Goal: Task Accomplishment & Management: Manage account settings

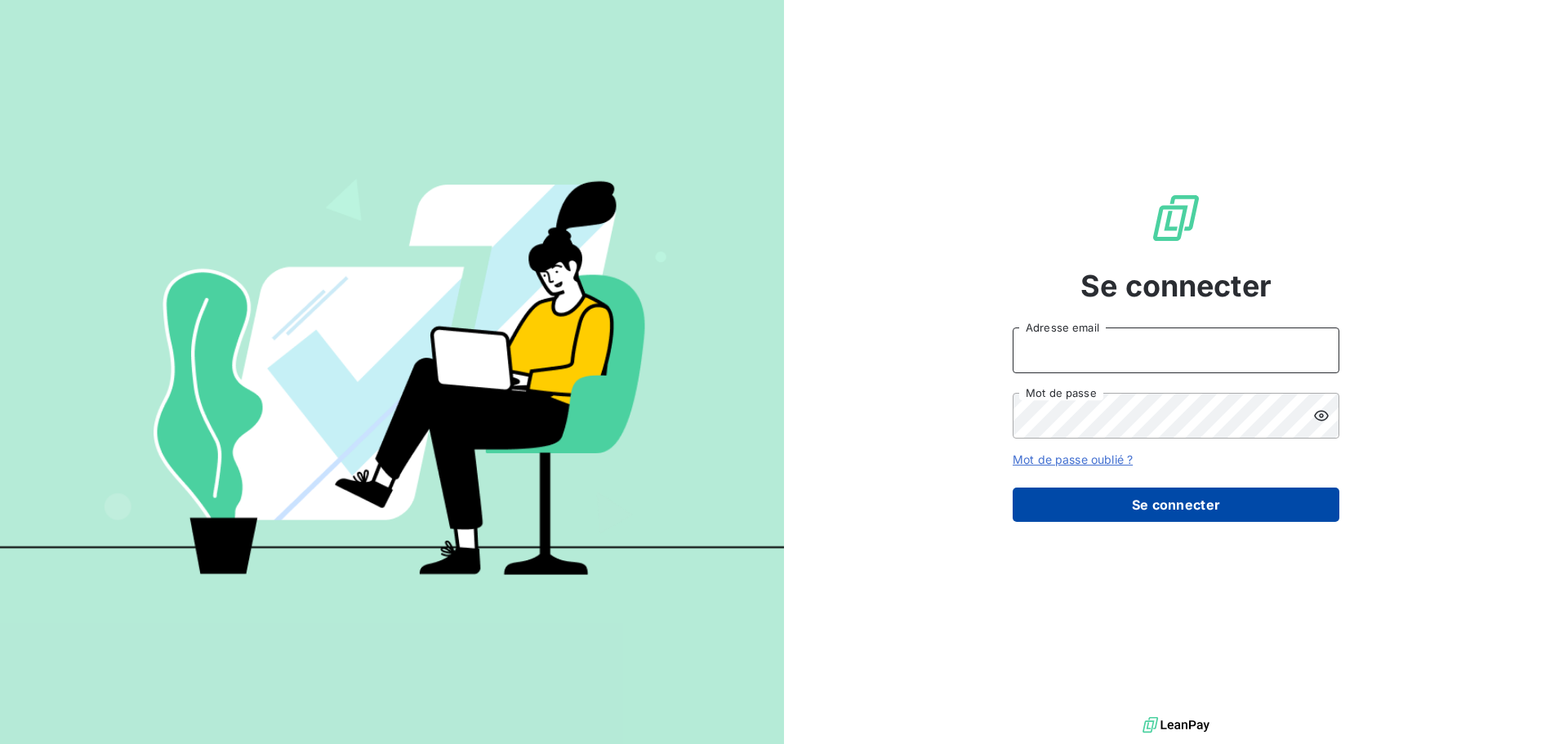
type input "[PERSON_NAME][EMAIL_ADDRESS][DOMAIN_NAME]"
click at [1141, 501] on button "Se connecter" at bounding box center [1176, 505] width 327 height 35
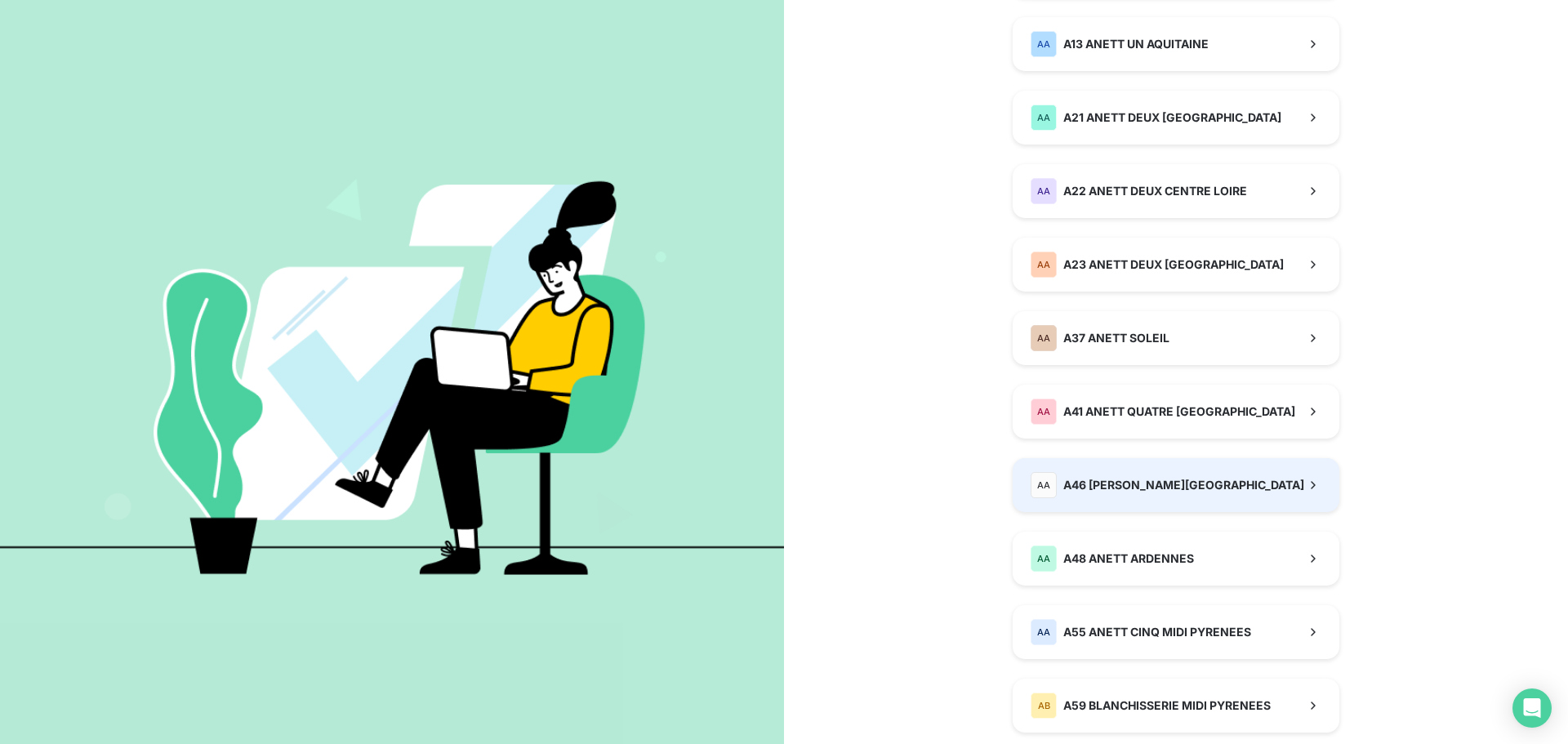
scroll to position [409, 0]
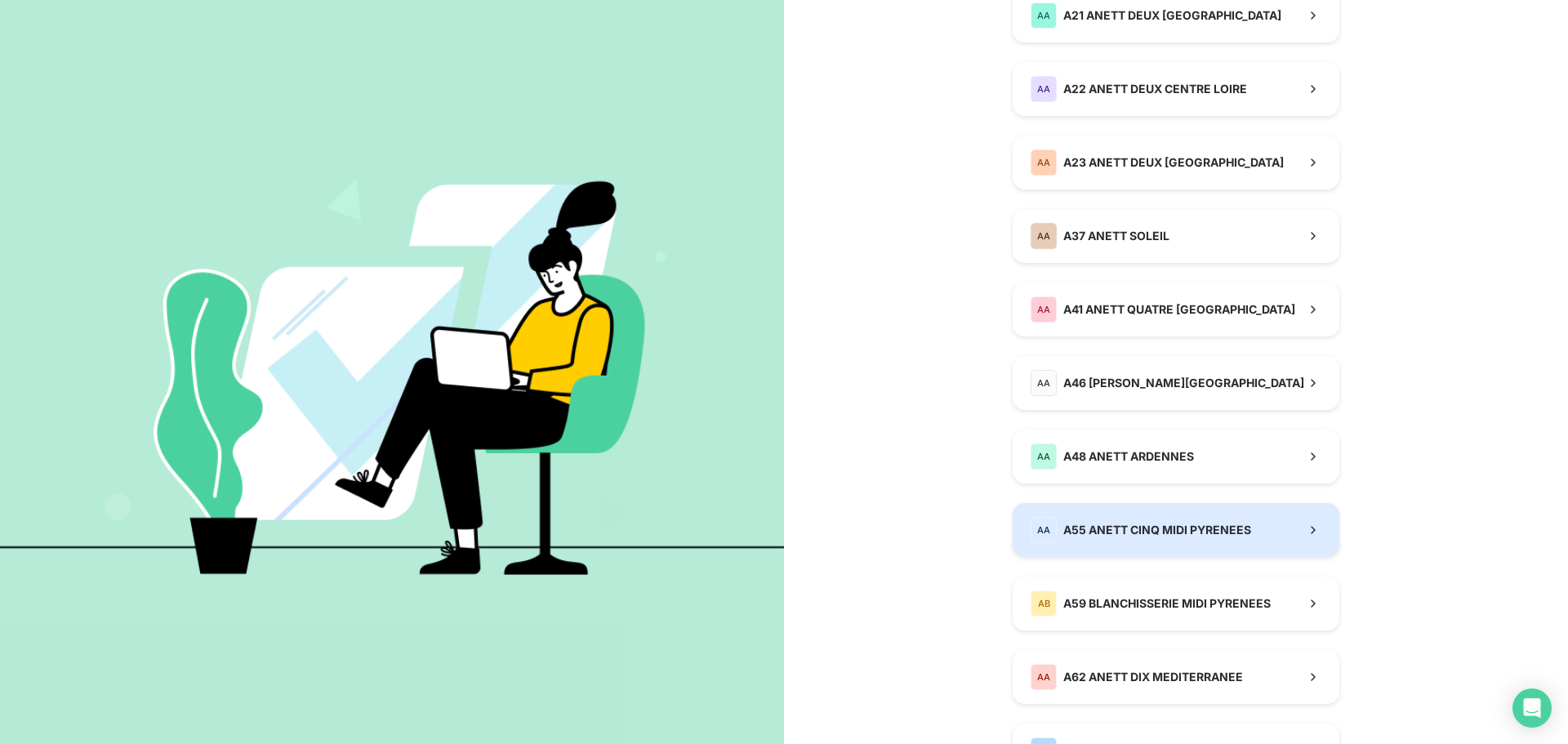
click at [1095, 525] on span "A55 ANETT CINQ MIDI PYRENEES" at bounding box center [1156, 530] width 188 height 16
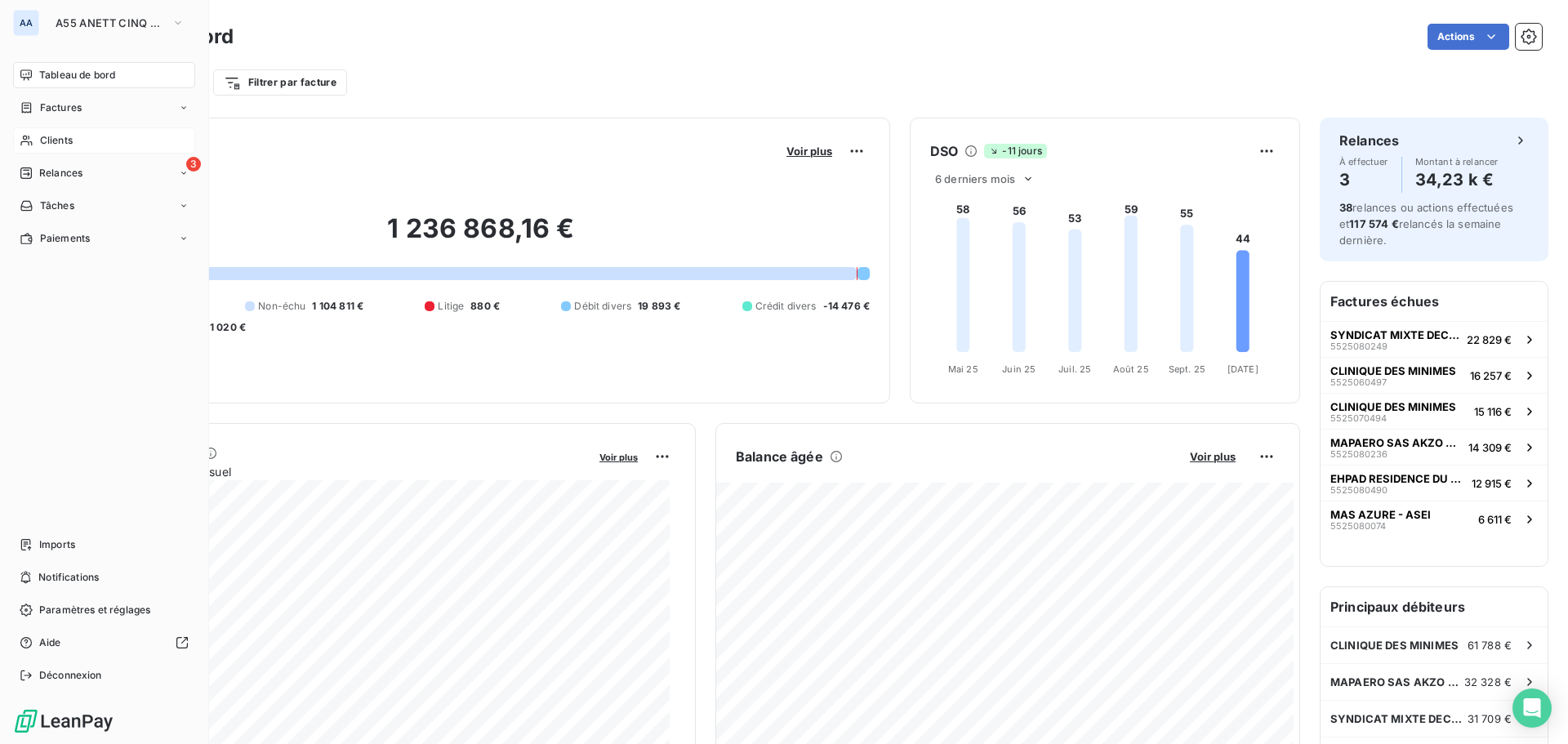
click at [40, 135] on span "Clients" at bounding box center [56, 140] width 33 height 14
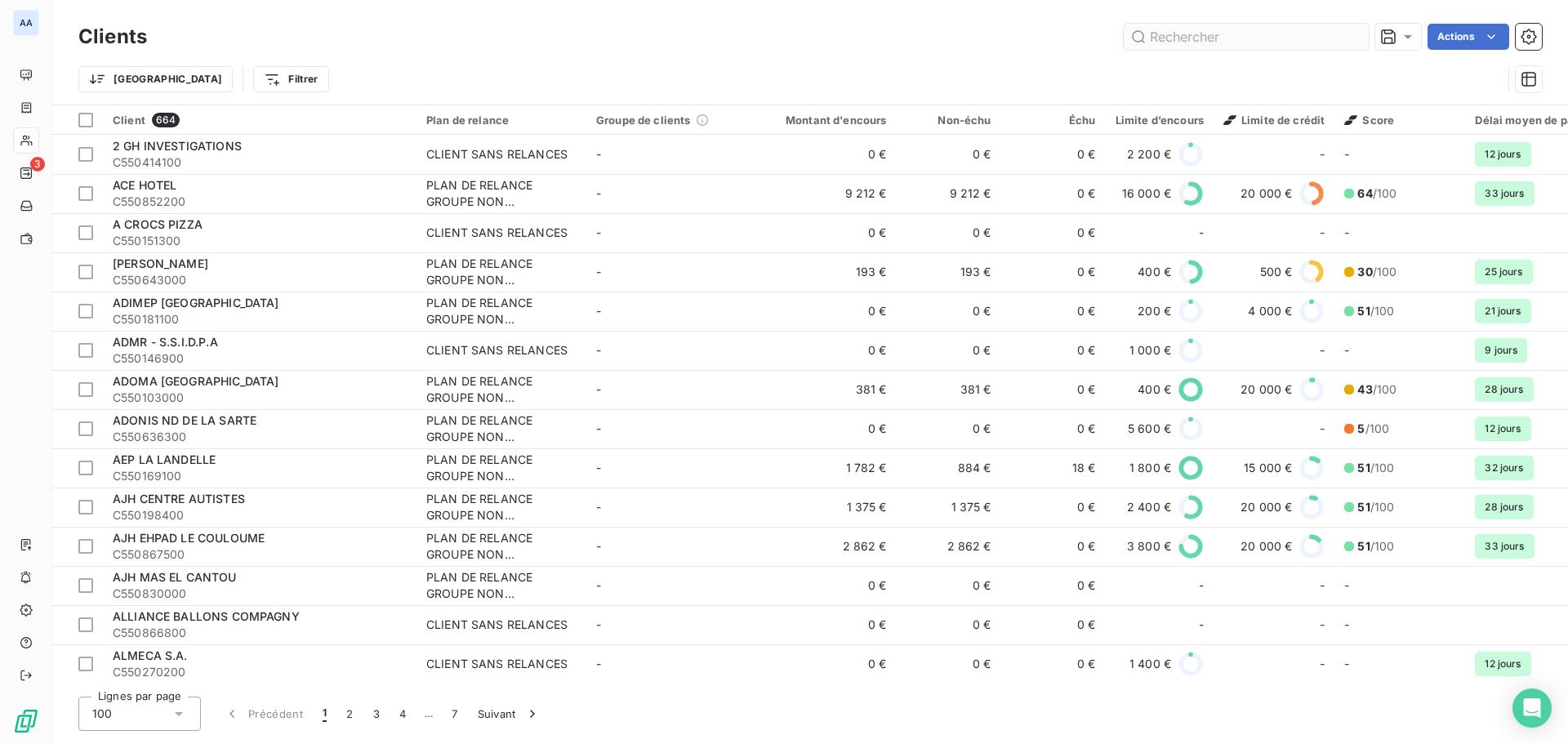
click at [1174, 45] on input "text" at bounding box center [1245, 36] width 245 height 26
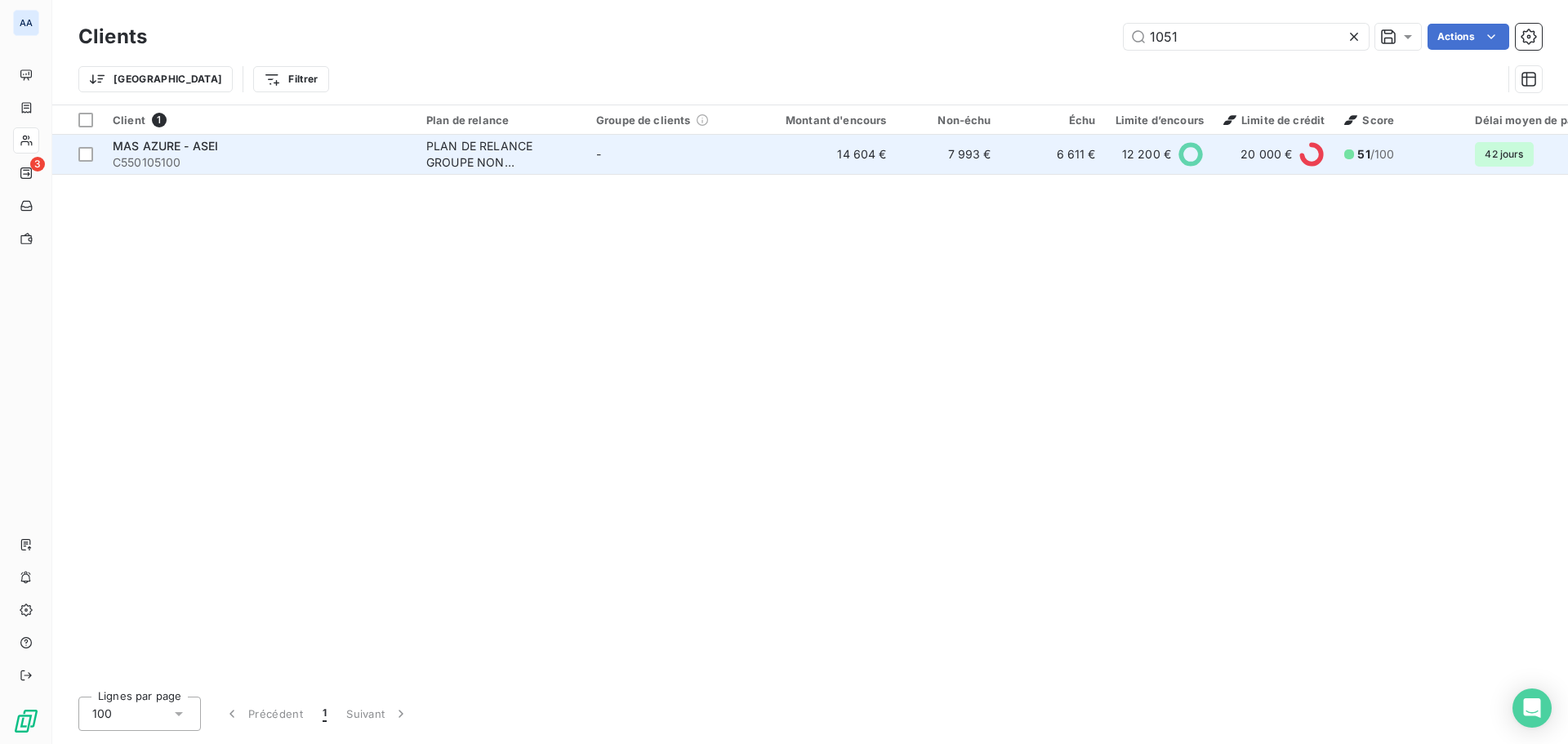
type input "1051"
click at [491, 145] on div "PLAN DE RELANCE GROUPE NON AUTOMATIQUE" at bounding box center [501, 154] width 150 height 33
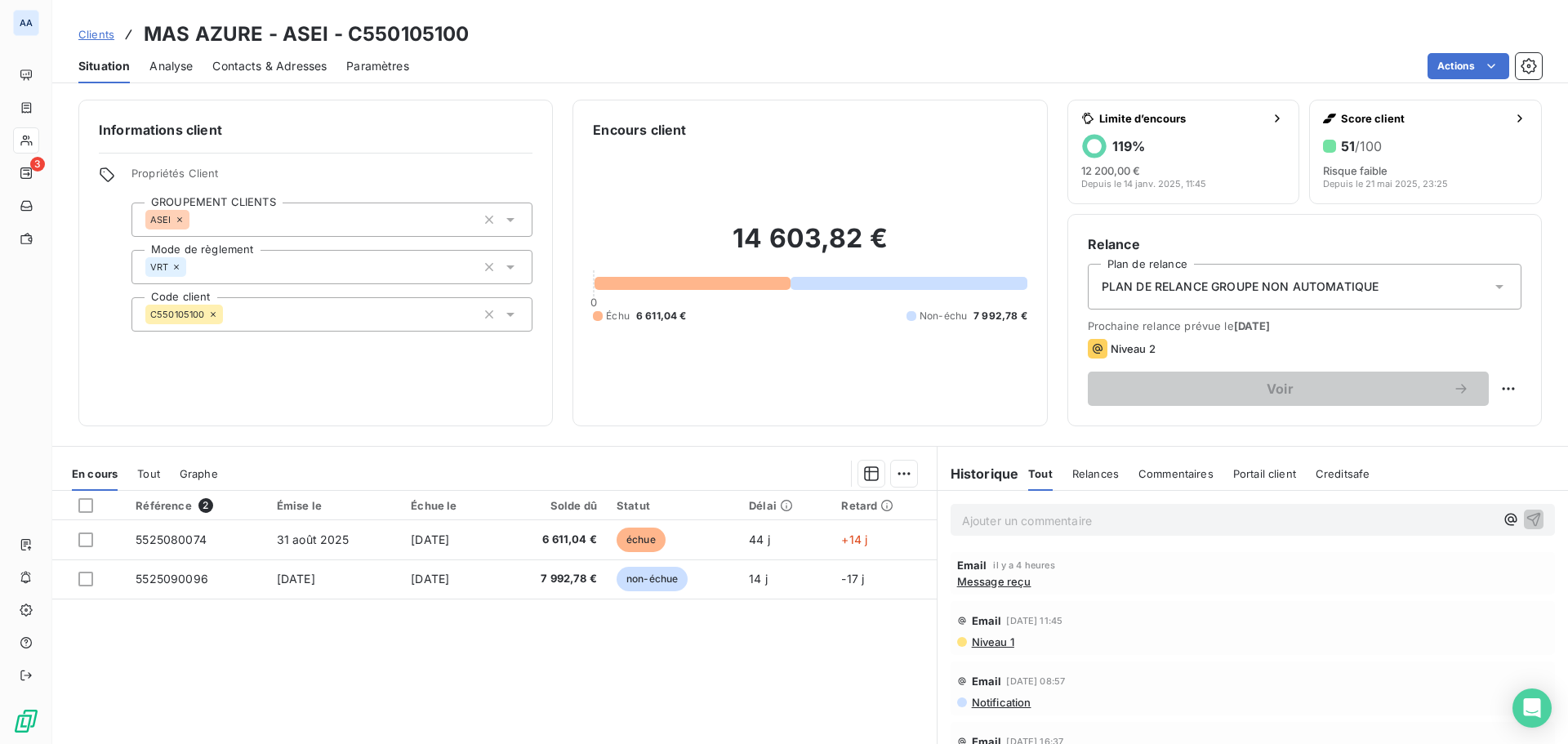
click at [1104, 473] on span "Relances" at bounding box center [1095, 474] width 46 height 13
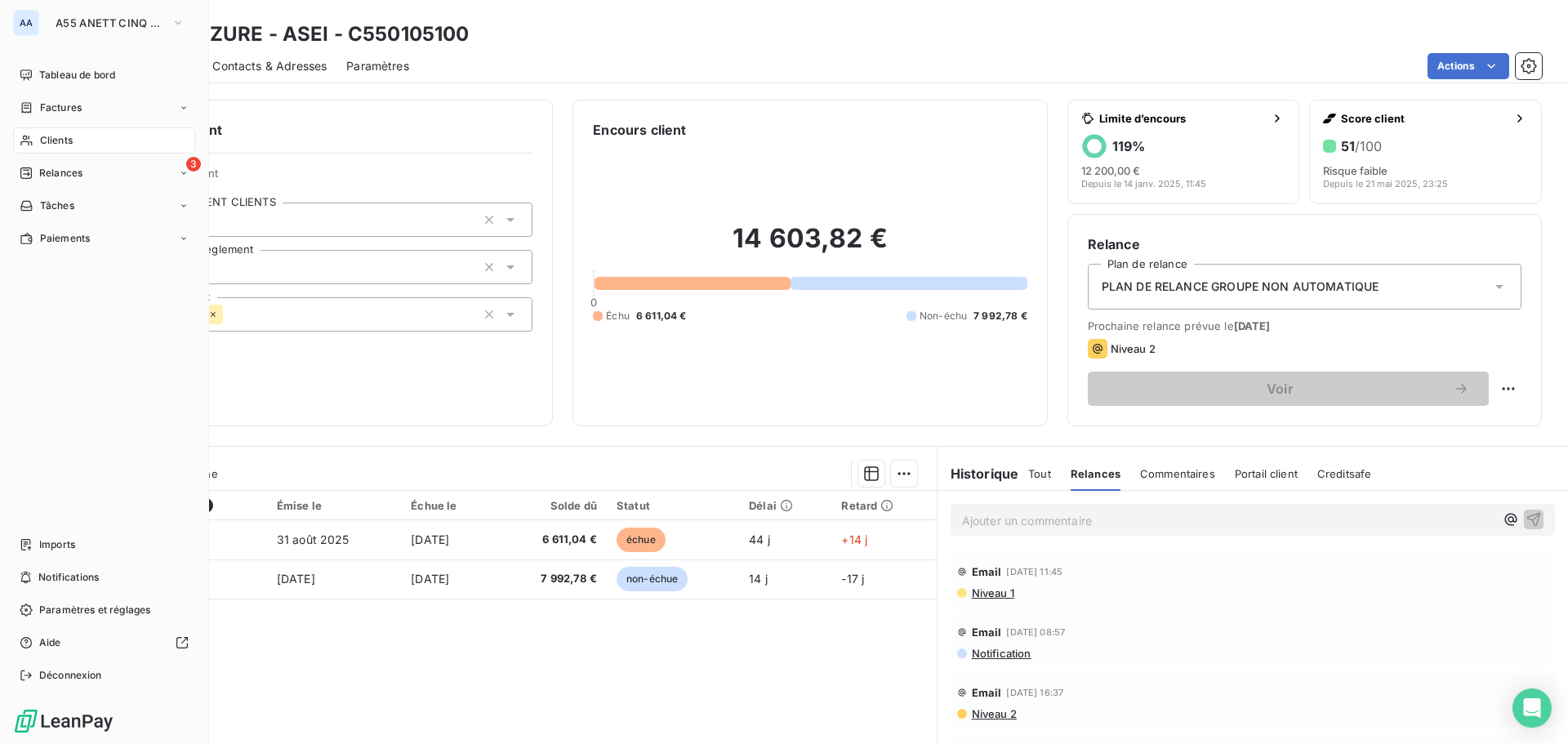
click at [46, 142] on span "Clients" at bounding box center [56, 140] width 33 height 14
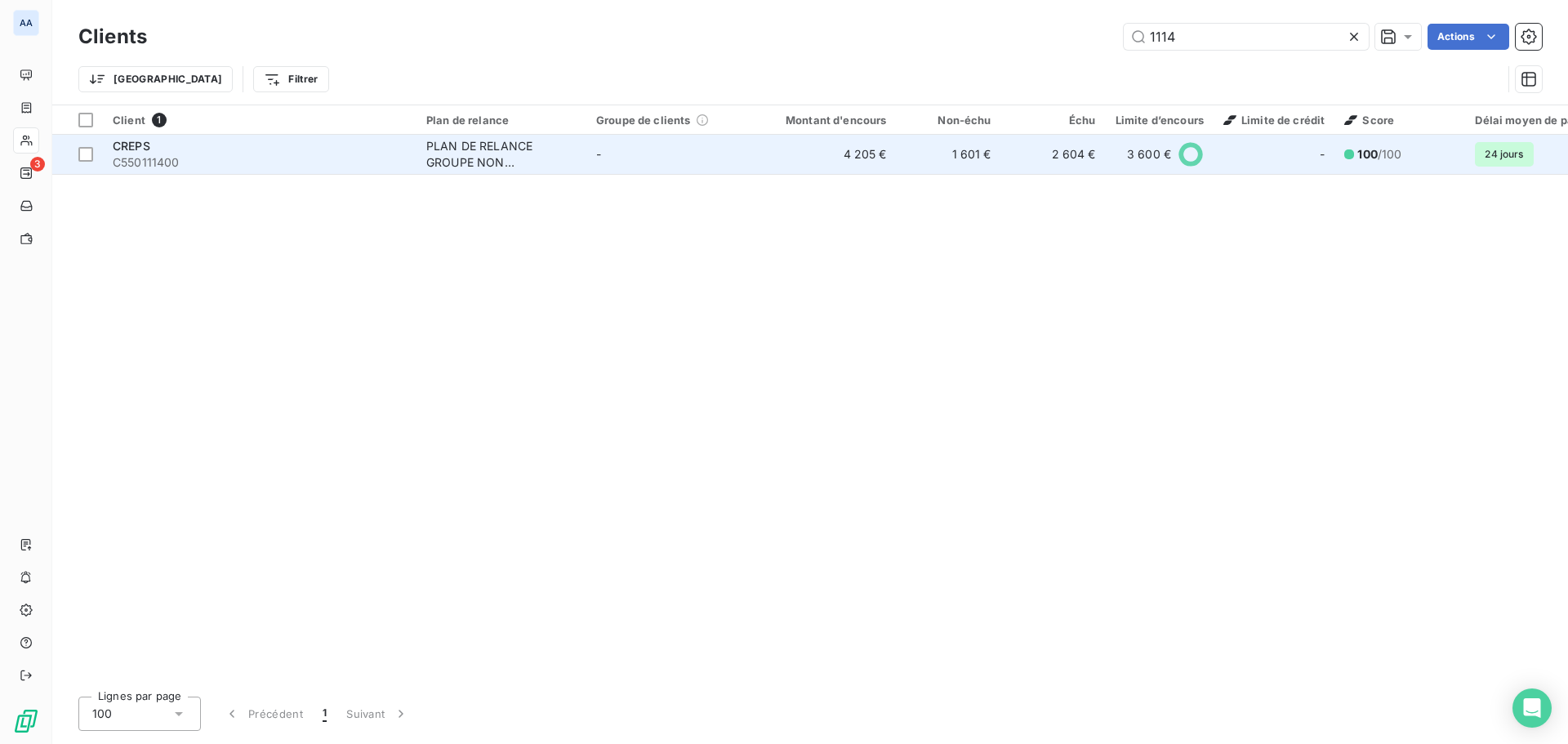
type input "1114"
click at [448, 153] on div "PLAN DE RELANCE GROUPE NON AUTOMATIQUE" at bounding box center [501, 154] width 150 height 33
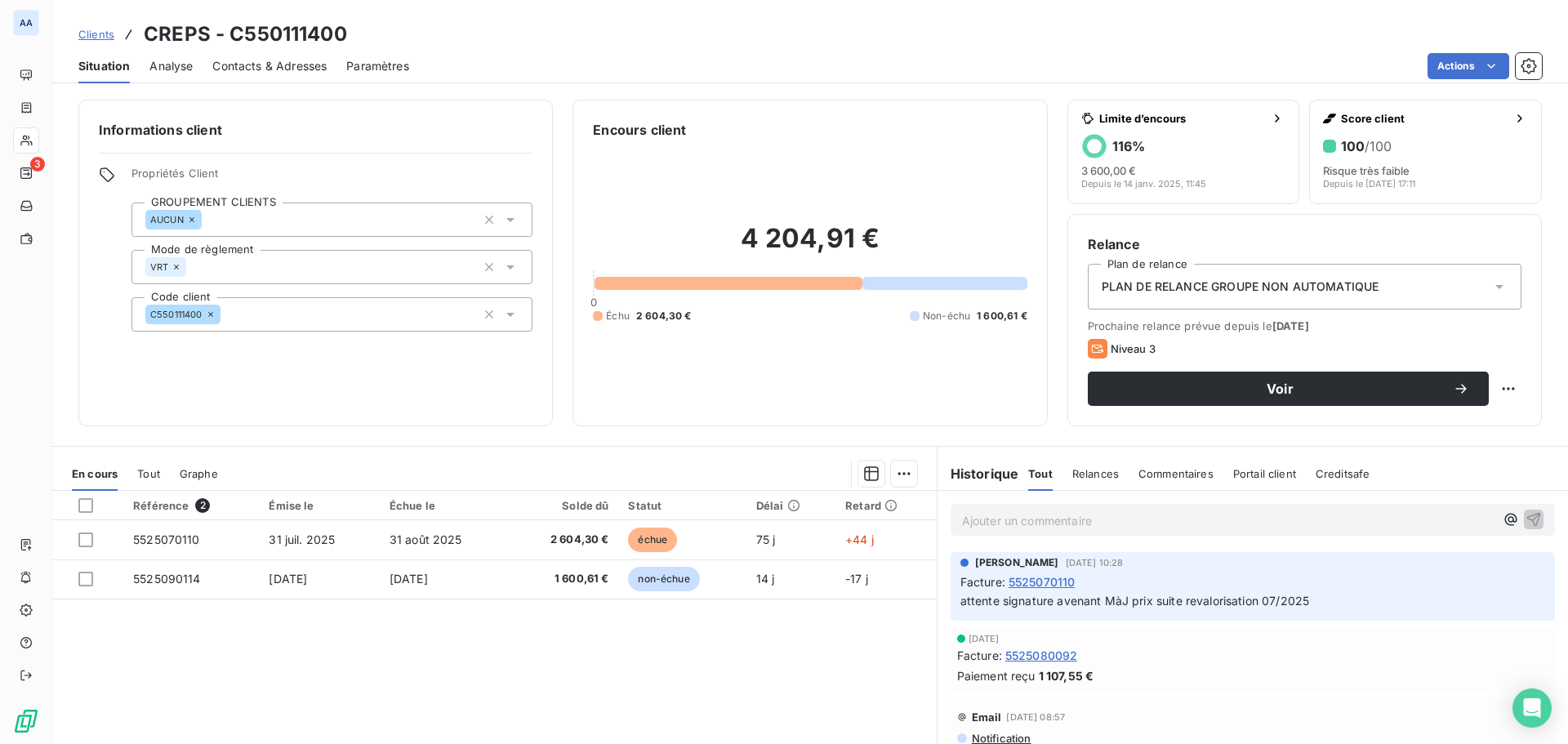
click at [1086, 477] on span "Relances" at bounding box center [1095, 474] width 46 height 13
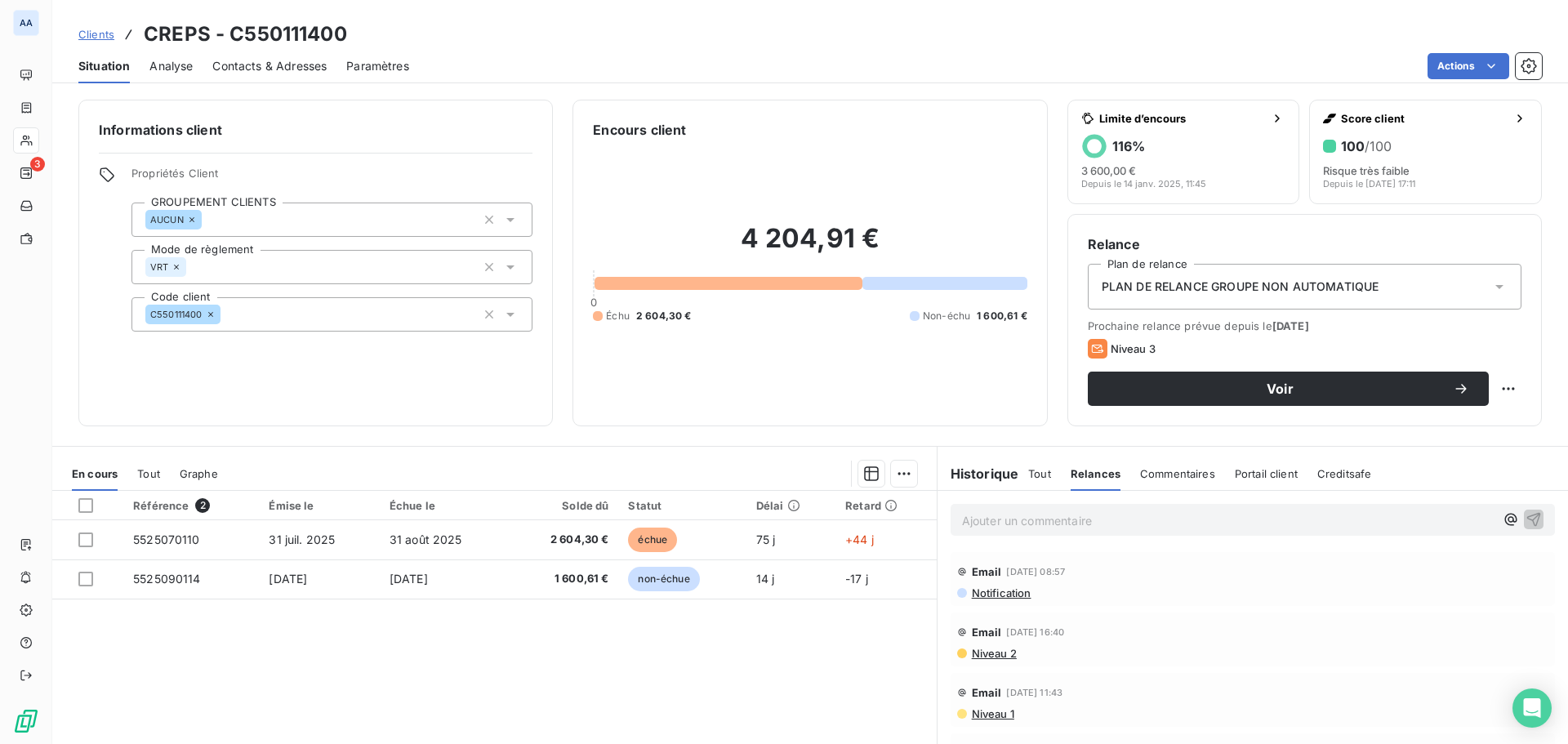
click at [1028, 475] on span "Tout" at bounding box center [1039, 474] width 23 height 13
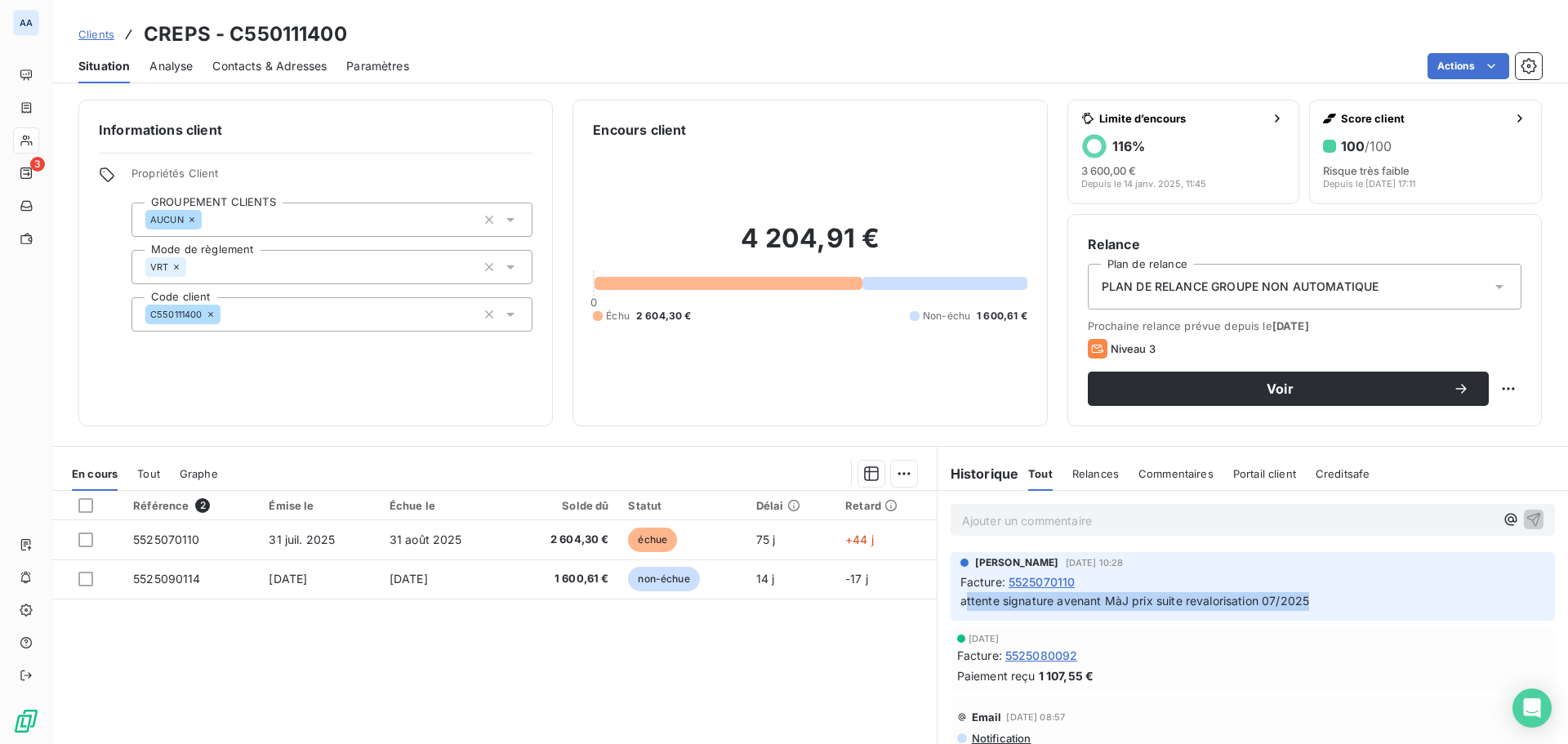
drag, startPoint x: 1299, startPoint y: 602, endPoint x: 956, endPoint y: 601, distance: 343.0
click at [960, 601] on span "attente signature avenant MàJ prix suite revalorisation 07/2025" at bounding box center [1134, 601] width 349 height 13
click at [1299, 601] on span "attente signature avenant MàJ prix suite revalorisation 07/2025" at bounding box center [1134, 601] width 349 height 13
drag, startPoint x: 1300, startPoint y: 601, endPoint x: 950, endPoint y: 607, distance: 350.1
click at [951, 607] on div "[PERSON_NAME] [DATE] 10:28 Facture : 5525070110 attente signature avenant MàJ p…" at bounding box center [1252, 586] width 604 height 68
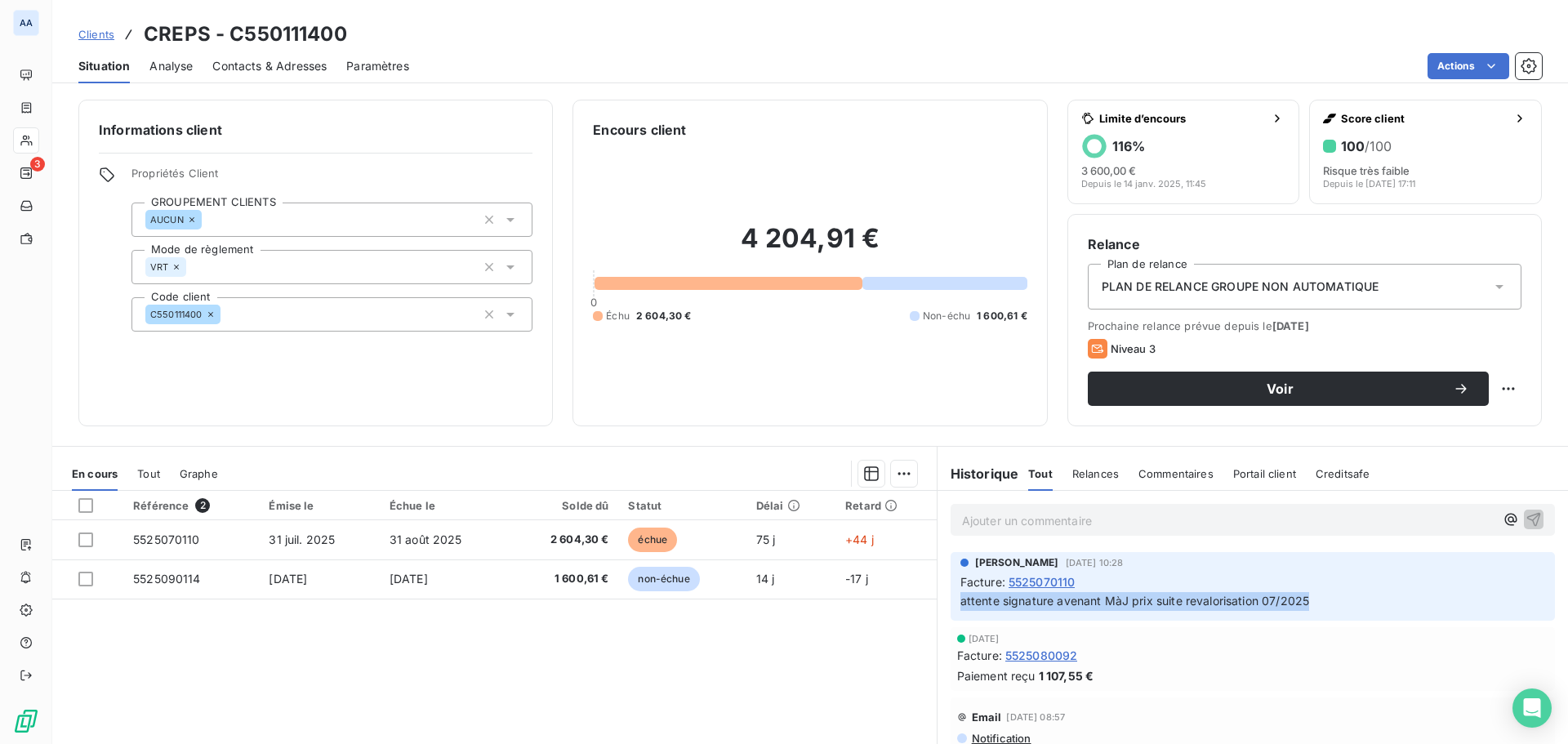
copy span "attente signature avenant MàJ prix suite revalorisation 07/2025"
click at [1096, 478] on span "Relances" at bounding box center [1095, 474] width 46 height 13
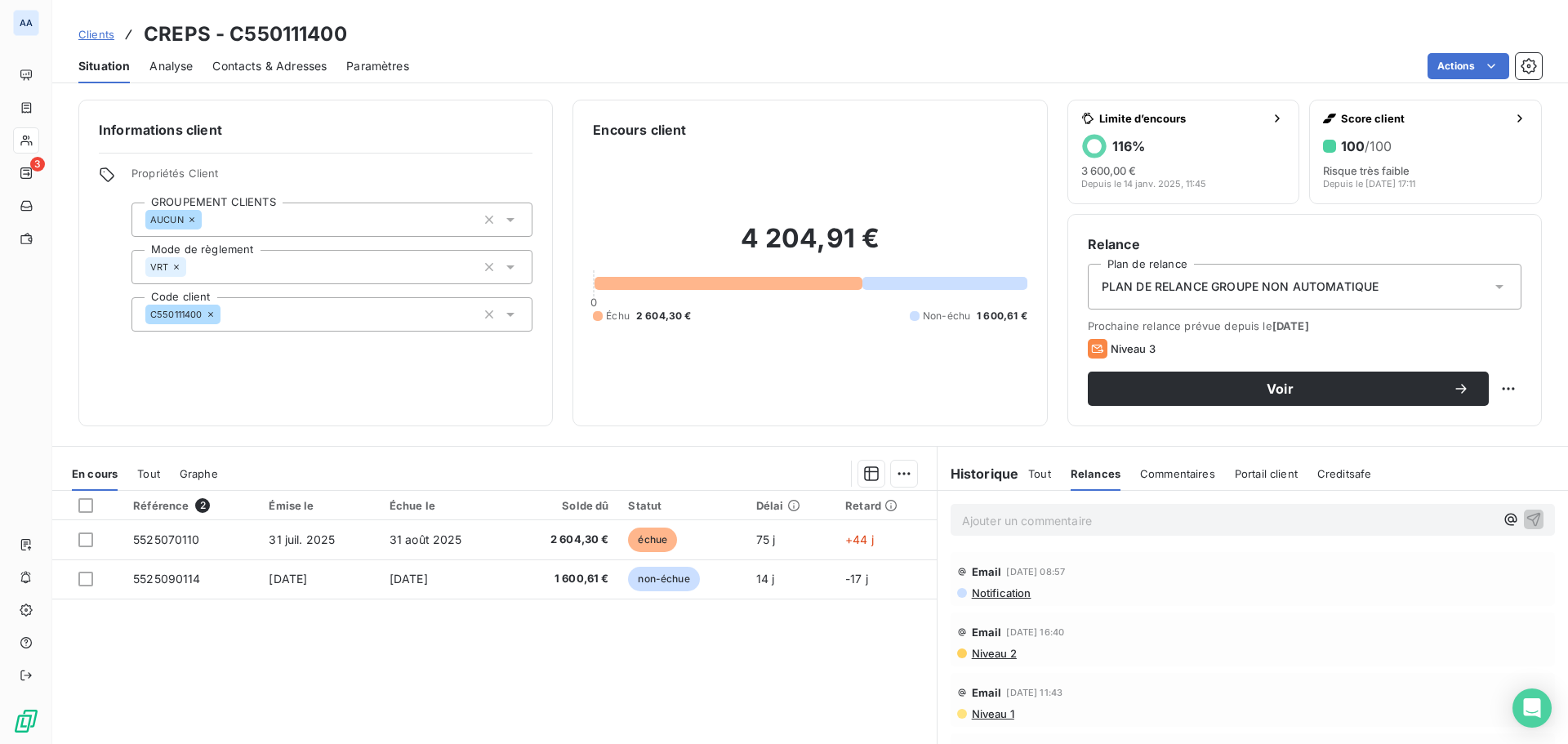
click at [997, 484] on div "Historique Tout Relances Commentaires Portail client Creditsafe Tout Relances C…" at bounding box center [1252, 474] width 630 height 35
click at [1032, 479] on span "Tout" at bounding box center [1039, 474] width 23 height 13
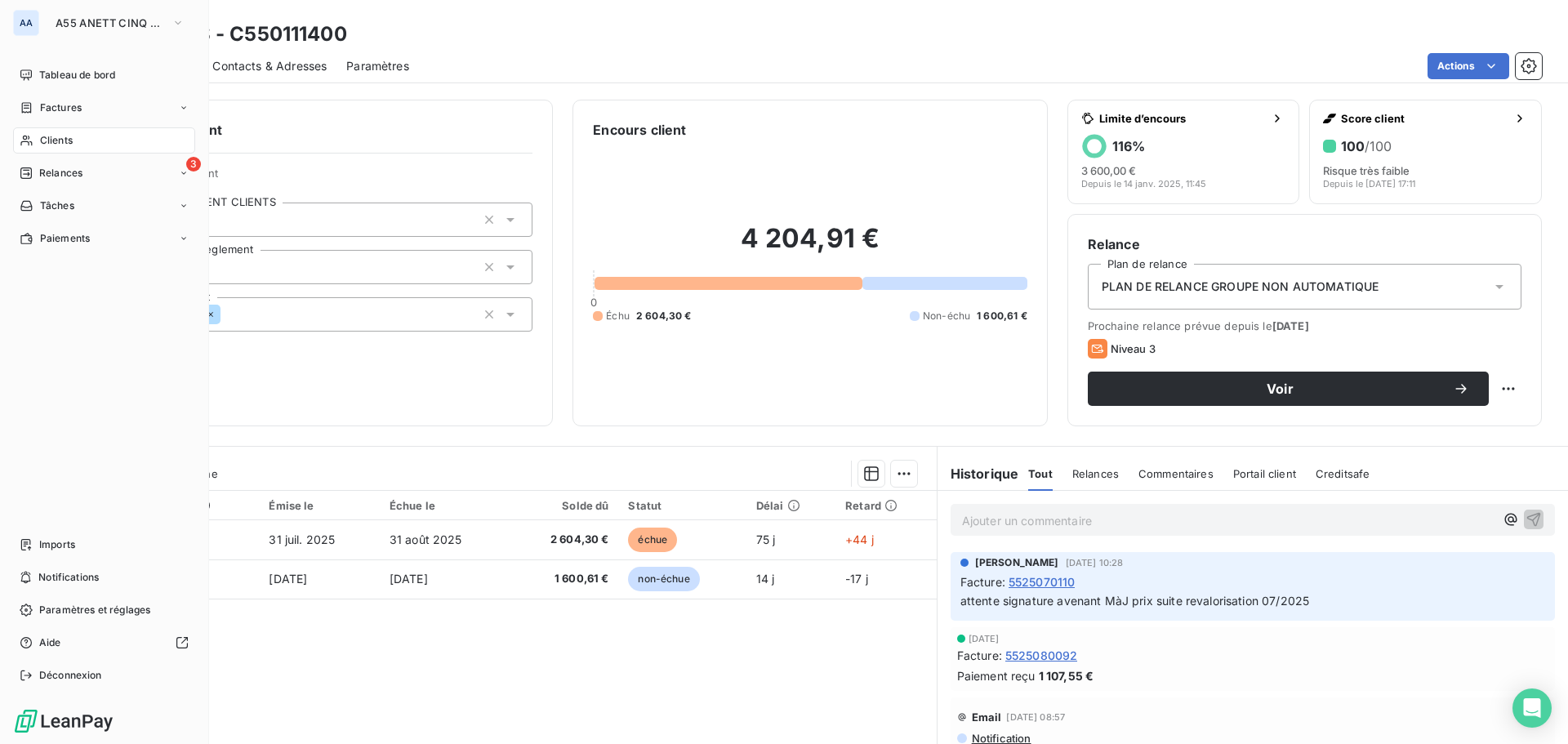
click at [89, 142] on div "Clients" at bounding box center [104, 140] width 182 height 26
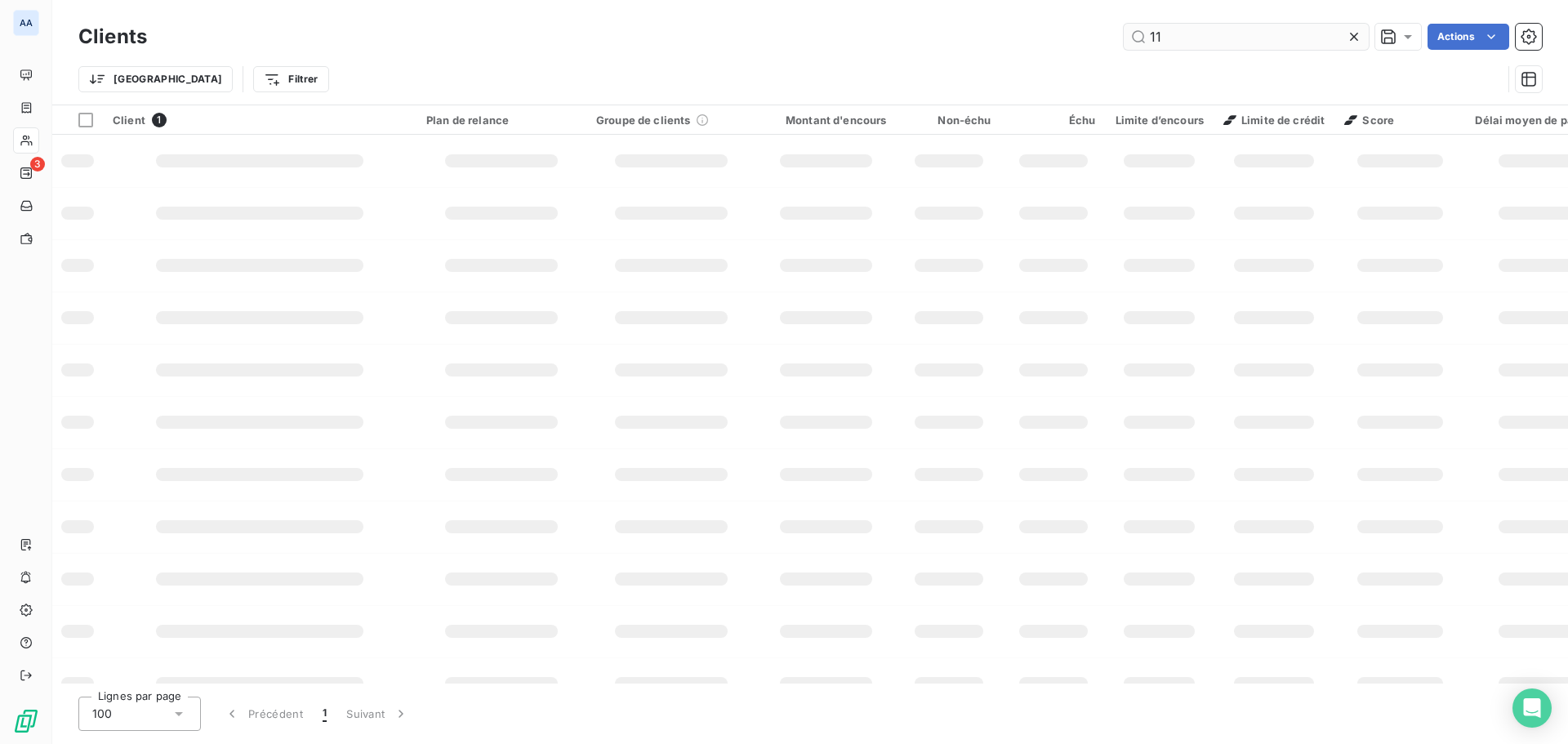
type input "1"
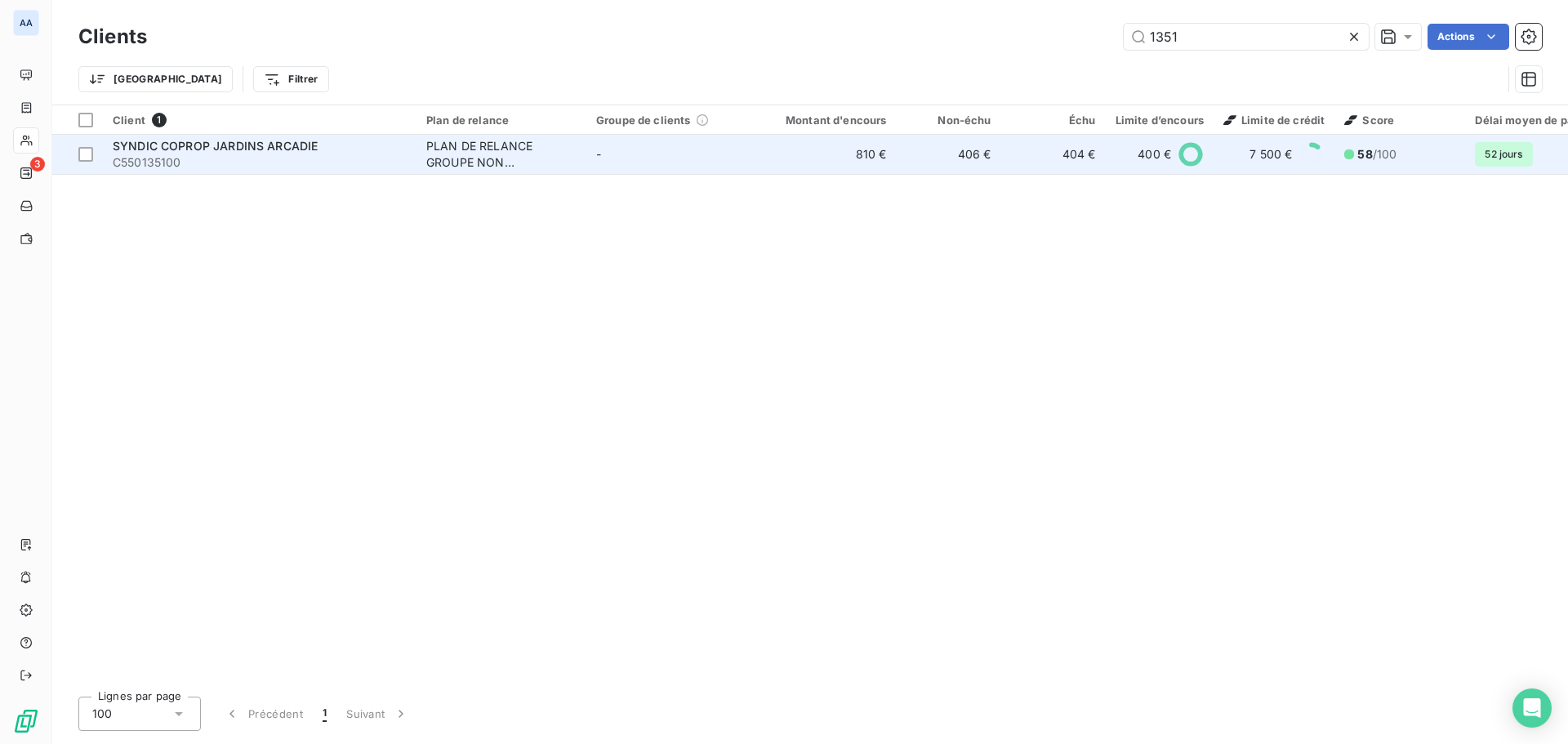
type input "1351"
click at [489, 151] on div "PLAN DE RELANCE GROUPE NON AUTOMATIQUE" at bounding box center [501, 154] width 150 height 33
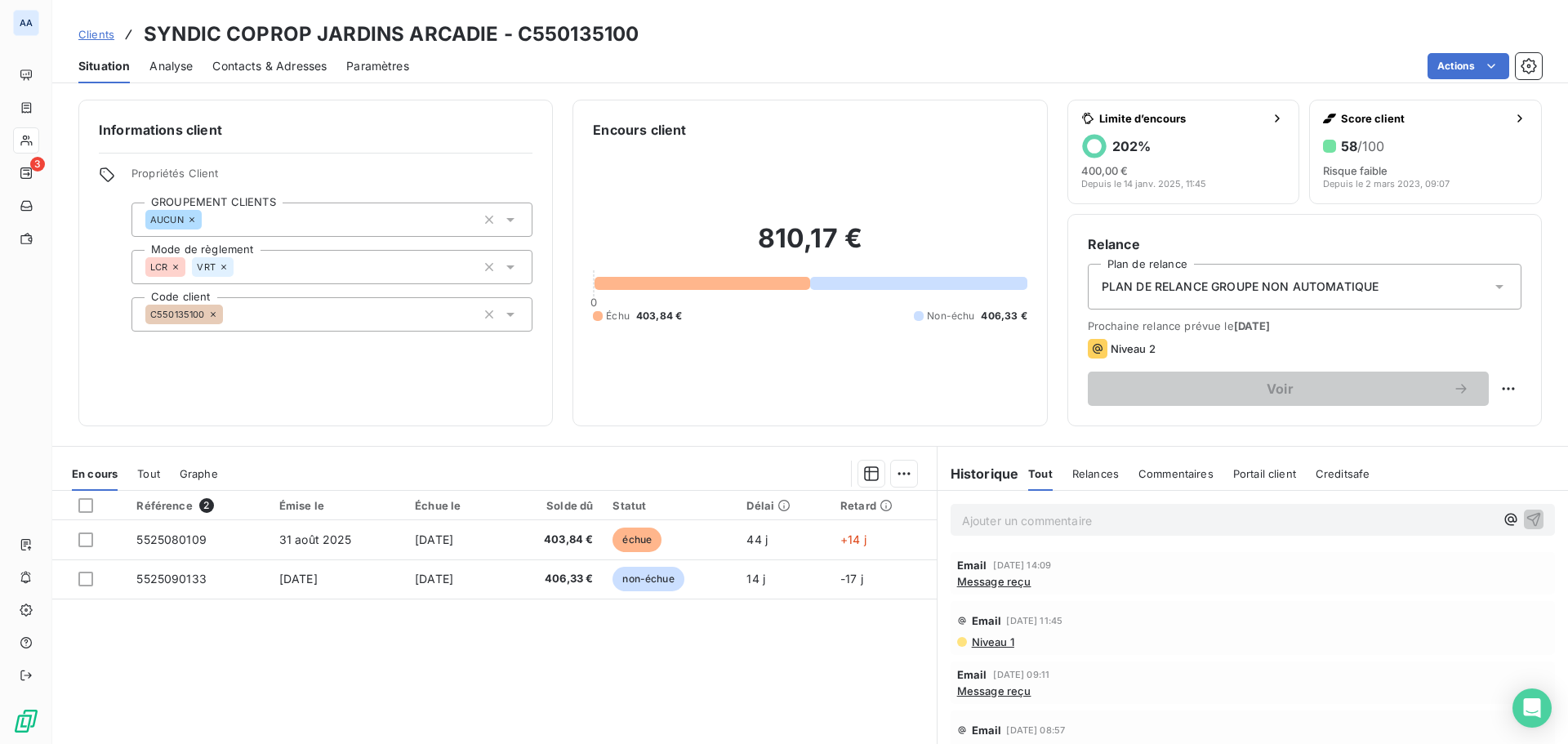
click at [1085, 474] on span "Relances" at bounding box center [1095, 474] width 46 height 13
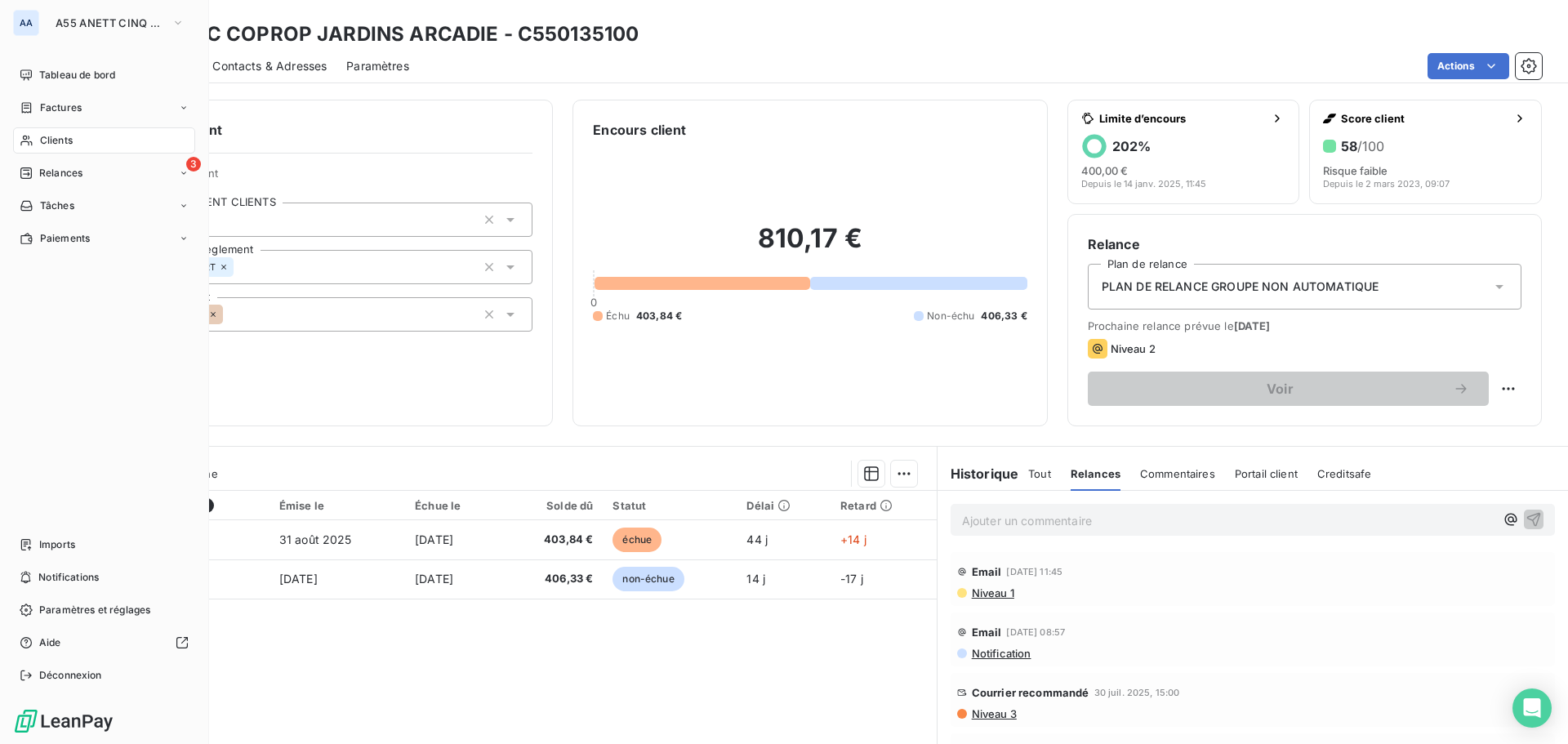
click at [68, 143] on span "Clients" at bounding box center [56, 140] width 33 height 14
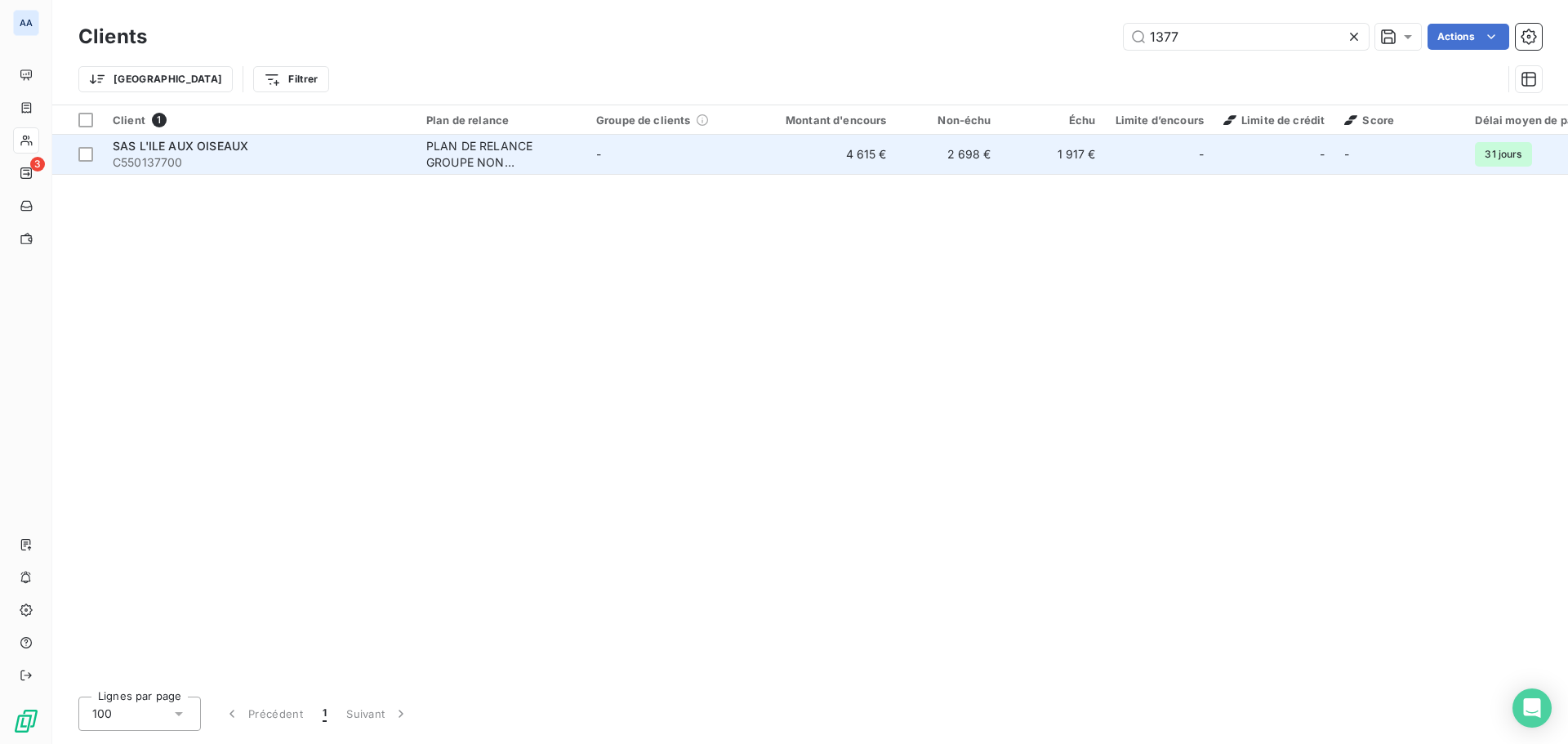
type input "1377"
click at [592, 144] on td "-" at bounding box center [671, 154] width 170 height 40
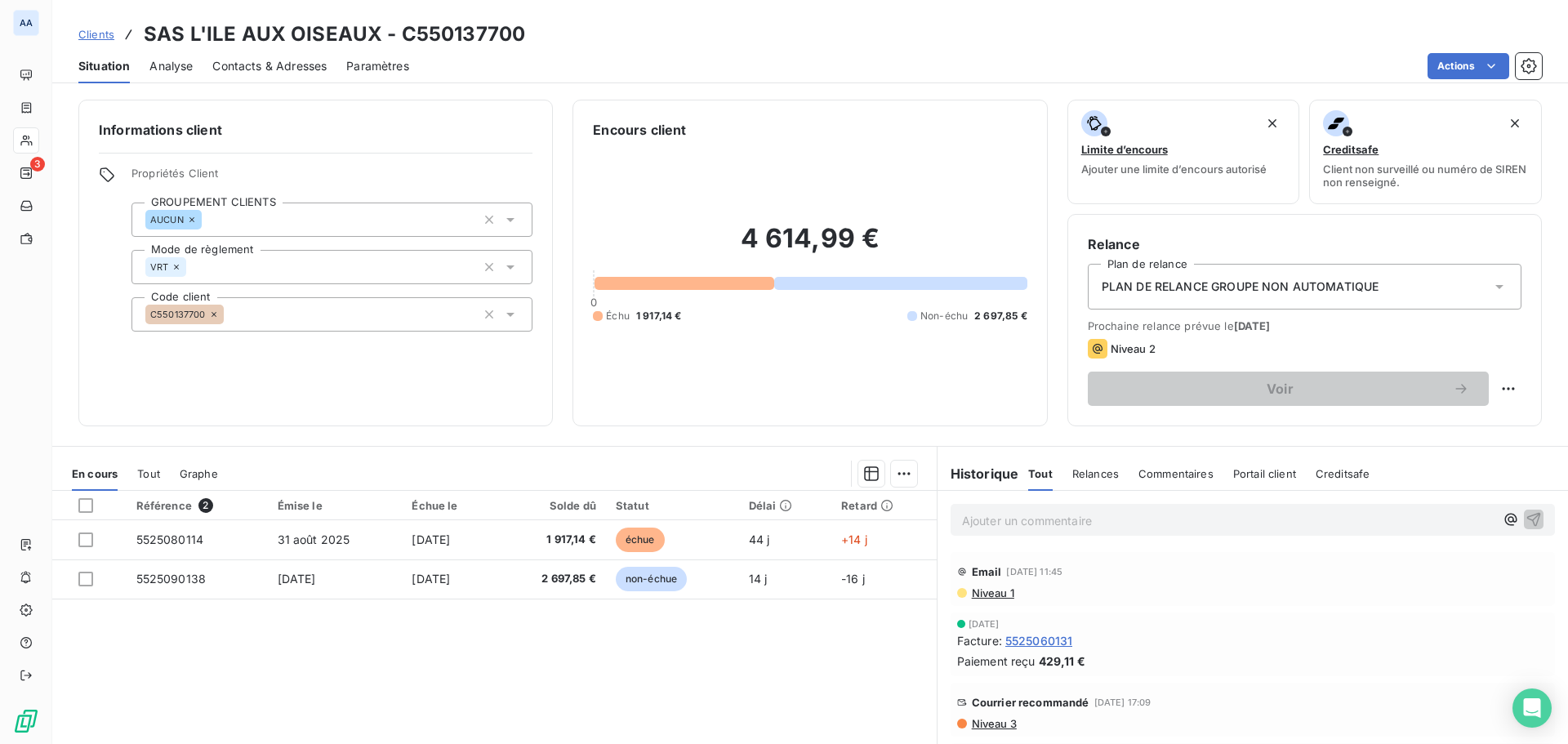
click at [1085, 470] on span "Relances" at bounding box center [1095, 474] width 46 height 13
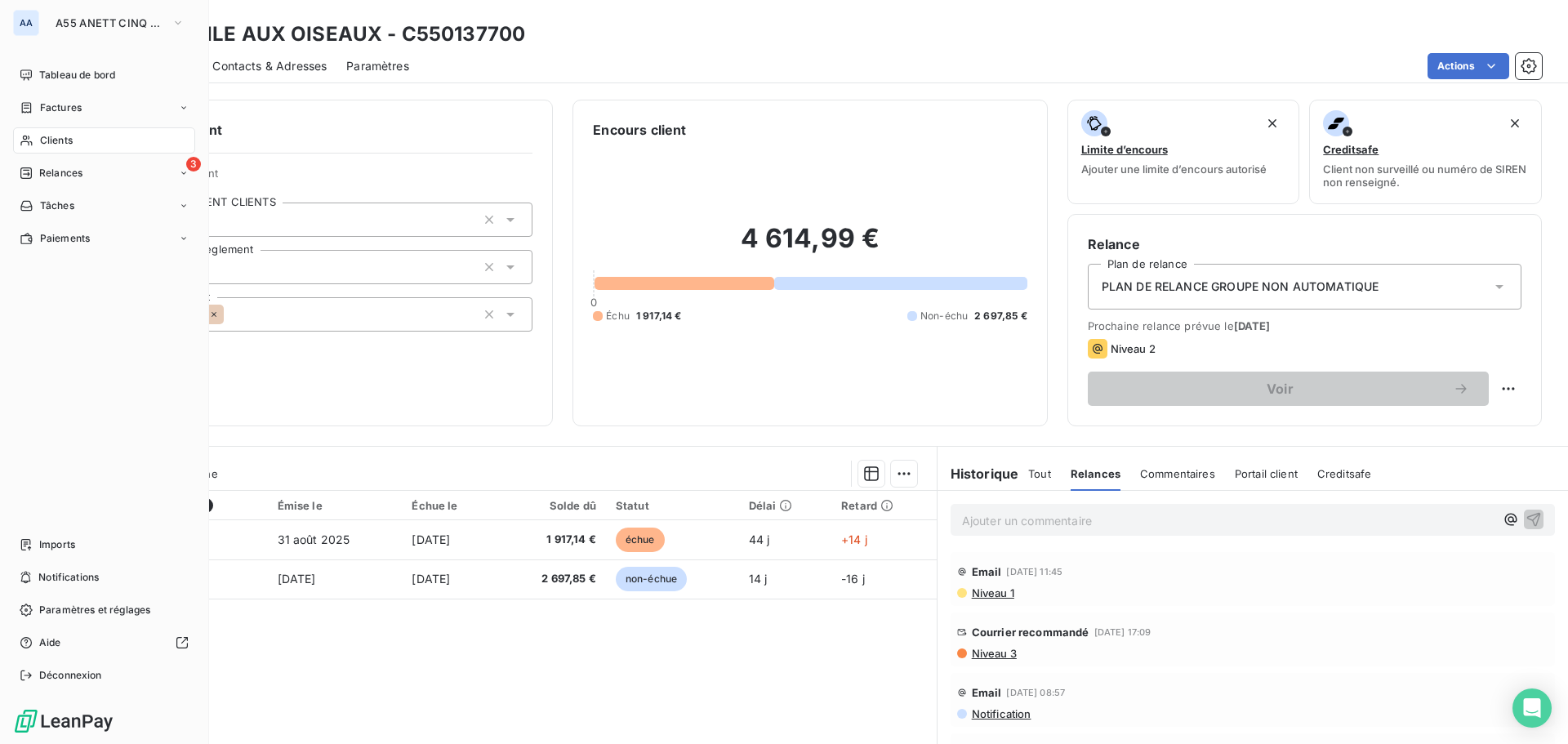
click at [62, 139] on span "Clients" at bounding box center [56, 140] width 33 height 14
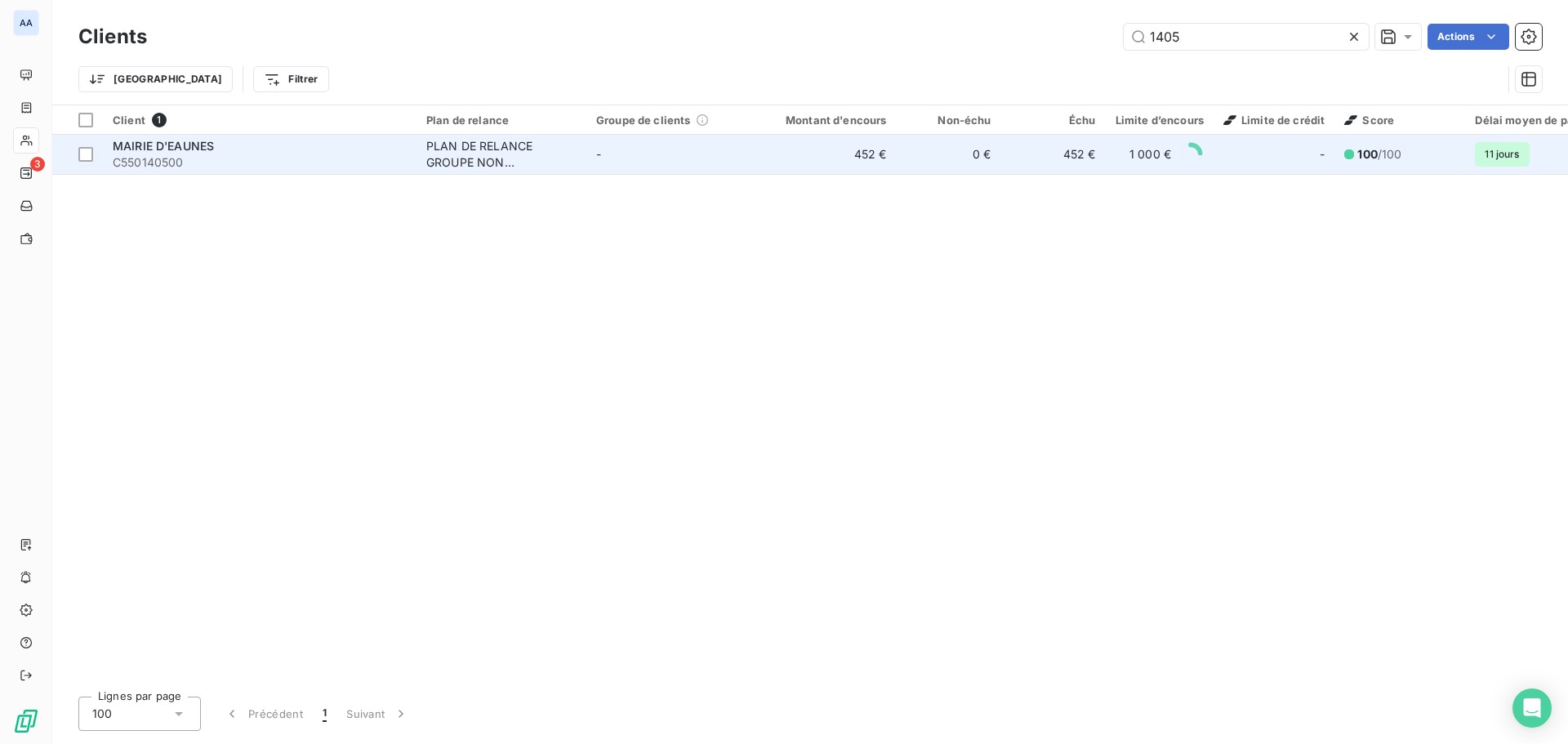
type input "1405"
click at [759, 156] on td "452 €" at bounding box center [826, 154] width 141 height 40
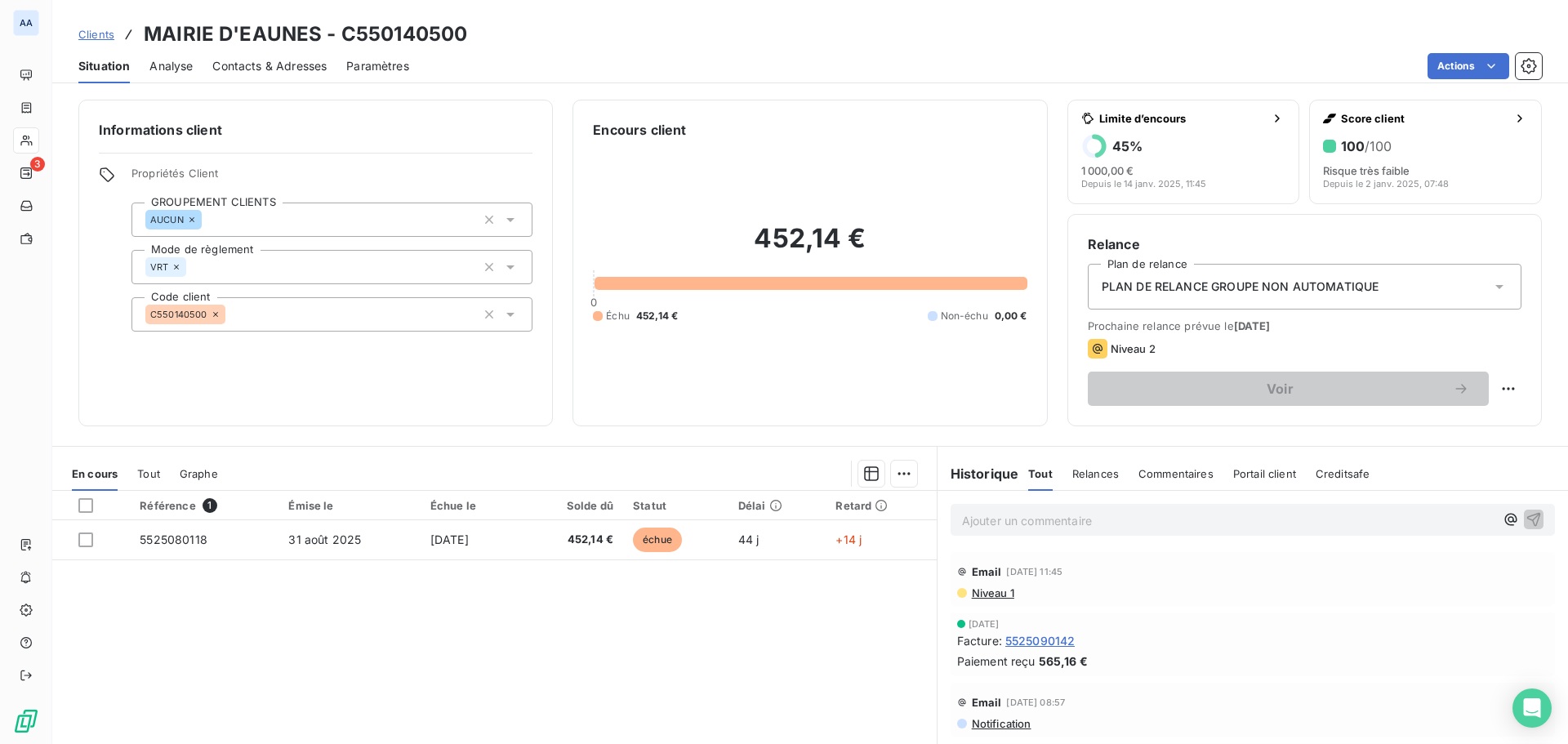
click at [1101, 476] on span "Relances" at bounding box center [1095, 474] width 46 height 13
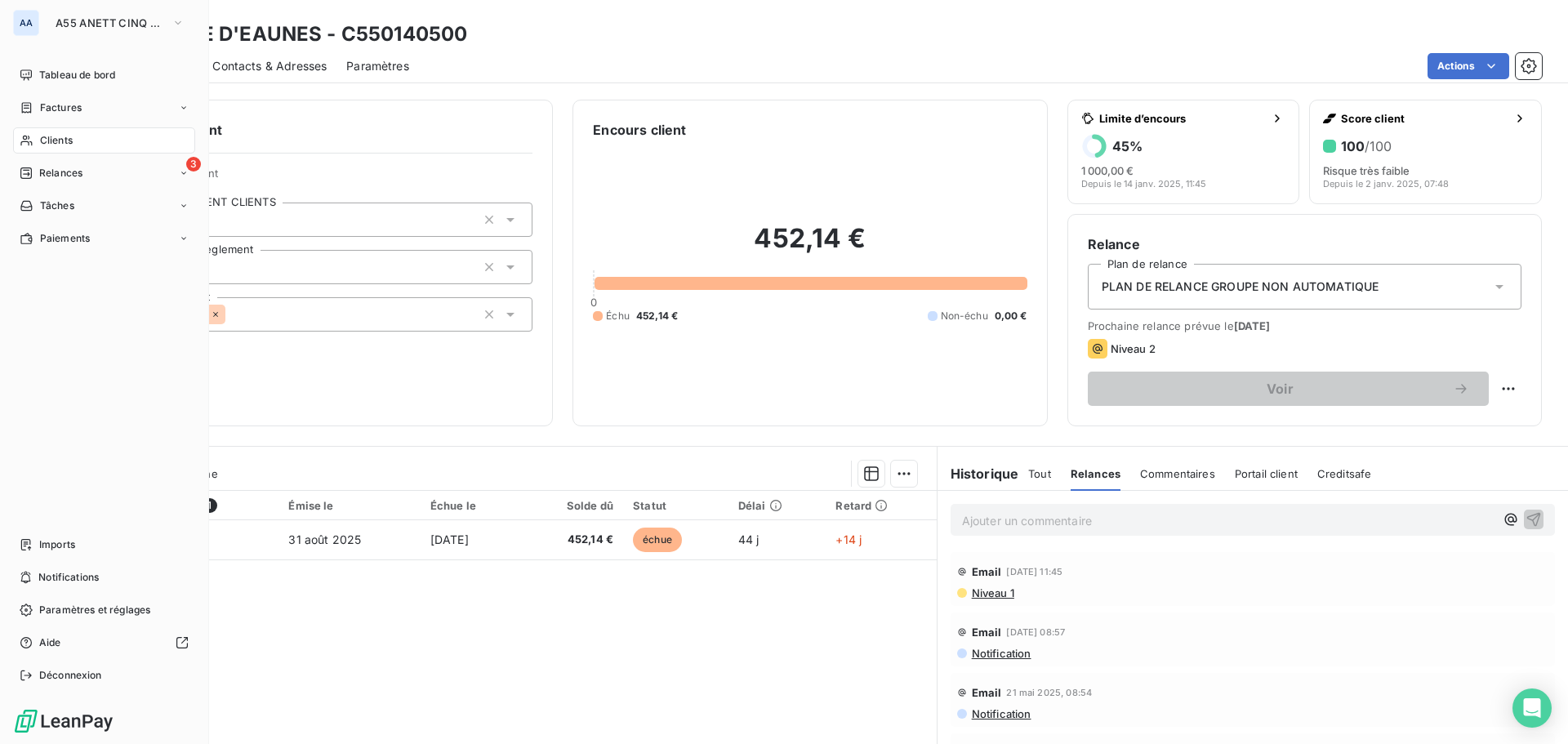
click at [142, 139] on div "Clients" at bounding box center [104, 140] width 182 height 26
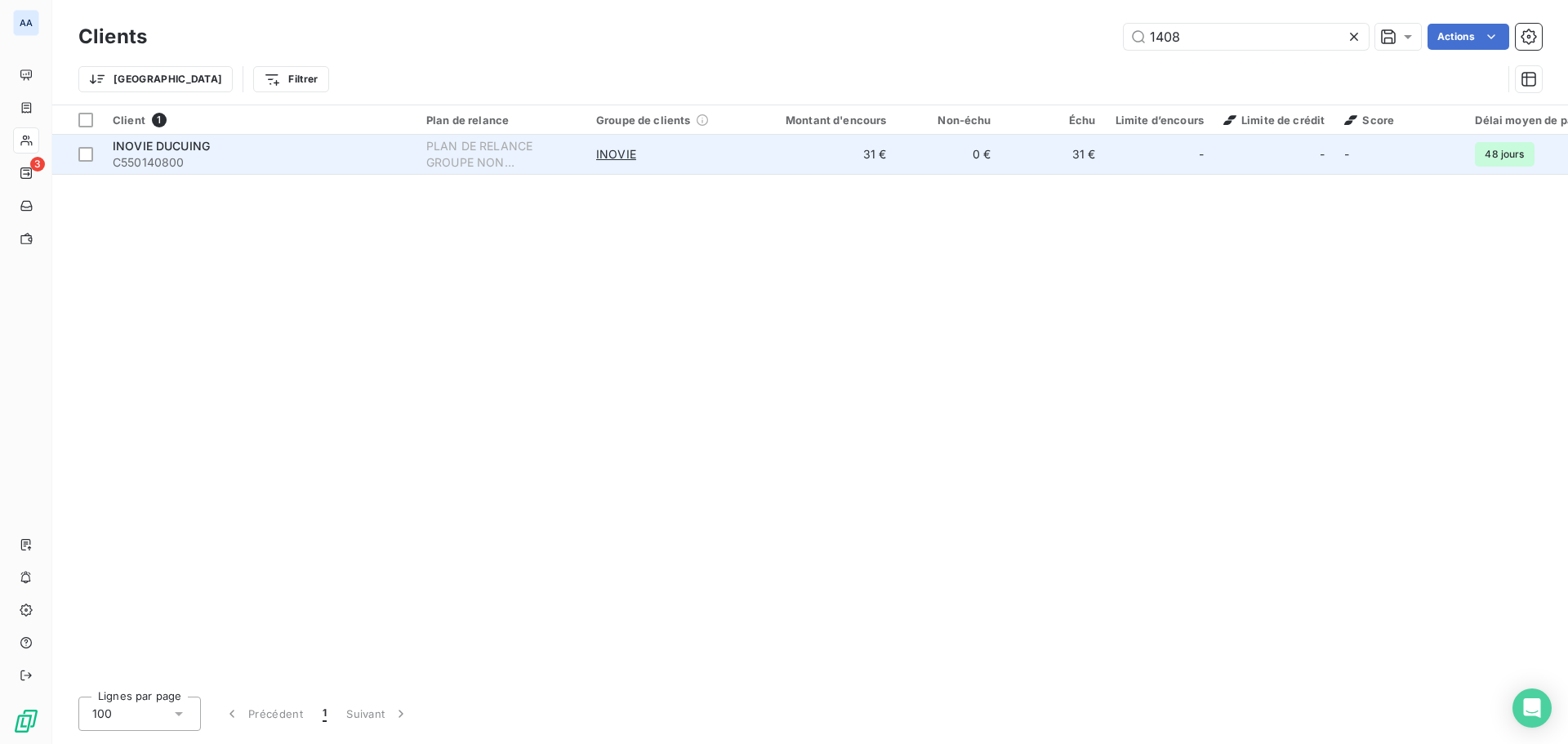
type input "1408"
click at [729, 163] on td "INOVIE" at bounding box center [671, 154] width 170 height 40
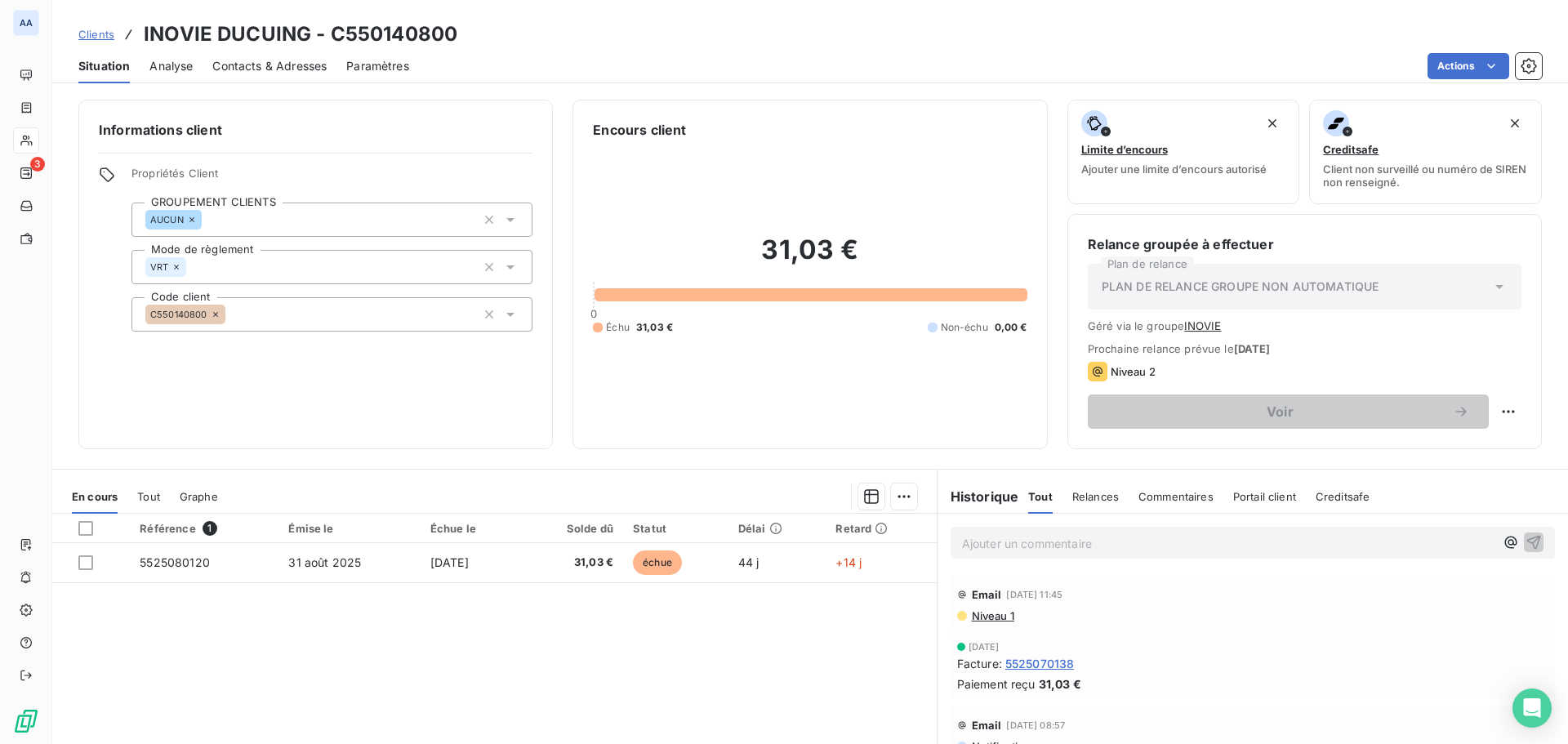
click at [1098, 502] on span "Relances" at bounding box center [1095, 497] width 46 height 13
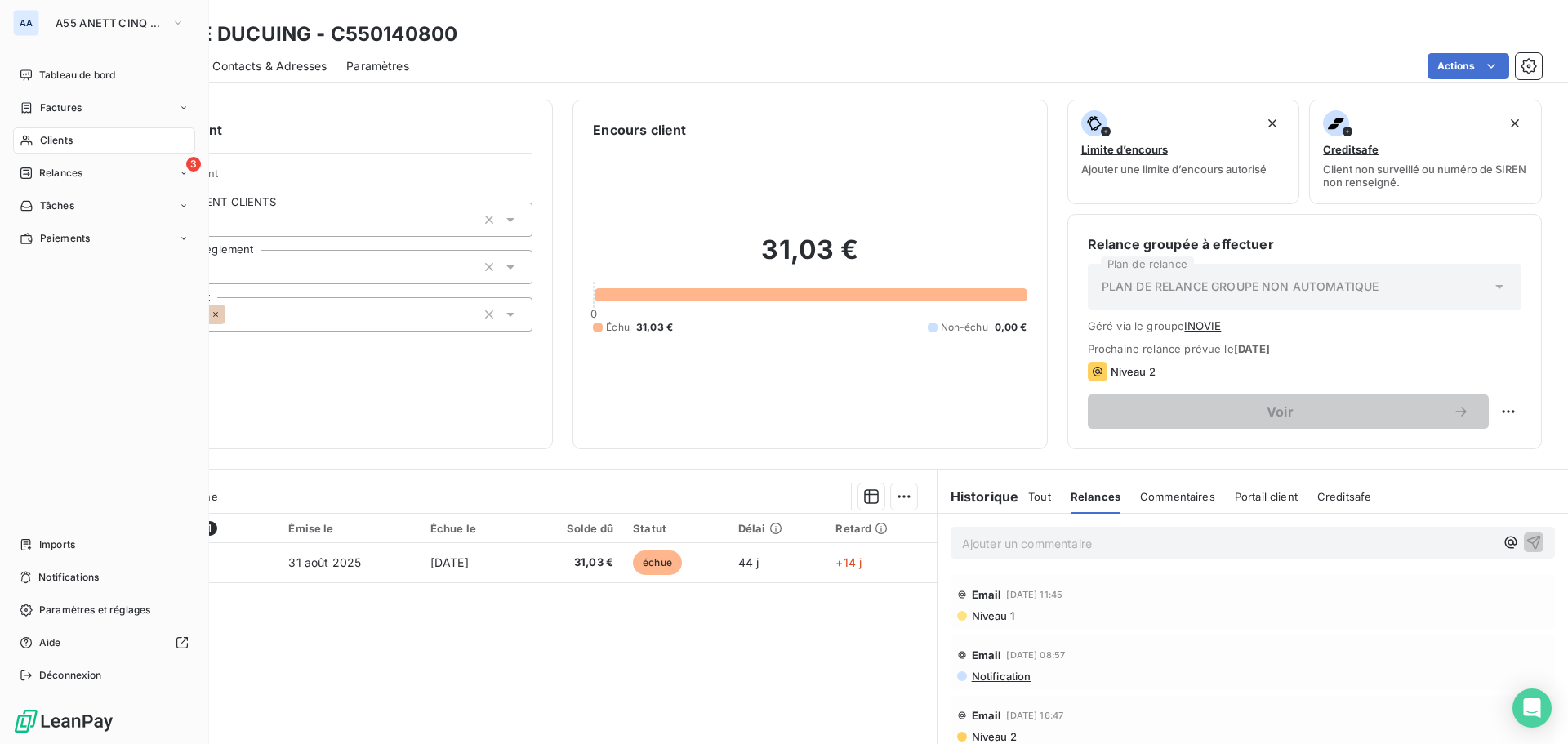
click at [54, 139] on span "Clients" at bounding box center [56, 140] width 33 height 14
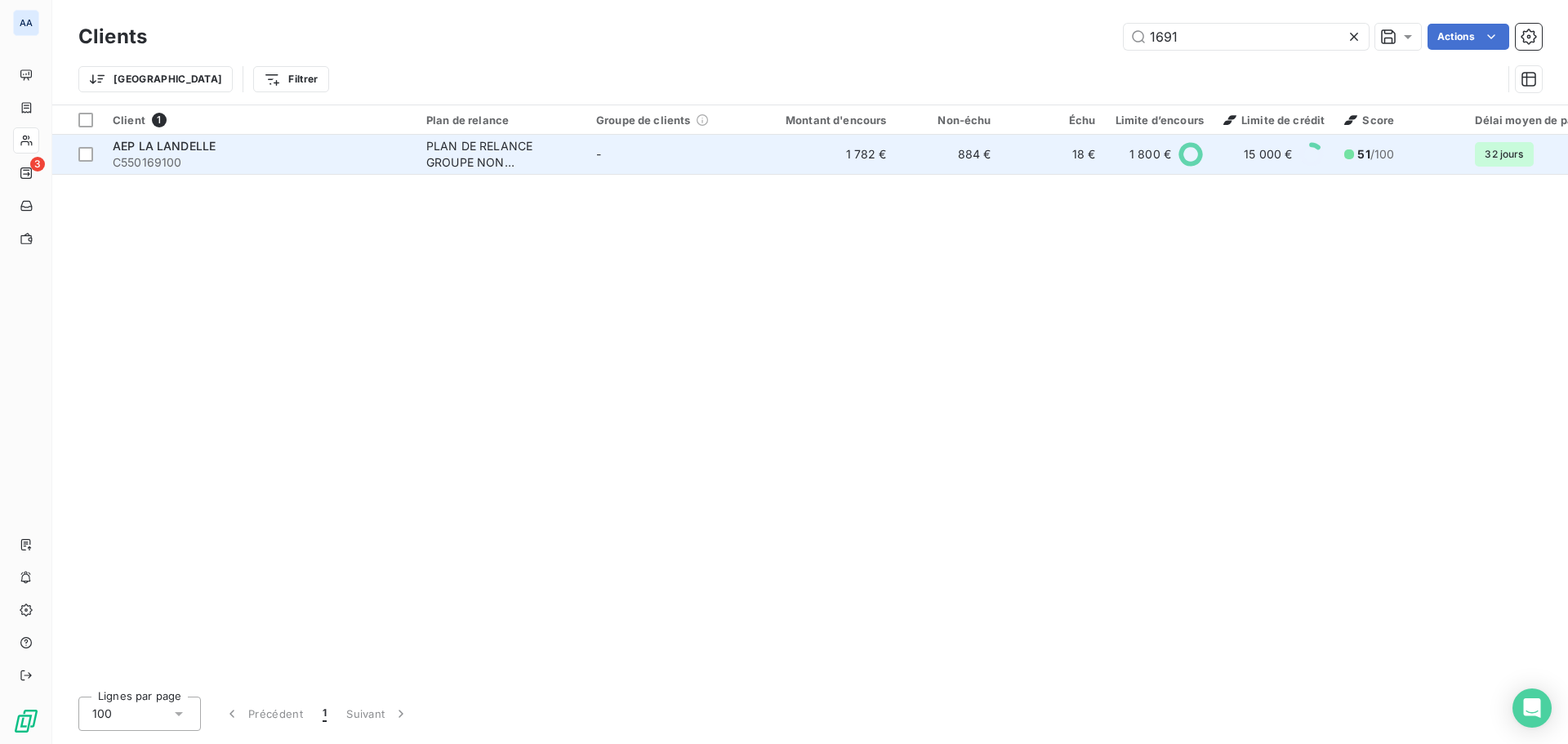
type input "1691"
click at [781, 165] on td "1 782 €" at bounding box center [826, 154] width 141 height 40
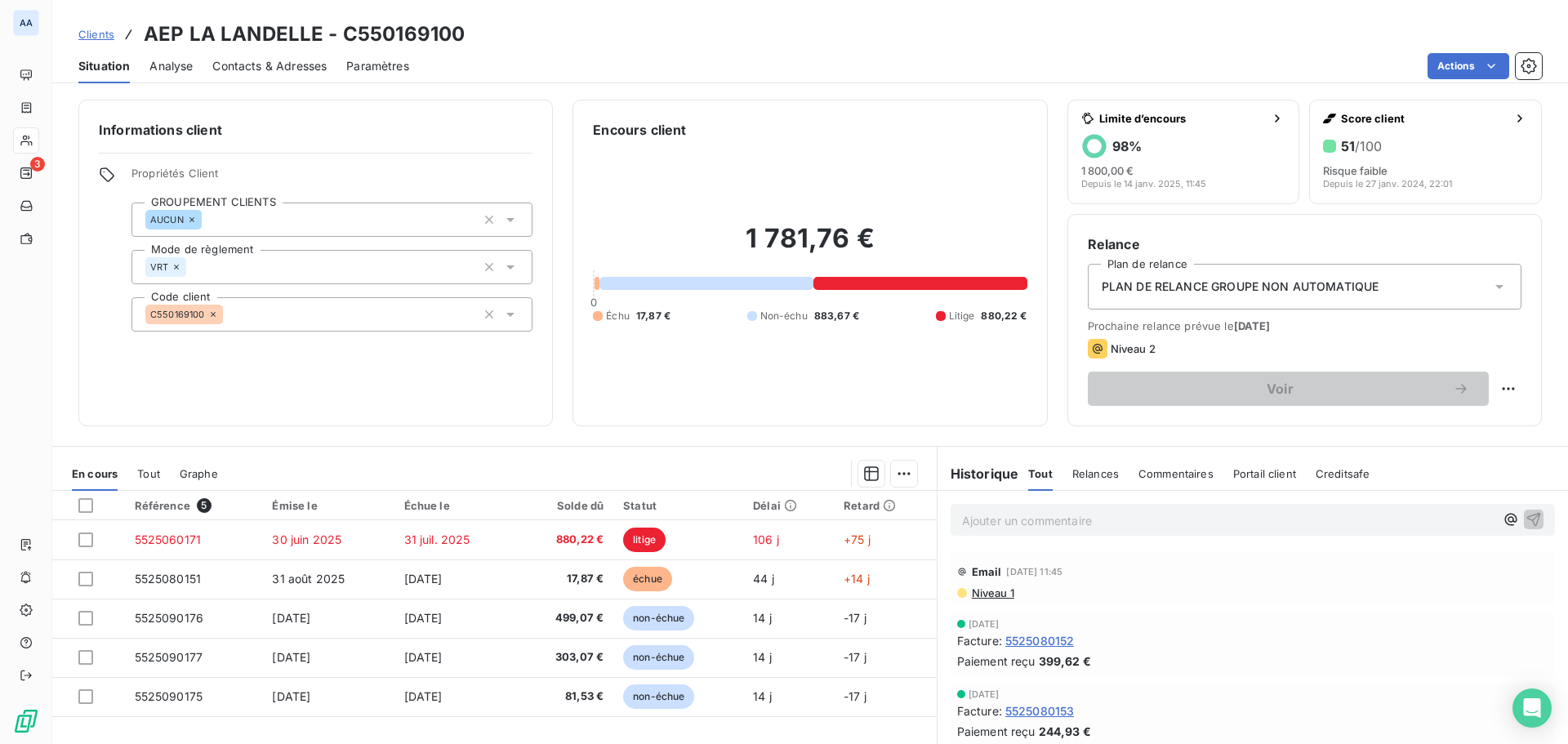
click at [1079, 470] on div "Relances" at bounding box center [1095, 474] width 46 height 35
click at [1160, 472] on span "Commentaires" at bounding box center [1176, 474] width 75 height 13
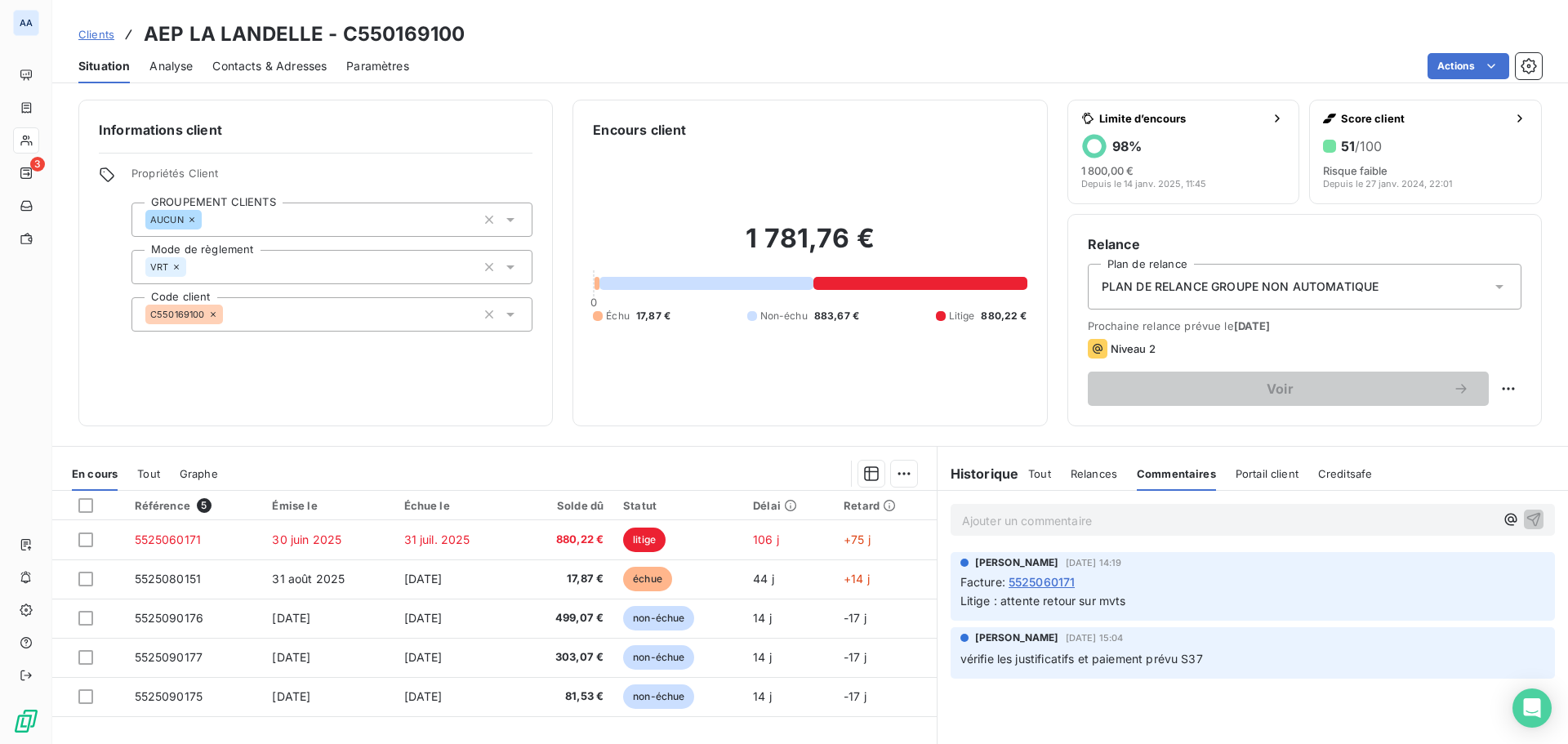
click at [1089, 469] on span "Relances" at bounding box center [1093, 474] width 46 height 13
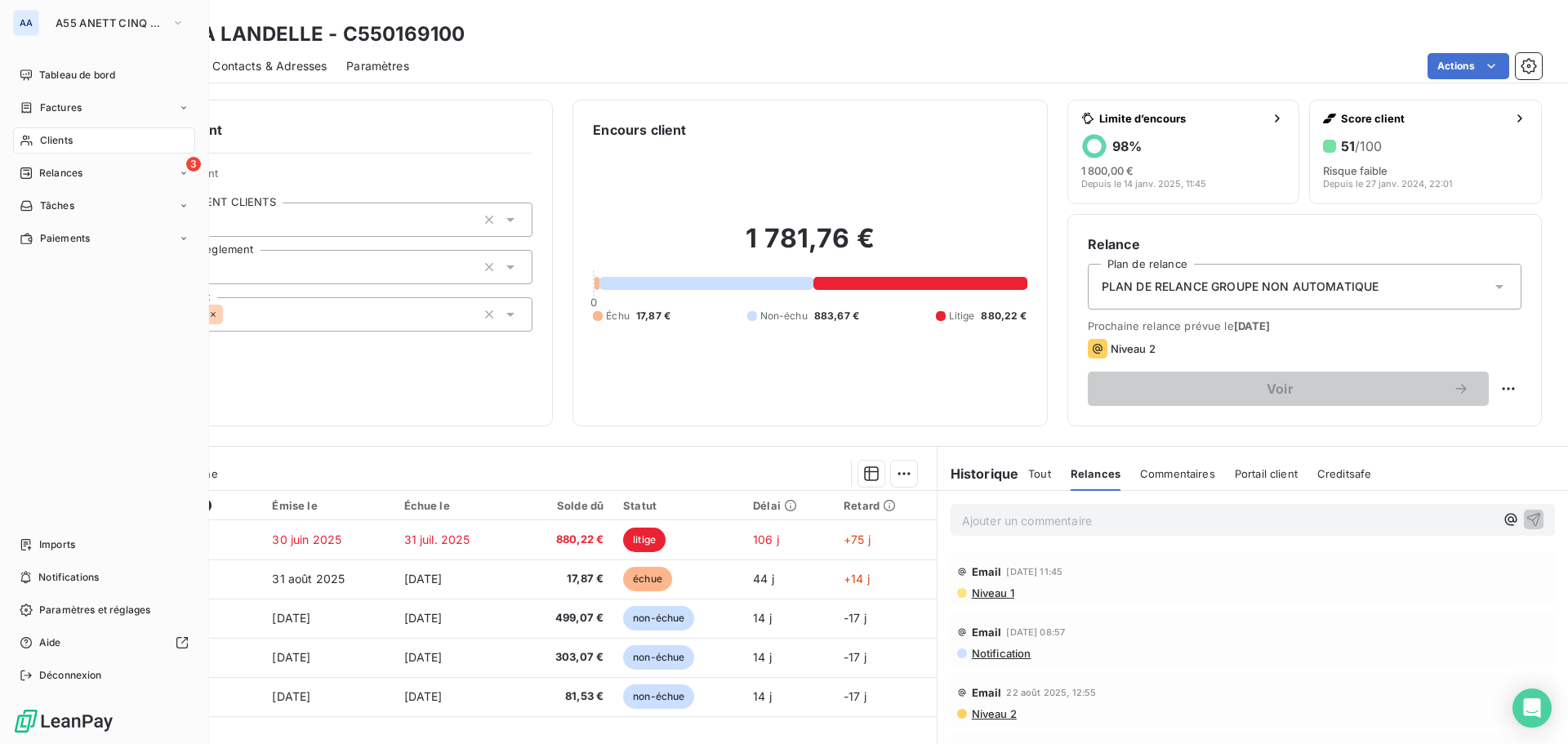
click at [66, 140] on span "Clients" at bounding box center [56, 140] width 33 height 14
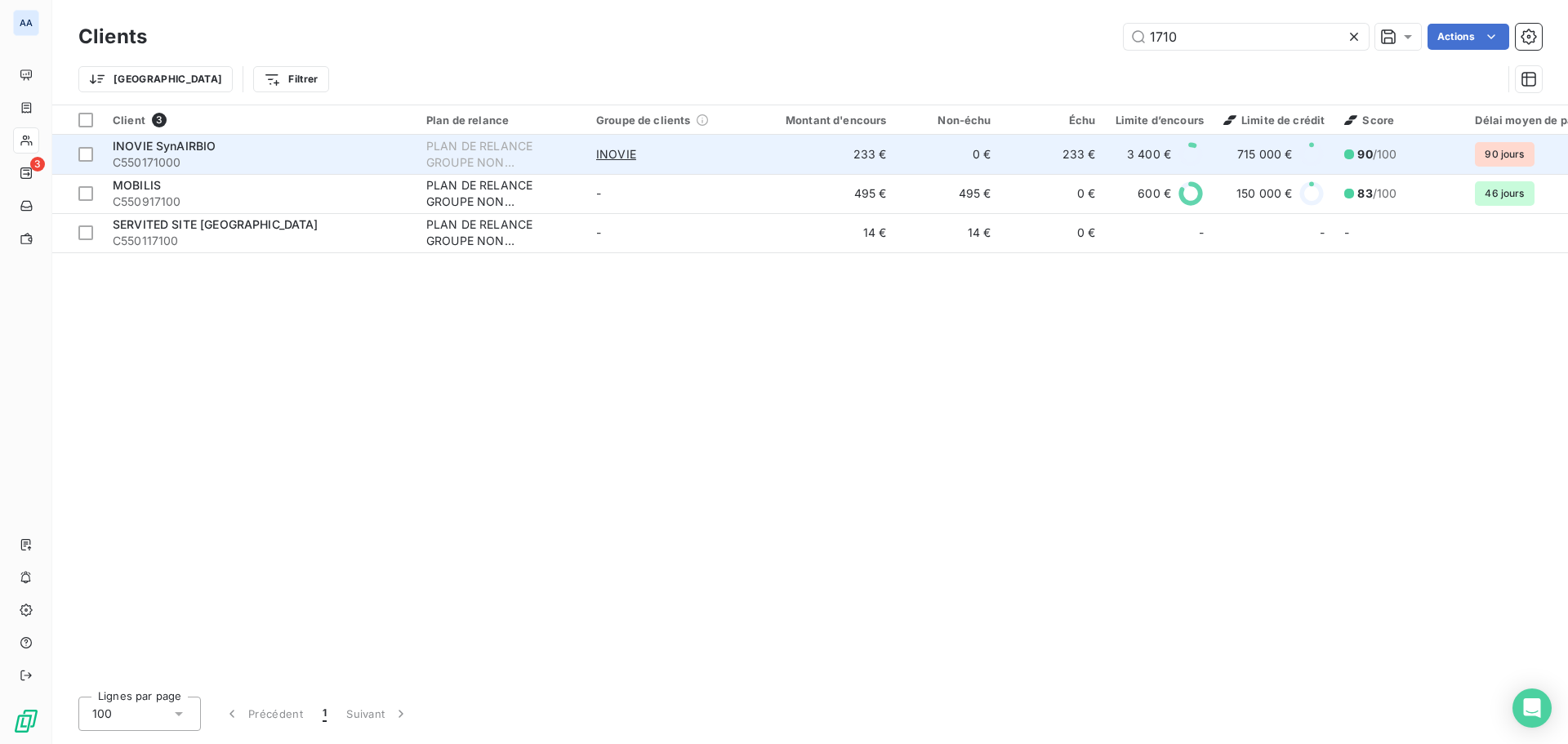
type input "1710"
click at [276, 147] on div "INOVIE SynAIRBIO" at bounding box center [259, 146] width 294 height 16
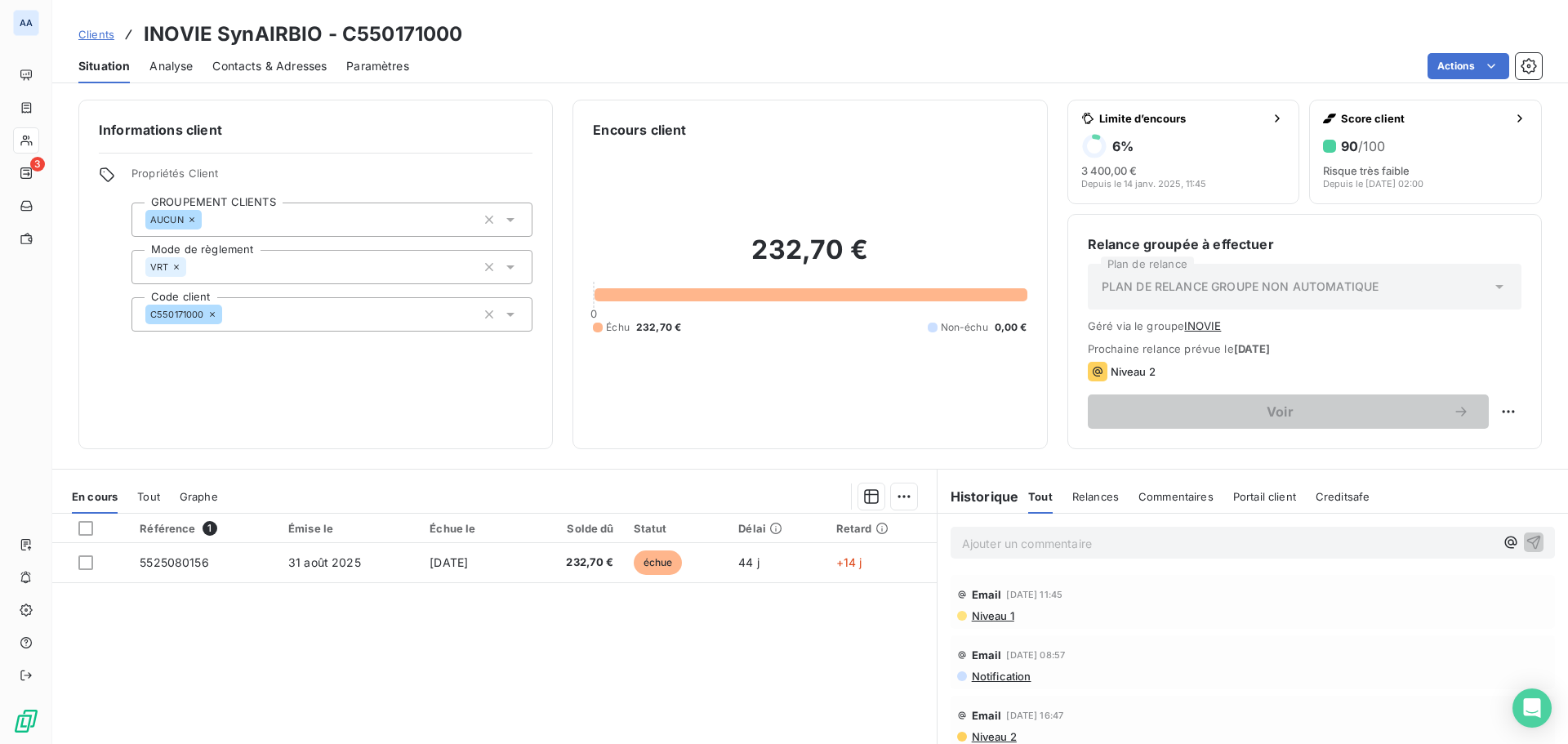
click at [1106, 498] on span "Relances" at bounding box center [1095, 497] width 46 height 13
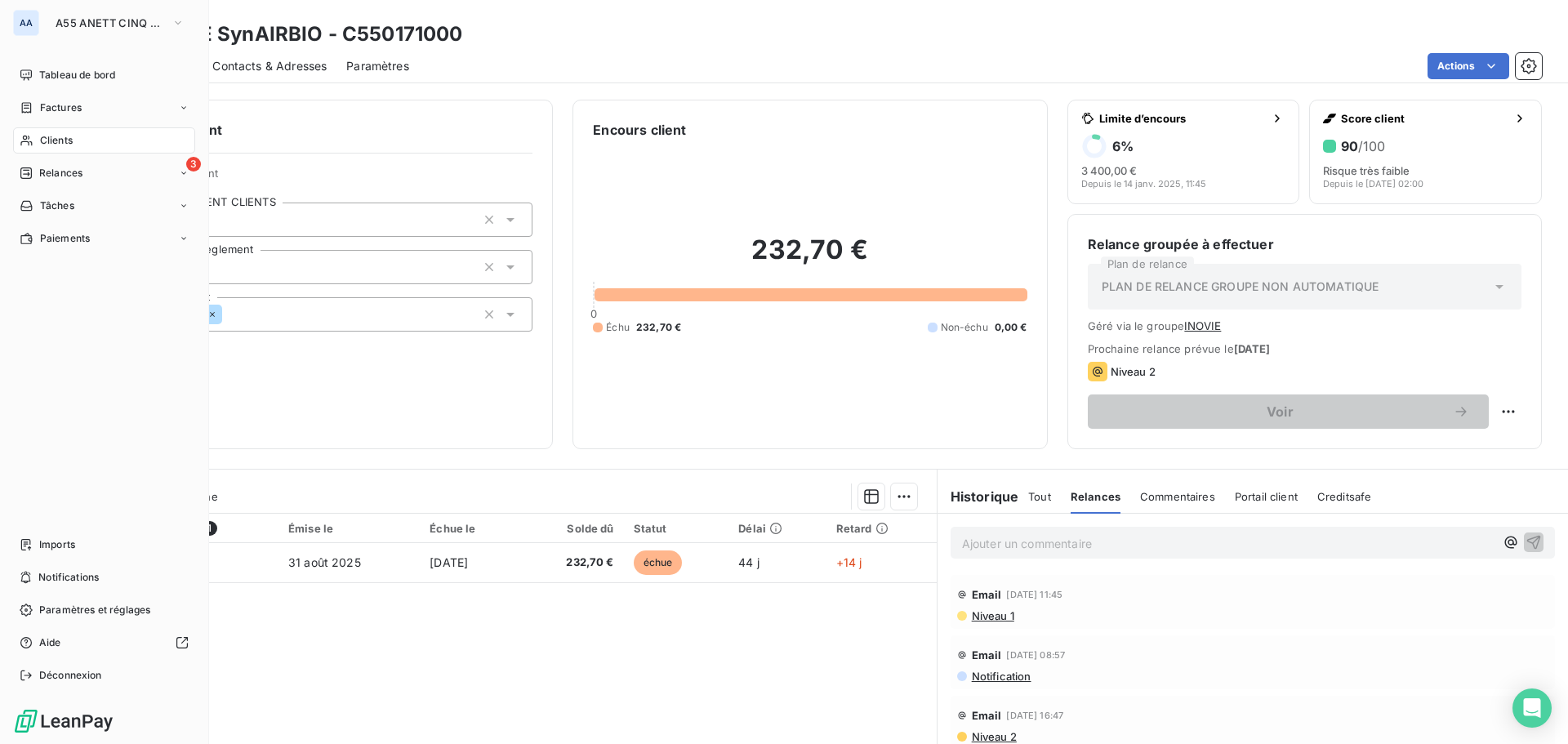
click at [69, 136] on span "Clients" at bounding box center [56, 140] width 33 height 14
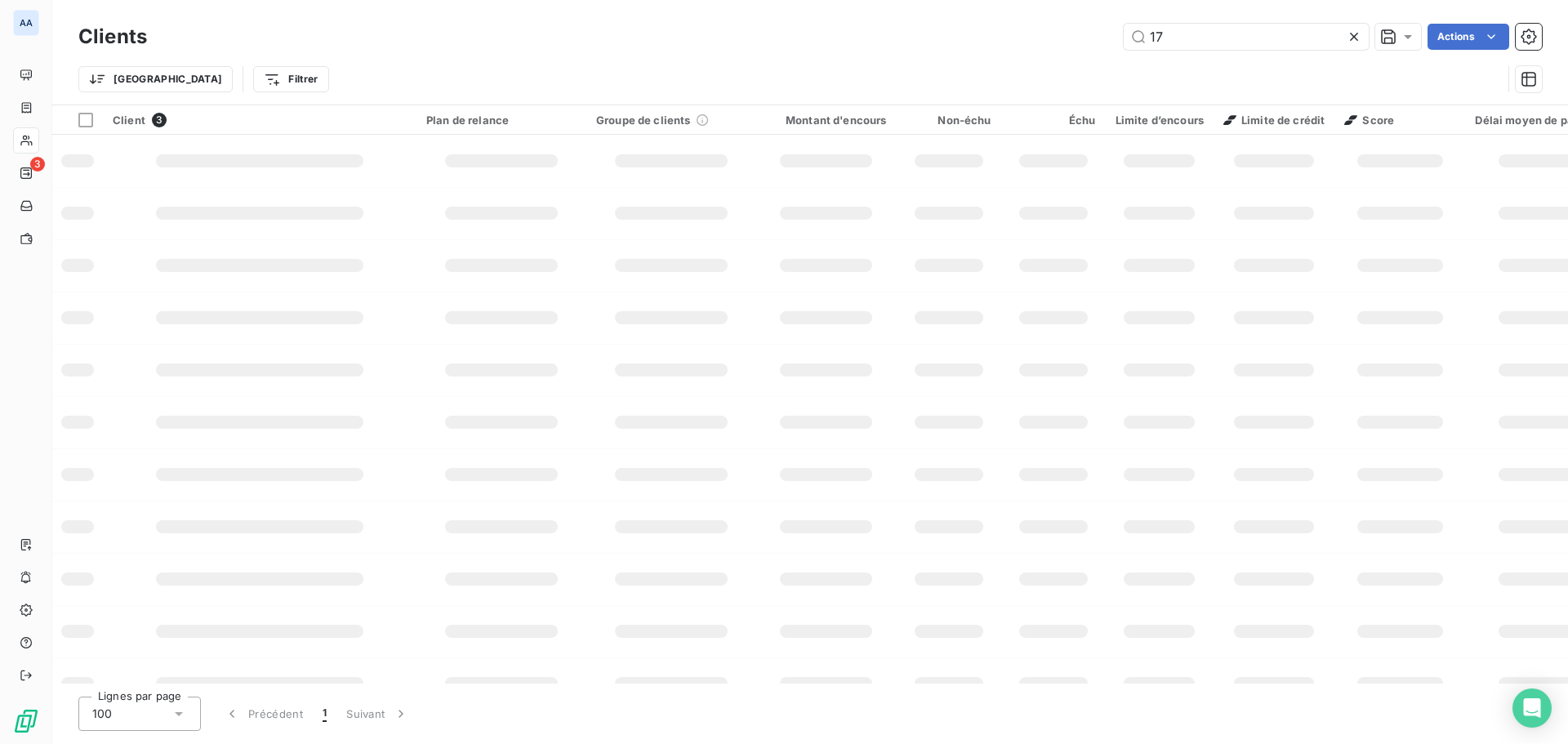
type input "1"
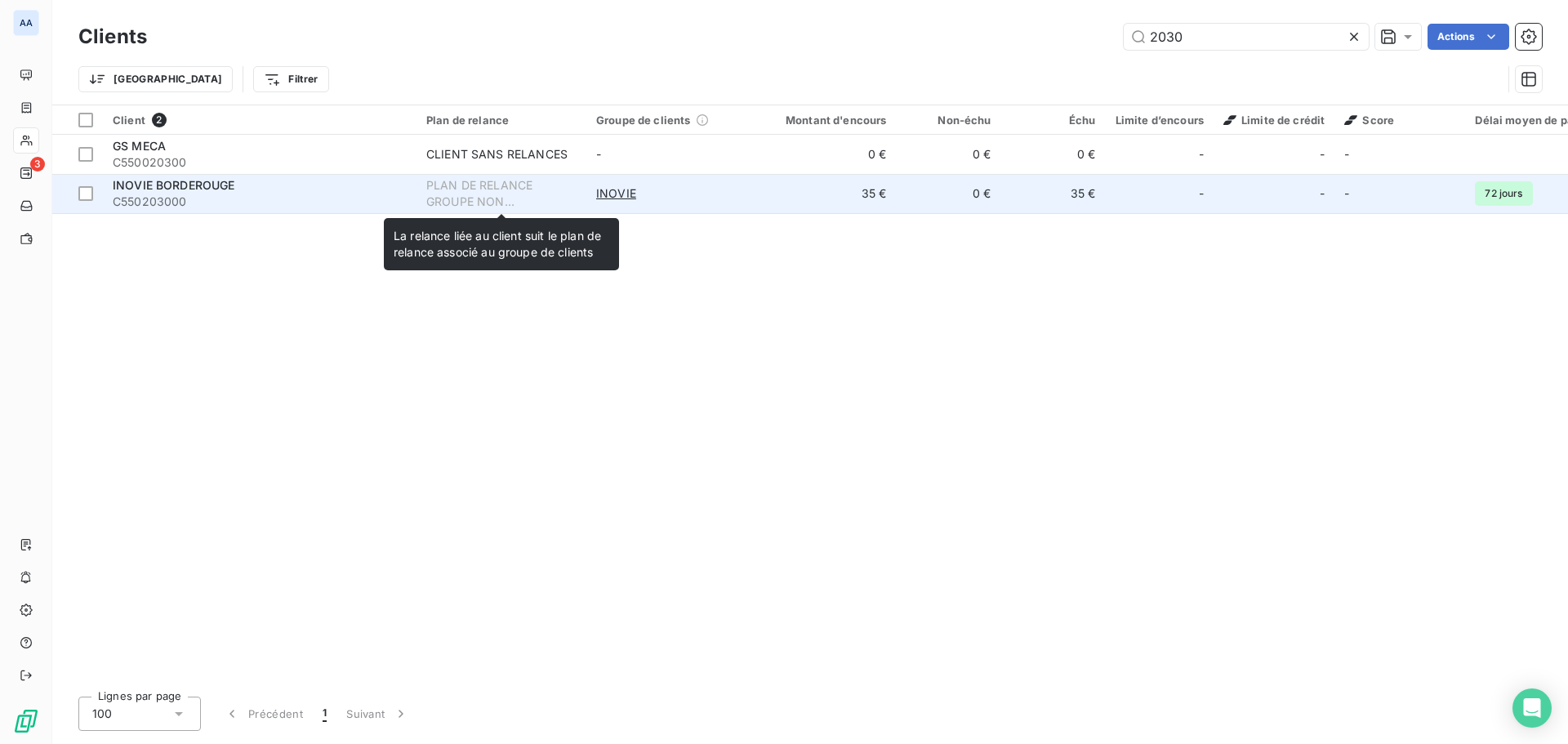
type input "2030"
click at [451, 191] on div "PLAN DE RELANCE GROUPE NON AUTOMATIQUE" at bounding box center [501, 193] width 150 height 33
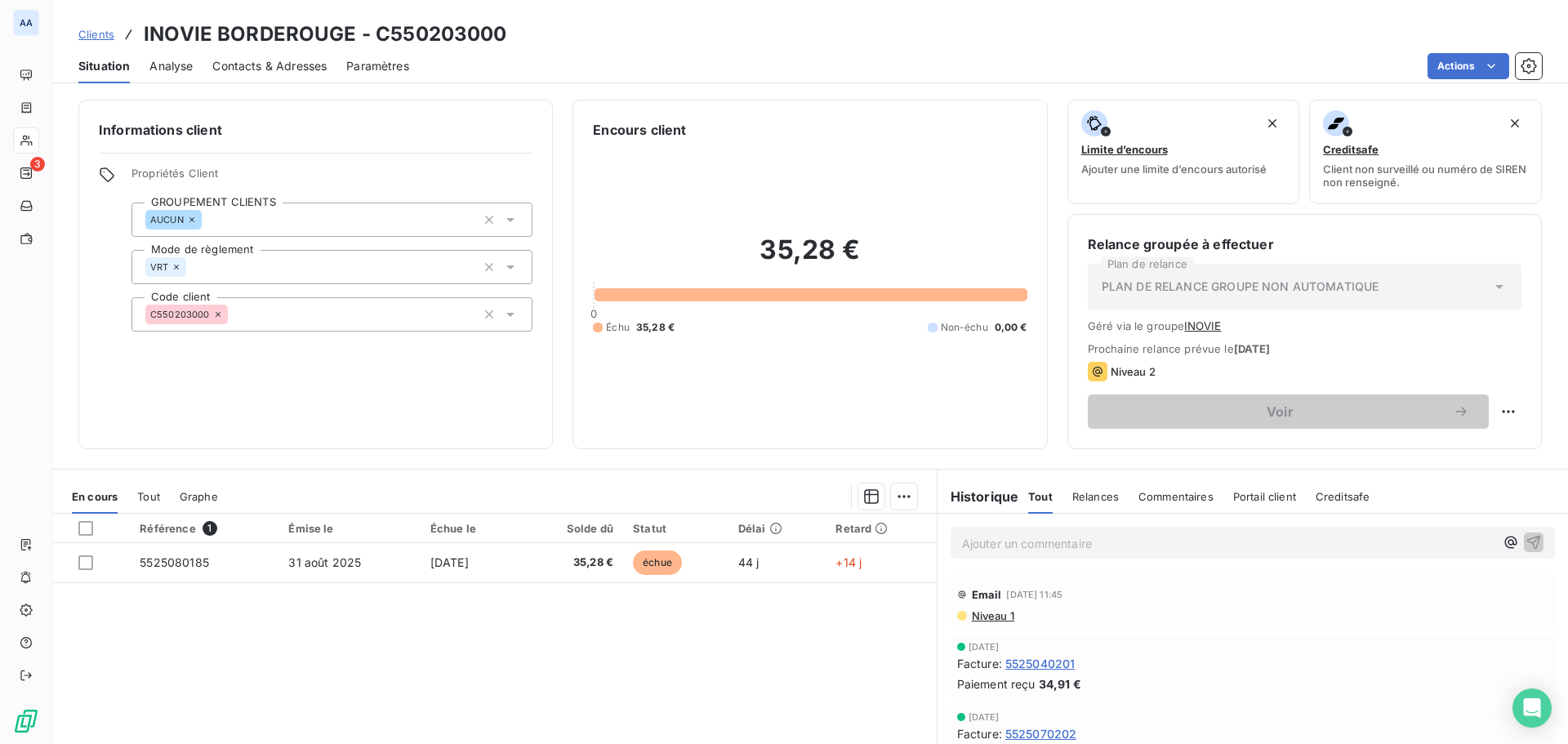
click at [1072, 494] on span "Relances" at bounding box center [1095, 497] width 46 height 13
click at [1028, 498] on span "Tout" at bounding box center [1039, 497] width 23 height 13
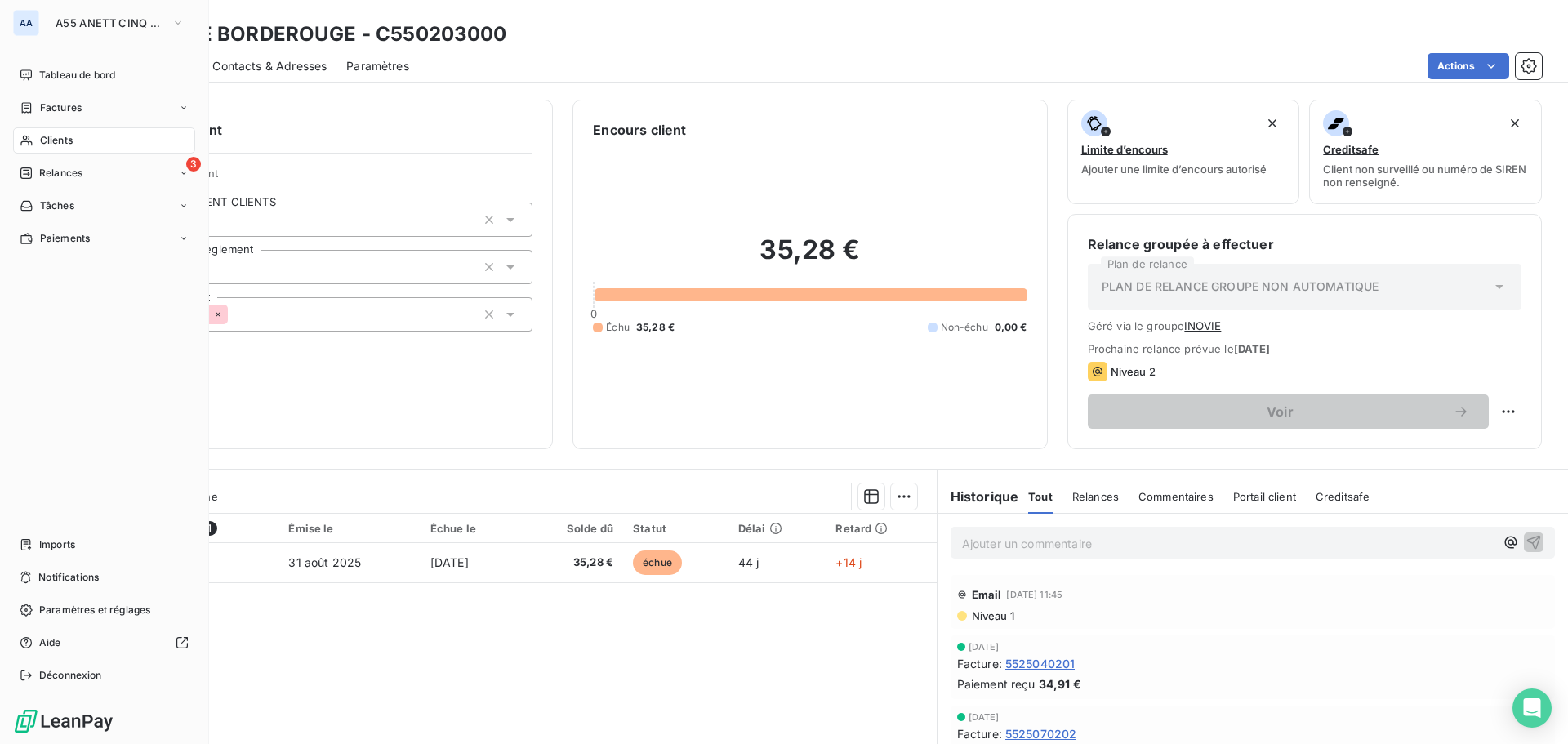
drag, startPoint x: 93, startPoint y: 140, endPoint x: 106, endPoint y: 141, distance: 13.0
click at [93, 140] on div "Clients" at bounding box center [104, 140] width 182 height 26
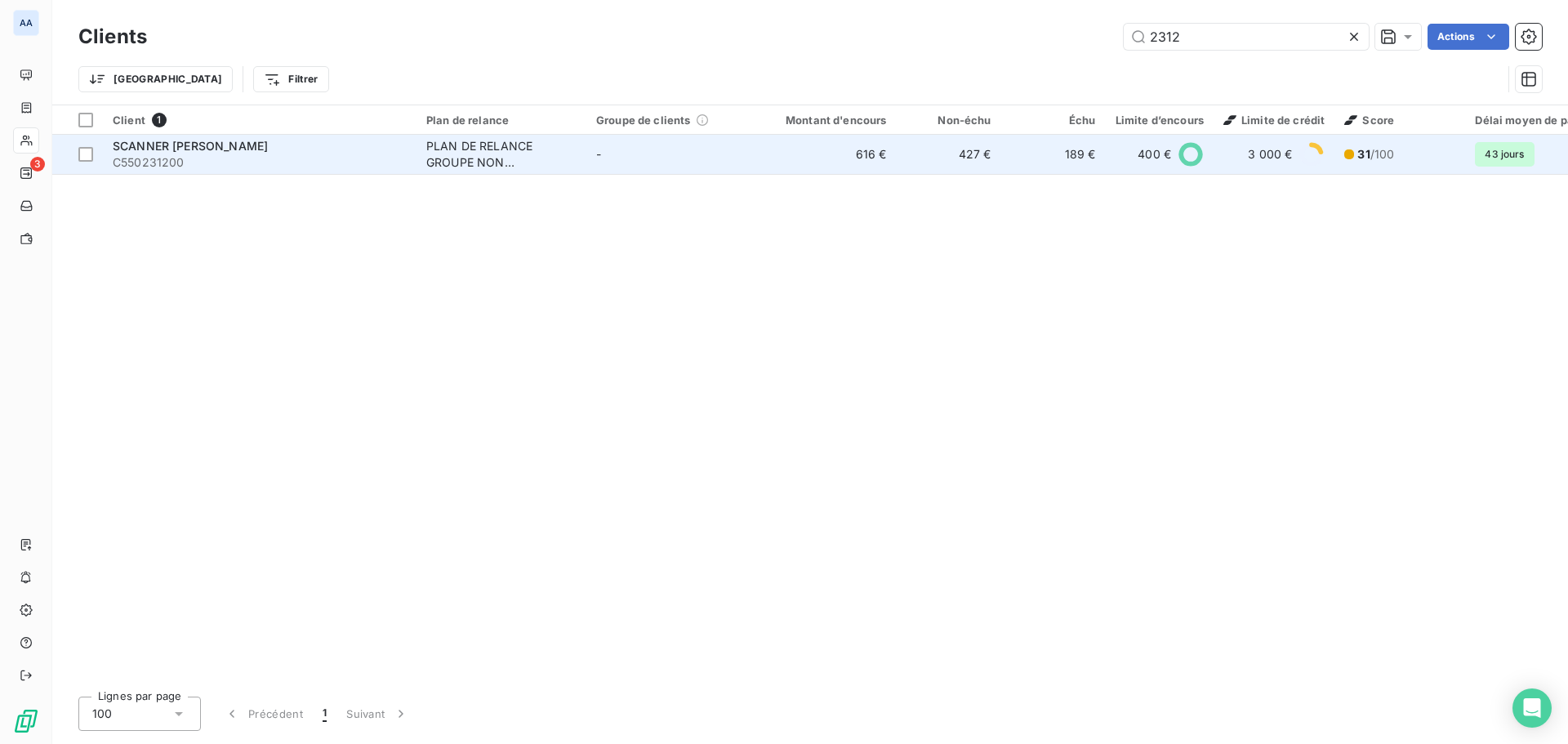
type input "2312"
click at [707, 157] on td "-" at bounding box center [671, 154] width 170 height 40
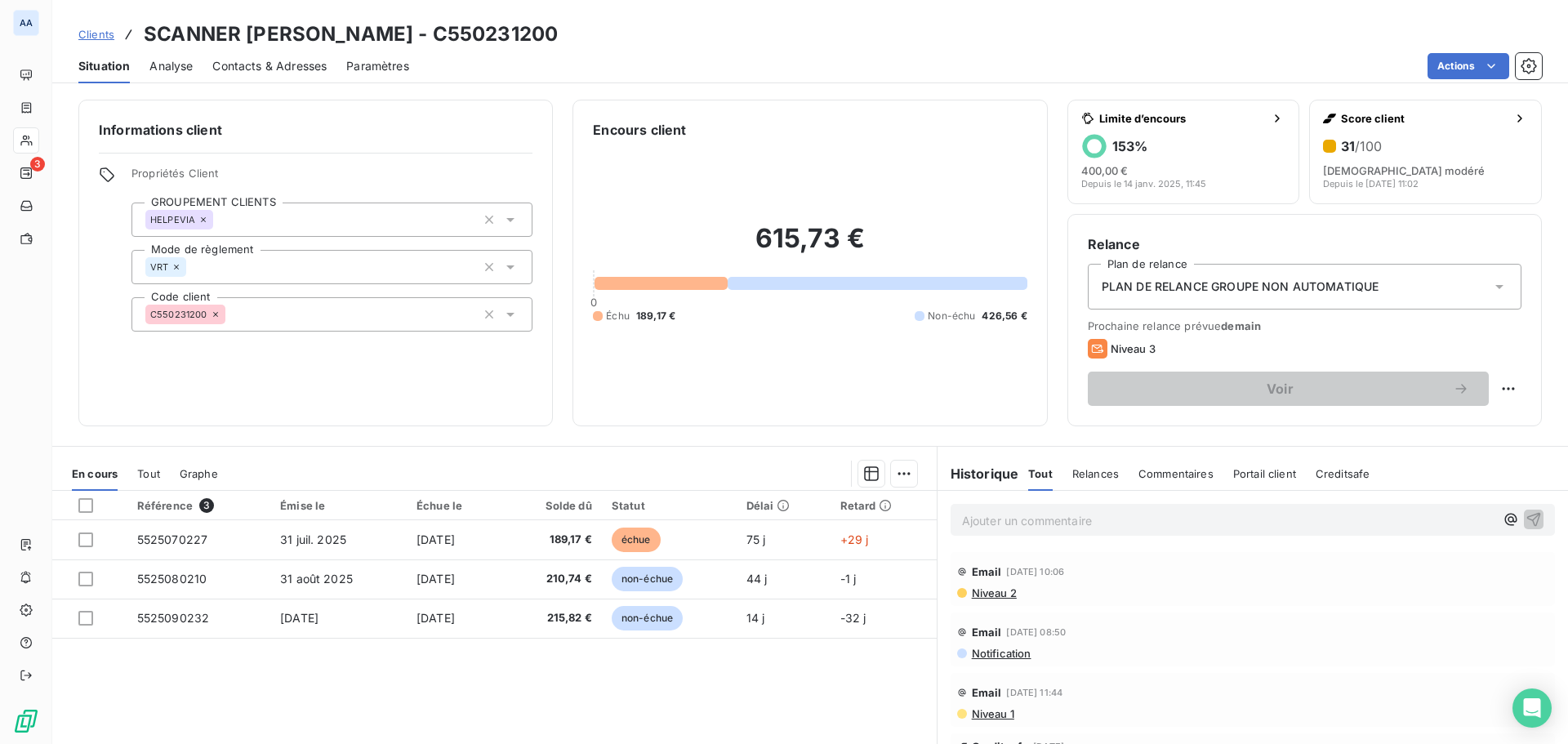
click at [1072, 481] on div "Relances" at bounding box center [1095, 474] width 46 height 35
click at [1038, 483] on div "Tout" at bounding box center [1039, 474] width 23 height 35
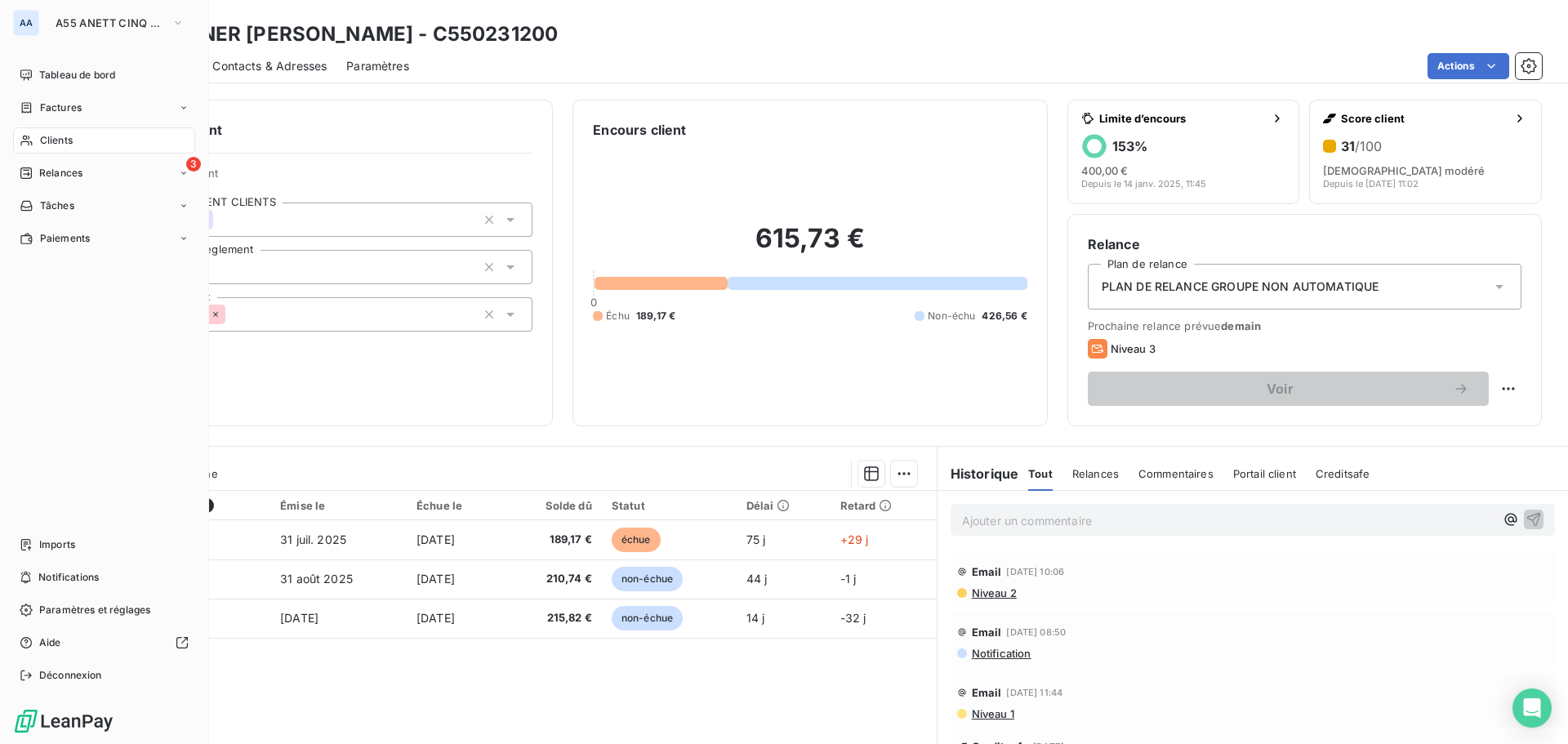
drag, startPoint x: 60, startPoint y: 138, endPoint x: 93, endPoint y: 139, distance: 33.0
click at [60, 138] on span "Clients" at bounding box center [56, 140] width 33 height 14
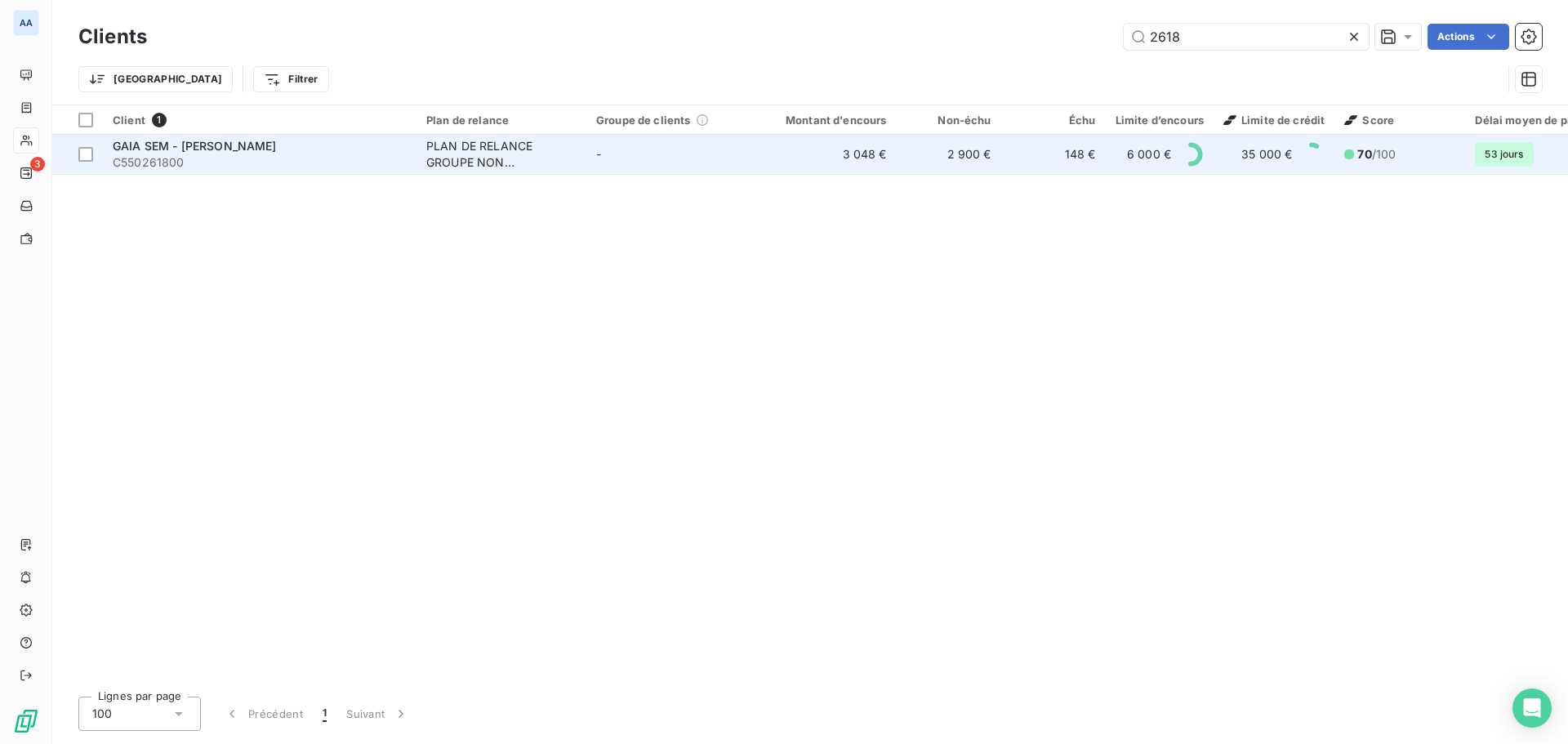
type input "2618"
click at [543, 160] on div "PLAN DE RELANCE GROUPE NON AUTOMATIQUE" at bounding box center [501, 154] width 150 height 33
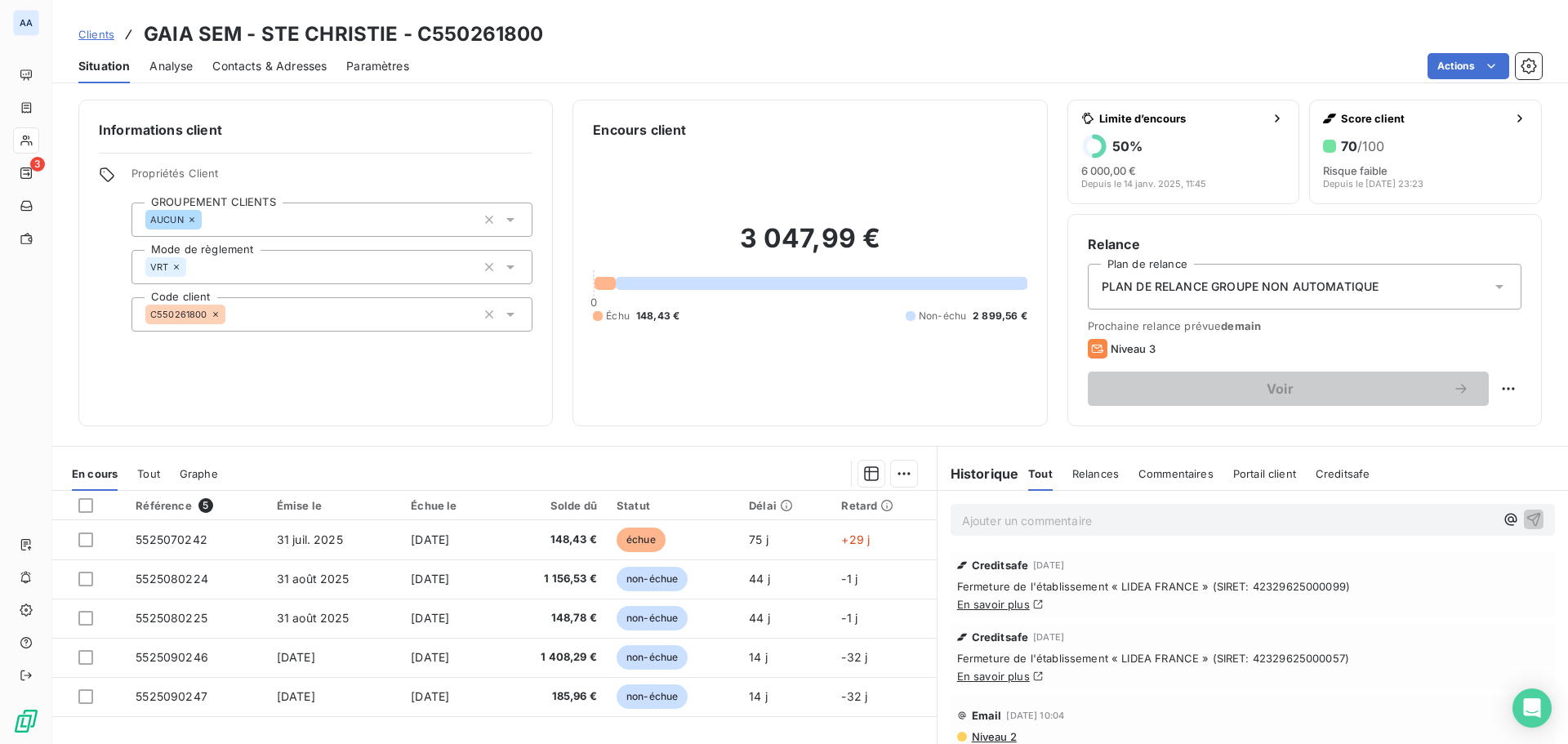
click at [1091, 484] on div "Relances" at bounding box center [1095, 474] width 46 height 35
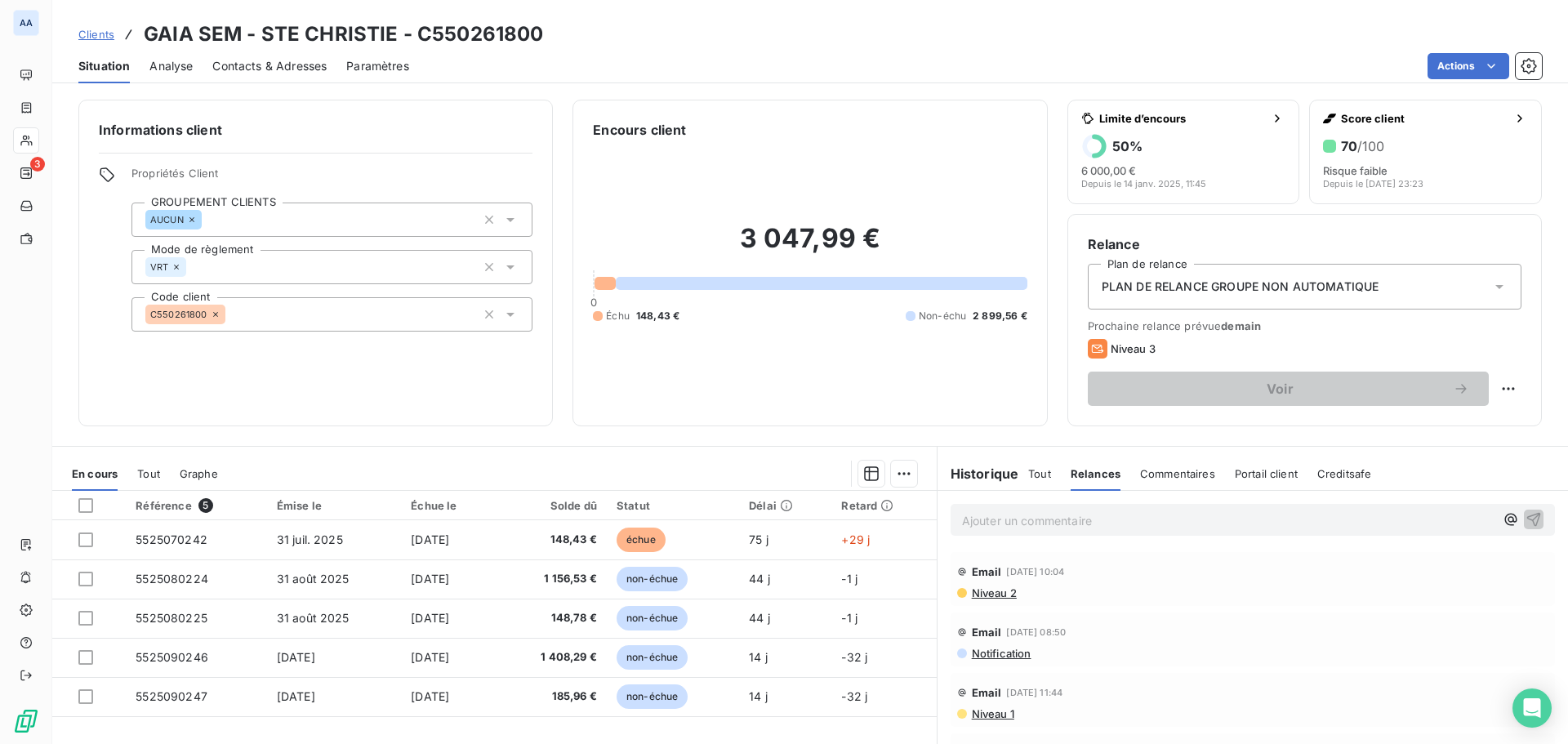
click at [977, 480] on h6 "Historique" at bounding box center [978, 474] width 82 height 19
click at [1040, 476] on span "Tout" at bounding box center [1039, 474] width 23 height 13
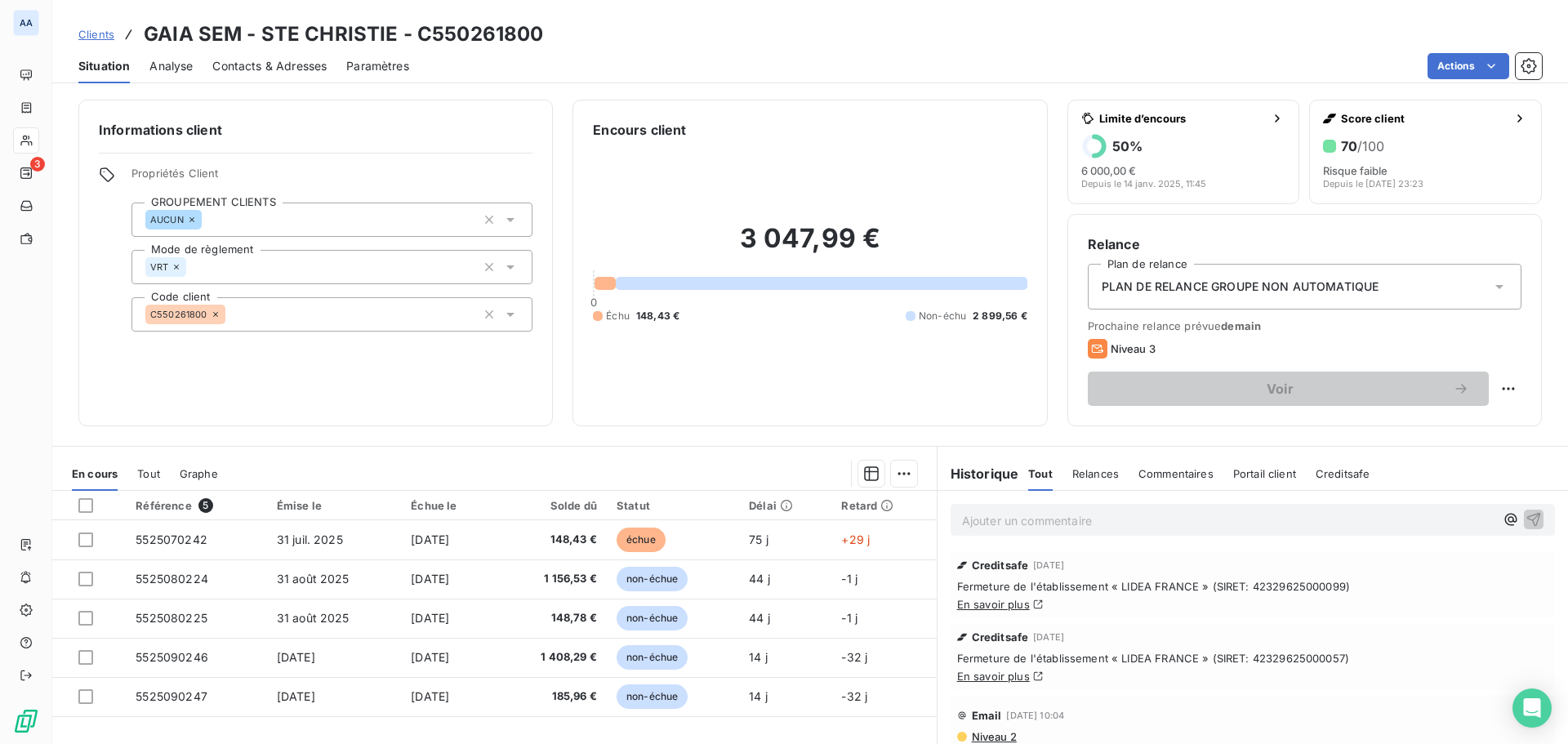
click at [1344, 585] on span "Fermeture de l'établissement « LIDEA FRANCE » (SIRET: 42329625000099)" at bounding box center [1252, 586] width 591 height 13
drag, startPoint x: 1344, startPoint y: 585, endPoint x: 959, endPoint y: 577, distance: 385.1
click at [959, 577] on div "Creditsafe [DATE] Fermeture de l'établissement « LIDEA FRANCE » (SIRET: 4232962…" at bounding box center [1252, 585] width 604 height 66
copy span "Fermeture de l'établissement « LIDEA FRANCE » (SIRET: 42329625000099)"
click at [1351, 658] on span "Fermeture de l'établissement « LIDEA FRANCE » (SIRET: 42329625000057)" at bounding box center [1252, 659] width 591 height 13
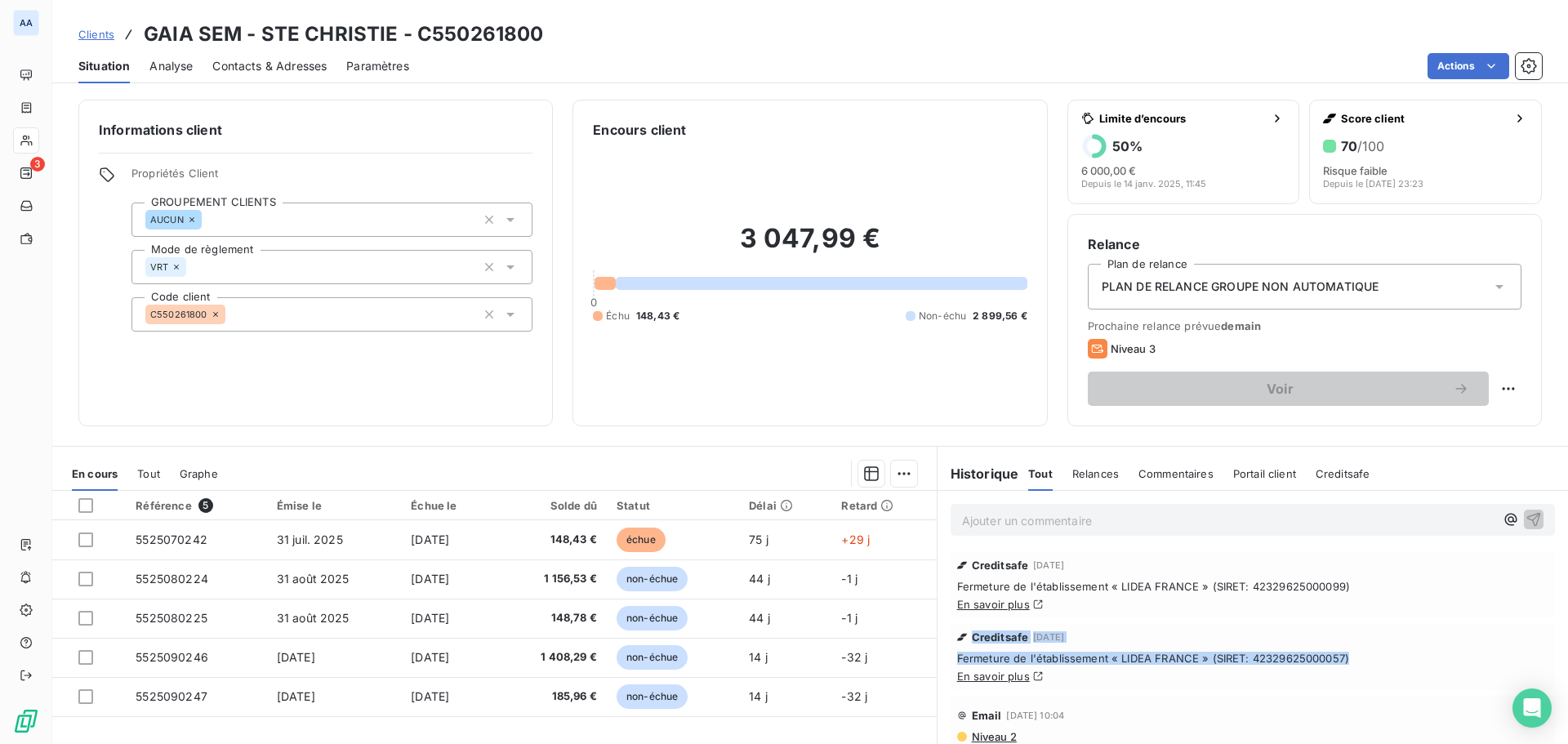
drag, startPoint x: 1345, startPoint y: 656, endPoint x: 941, endPoint y: 645, distance: 404.1
click at [941, 645] on div "Creditsafe [DATE] Fermeture de l'établissement « LIDEA FRANCE » (SIRET: 4232962…" at bounding box center [1252, 656] width 630 height 72
copy div "Creditsafe [DATE] Fermeture de l'établissement « LIDEA FRANCE » (SIRET: 4232962…"
click at [1075, 472] on span "Relances" at bounding box center [1095, 474] width 46 height 13
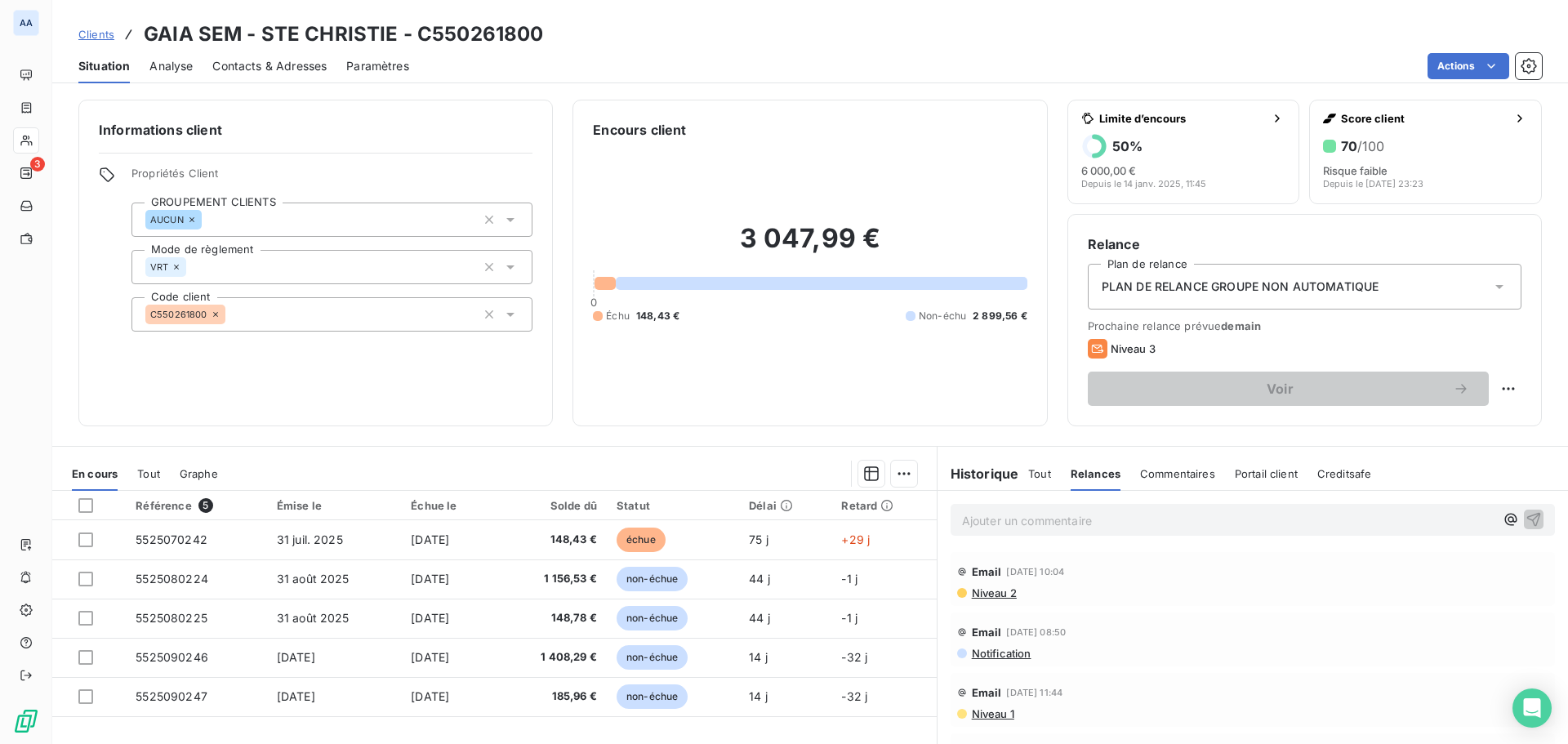
click at [1005, 474] on h6 "Historique" at bounding box center [978, 474] width 82 height 19
click at [1028, 474] on span "Tout" at bounding box center [1039, 474] width 23 height 13
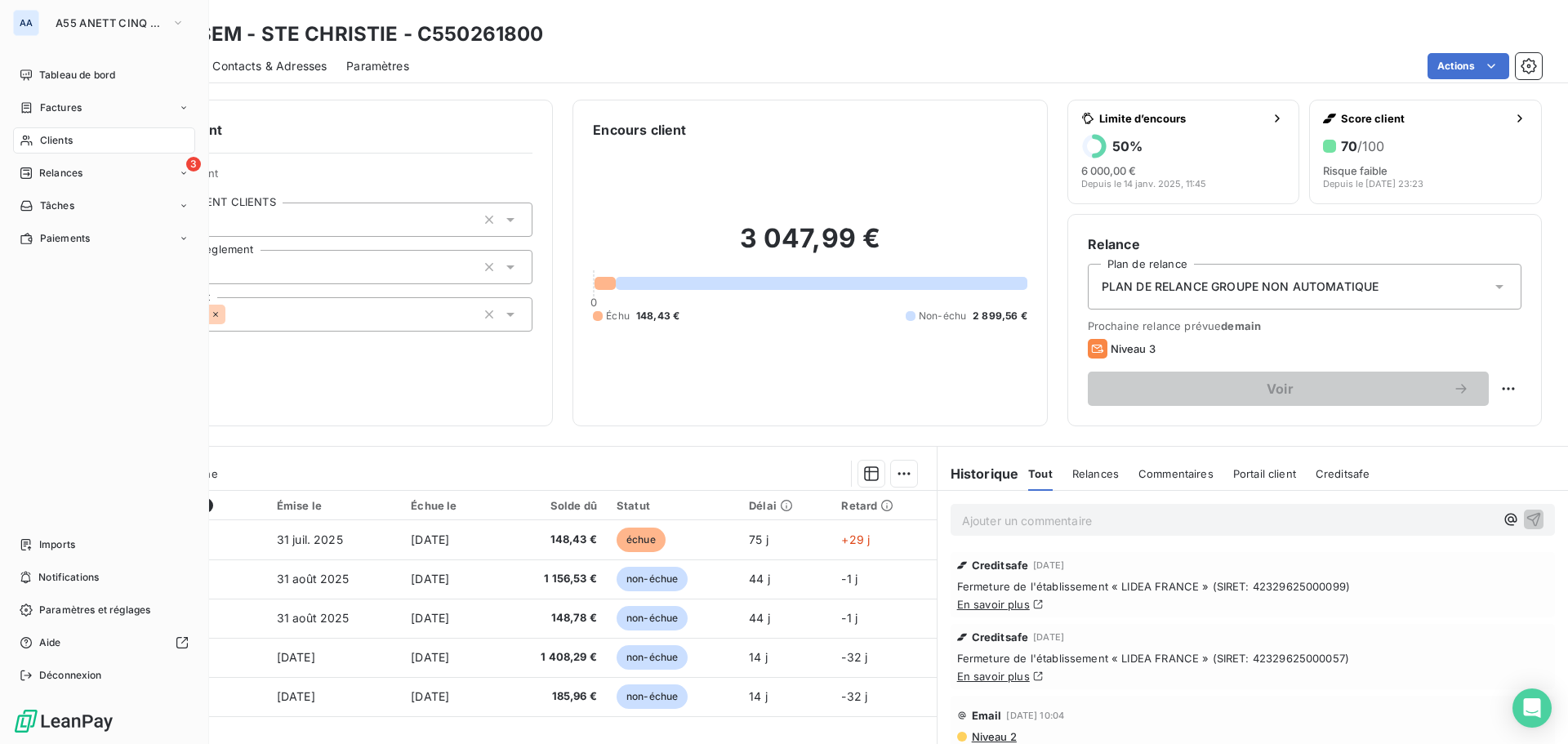
click at [74, 145] on div "Clients" at bounding box center [104, 140] width 182 height 26
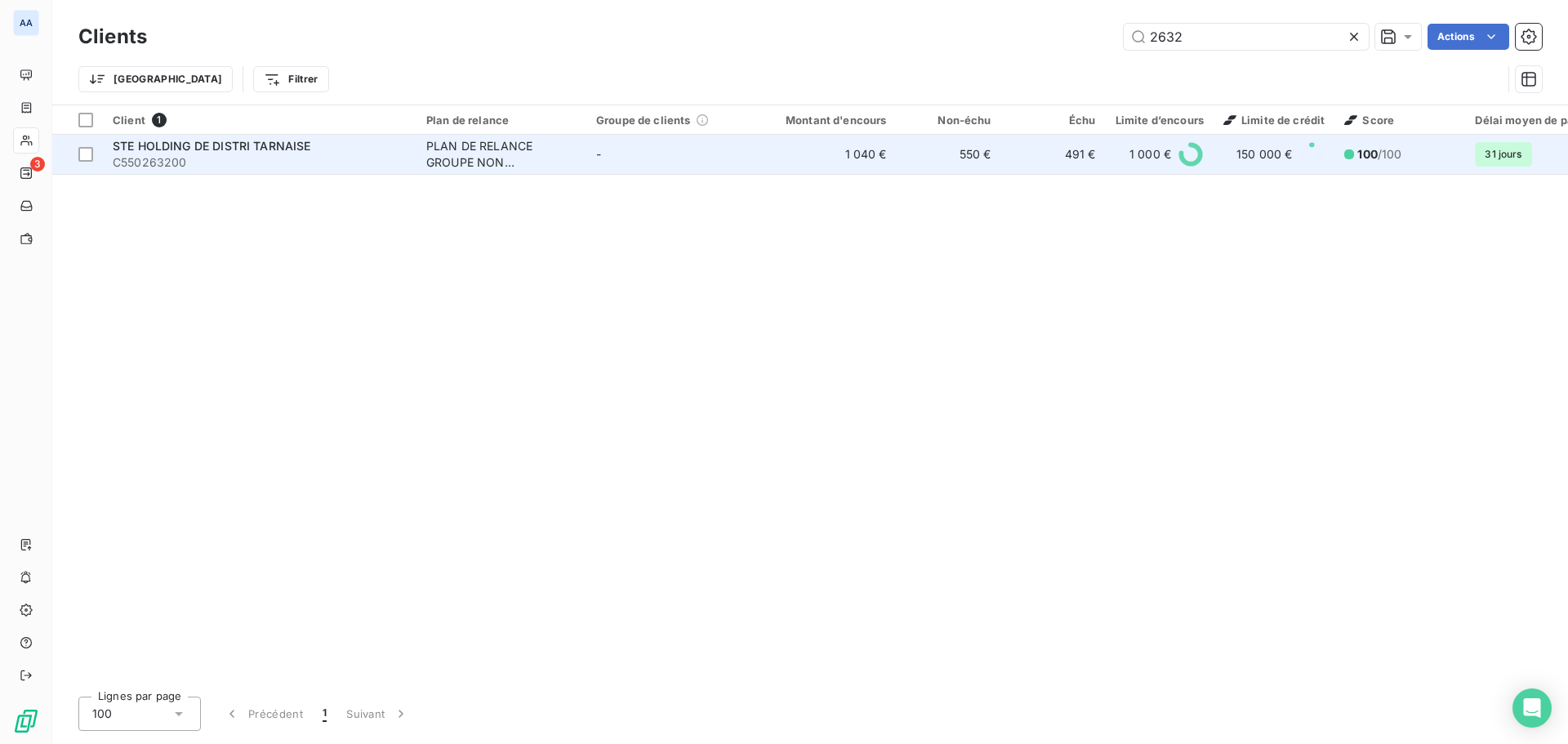
type input "2632"
click at [518, 152] on div "PLAN DE RELANCE GROUPE NON AUTOMATIQUE" at bounding box center [501, 154] width 150 height 33
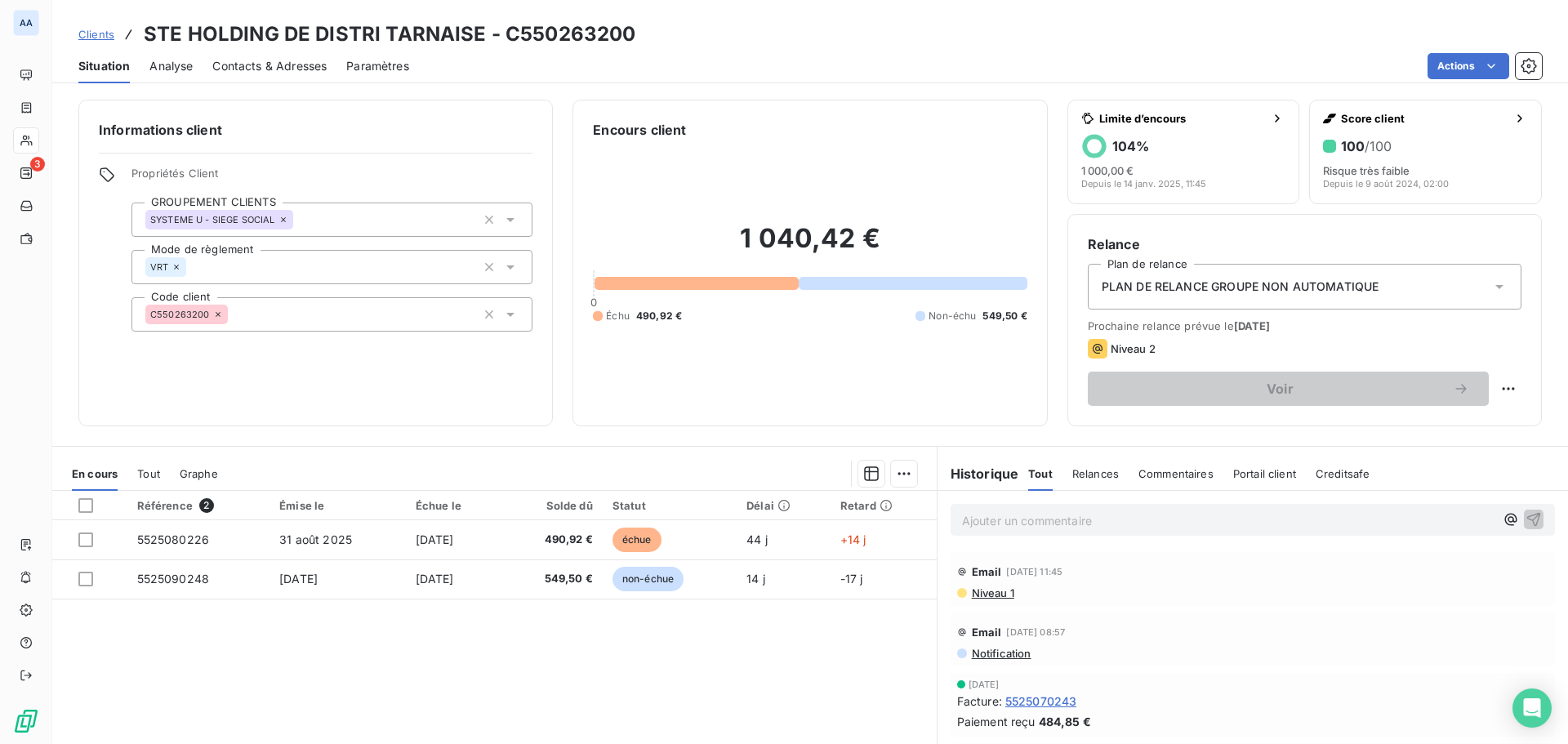
click at [1085, 471] on span "Relances" at bounding box center [1095, 474] width 46 height 13
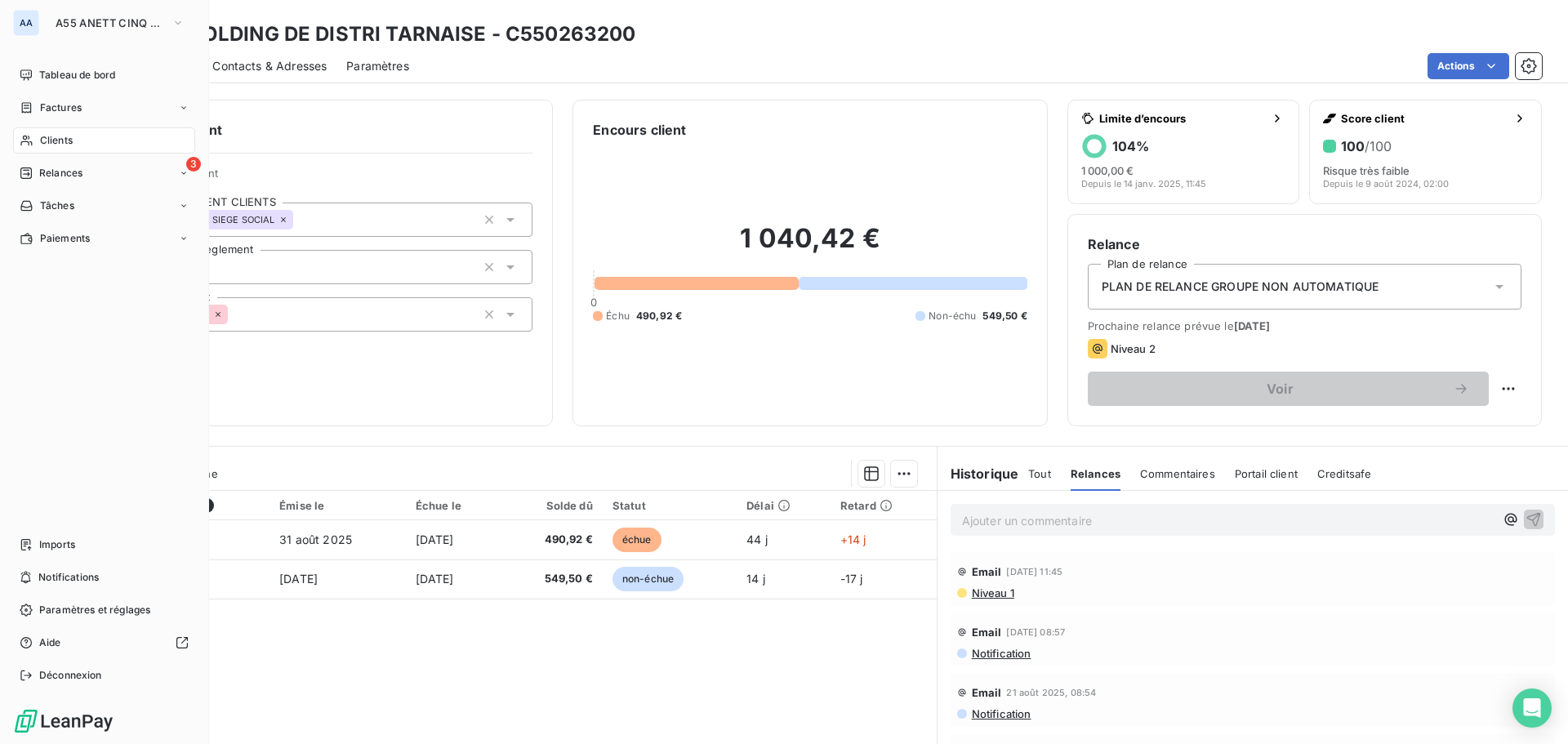
click at [79, 147] on div "Clients" at bounding box center [104, 140] width 182 height 26
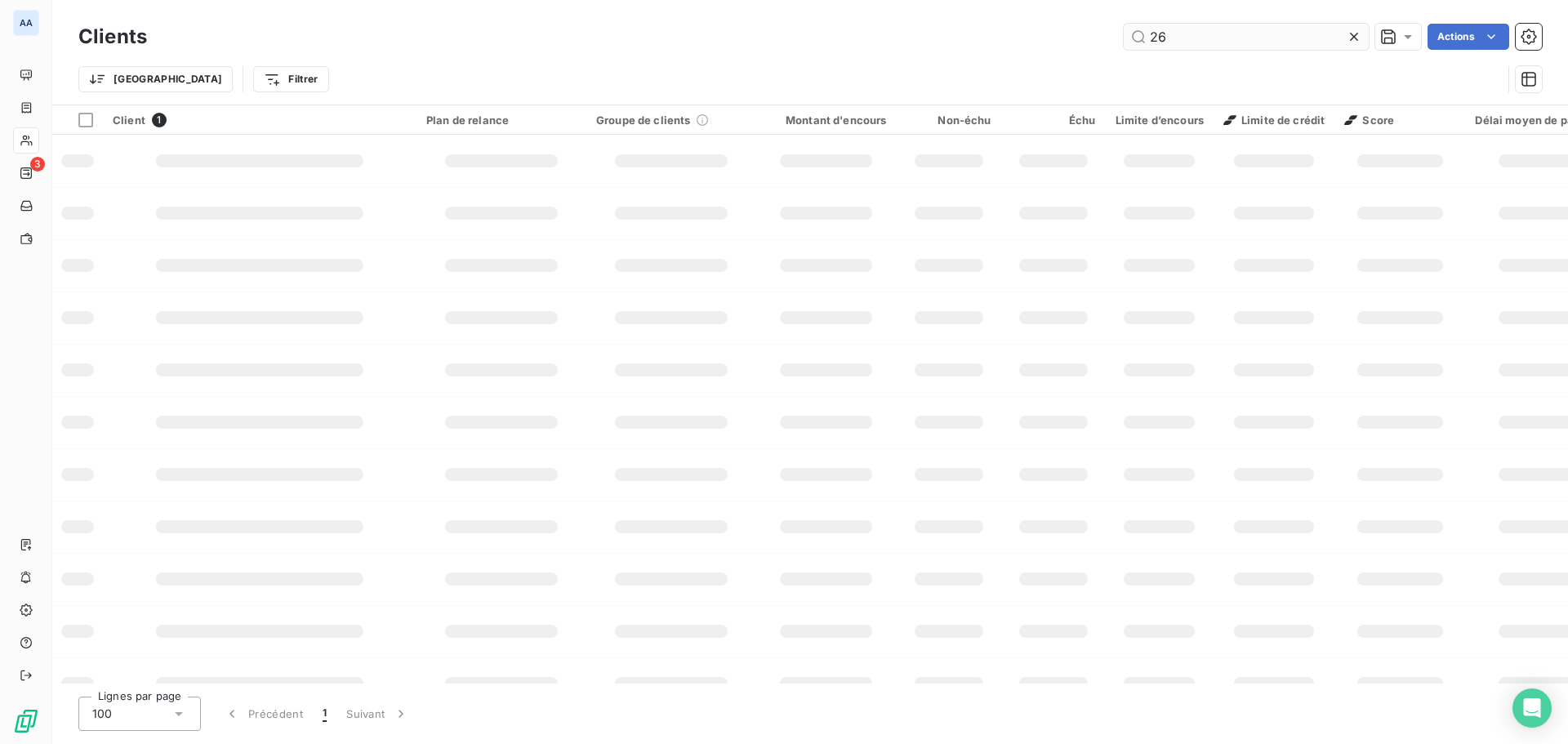
type input "2"
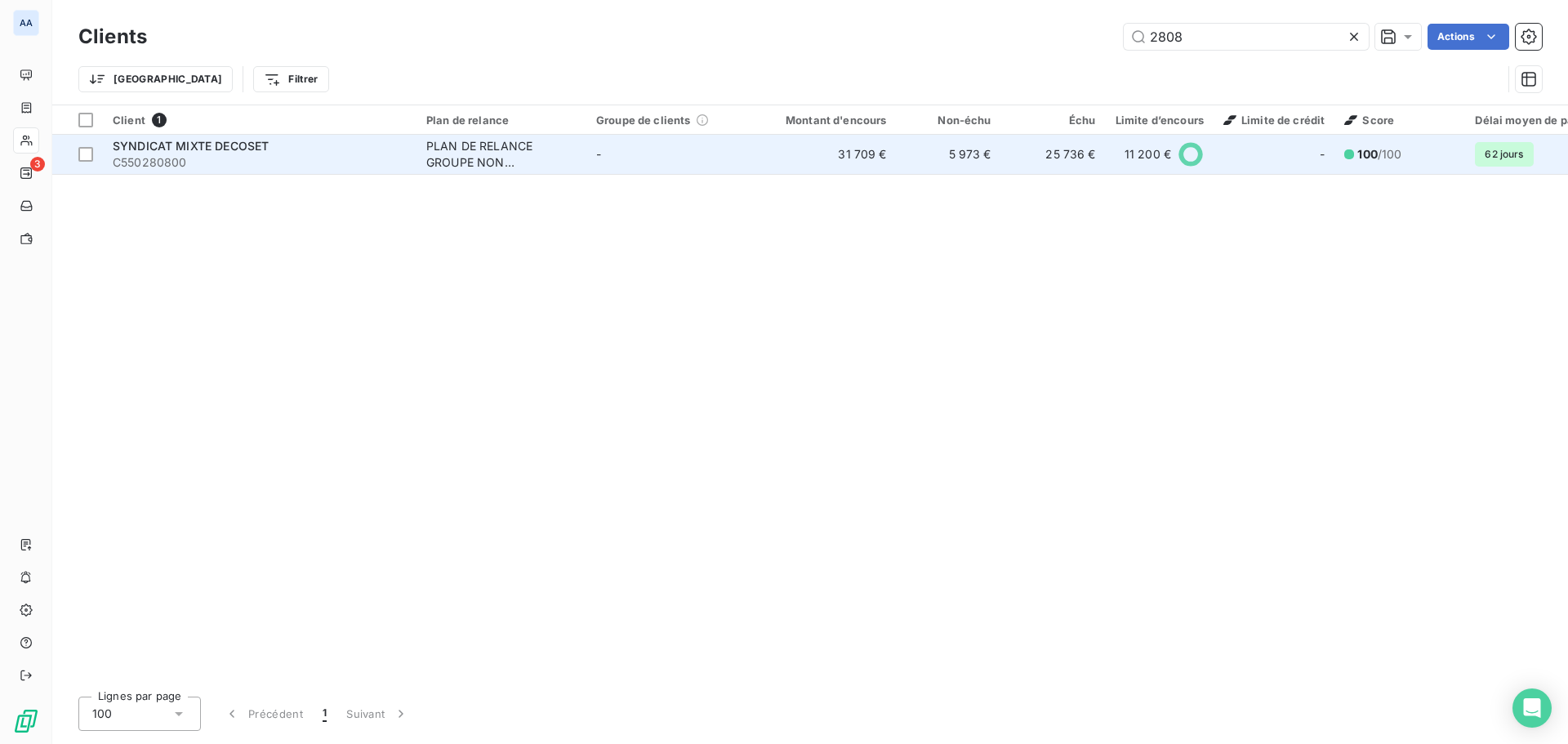
type input "2808"
click at [530, 153] on div "PLAN DE RELANCE GROUPE NON AUTOMATIQUE" at bounding box center [501, 154] width 150 height 33
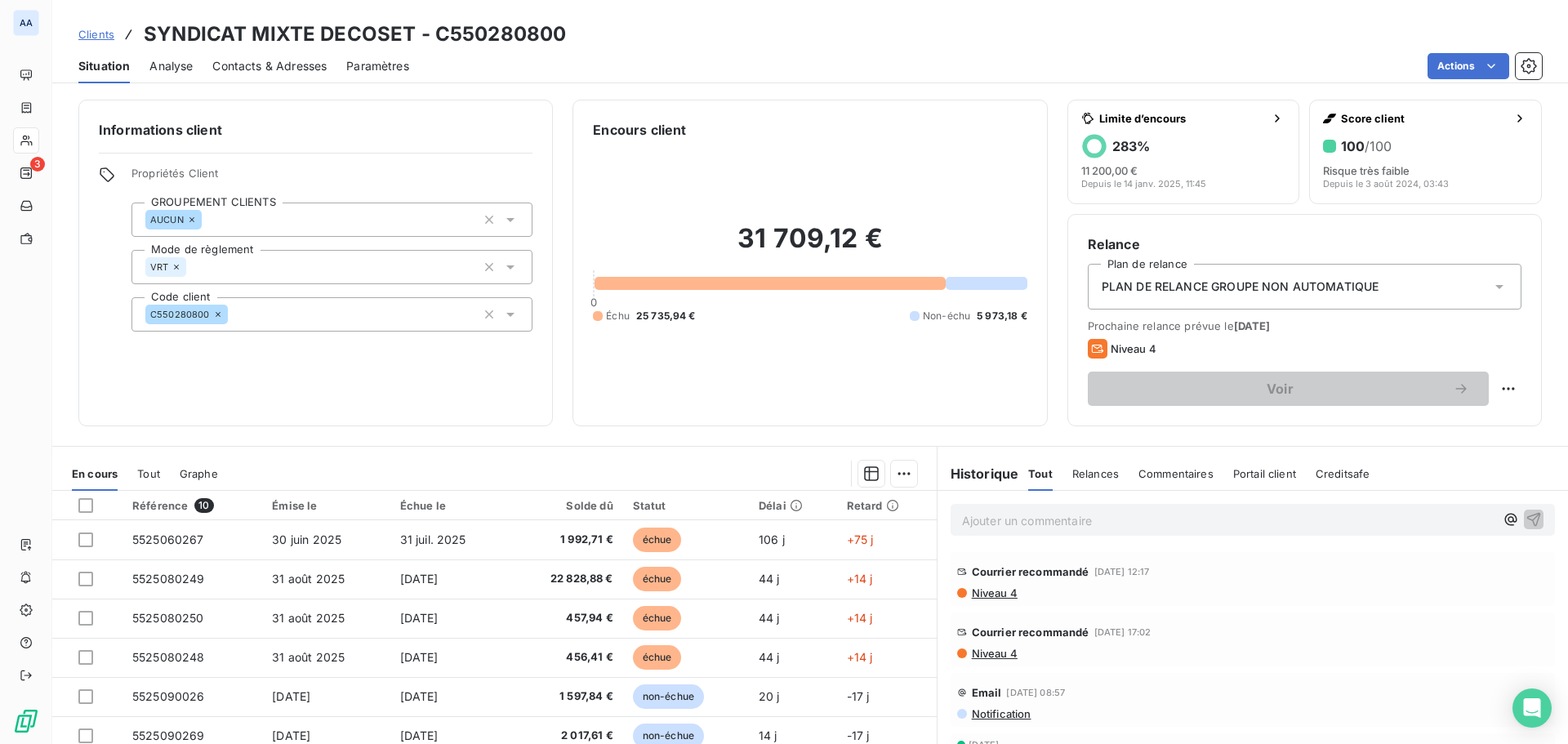
click at [1085, 479] on span "Relances" at bounding box center [1095, 474] width 46 height 13
click at [1032, 476] on span "Tout" at bounding box center [1039, 474] width 23 height 13
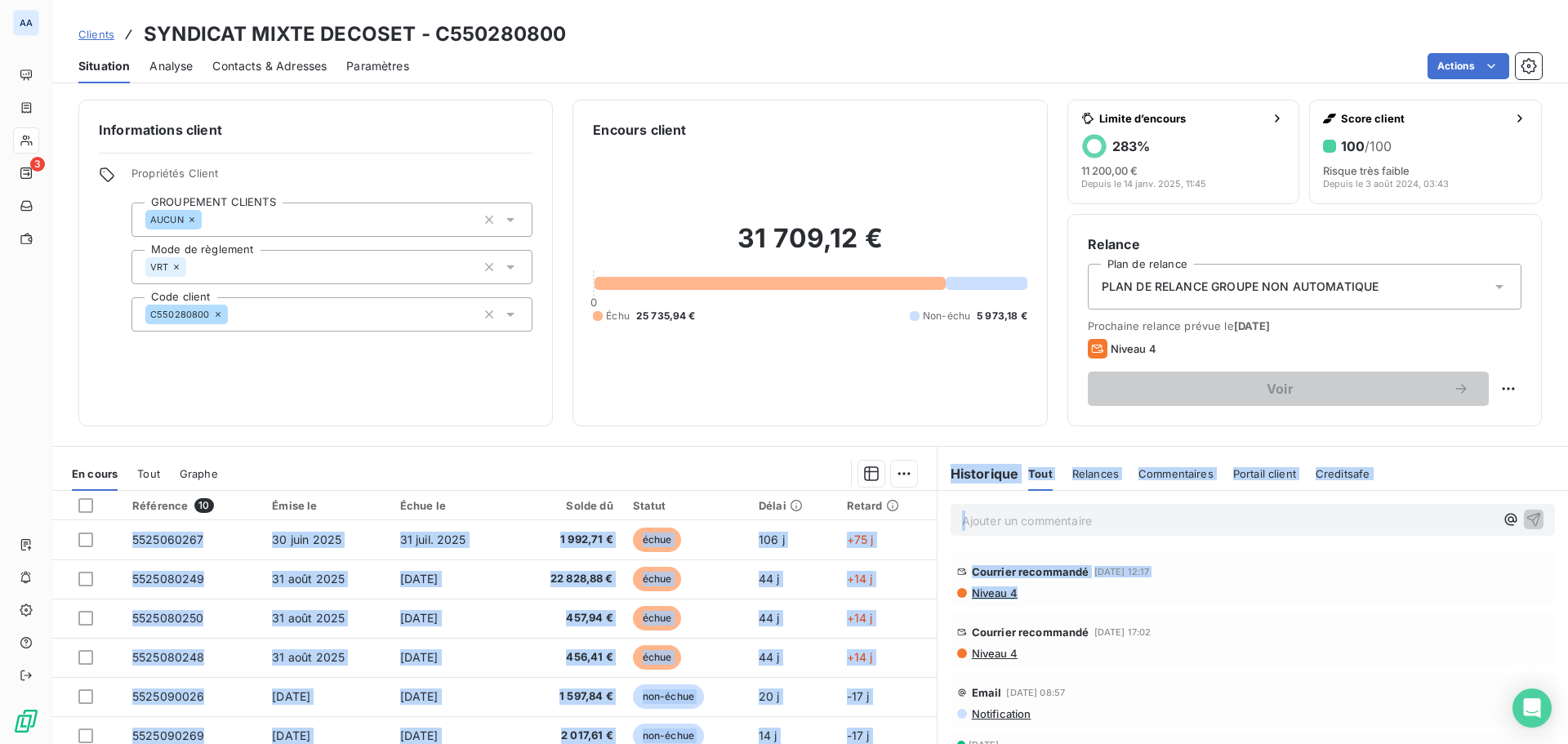
drag, startPoint x: 1017, startPoint y: 594, endPoint x: 927, endPoint y: 568, distance: 93.7
click at [927, 568] on div "En cours Tout Graphe Référence 10 Émise le Échue le Solde dû Statut Délai Retar…" at bounding box center [809, 650] width 1515 height 409
copy div "Référence 10 Émise le Échue le Solde dû Statut Délai Retard 5525060267 [DATE] […"
click at [989, 590] on span "Niveau 4" at bounding box center [994, 593] width 47 height 13
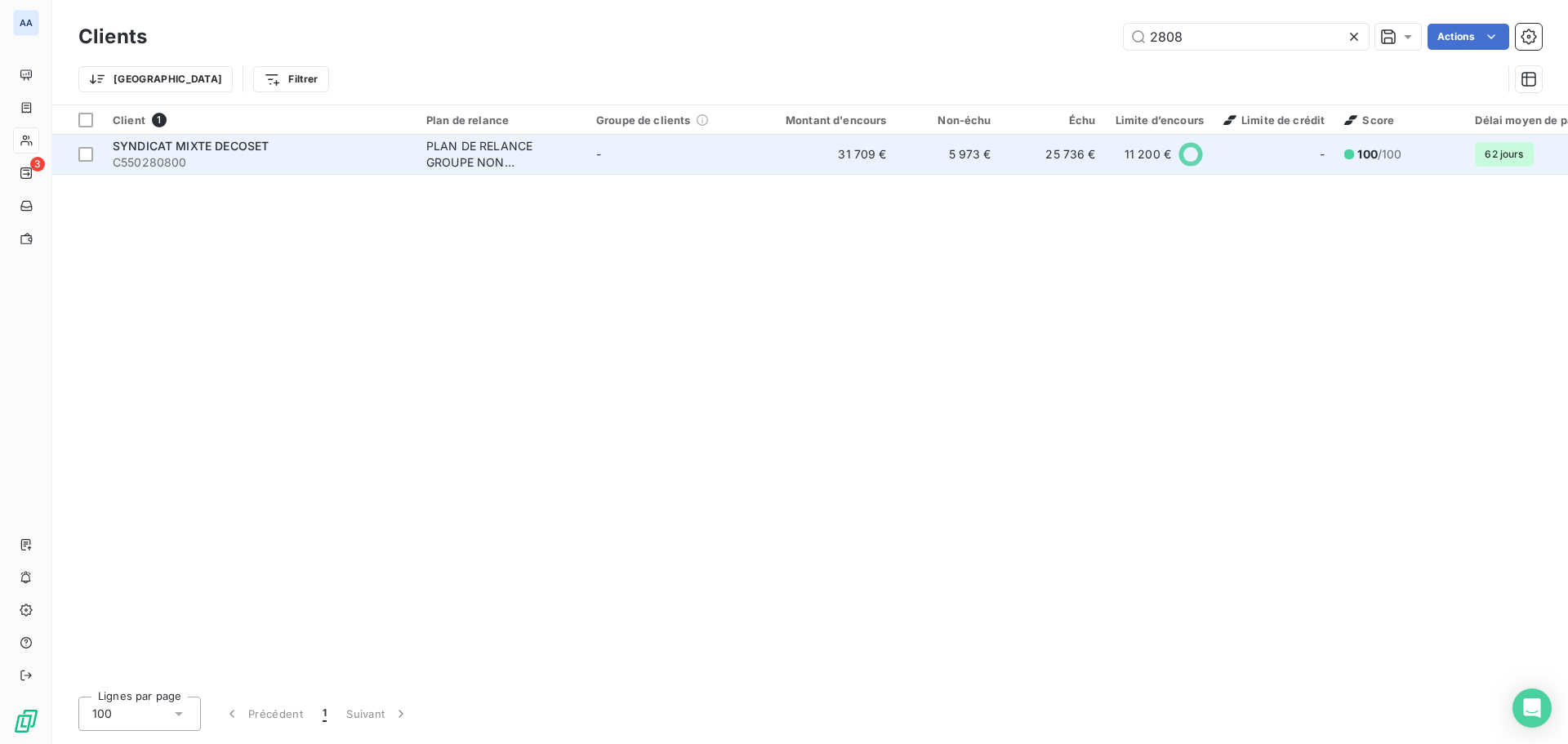
click at [461, 155] on div "PLAN DE RELANCE GROUPE NON AUTOMATIQUE" at bounding box center [501, 154] width 150 height 33
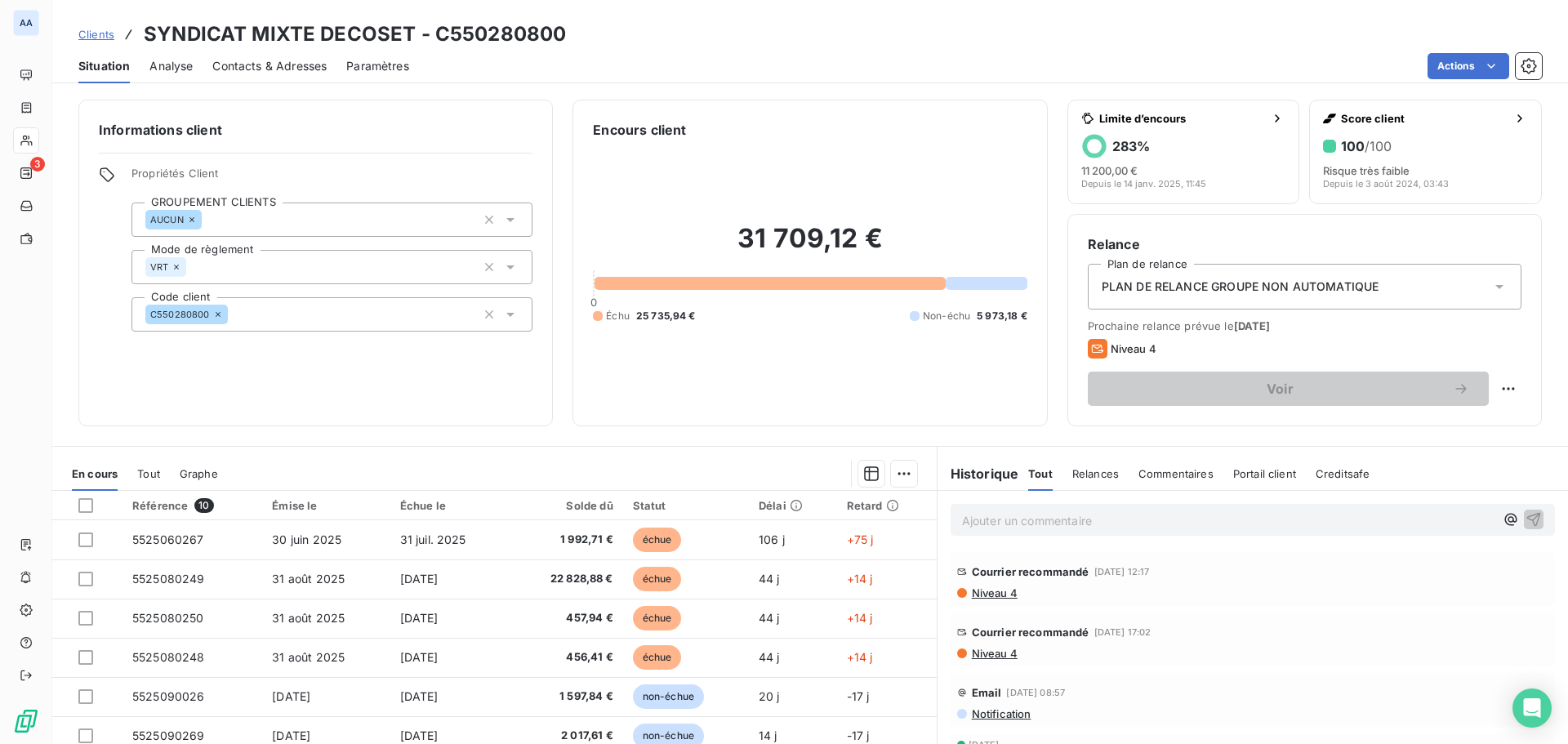
click at [1054, 576] on span "Courrier recommandé" at bounding box center [1031, 572] width 118 height 13
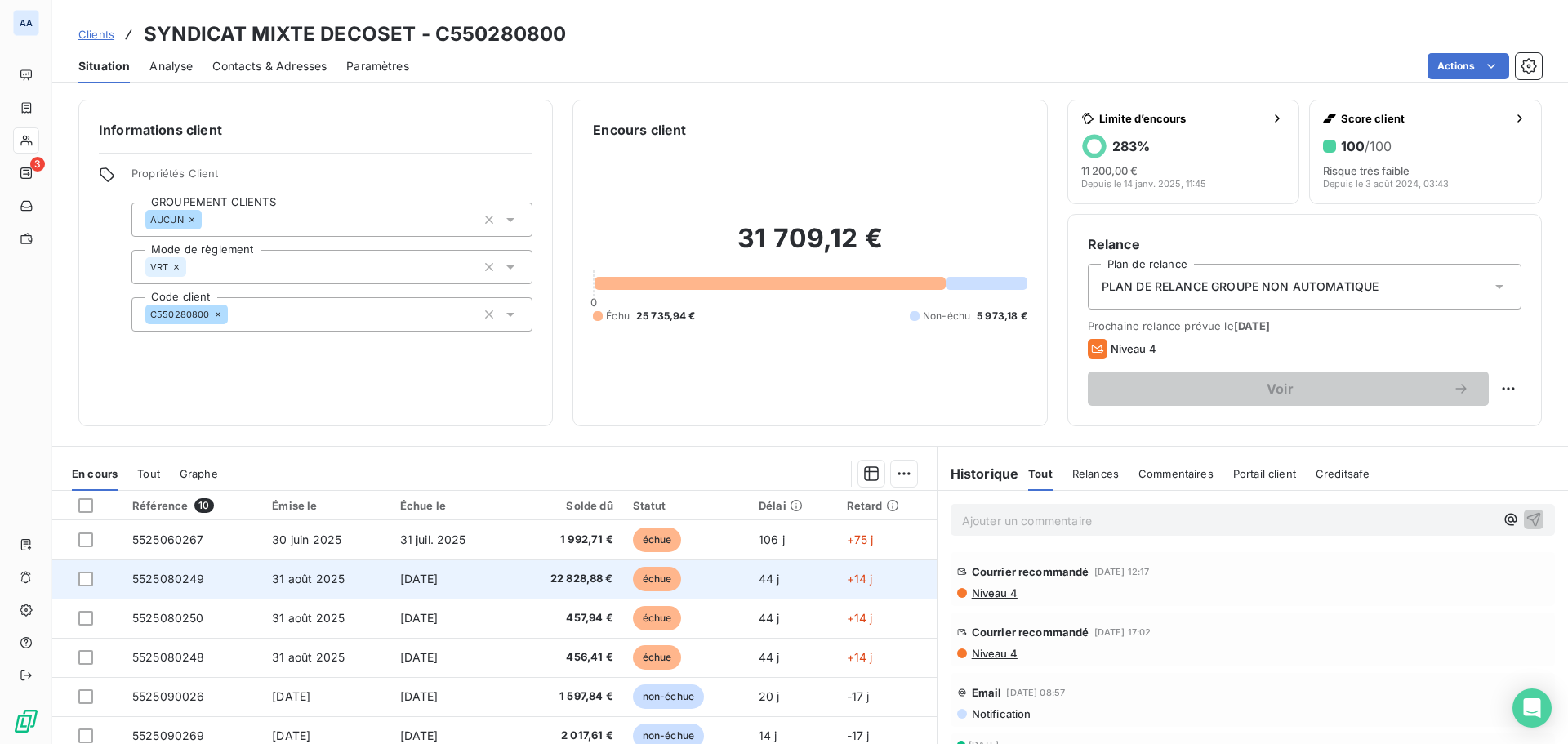
click at [590, 579] on span "22 828,88 €" at bounding box center [566, 579] width 94 height 16
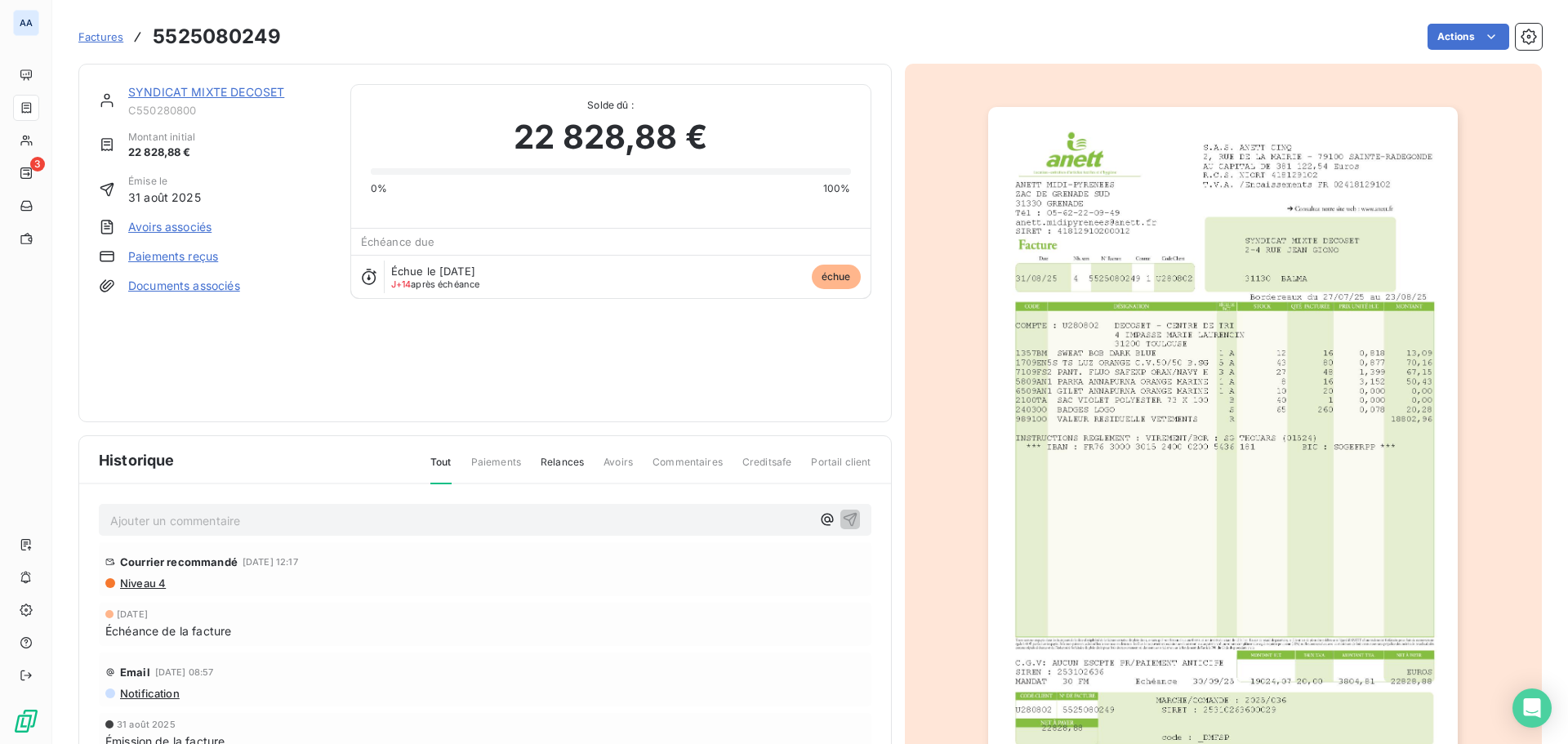
scroll to position [3, 0]
click at [556, 463] on span "Relances" at bounding box center [562, 467] width 43 height 28
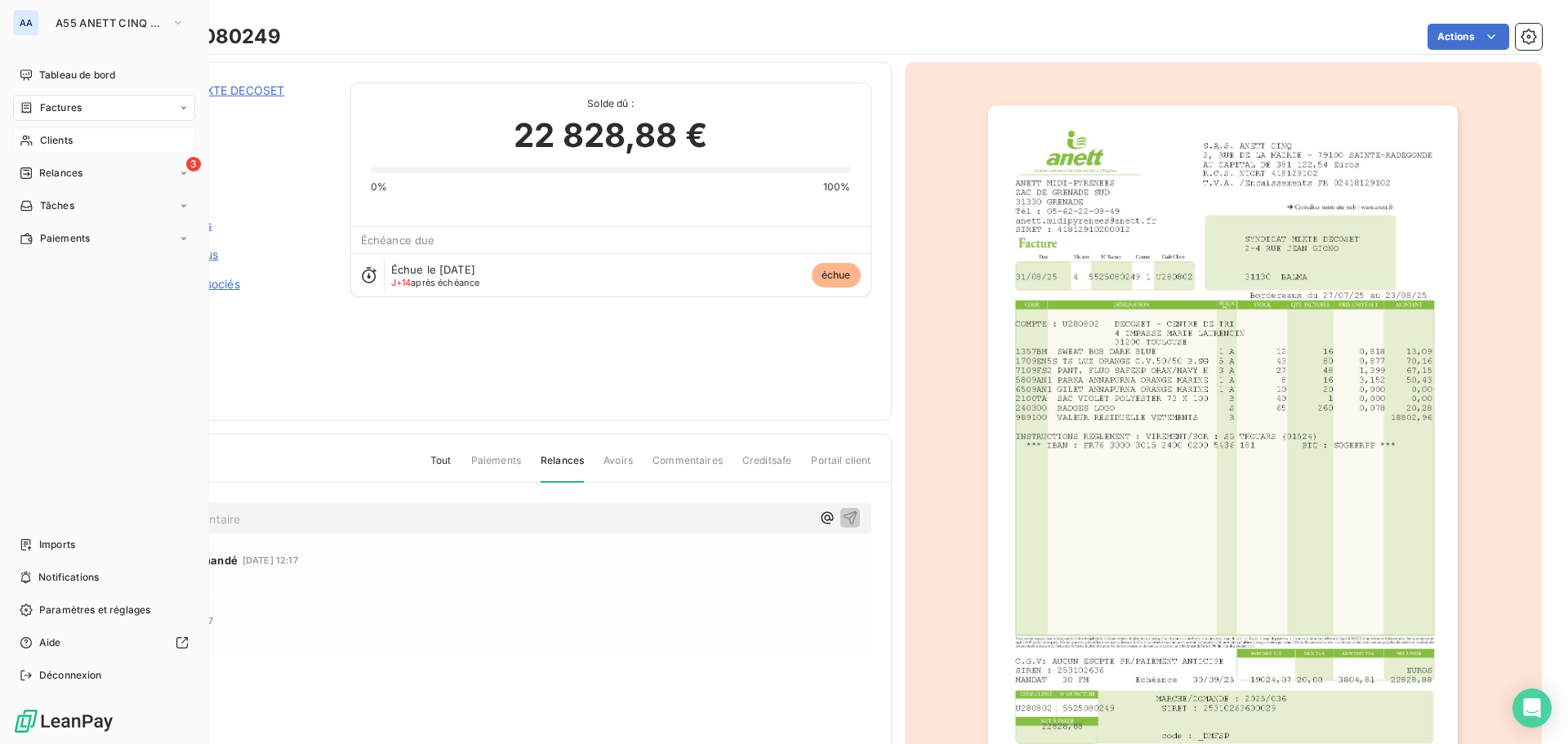
drag, startPoint x: 83, startPoint y: 145, endPoint x: 93, endPoint y: 142, distance: 10.4
click at [83, 145] on div "Clients" at bounding box center [104, 140] width 182 height 26
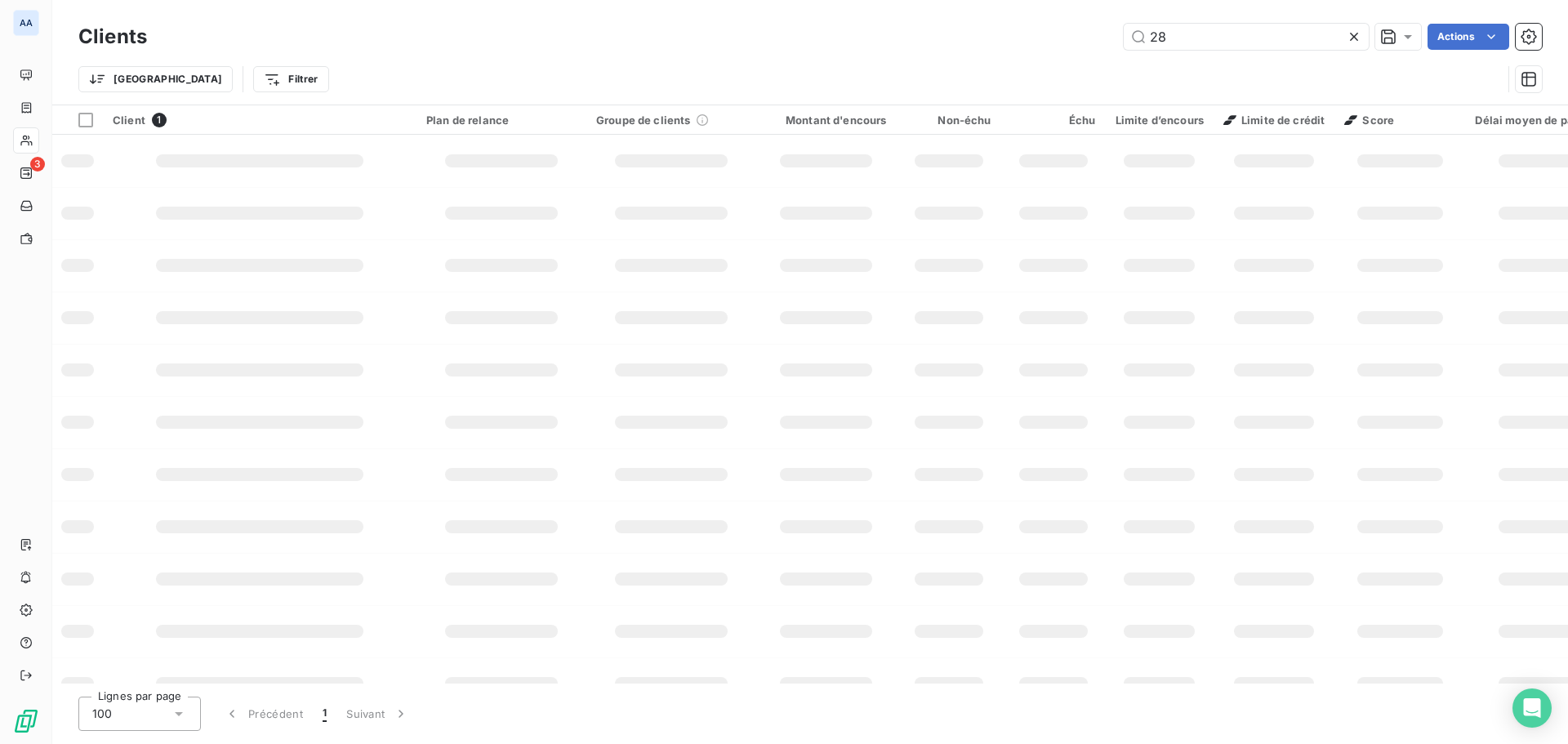
type input "2"
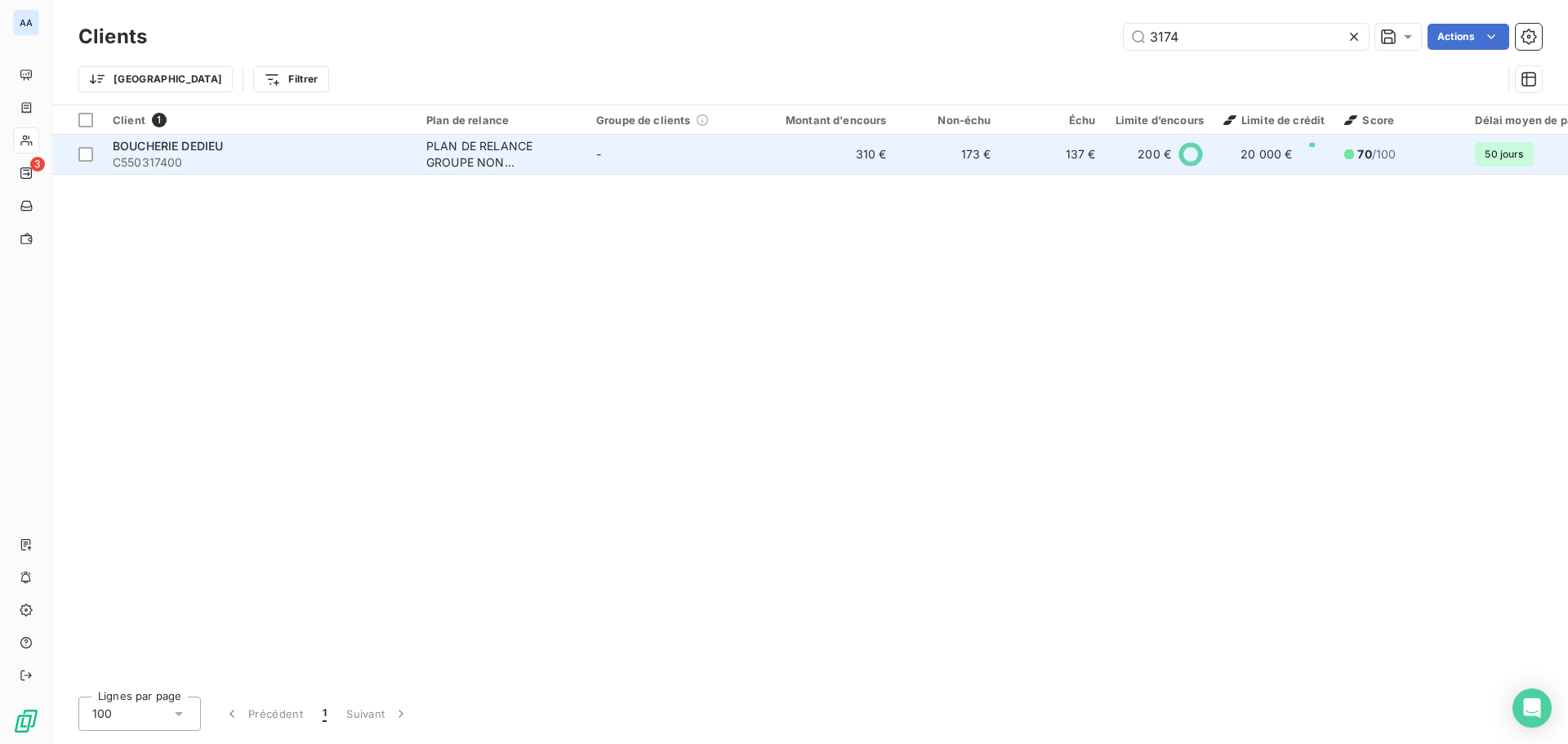
type input "3174"
click at [512, 156] on div "PLAN DE RELANCE GROUPE NON AUTOMATIQUE" at bounding box center [501, 154] width 150 height 33
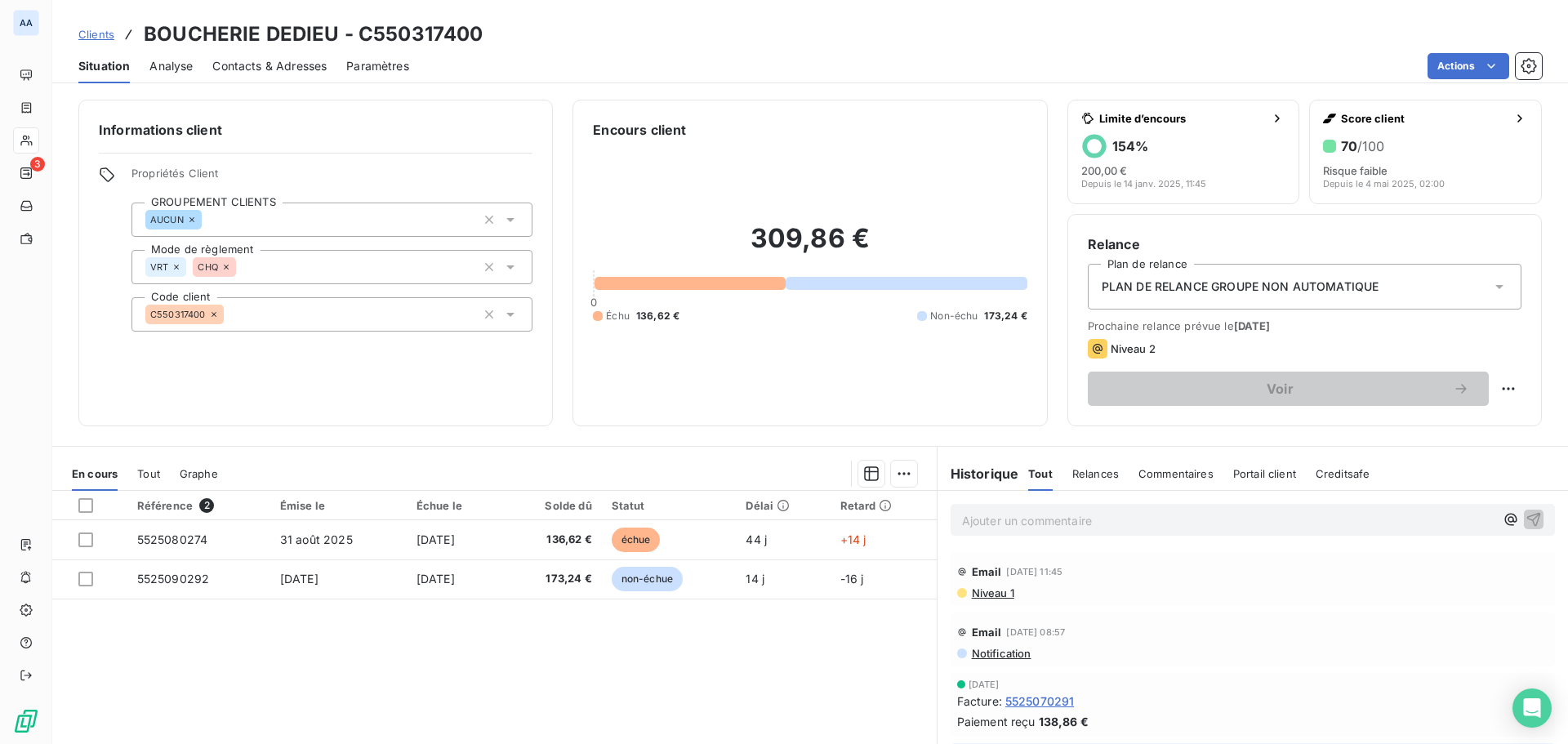
click at [1096, 472] on span "Relances" at bounding box center [1095, 474] width 46 height 13
click at [1030, 478] on span "Tout" at bounding box center [1039, 474] width 23 height 13
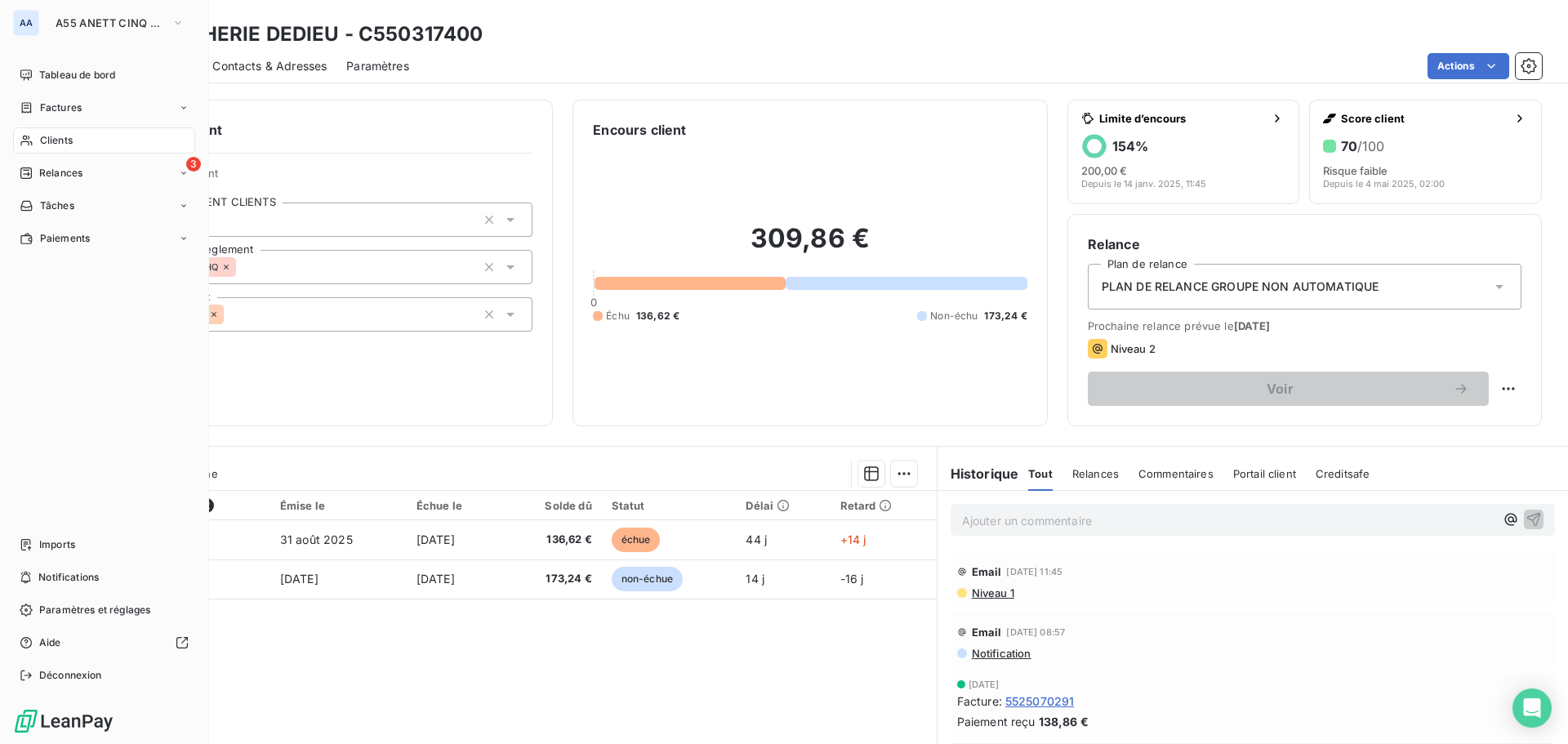
drag, startPoint x: 56, startPoint y: 142, endPoint x: 99, endPoint y: 141, distance: 43.0
click at [56, 142] on span "Clients" at bounding box center [56, 140] width 33 height 14
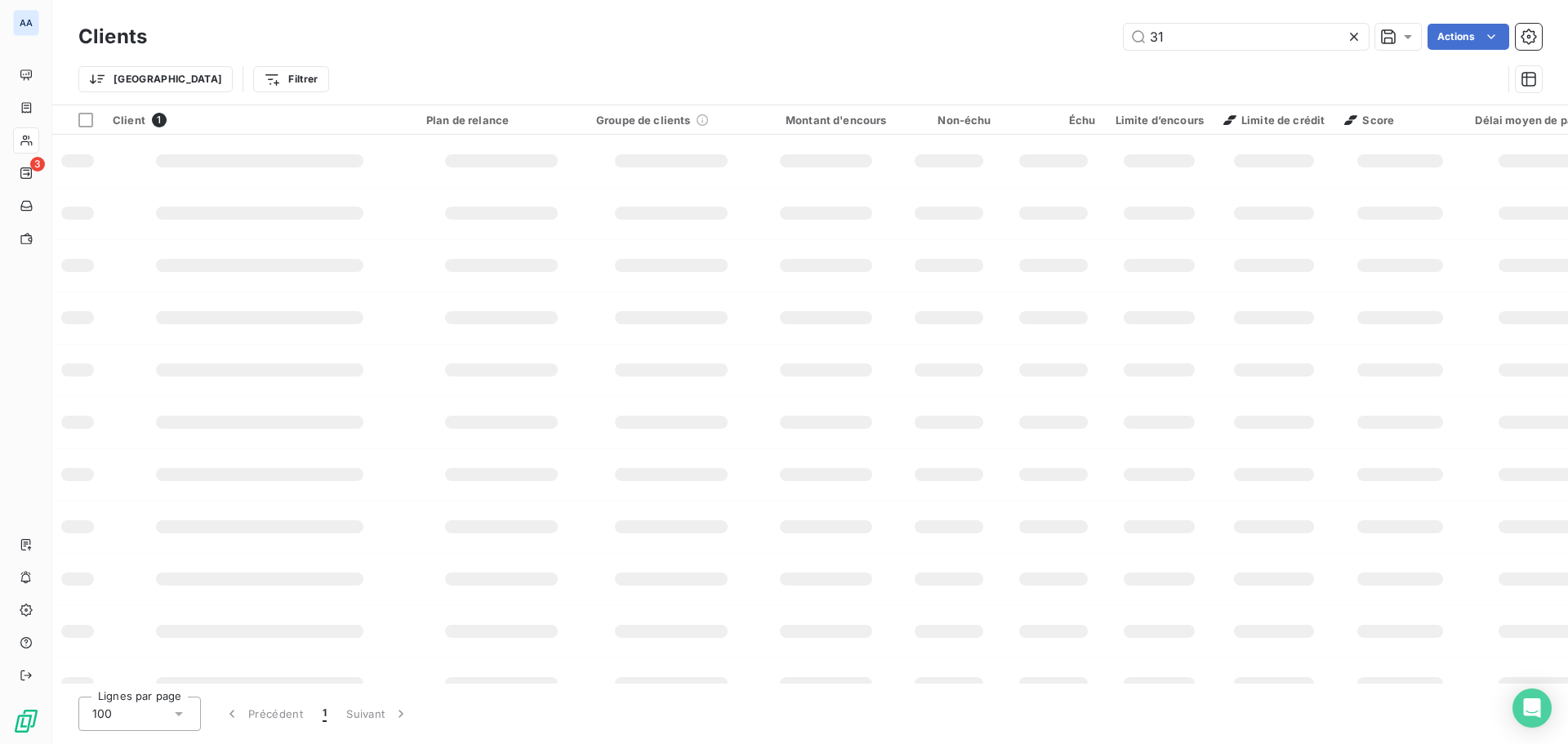
type input "3"
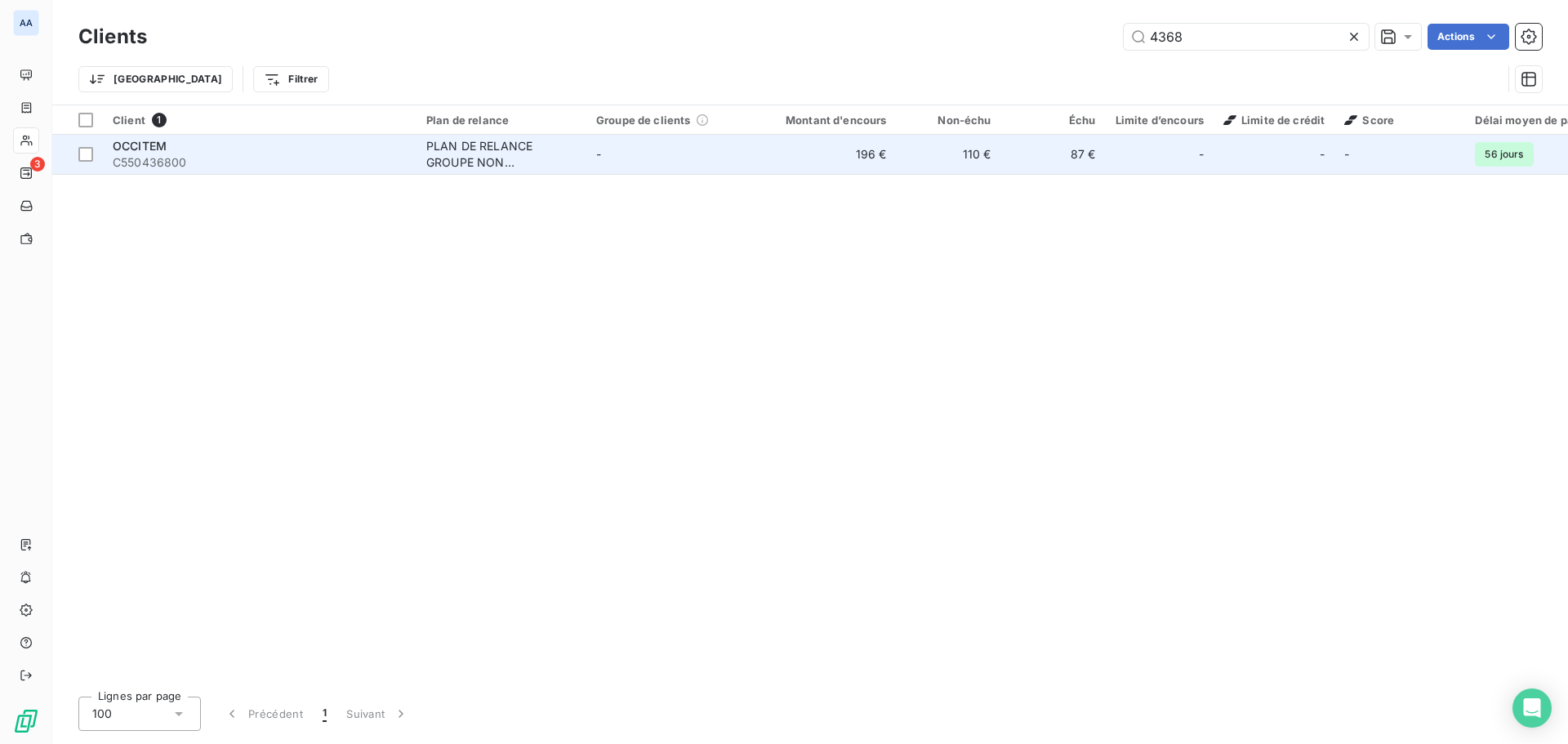
type input "4368"
click at [571, 160] on div "PLAN DE RELANCE GROUPE NON AUTOMATIQUE" at bounding box center [501, 154] width 150 height 33
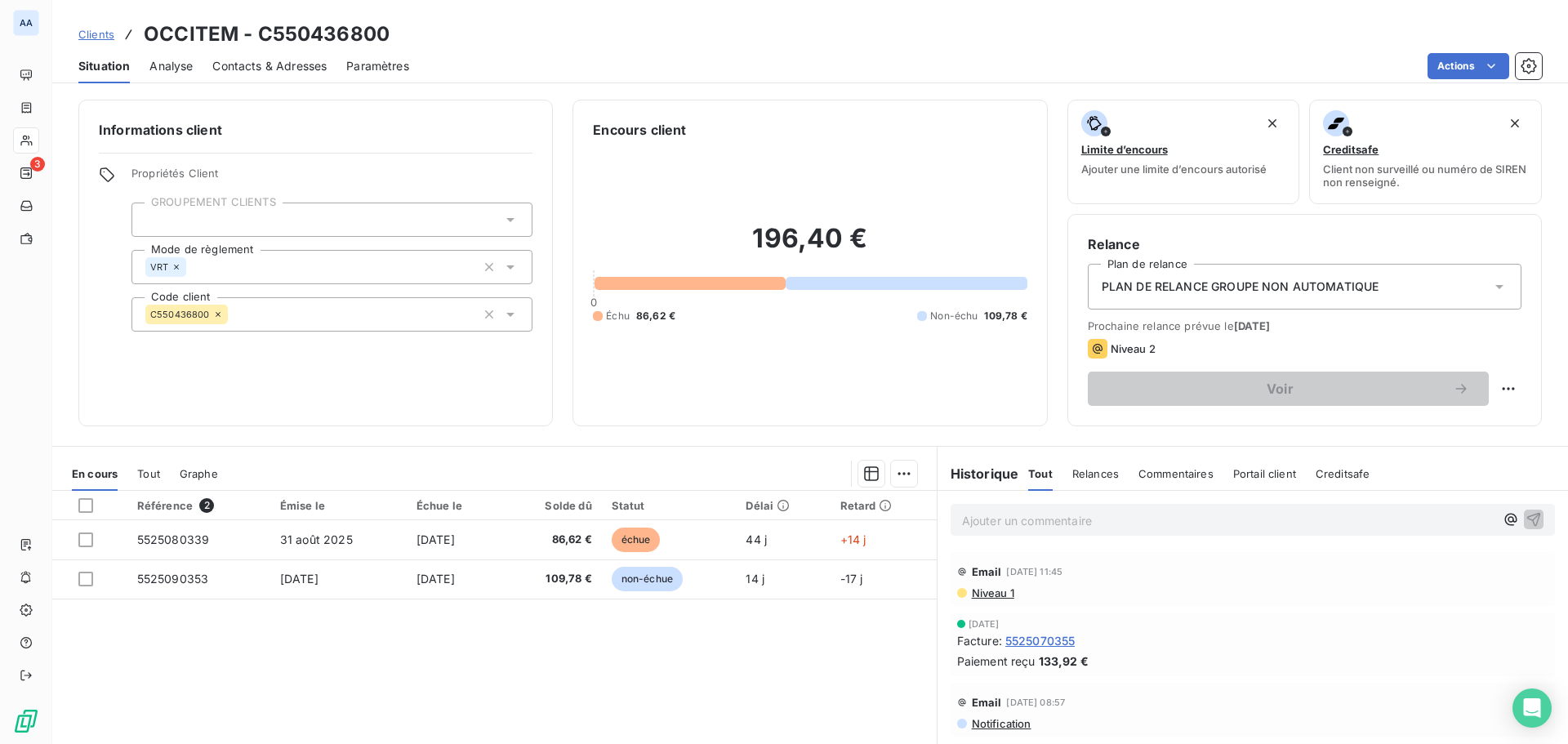
click at [1088, 479] on span "Relances" at bounding box center [1095, 474] width 46 height 13
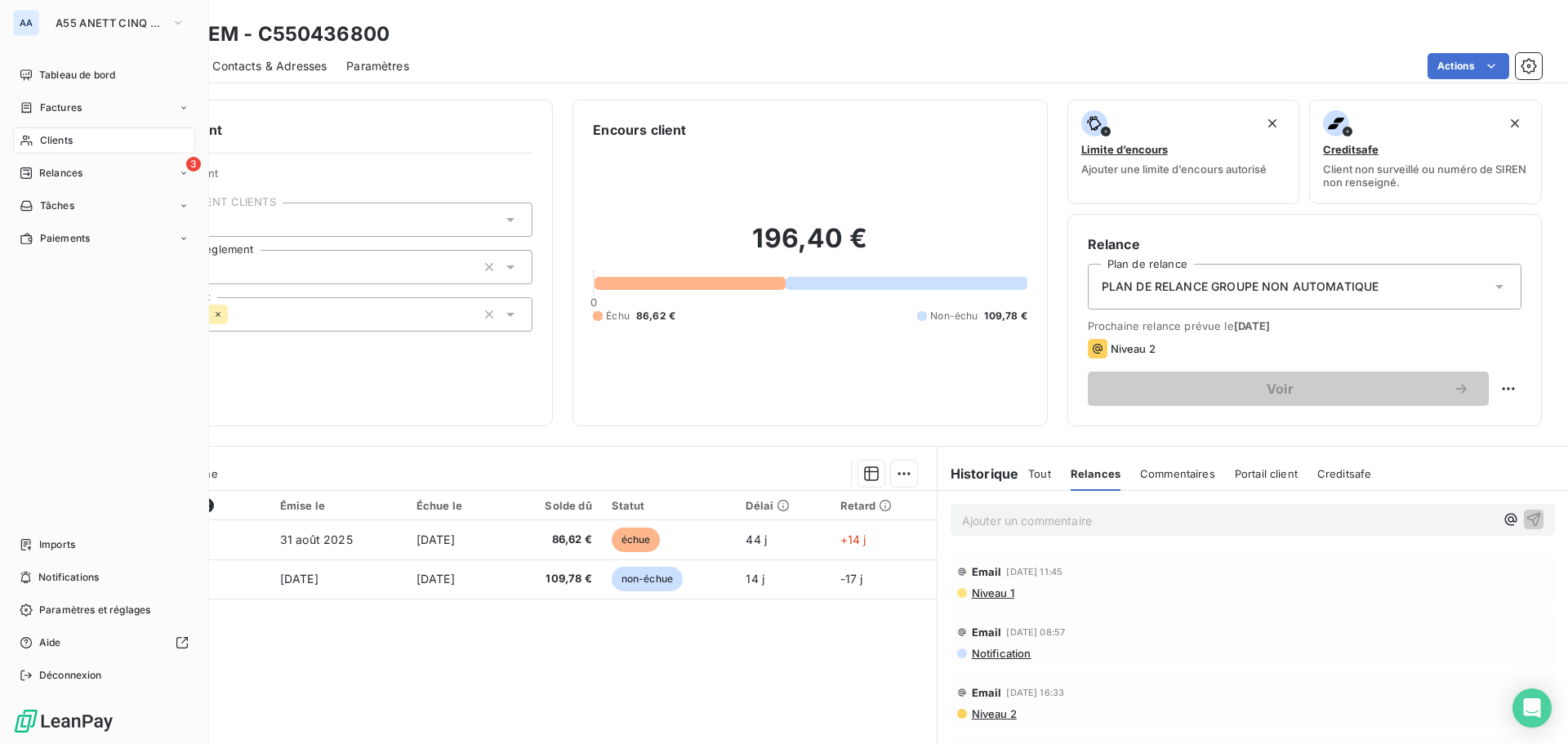
drag, startPoint x: 82, startPoint y: 140, endPoint x: 215, endPoint y: 125, distance: 133.8
click at [82, 140] on div "Clients" at bounding box center [104, 140] width 182 height 26
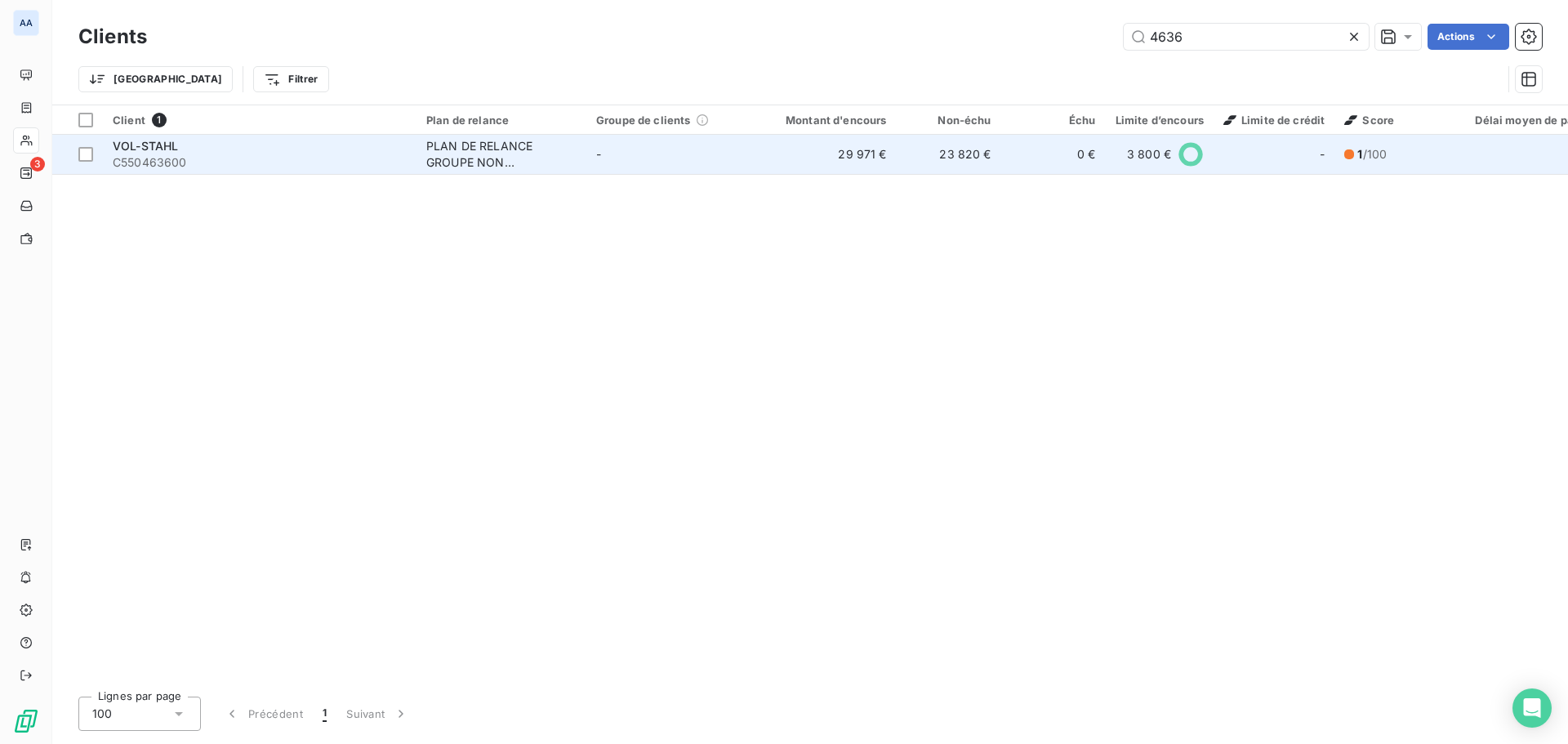
type input "4636"
click at [425, 153] on td "PLAN DE RELANCE GROUPE NON AUTOMATIQUE" at bounding box center [501, 154] width 170 height 40
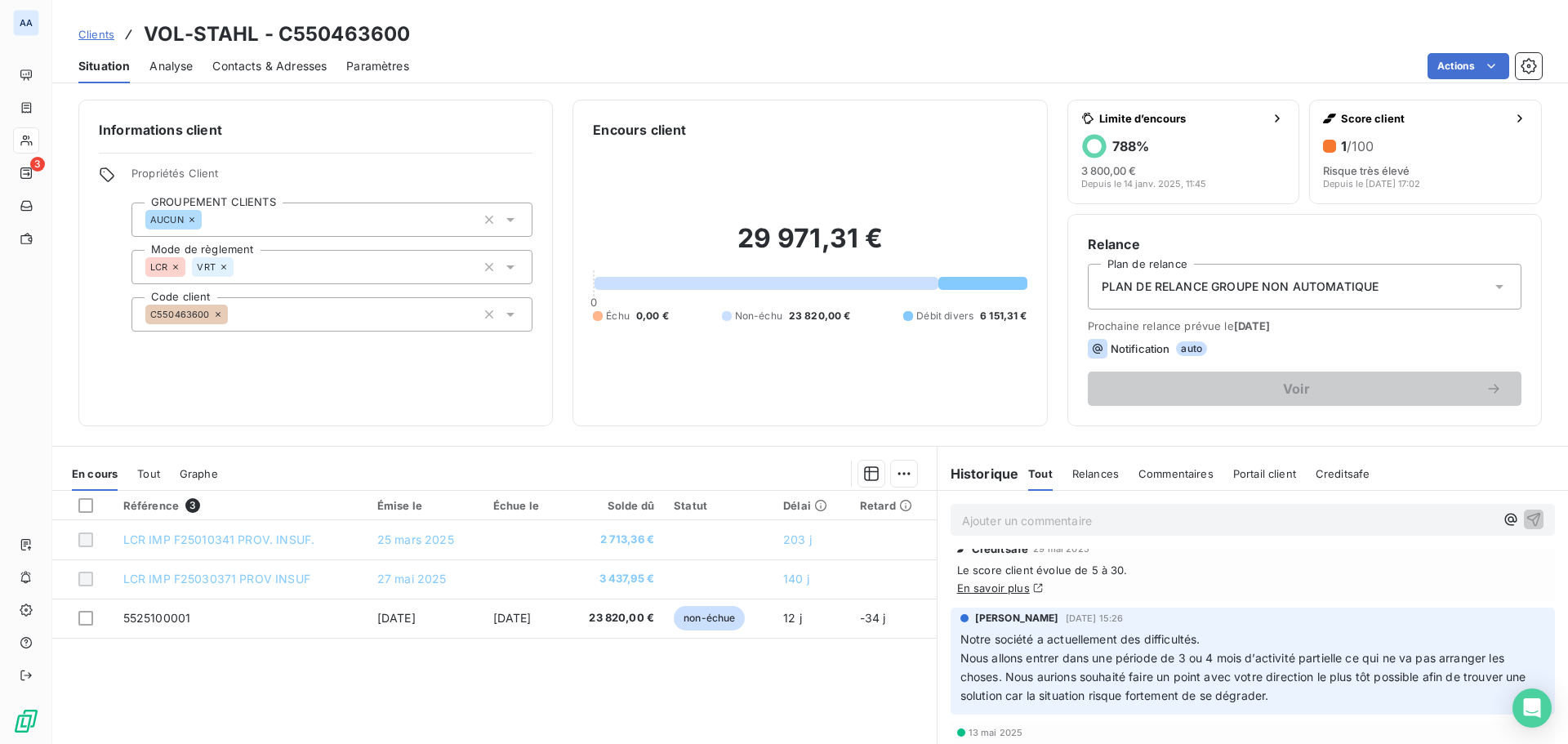
scroll to position [654, 0]
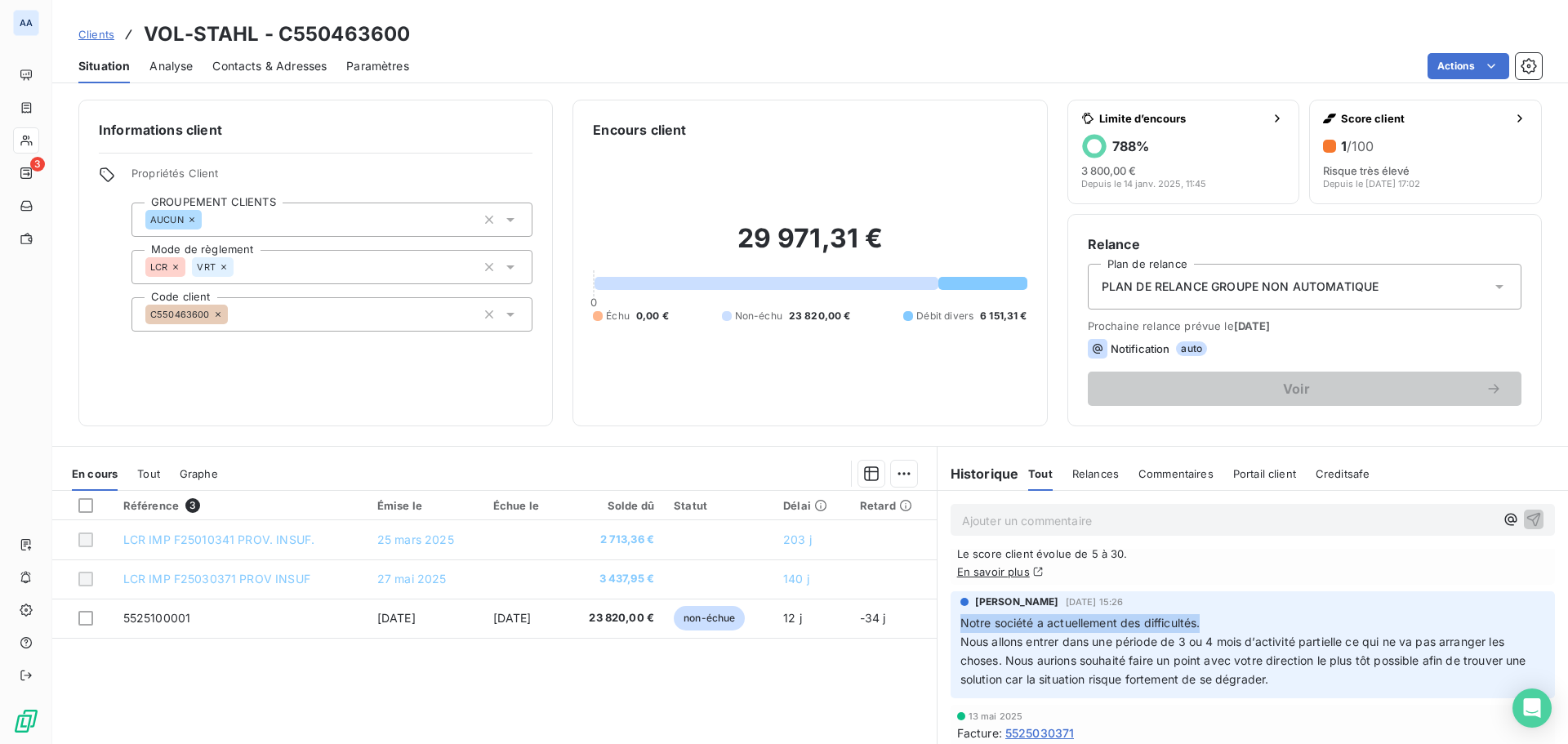
drag, startPoint x: 1205, startPoint y: 619, endPoint x: 947, endPoint y: 630, distance: 258.2
click at [951, 630] on div "[PERSON_NAME] [DATE] 15:26 Notre société a actuellement des difficultés. Nous a…" at bounding box center [1252, 645] width 604 height 108
copy span "Notre société a actuellement des difficultés."
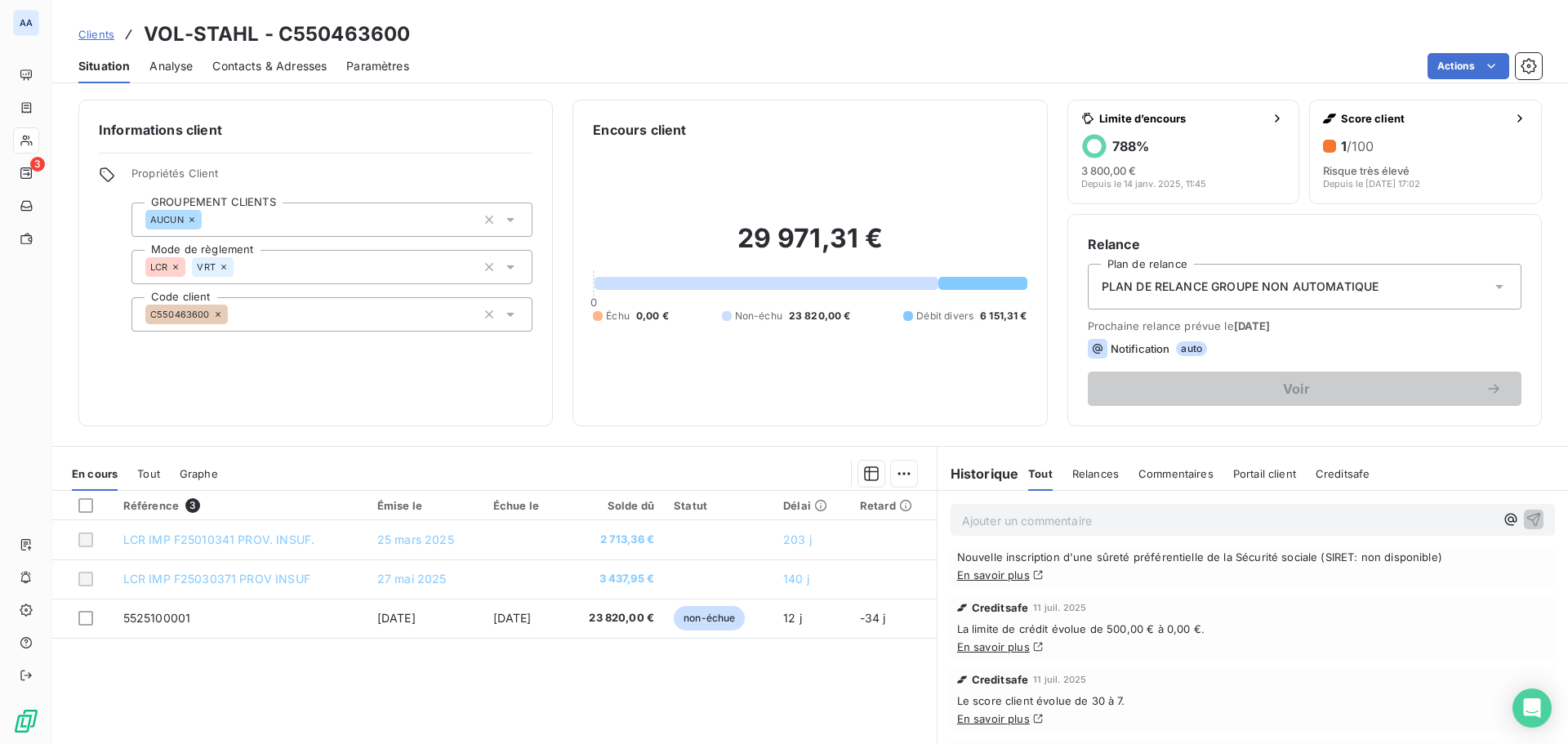
scroll to position [0, 0]
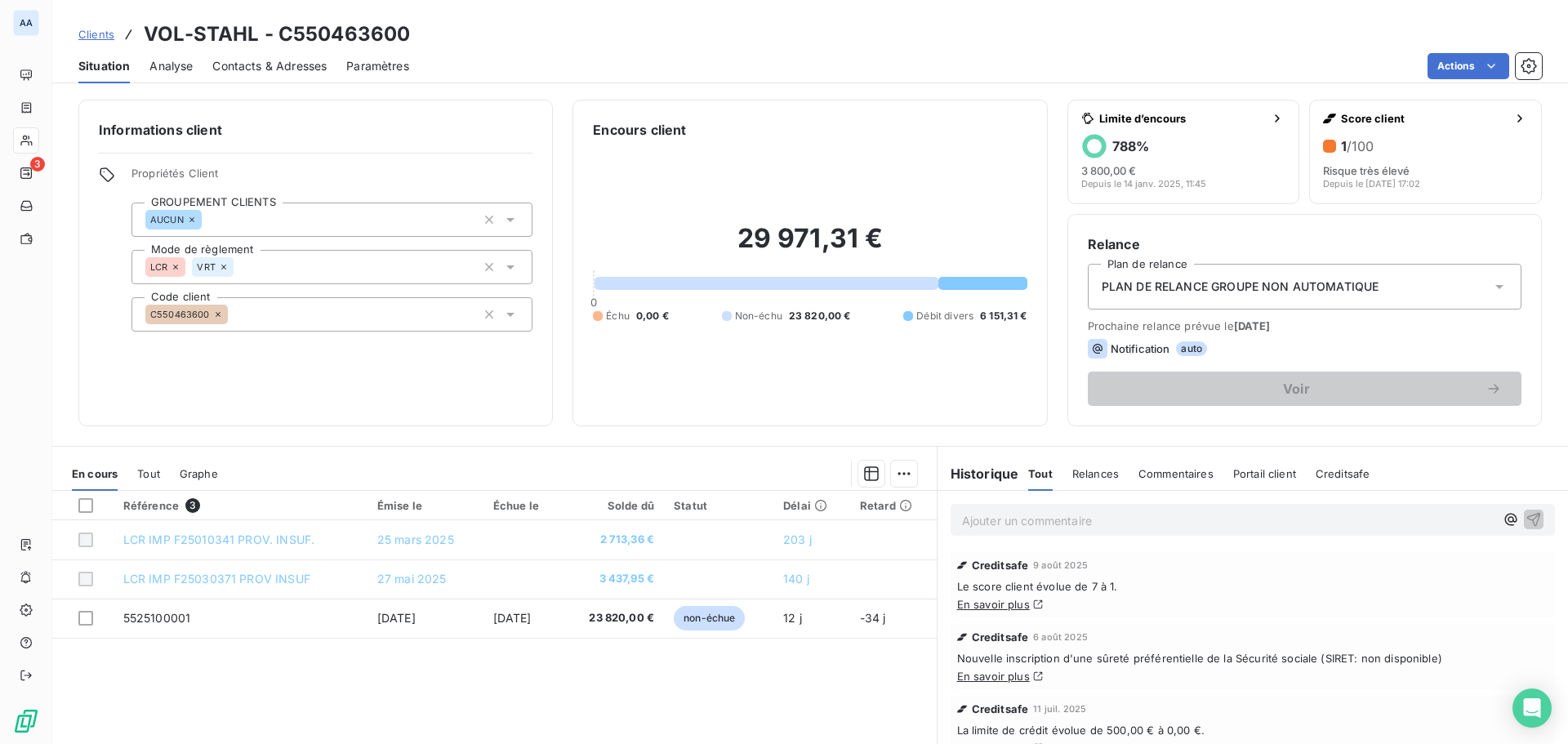
click at [1096, 481] on div "Relances" at bounding box center [1095, 474] width 46 height 35
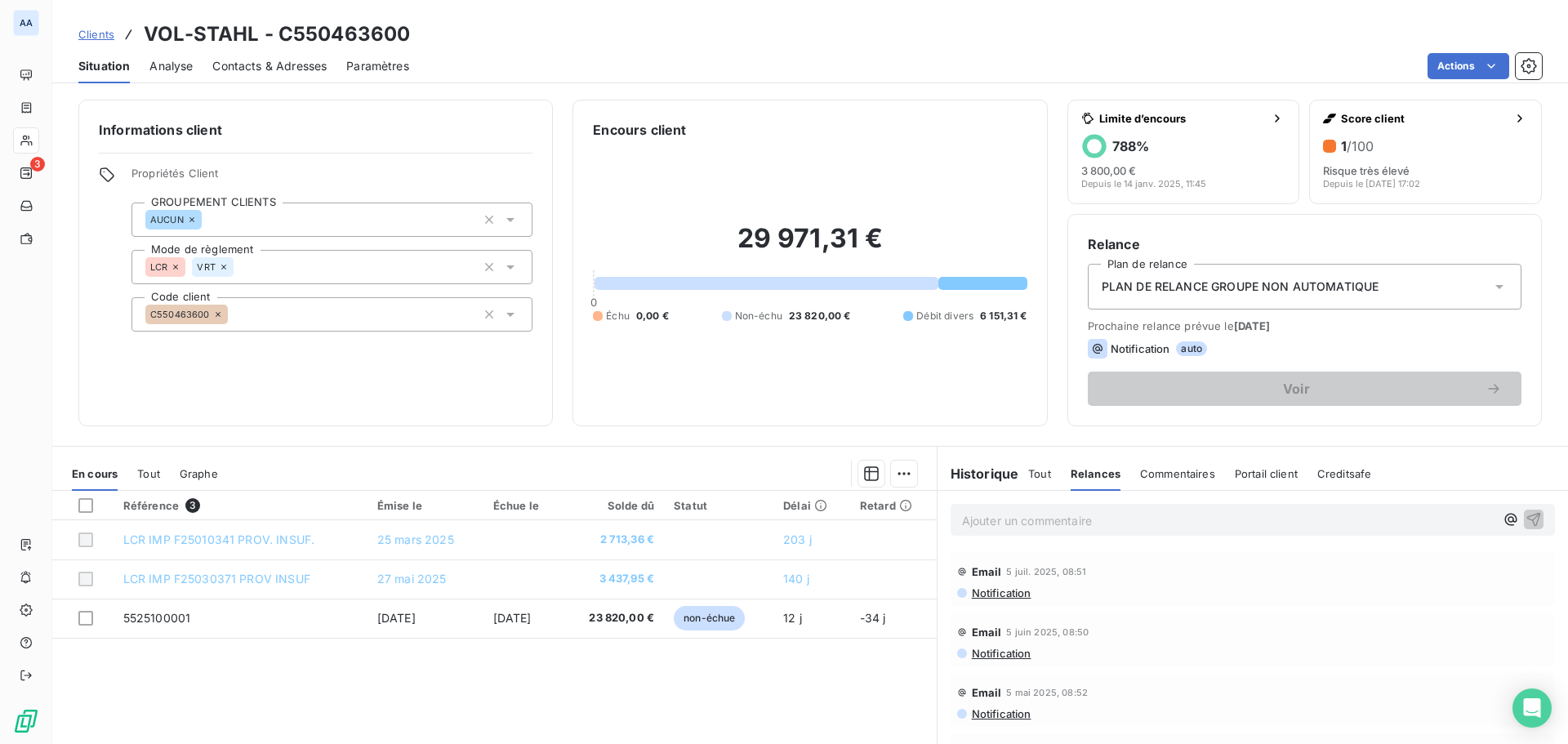
click at [1031, 469] on span "Tout" at bounding box center [1039, 474] width 23 height 13
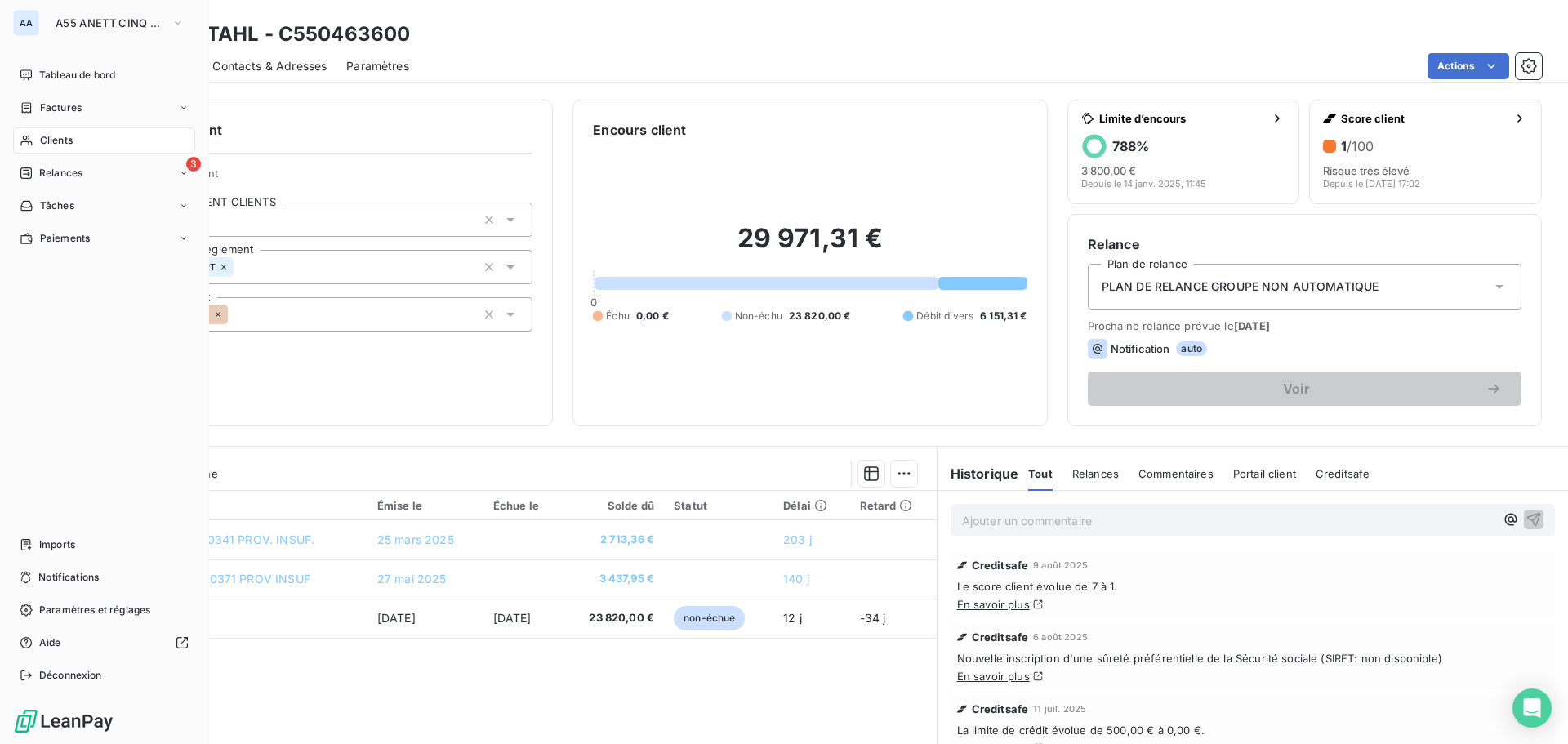
drag, startPoint x: 65, startPoint y: 145, endPoint x: 91, endPoint y: 137, distance: 27.2
click at [67, 145] on span "Clients" at bounding box center [56, 140] width 33 height 14
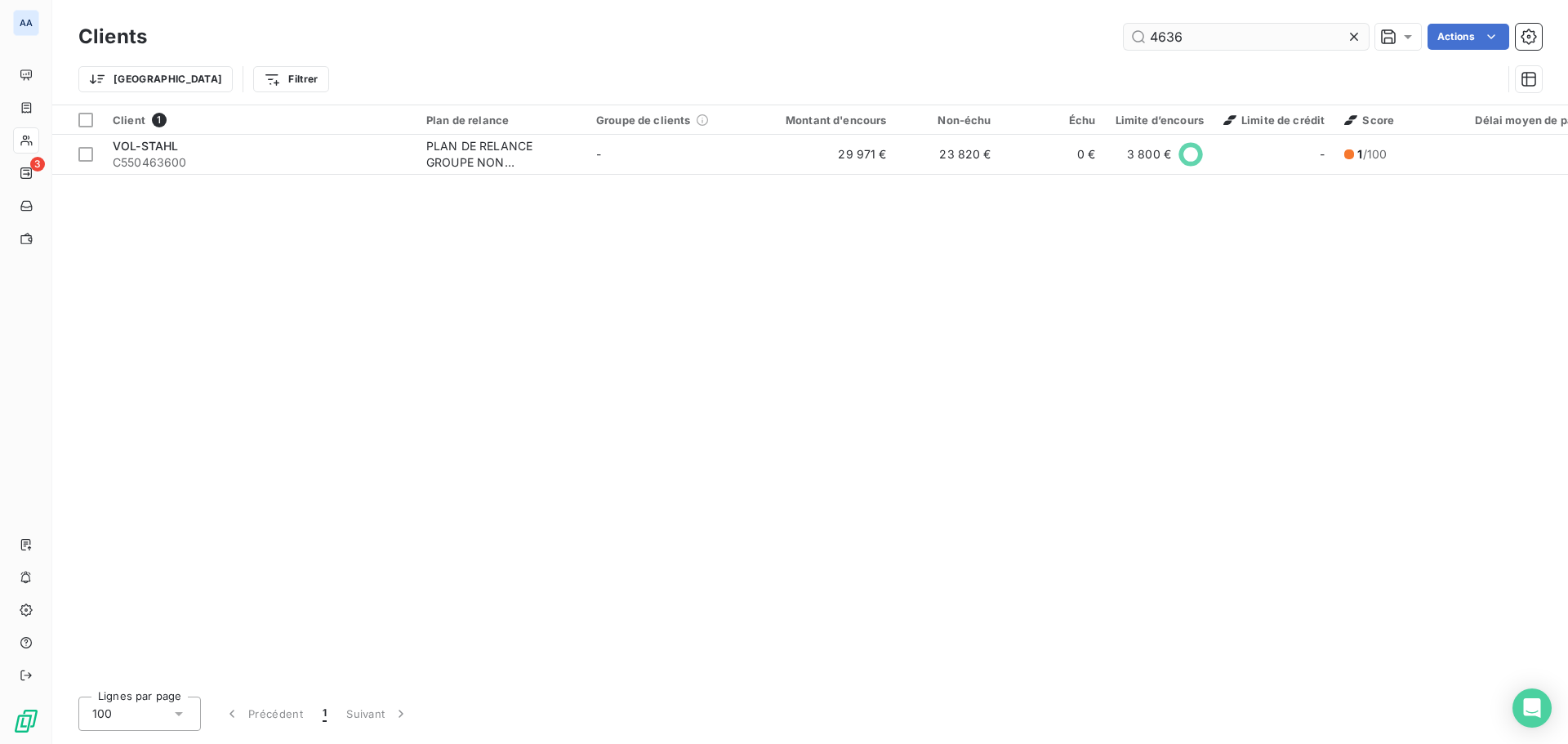
drag, startPoint x: 1177, startPoint y: 40, endPoint x: 1132, endPoint y: 42, distance: 45.0
click at [1132, 42] on input "4636" at bounding box center [1245, 36] width 245 height 26
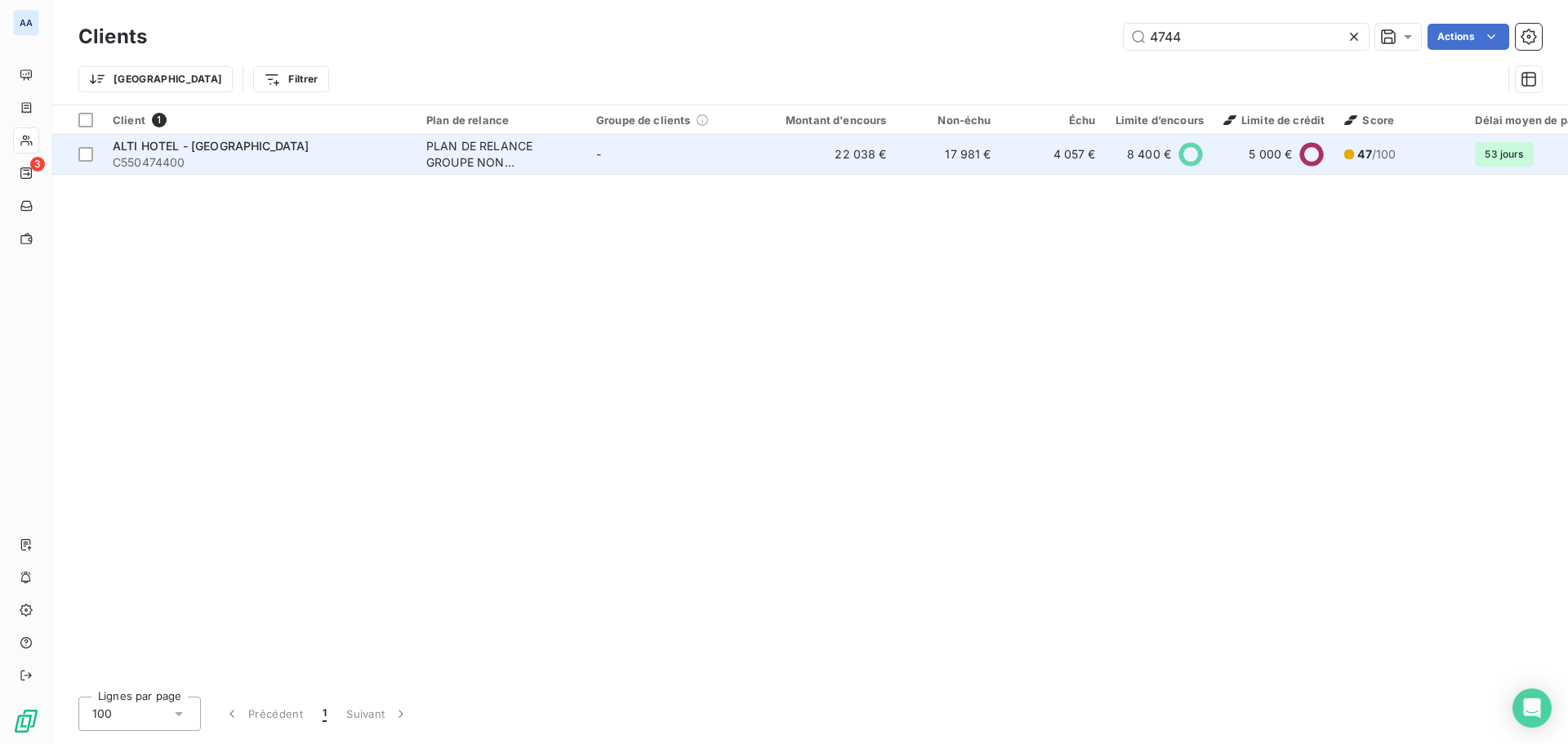
type input "4744"
click at [808, 161] on td "22 038 €" at bounding box center [826, 154] width 141 height 40
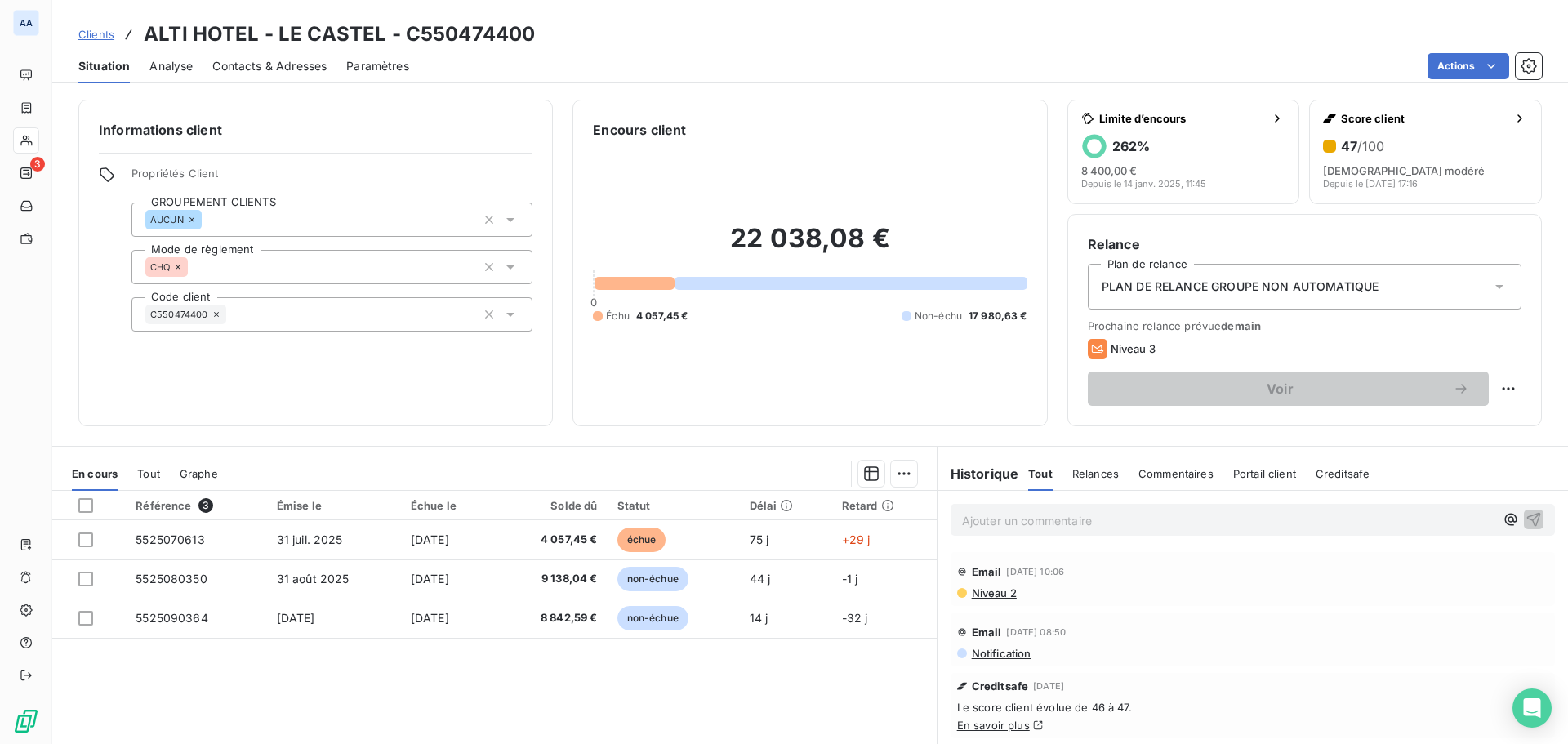
click at [1086, 474] on span "Relances" at bounding box center [1095, 474] width 46 height 13
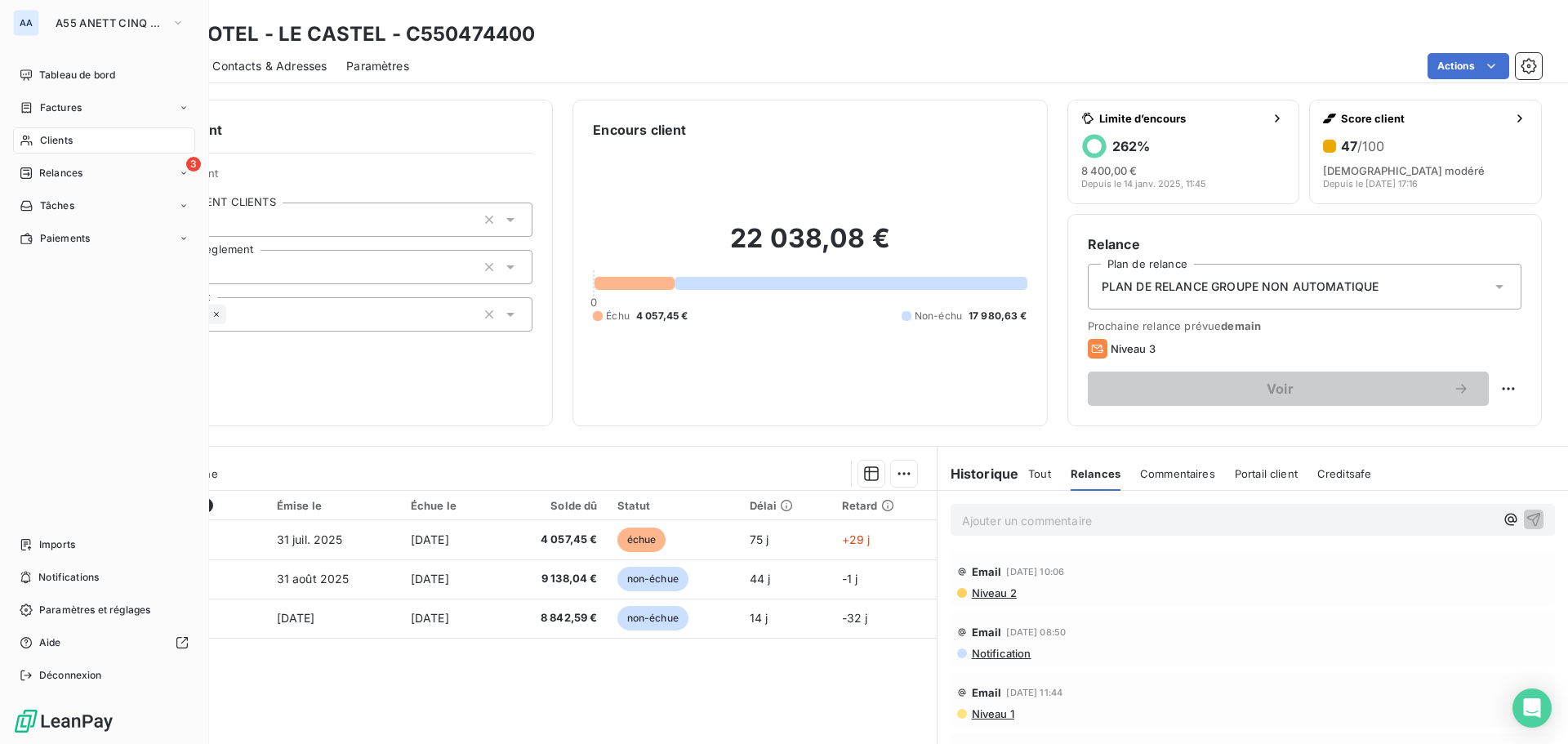
drag, startPoint x: 70, startPoint y: 144, endPoint x: 203, endPoint y: 147, distance: 133.0
click at [70, 144] on span "Clients" at bounding box center [56, 140] width 33 height 14
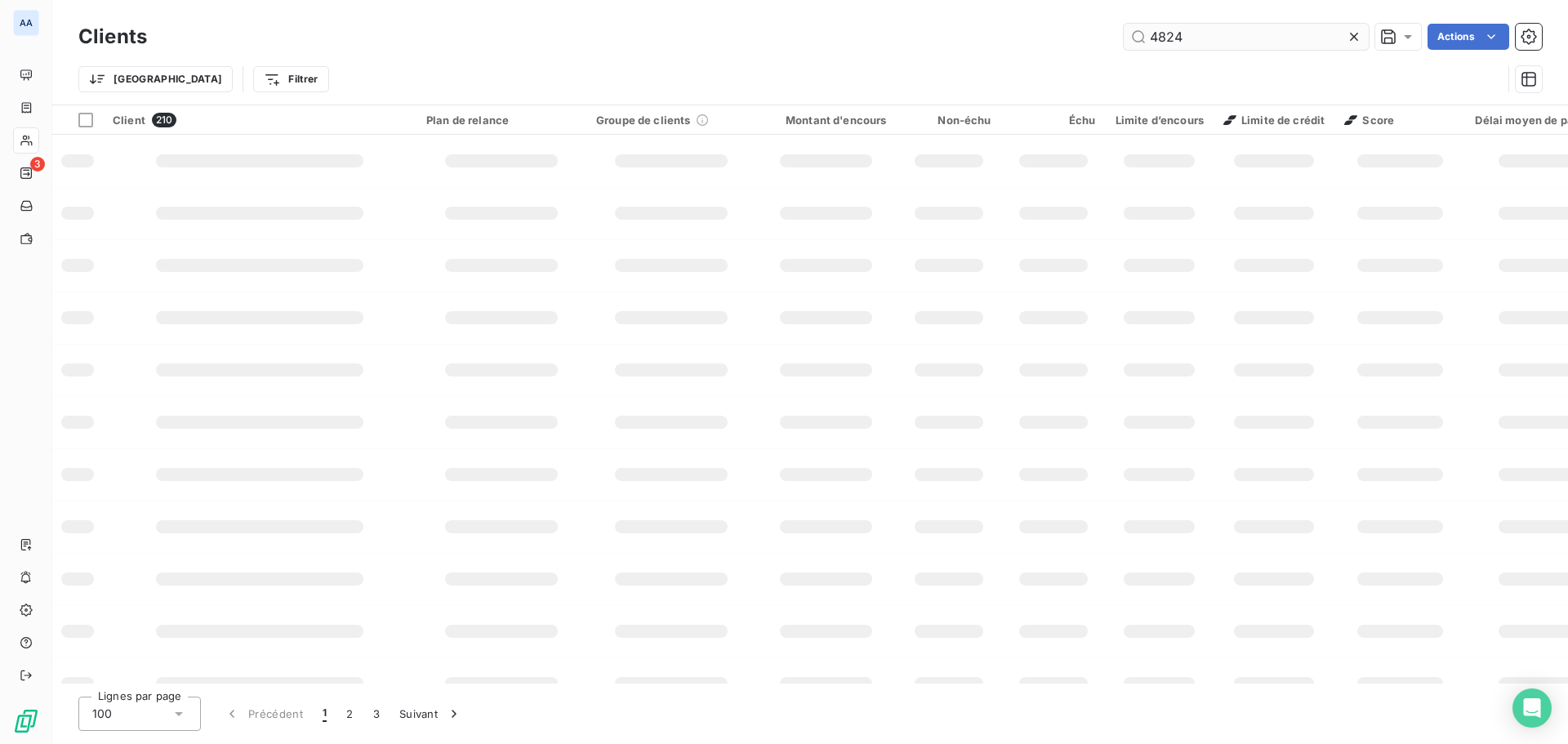
type input "4824"
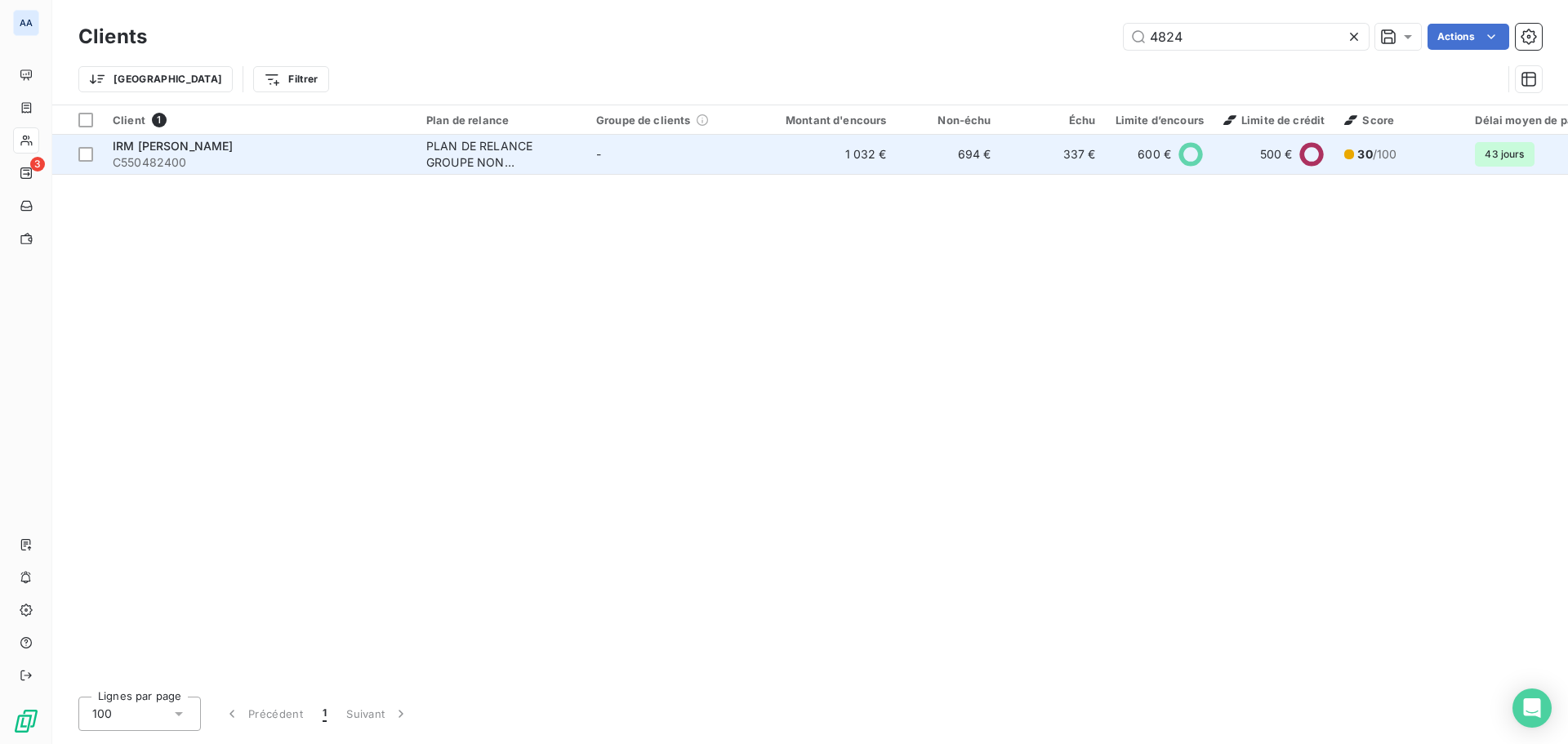
click at [332, 152] on div "IRM [PERSON_NAME]" at bounding box center [259, 146] width 294 height 16
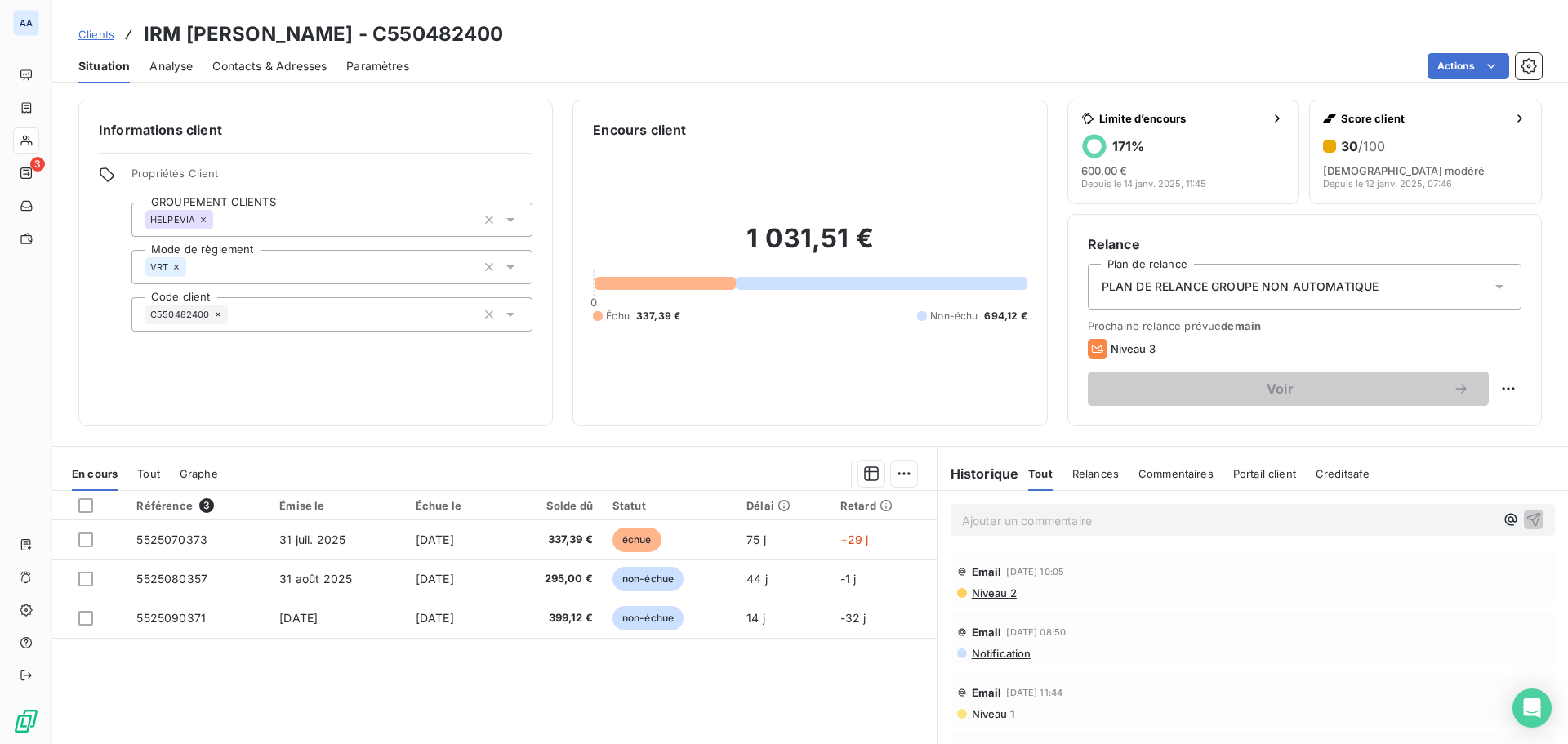
click at [1095, 471] on span "Relances" at bounding box center [1095, 474] width 46 height 13
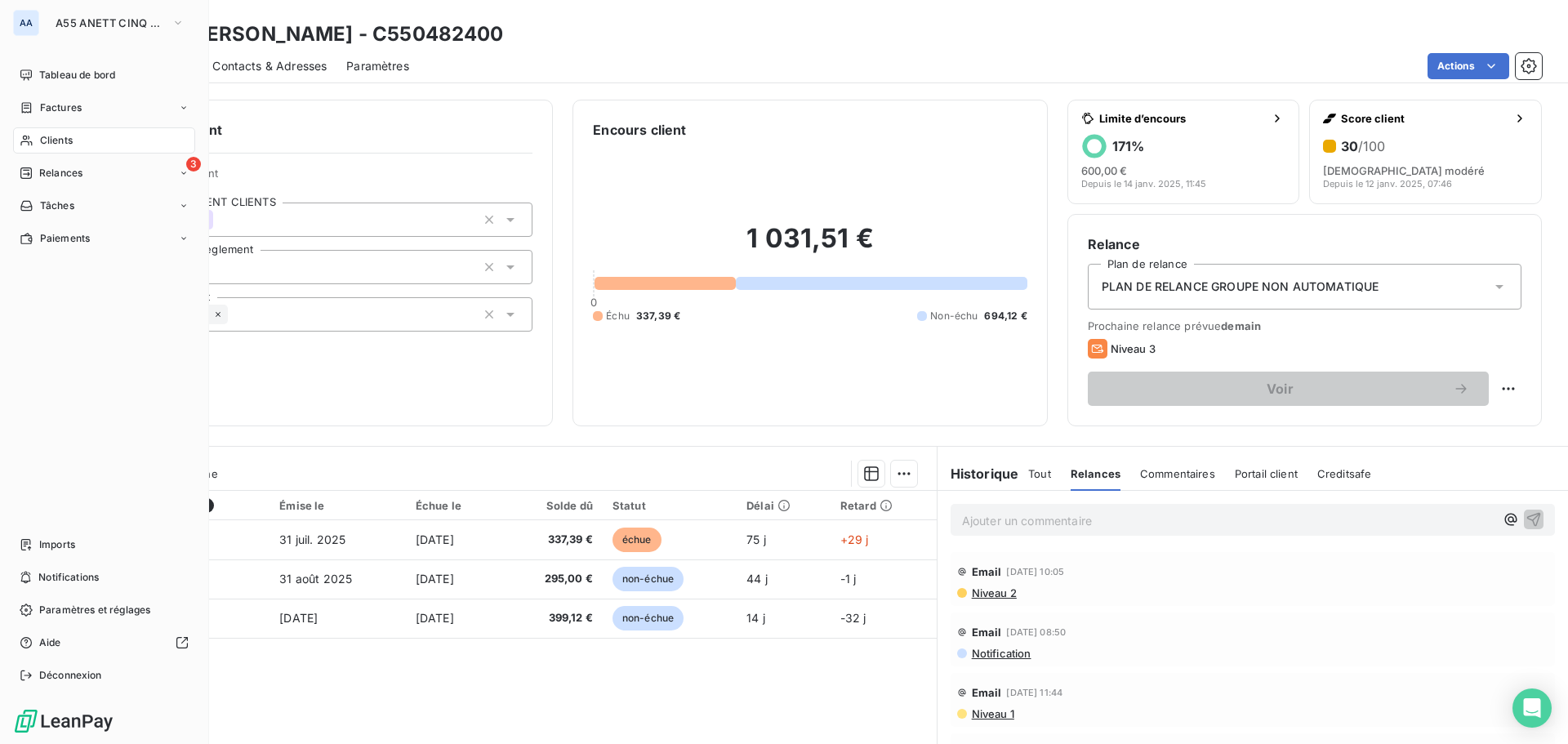
click at [68, 139] on span "Clients" at bounding box center [56, 140] width 33 height 14
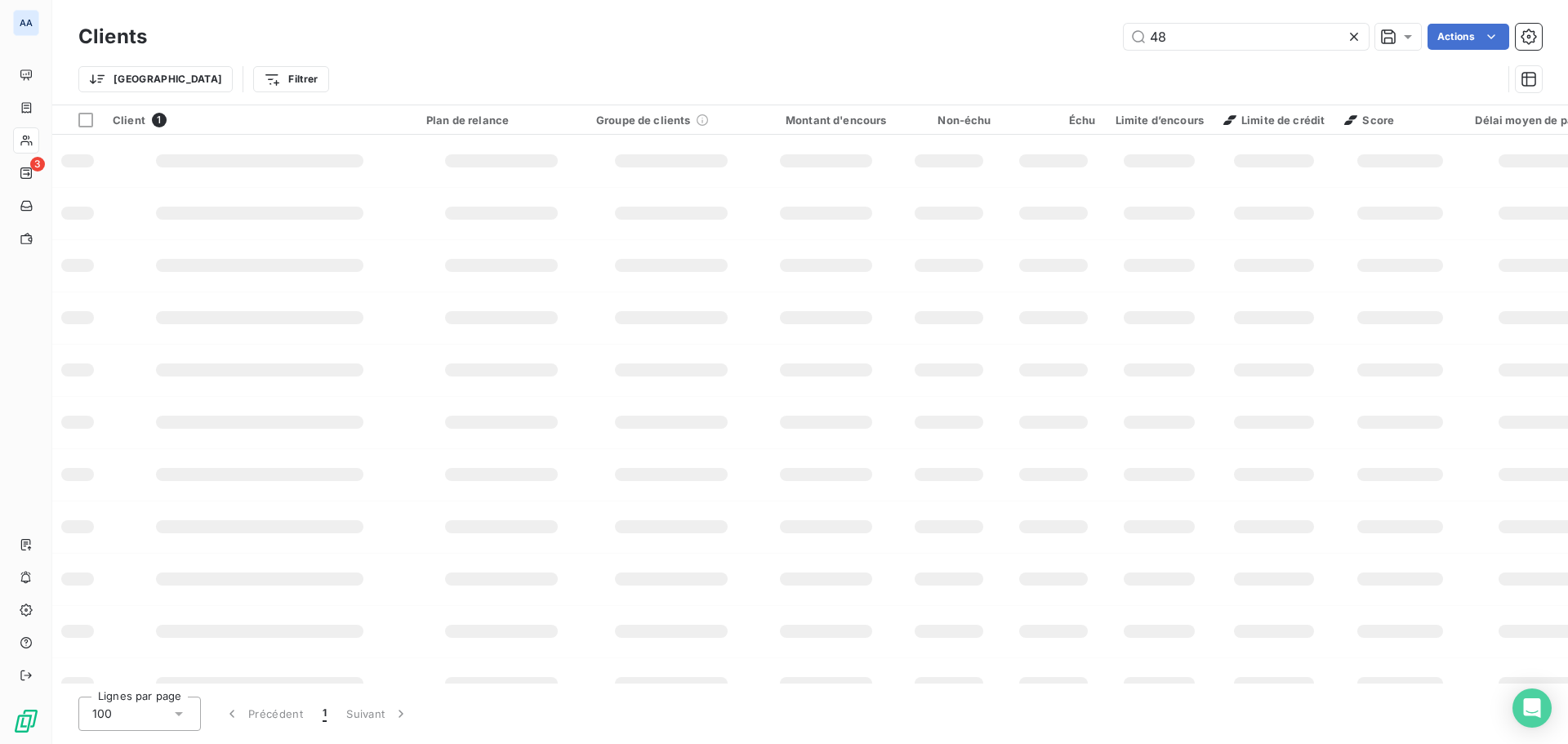
type input "4"
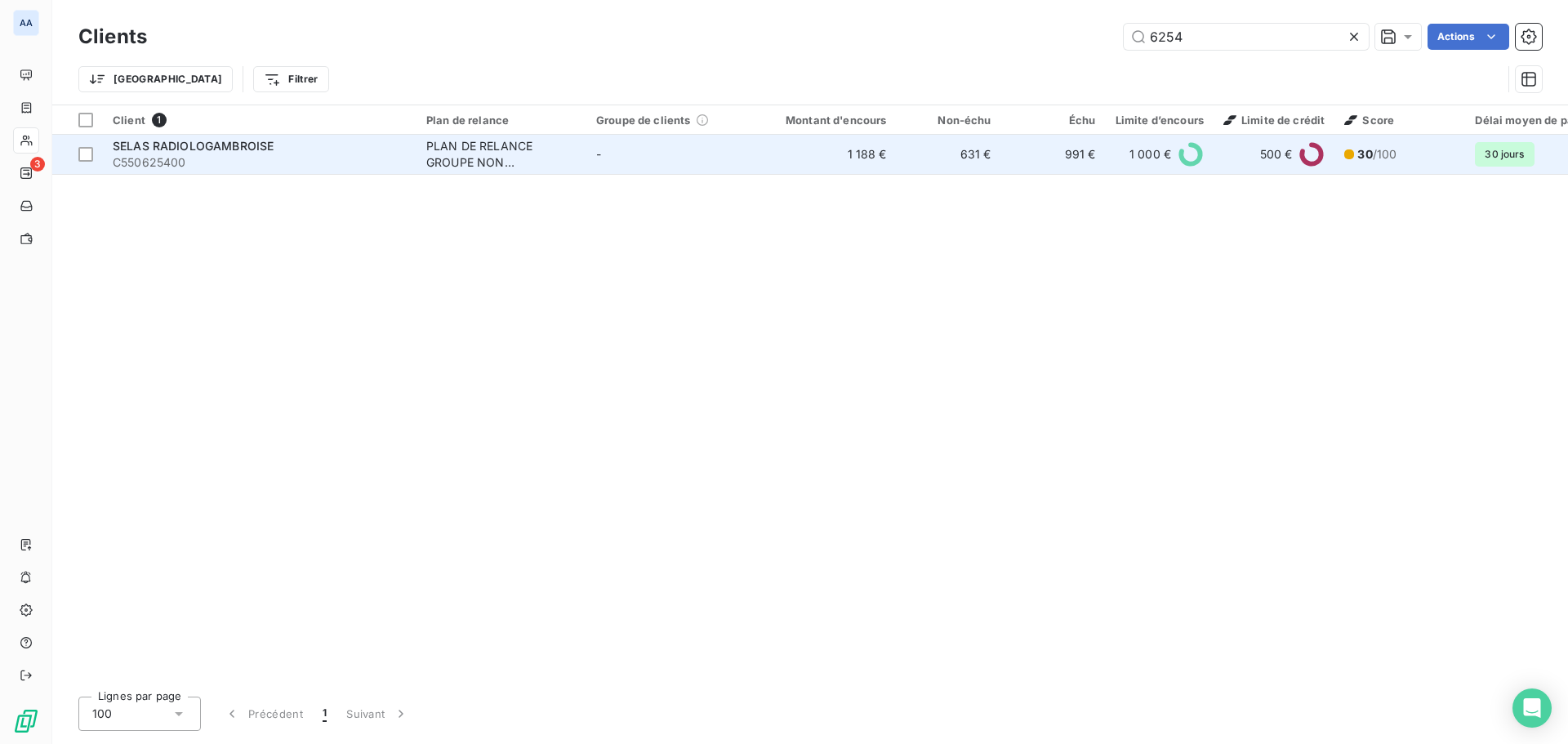
type input "6254"
click at [639, 159] on td "-" at bounding box center [671, 154] width 170 height 40
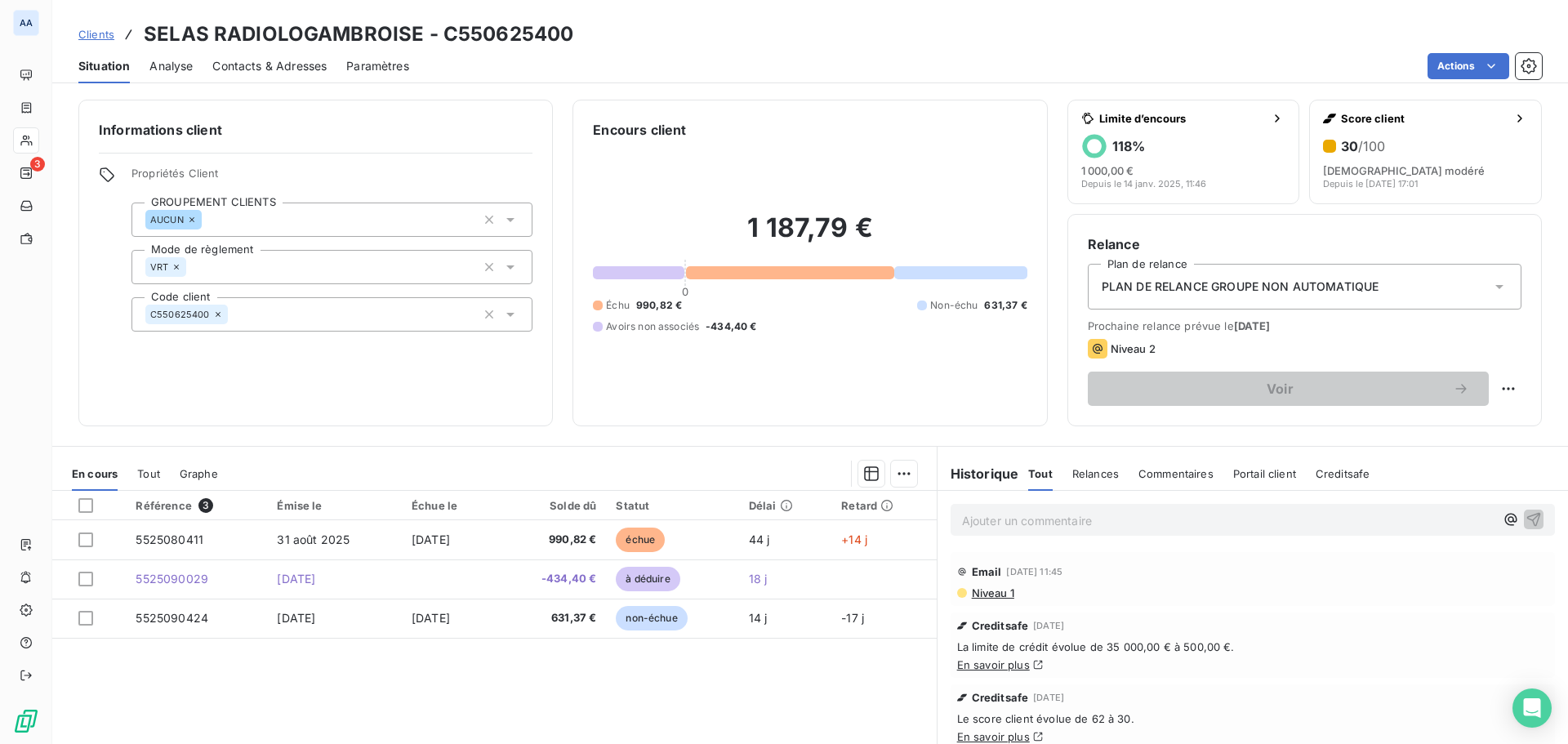
click at [1077, 472] on span "Relances" at bounding box center [1095, 474] width 46 height 13
click at [1029, 476] on span "Tout" at bounding box center [1039, 474] width 23 height 13
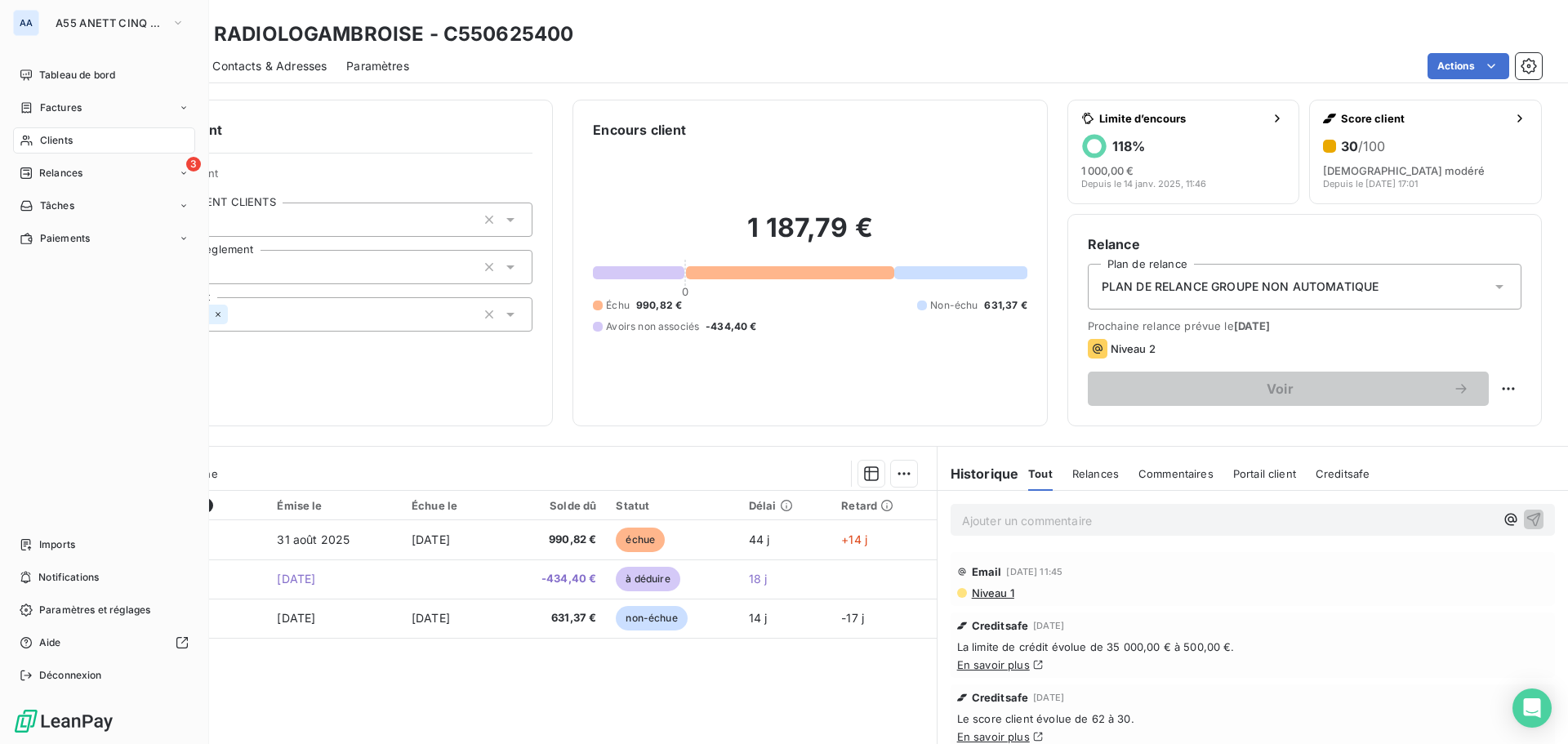
click at [67, 139] on span "Clients" at bounding box center [56, 140] width 33 height 14
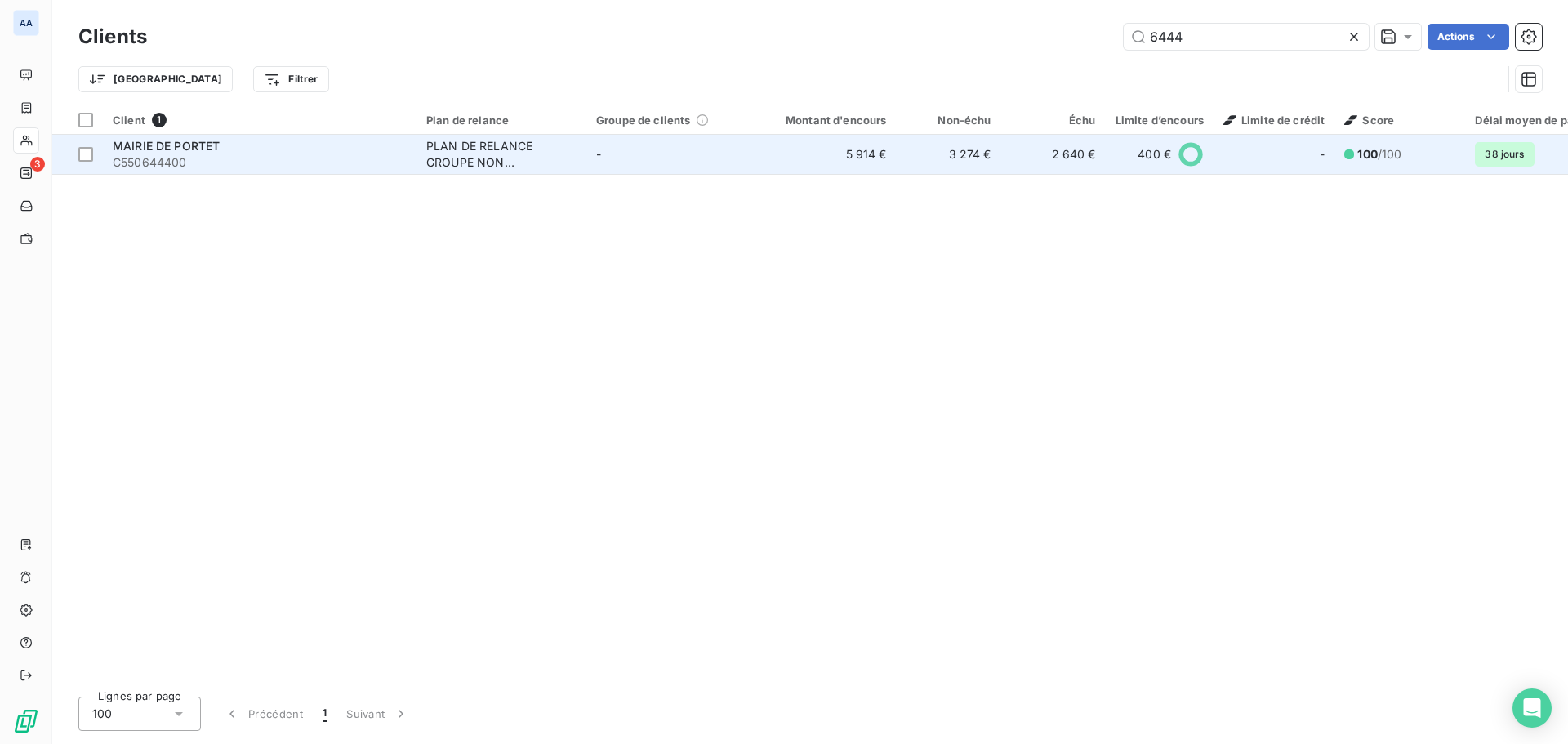
type input "6444"
click at [550, 159] on div "PLAN DE RELANCE GROUPE NON AUTOMATIQUE" at bounding box center [501, 154] width 150 height 33
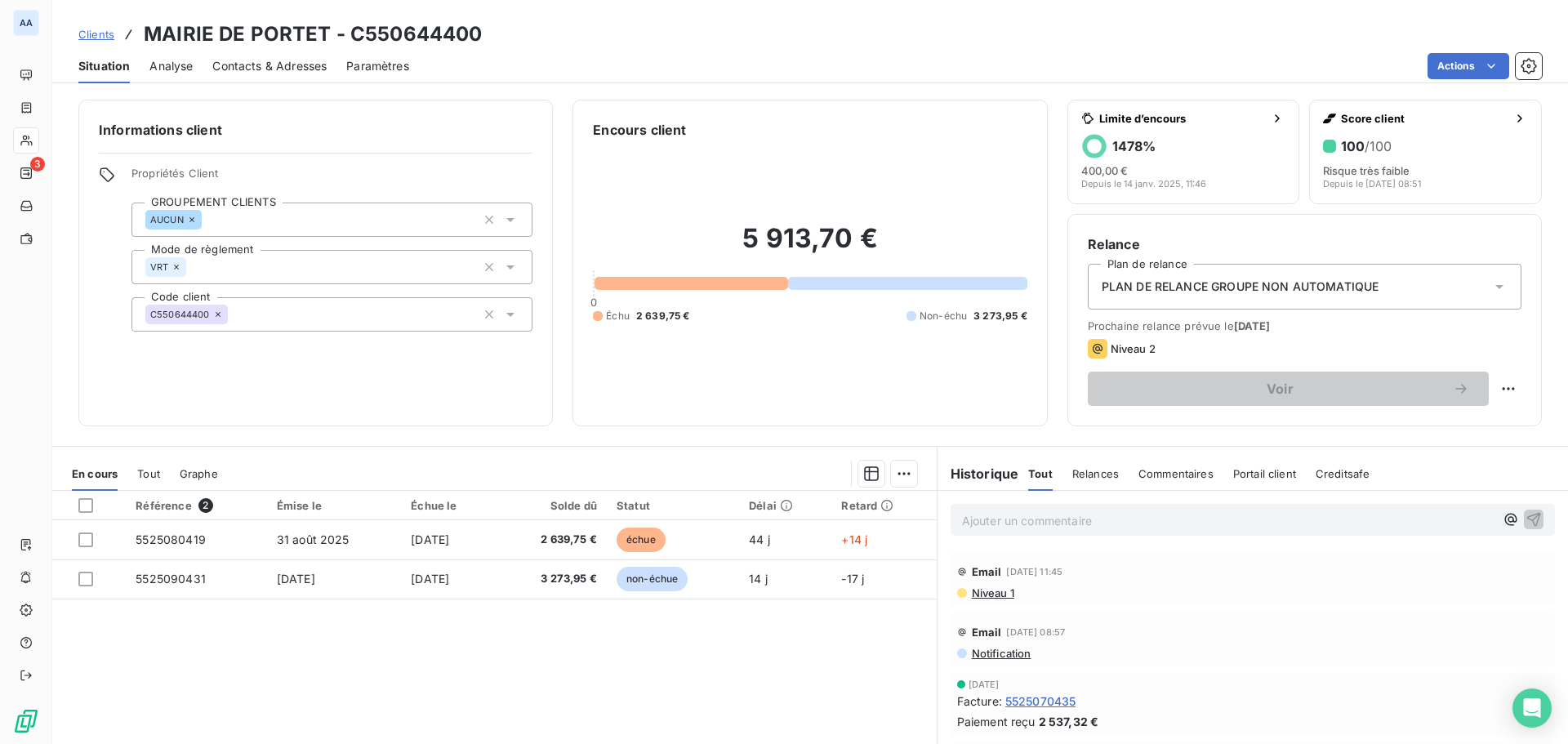
click at [1094, 479] on span "Relances" at bounding box center [1095, 474] width 46 height 13
click at [1028, 474] on span "Tout" at bounding box center [1039, 474] width 23 height 13
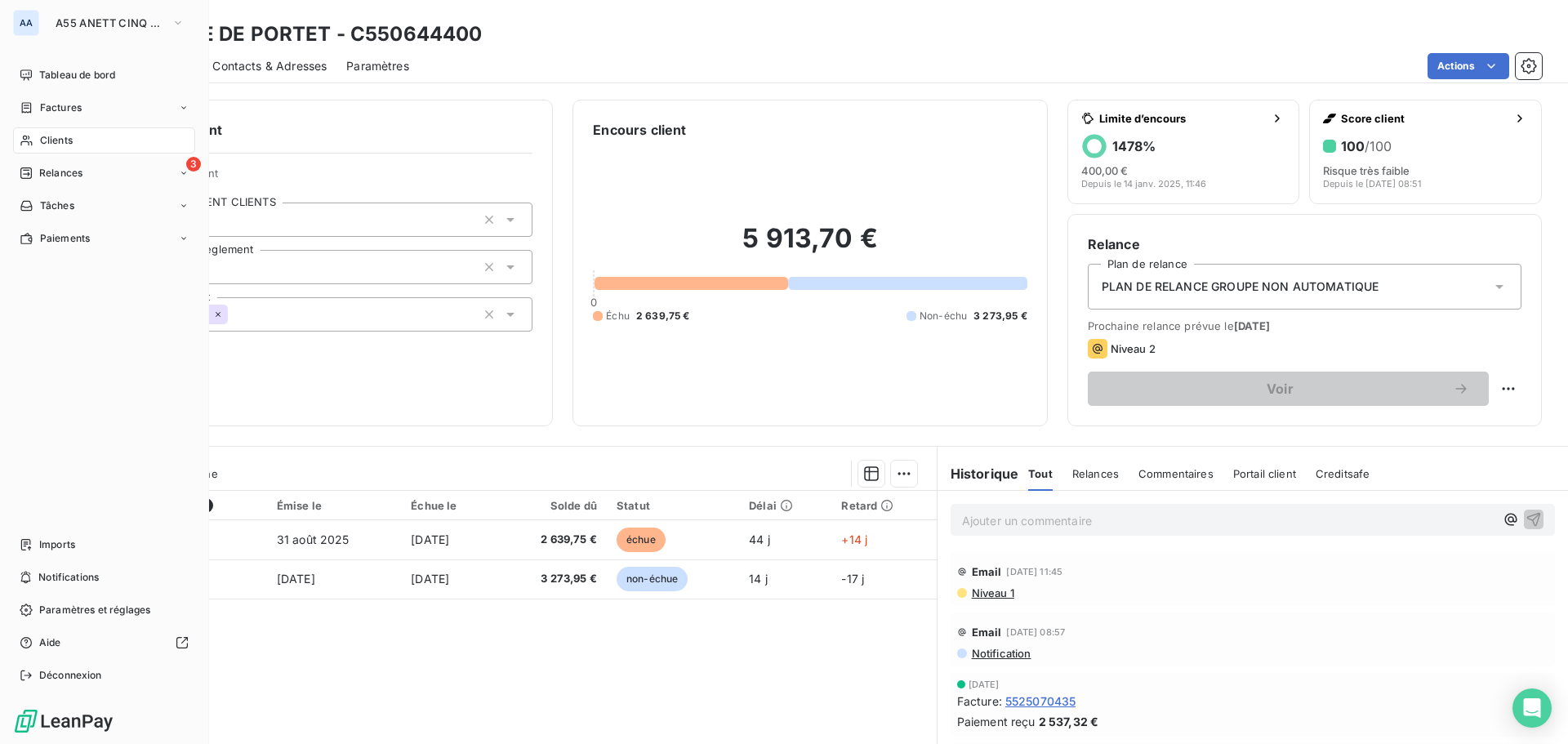
click at [53, 140] on span "Clients" at bounding box center [56, 140] width 33 height 14
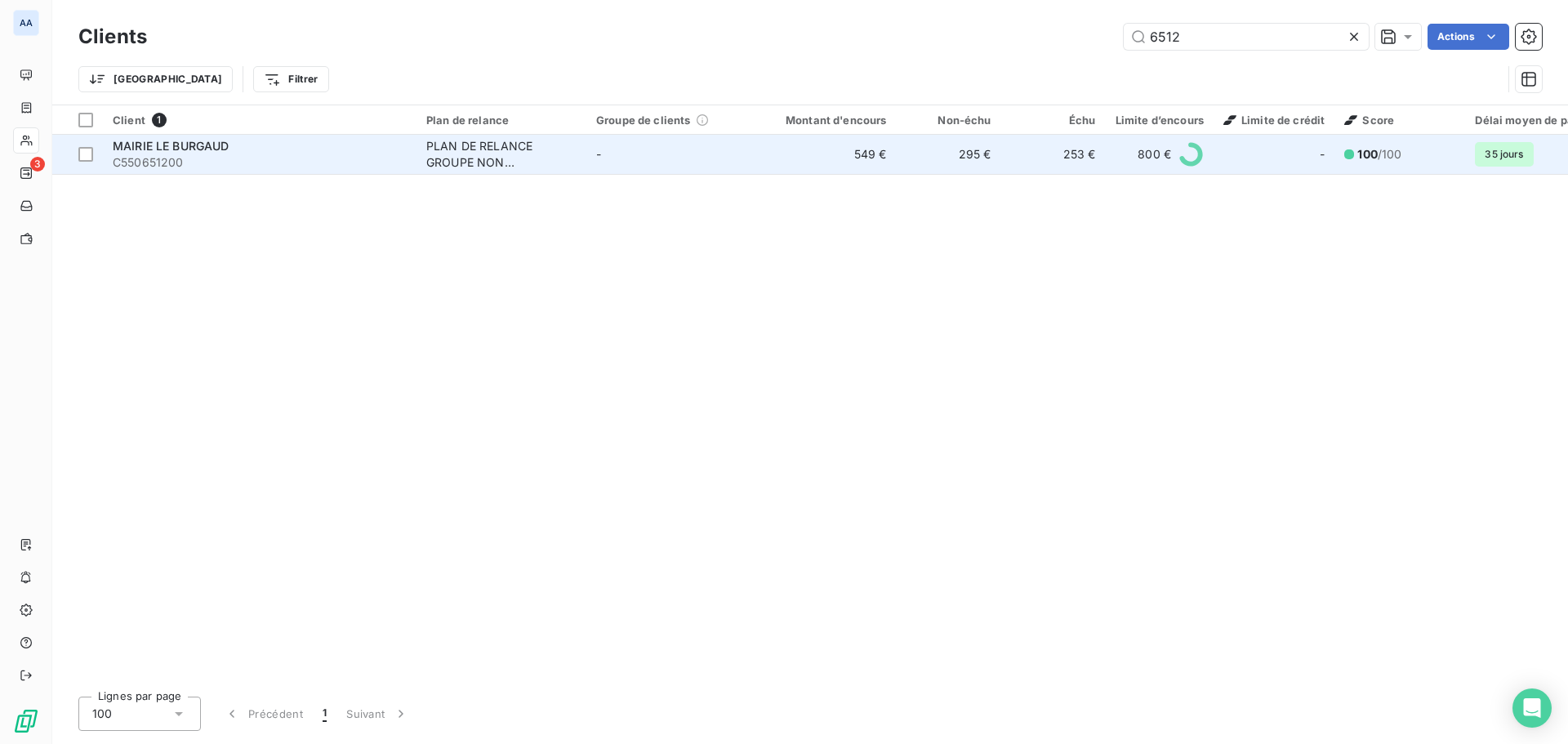
type input "6512"
click at [654, 155] on td "-" at bounding box center [671, 154] width 170 height 40
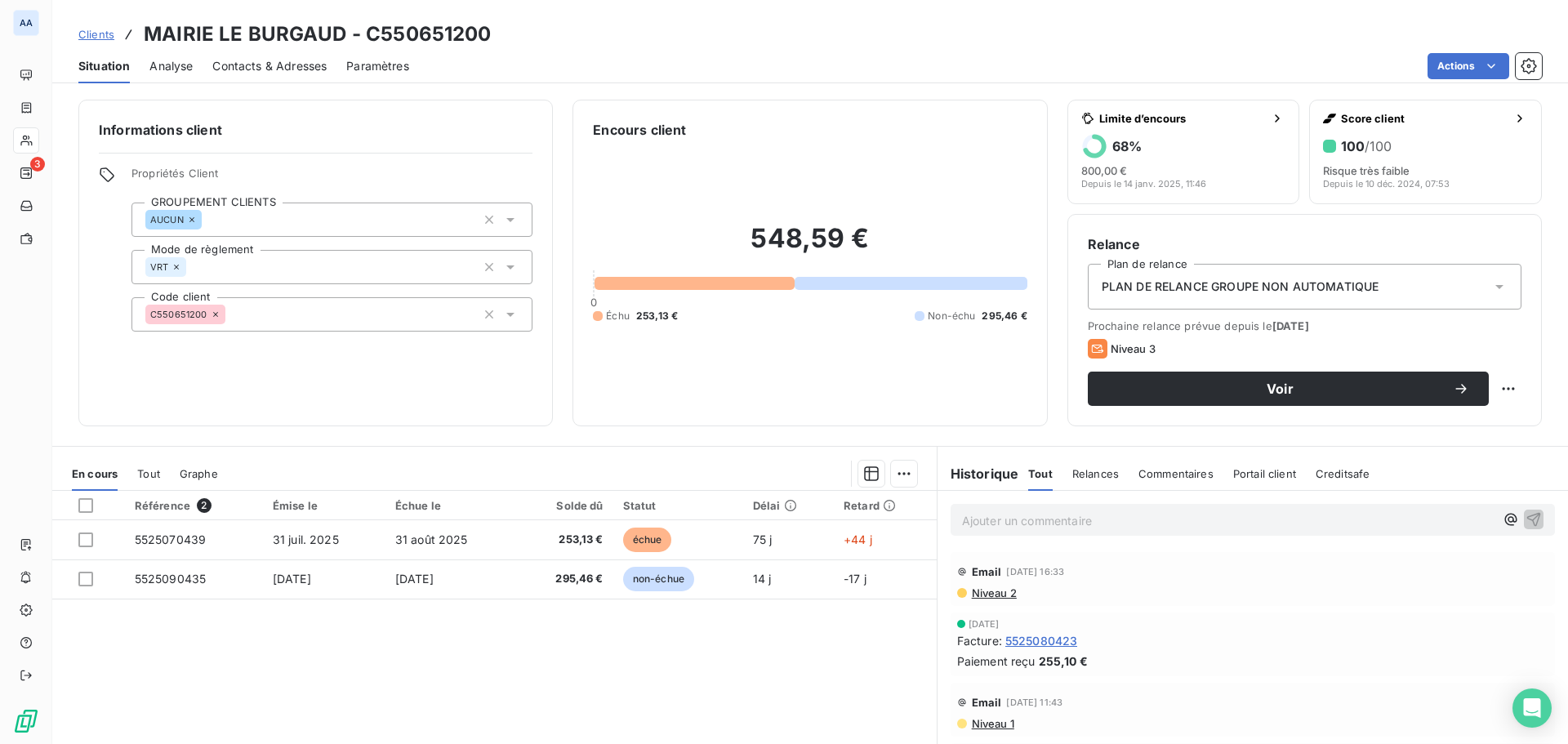
click at [1099, 478] on span "Relances" at bounding box center [1095, 474] width 46 height 13
click at [1041, 478] on span "Tout" at bounding box center [1039, 474] width 23 height 13
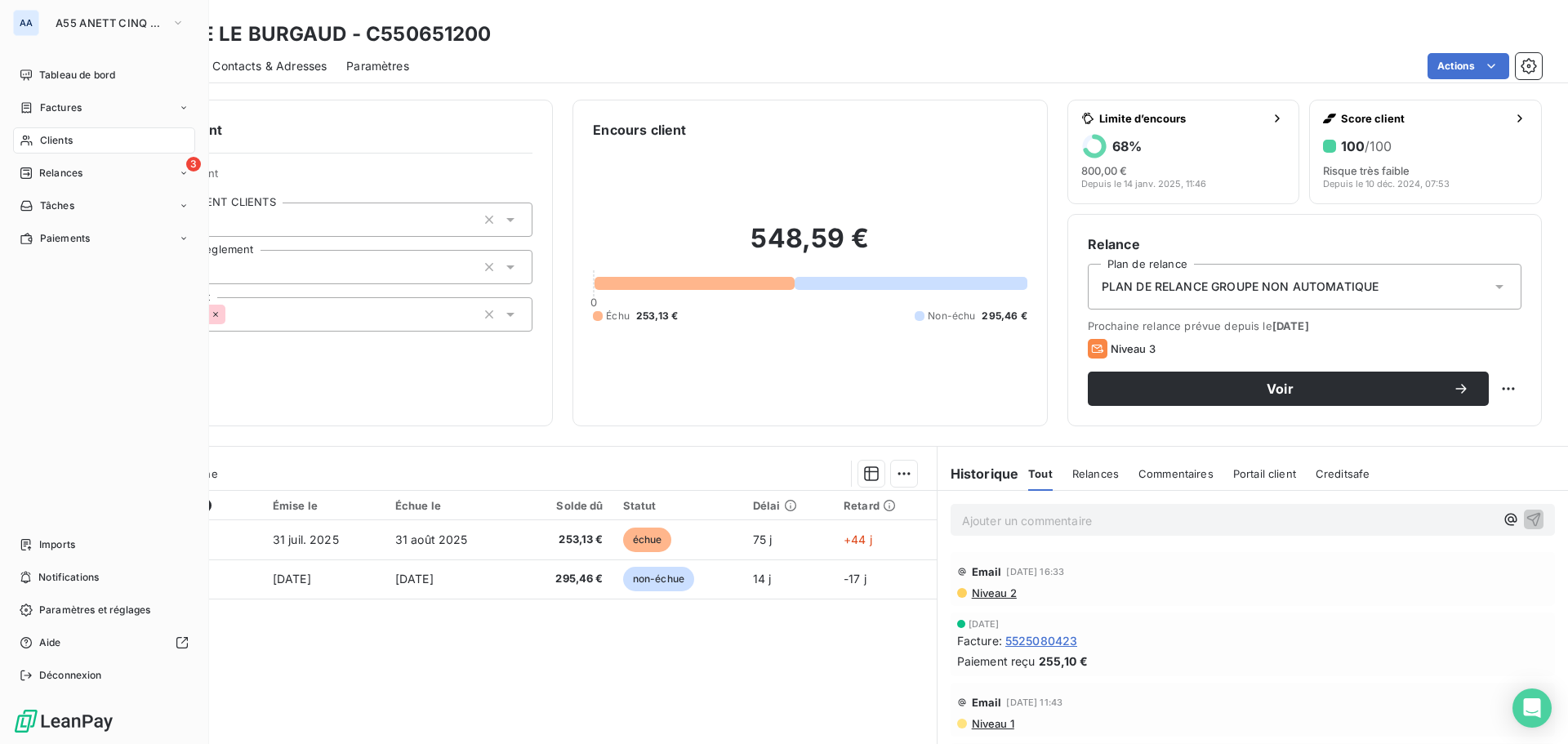
click at [74, 140] on div "Clients" at bounding box center [104, 140] width 182 height 26
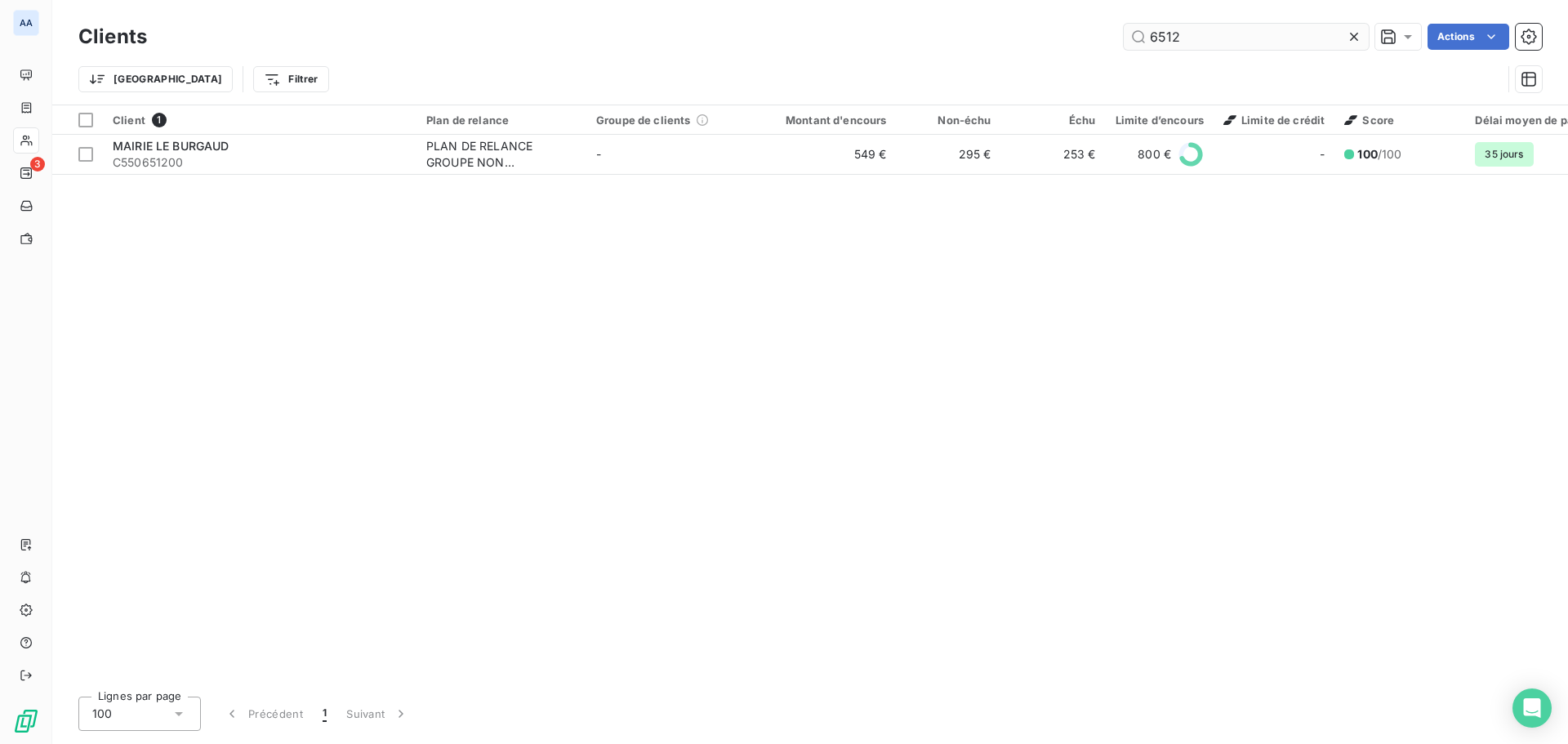
click at [1192, 40] on input "6512" at bounding box center [1245, 36] width 245 height 26
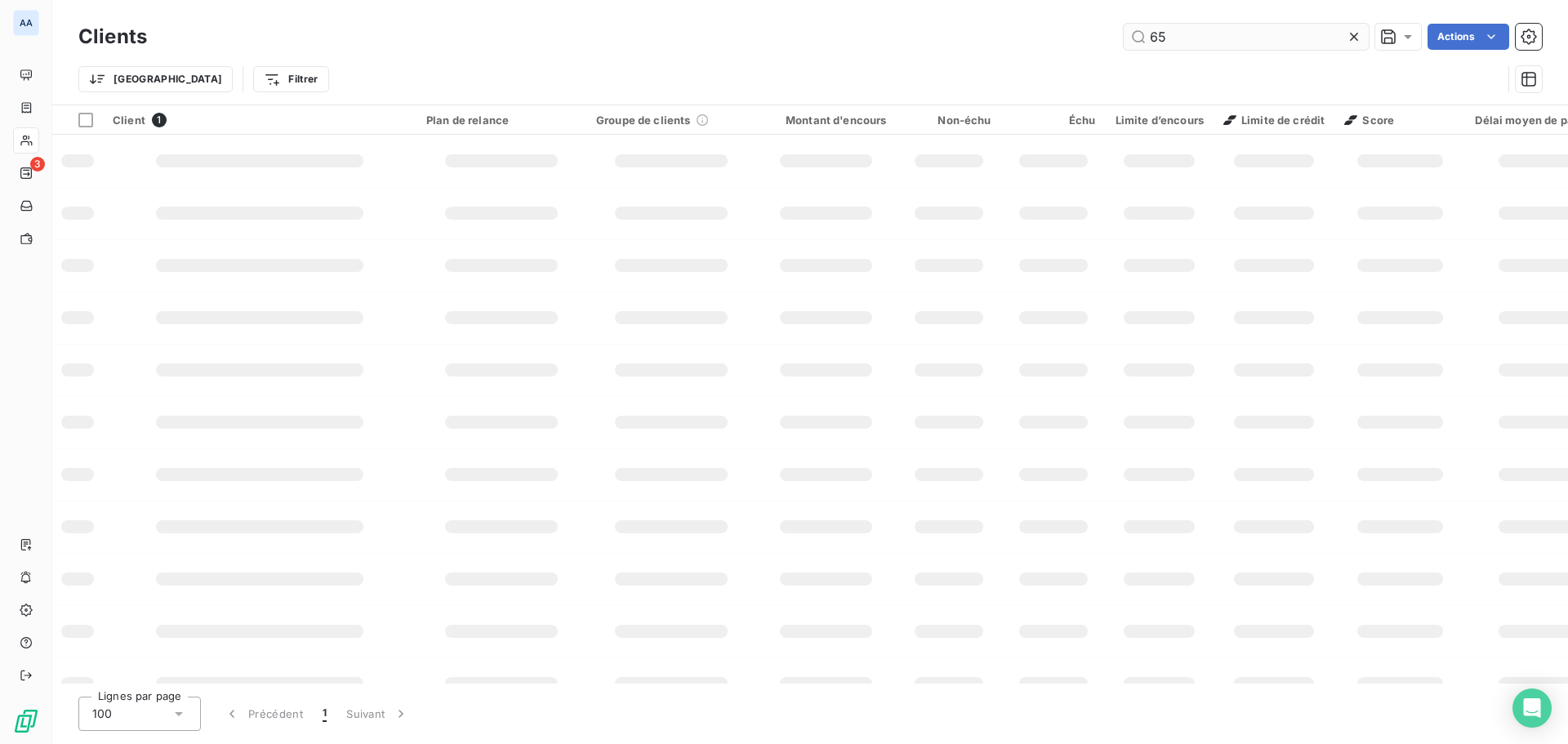
type input "6"
click at [1209, 45] on input "6987" at bounding box center [1245, 36] width 245 height 26
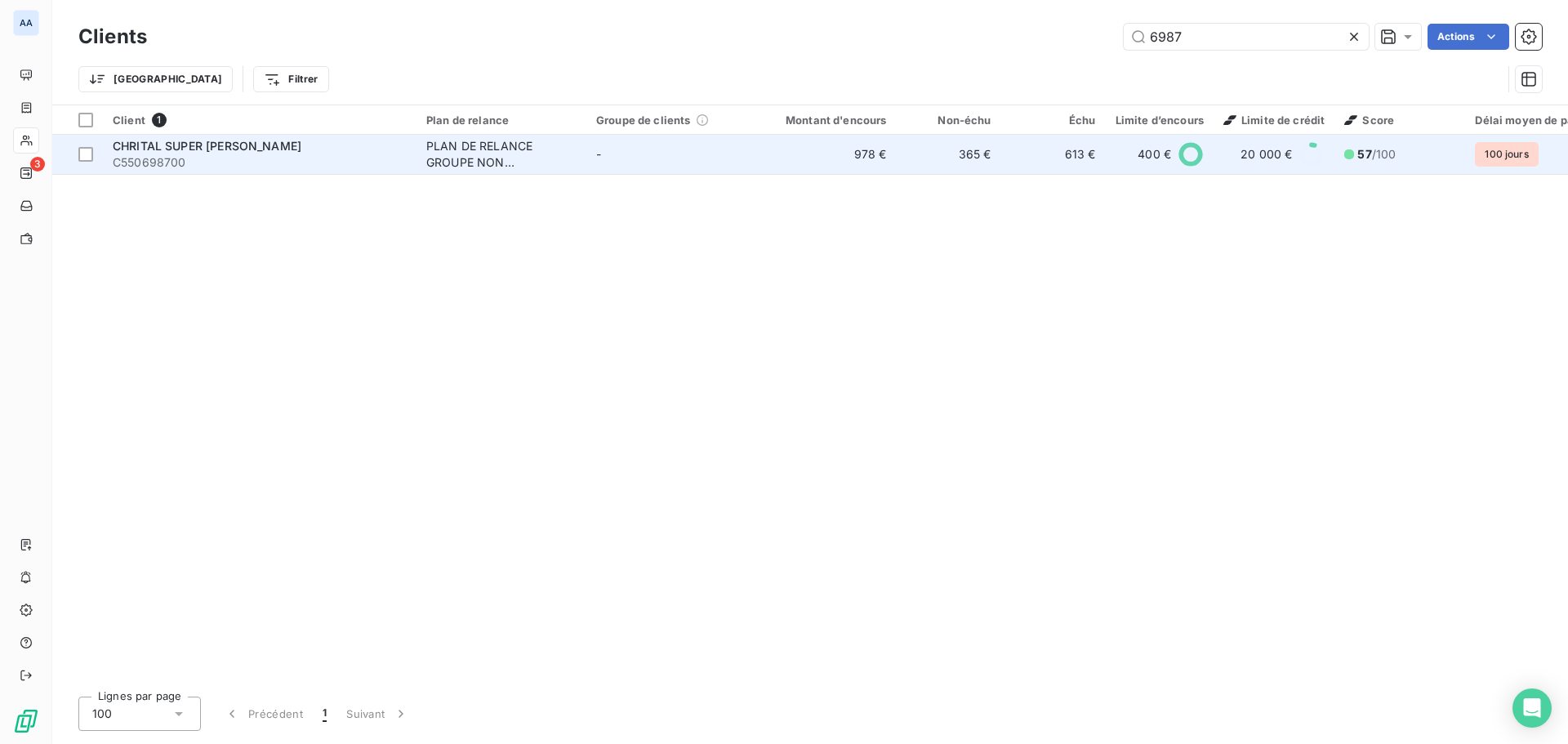
type input "6987"
click at [717, 158] on td "-" at bounding box center [671, 154] width 170 height 40
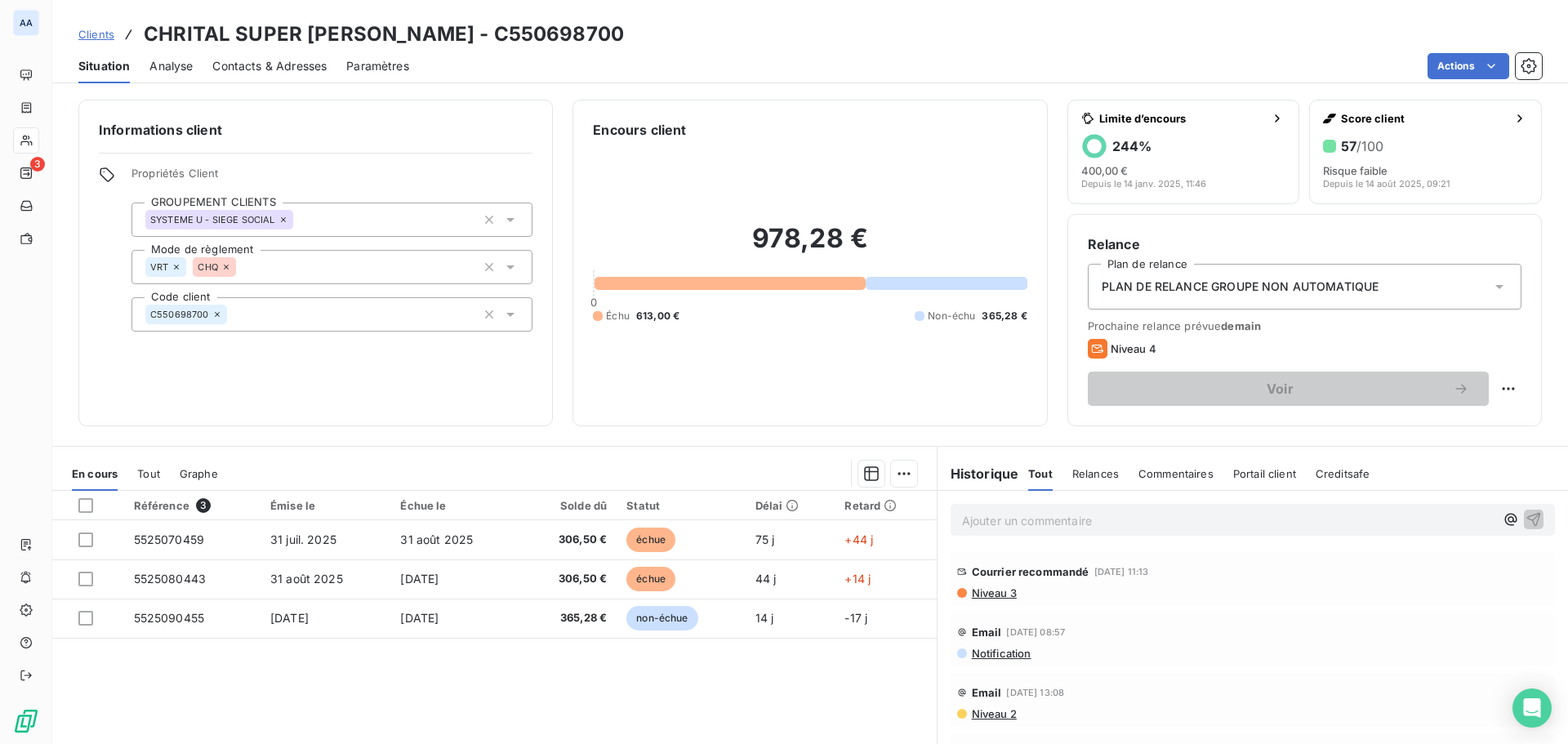
click at [1089, 476] on span "Relances" at bounding box center [1095, 474] width 46 height 13
click at [1028, 470] on span "Tout" at bounding box center [1039, 474] width 23 height 13
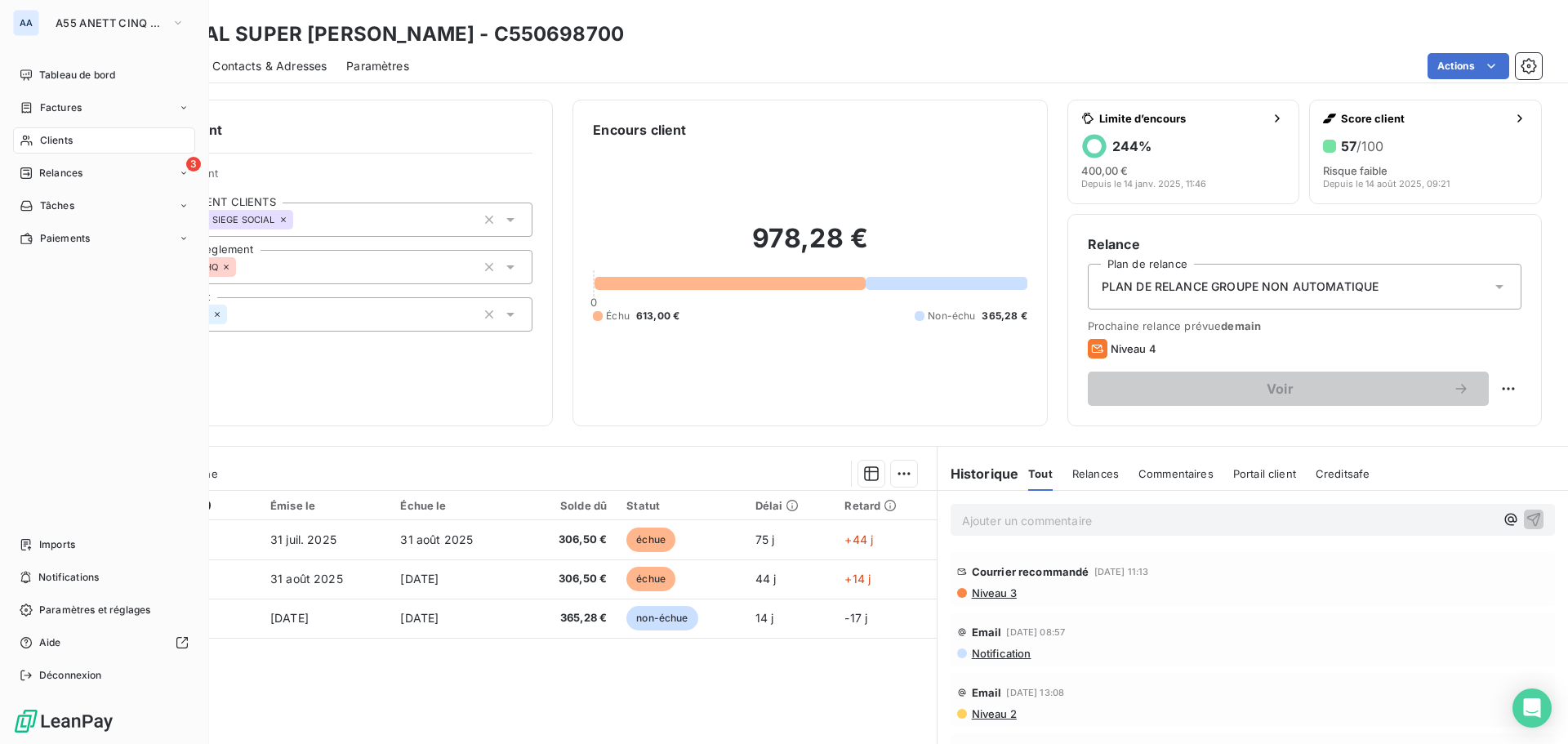
click at [72, 142] on span "Clients" at bounding box center [56, 140] width 33 height 14
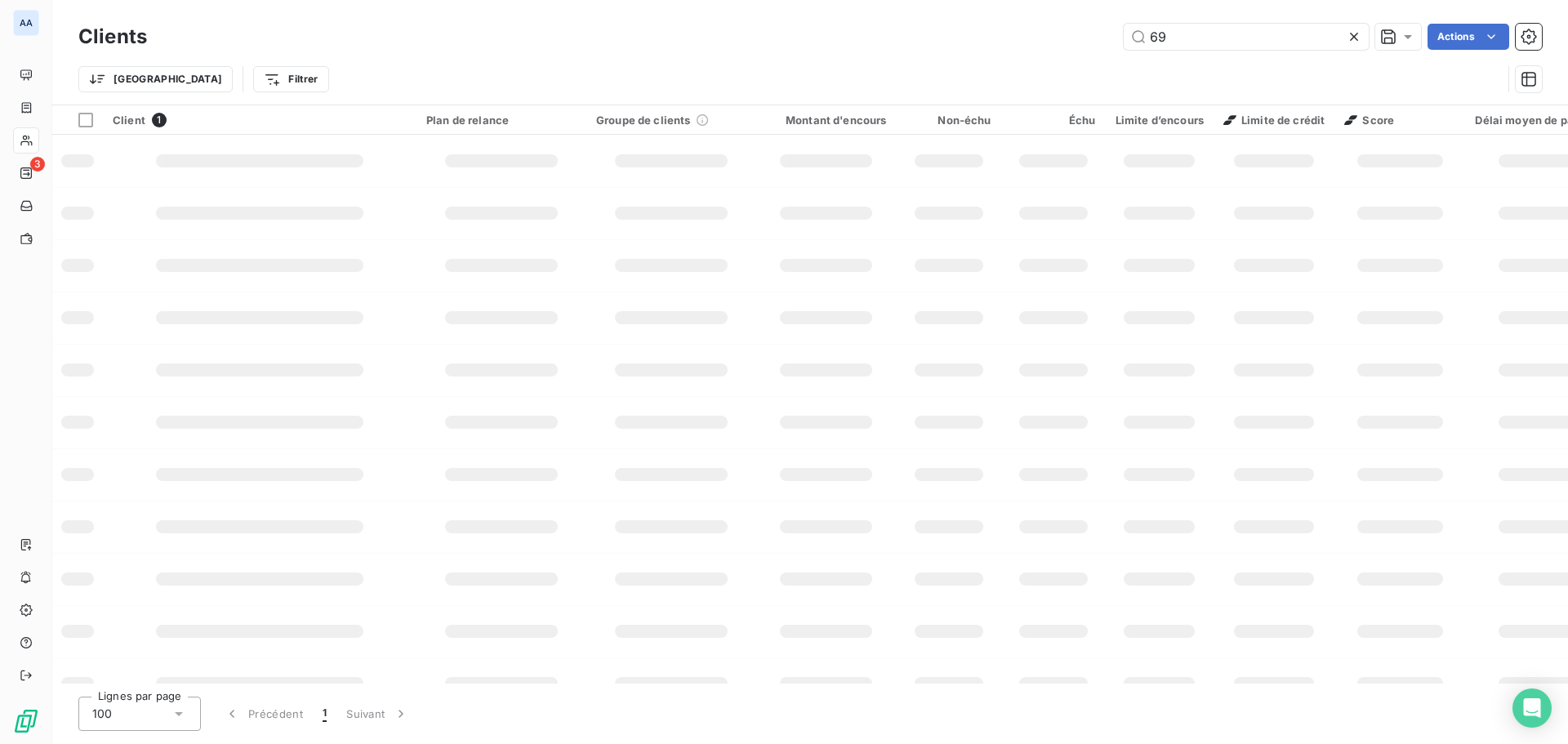
type input "6"
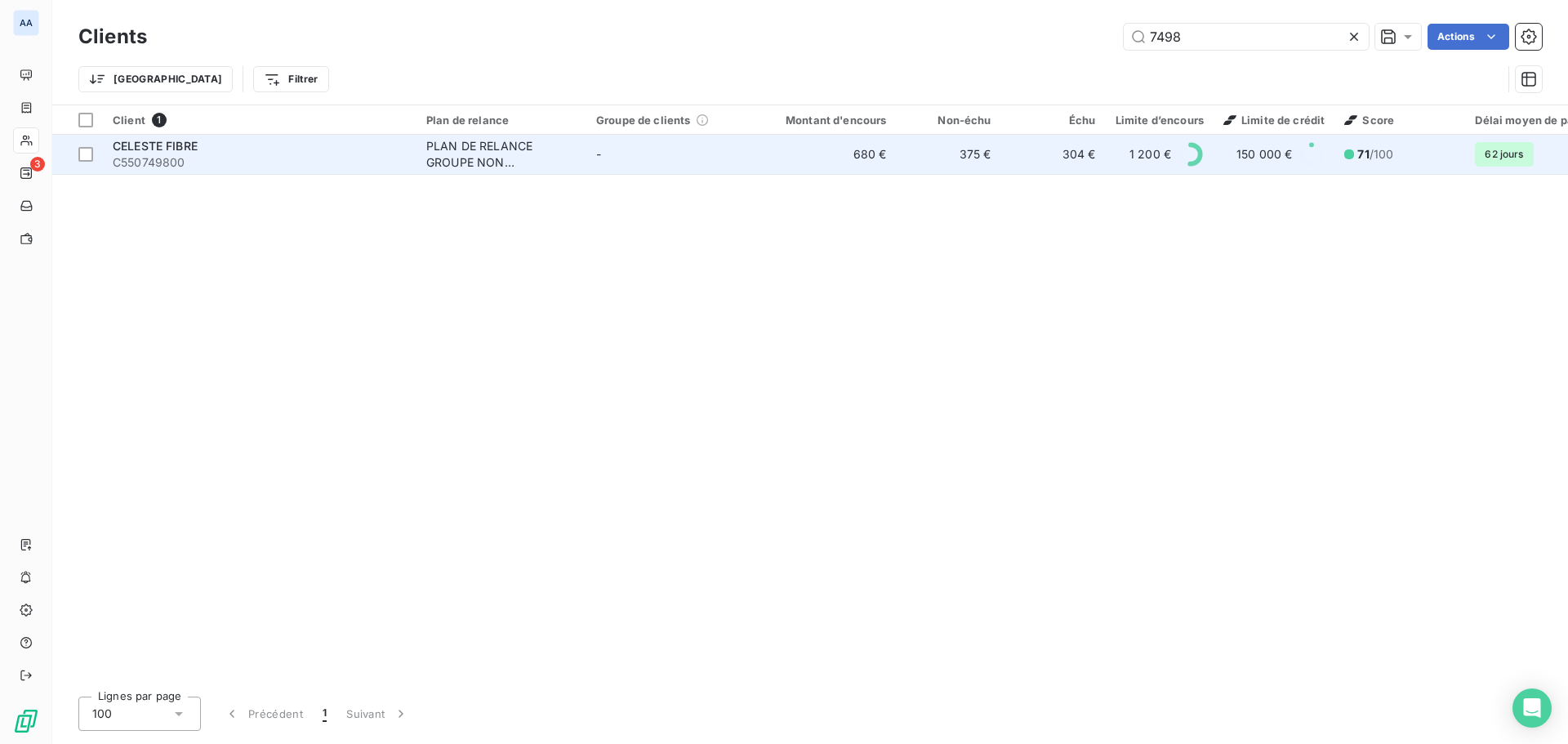
type input "7498"
click at [504, 146] on div "PLAN DE RELANCE GROUPE NON AUTOMATIQUE" at bounding box center [501, 154] width 150 height 33
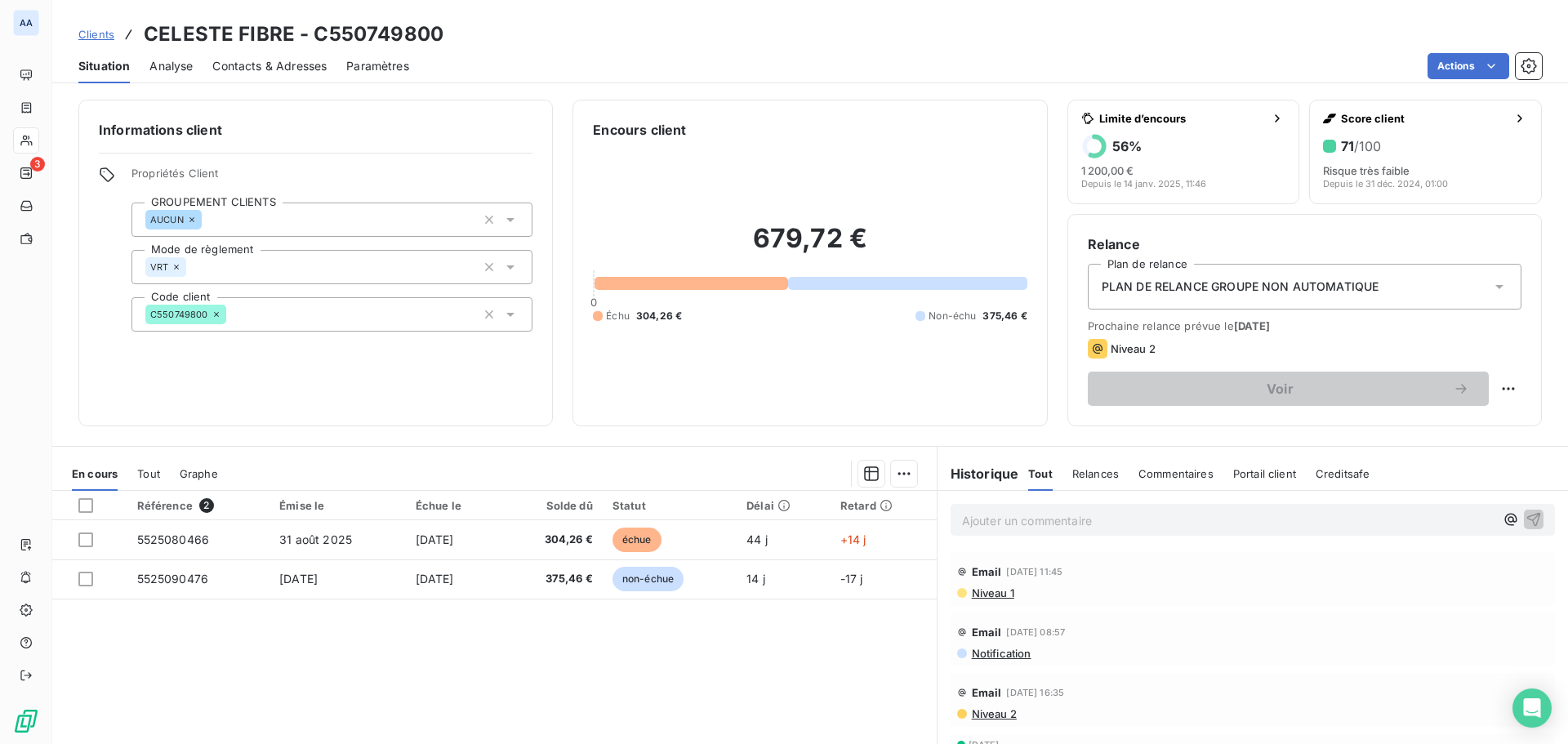
click at [1093, 469] on span "Relances" at bounding box center [1095, 474] width 46 height 13
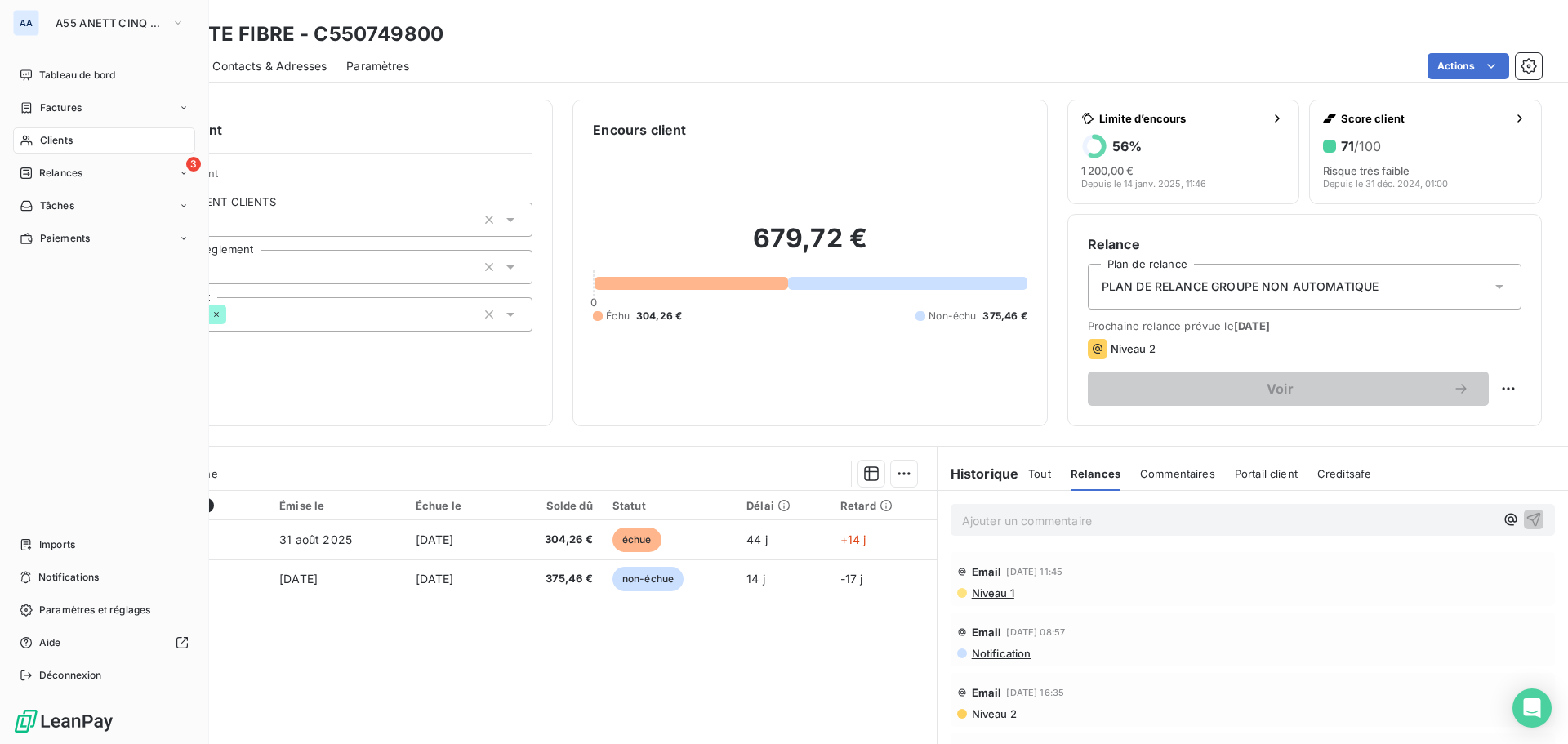
drag, startPoint x: 61, startPoint y: 138, endPoint x: 760, endPoint y: 203, distance: 702.0
click at [79, 140] on div "Clients" at bounding box center [104, 140] width 182 height 26
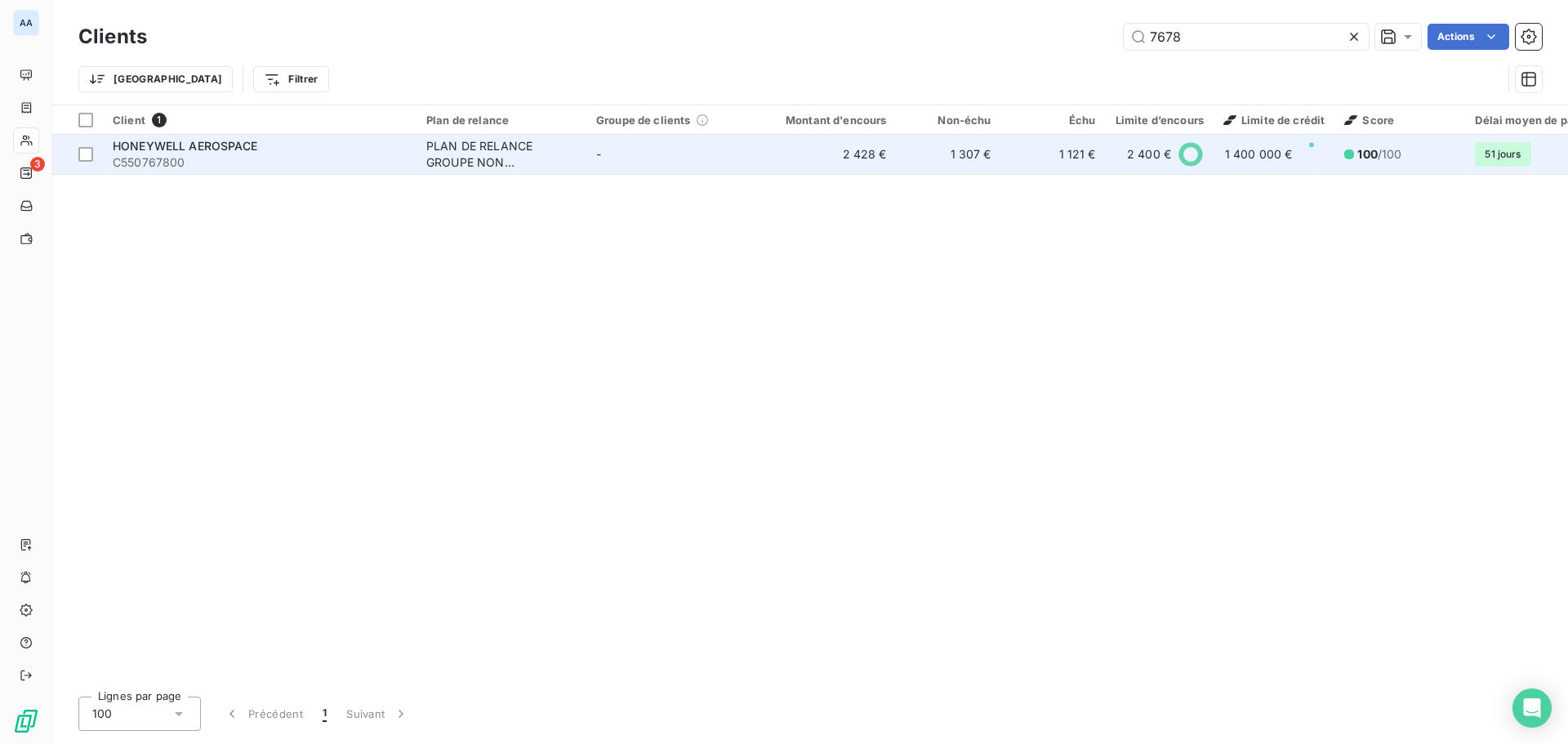
type input "7678"
click at [456, 146] on div "PLAN DE RELANCE GROUPE NON AUTOMATIQUE" at bounding box center [501, 154] width 150 height 33
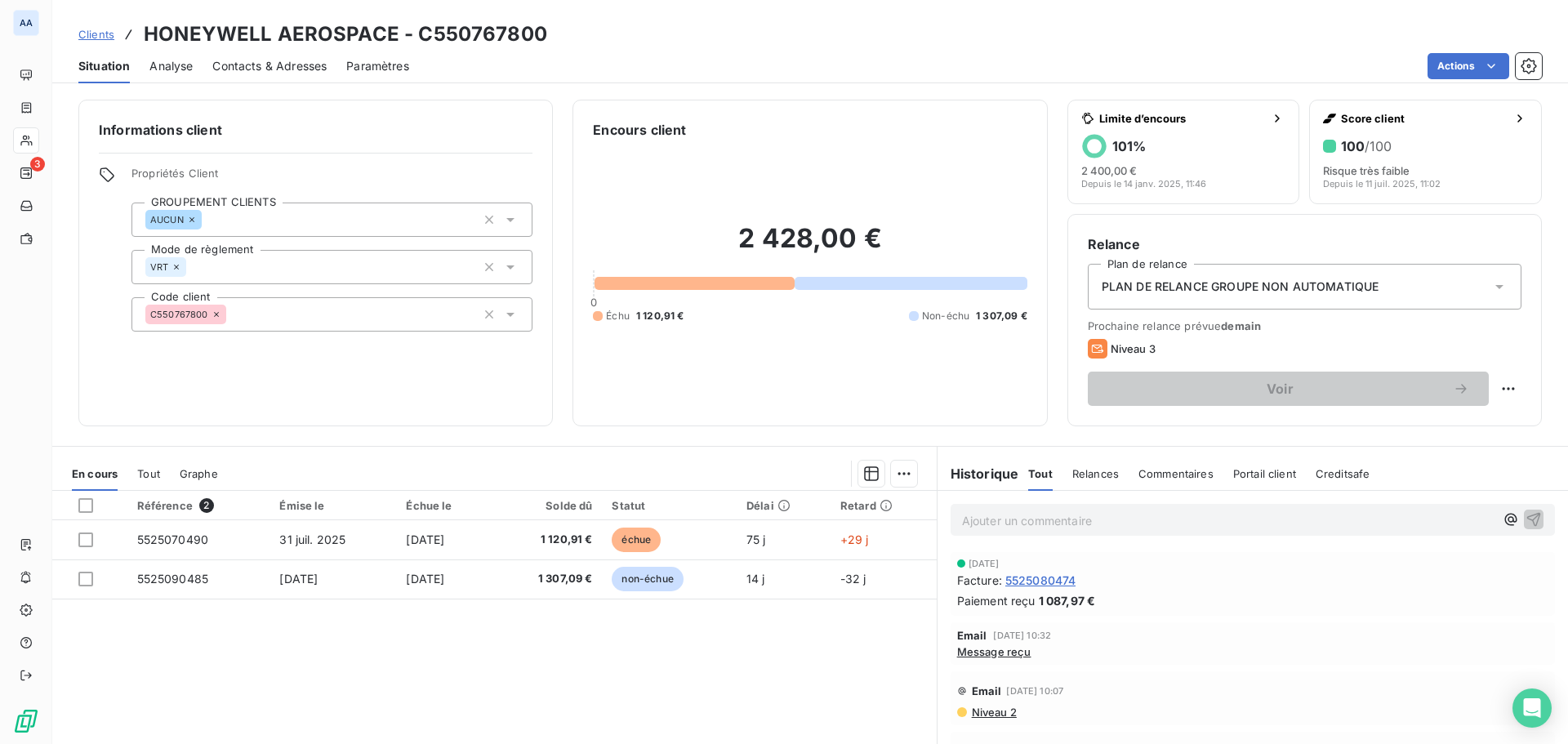
click at [1072, 469] on span "Relances" at bounding box center [1095, 474] width 46 height 13
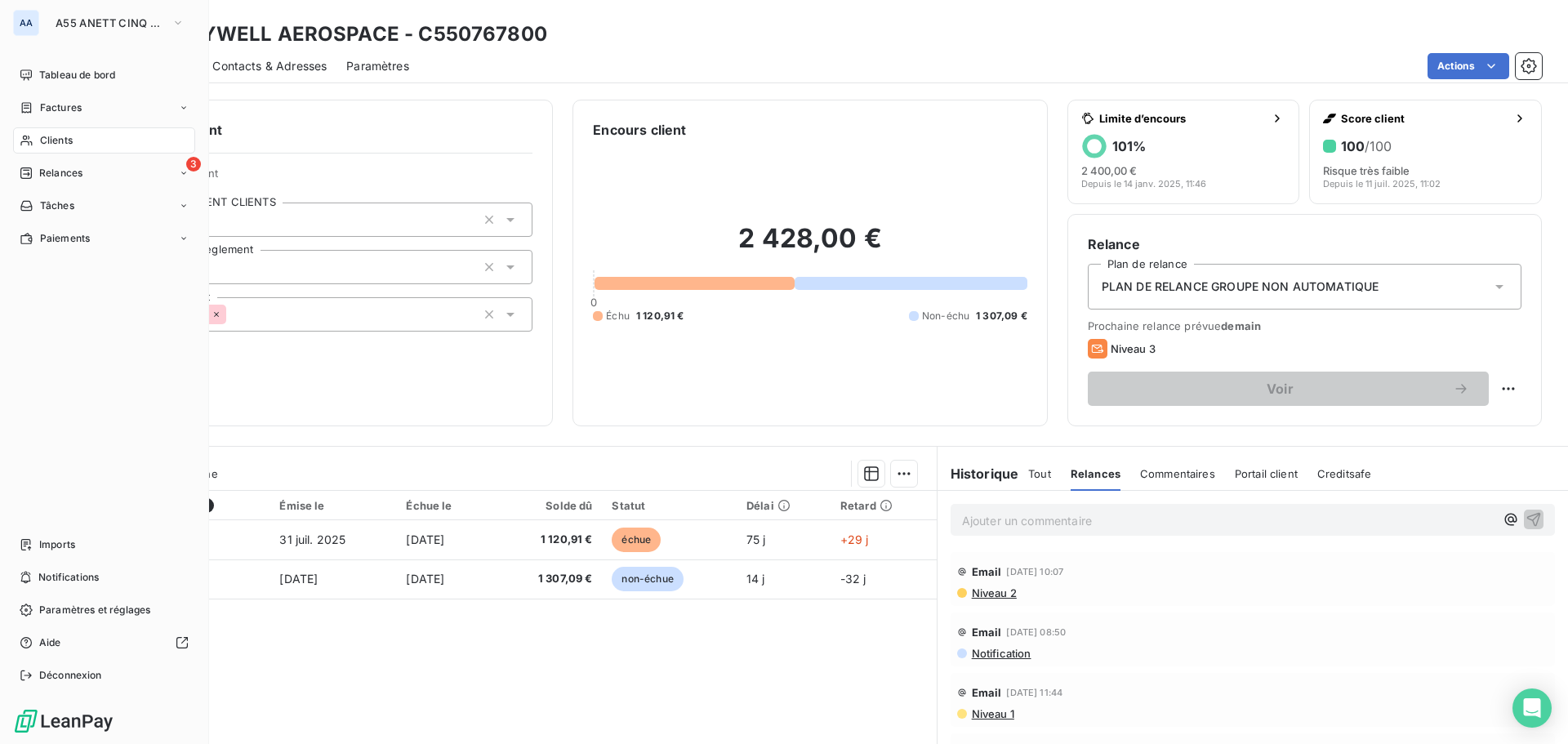
click at [89, 137] on div "Clients" at bounding box center [104, 140] width 182 height 26
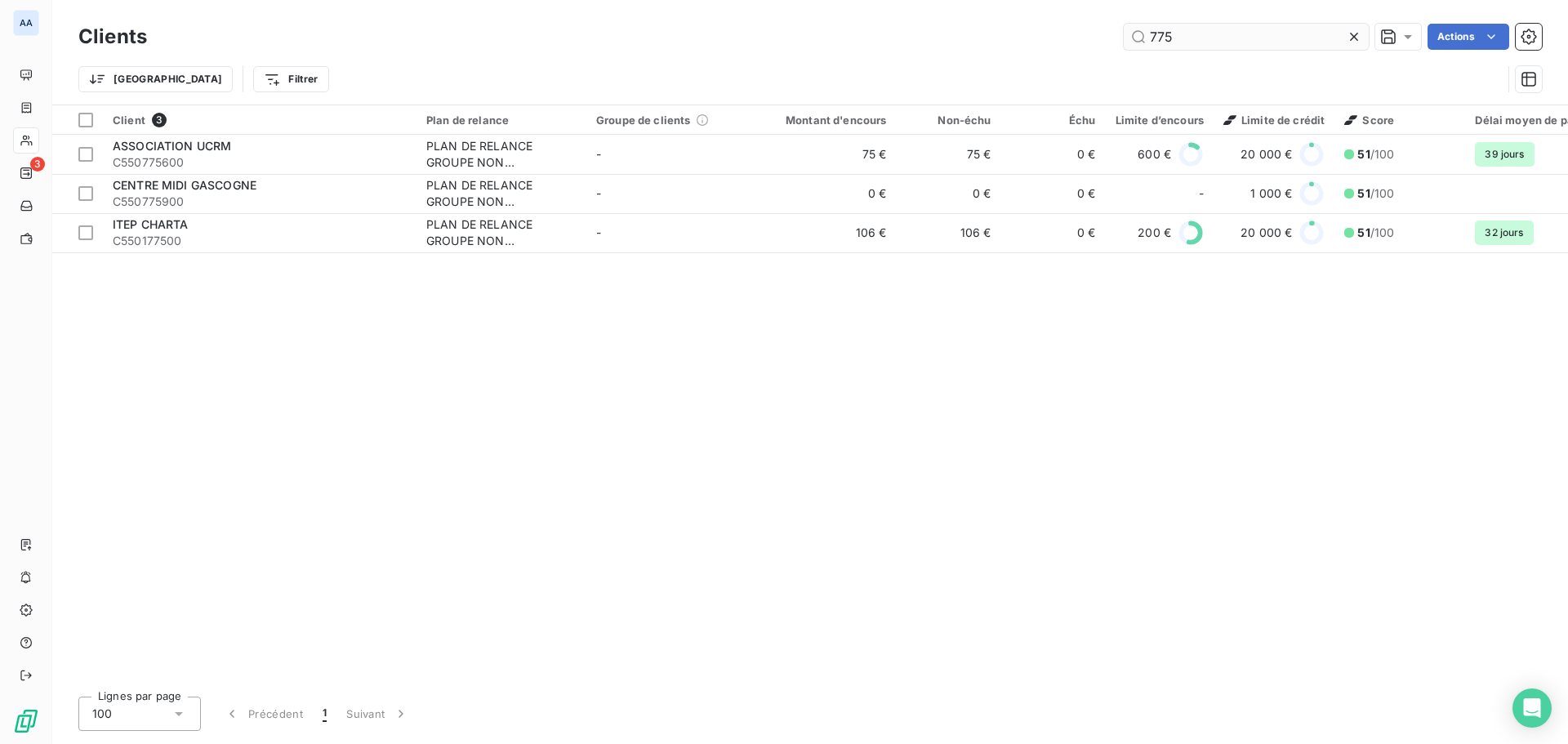
drag, startPoint x: 1176, startPoint y: 31, endPoint x: 1139, endPoint y: 39, distance: 37.9
click at [1139, 39] on input "775" at bounding box center [1245, 36] width 245 height 26
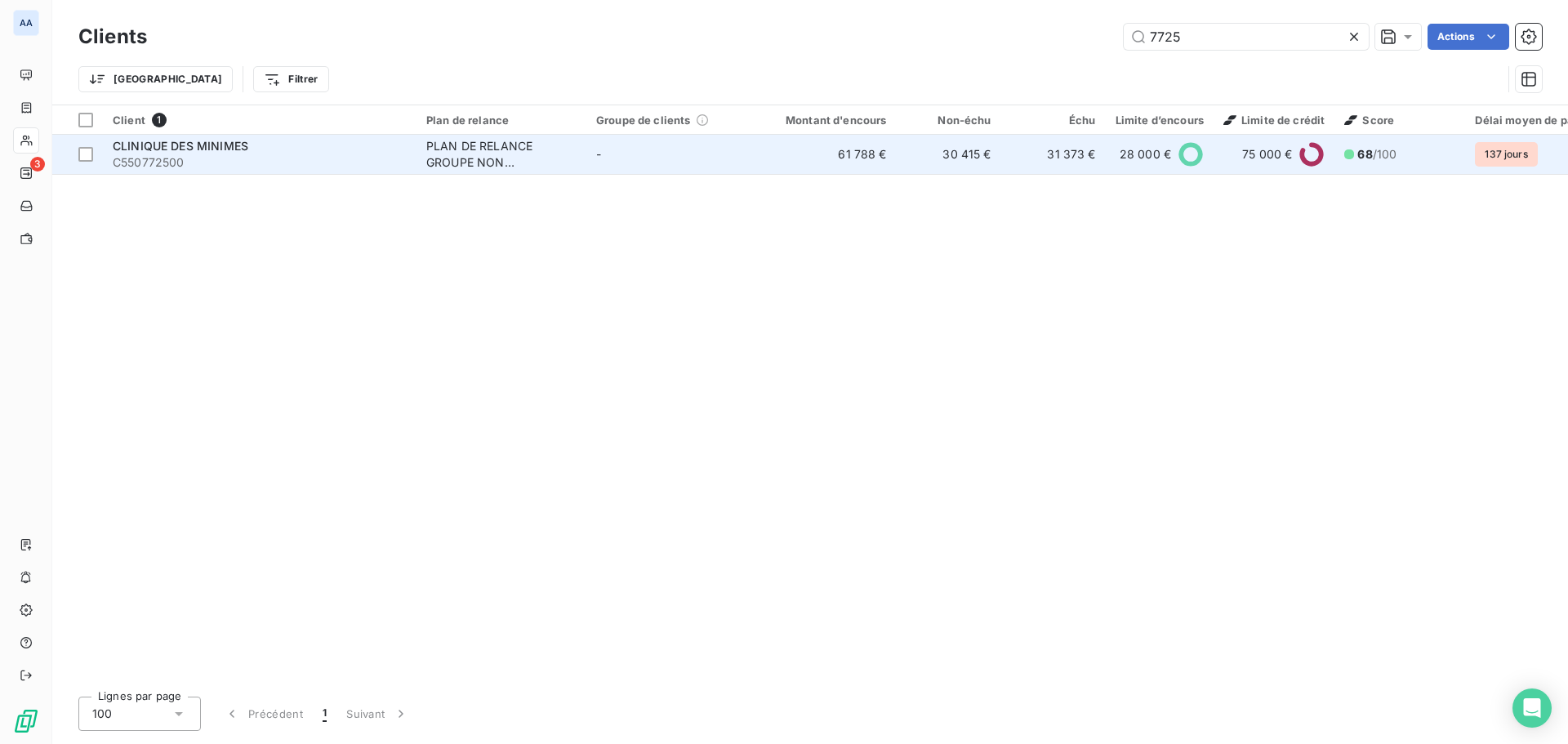
type input "7725"
click at [564, 152] on div "PLAN DE RELANCE GROUPE NON AUTOMATIQUE" at bounding box center [501, 154] width 150 height 33
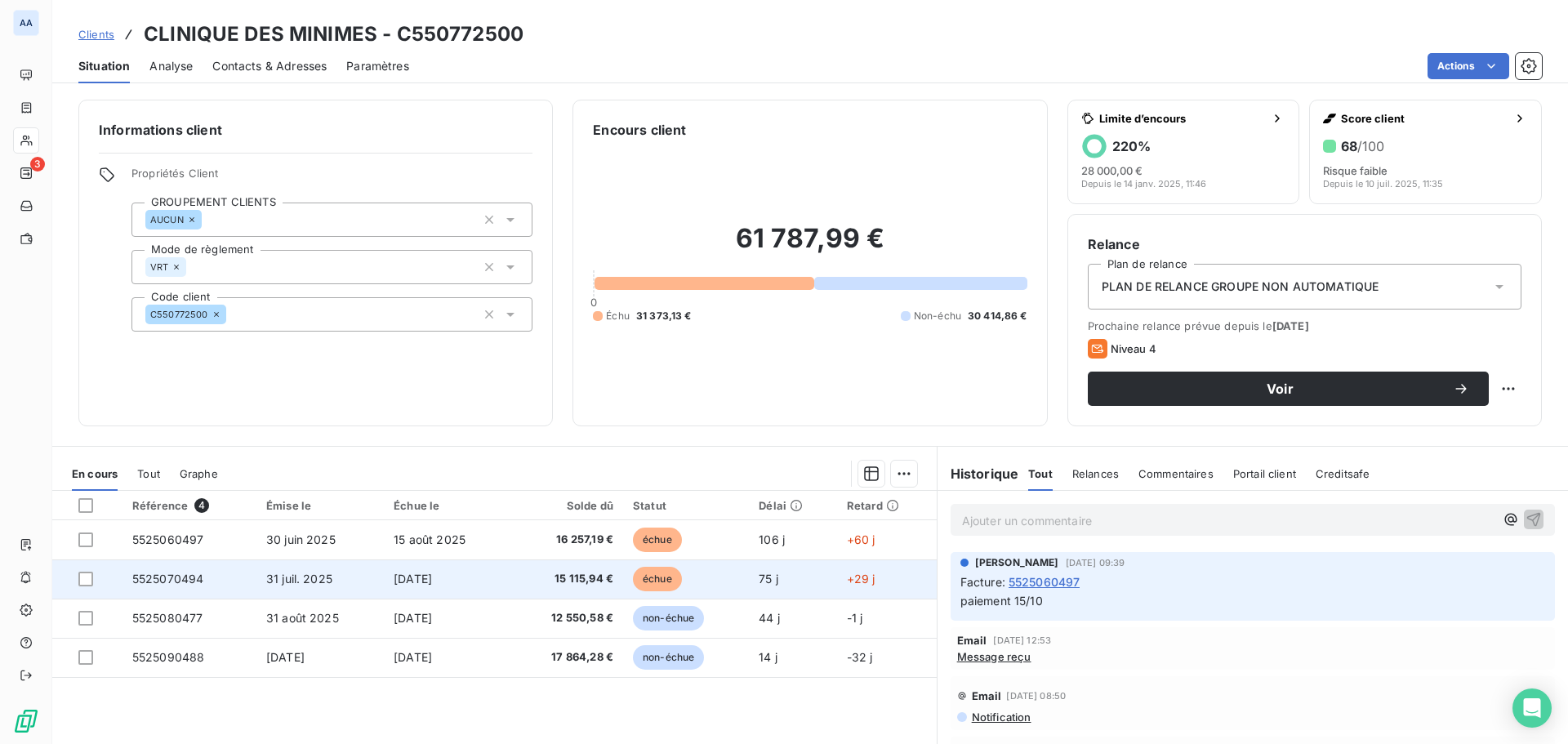
click at [546, 578] on span "15 115,94 €" at bounding box center [567, 579] width 93 height 16
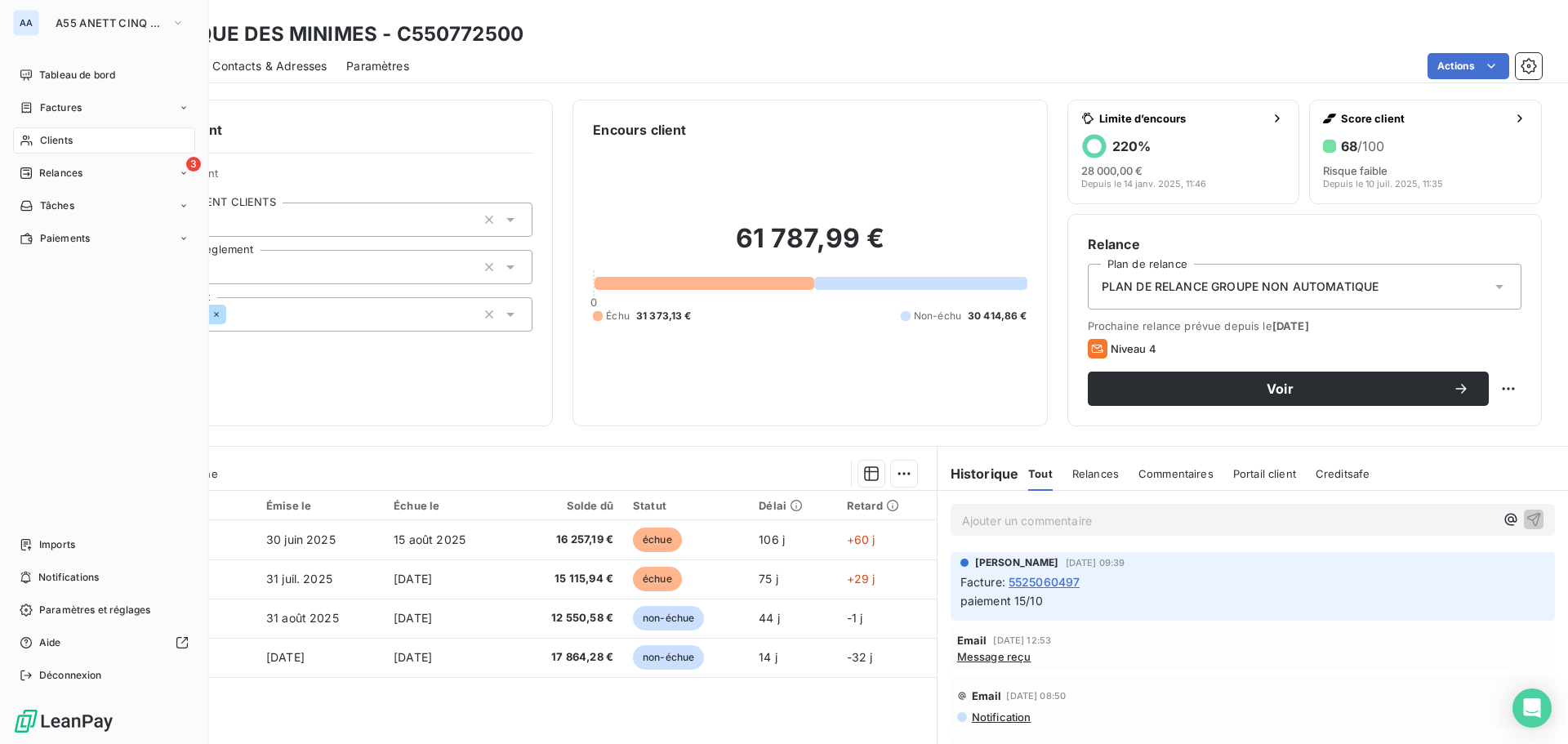
drag, startPoint x: 88, startPoint y: 139, endPoint x: 113, endPoint y: 142, distance: 25.2
click at [87, 139] on div "Clients" at bounding box center [104, 140] width 182 height 26
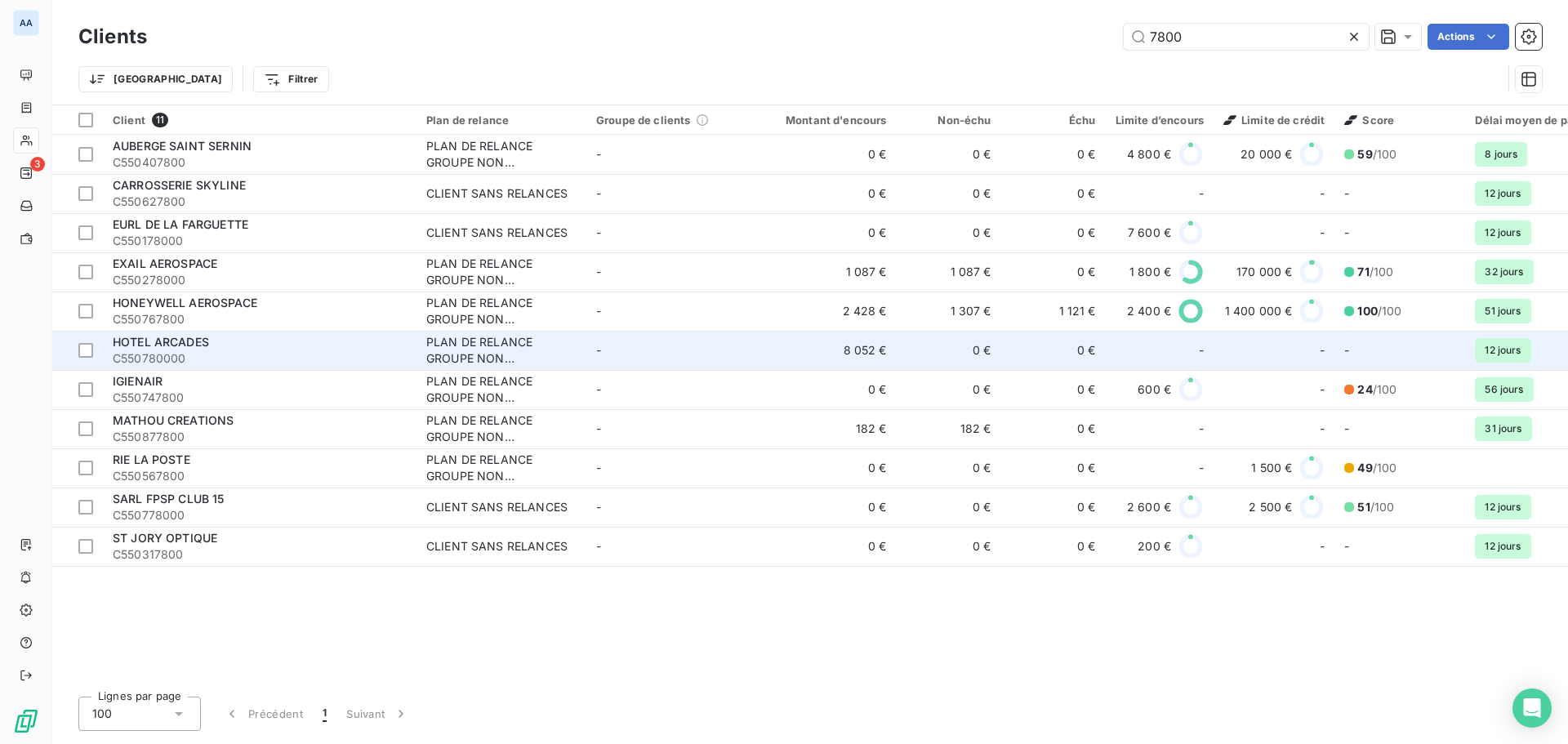
type input "7800"
click at [338, 354] on span "C550780000" at bounding box center [259, 358] width 294 height 16
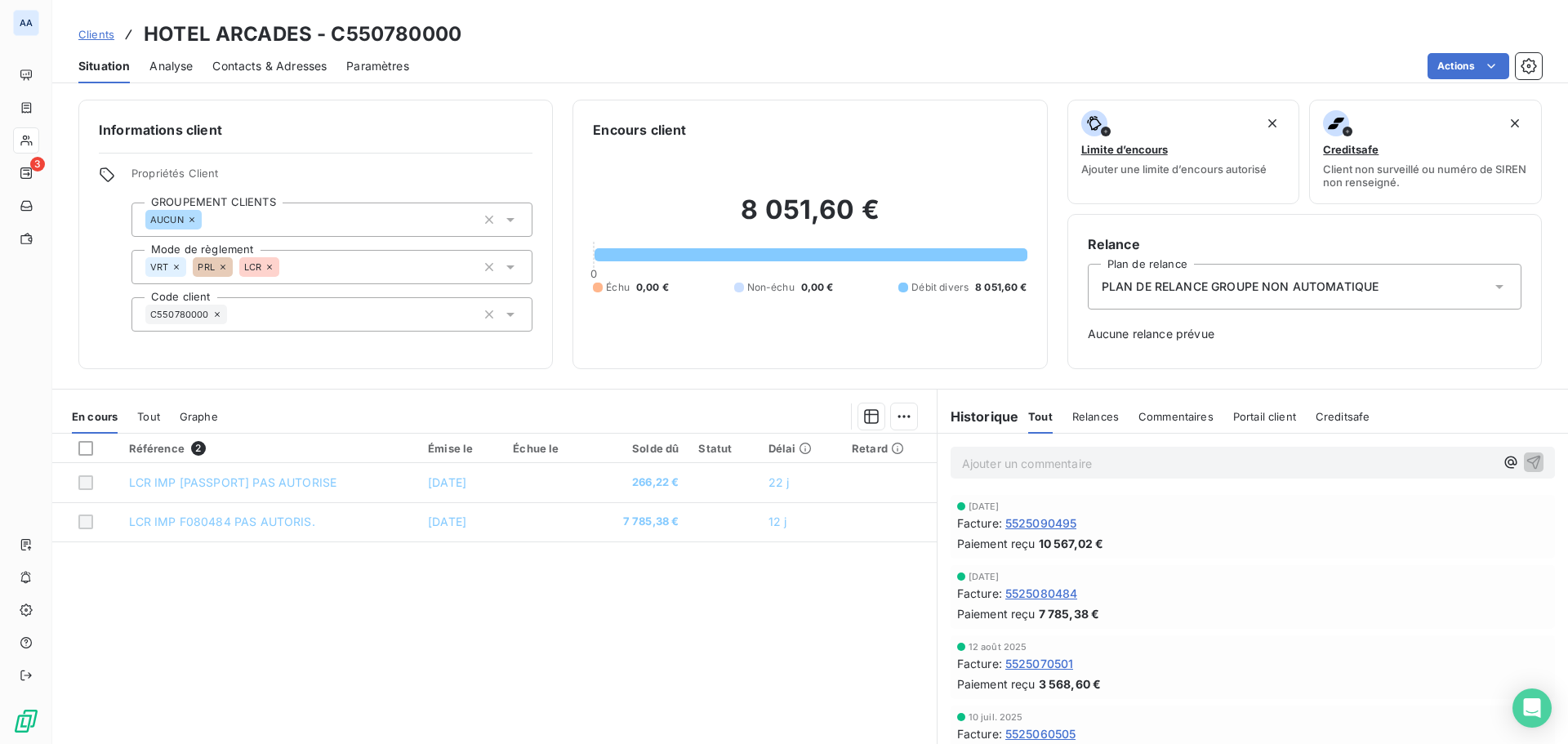
click at [1072, 415] on span "Relances" at bounding box center [1095, 417] width 46 height 13
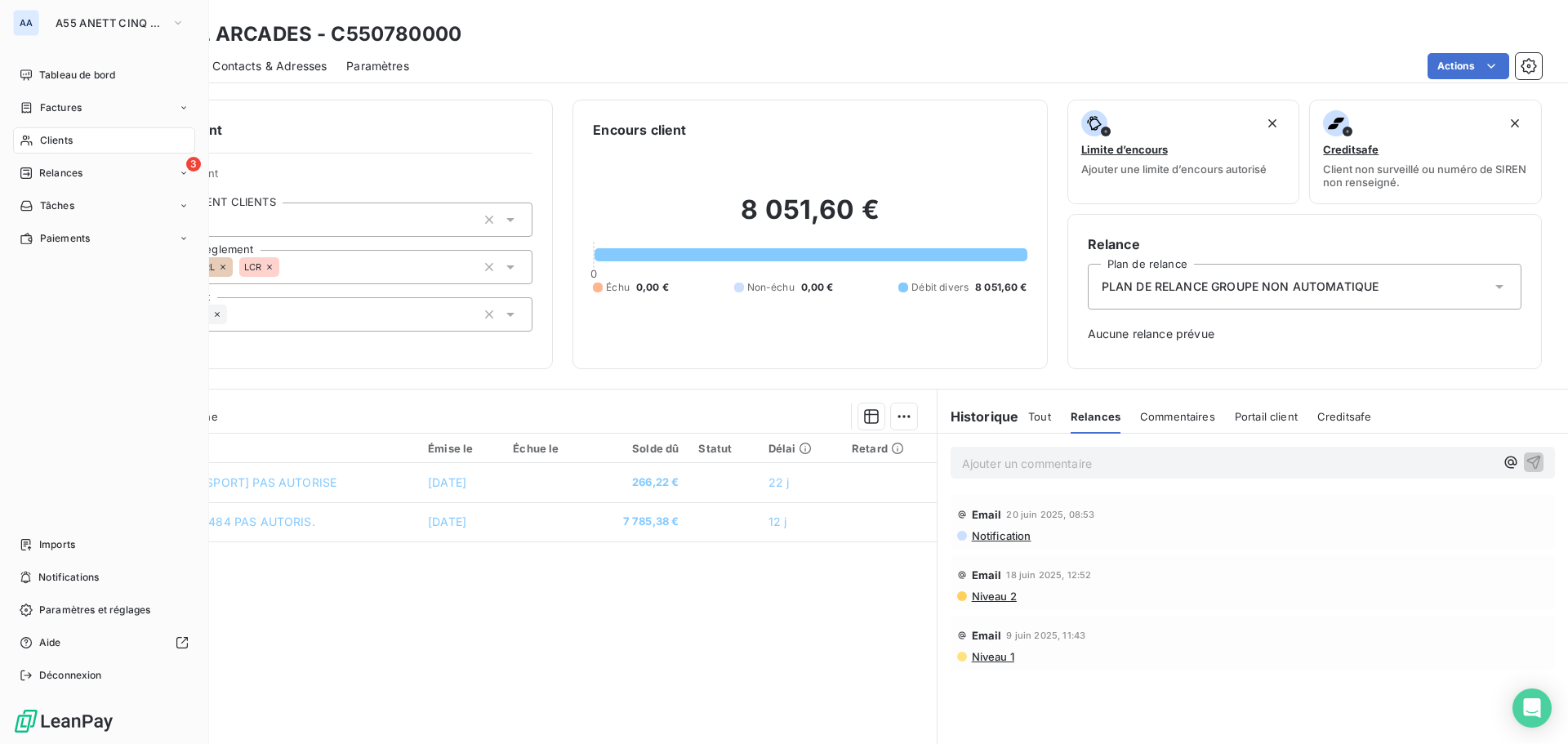
click at [48, 136] on span "Clients" at bounding box center [56, 140] width 33 height 14
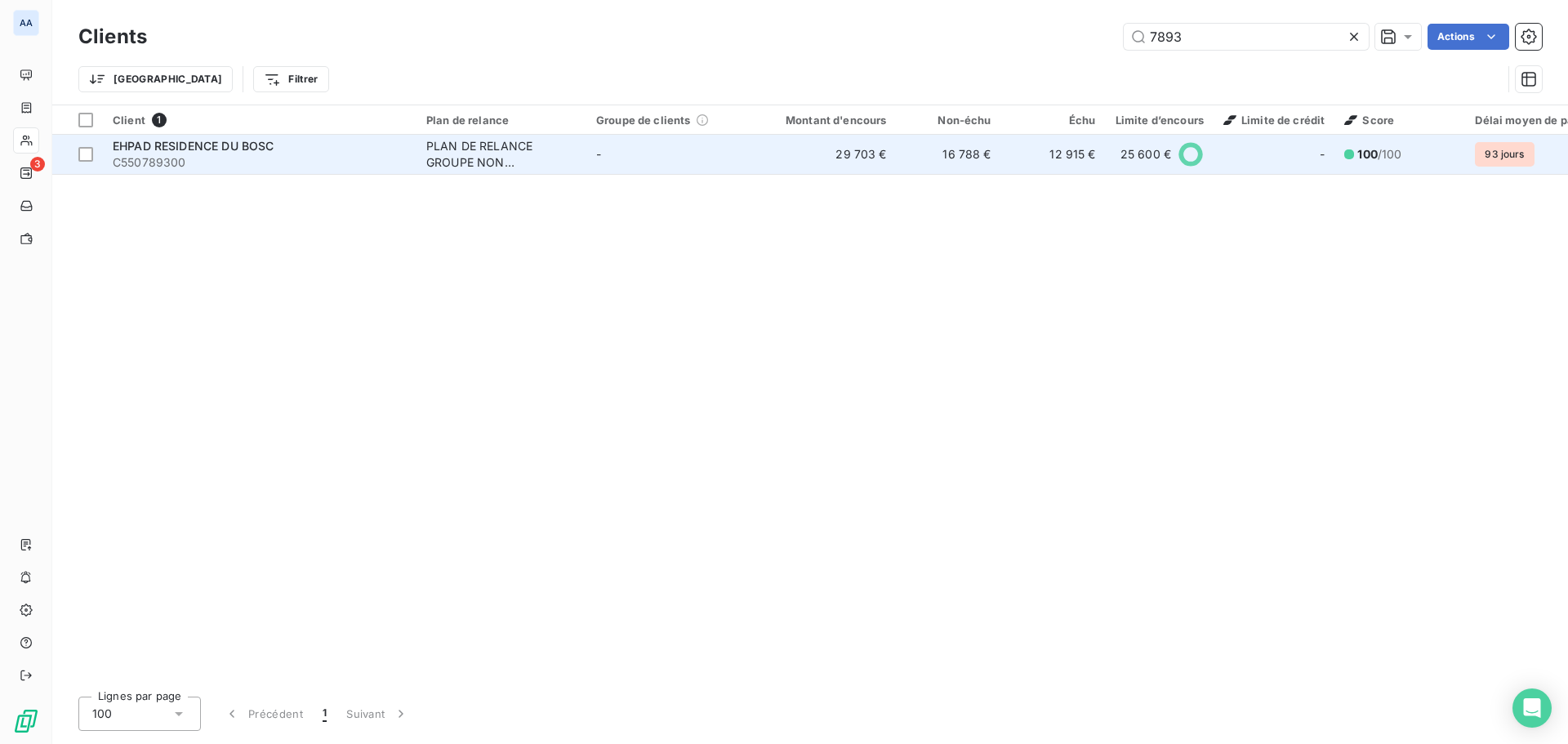
type input "7893"
click at [467, 146] on div "PLAN DE RELANCE GROUPE NON AUTOMATIQUE" at bounding box center [501, 154] width 150 height 33
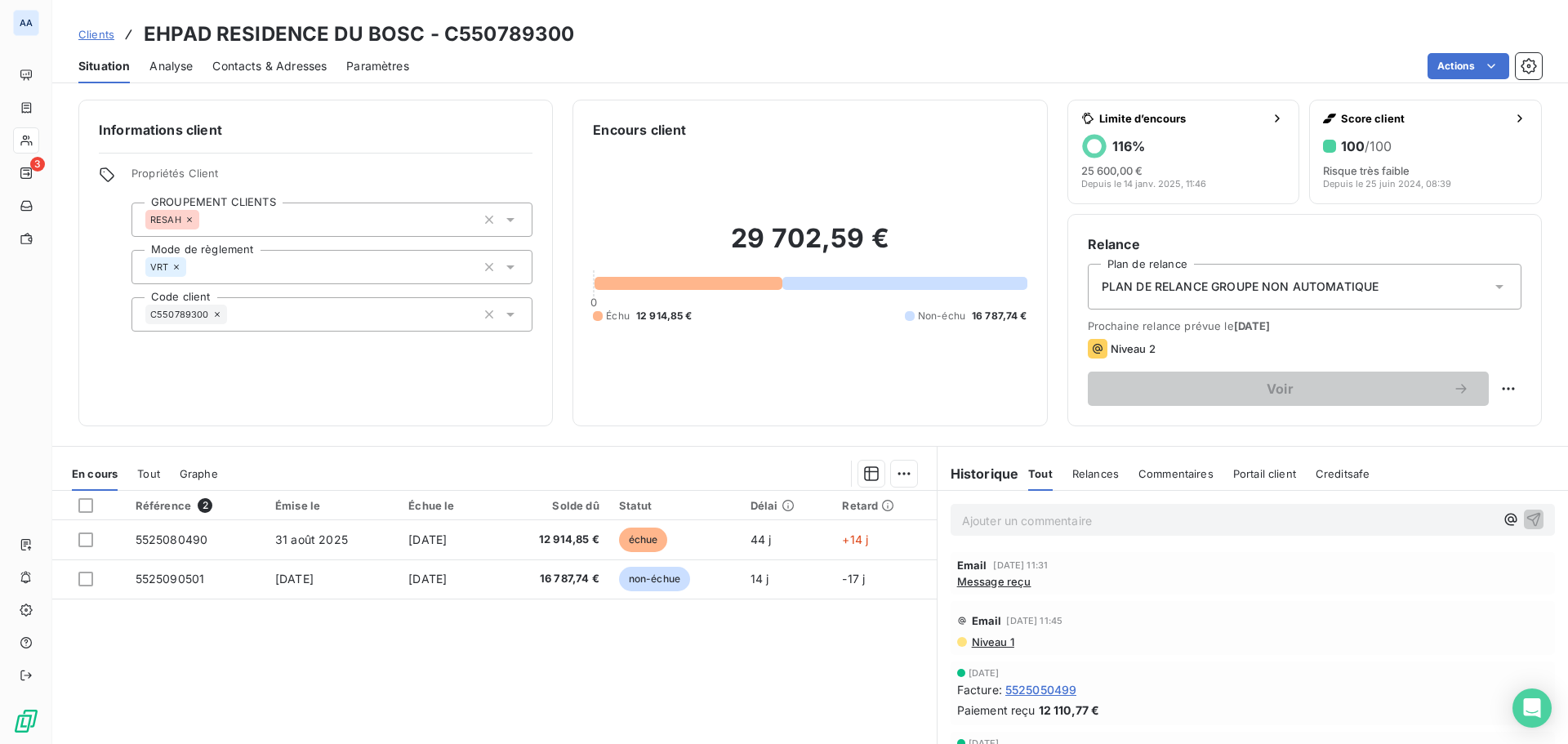
click at [1104, 473] on span "Relances" at bounding box center [1095, 474] width 46 height 13
click at [1028, 470] on span "Tout" at bounding box center [1039, 474] width 23 height 13
click at [1004, 584] on span "Message reçu" at bounding box center [994, 582] width 74 height 13
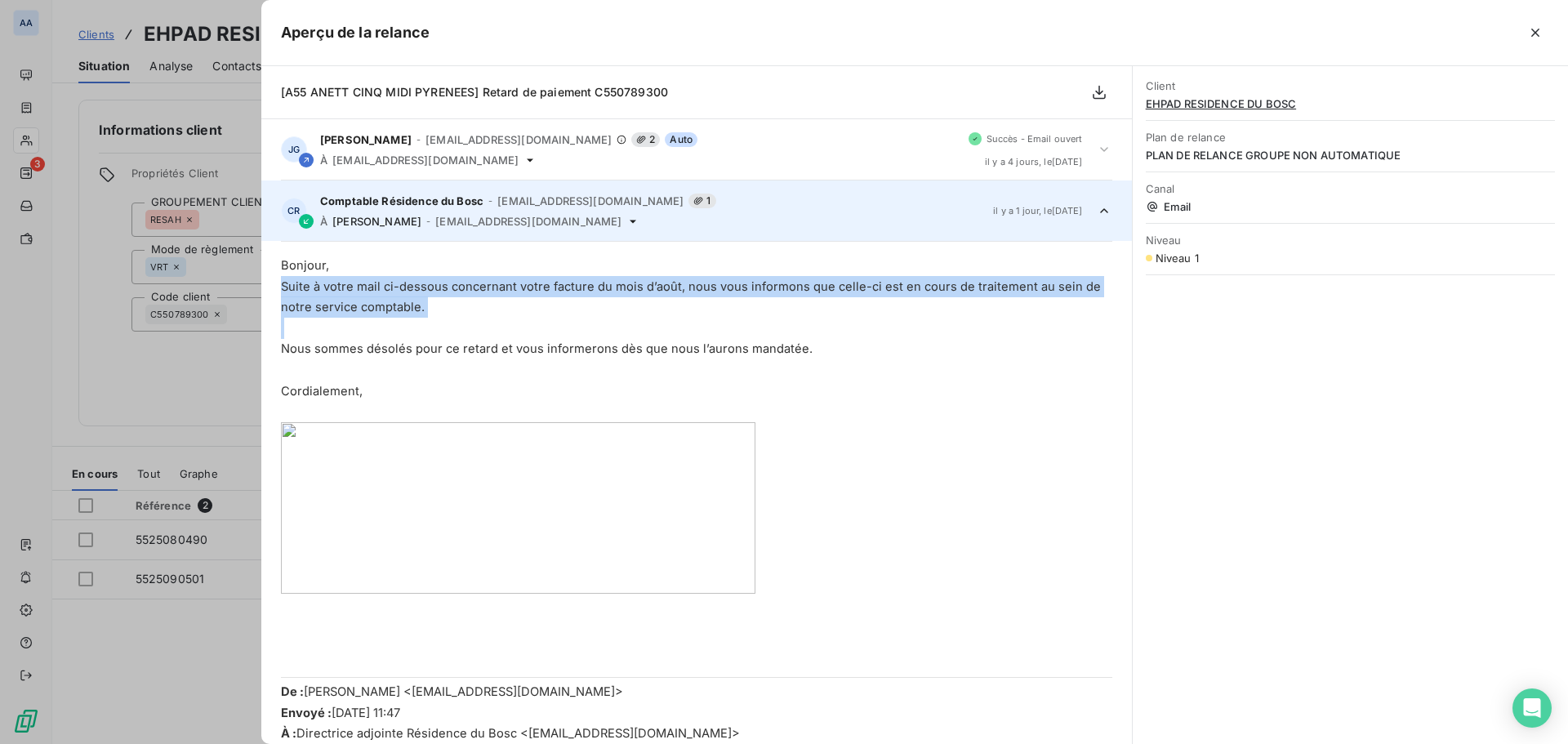
drag, startPoint x: 284, startPoint y: 286, endPoint x: 430, endPoint y: 318, distance: 149.5
copy div "Suite à votre mail ci-dessous concernant votre facture du mois d’août, nous vou…"
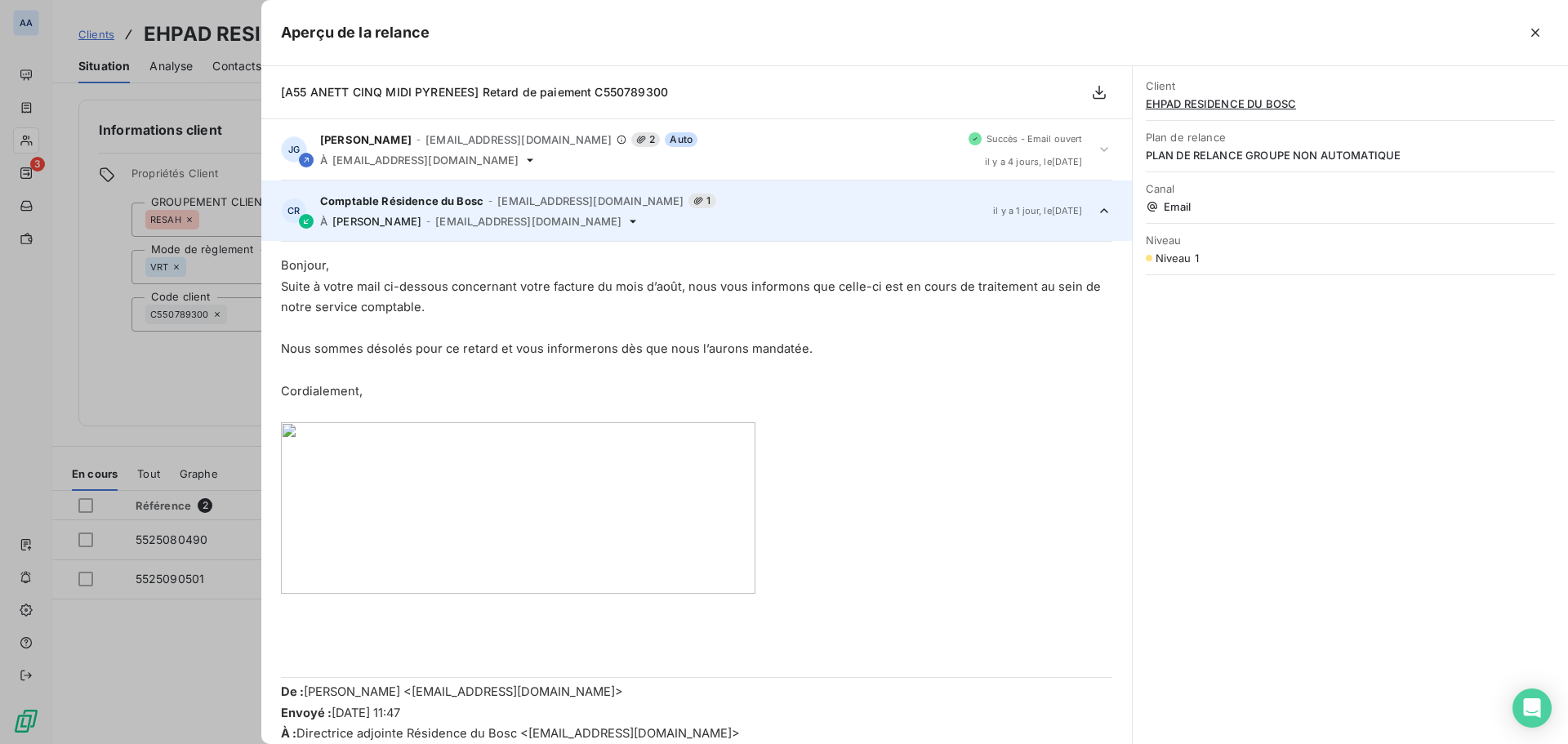
click at [905, 431] on span at bounding box center [696, 508] width 831 height 172
click at [141, 158] on div at bounding box center [784, 372] width 1568 height 744
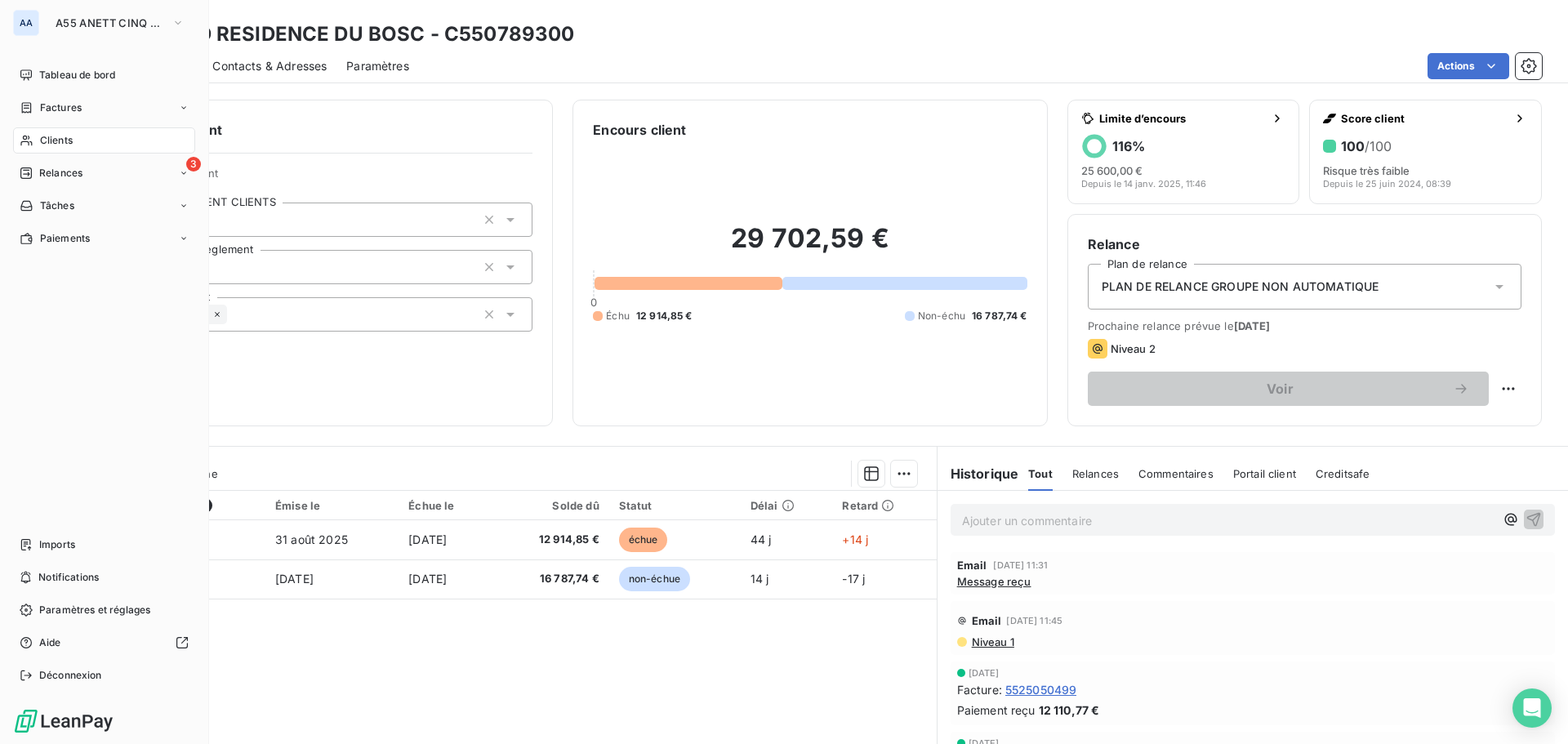
click at [60, 136] on span "Clients" at bounding box center [56, 140] width 33 height 14
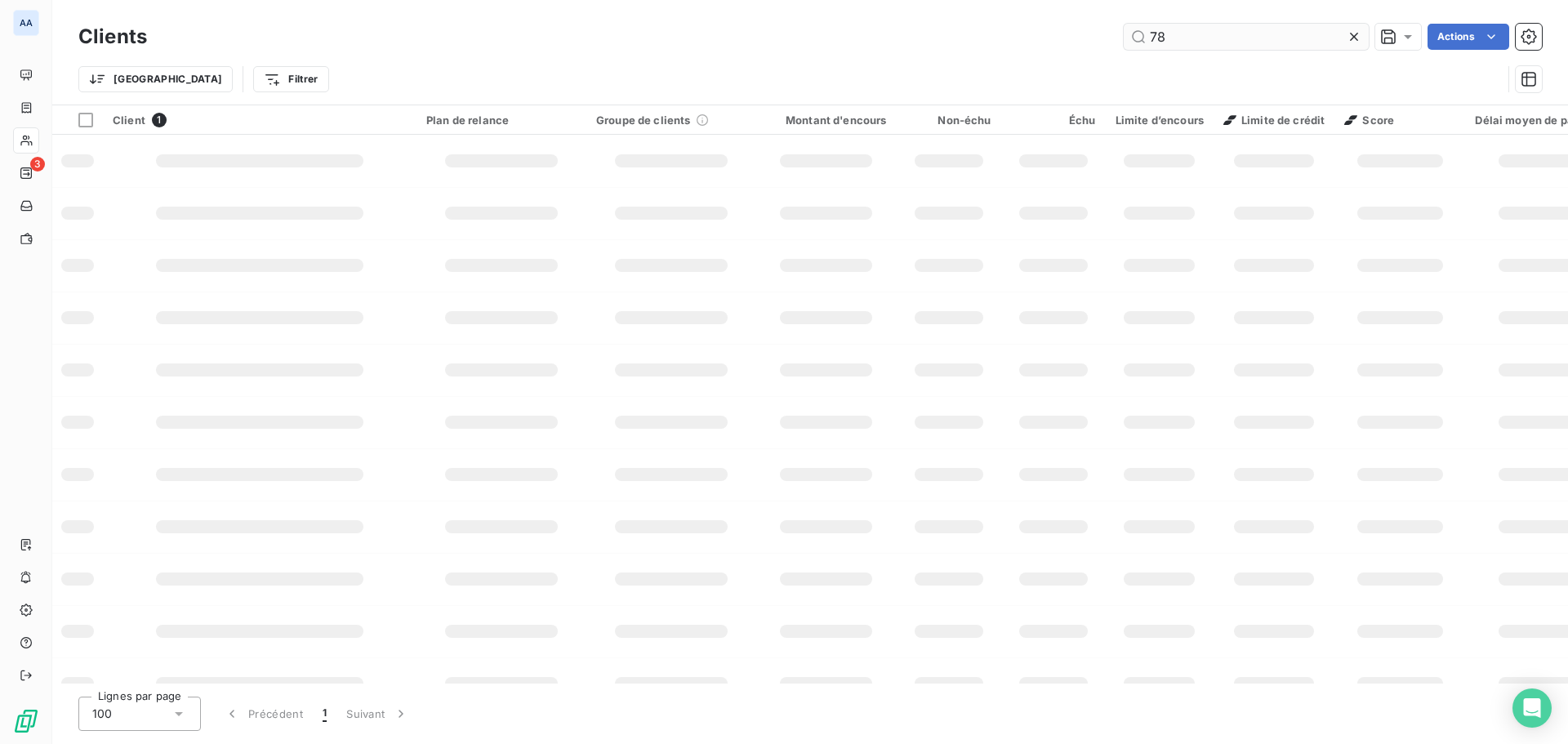
type input "7"
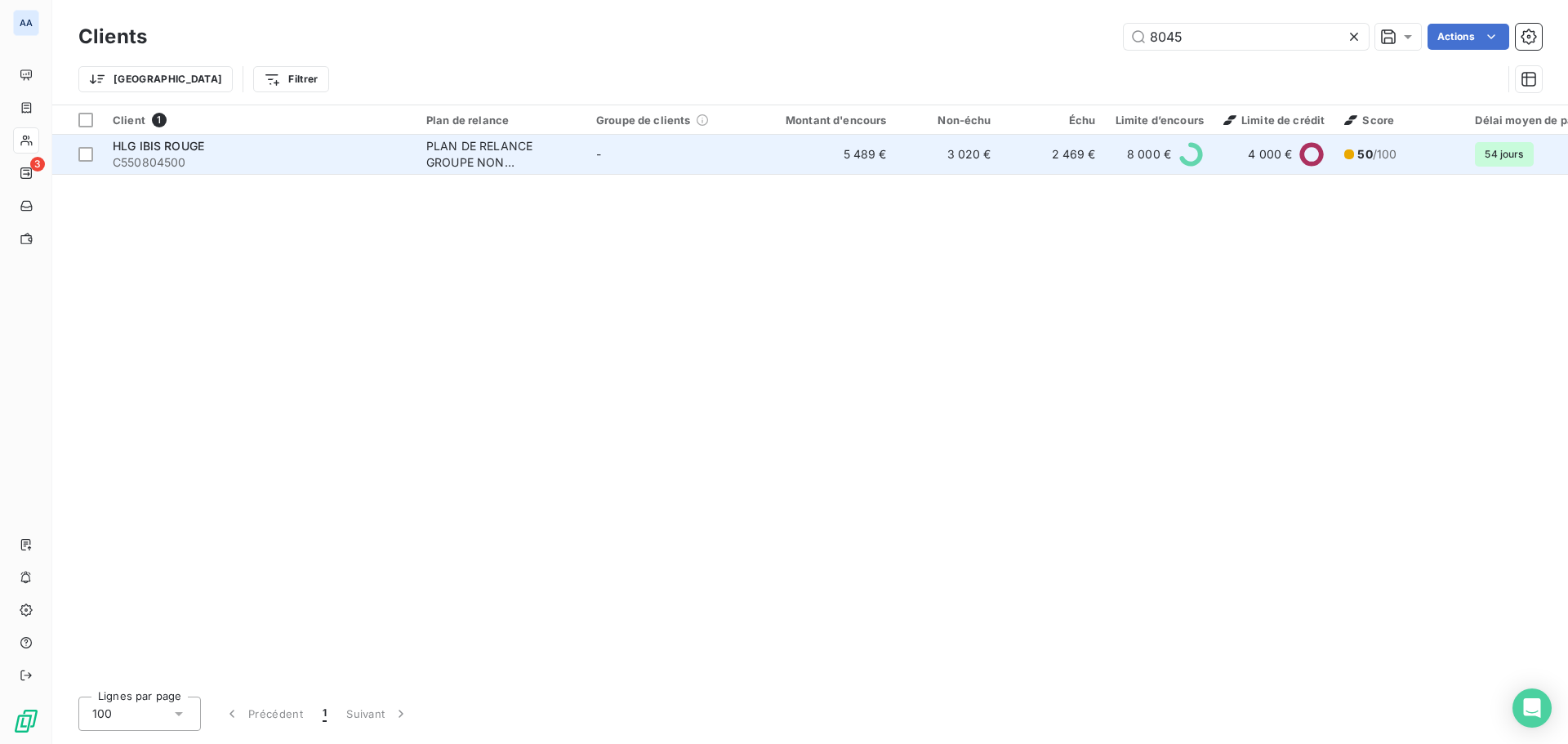
type input "8045"
click at [481, 144] on div "PLAN DE RELANCE GROUPE NON AUTOMATIQUE" at bounding box center [501, 154] width 150 height 33
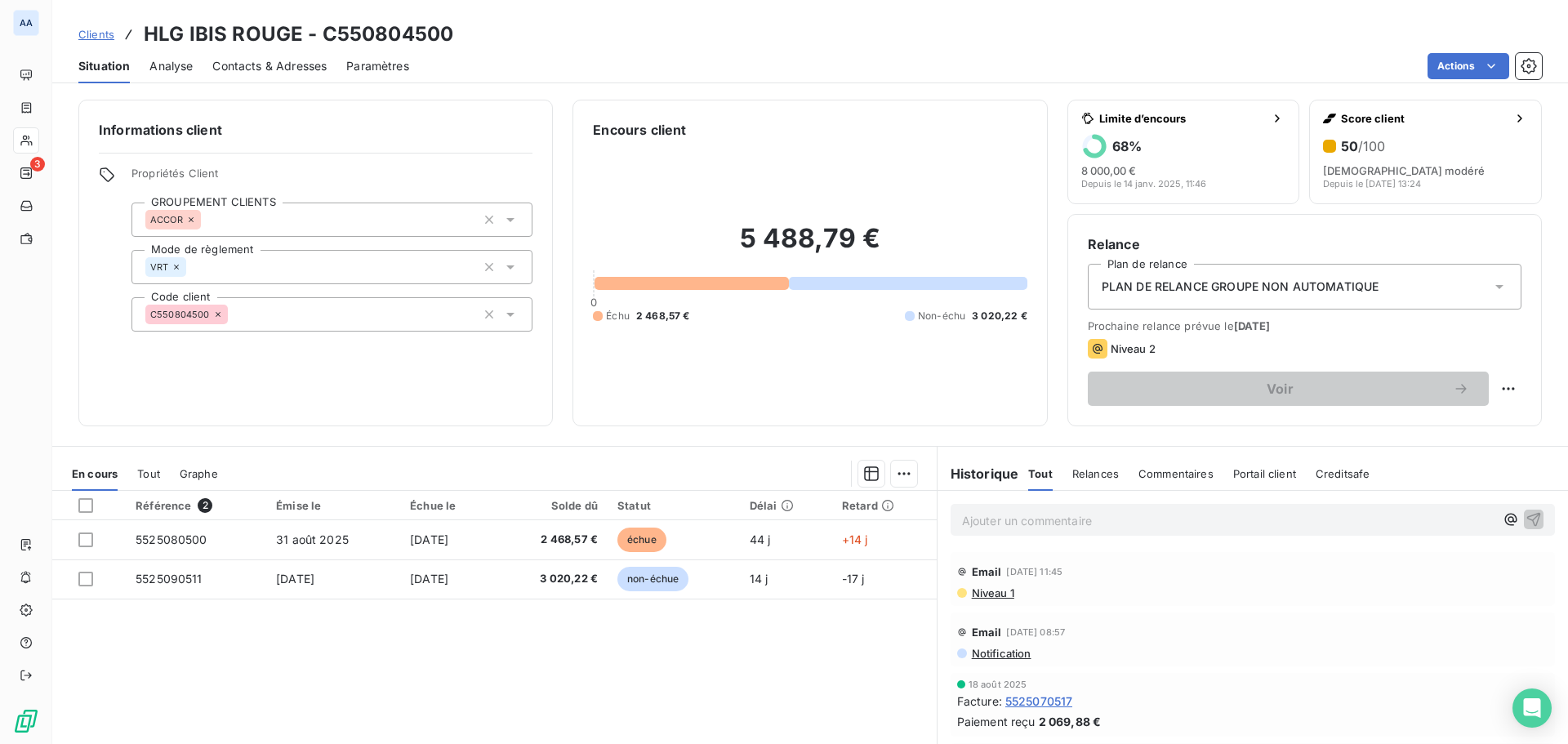
click at [1092, 474] on span "Relances" at bounding box center [1095, 474] width 46 height 13
click at [1031, 474] on span "Tout" at bounding box center [1039, 474] width 23 height 13
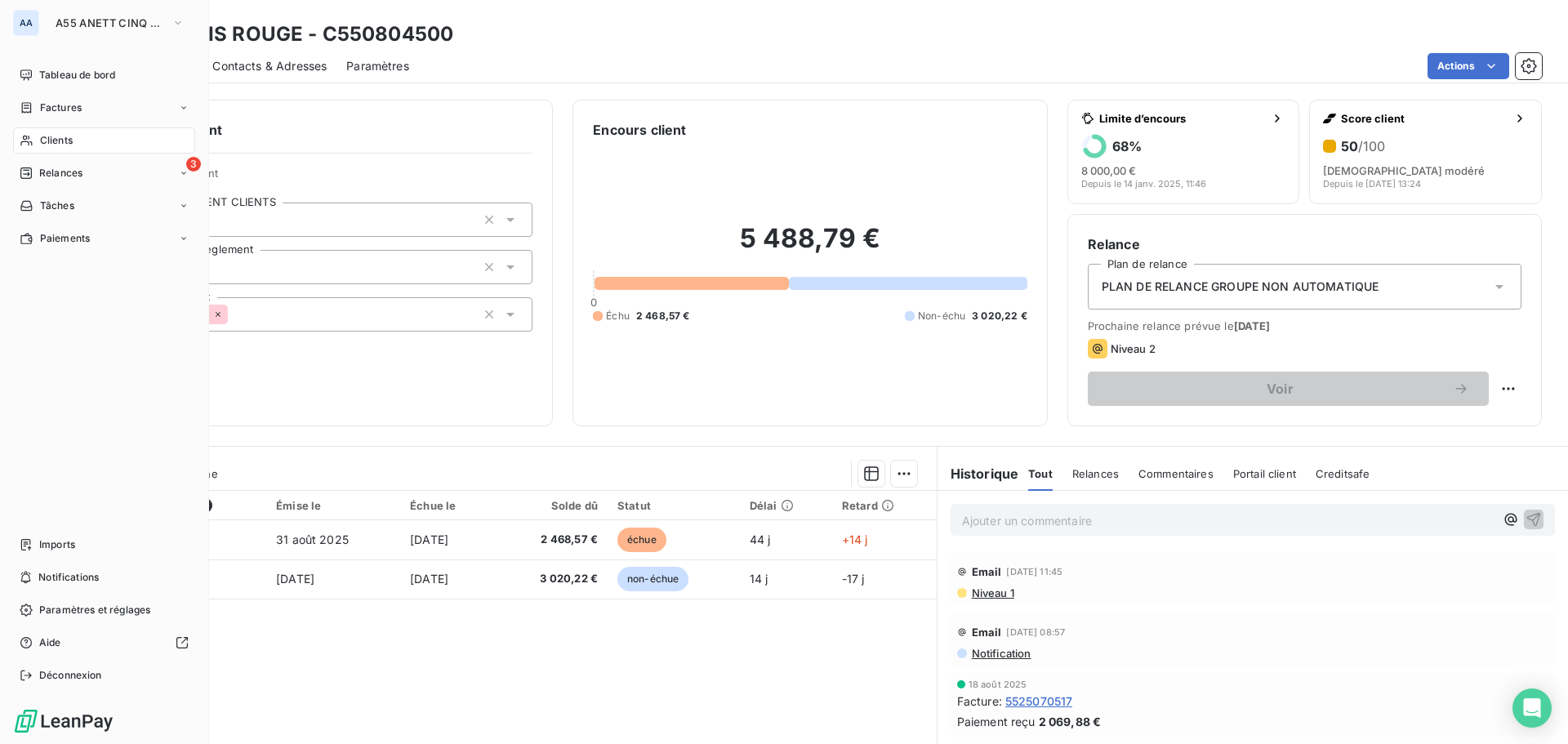
click at [104, 135] on div "Clients" at bounding box center [104, 140] width 182 height 26
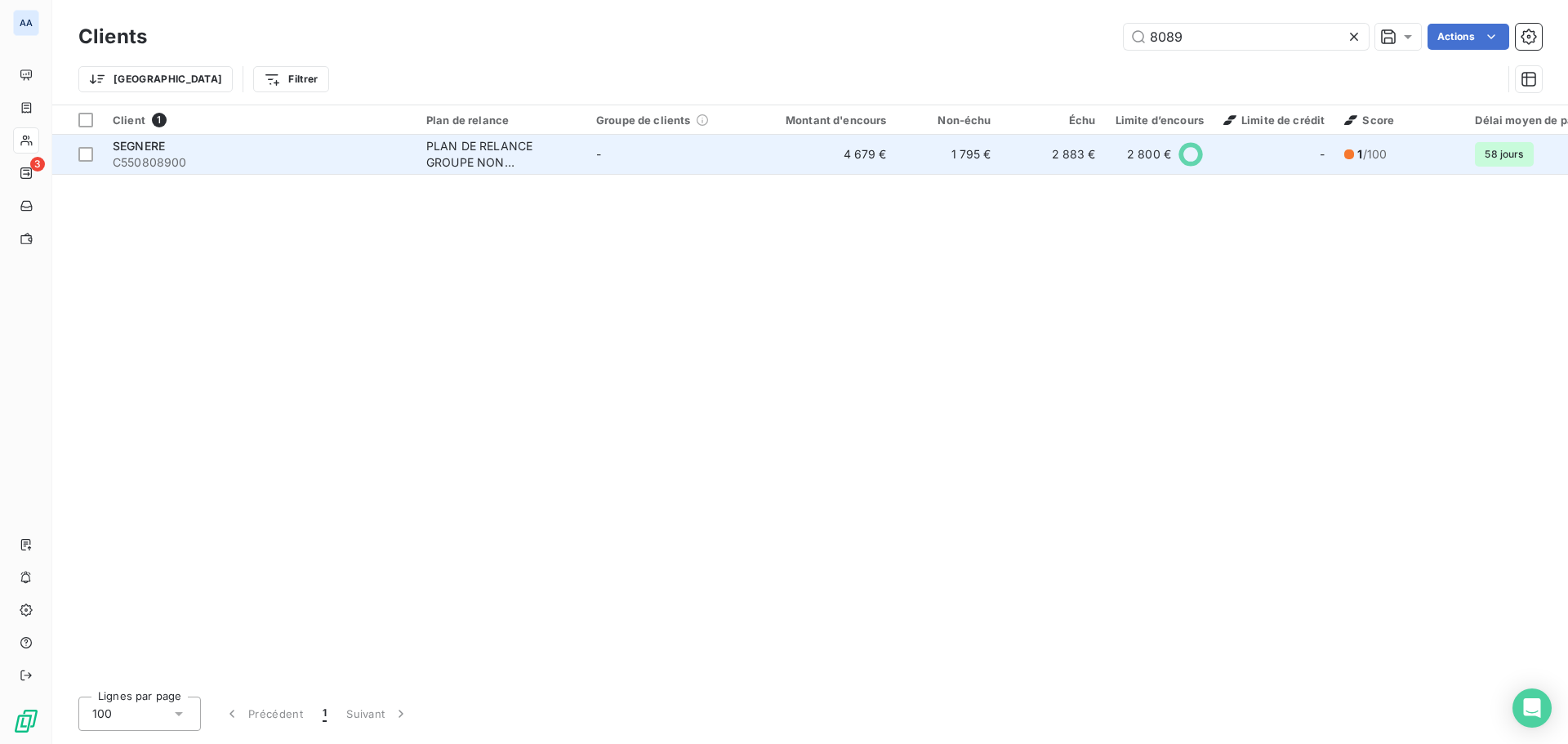
type input "8089"
click at [468, 155] on div "PLAN DE RELANCE GROUPE NON AUTOMATIQUE" at bounding box center [501, 154] width 150 height 33
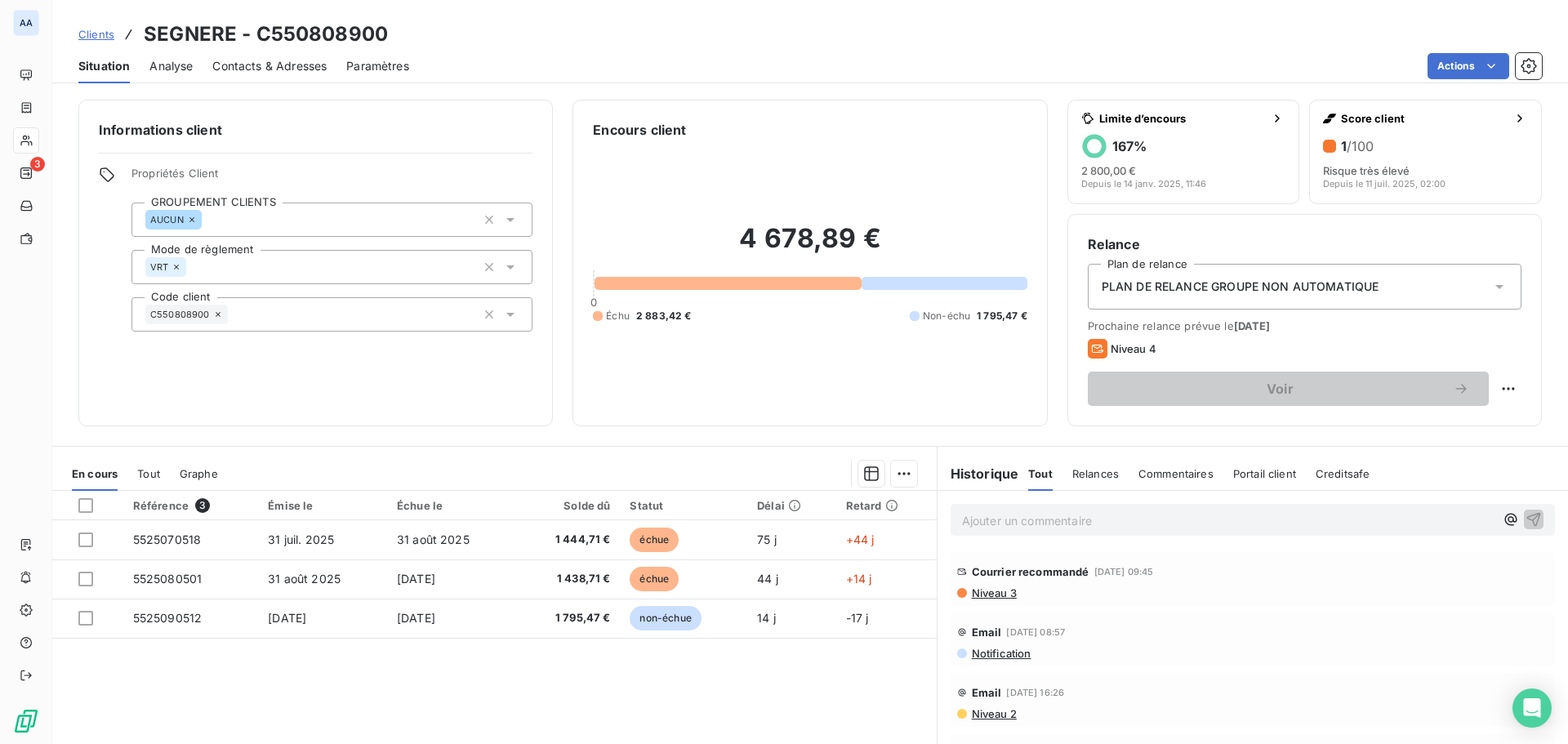
click at [1082, 479] on span "Relances" at bounding box center [1095, 474] width 46 height 13
click at [1035, 469] on span "Tout" at bounding box center [1039, 474] width 23 height 13
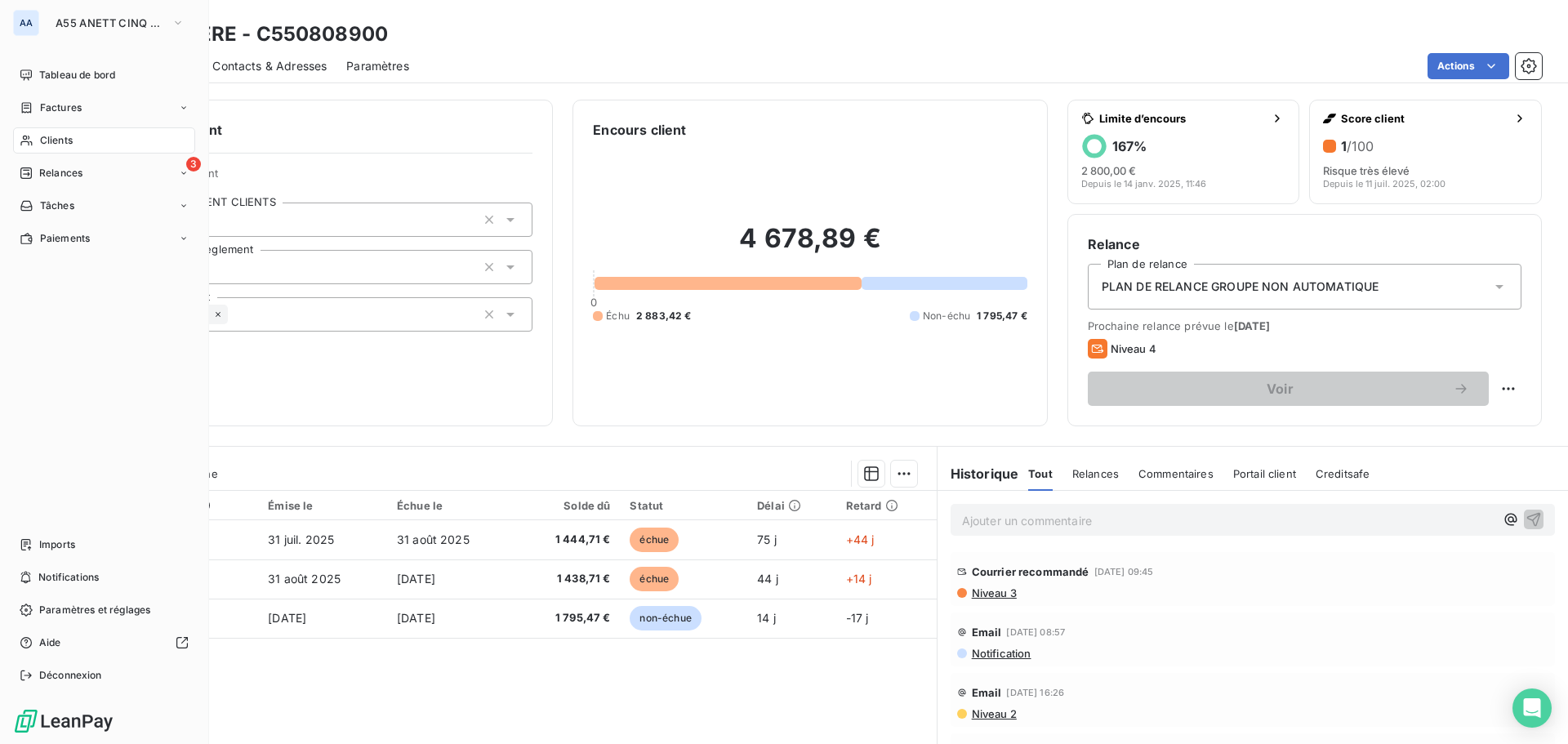
drag, startPoint x: 102, startPoint y: 137, endPoint x: 131, endPoint y: 134, distance: 29.2
click at [102, 137] on div "Clients" at bounding box center [104, 140] width 182 height 26
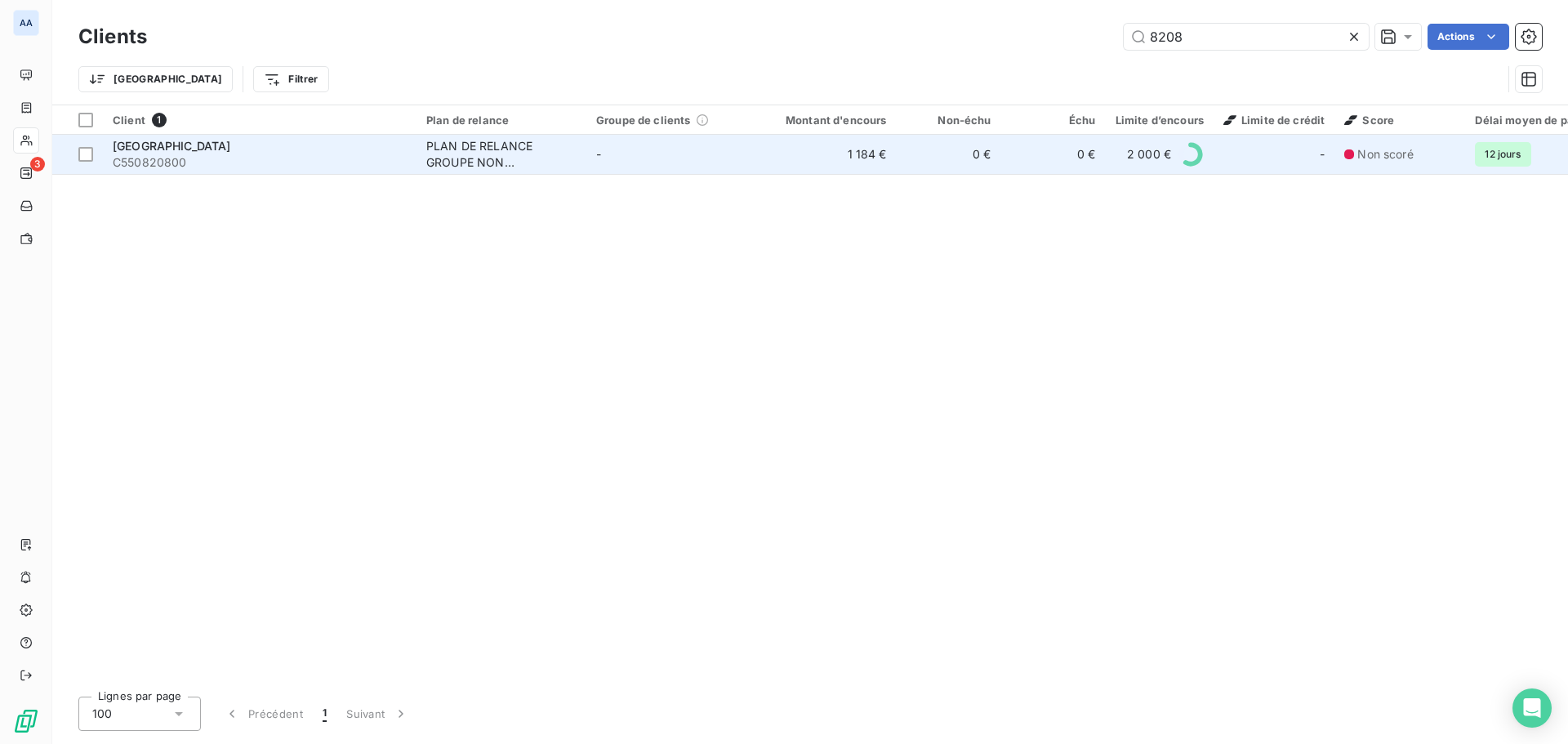
type input "8208"
click at [458, 161] on div "PLAN DE RELANCE GROUPE NON AUTOMATIQUE" at bounding box center [501, 154] width 150 height 33
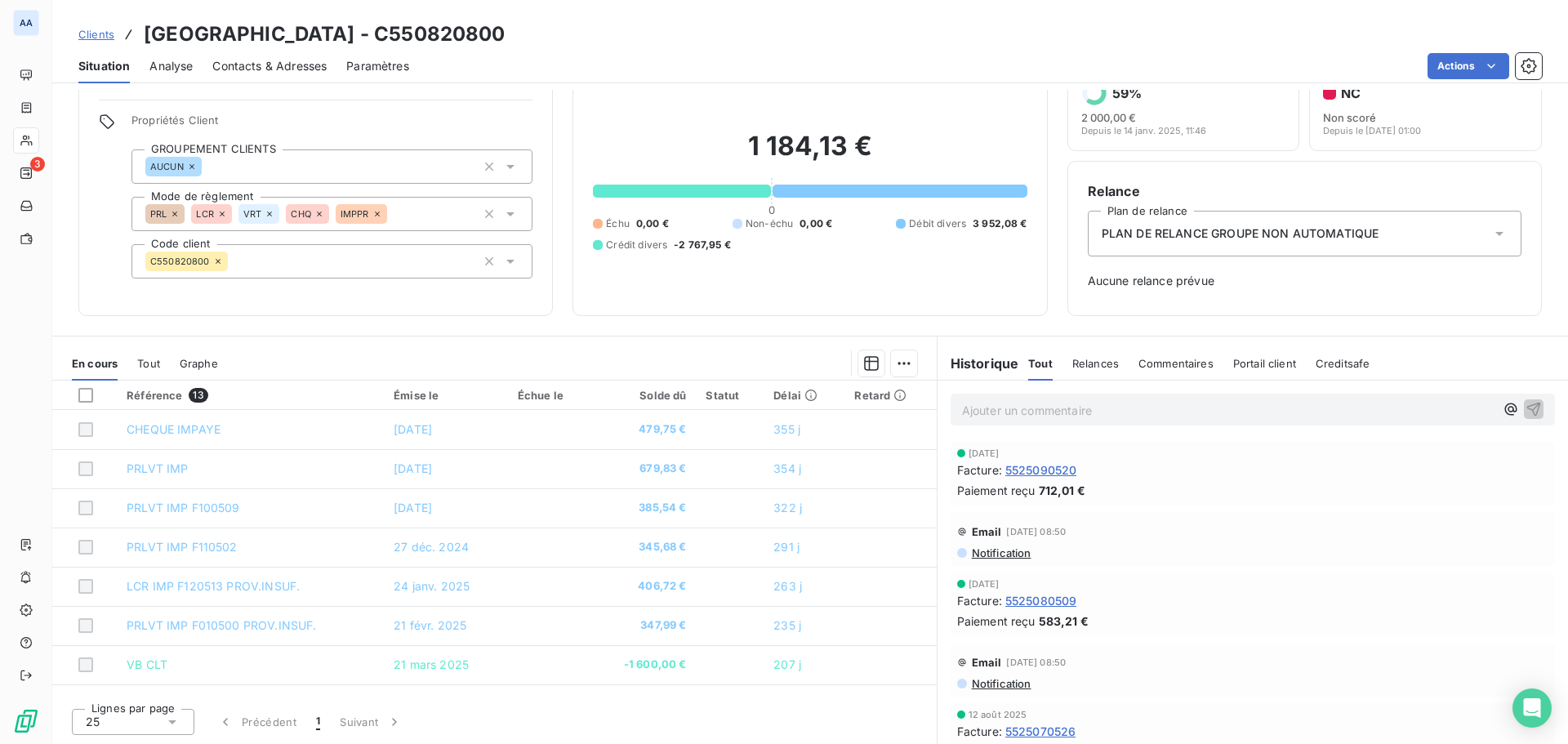
click at [1094, 367] on span "Relances" at bounding box center [1095, 364] width 46 height 13
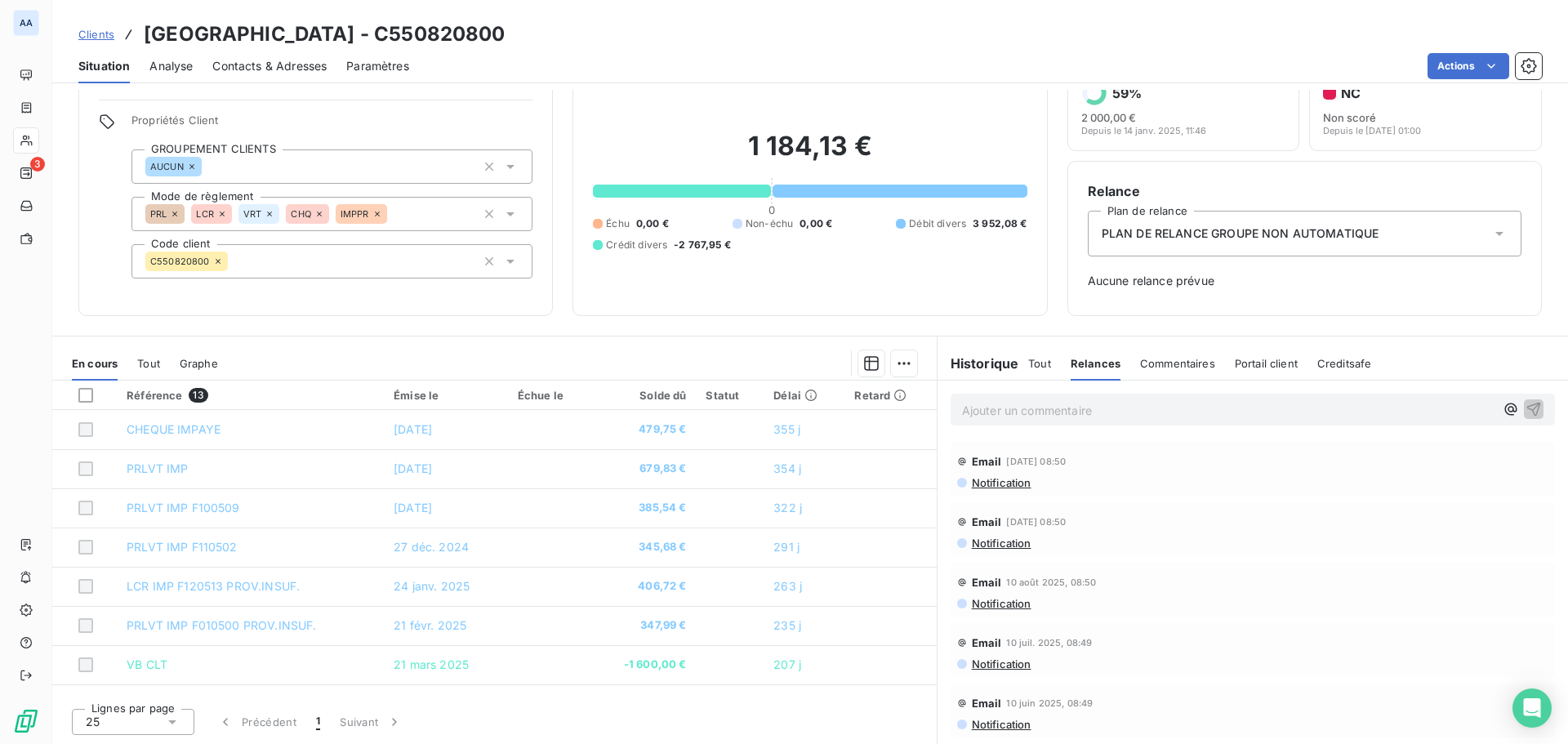
click at [1028, 369] on span "Tout" at bounding box center [1039, 364] width 23 height 13
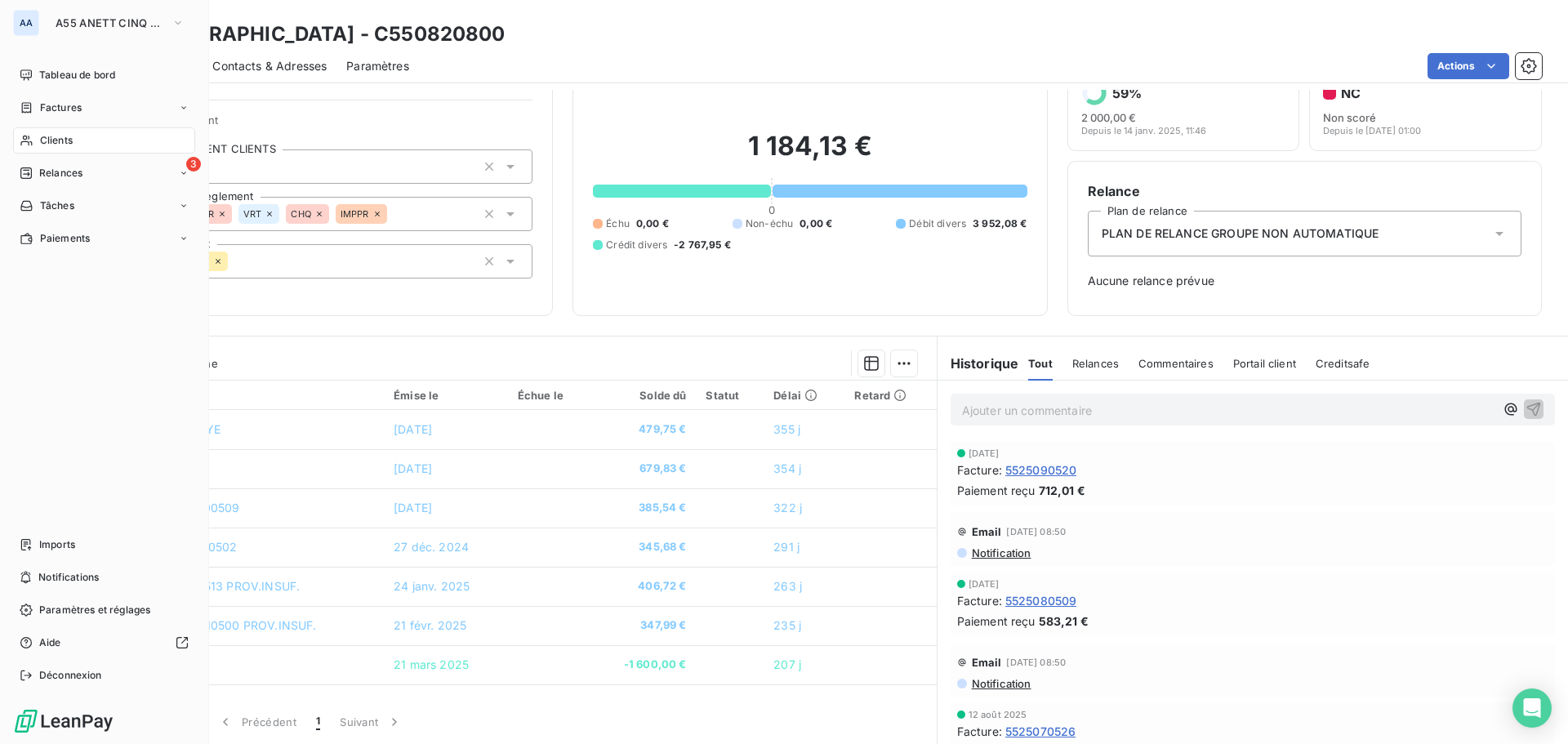
drag, startPoint x: 55, startPoint y: 139, endPoint x: 94, endPoint y: 139, distance: 39.0
click at [56, 139] on span "Clients" at bounding box center [56, 140] width 33 height 14
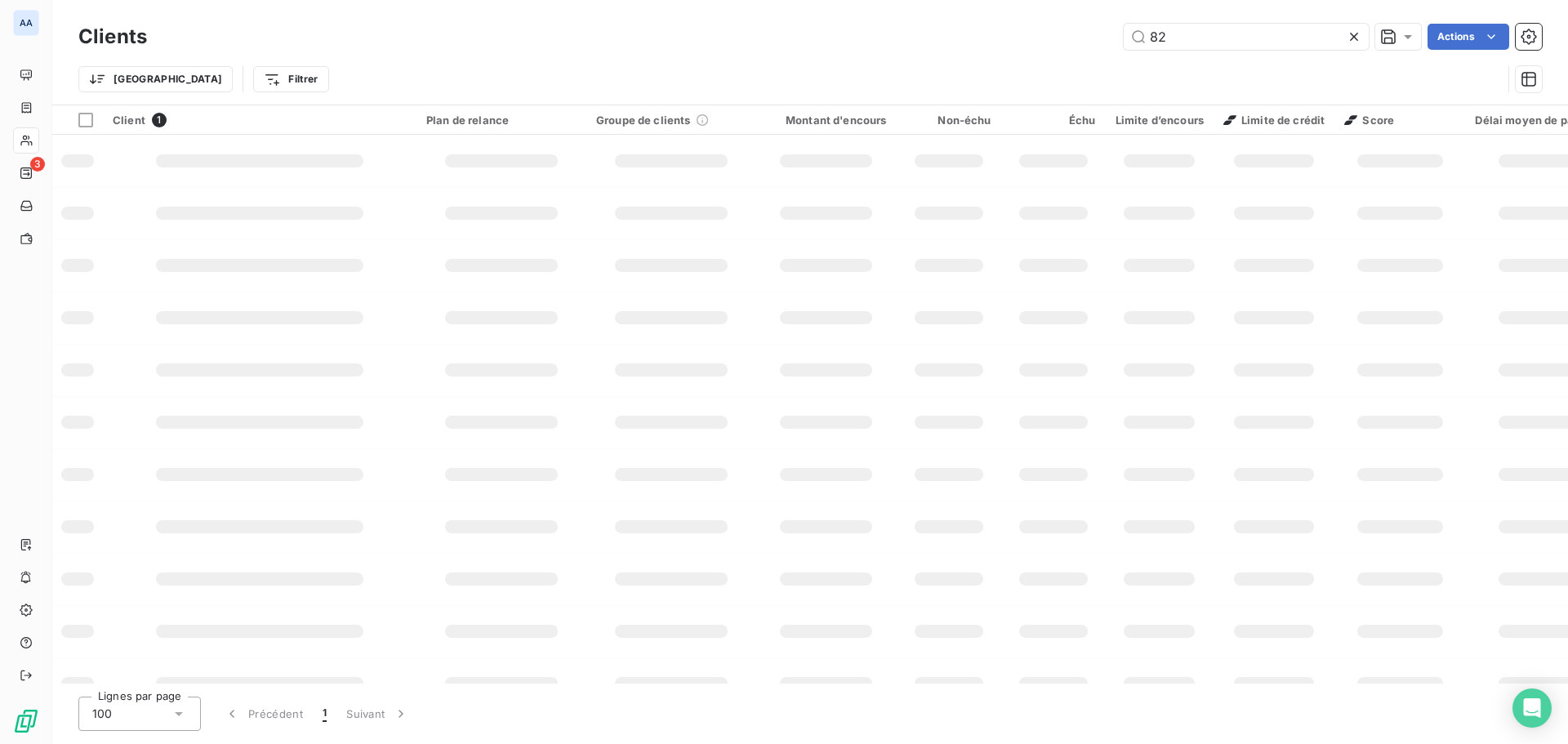
type input "8"
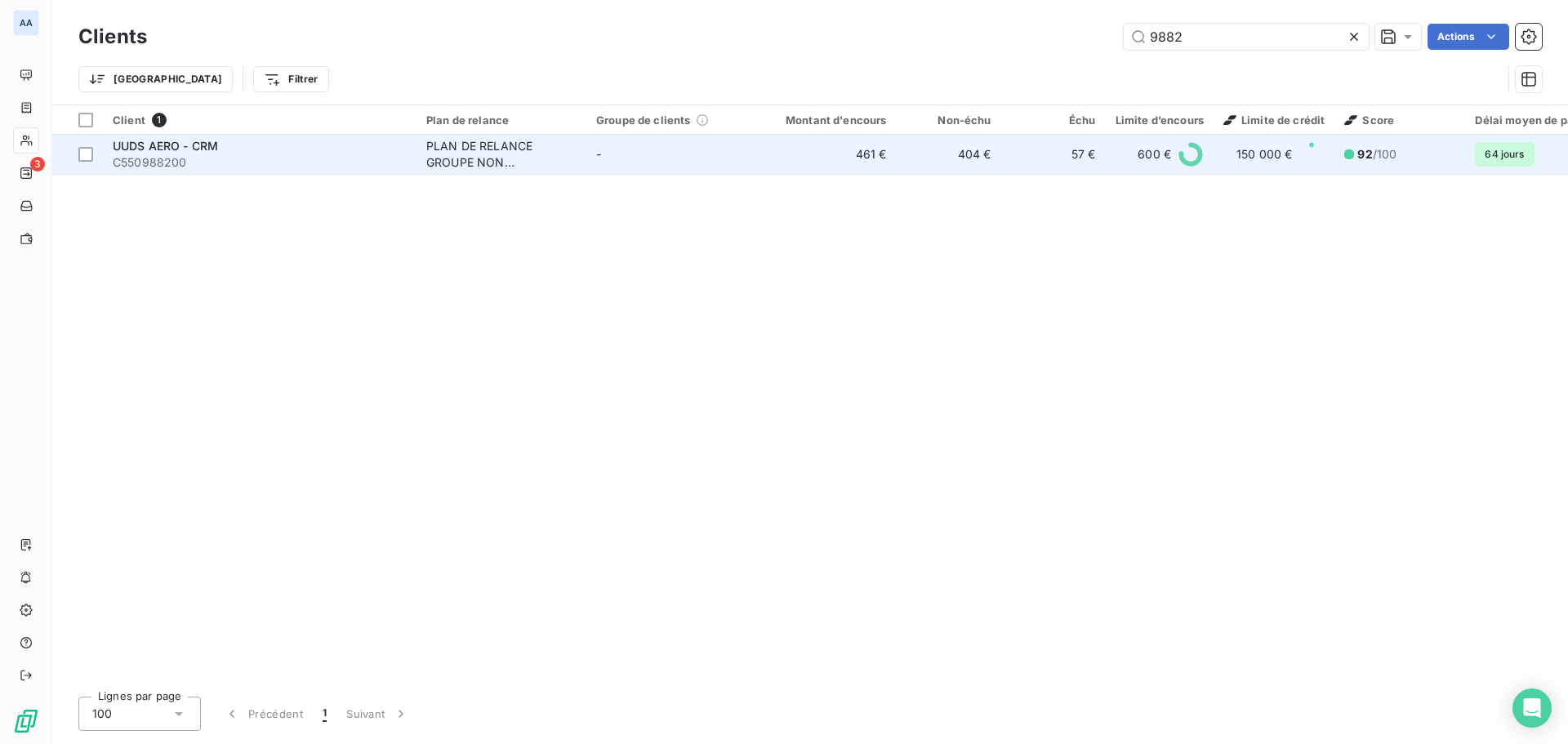
type input "9882"
click at [633, 154] on td "-" at bounding box center [671, 154] width 170 height 40
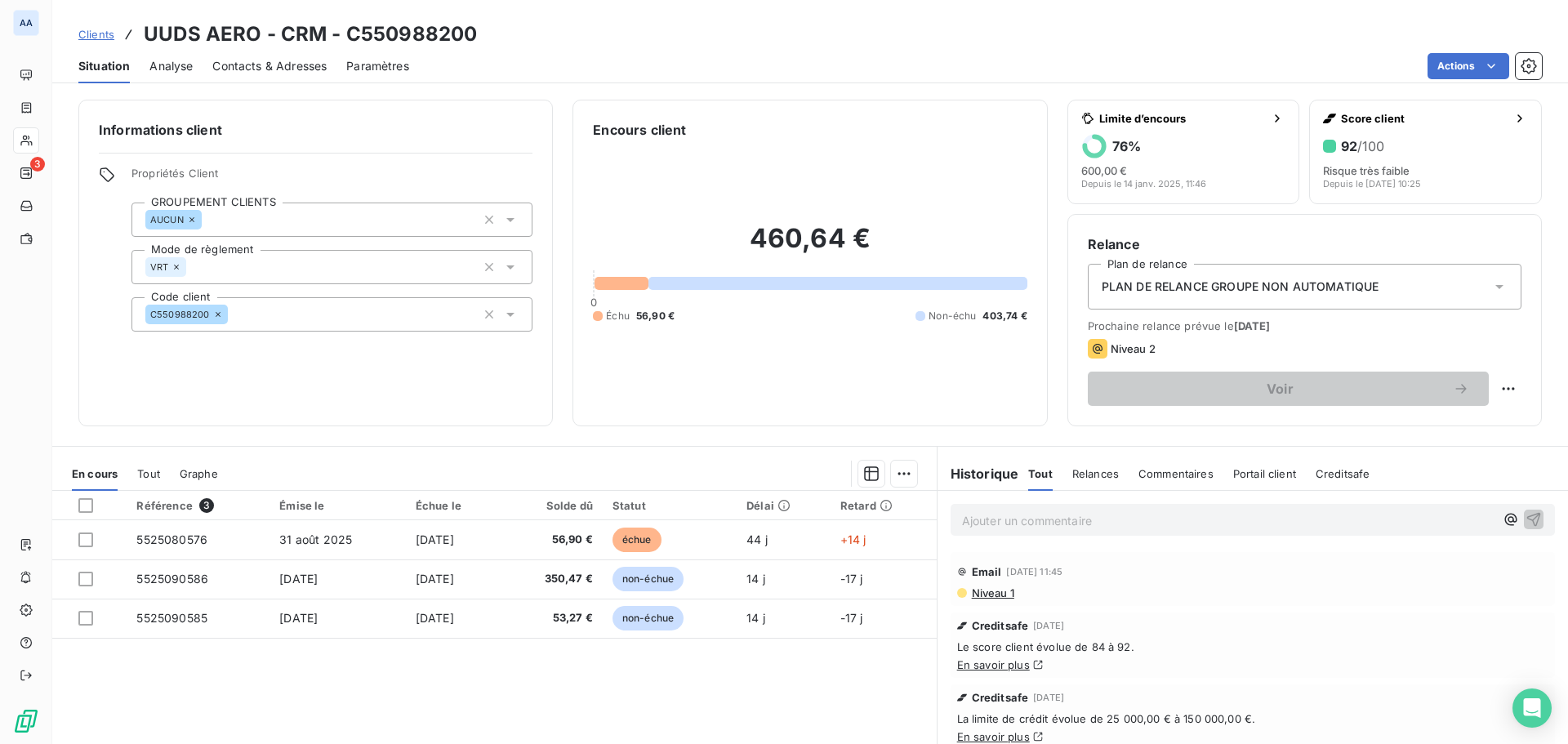
click at [1094, 473] on span "Relances" at bounding box center [1095, 474] width 46 height 13
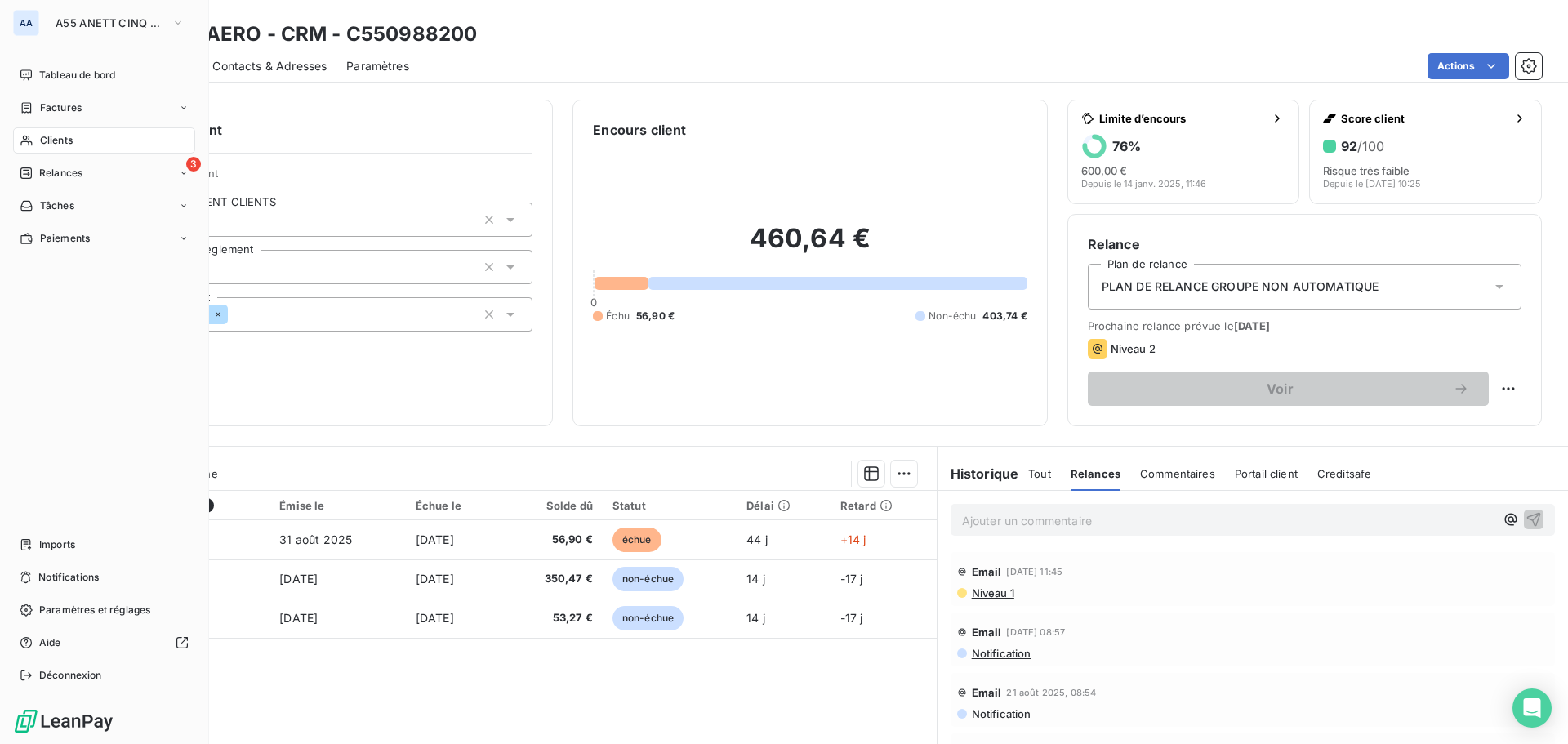
click at [63, 136] on span "Clients" at bounding box center [56, 140] width 33 height 14
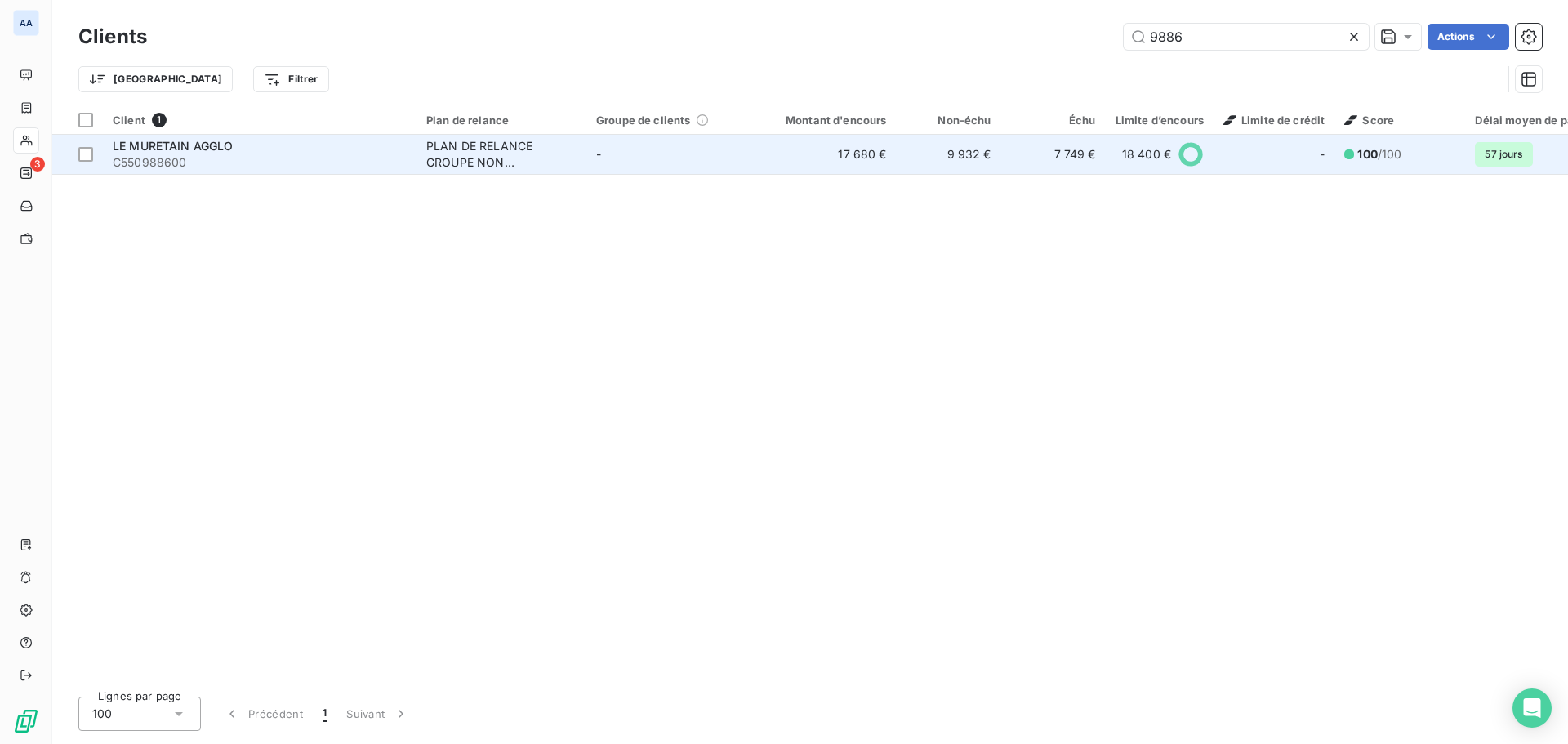
type input "9886"
click at [995, 158] on td "9 932 €" at bounding box center [949, 154] width 104 height 40
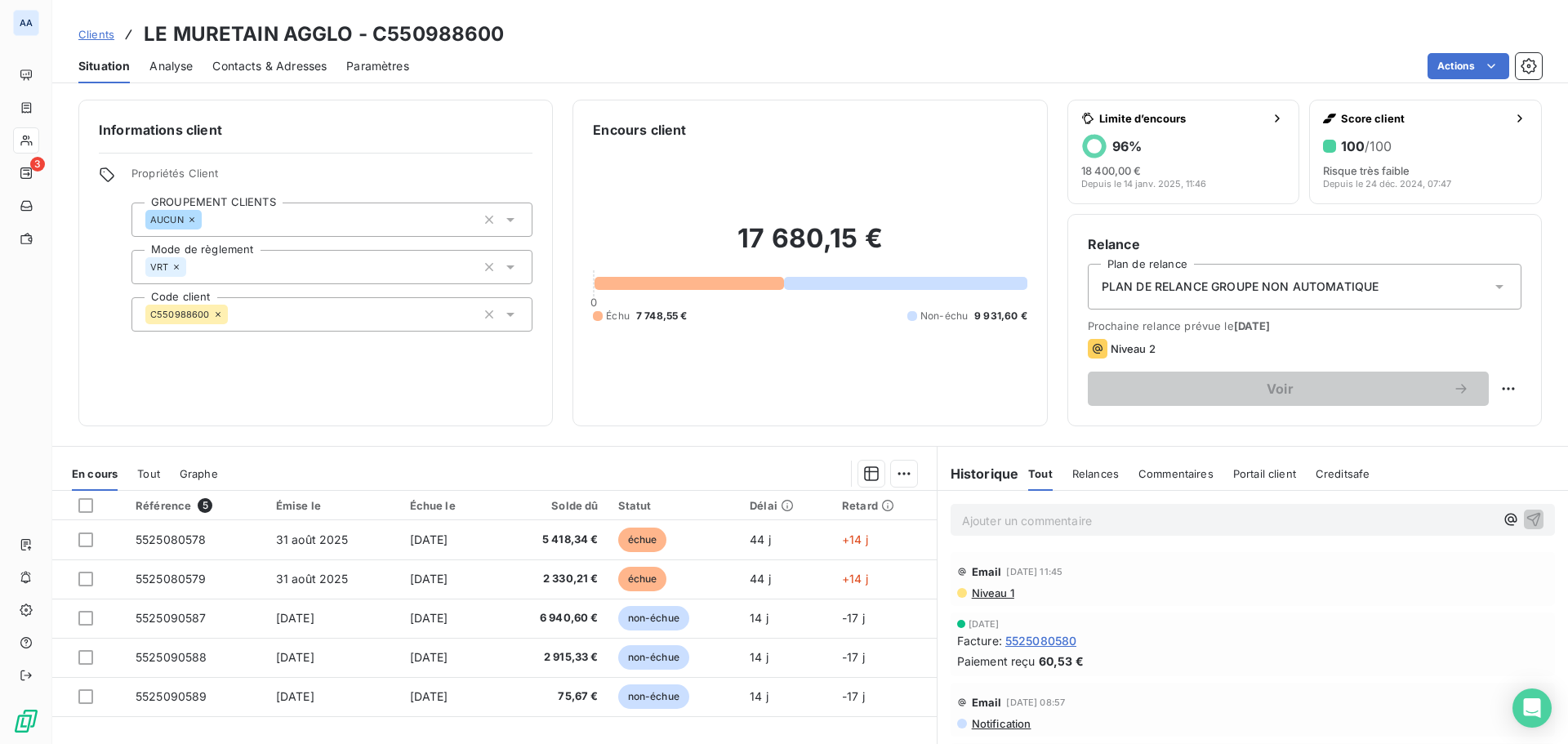
click at [1078, 471] on span "Relances" at bounding box center [1095, 474] width 46 height 13
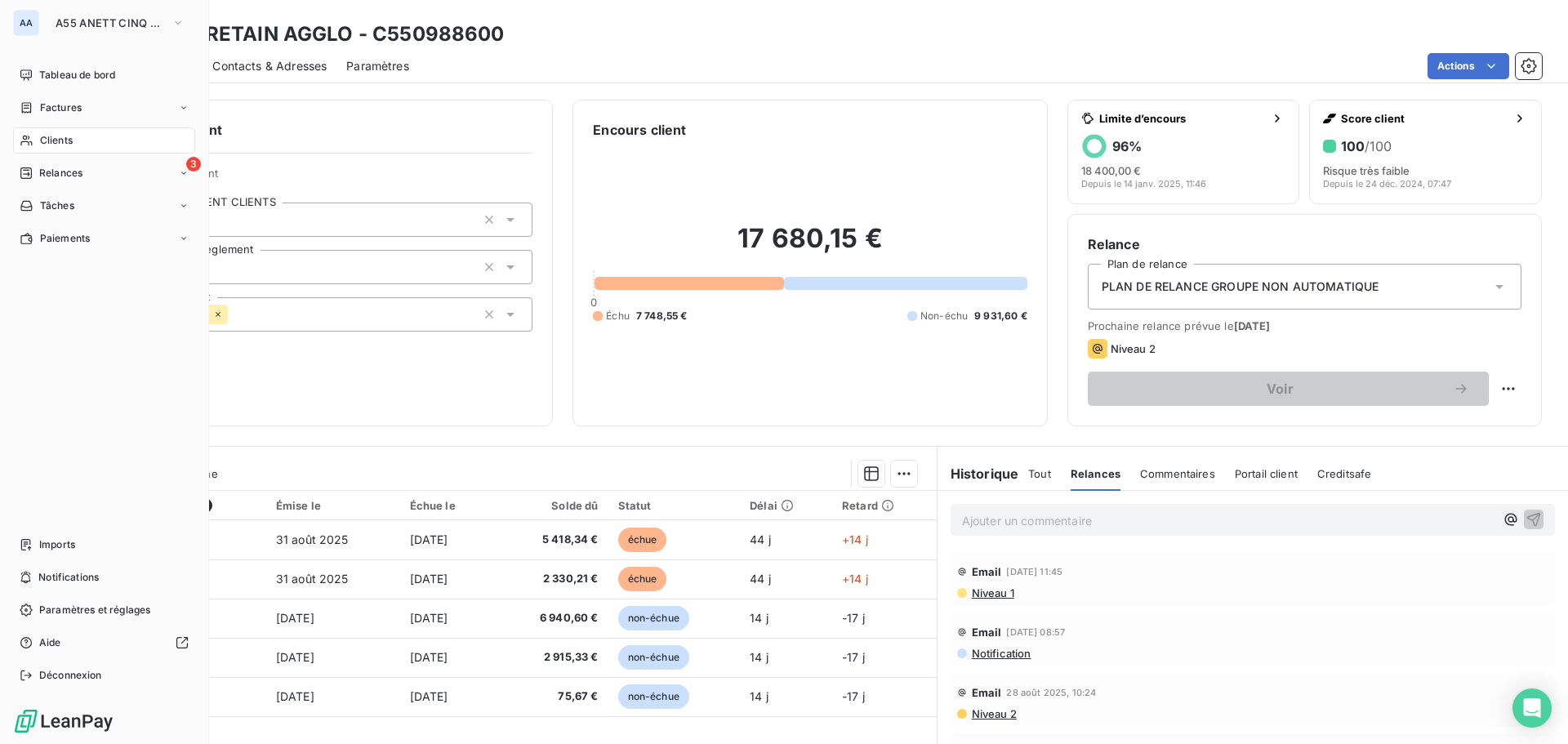
drag, startPoint x: 94, startPoint y: 142, endPoint x: 184, endPoint y: 157, distance: 91.2
click at [94, 142] on div "Clients" at bounding box center [104, 140] width 182 height 26
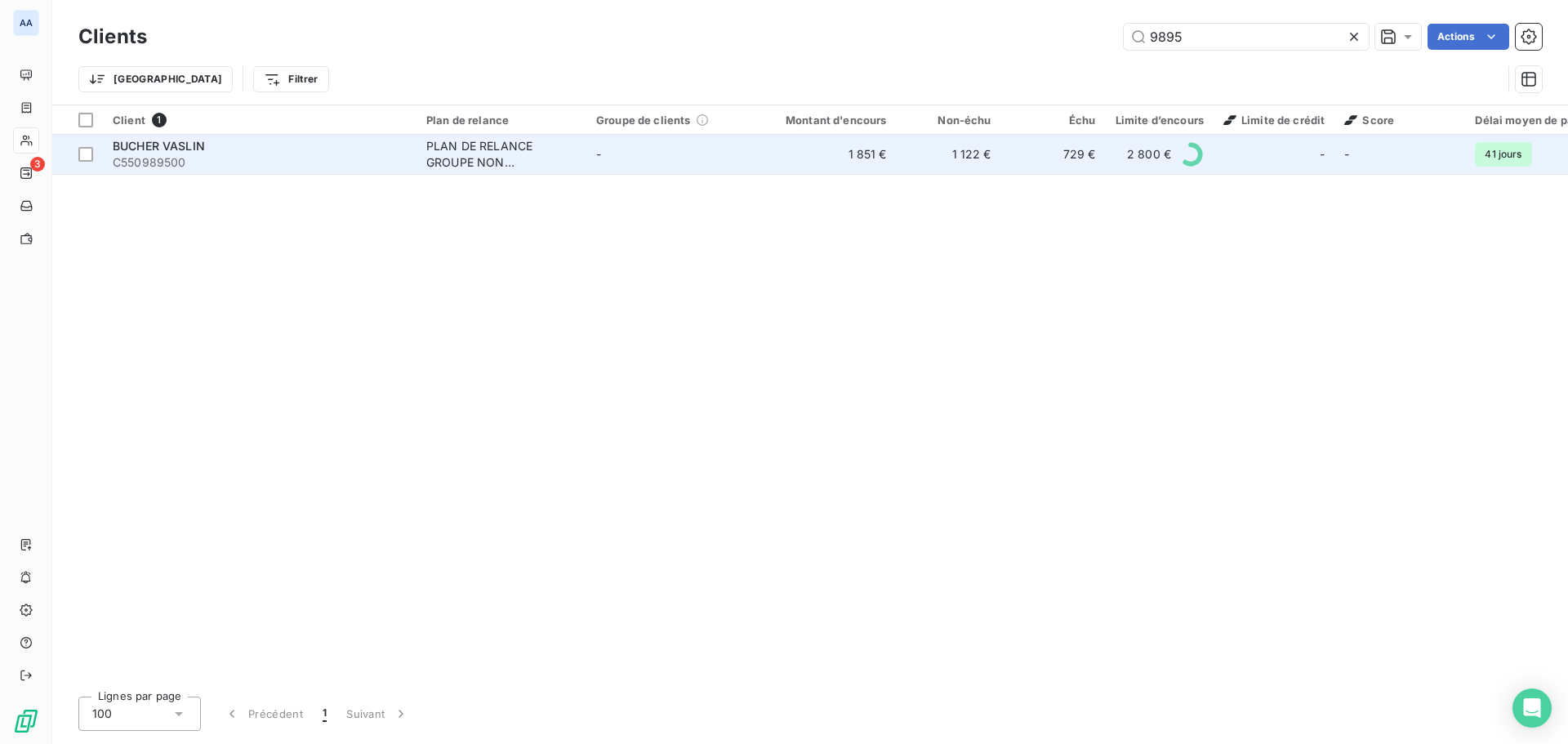
type input "9895"
click at [1053, 152] on td "729 €" at bounding box center [1053, 154] width 104 height 40
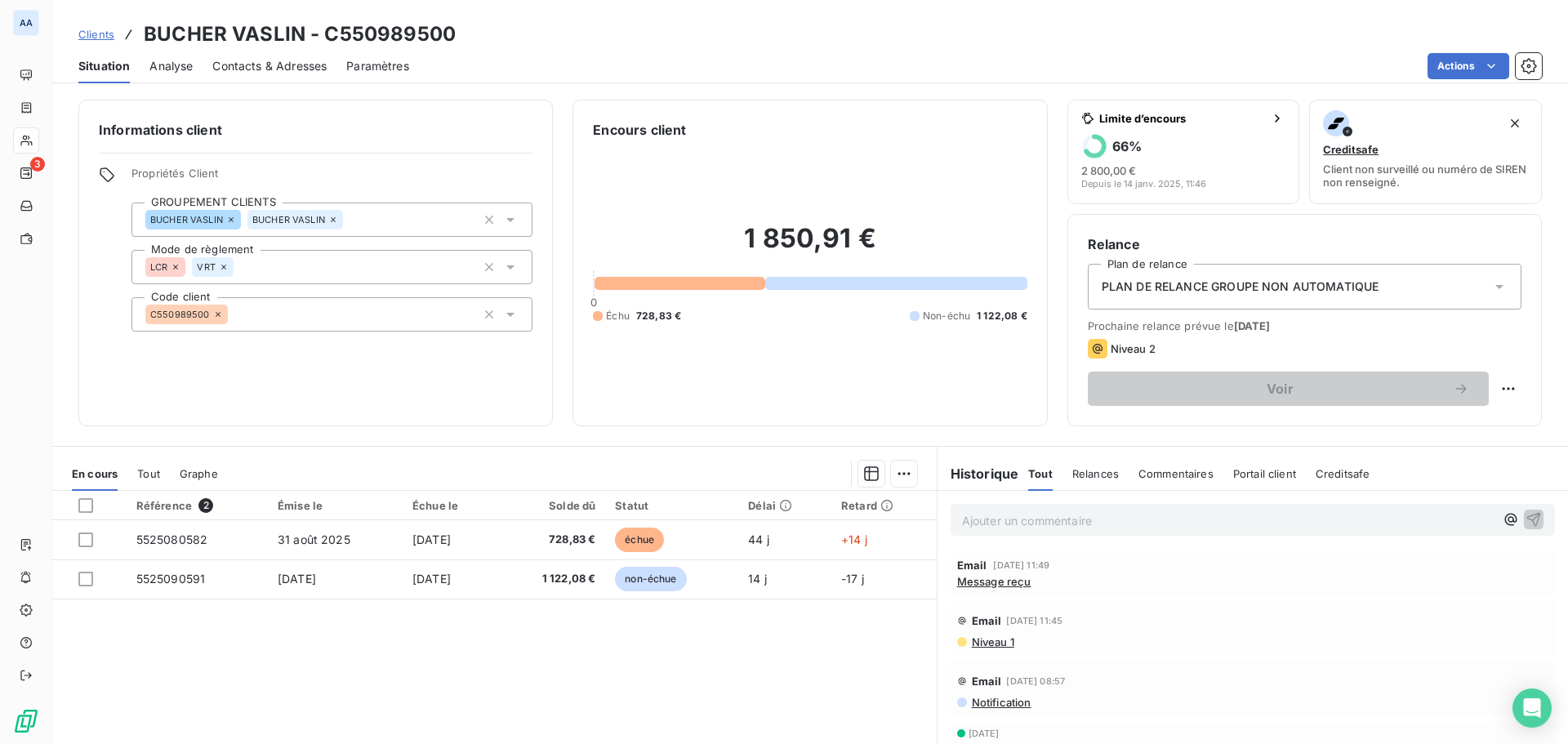
click at [1079, 474] on span "Relances" at bounding box center [1095, 474] width 46 height 13
click at [1043, 478] on span "Tout" at bounding box center [1039, 474] width 23 height 13
click at [995, 586] on span "Message reçu" at bounding box center [994, 582] width 74 height 13
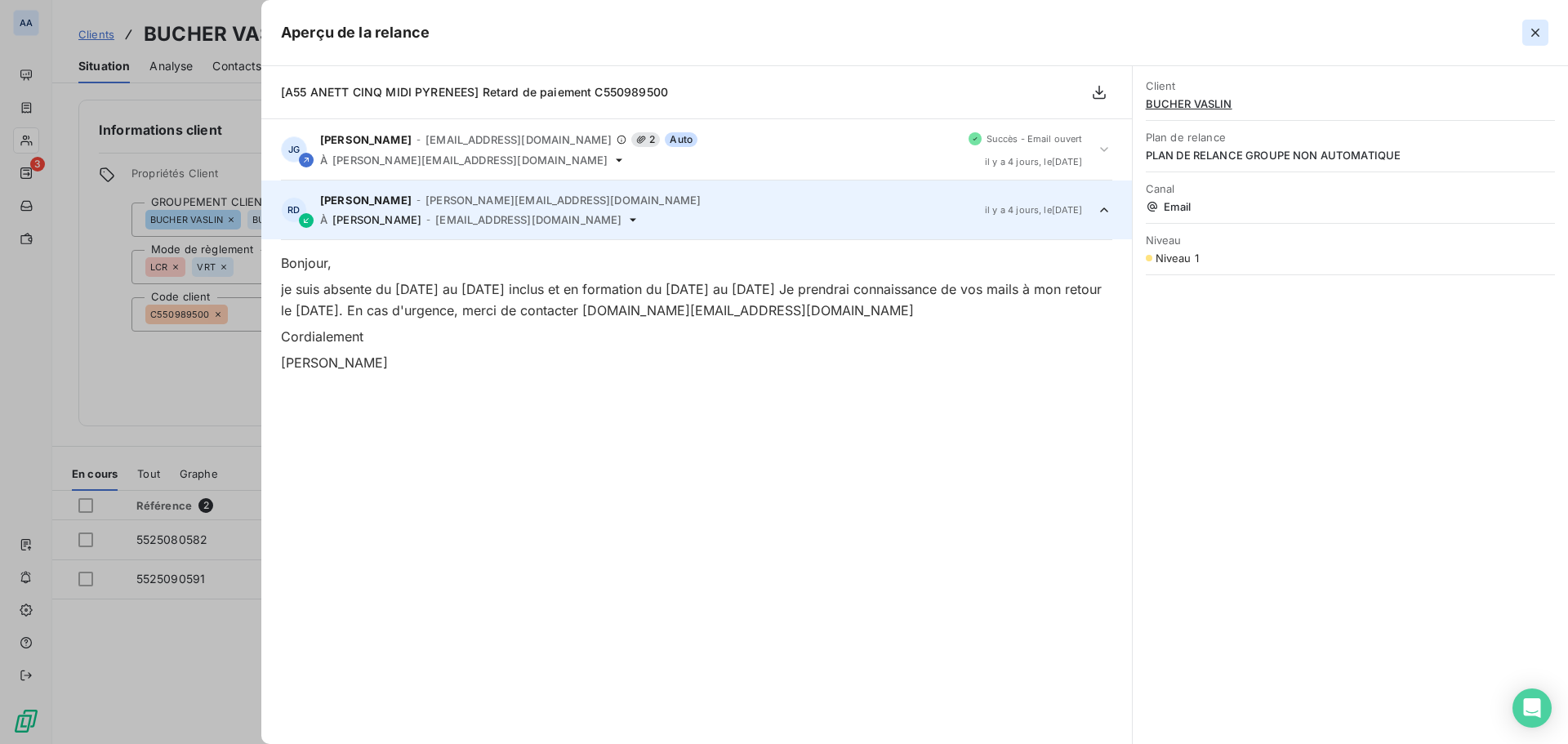
click at [1541, 33] on icon "button" at bounding box center [1534, 32] width 16 height 16
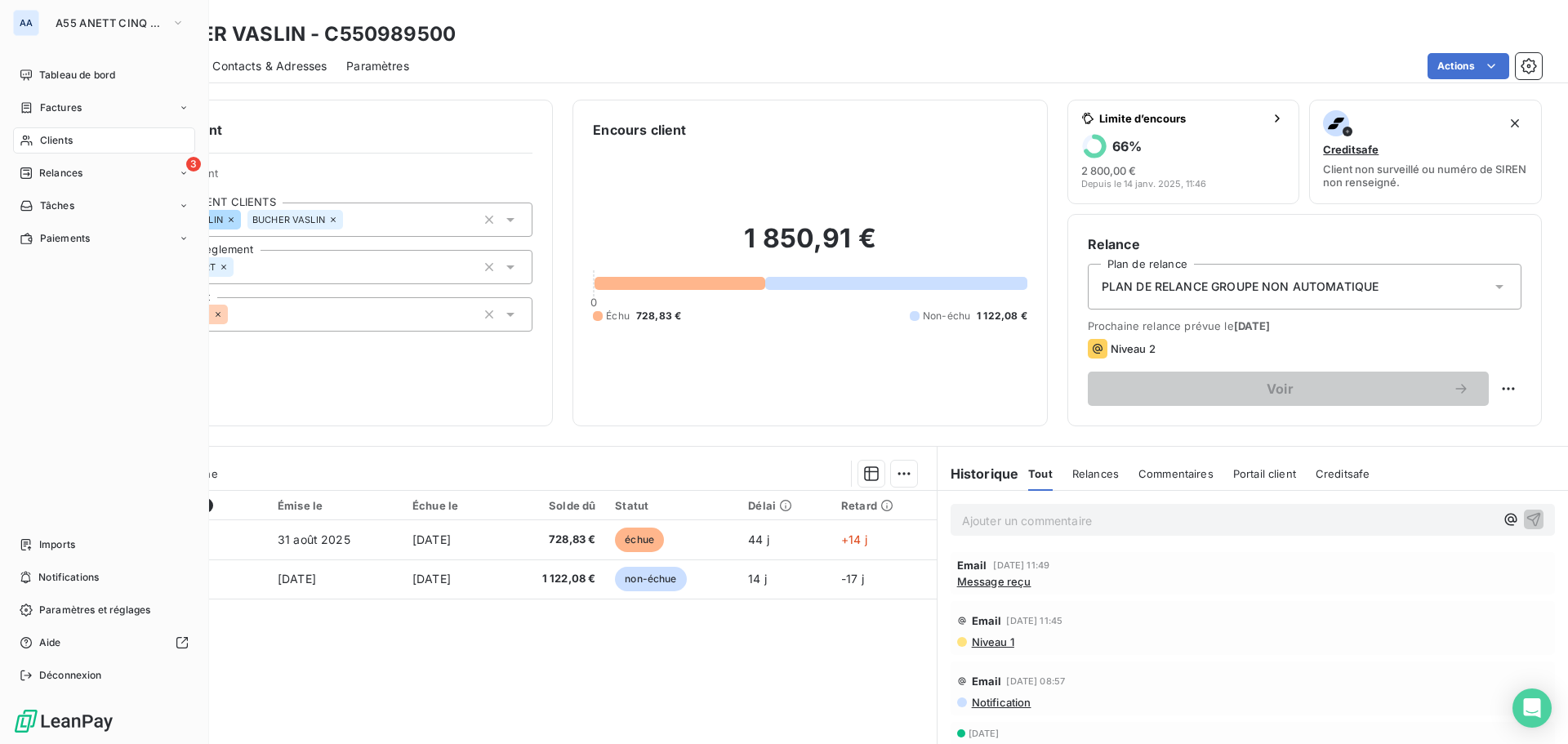
click at [64, 134] on span "Clients" at bounding box center [56, 140] width 33 height 14
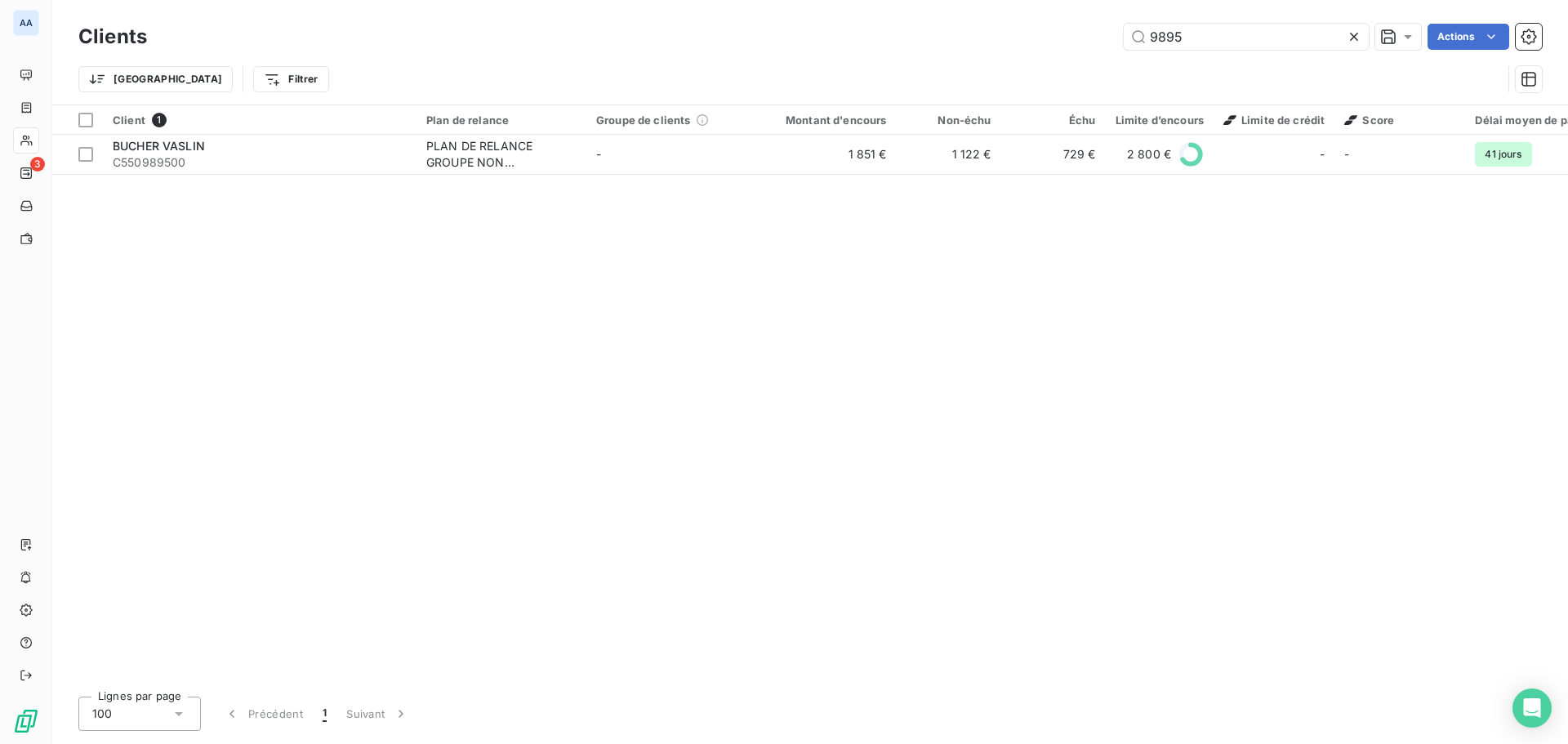
drag, startPoint x: 1178, startPoint y: 33, endPoint x: 1117, endPoint y: 34, distance: 61.0
click at [1117, 34] on div "9895 Actions" at bounding box center [854, 36] width 1375 height 26
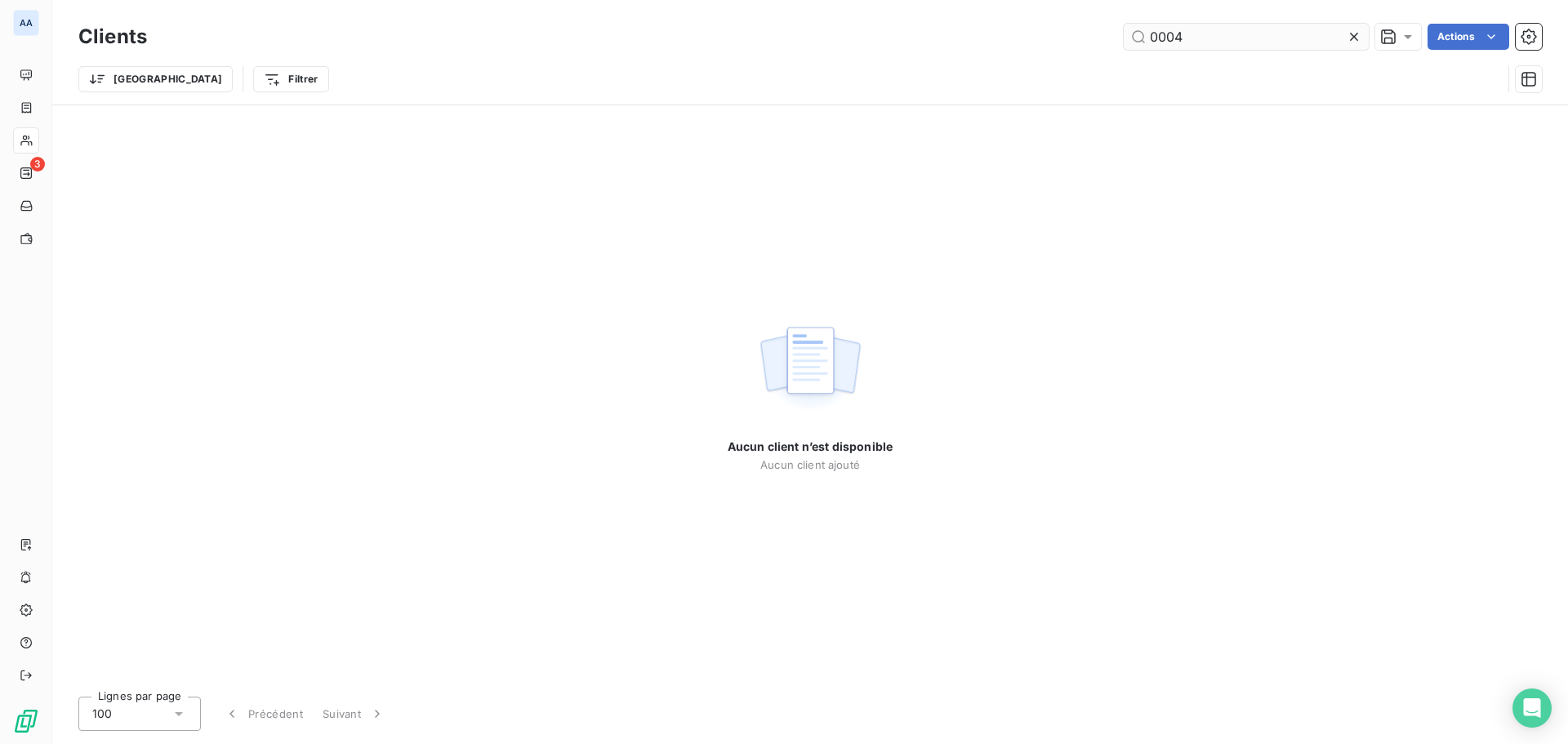
click at [1171, 34] on input "0004" at bounding box center [1245, 36] width 245 height 26
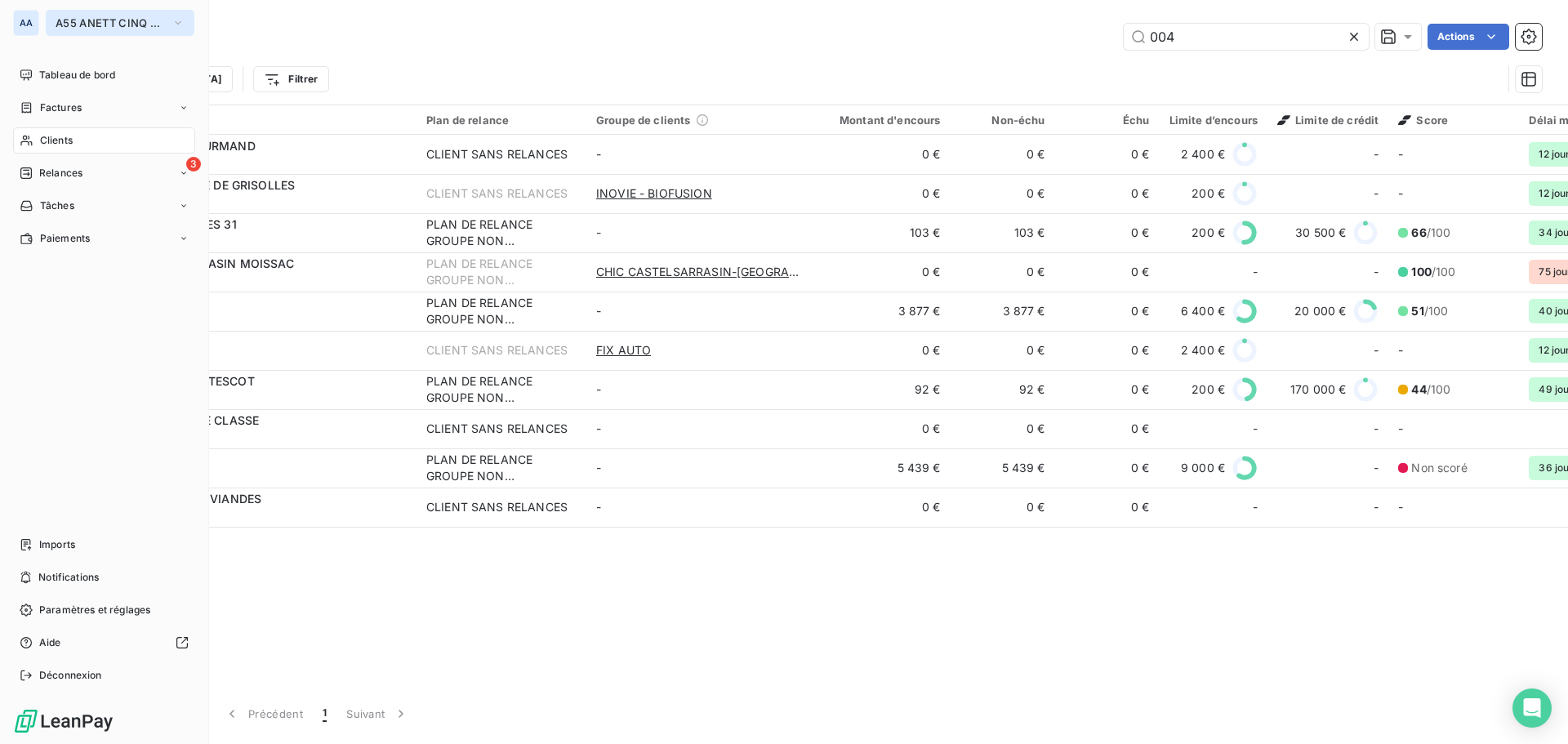
type input "004"
click at [110, 22] on span "A55 ANETT CINQ MIDI PYRENEES" at bounding box center [110, 23] width 109 height 13
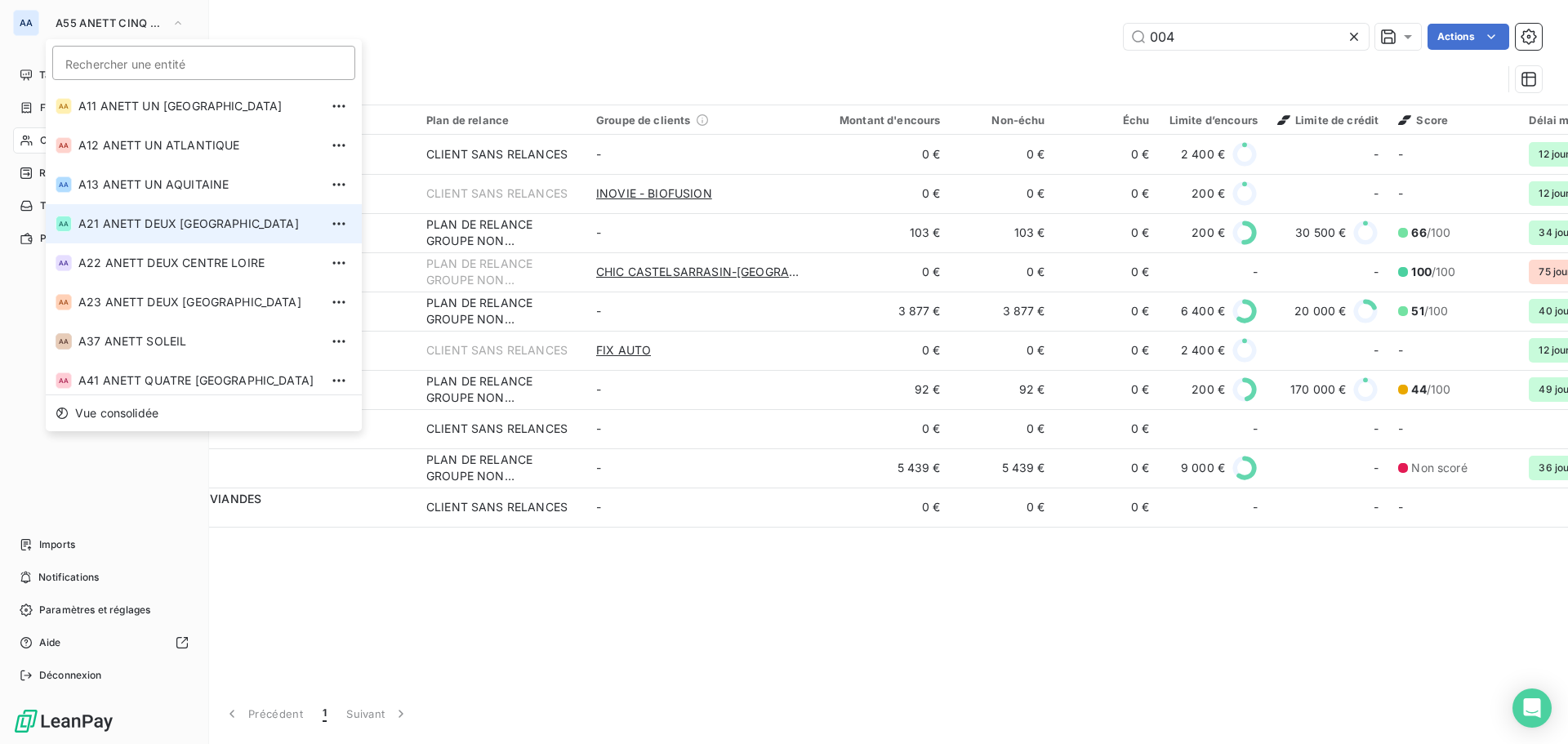
scroll to position [123, 0]
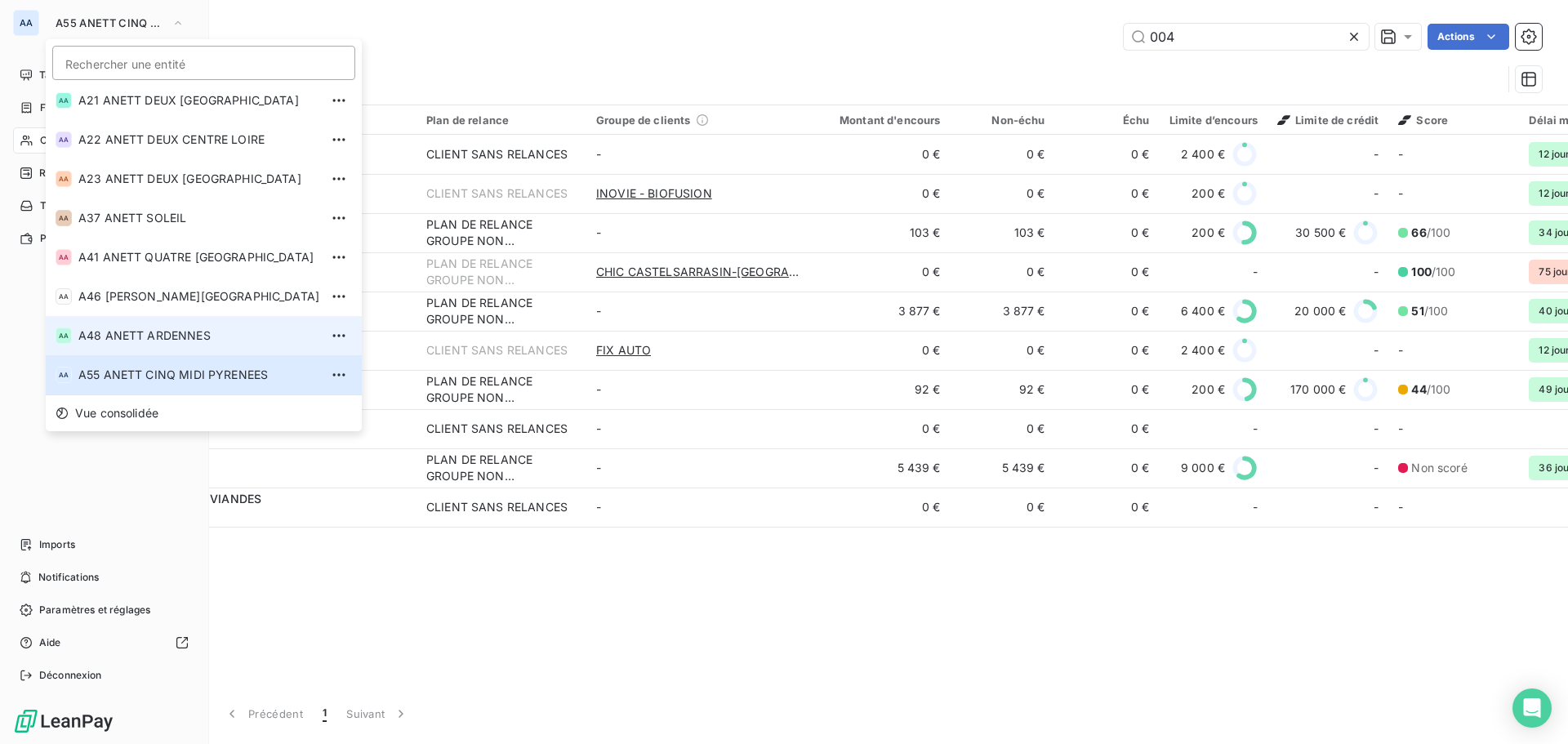
click at [141, 344] on li "AA A48 ANETT ARDENNES" at bounding box center [203, 335] width 316 height 40
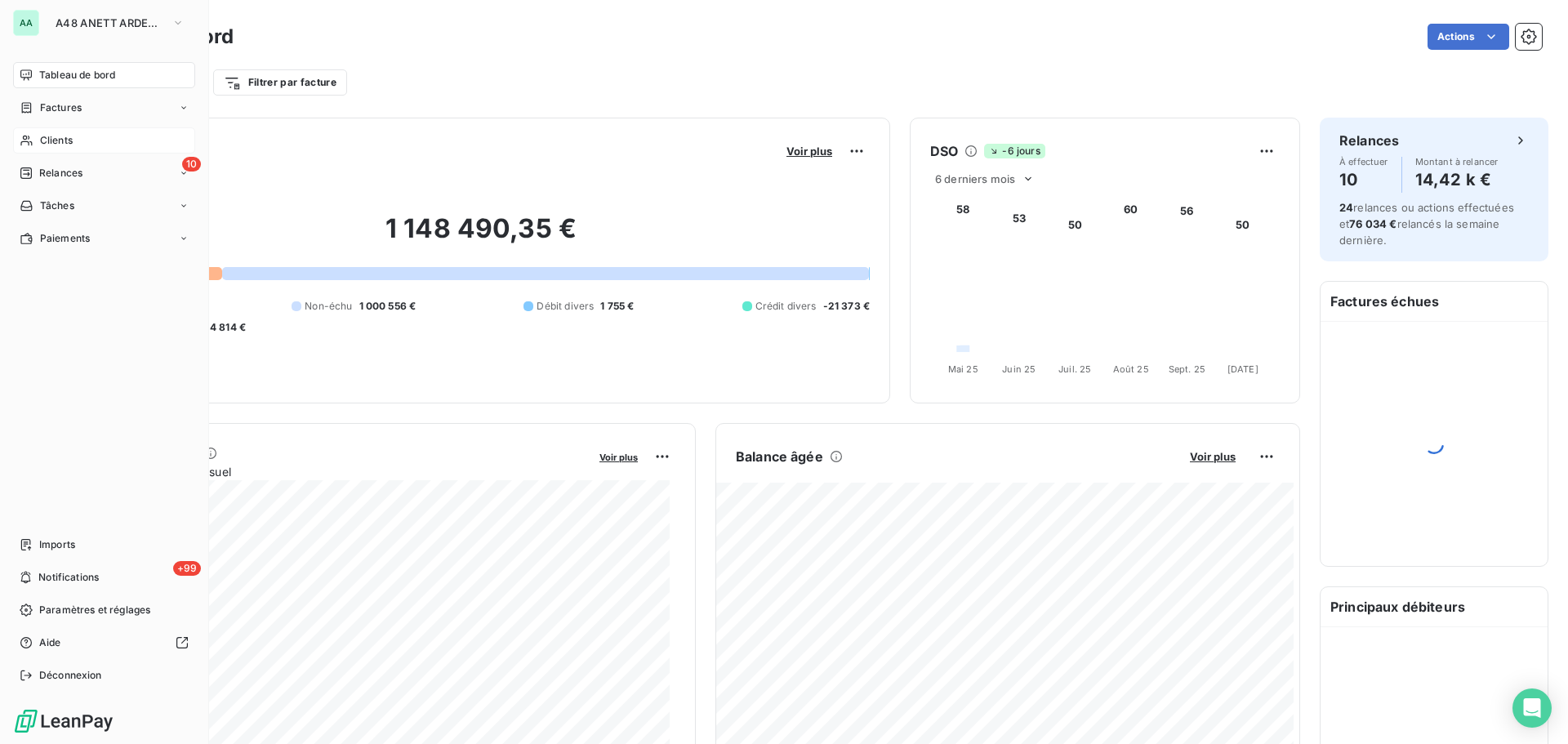
click at [67, 146] on span "Clients" at bounding box center [56, 140] width 33 height 14
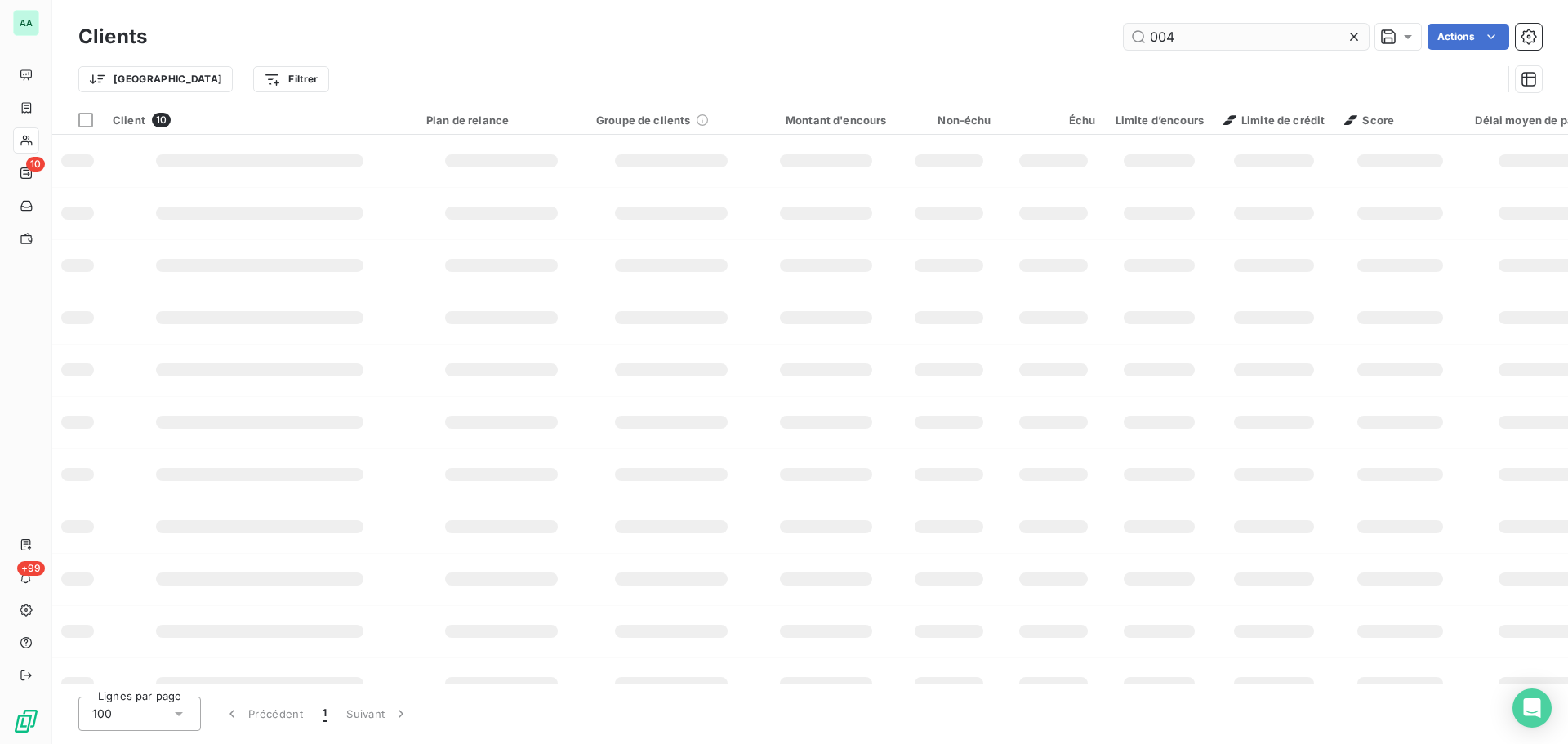
click at [1165, 35] on input "004" at bounding box center [1245, 36] width 245 height 26
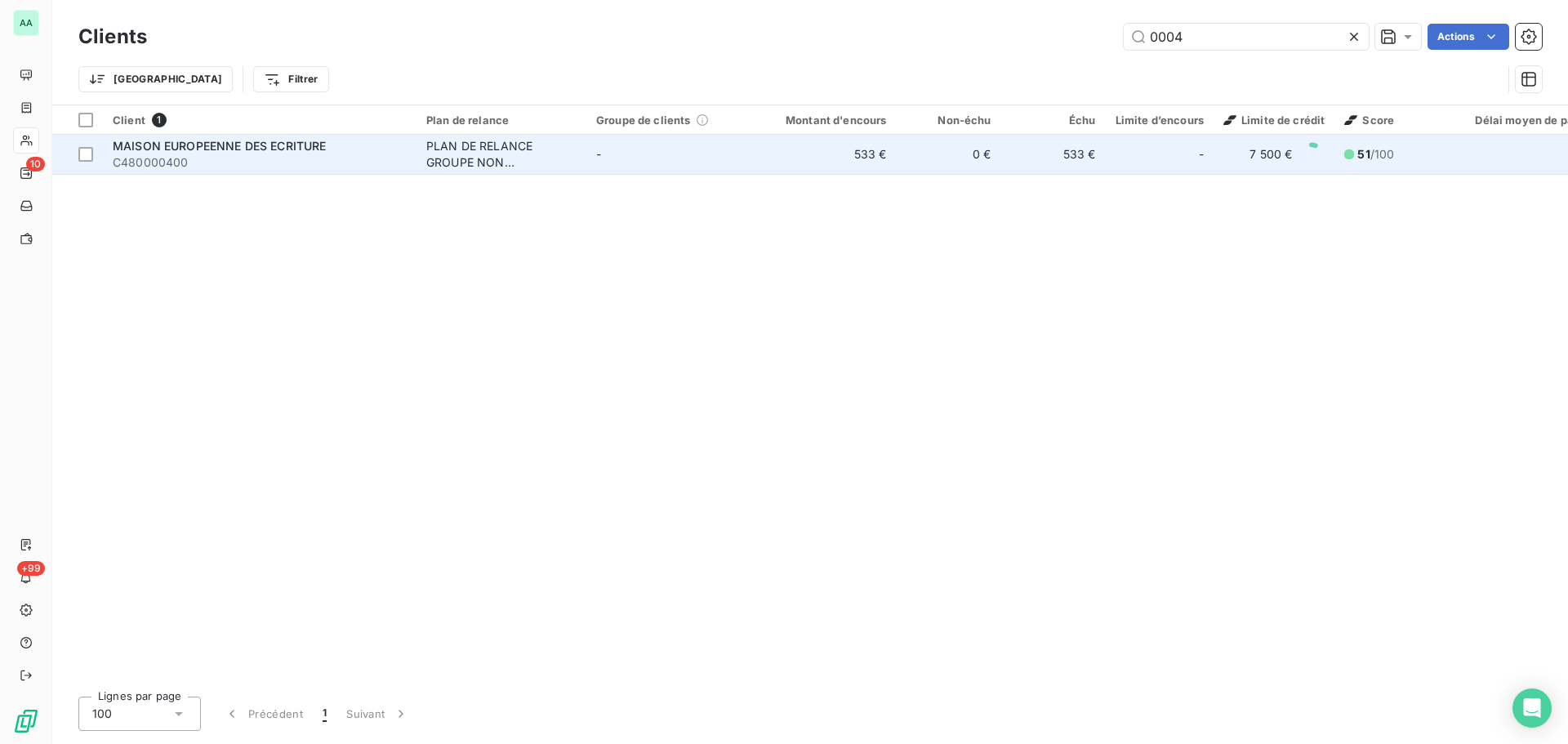
type input "0004"
click at [460, 149] on div "PLAN DE RELANCE GROUPE NON AUTOMATIQUE" at bounding box center [501, 154] width 150 height 33
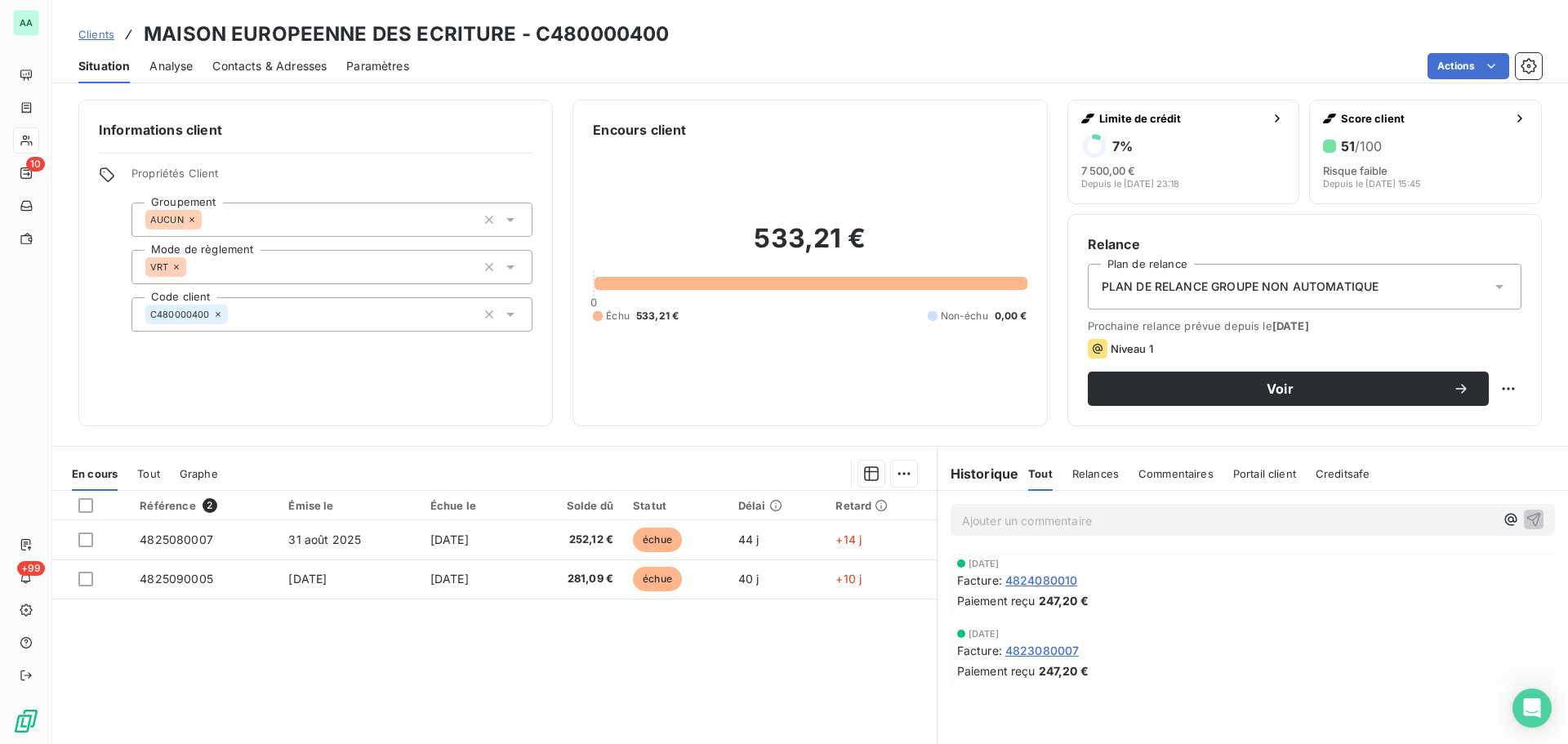
click at [1085, 468] on span "Relances" at bounding box center [1095, 474] width 46 height 13
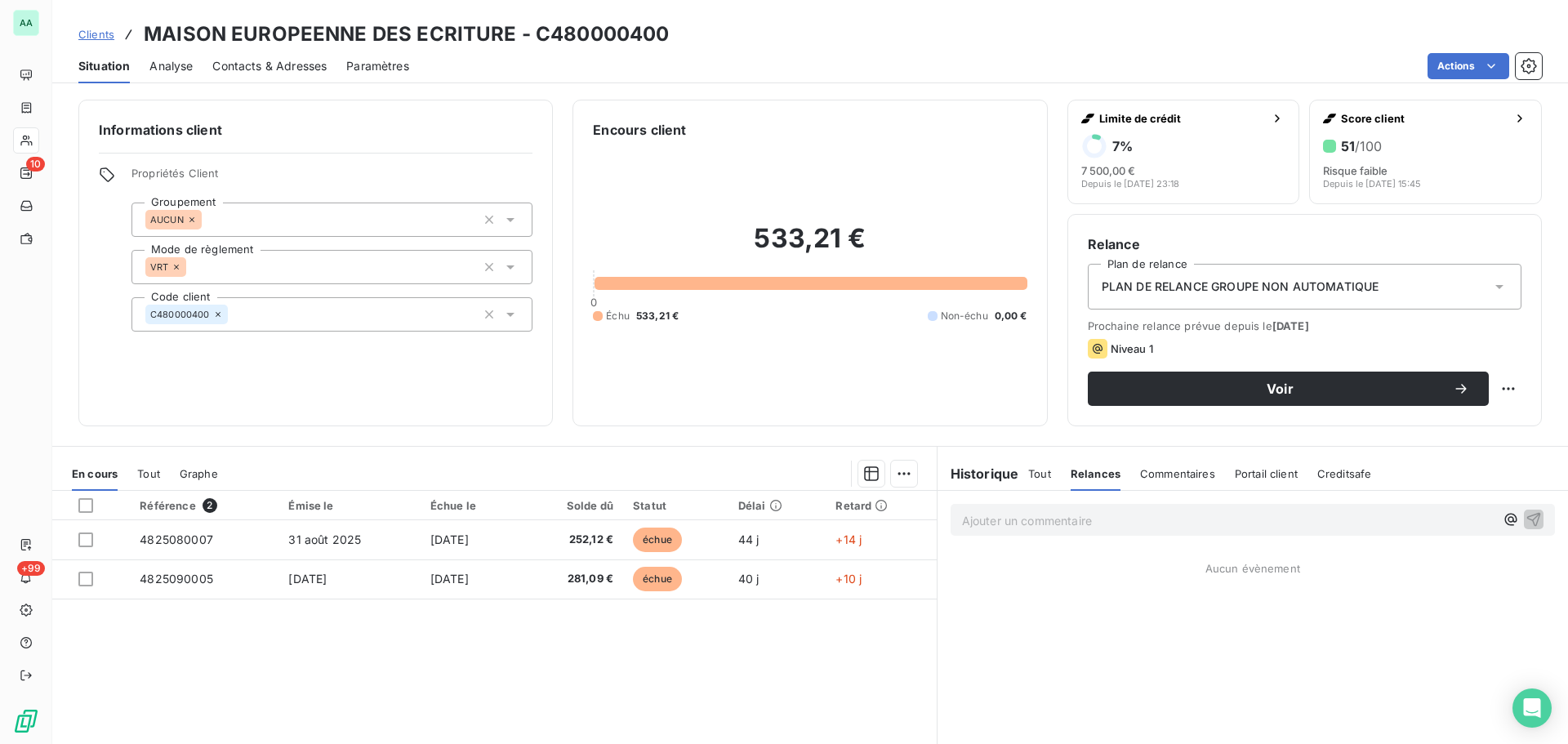
click at [1043, 476] on span "Tout" at bounding box center [1039, 474] width 23 height 13
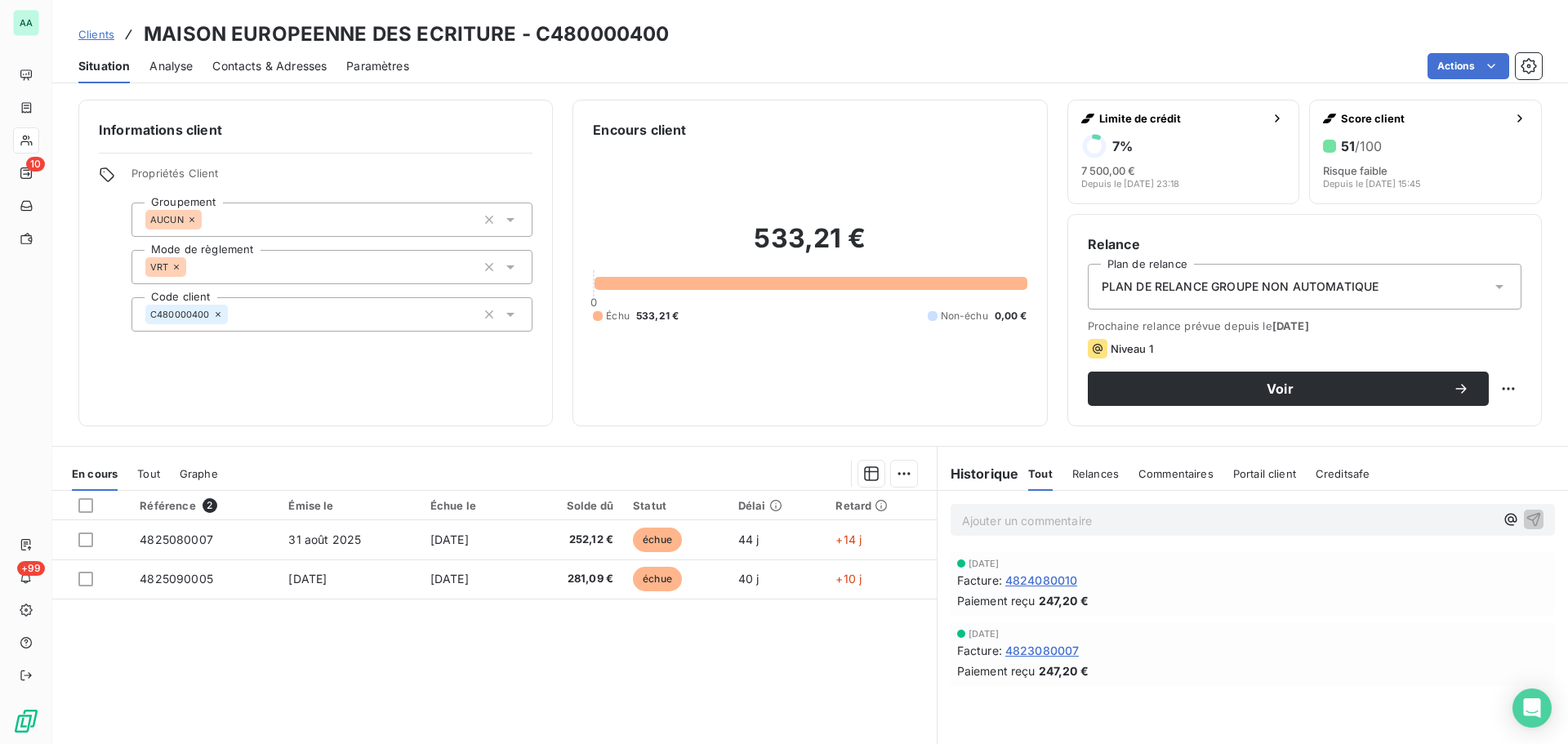
scroll to position [82, 0]
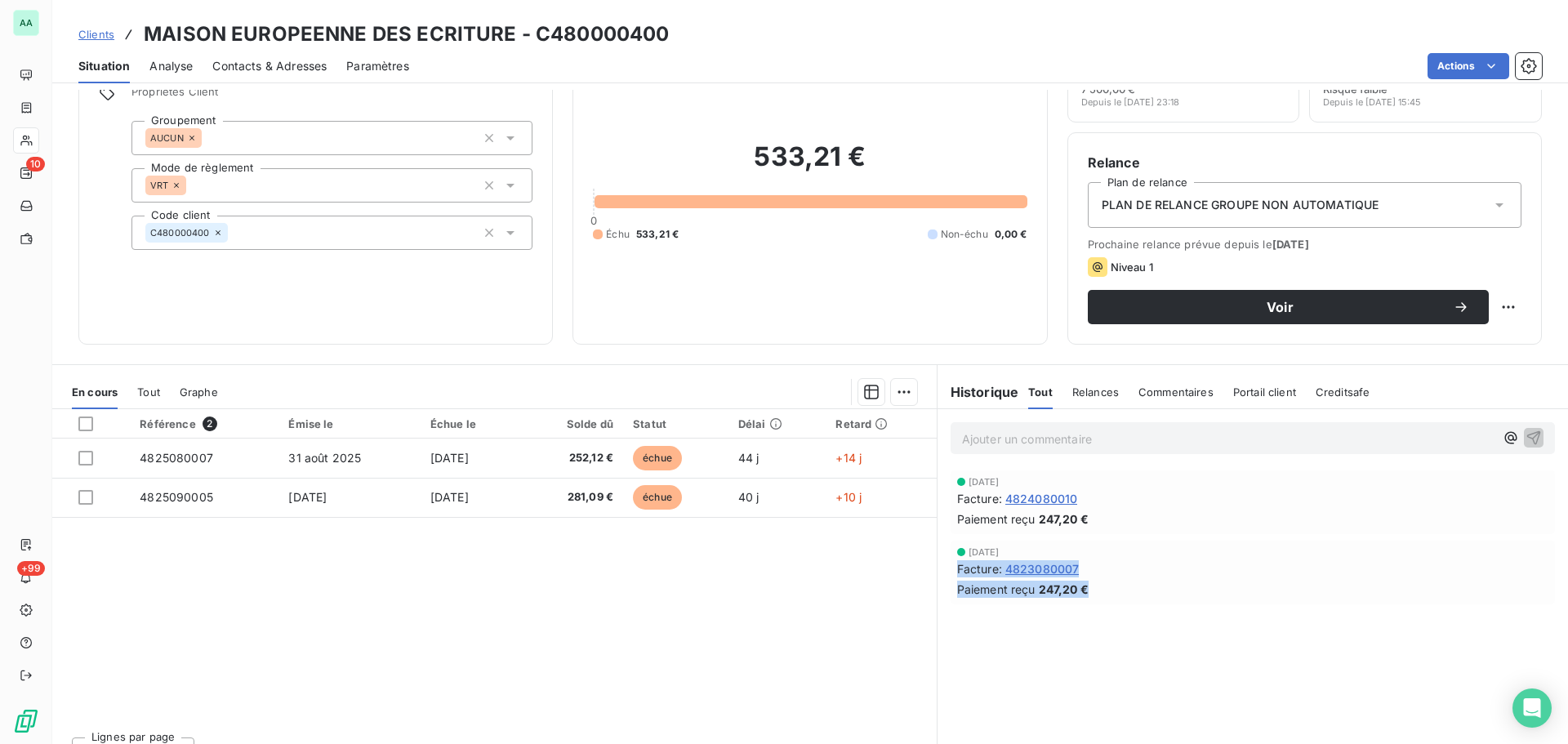
drag, startPoint x: 950, startPoint y: 569, endPoint x: 1081, endPoint y: 590, distance: 132.7
click at [1081, 590] on div "[DATE] Facture : 4823080007 Paiement reçu 247,20 €" at bounding box center [1252, 573] width 591 height 51
click at [1279, 611] on div "Ajouter un commentaire ﻿ [DATE] Facture : 4824080010 Paiement reçu 247,20 € [DA…" at bounding box center [1252, 591] width 630 height 363
click at [1178, 527] on div "[DATE] Facture : 4824080010 Paiement reçu 247,20 €" at bounding box center [1252, 502] width 604 height 64
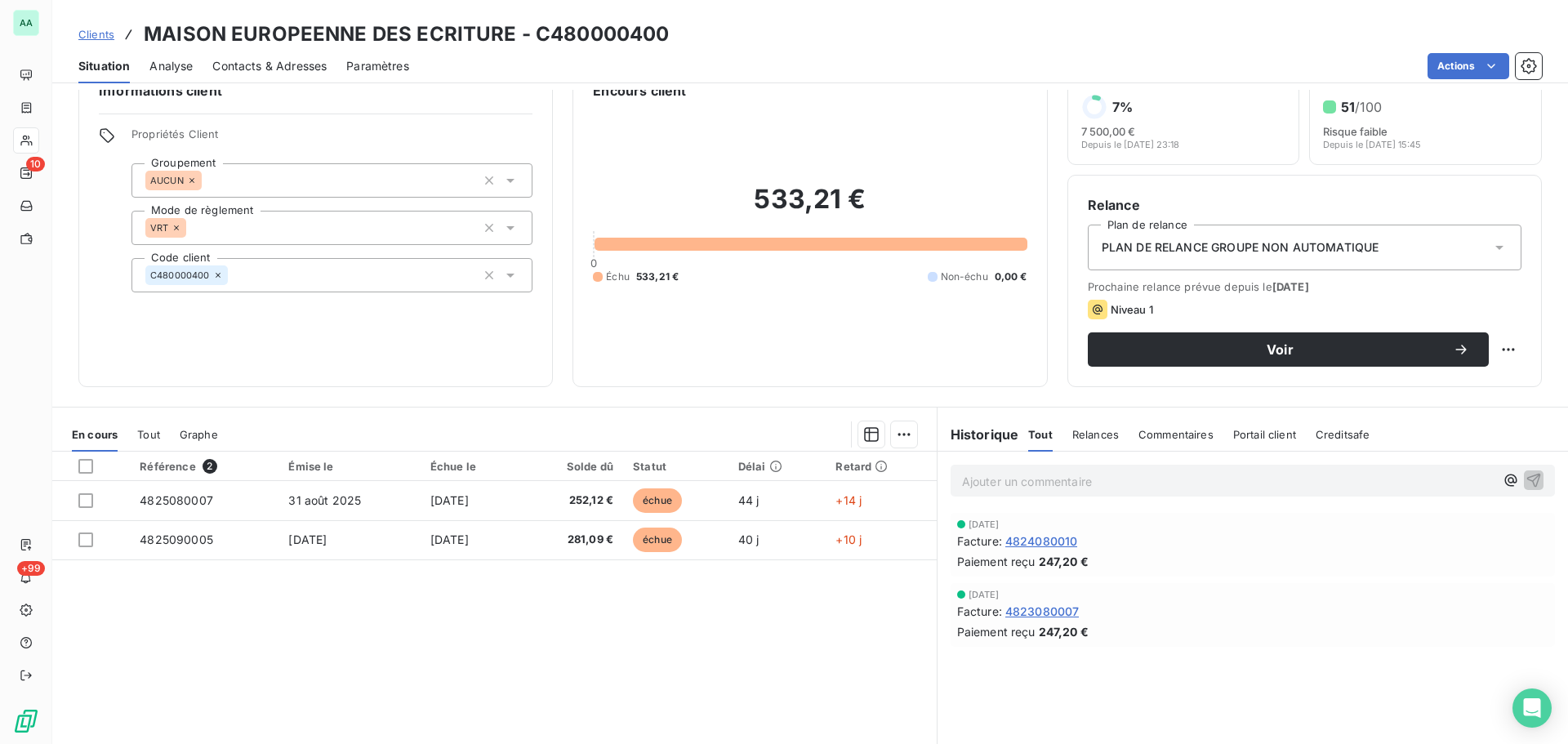
scroll to position [0, 0]
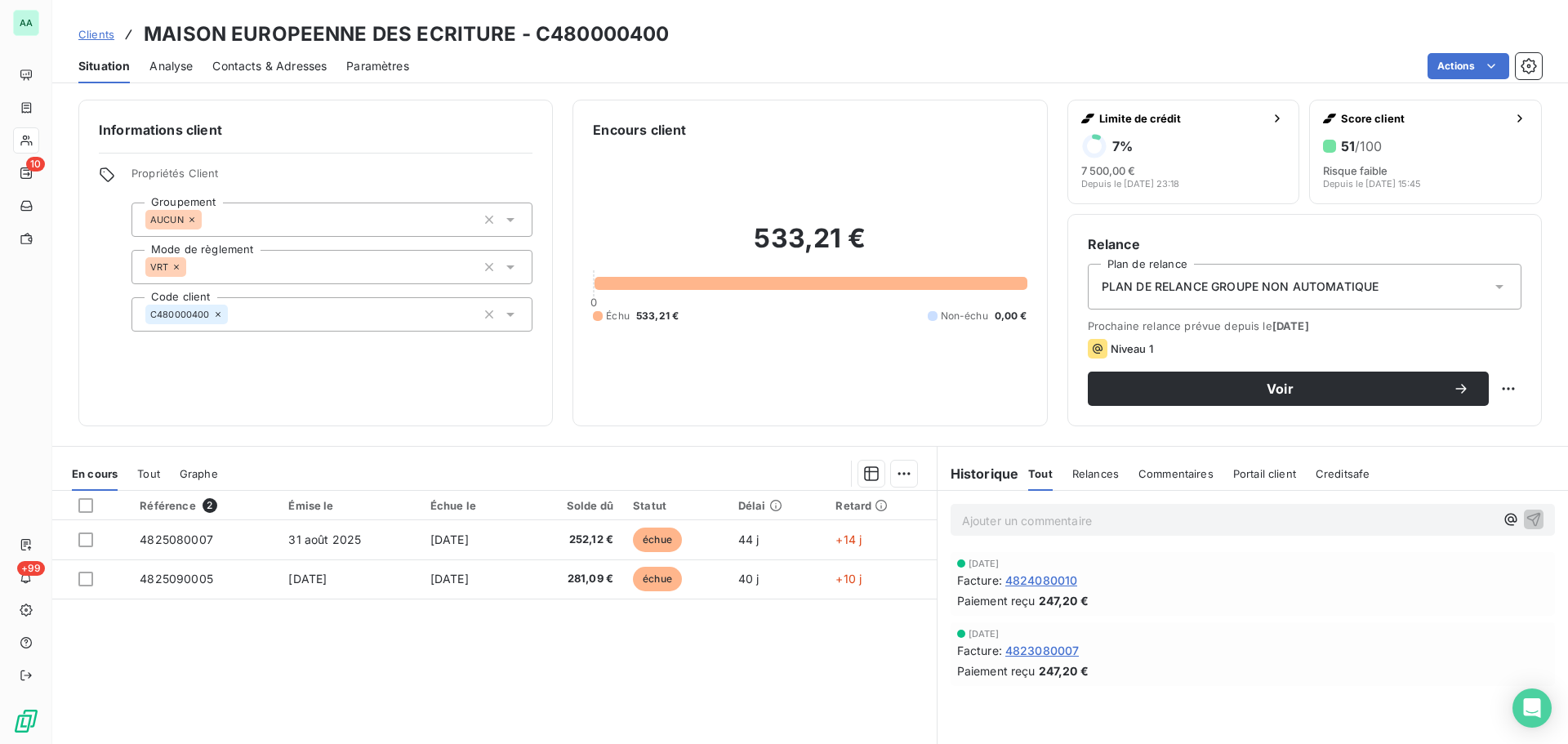
click at [1085, 479] on span "Relances" at bounding box center [1095, 474] width 46 height 13
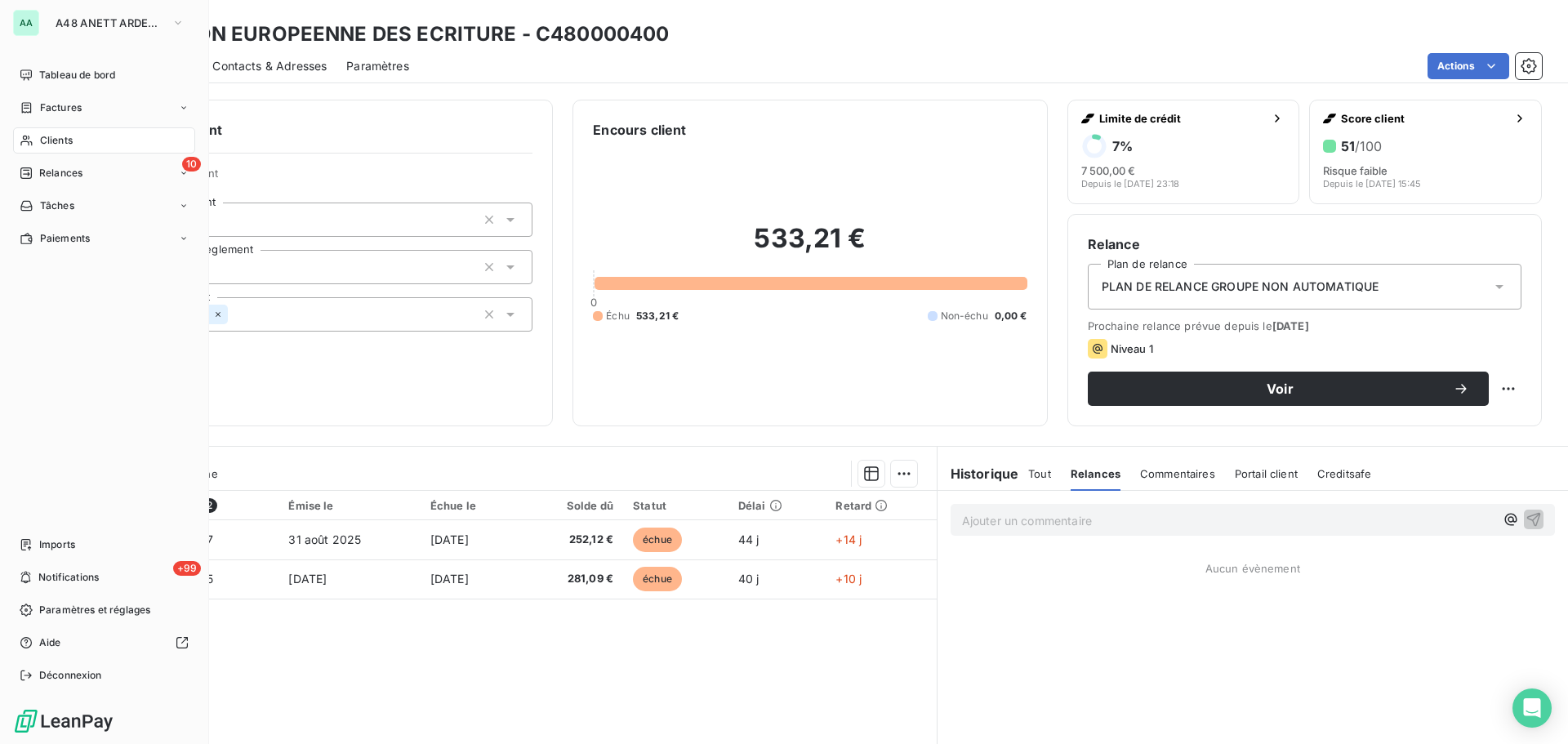
drag, startPoint x: 61, startPoint y: 140, endPoint x: 106, endPoint y: 137, distance: 45.1
click at [61, 140] on span "Clients" at bounding box center [56, 140] width 33 height 14
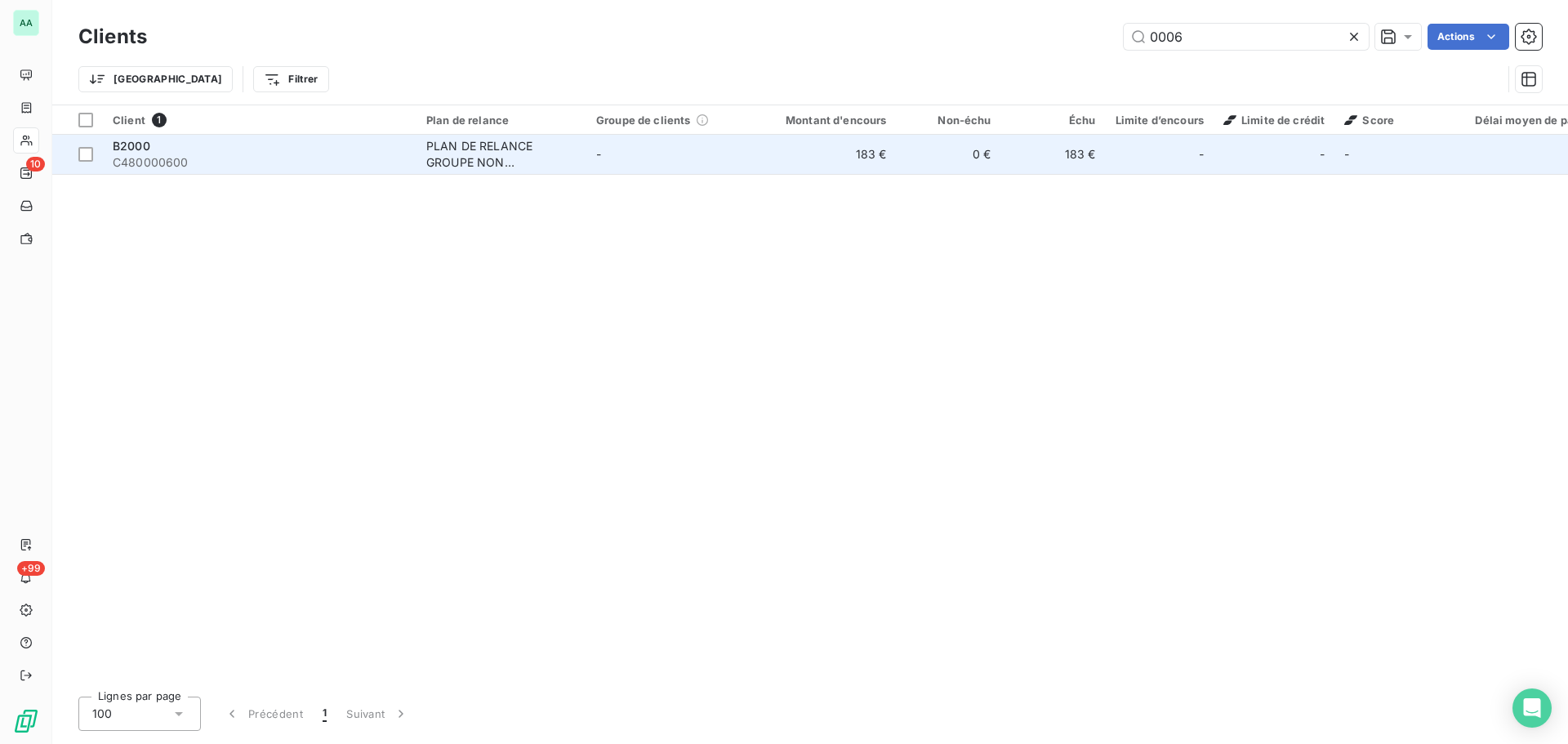
type input "0006"
click at [565, 152] on div "PLAN DE RELANCE GROUPE NON AUTOMATIQUE" at bounding box center [501, 154] width 150 height 33
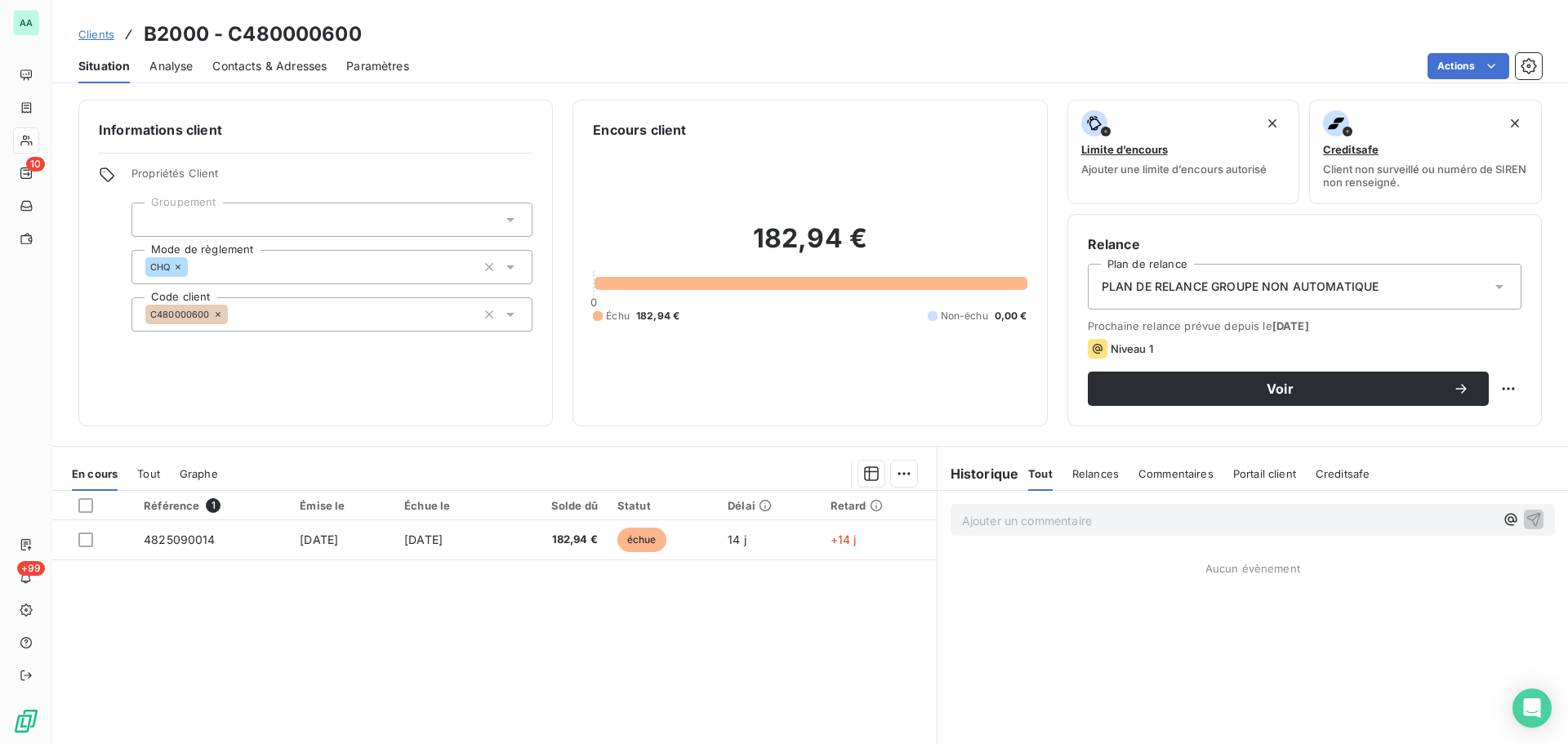
click at [1101, 473] on span "Relances" at bounding box center [1095, 474] width 46 height 13
click at [1028, 471] on span "Tout" at bounding box center [1039, 474] width 23 height 13
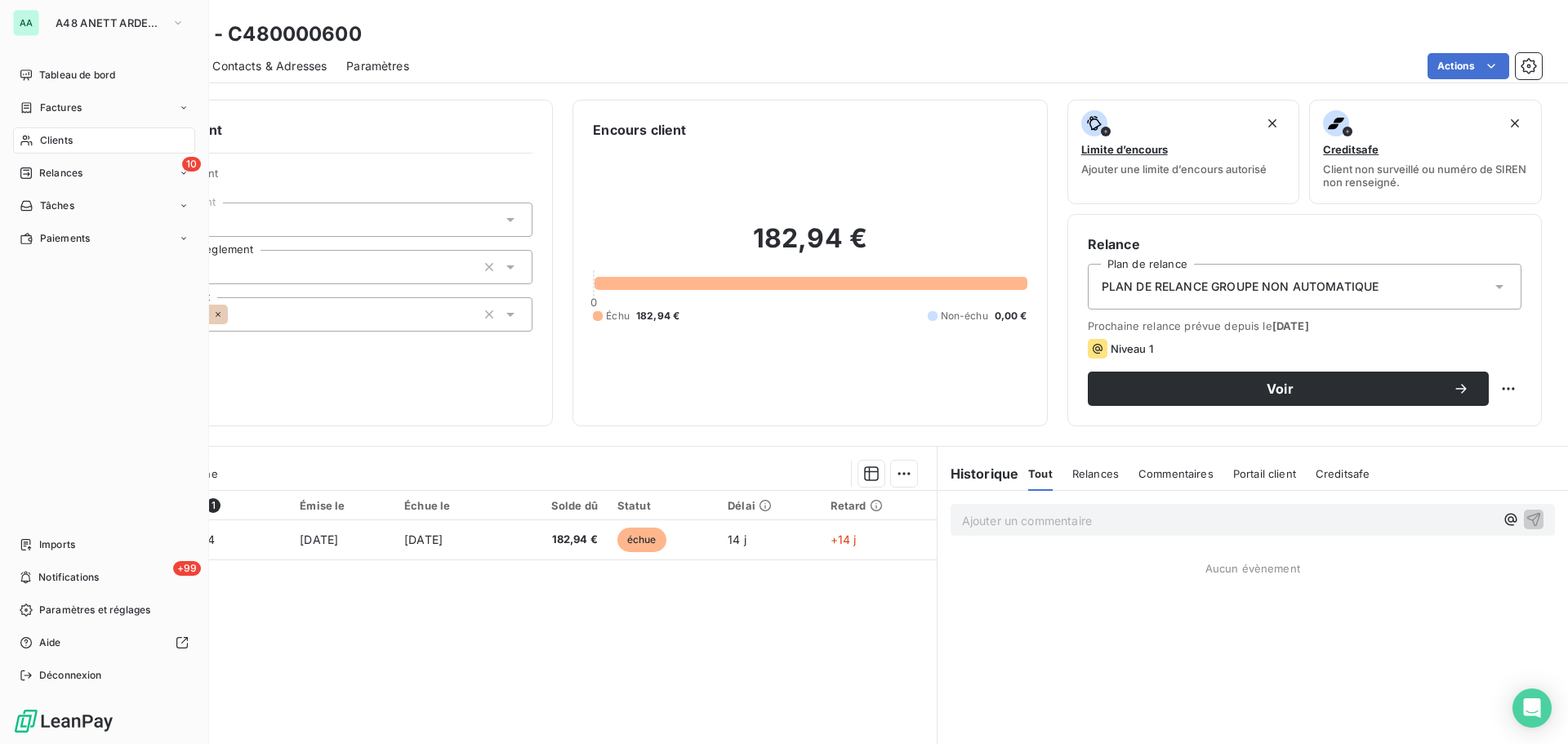
drag, startPoint x: 70, startPoint y: 142, endPoint x: 90, endPoint y: 142, distance: 20.0
click at [70, 142] on span "Clients" at bounding box center [56, 140] width 33 height 14
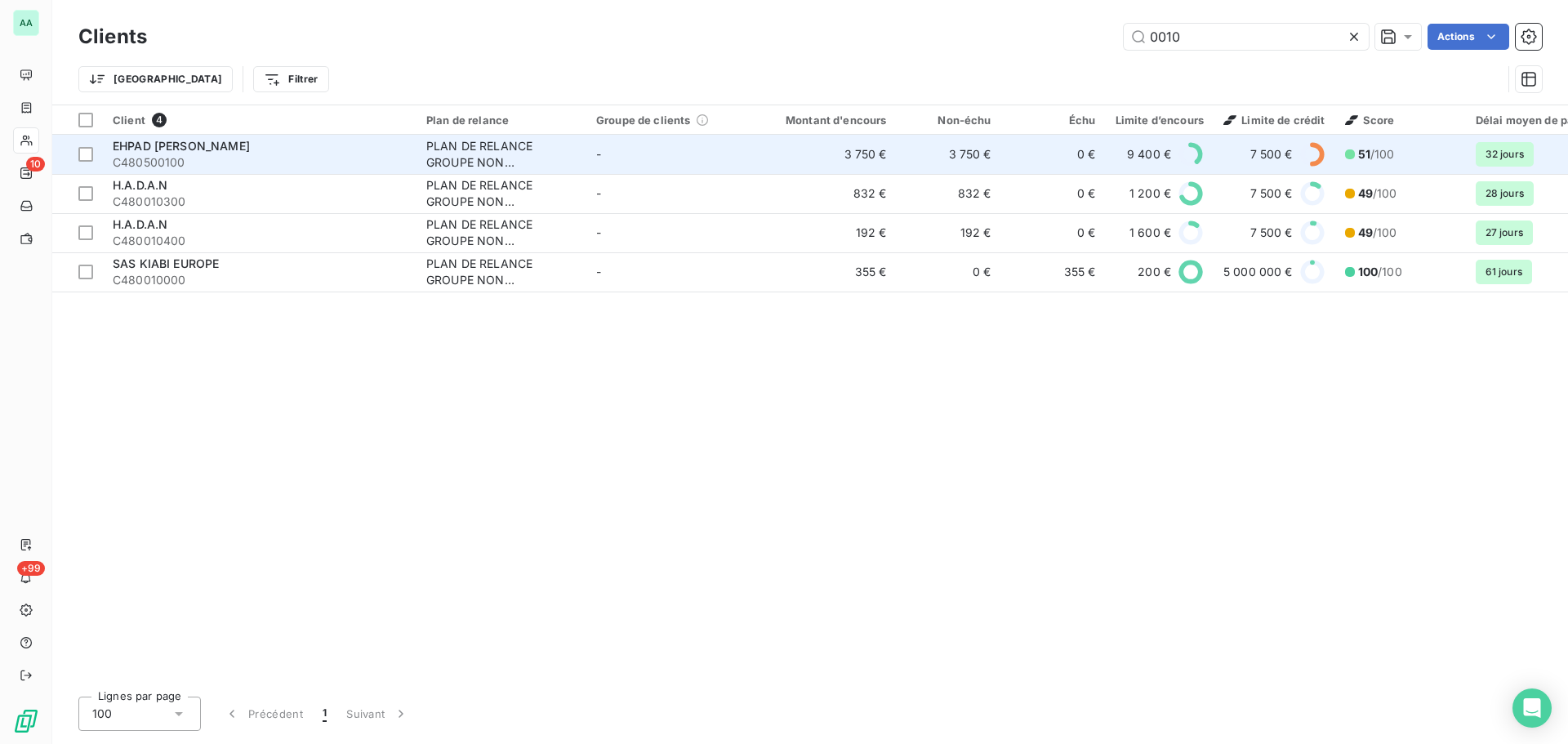
type input "0010"
click at [318, 154] on span "C480500100" at bounding box center [259, 162] width 294 height 16
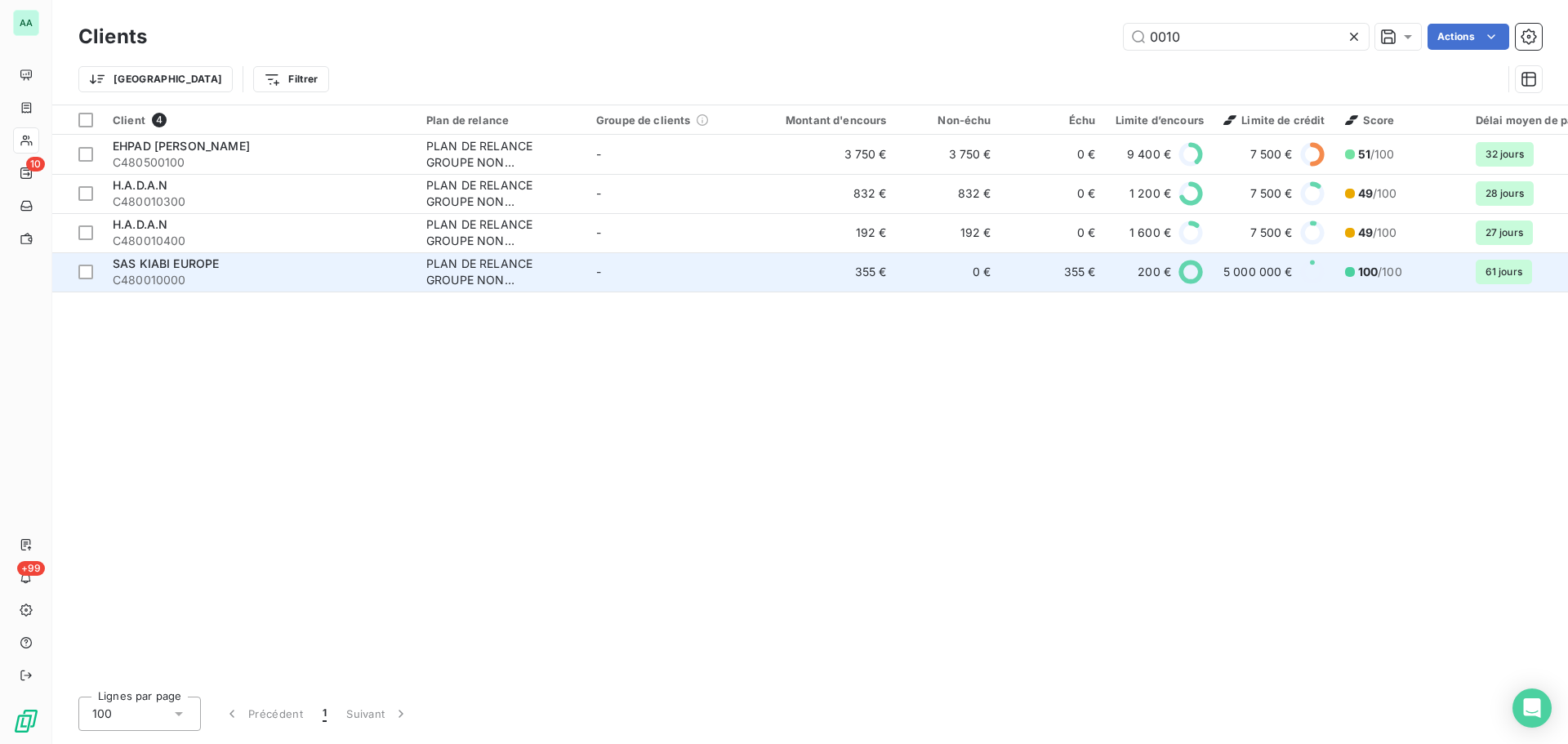
click at [236, 275] on span "C480010000" at bounding box center [259, 280] width 294 height 16
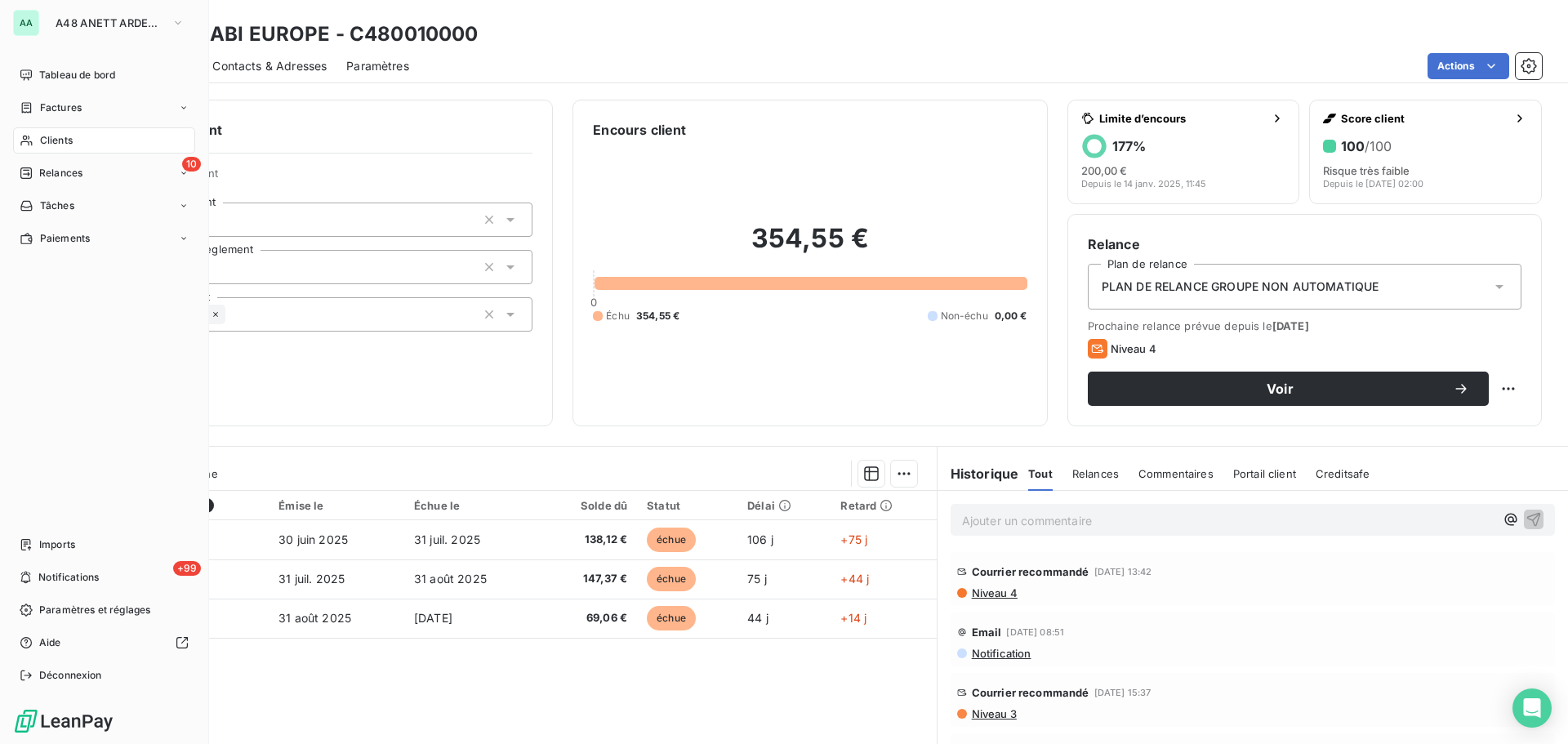
click at [86, 139] on div "Clients" at bounding box center [104, 140] width 182 height 26
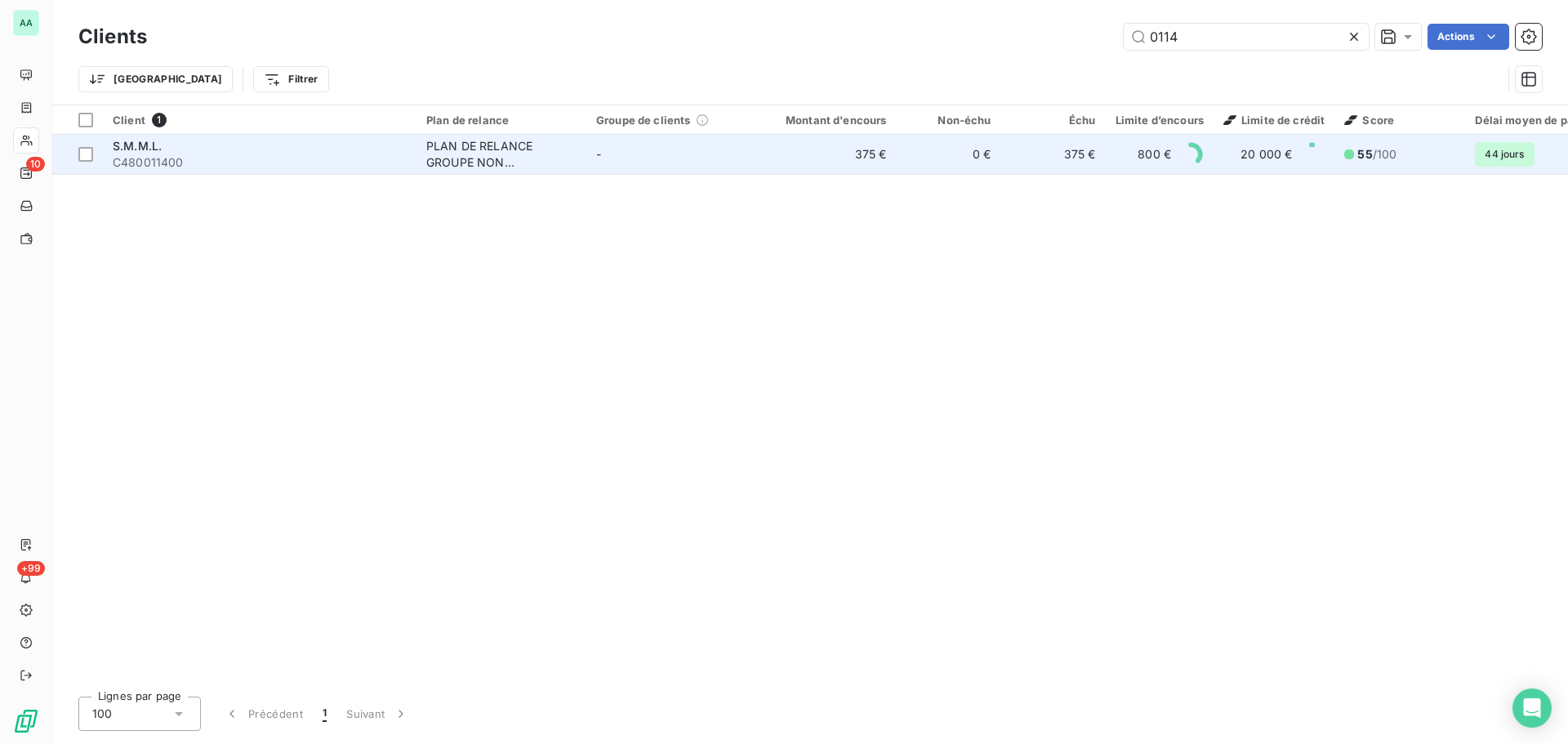
type input "0114"
click at [451, 143] on div "PLAN DE RELANCE GROUPE NON AUTOMATIQUE" at bounding box center [501, 154] width 150 height 33
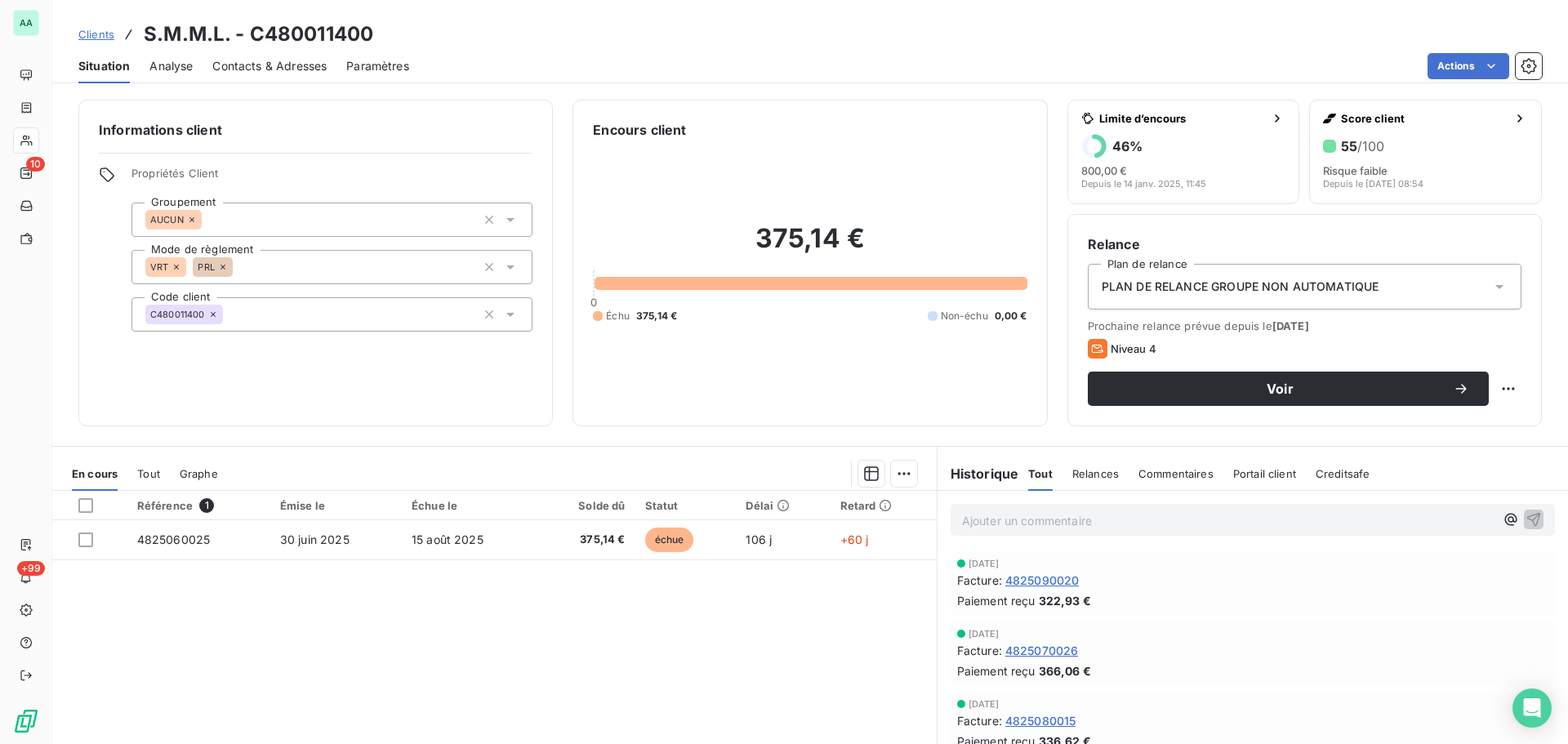
click at [1096, 474] on span "Relances" at bounding box center [1095, 474] width 46 height 13
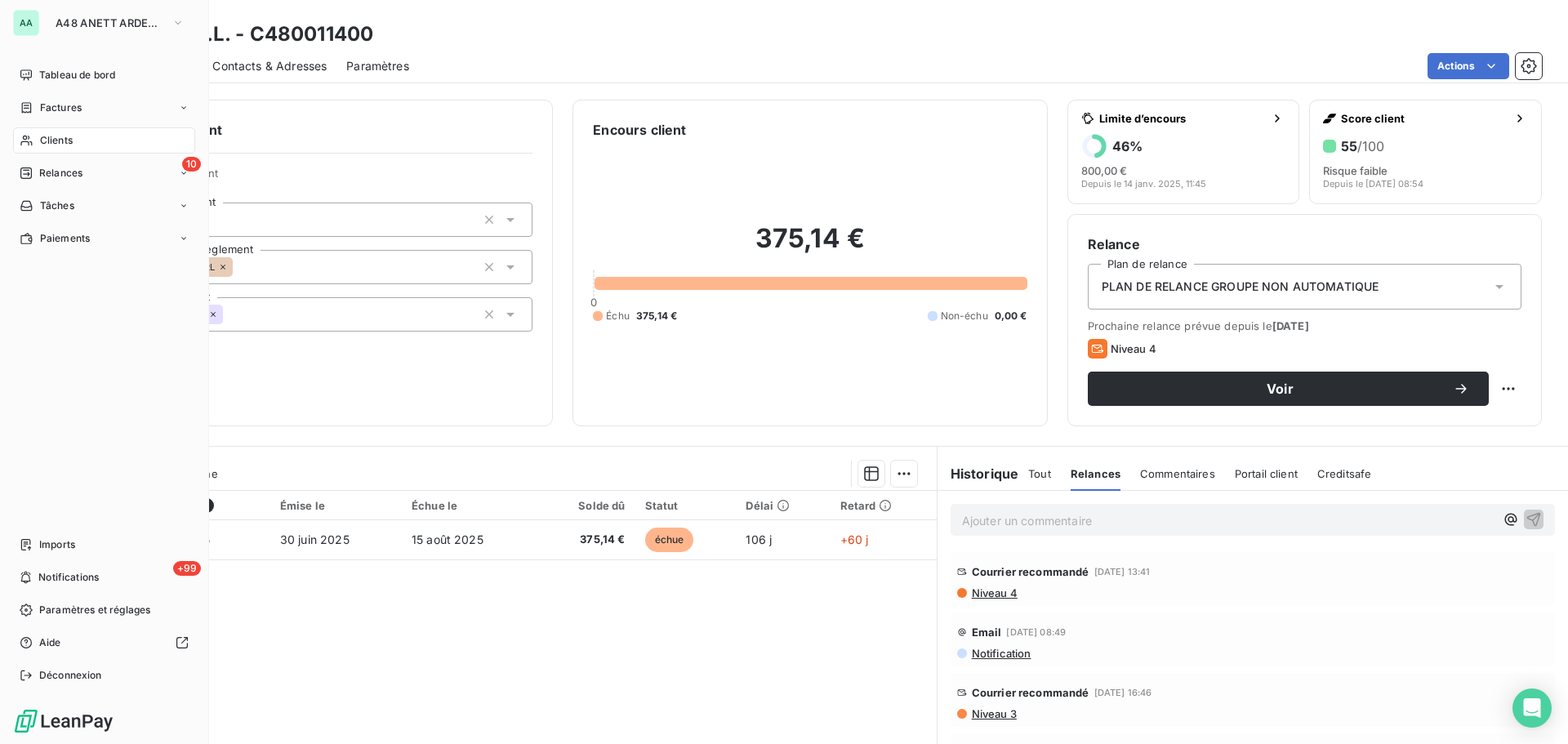
click at [60, 144] on span "Clients" at bounding box center [56, 140] width 33 height 14
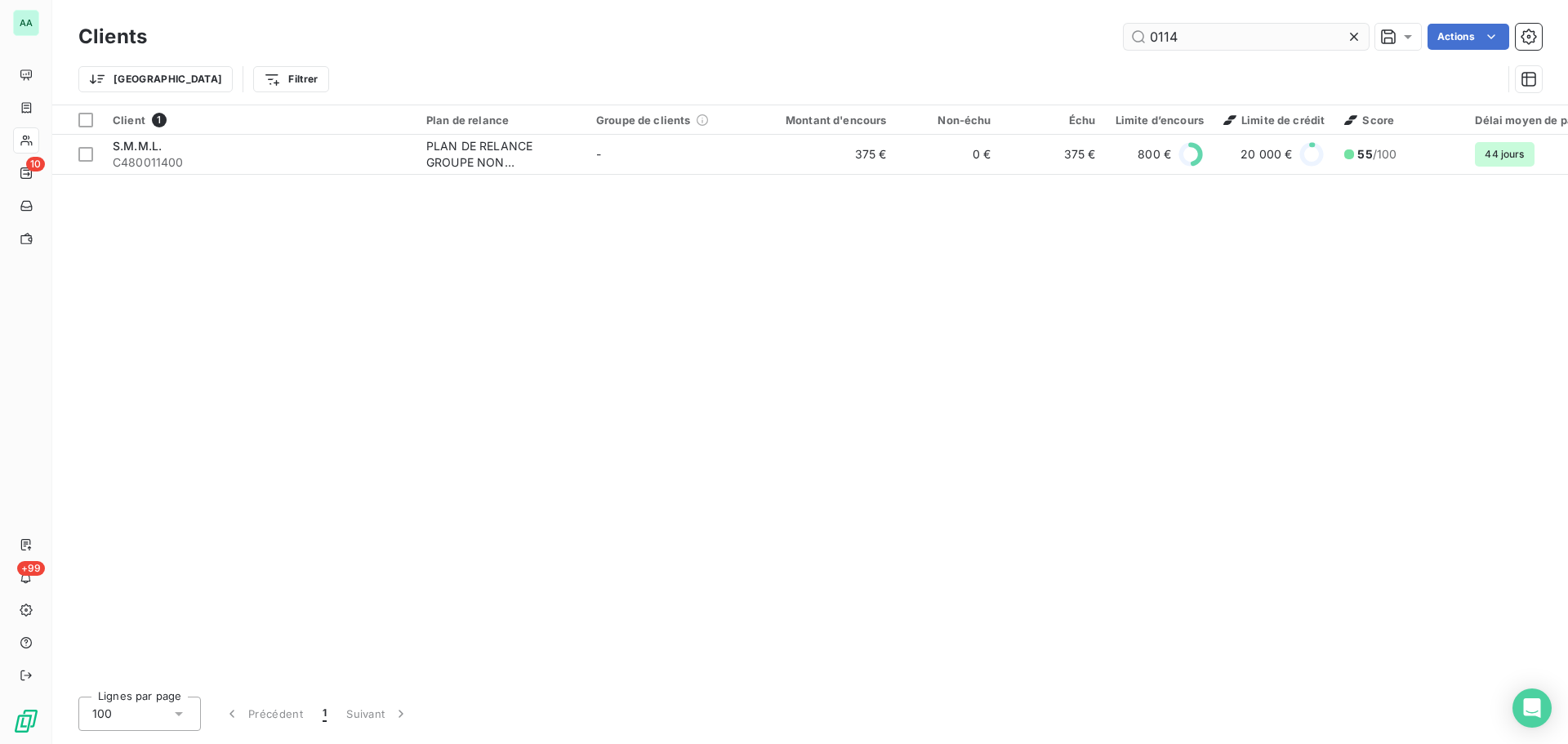
drag, startPoint x: 1183, startPoint y: 35, endPoint x: 1140, endPoint y: 40, distance: 43.3
click at [1140, 40] on input "0114" at bounding box center [1245, 36] width 245 height 26
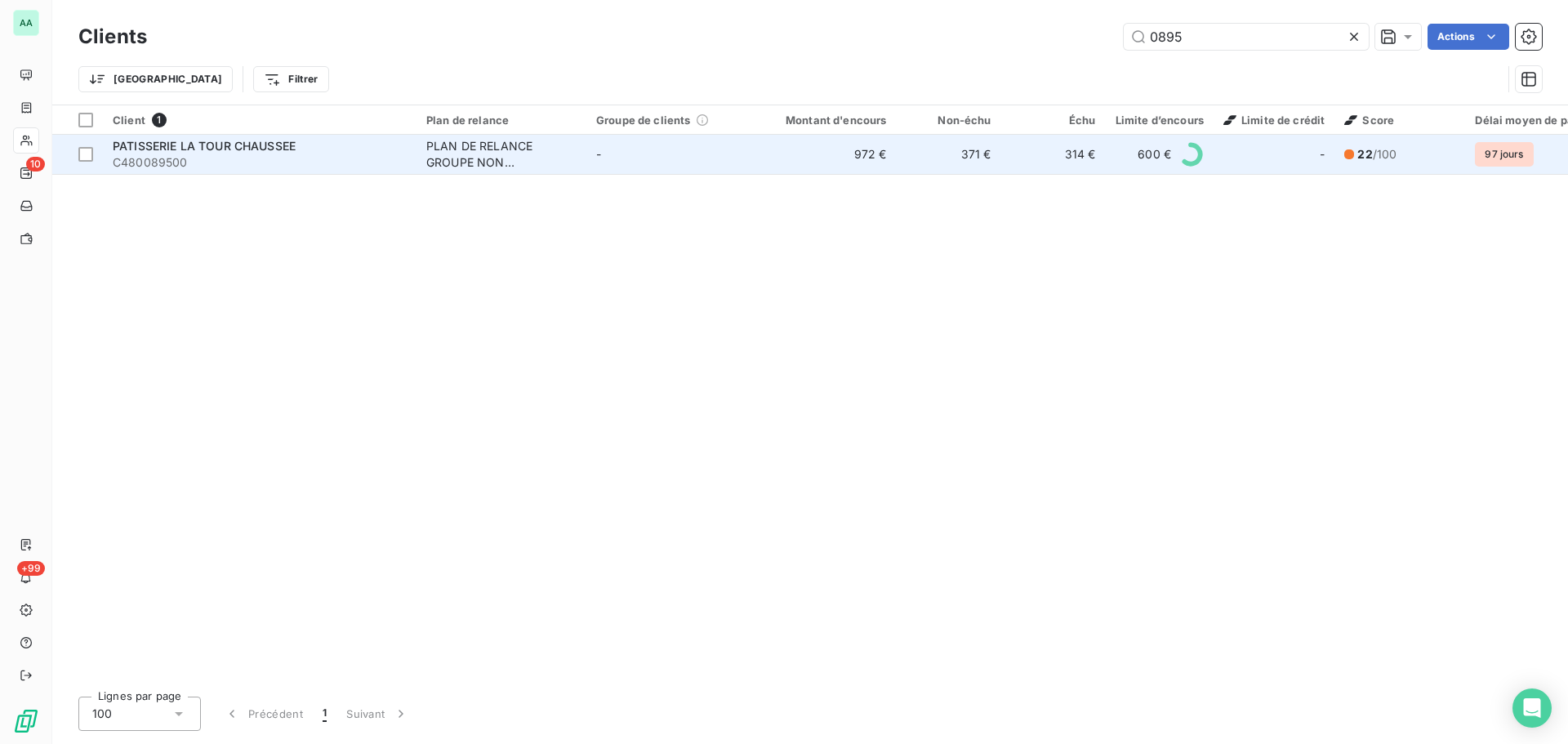
type input "0895"
click at [616, 165] on td "-" at bounding box center [671, 154] width 170 height 40
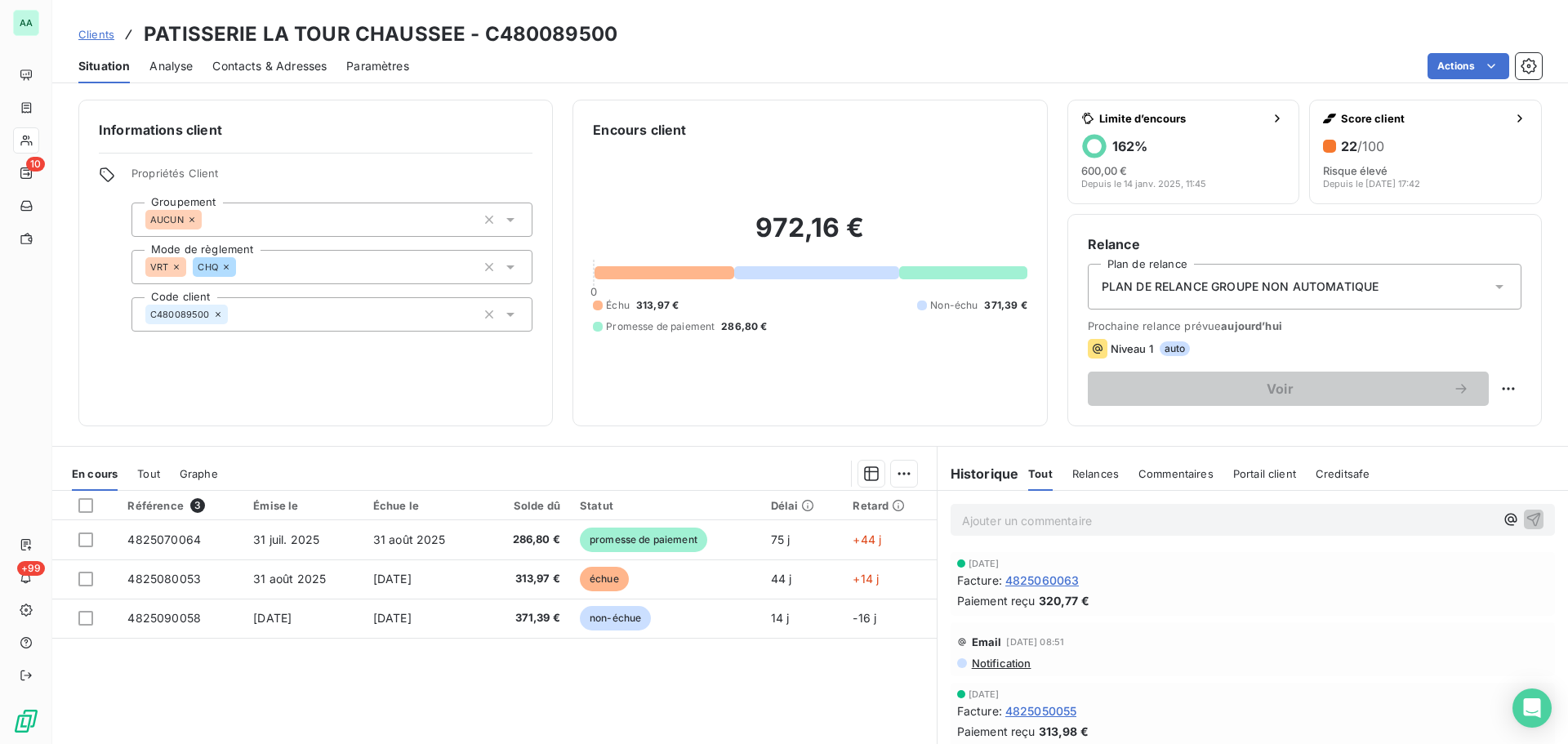
click at [1080, 472] on span "Relances" at bounding box center [1095, 474] width 46 height 13
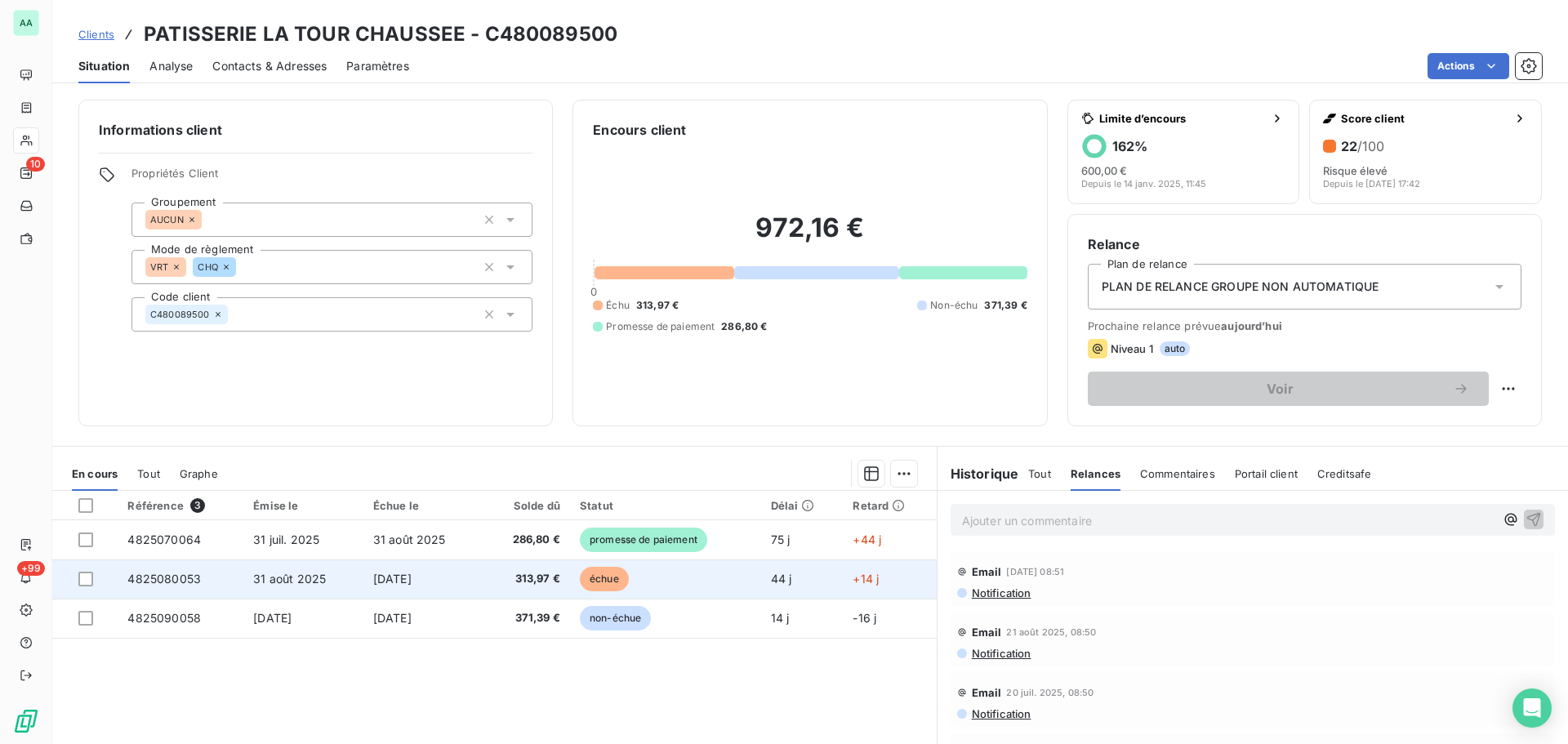
click at [709, 583] on td "échue" at bounding box center [665, 579] width 191 height 40
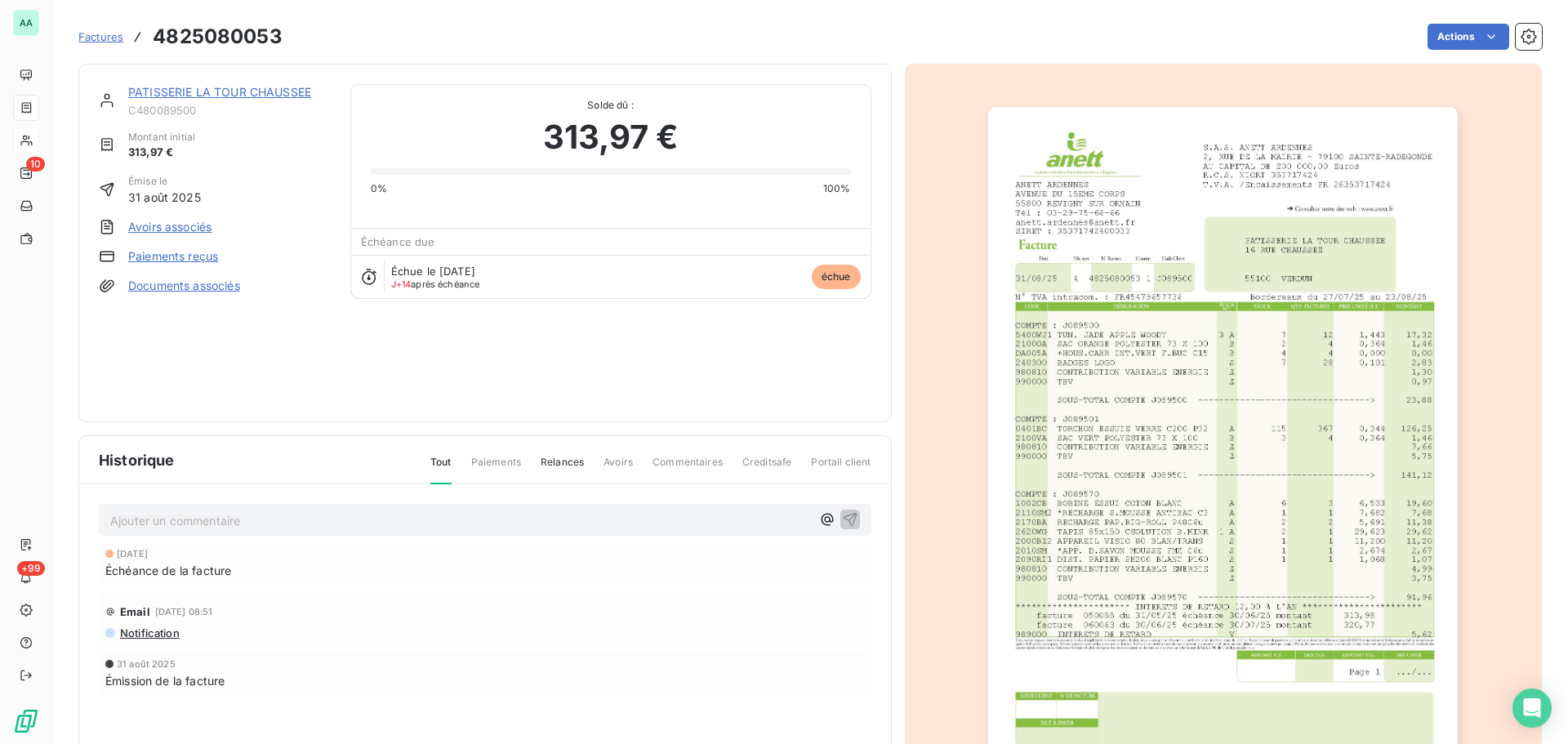
click at [575, 458] on span "Relances" at bounding box center [562, 468] width 43 height 28
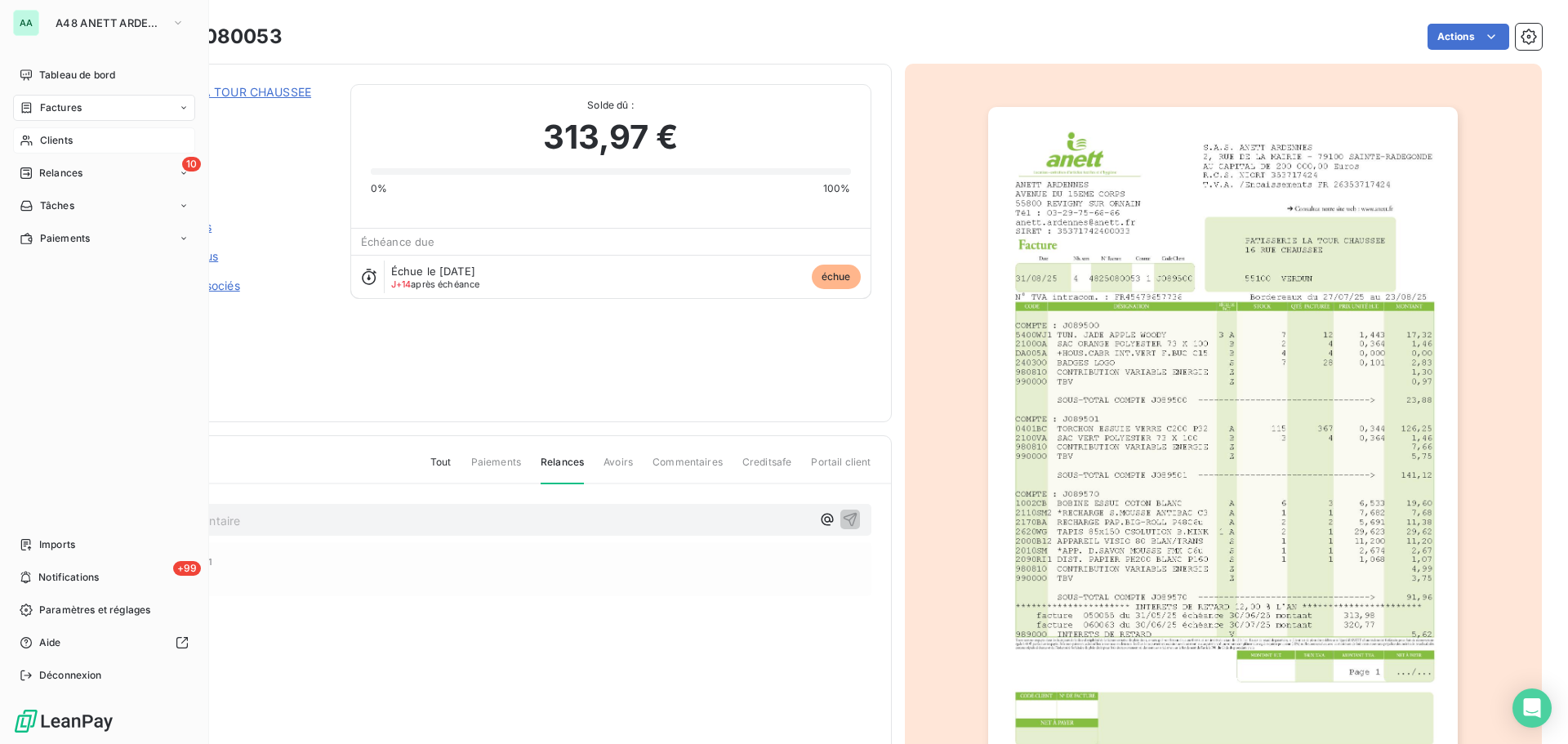
drag, startPoint x: 69, startPoint y: 142, endPoint x: 123, endPoint y: 145, distance: 54.1
click at [69, 142] on span "Clients" at bounding box center [56, 140] width 33 height 14
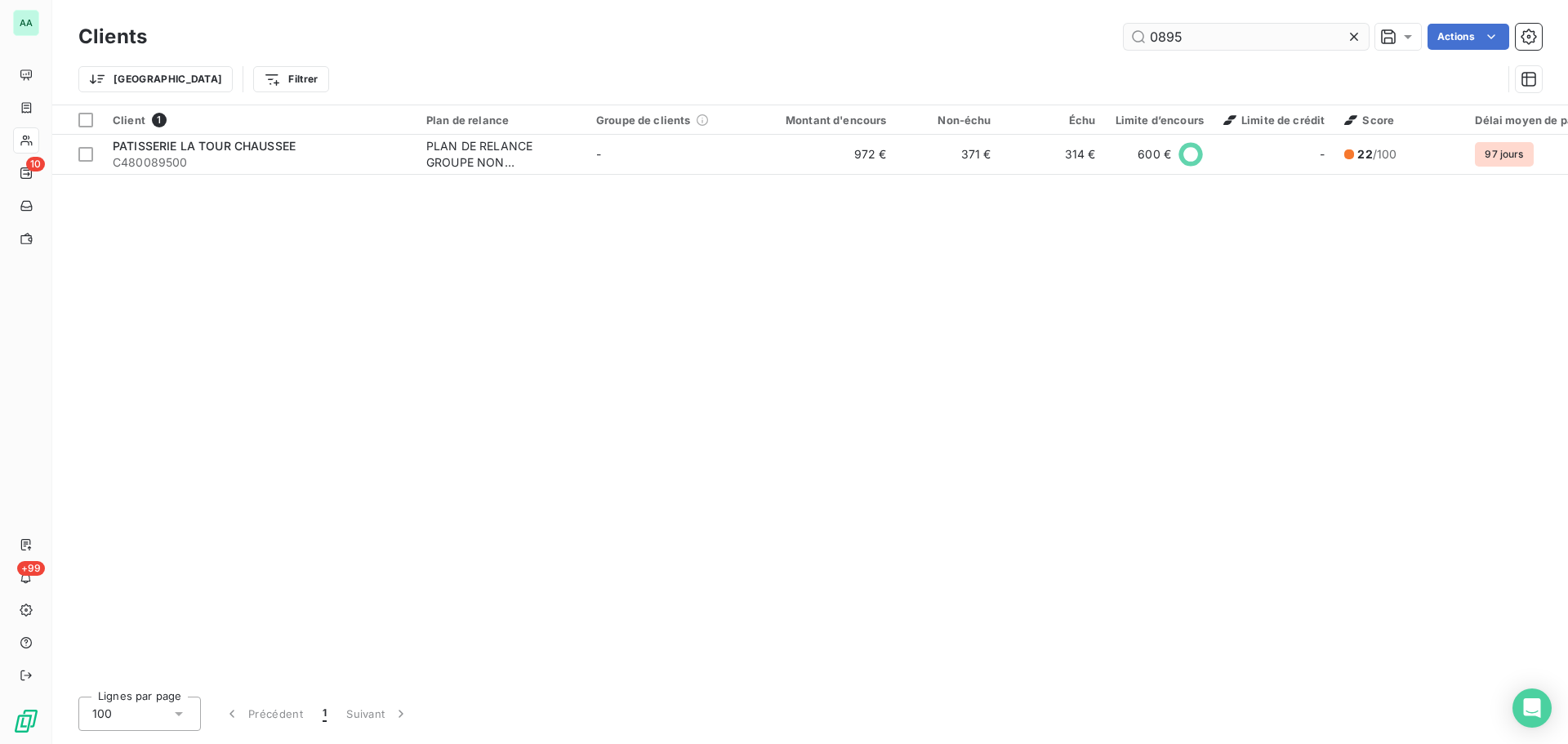
drag, startPoint x: 1208, startPoint y: 42, endPoint x: 1134, endPoint y: 42, distance: 74.0
click at [1134, 42] on input "0895" at bounding box center [1245, 36] width 245 height 26
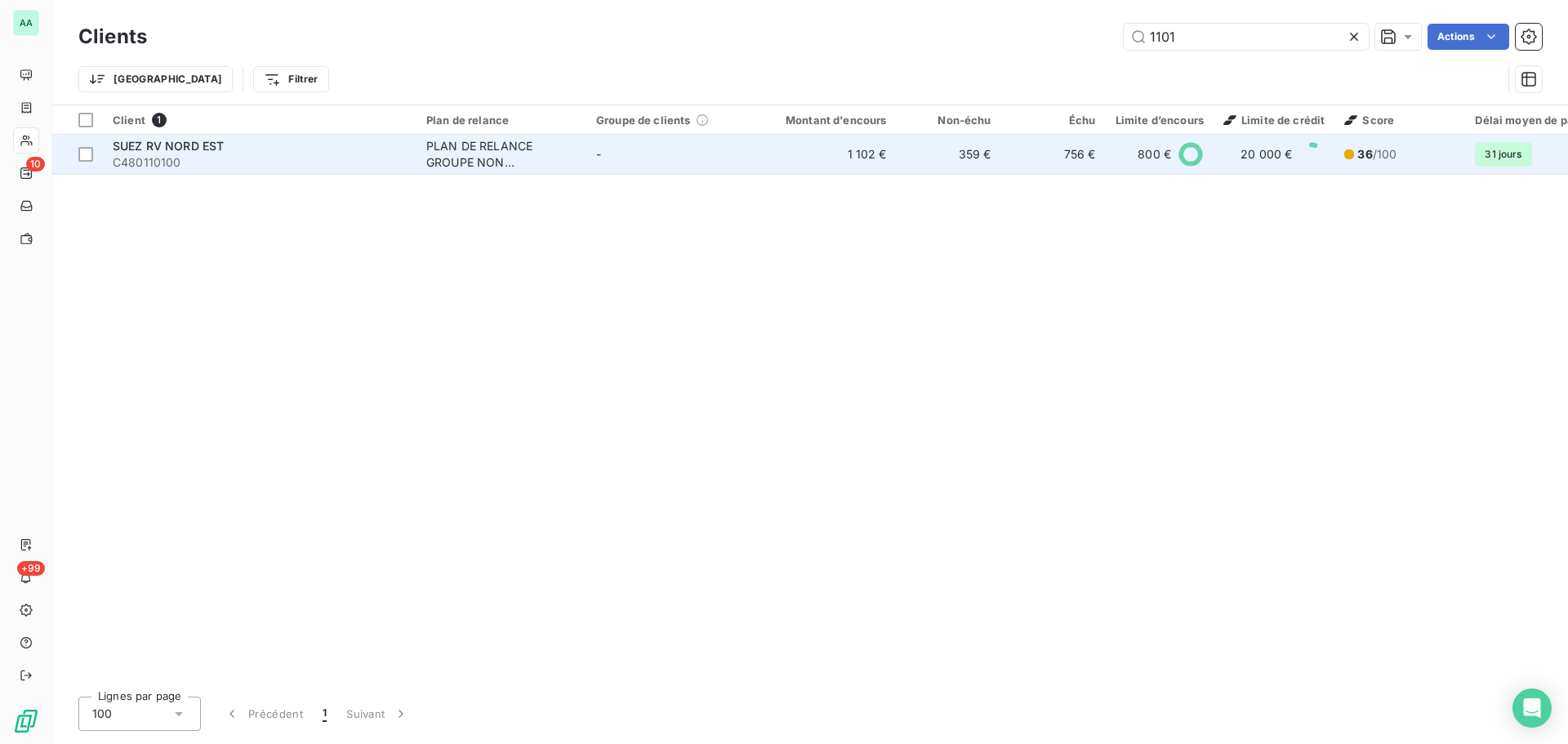
type input "1101"
click at [522, 154] on div "PLAN DE RELANCE GROUPE NON AUTOMATIQUE" at bounding box center [501, 154] width 150 height 33
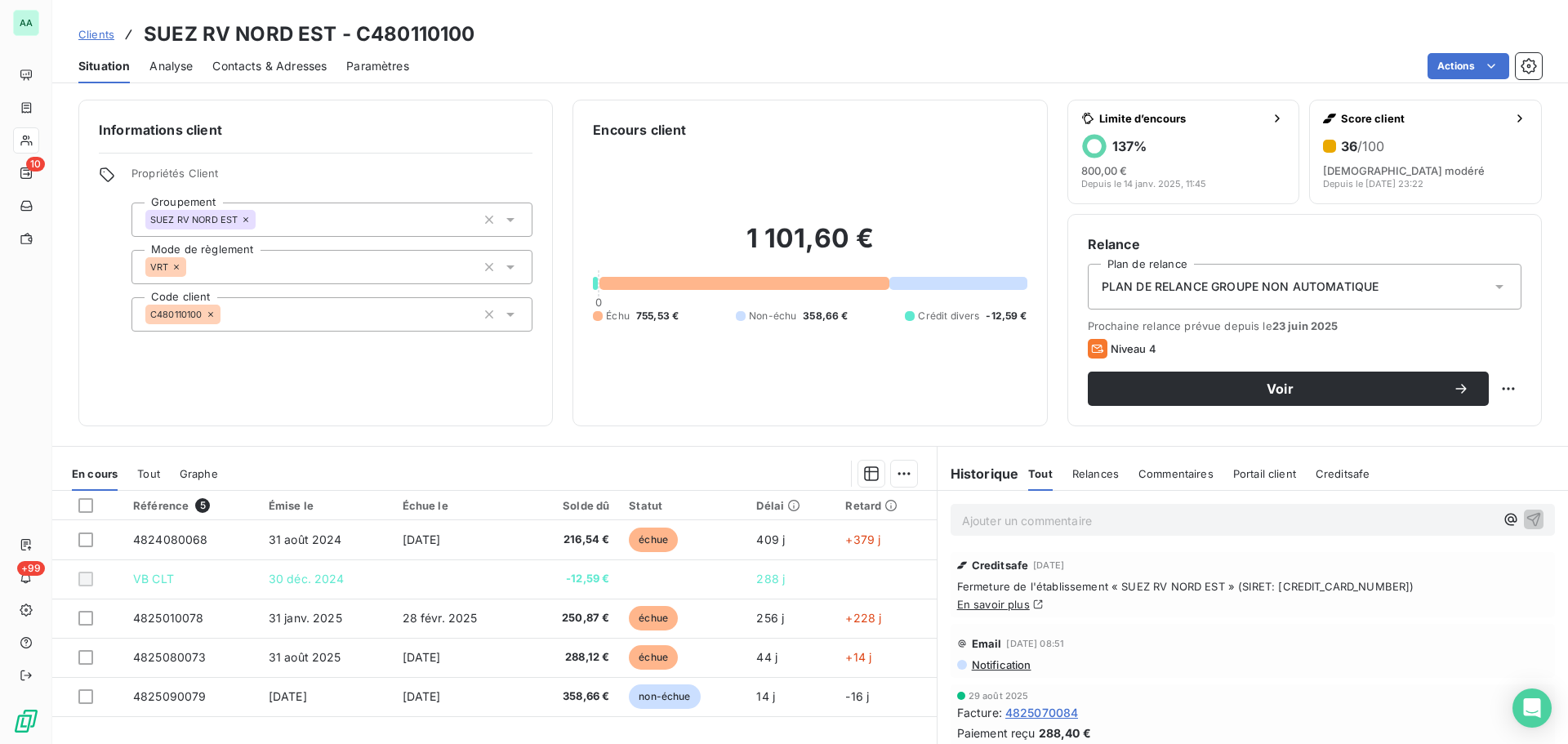
click at [1009, 607] on link "En savoir plus" at bounding box center [993, 605] width 72 height 13
drag, startPoint x: 1037, startPoint y: 604, endPoint x: 949, endPoint y: 587, distance: 89.6
click at [951, 587] on div "Creditsafe [DATE] Fermeture de l'établissement « [GEOGRAPHIC_DATA] EST » (SIRET…" at bounding box center [1252, 585] width 604 height 66
copy div "Fermeture de l'établissement « SUEZ RV NORD EST » (SIRET: [CREDIT_CARD_NUMBER])…"
click at [1085, 473] on span "Relances" at bounding box center [1095, 474] width 46 height 13
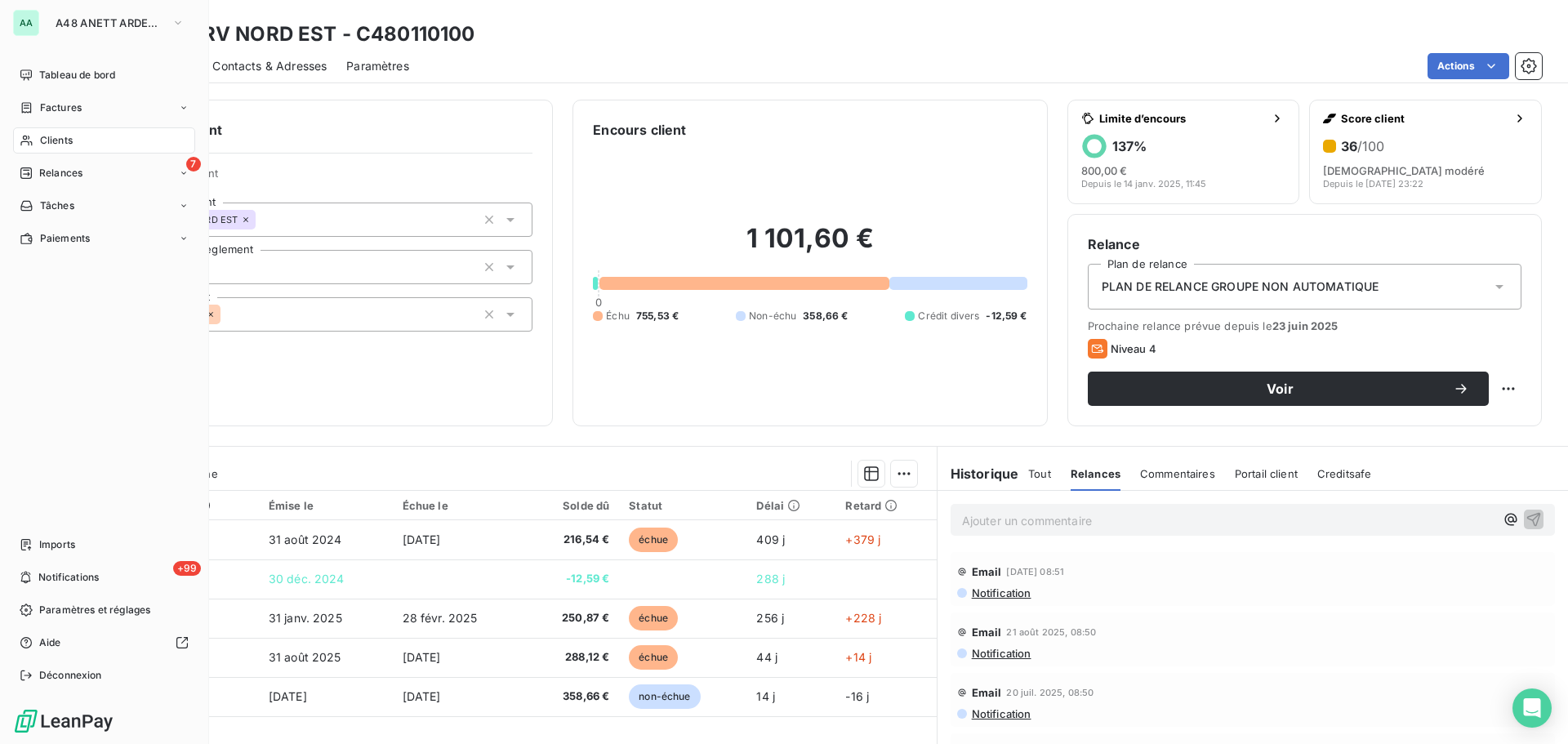
click at [100, 145] on div "Clients" at bounding box center [104, 140] width 182 height 26
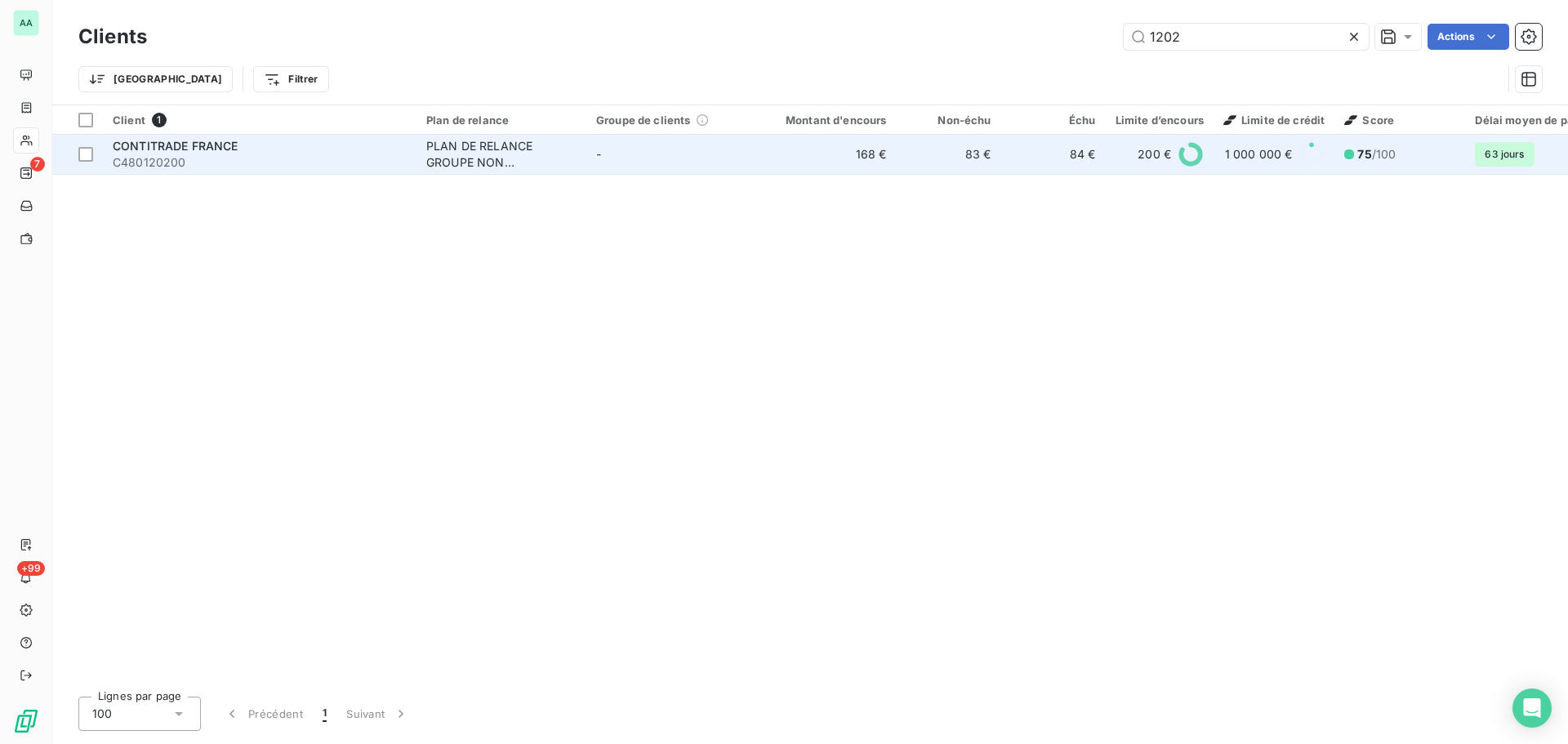
type input "1202"
click at [429, 152] on div "PLAN DE RELANCE GROUPE NON AUTOMATIQUE" at bounding box center [501, 154] width 150 height 33
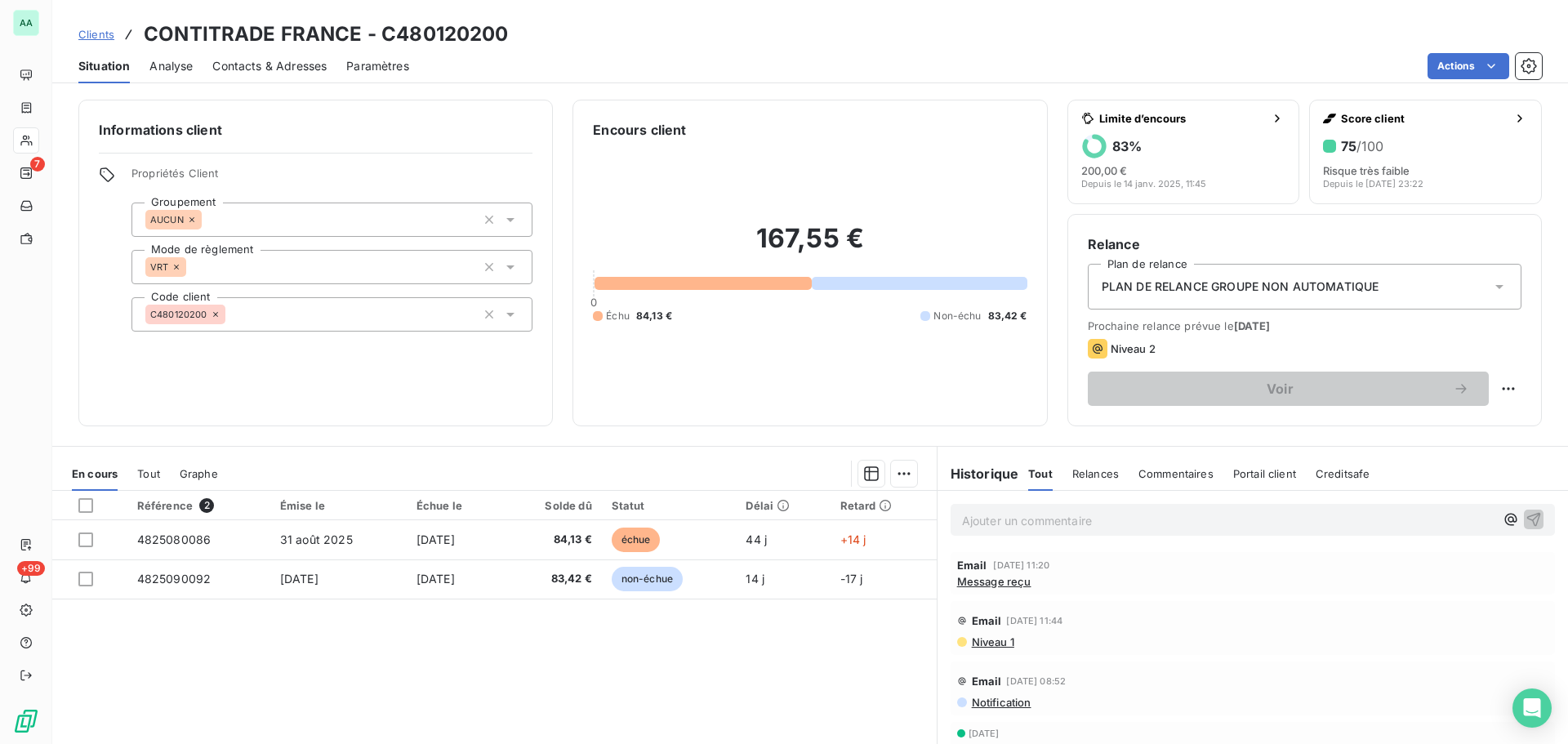
click at [965, 583] on span "Message reçu" at bounding box center [994, 582] width 74 height 13
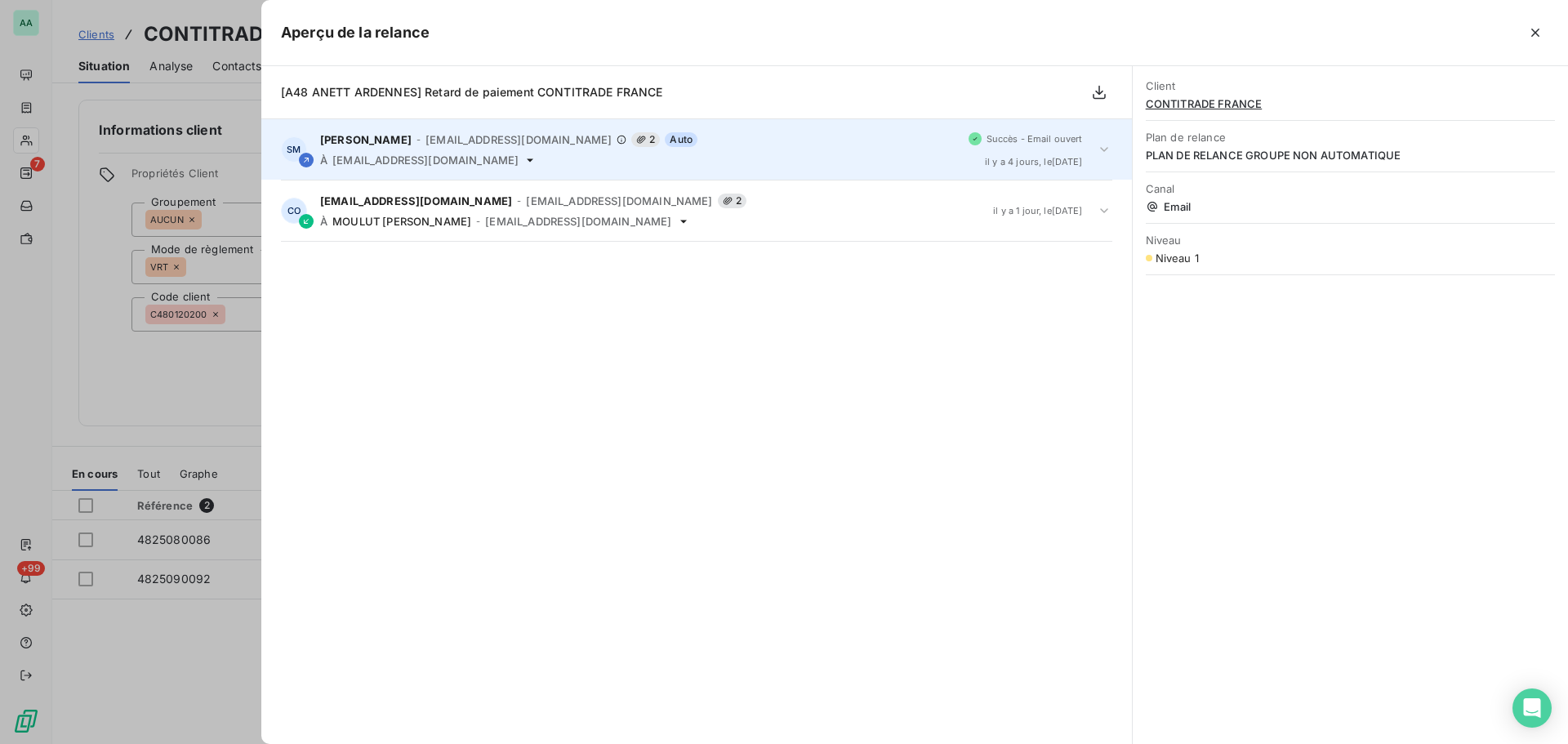
click at [1107, 147] on icon at bounding box center [1103, 149] width 16 height 16
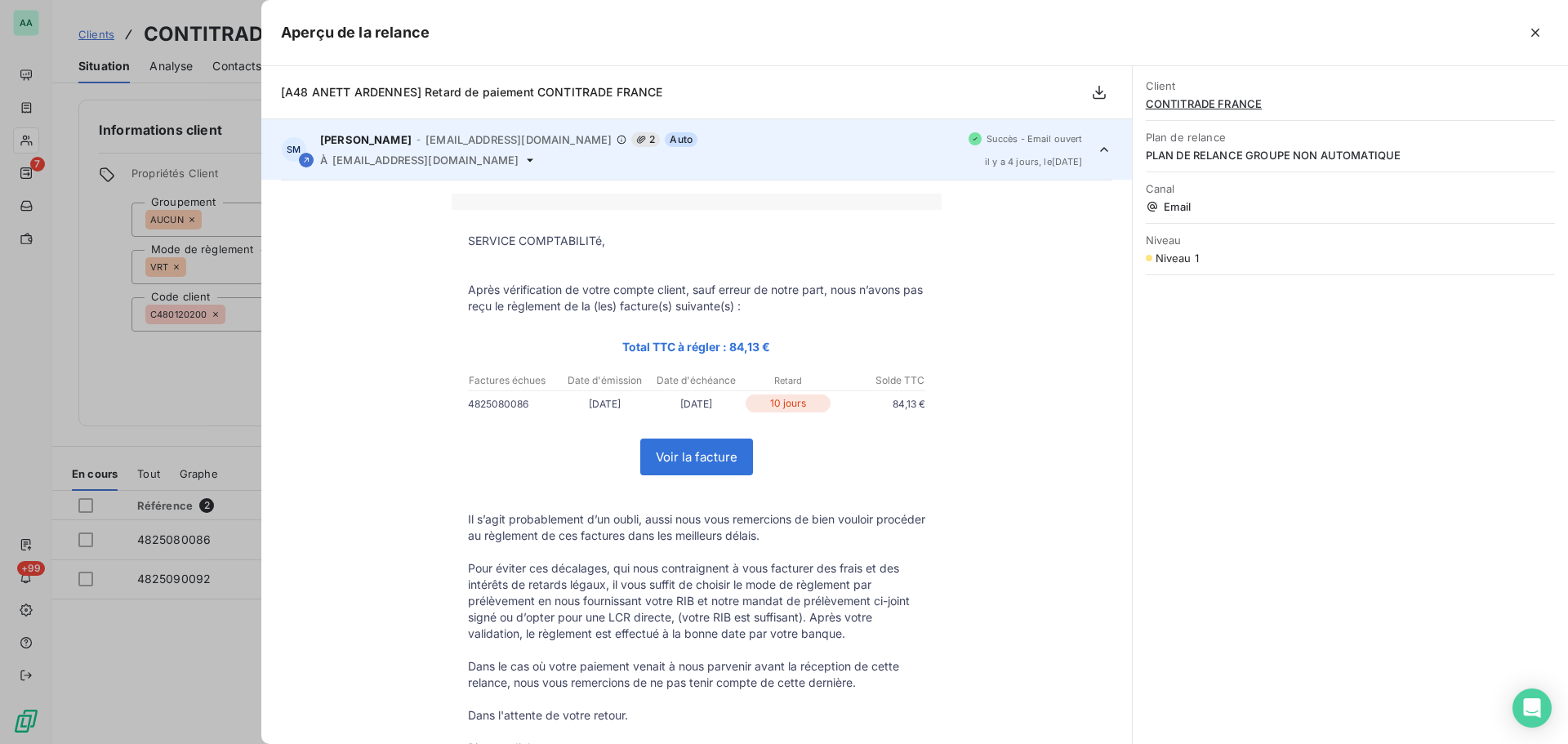
click at [1096, 151] on icon at bounding box center [1103, 149] width 16 height 16
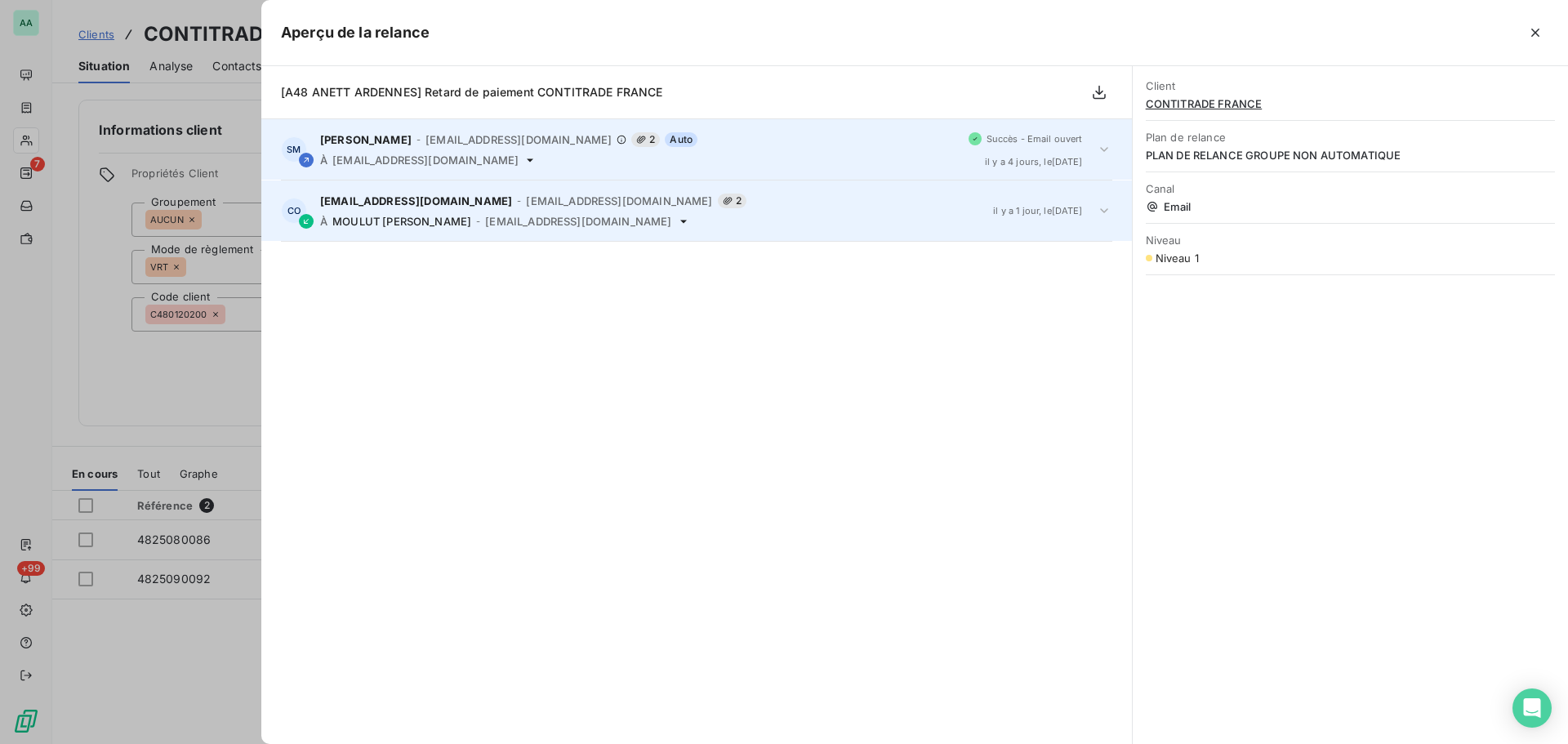
click at [1101, 212] on icon at bounding box center [1103, 210] width 16 height 16
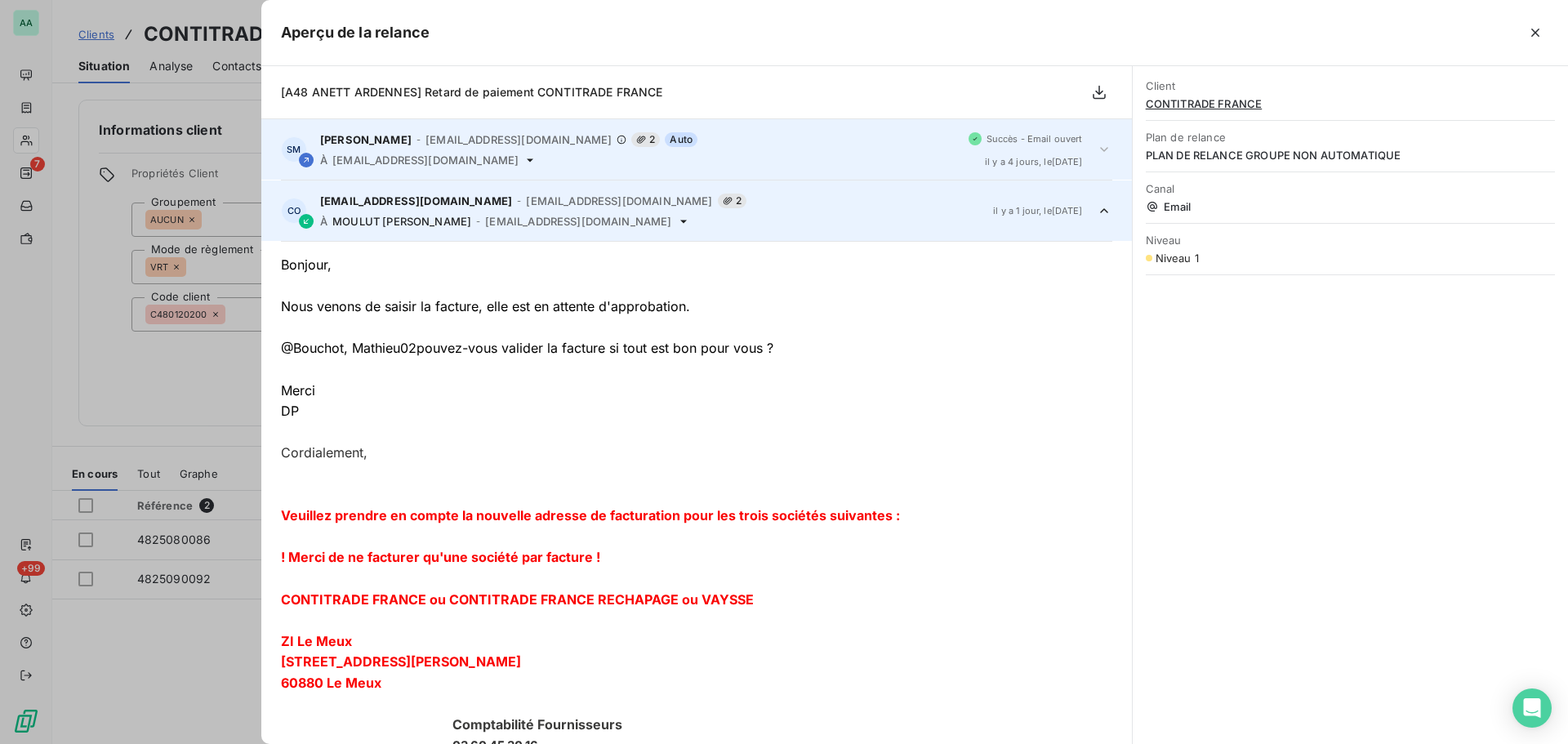
scroll to position [62, 0]
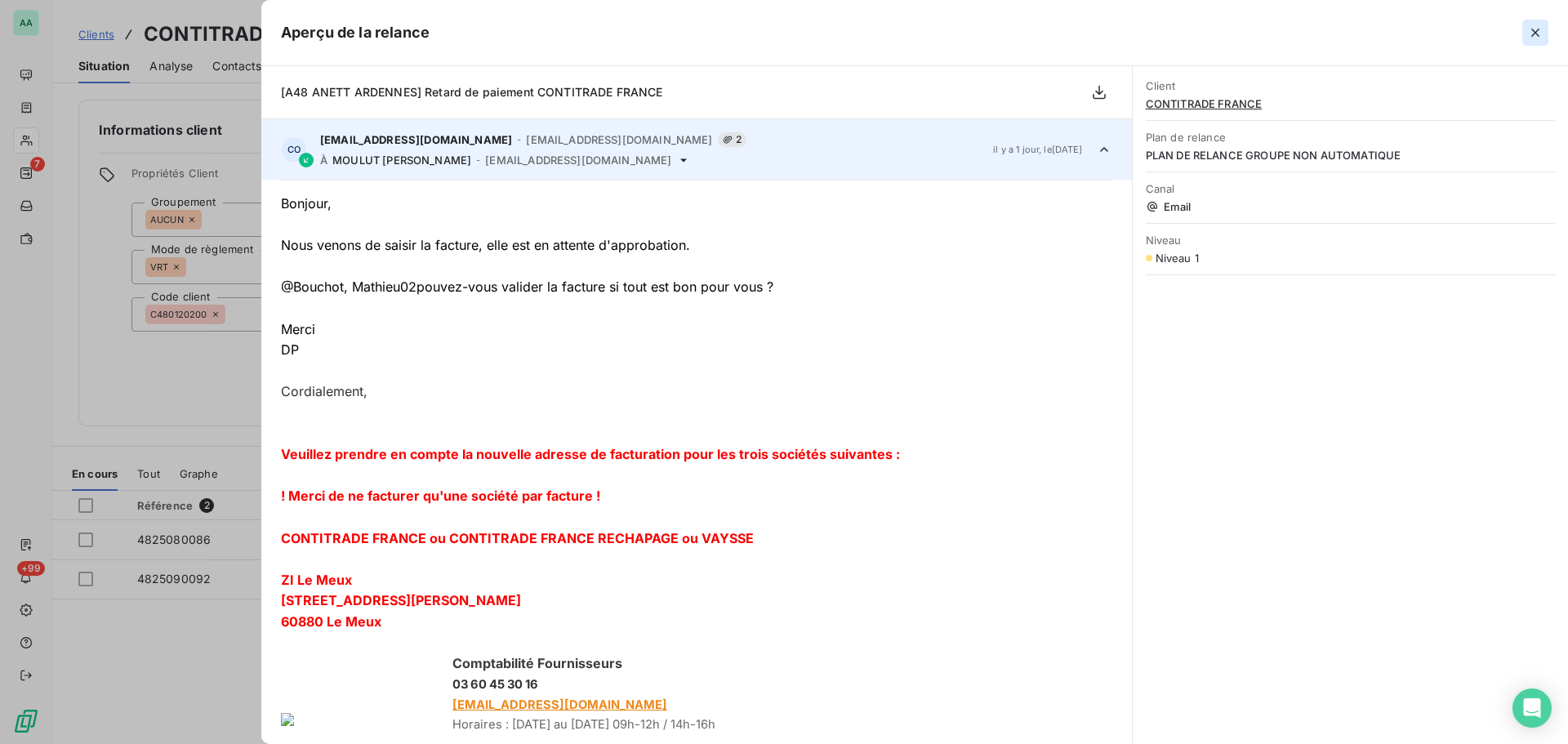
click at [1530, 39] on icon "button" at bounding box center [1534, 32] width 16 height 16
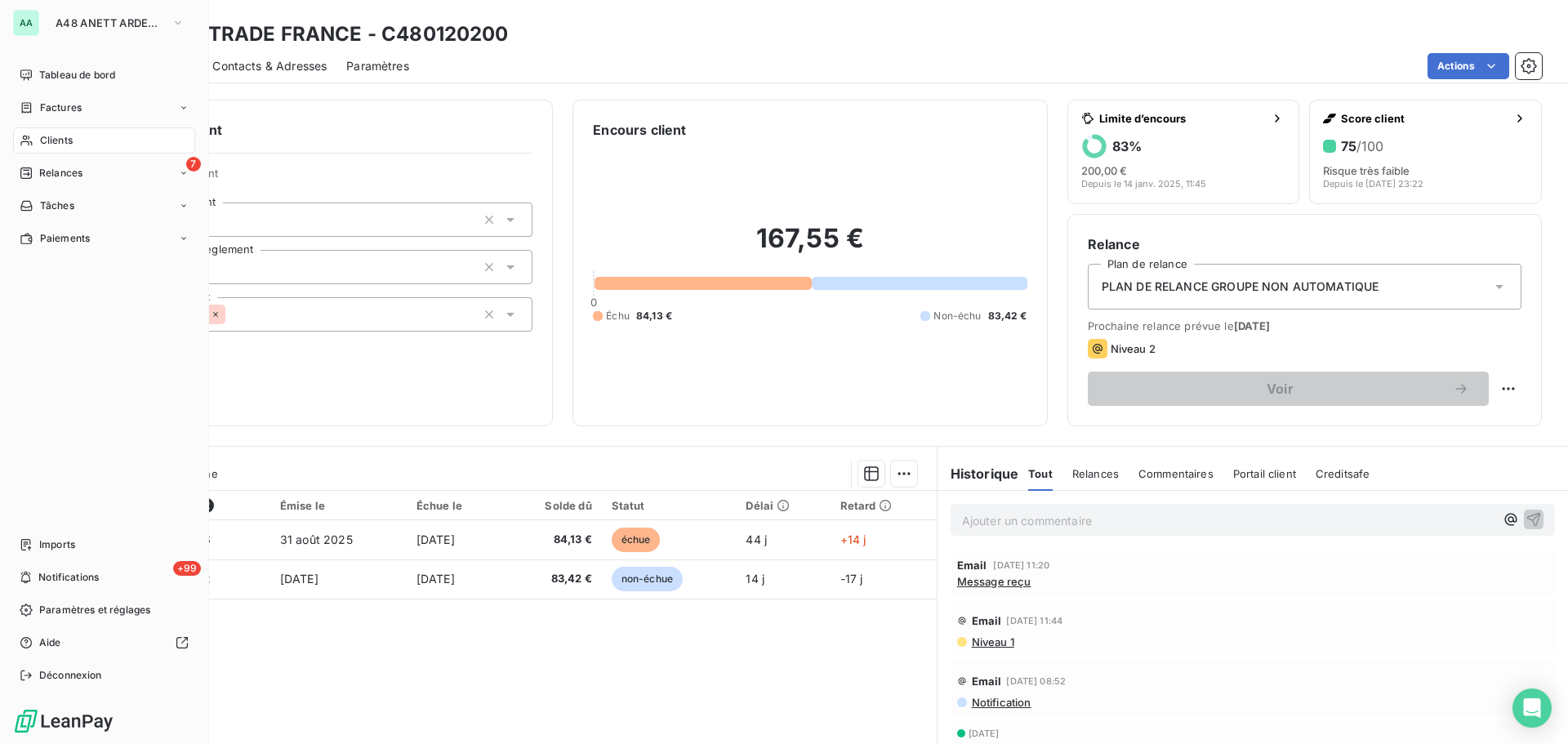
drag, startPoint x: 83, startPoint y: 139, endPoint x: 115, endPoint y: 138, distance: 32.0
click at [83, 139] on div "Clients" at bounding box center [104, 140] width 182 height 26
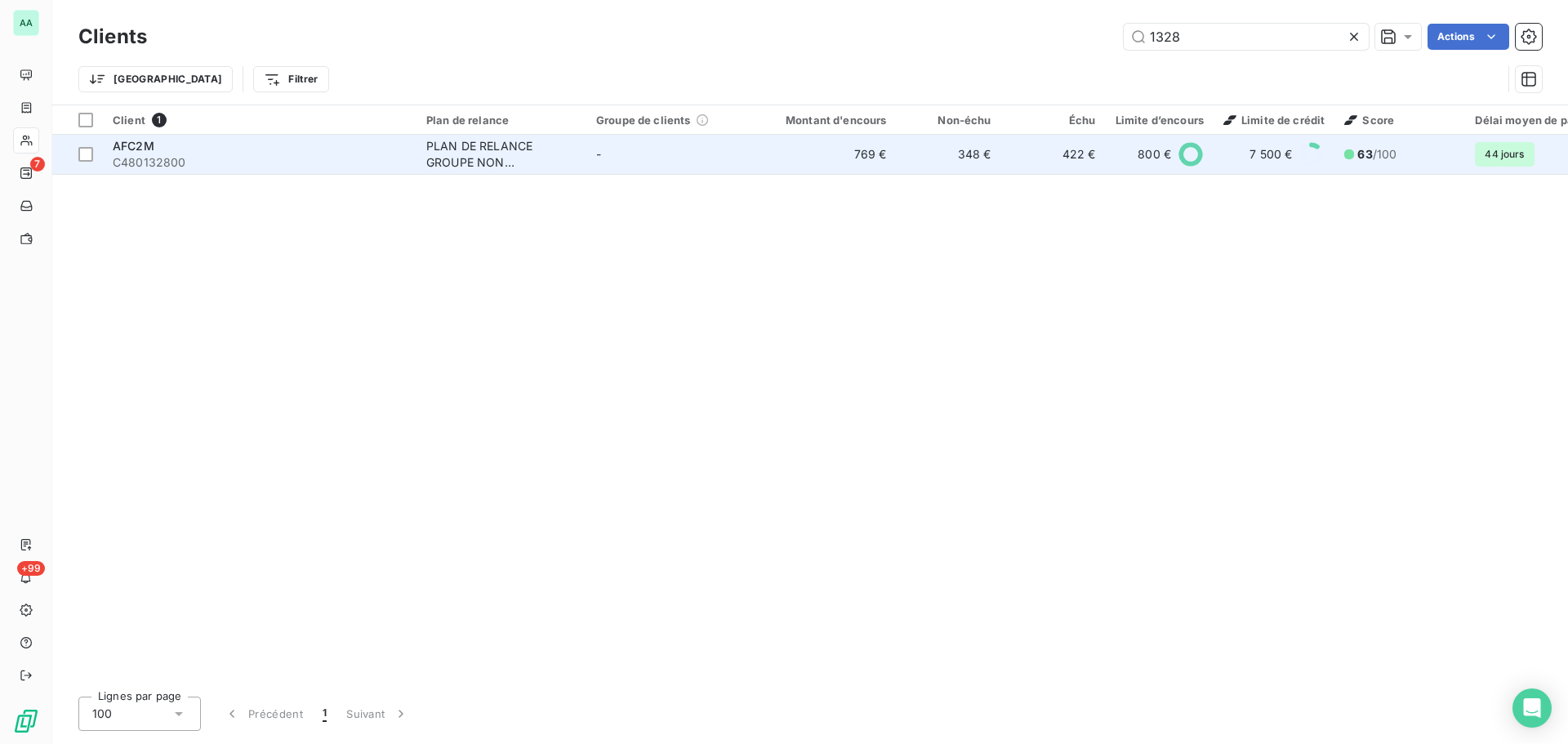
type input "1328"
click at [558, 144] on div "PLAN DE RELANCE GROUPE NON AUTOMATIQUE" at bounding box center [501, 154] width 150 height 33
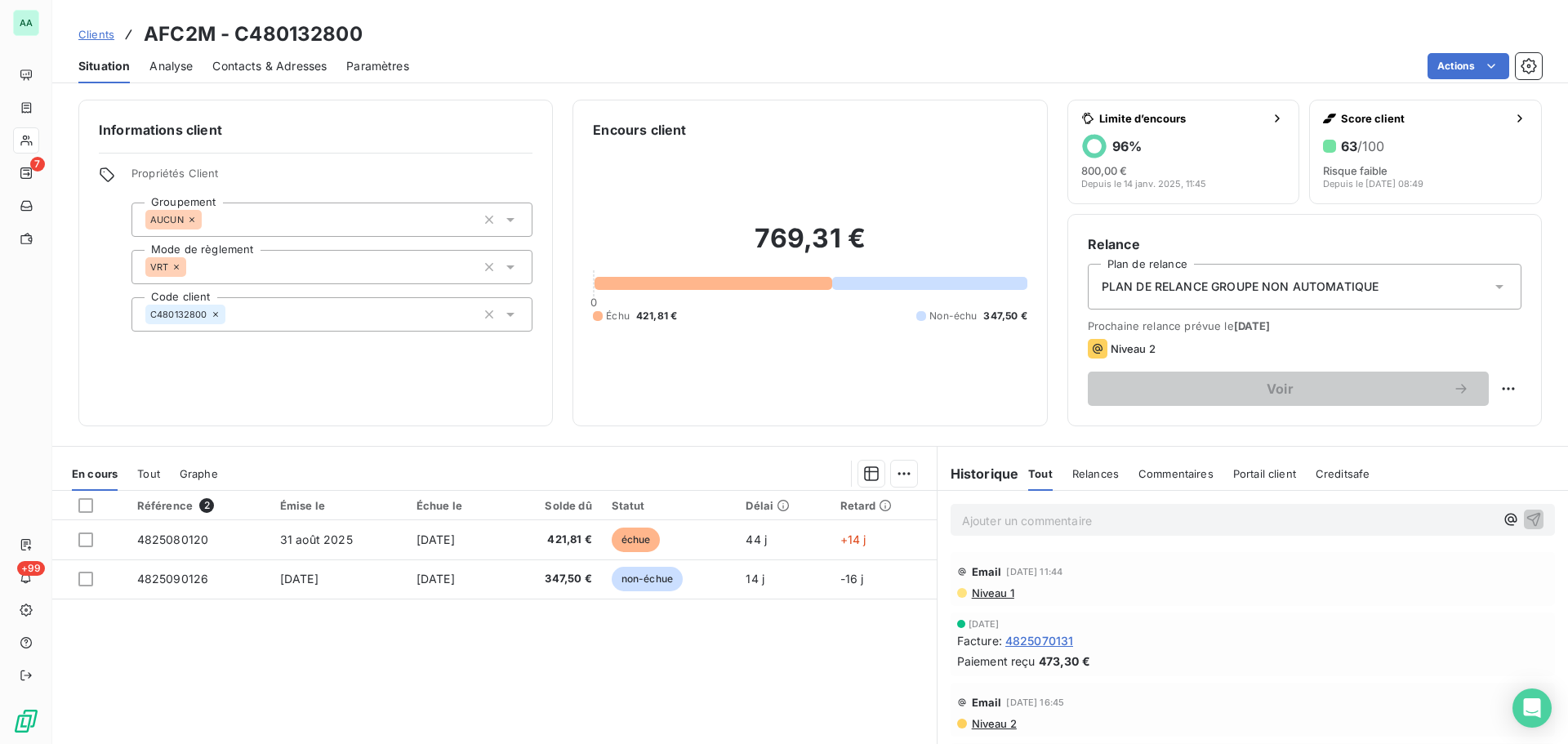
click at [1100, 471] on span "Relances" at bounding box center [1095, 474] width 46 height 13
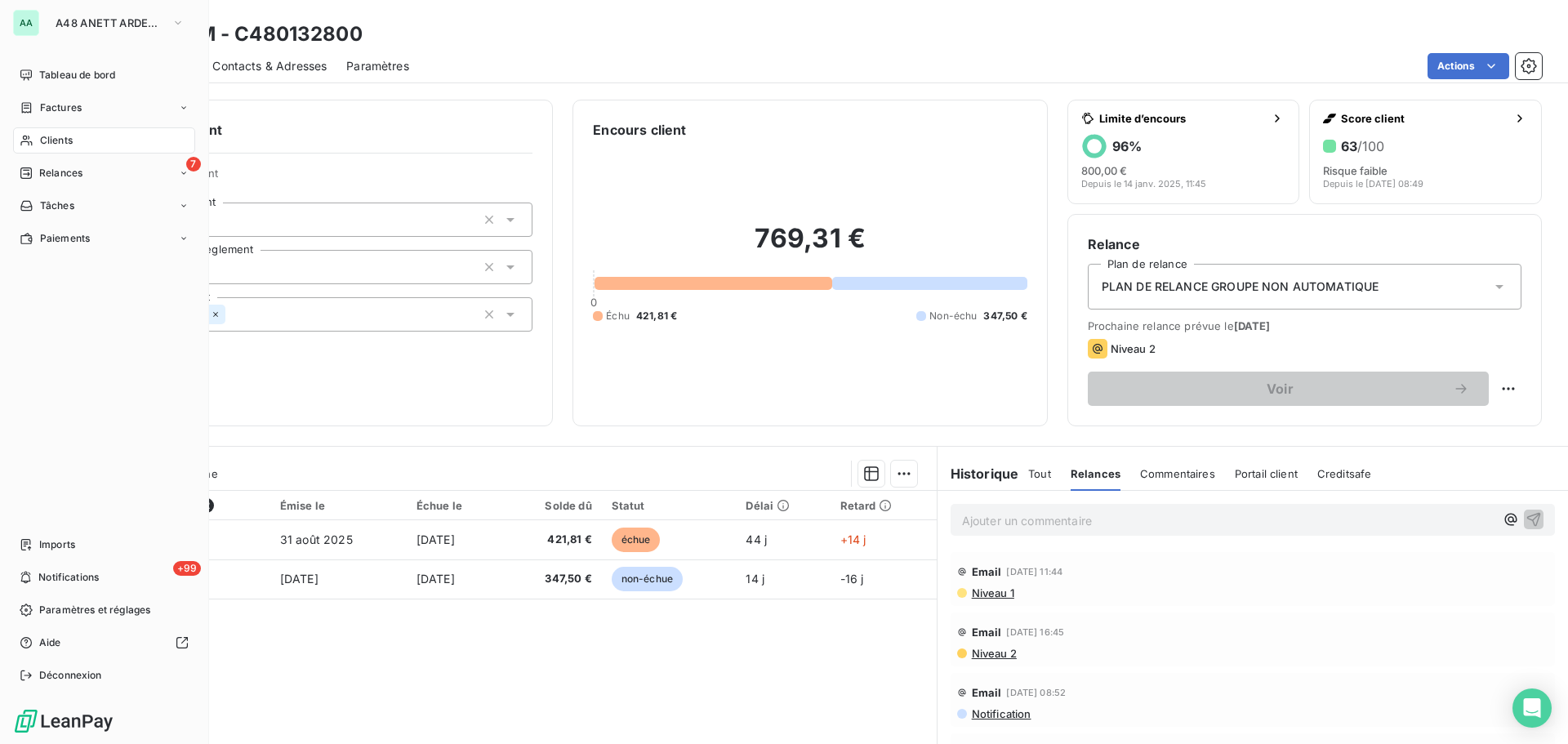
click at [63, 134] on span "Clients" at bounding box center [56, 140] width 33 height 14
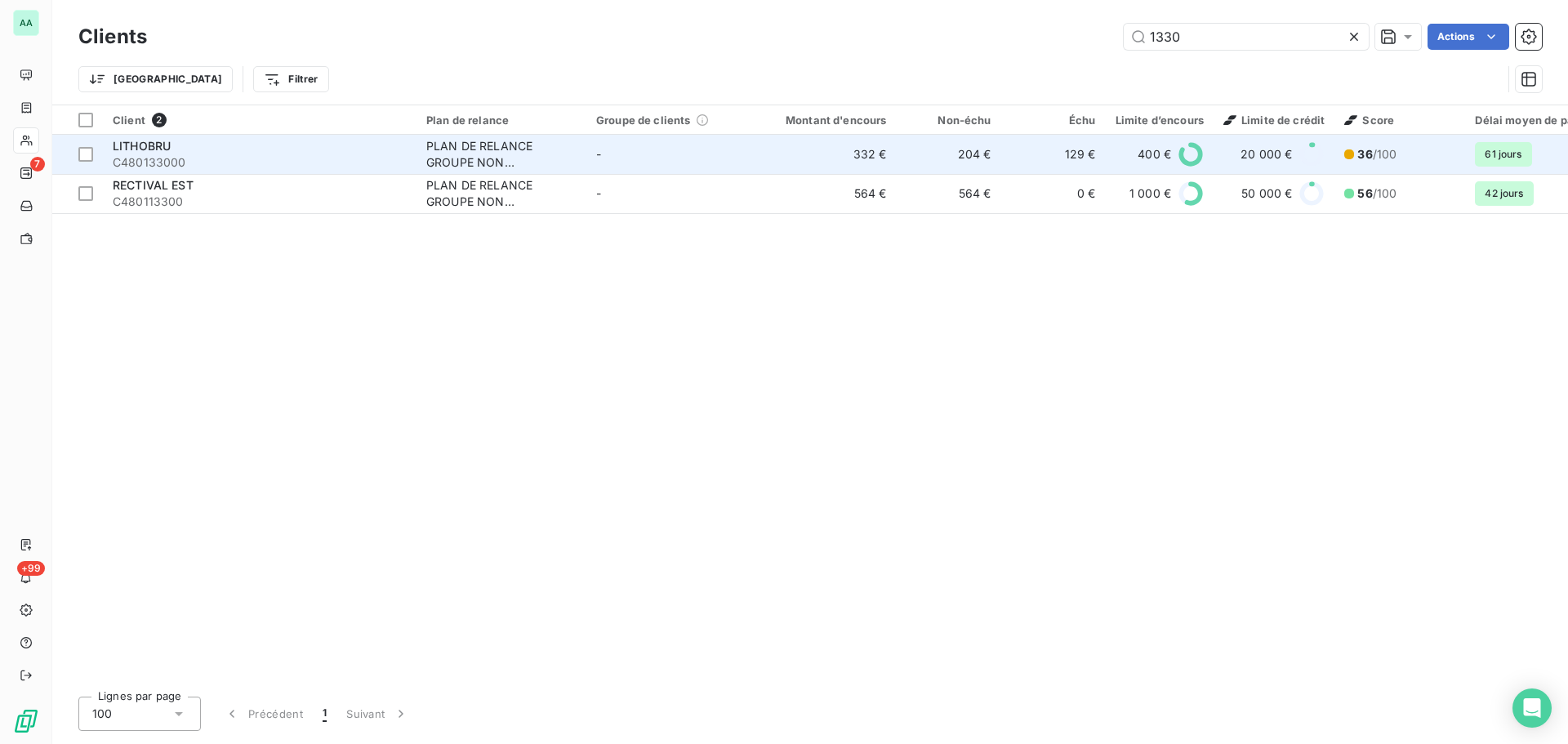
type input "1330"
click at [237, 145] on div "LITHOBRU" at bounding box center [259, 146] width 294 height 16
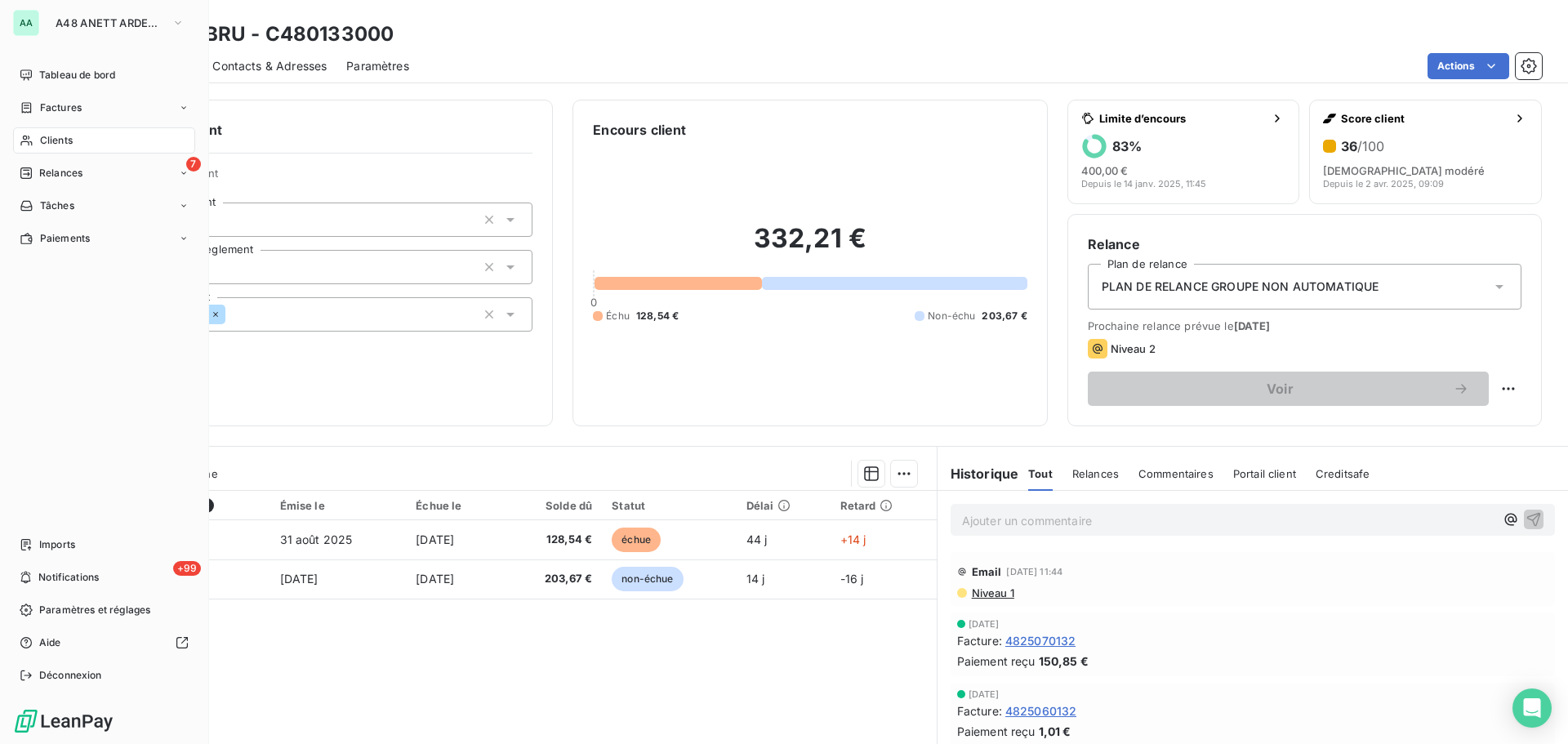
click at [86, 141] on div "Clients" at bounding box center [104, 140] width 182 height 26
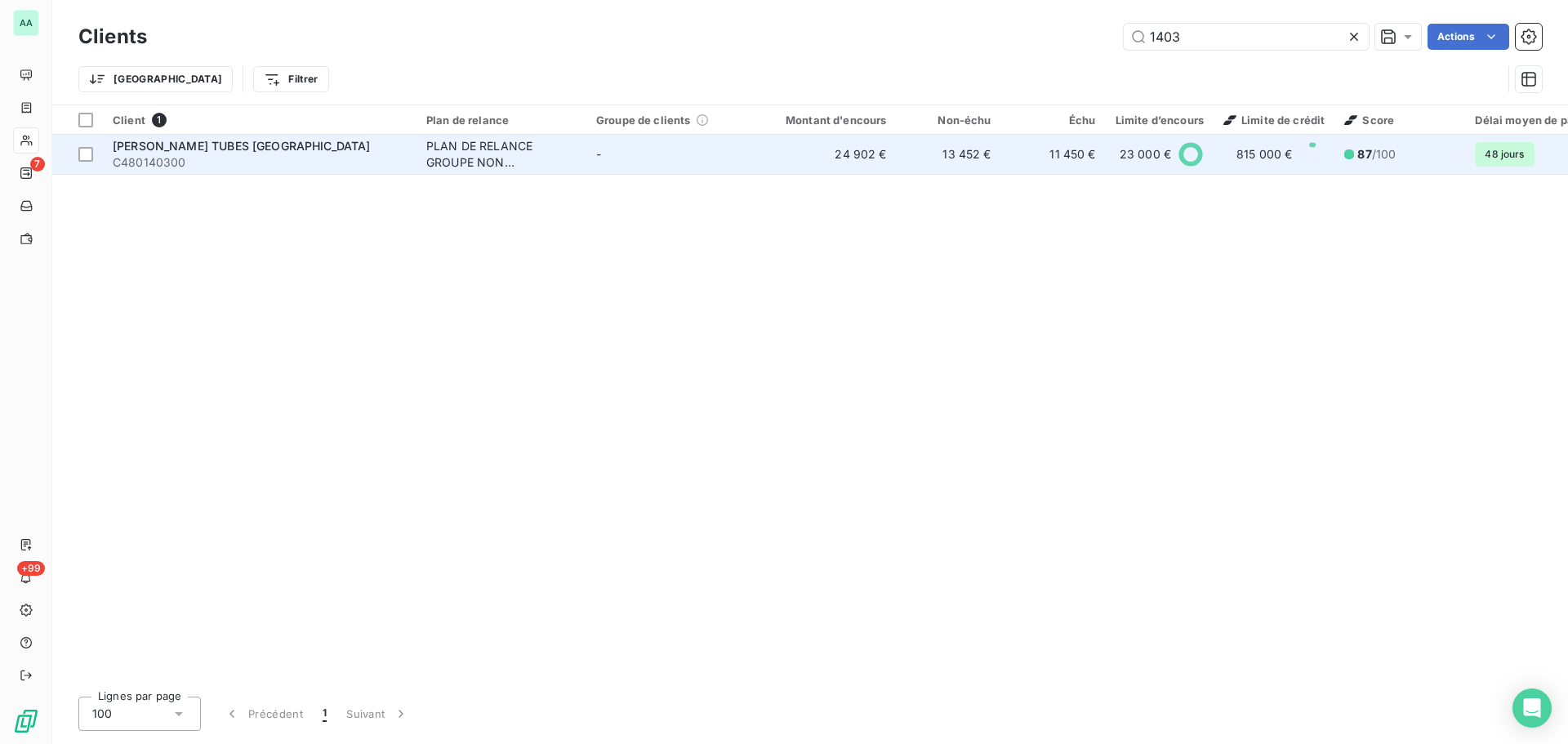
type input "1403"
click at [688, 168] on td "-" at bounding box center [671, 154] width 170 height 40
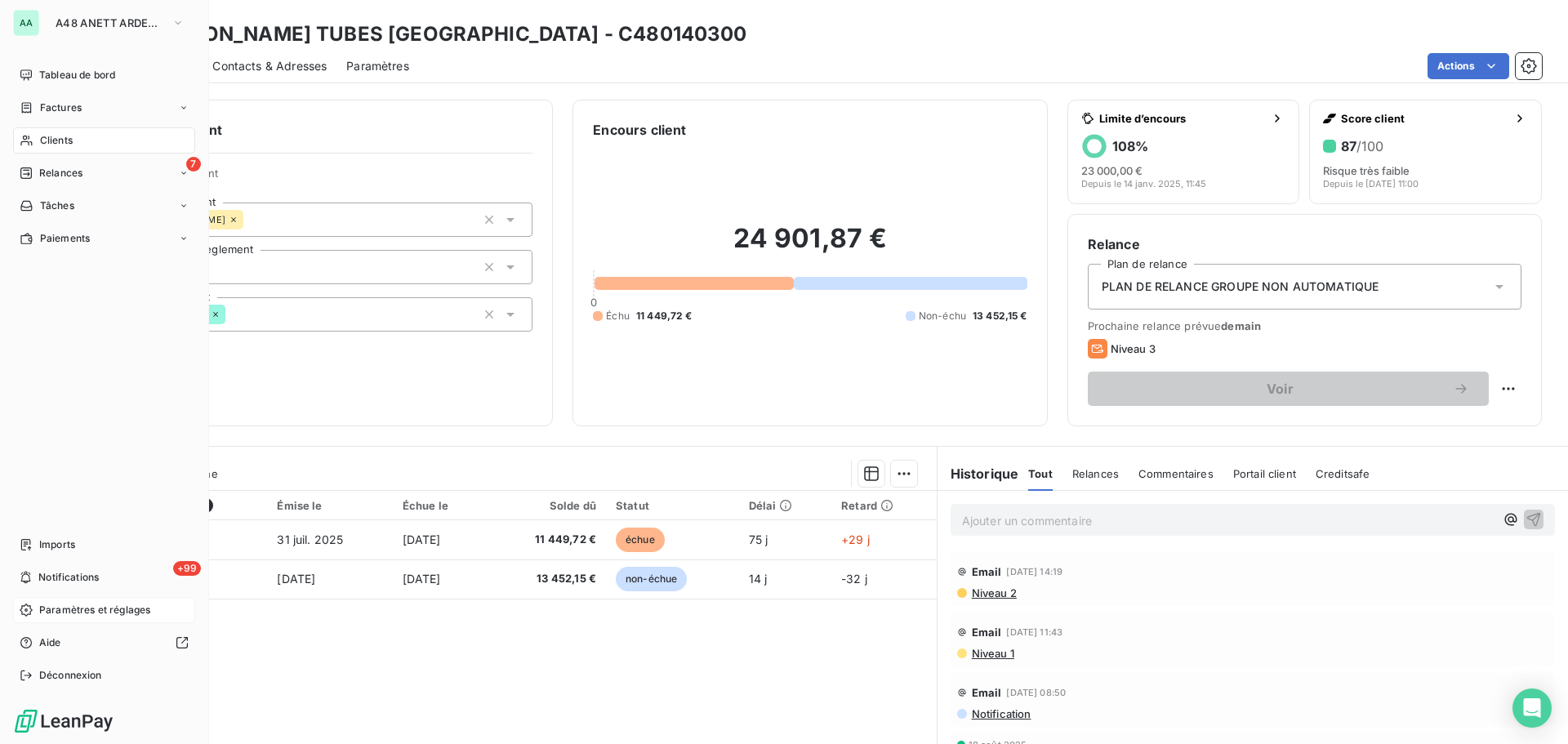
drag, startPoint x: 134, startPoint y: 571, endPoint x: 20, endPoint y: 613, distance: 121.5
drag, startPoint x: 20, startPoint y: 613, endPoint x: 435, endPoint y: 357, distance: 487.6
click at [435, 357] on div "Informations client Propriétés Client Groupement [PERSON_NAME] Mode de règlemen…" at bounding box center [315, 263] width 474 height 327
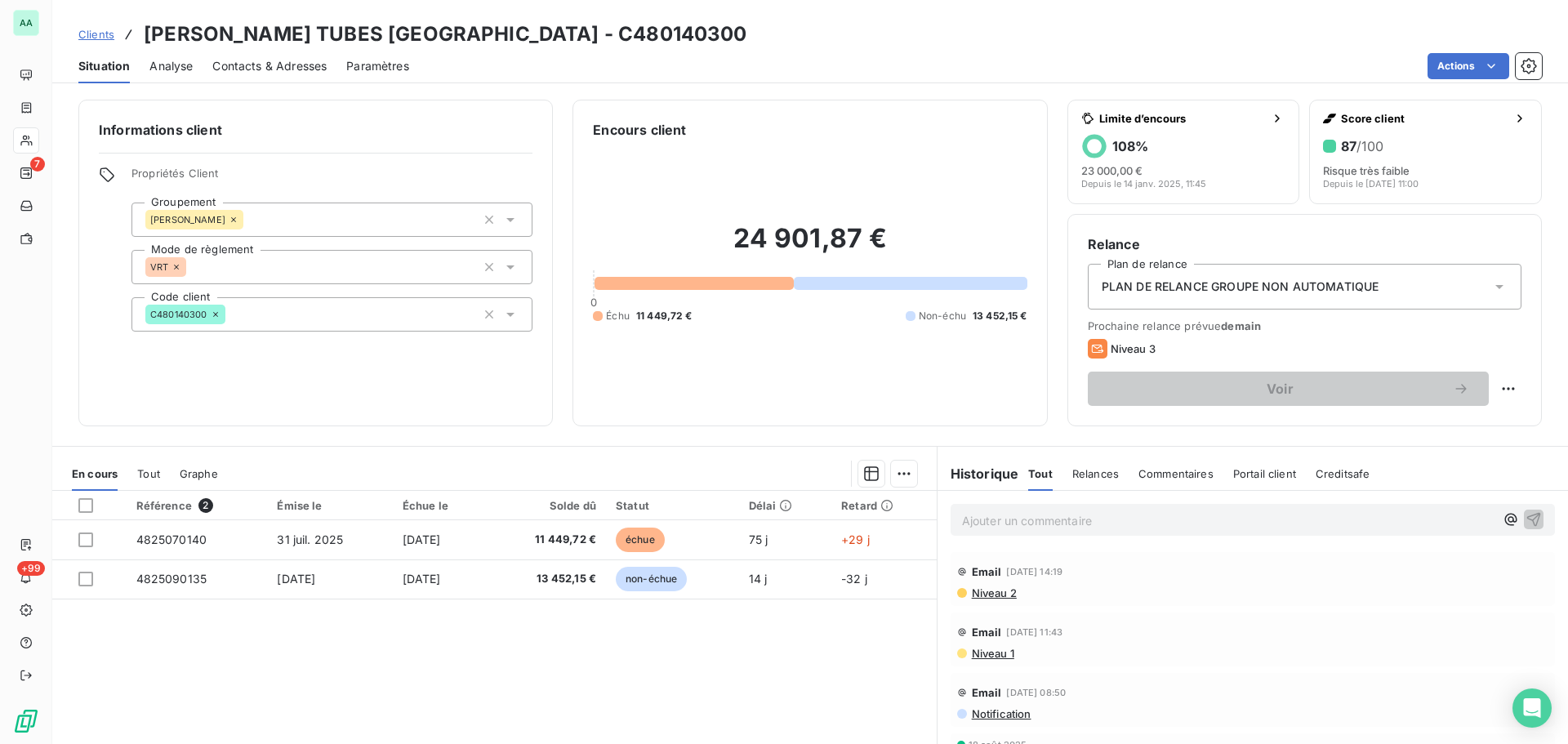
click at [1084, 474] on span "Relances" at bounding box center [1095, 474] width 46 height 13
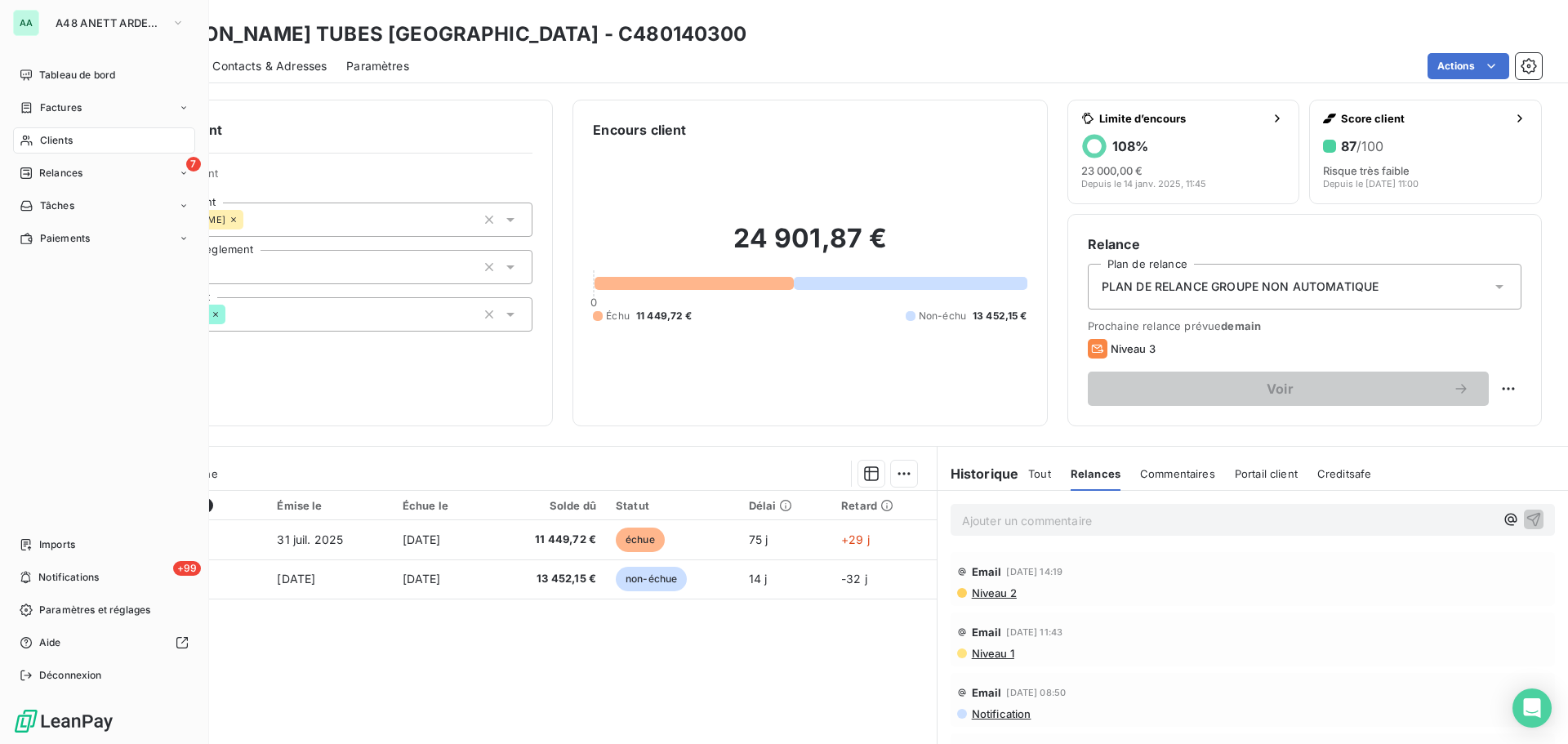
click at [53, 138] on span "Clients" at bounding box center [56, 140] width 33 height 14
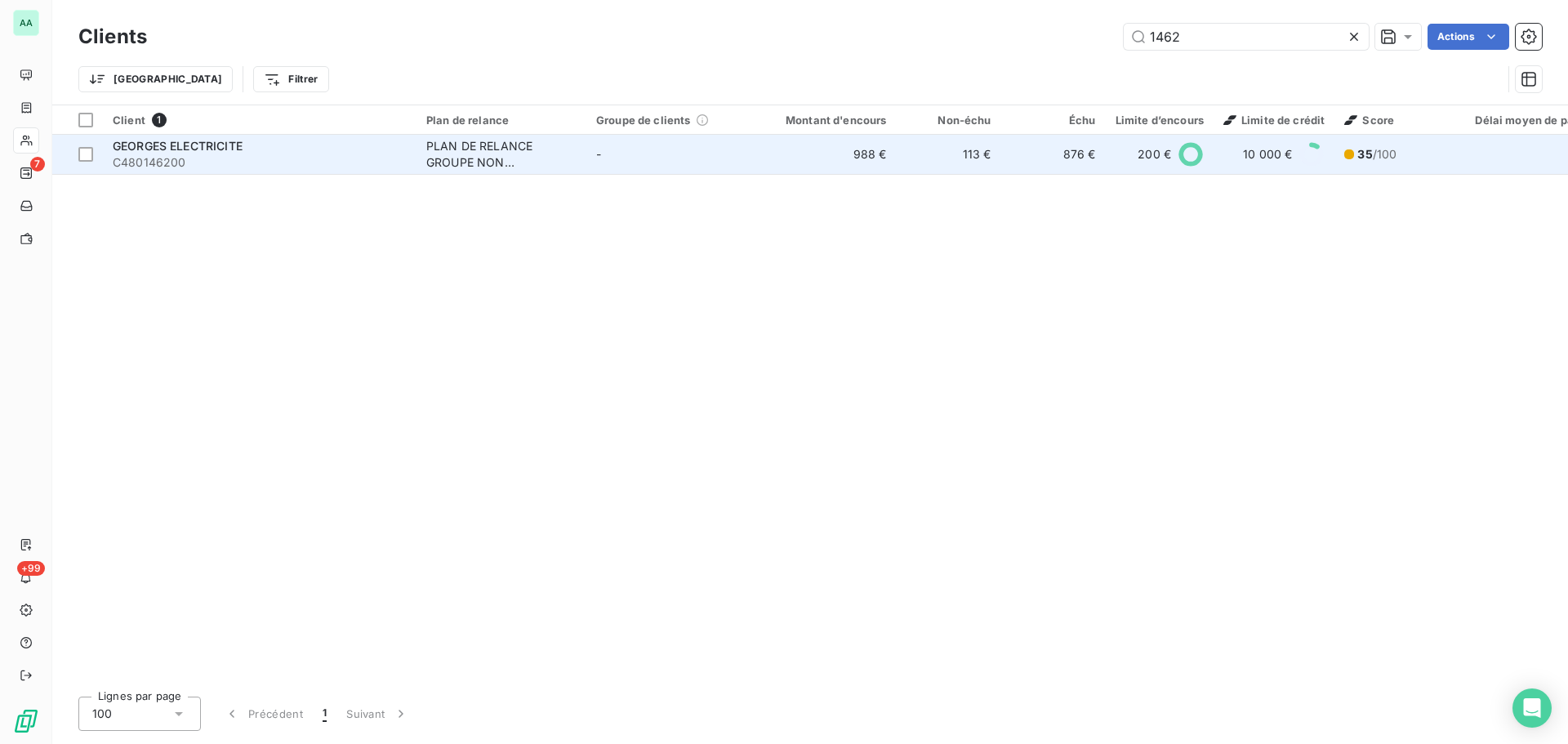
type input "1462"
click at [237, 159] on span "C480146200" at bounding box center [259, 162] width 294 height 16
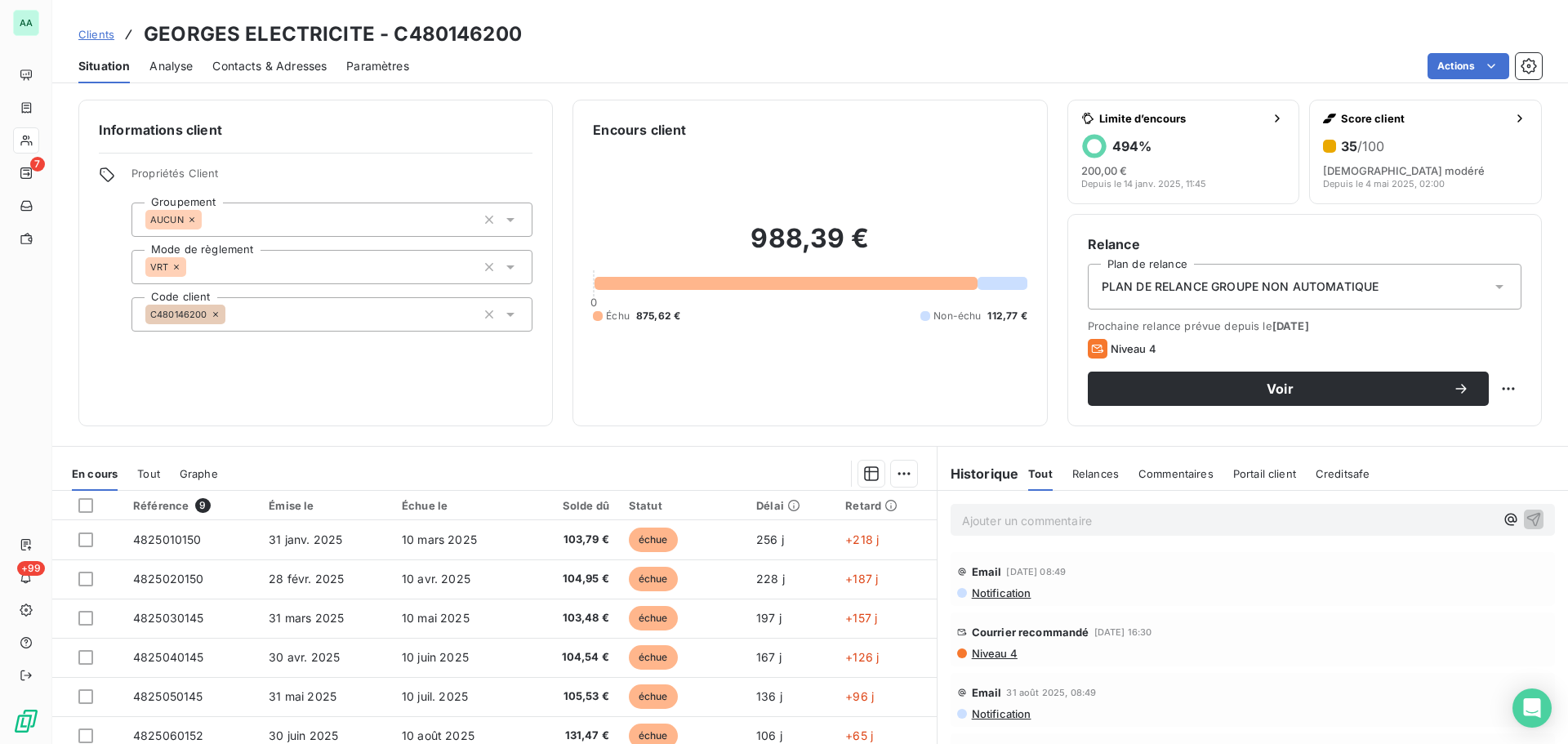
click at [1088, 474] on span "Relances" at bounding box center [1095, 474] width 46 height 13
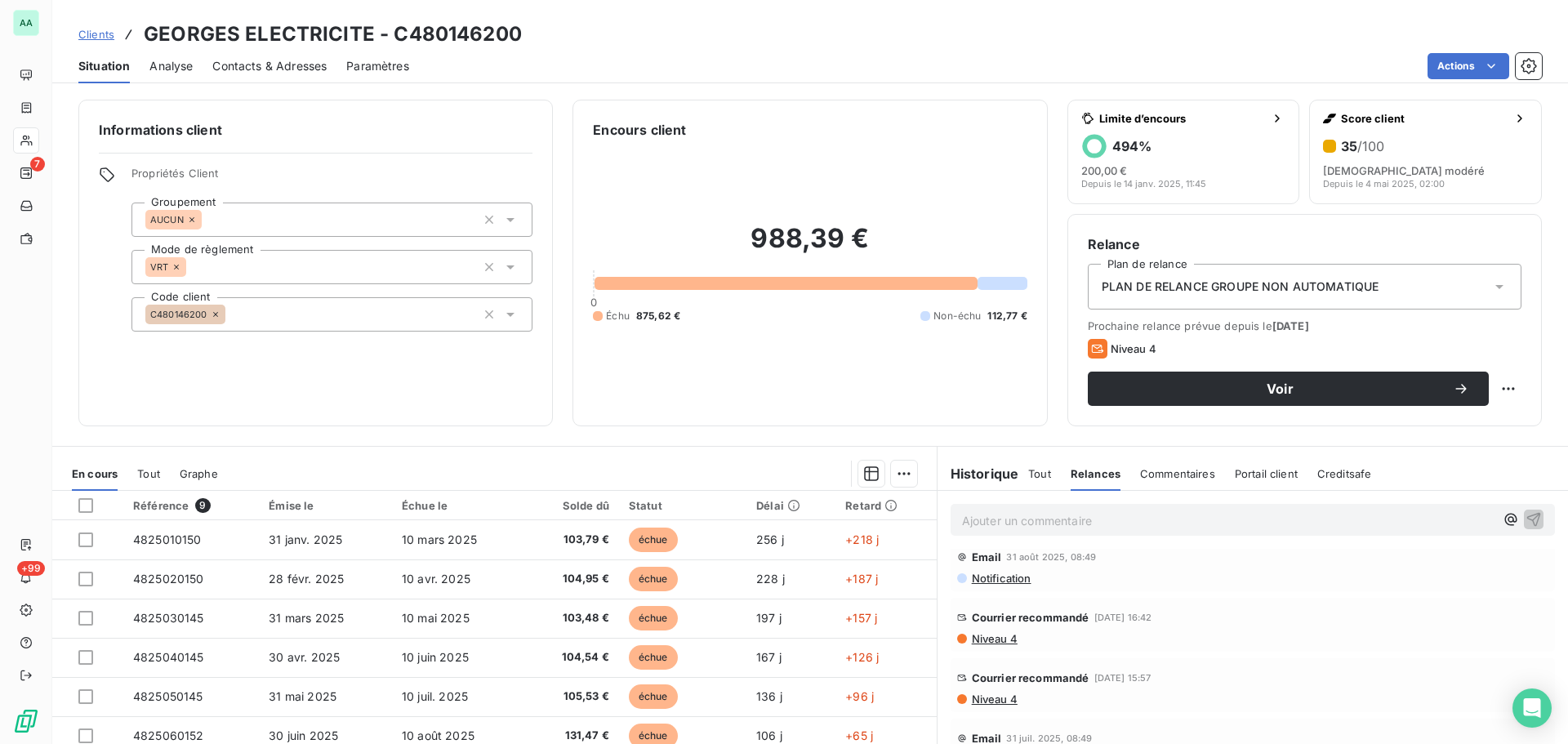
scroll to position [163, 0]
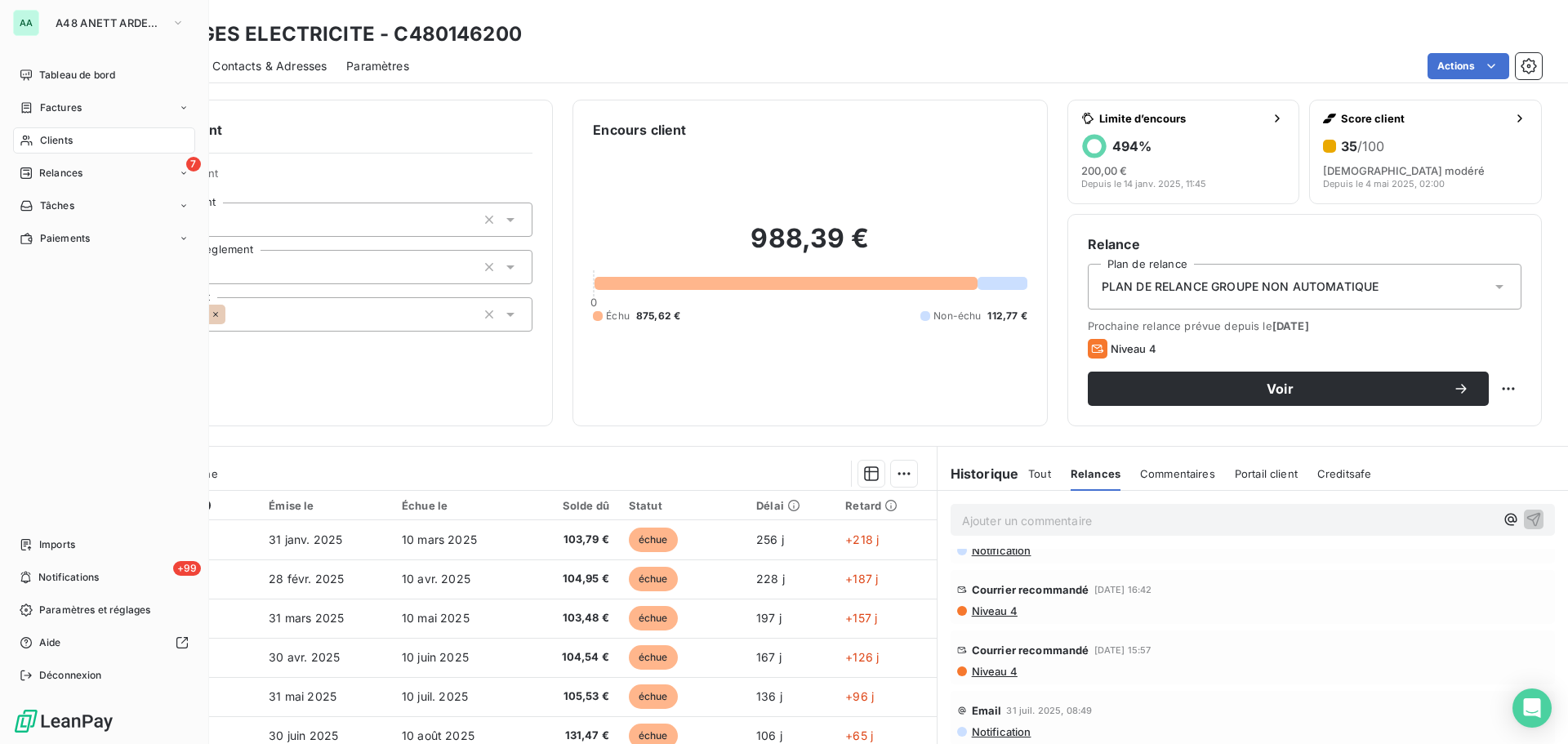
click at [58, 146] on span "Clients" at bounding box center [56, 140] width 33 height 14
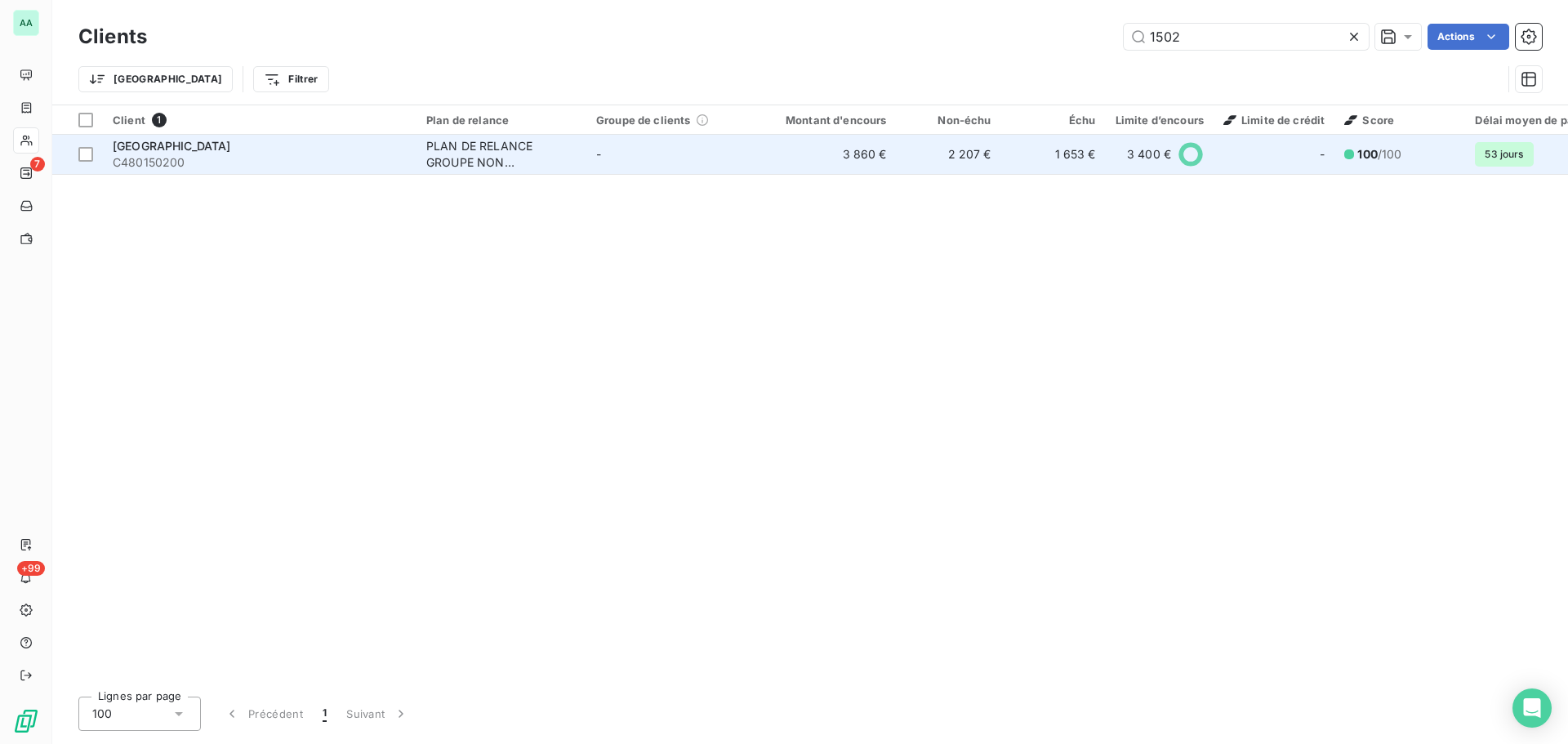
type input "1502"
click at [499, 142] on div "PLAN DE RELANCE GROUPE NON AUTOMATIQUE" at bounding box center [501, 154] width 150 height 33
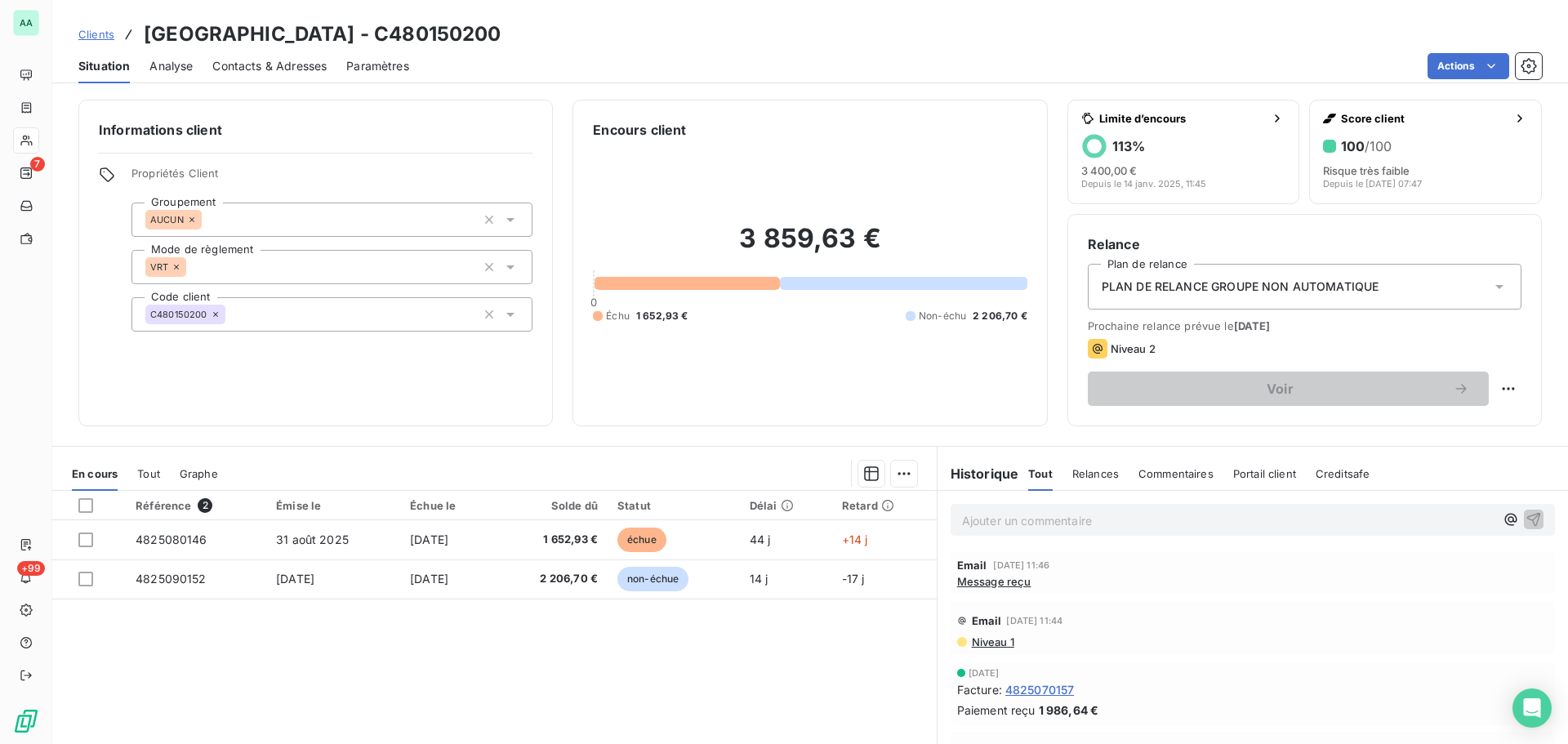
click at [967, 580] on span "Message reçu" at bounding box center [994, 582] width 74 height 13
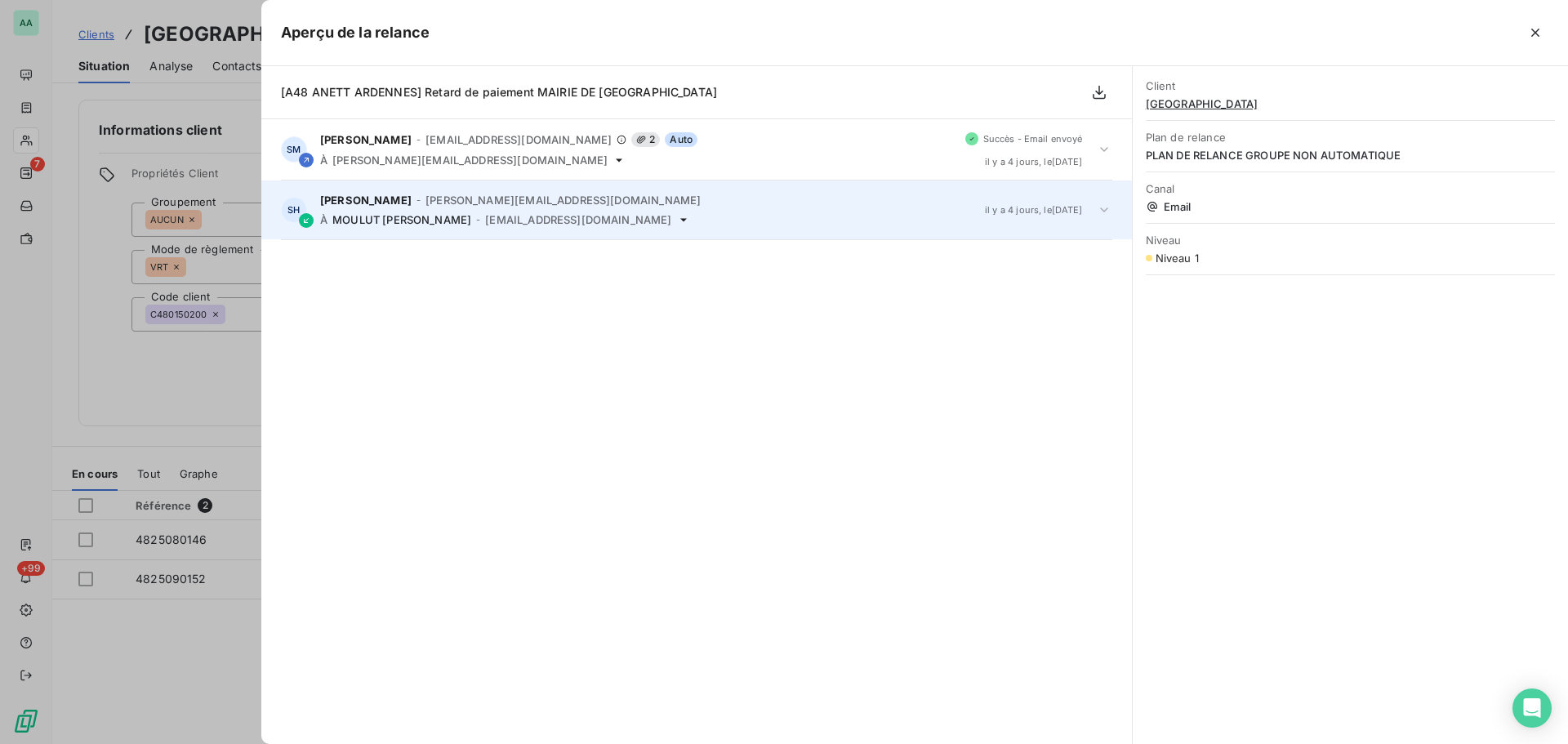
click at [1102, 211] on icon at bounding box center [1104, 210] width 8 height 5
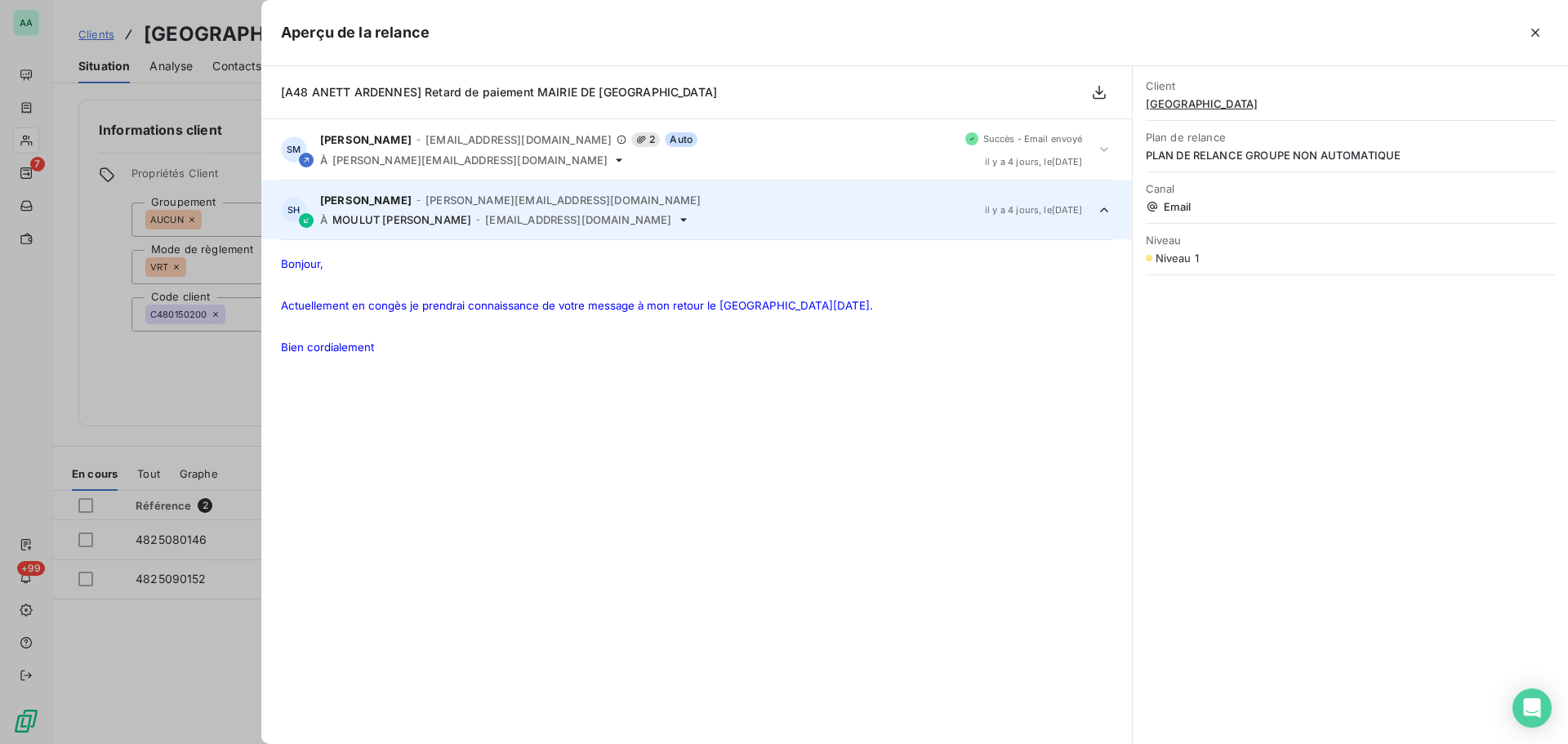
click at [1102, 211] on icon at bounding box center [1103, 209] width 16 height 16
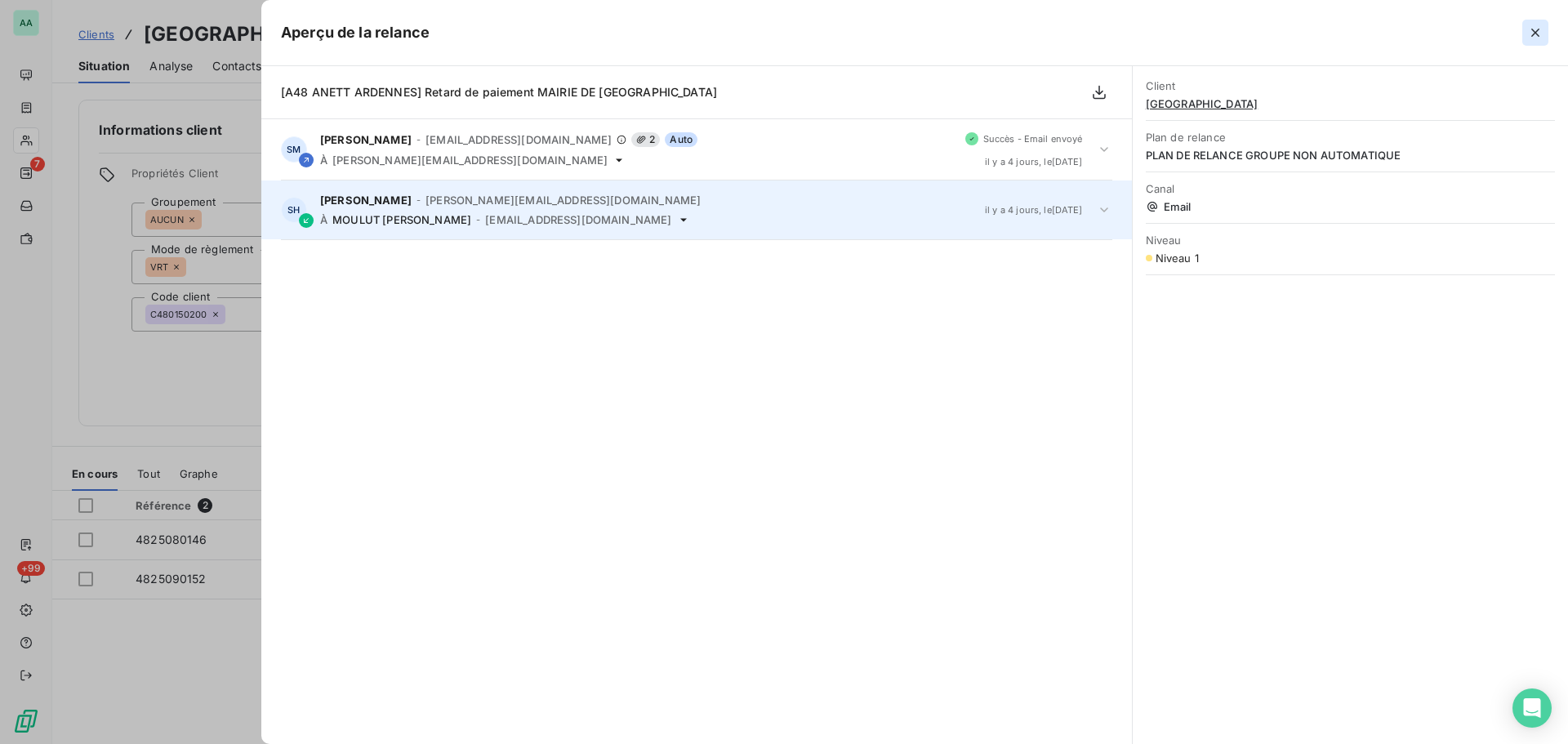
click at [1528, 24] on icon "button" at bounding box center [1534, 32] width 16 height 16
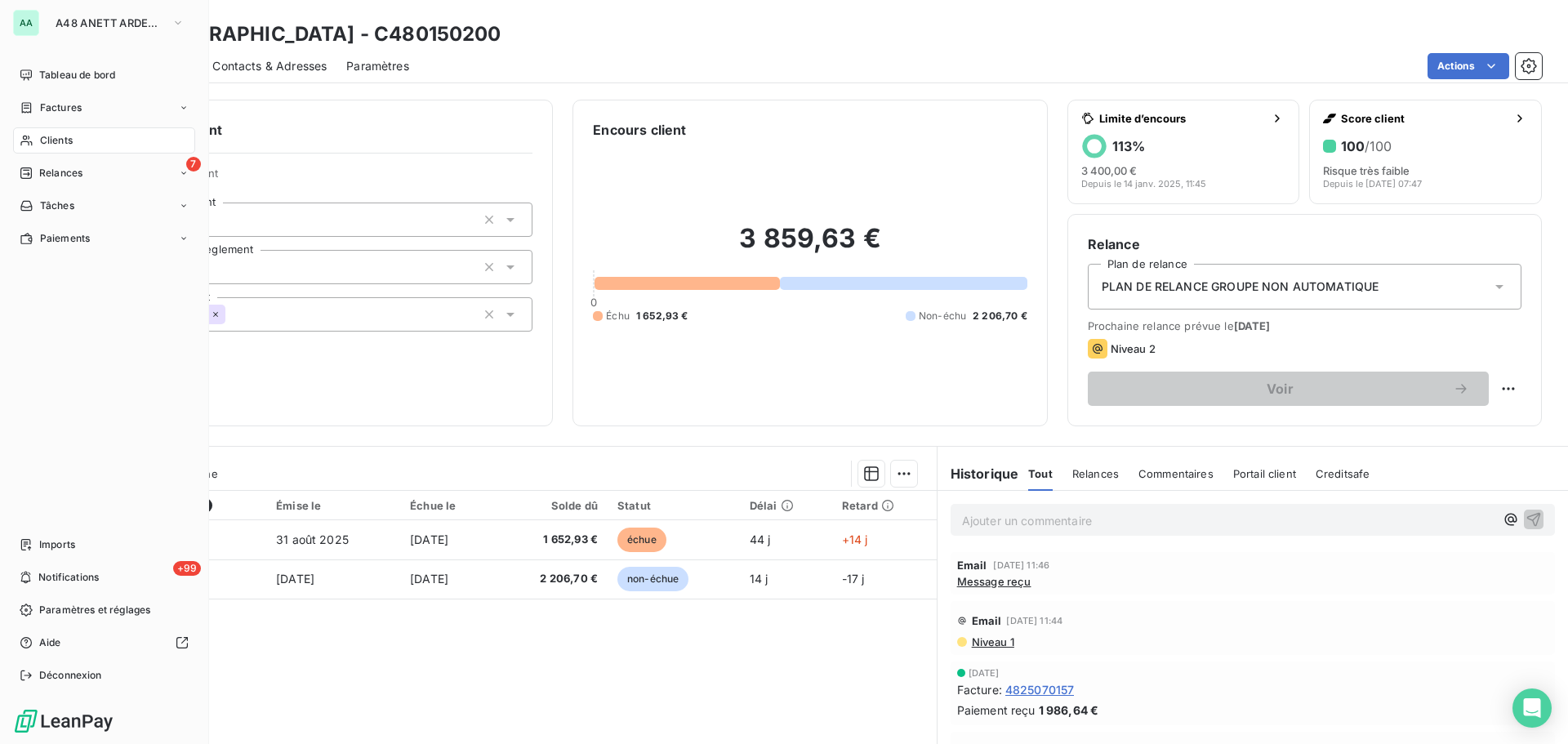
click at [49, 142] on span "Clients" at bounding box center [56, 140] width 33 height 14
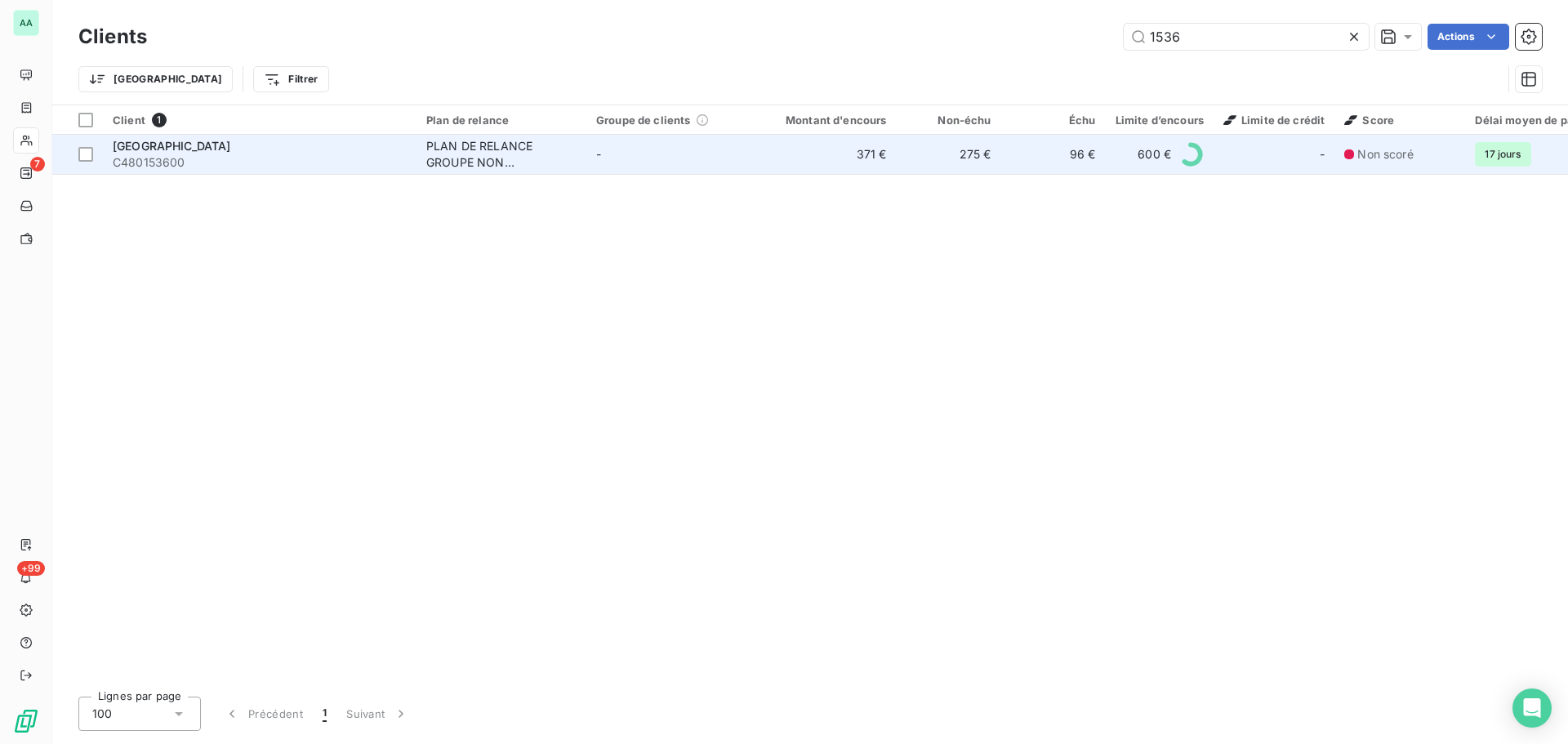
type input "1536"
click at [579, 158] on td "PLAN DE RELANCE GROUPE NON AUTOMATIQUE" at bounding box center [501, 154] width 170 height 40
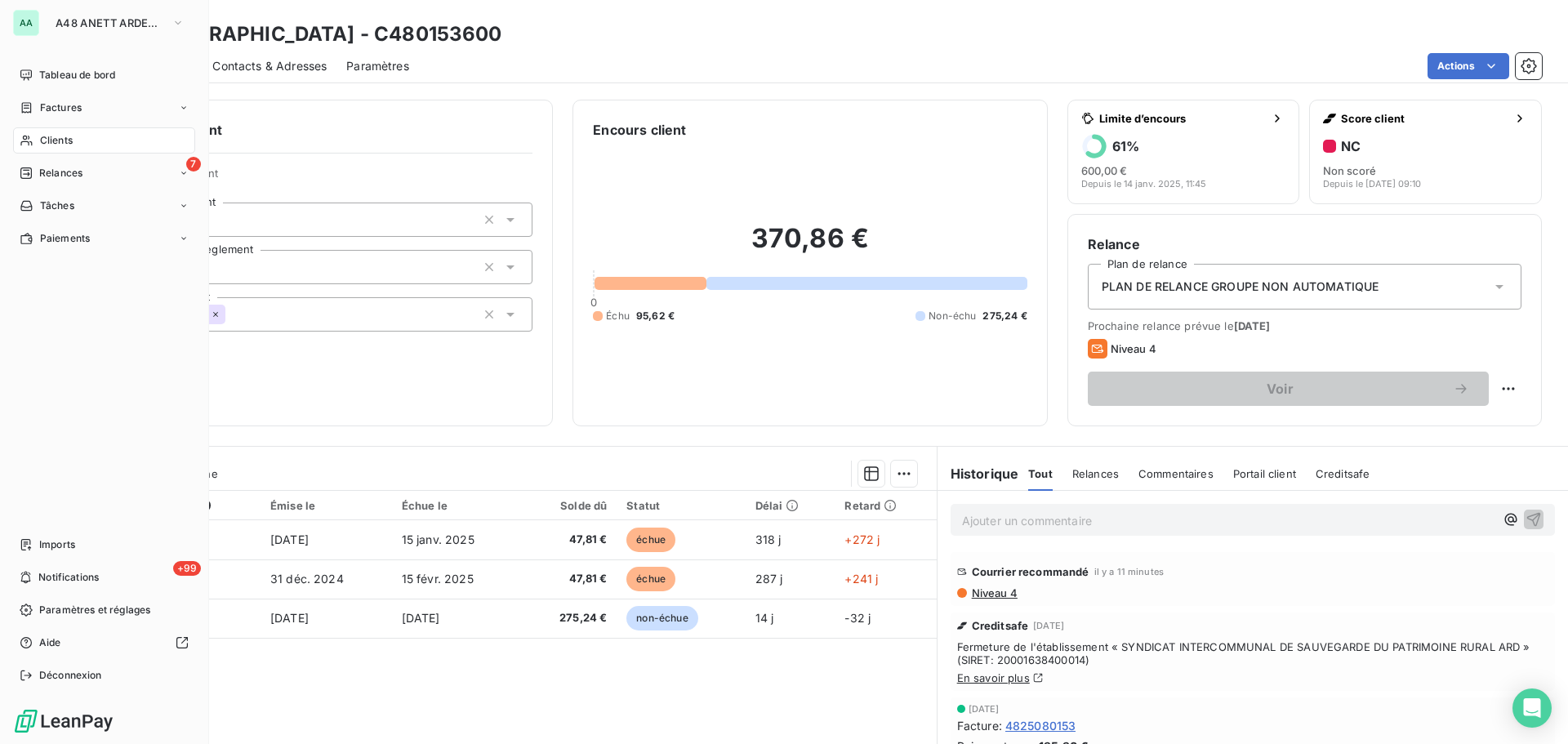
click at [60, 142] on span "Clients" at bounding box center [56, 140] width 33 height 14
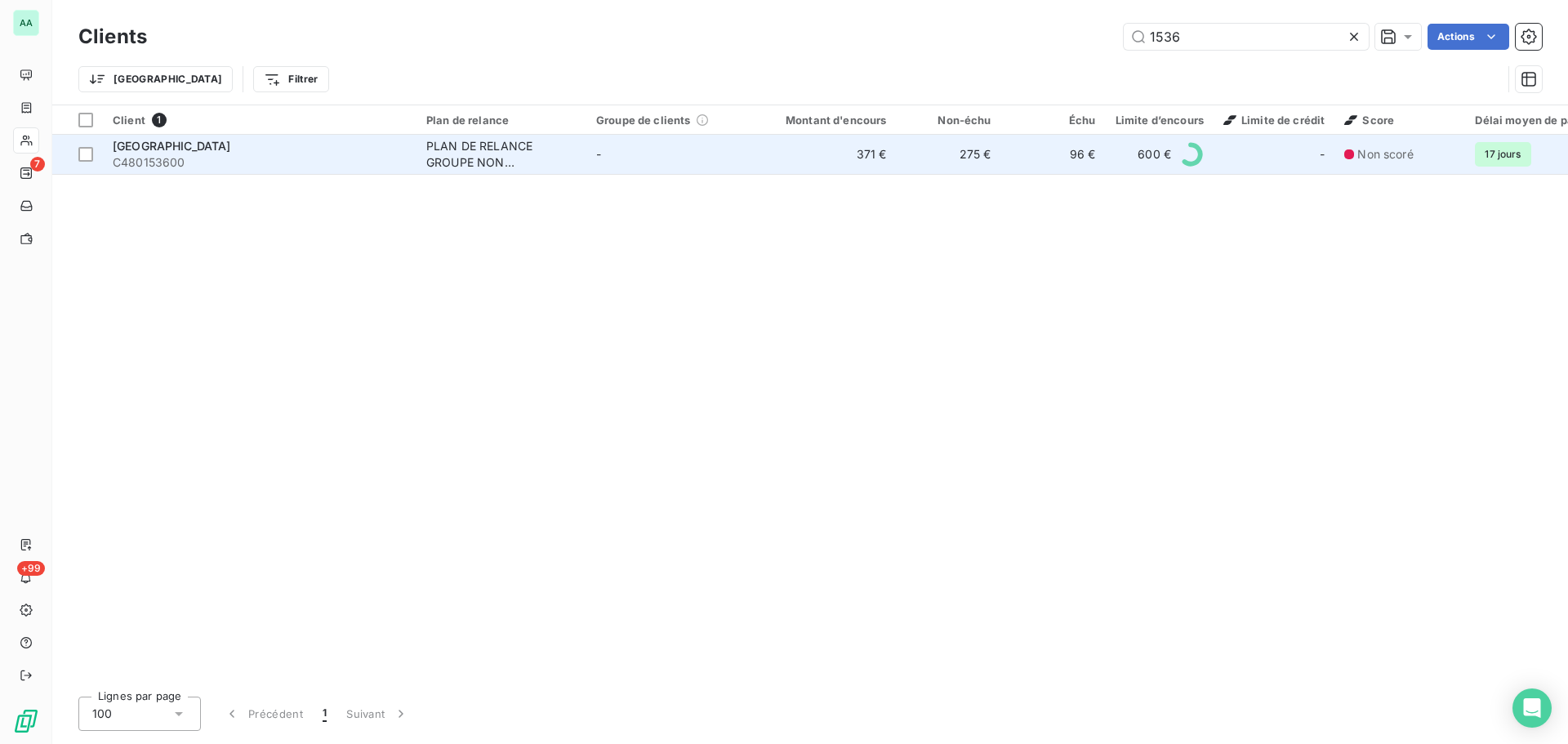
click at [425, 159] on td "PLAN DE RELANCE GROUPE NON AUTOMATIQUE" at bounding box center [501, 154] width 170 height 40
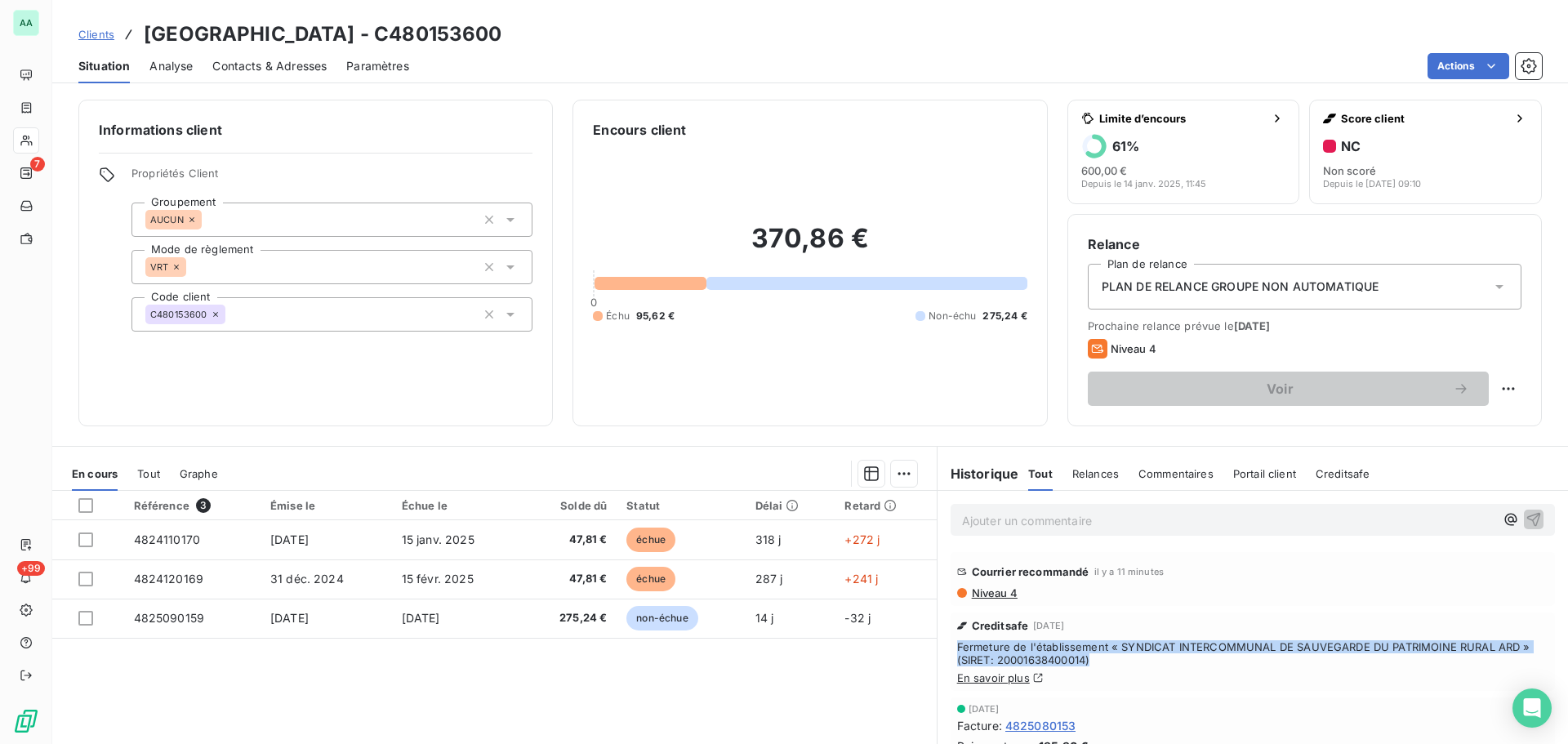
drag, startPoint x: 1090, startPoint y: 659, endPoint x: 949, endPoint y: 648, distance: 141.4
click at [957, 648] on span "Fermeture de l'établissement « SYNDICAT INTERCOMMUNAL DE SAUVEGARDE DU PATRIMOI…" at bounding box center [1252, 653] width 591 height 26
copy span "Fermeture de l'établissement « SYNDICAT INTERCOMMUNAL DE SAUVEGARDE DU PATRIMOI…"
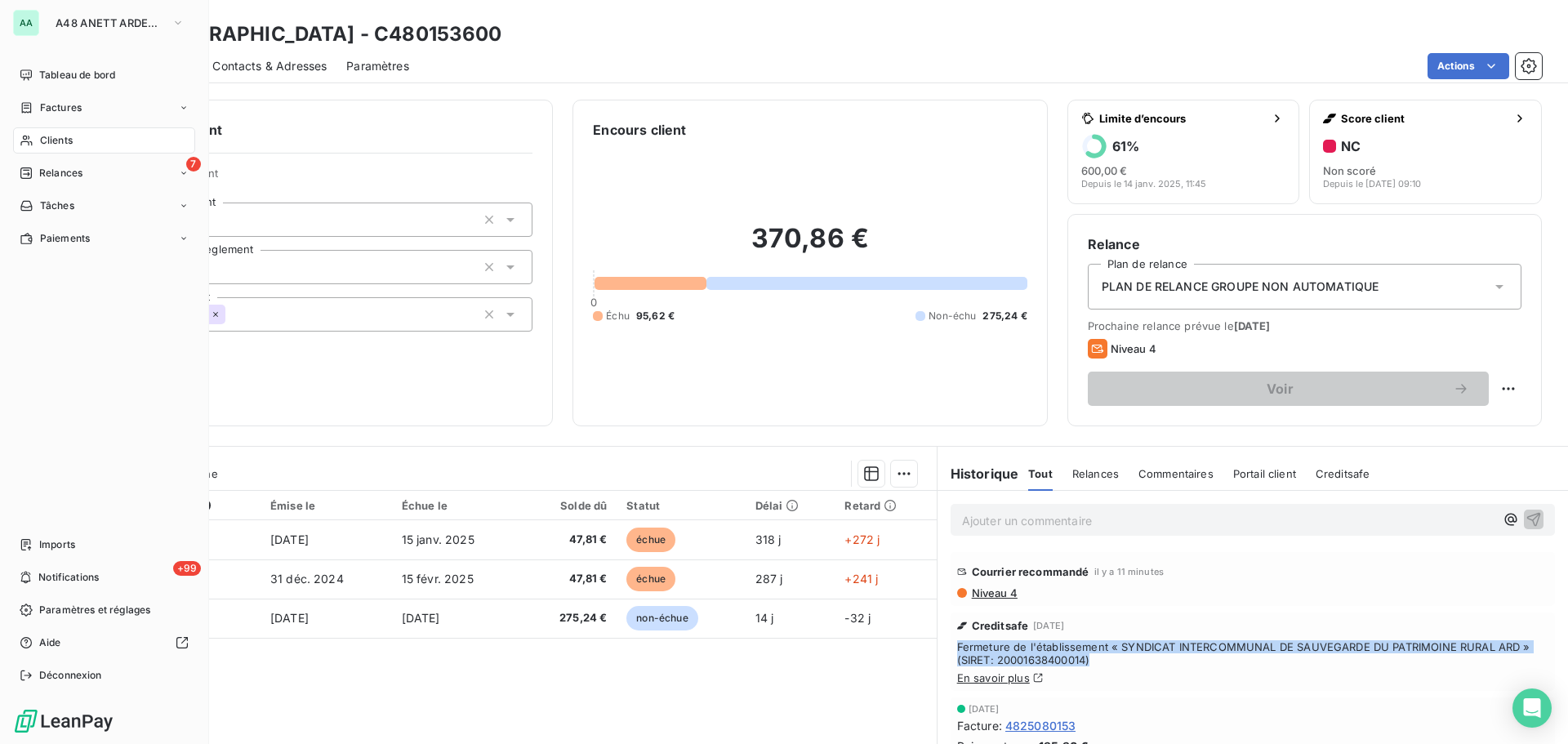
click at [79, 143] on div "Clients" at bounding box center [104, 140] width 182 height 26
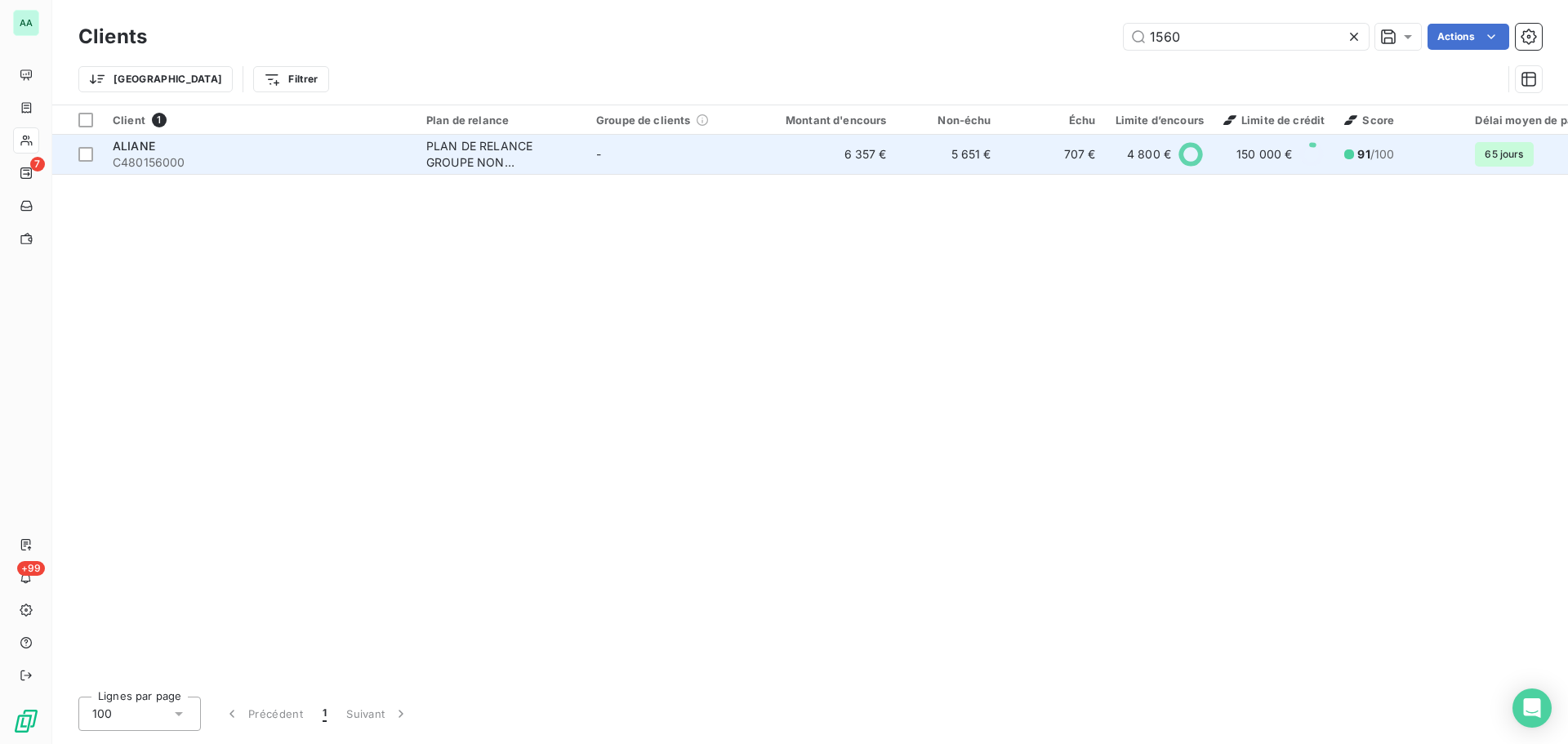
type input "1560"
click at [527, 153] on div "PLAN DE RELANCE GROUPE NON AUTOMATIQUE" at bounding box center [501, 154] width 150 height 33
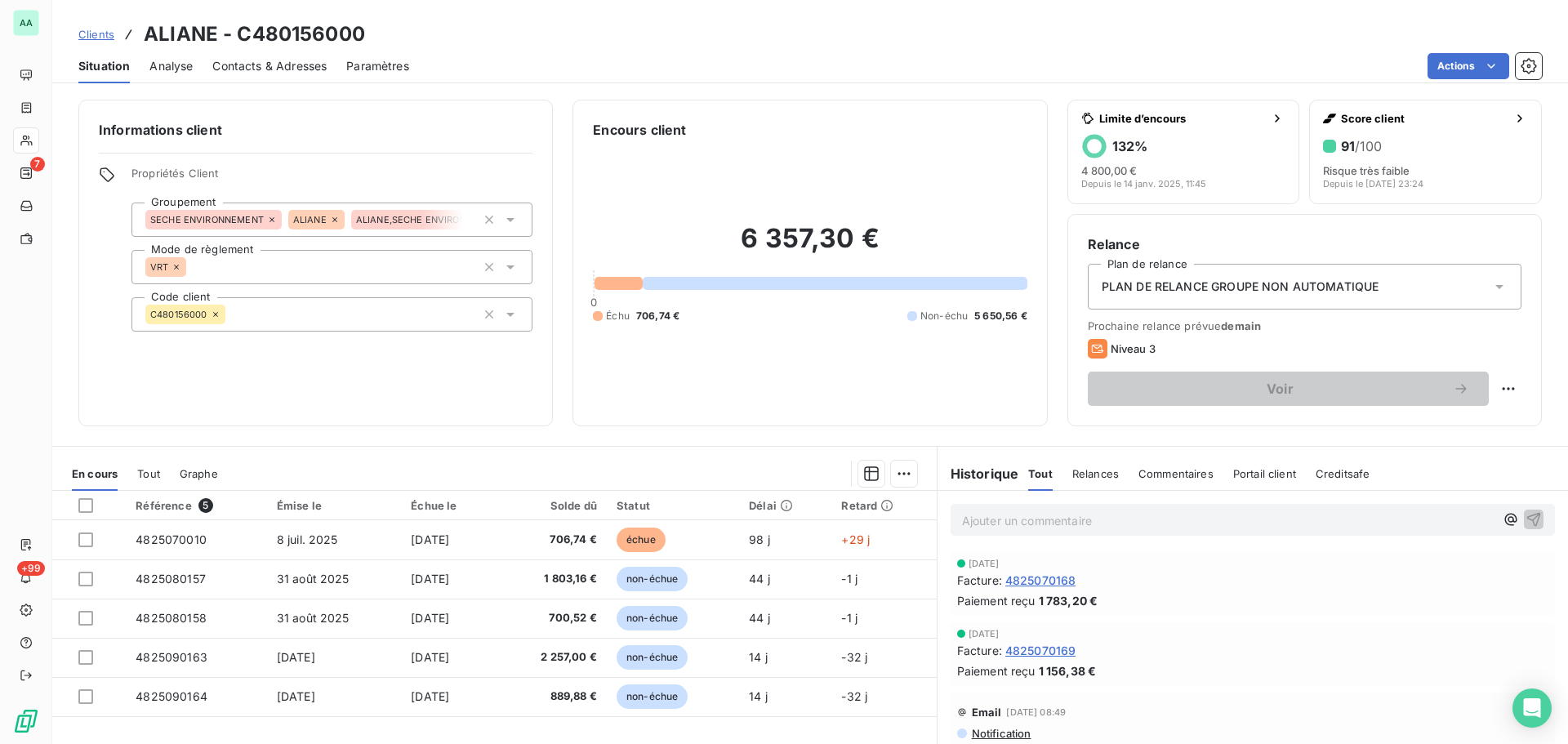
click at [1087, 472] on span "Relances" at bounding box center [1095, 474] width 46 height 13
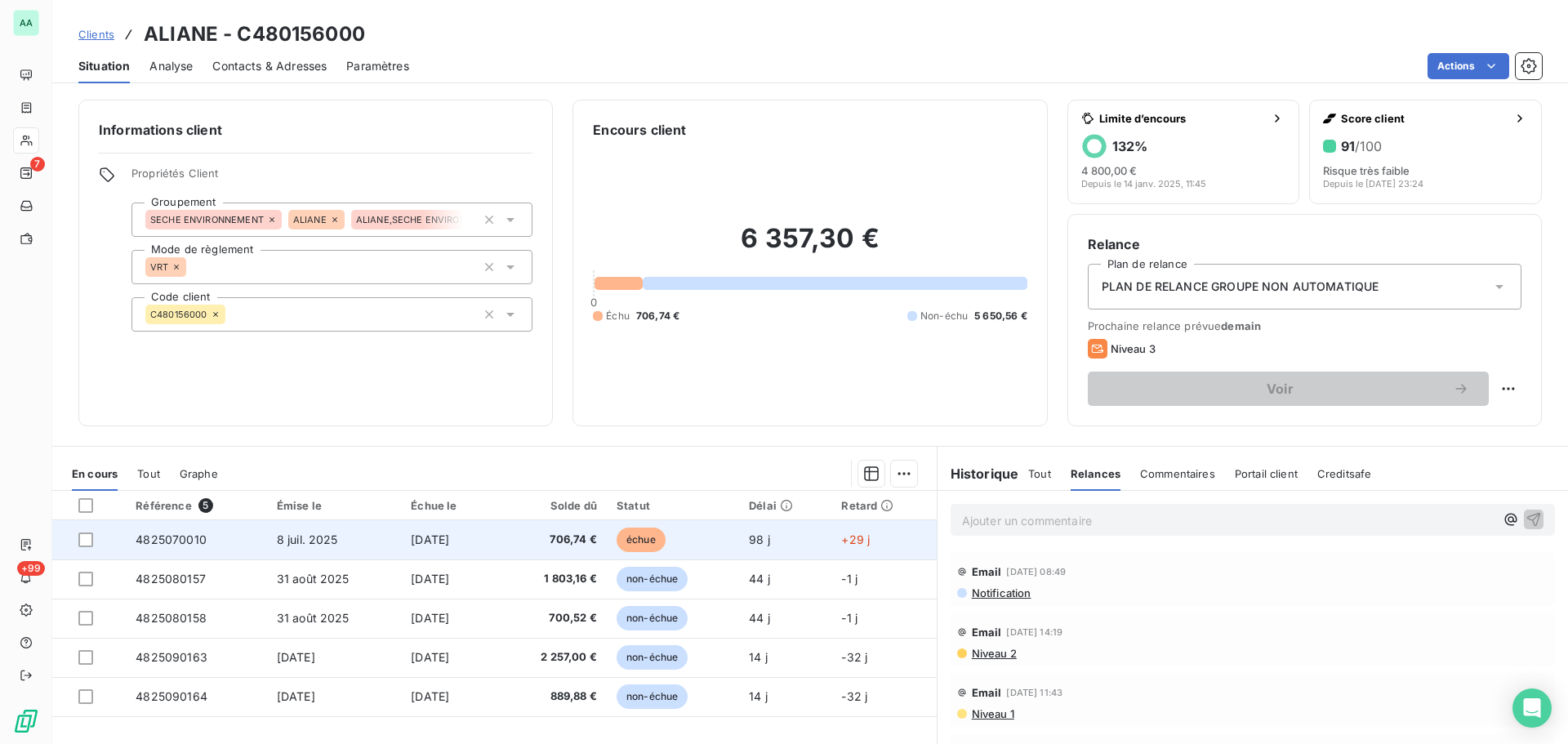
click at [732, 546] on td "échue" at bounding box center [672, 540] width 132 height 40
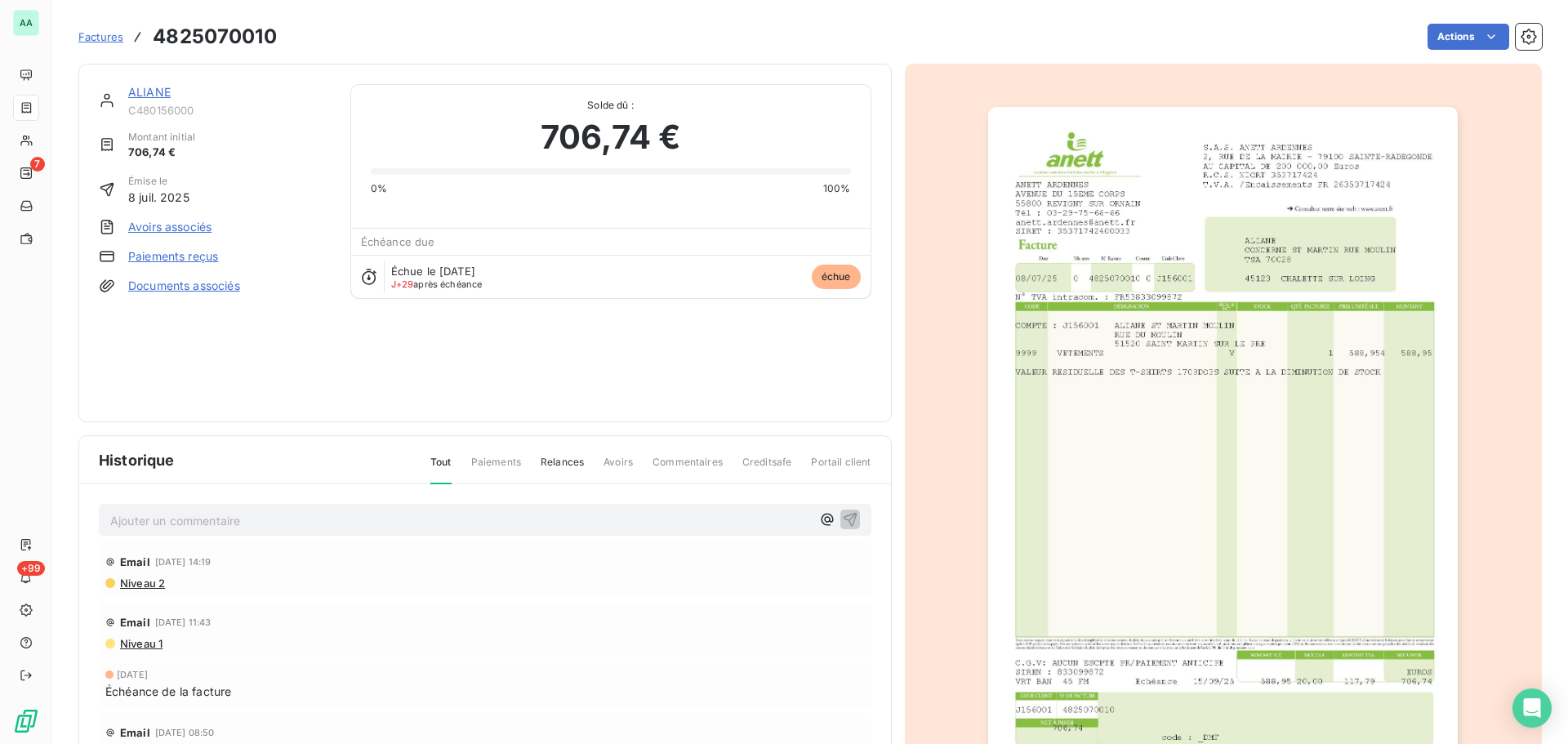
click at [557, 458] on span "Relances" at bounding box center [562, 468] width 43 height 28
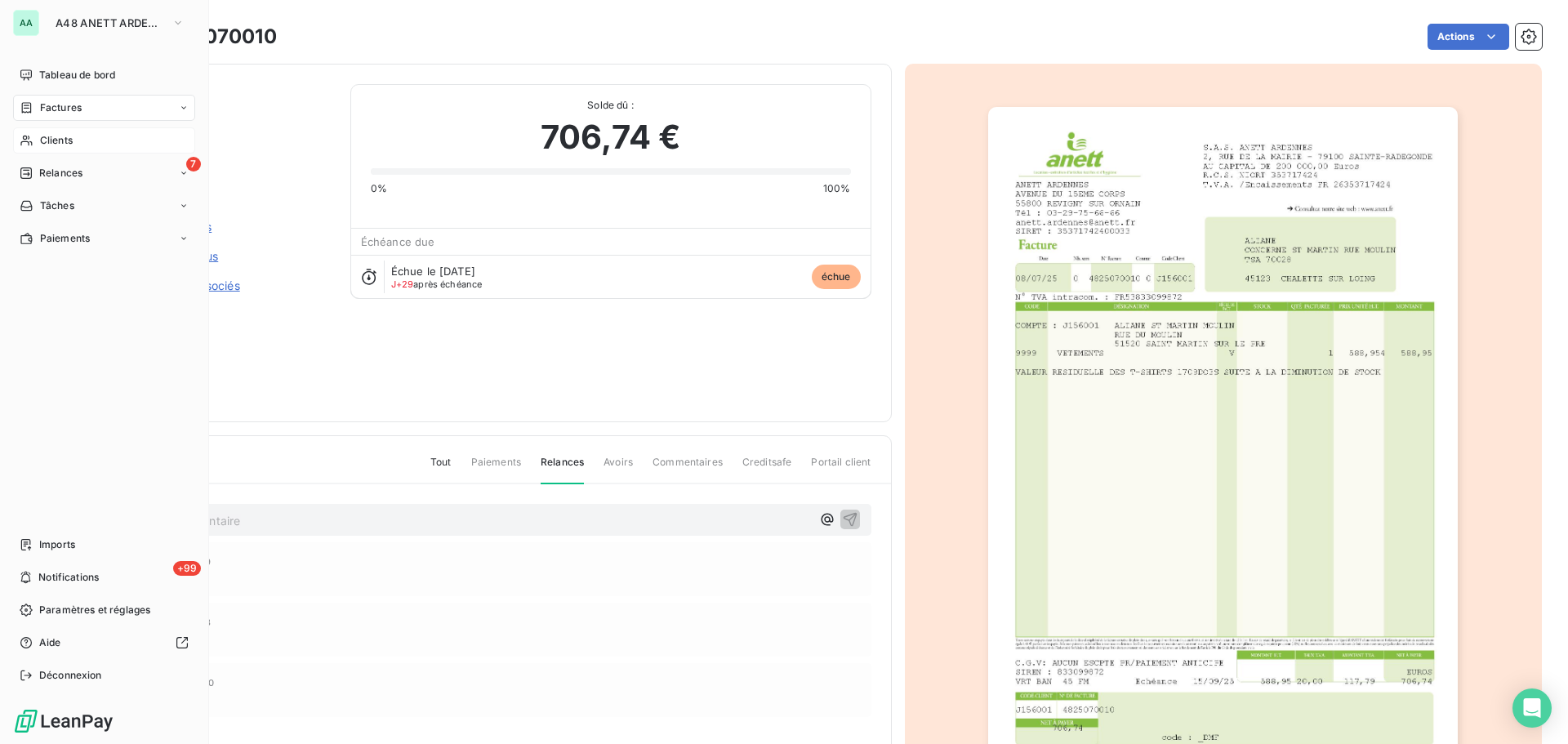
click at [91, 142] on div "Clients" at bounding box center [104, 140] width 182 height 26
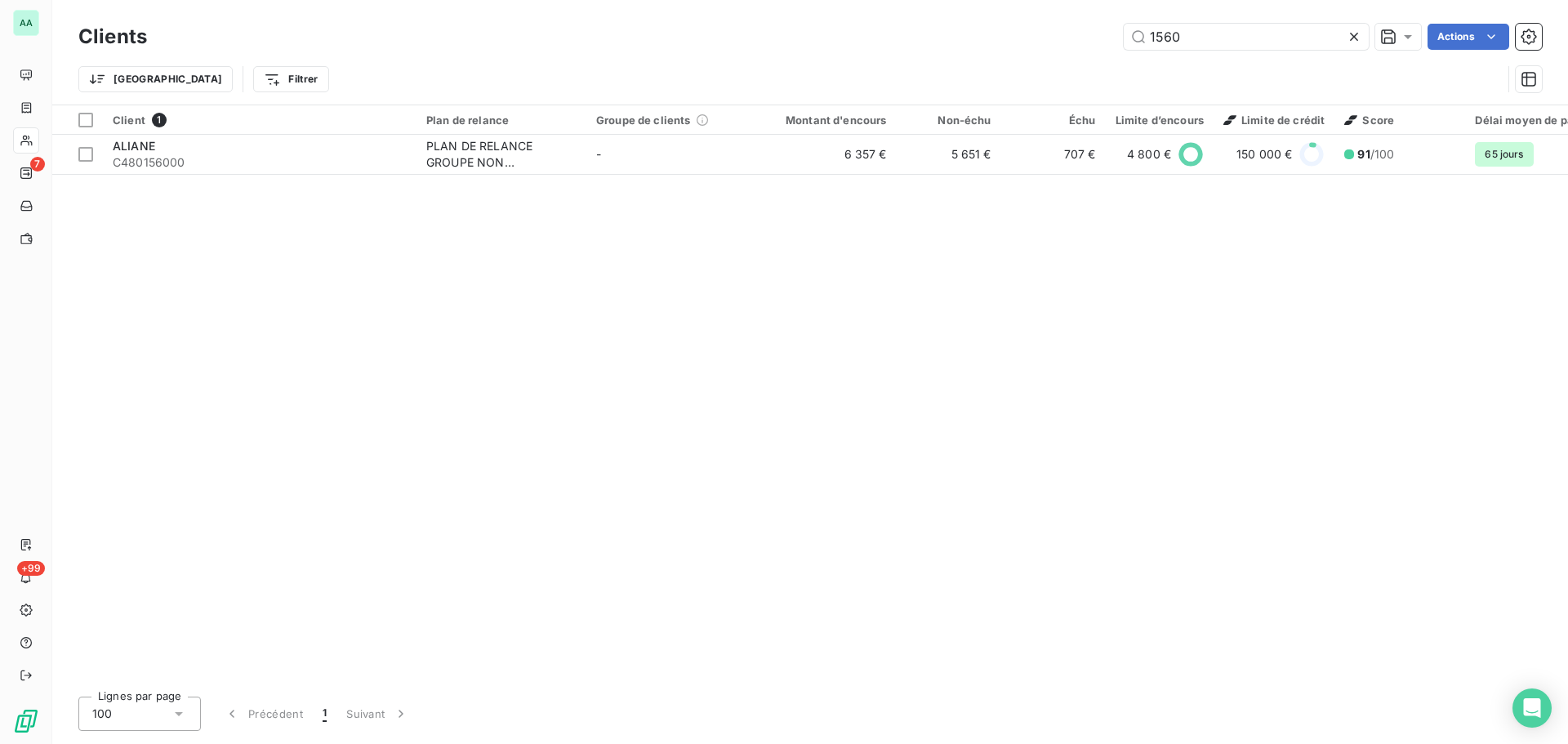
drag, startPoint x: 1203, startPoint y: 42, endPoint x: 1113, endPoint y: 40, distance: 90.0
click at [1113, 40] on div "1560 Actions" at bounding box center [854, 36] width 1375 height 26
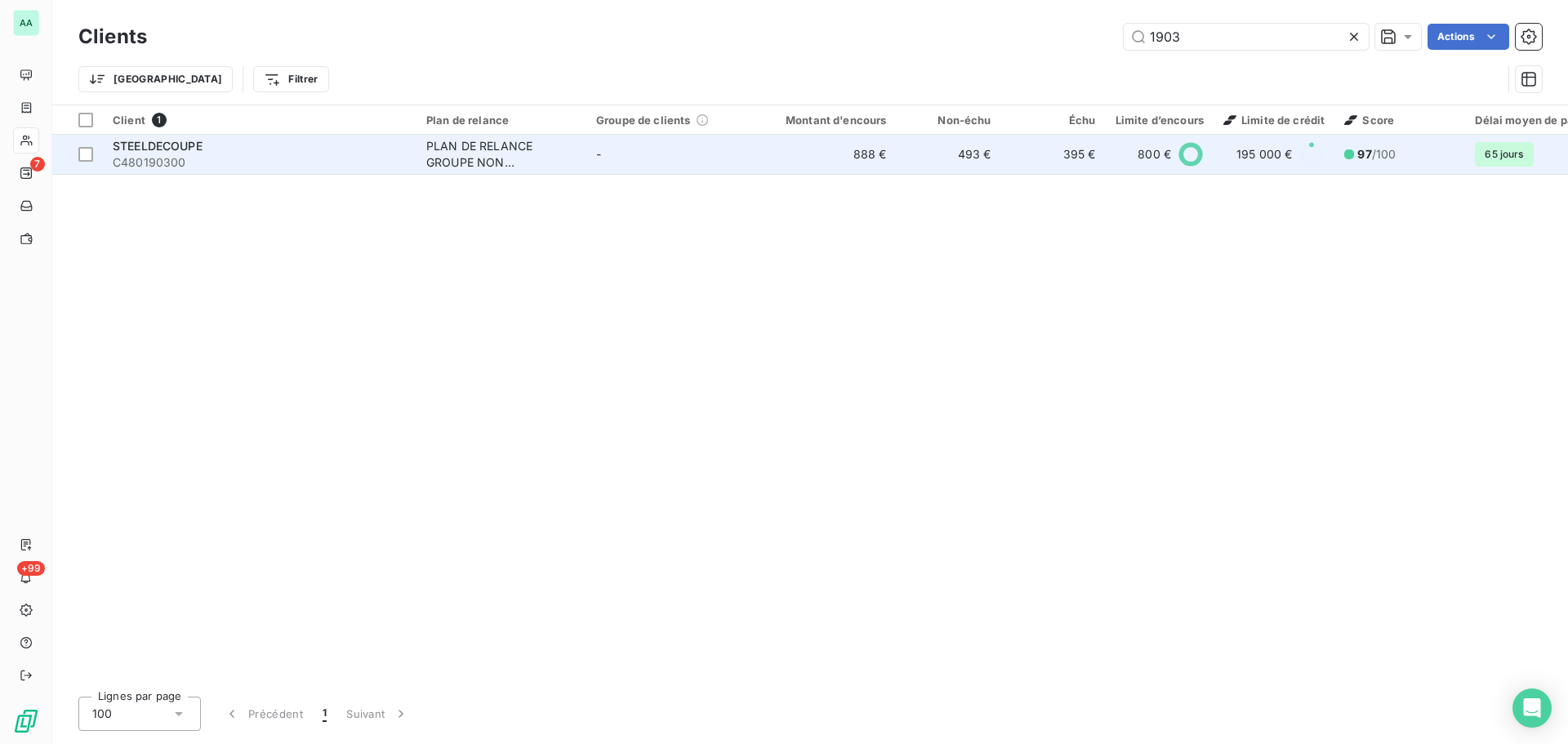
type input "1903"
click at [600, 158] on span "-" at bounding box center [599, 154] width 5 height 13
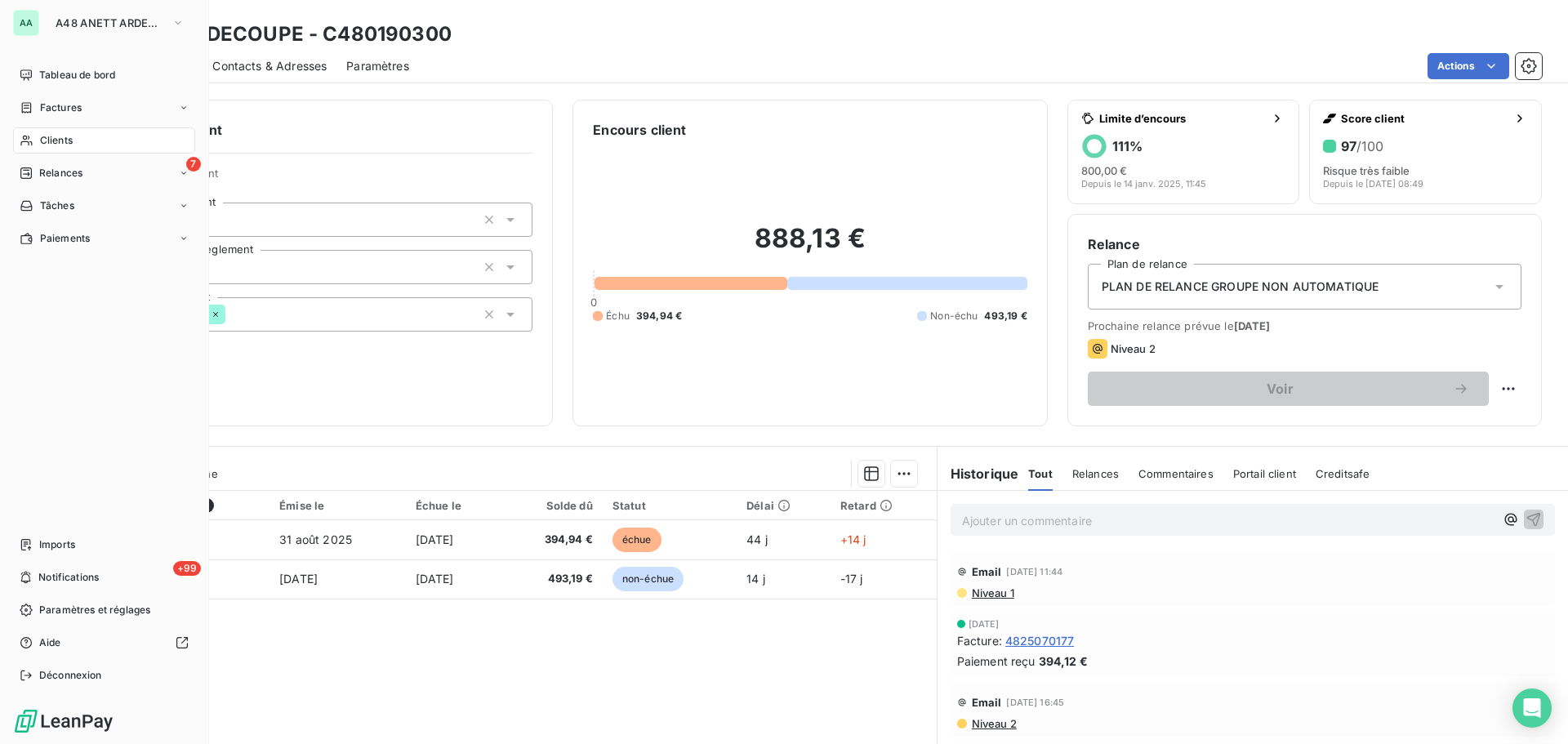
drag, startPoint x: 41, startPoint y: 136, endPoint x: 144, endPoint y: 132, distance: 103.1
click at [42, 136] on span "Clients" at bounding box center [56, 140] width 33 height 14
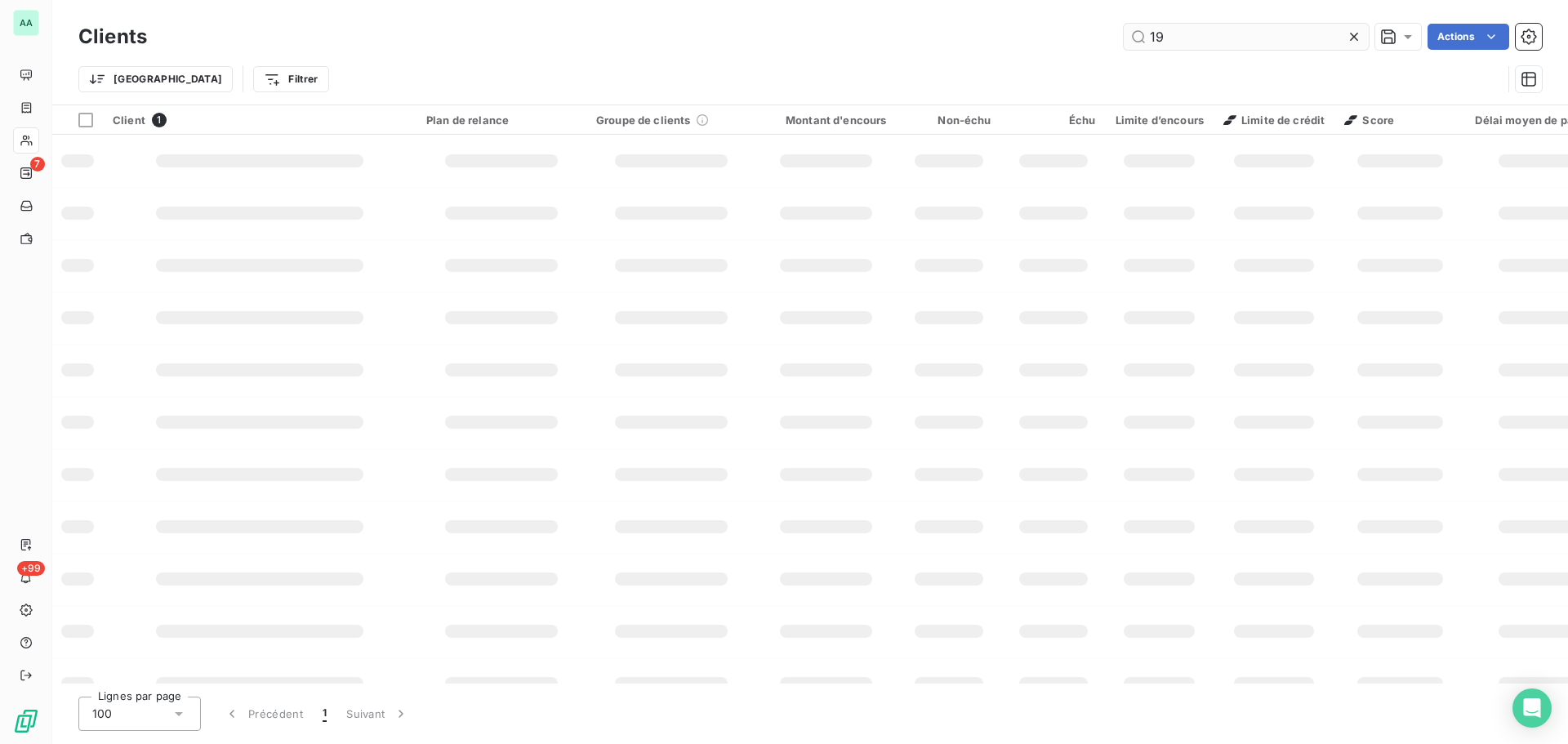
type input "1"
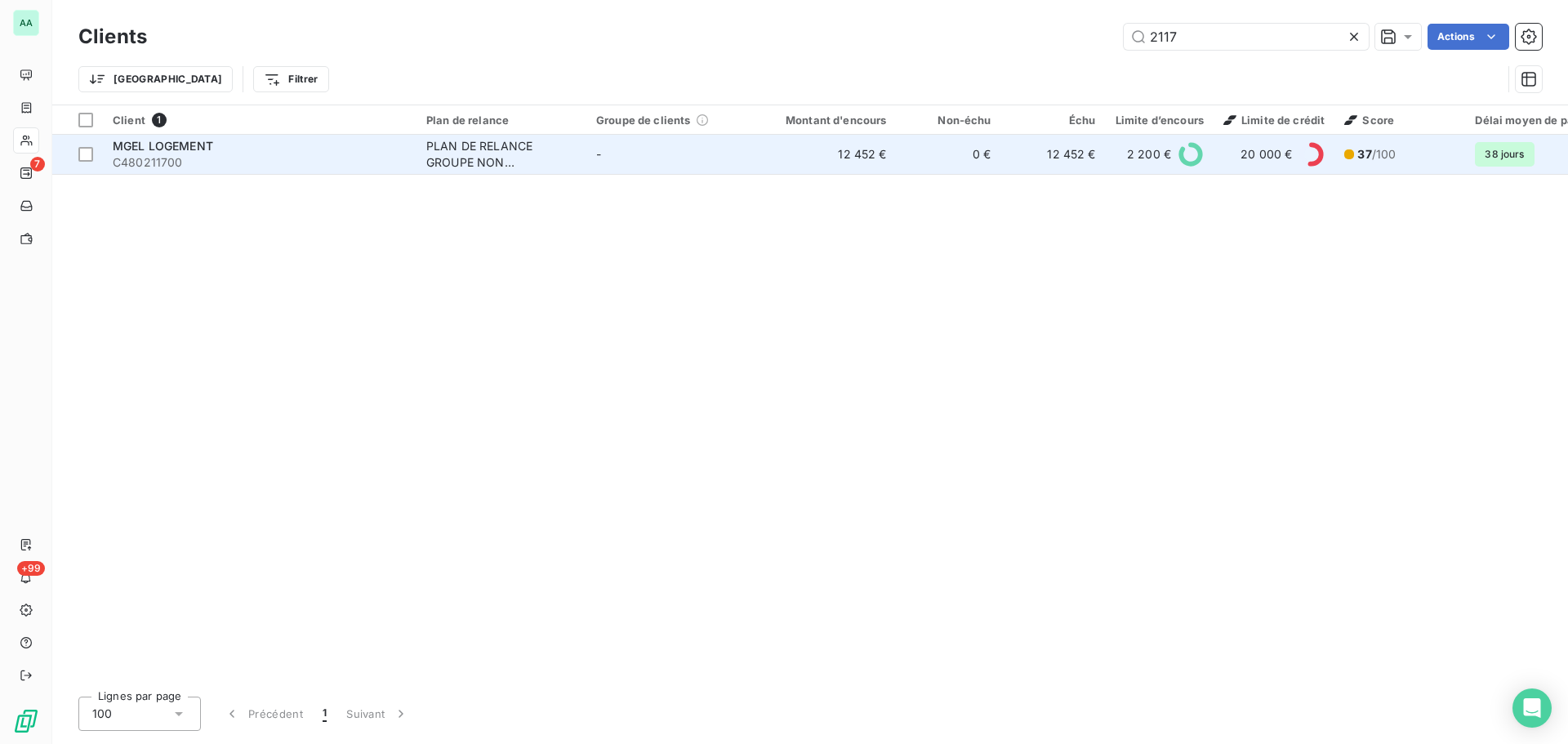
type input "2117"
click at [547, 153] on div "PLAN DE RELANCE GROUPE NON AUTOMATIQUE" at bounding box center [501, 154] width 150 height 33
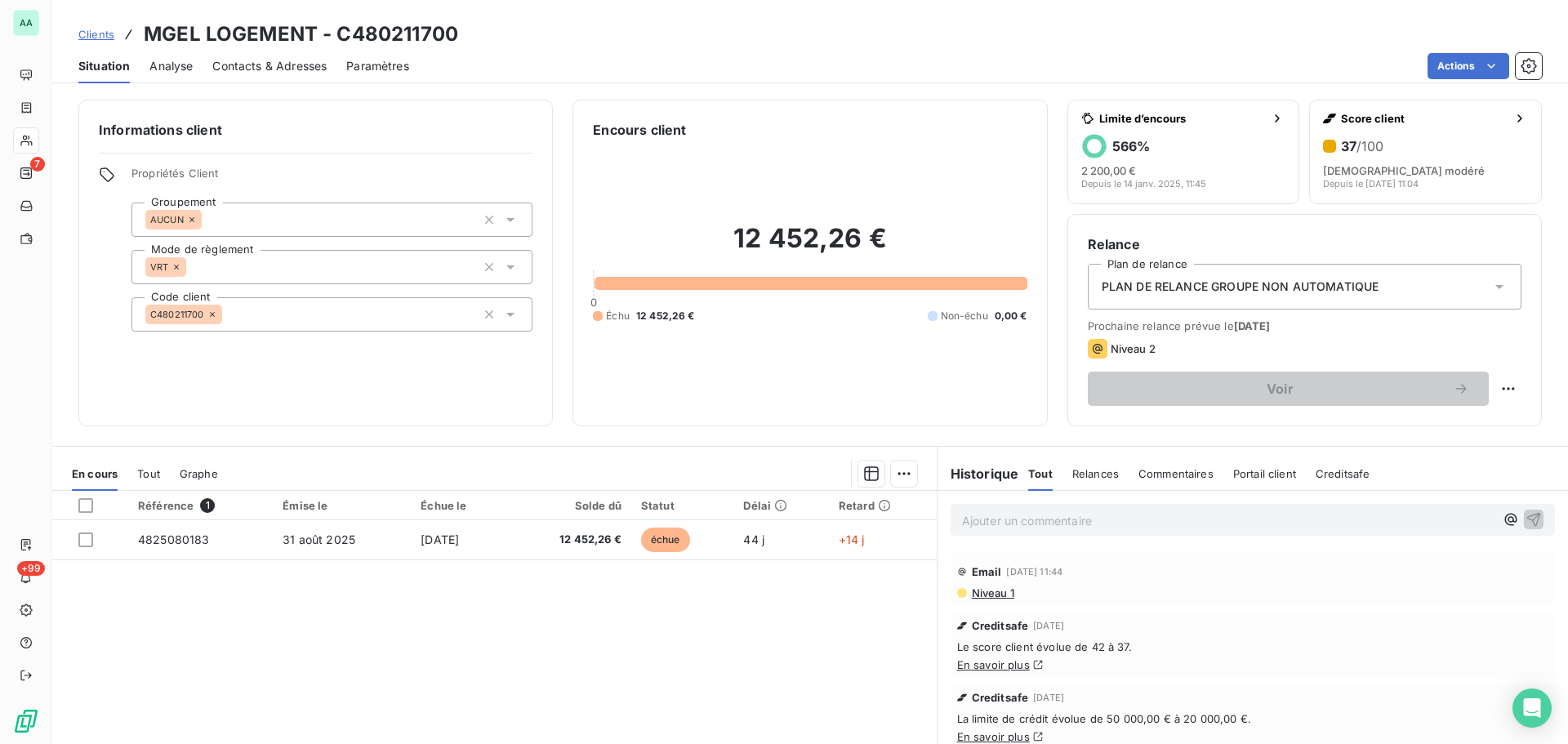
click at [1072, 475] on span "Relances" at bounding box center [1095, 474] width 46 height 13
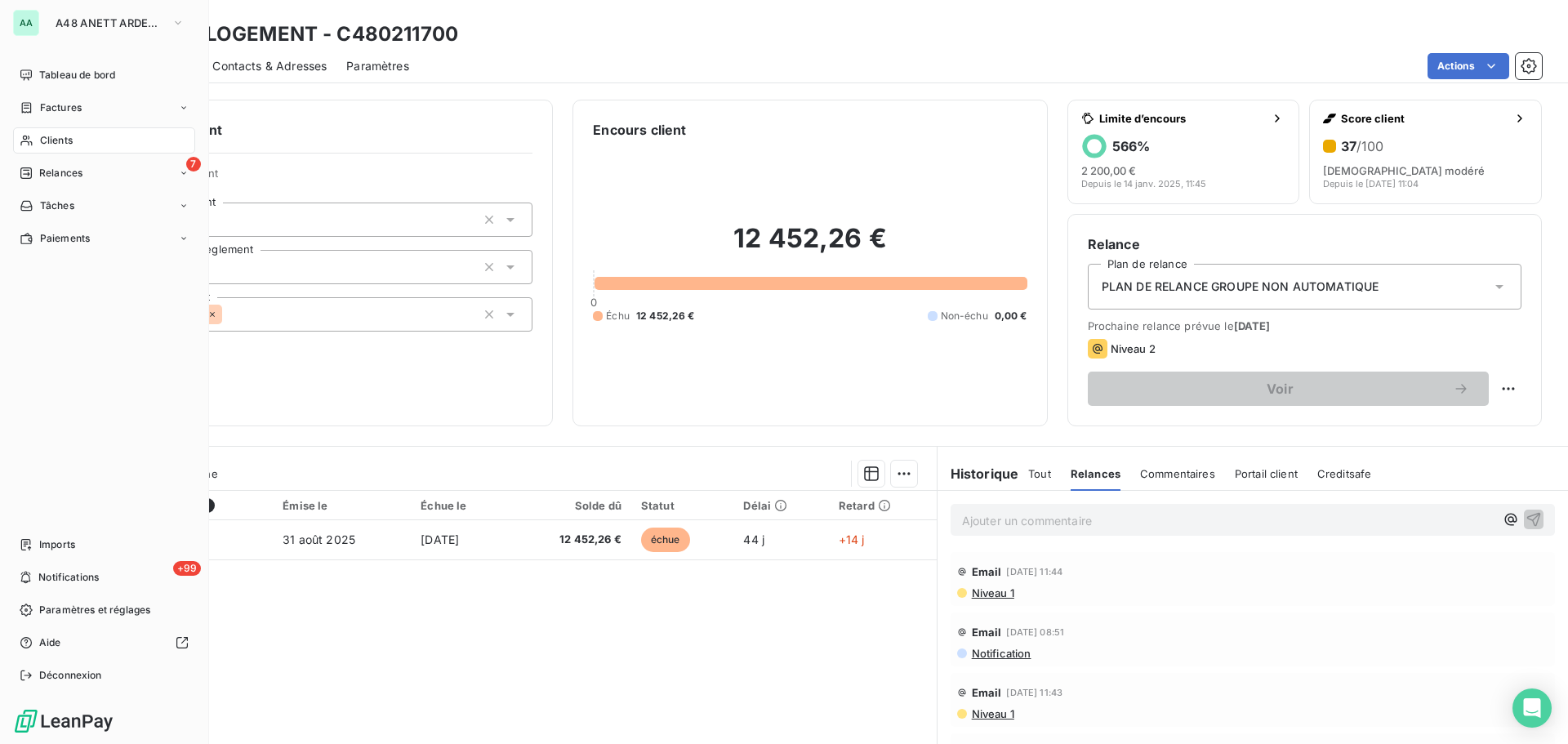
drag, startPoint x: 124, startPoint y: 143, endPoint x: 146, endPoint y: 143, distance: 22.0
click at [124, 143] on div "Clients" at bounding box center [104, 140] width 182 height 26
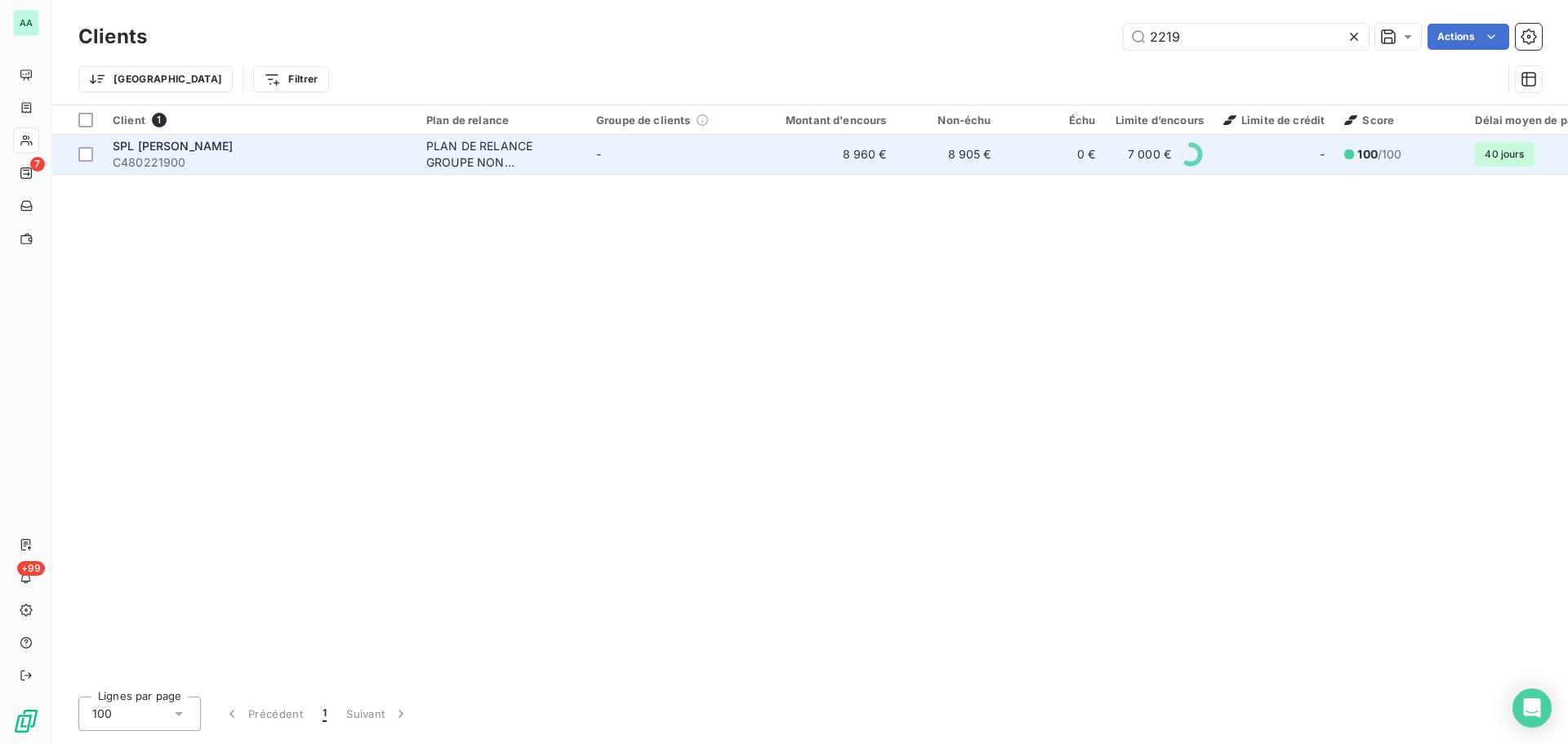
type input "2219"
click at [568, 152] on div "PLAN DE RELANCE GROUPE NON AUTOMATIQUE" at bounding box center [501, 154] width 150 height 33
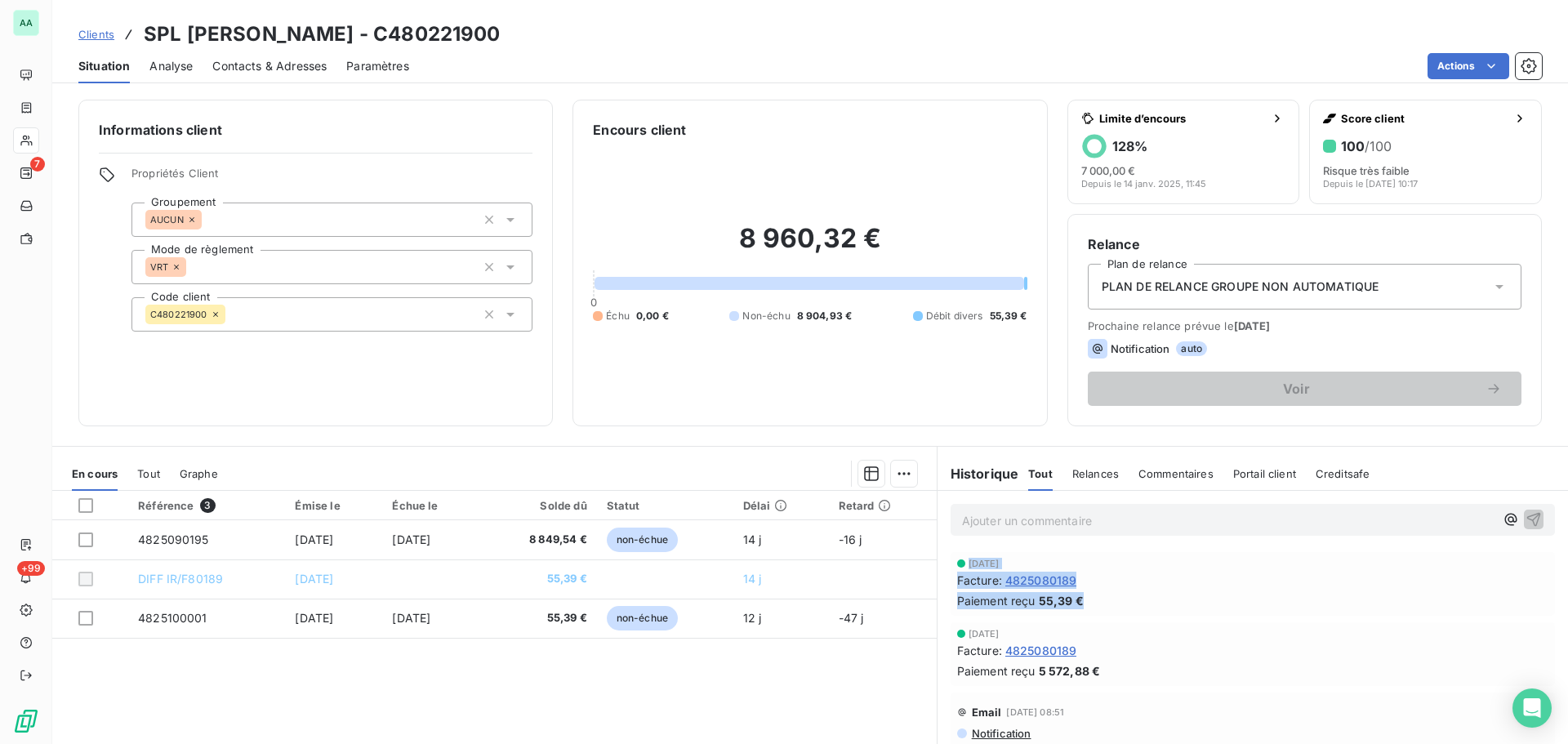
drag, startPoint x: 1077, startPoint y: 597, endPoint x: 940, endPoint y: 551, distance: 144.5
click at [940, 551] on div "[DATE] Facture : 4825080189 Paiement reçu 55,39 €" at bounding box center [1252, 584] width 630 height 70
copy div "[DATE] Facture : 4825080189 Paiement reçu 55,39 €"
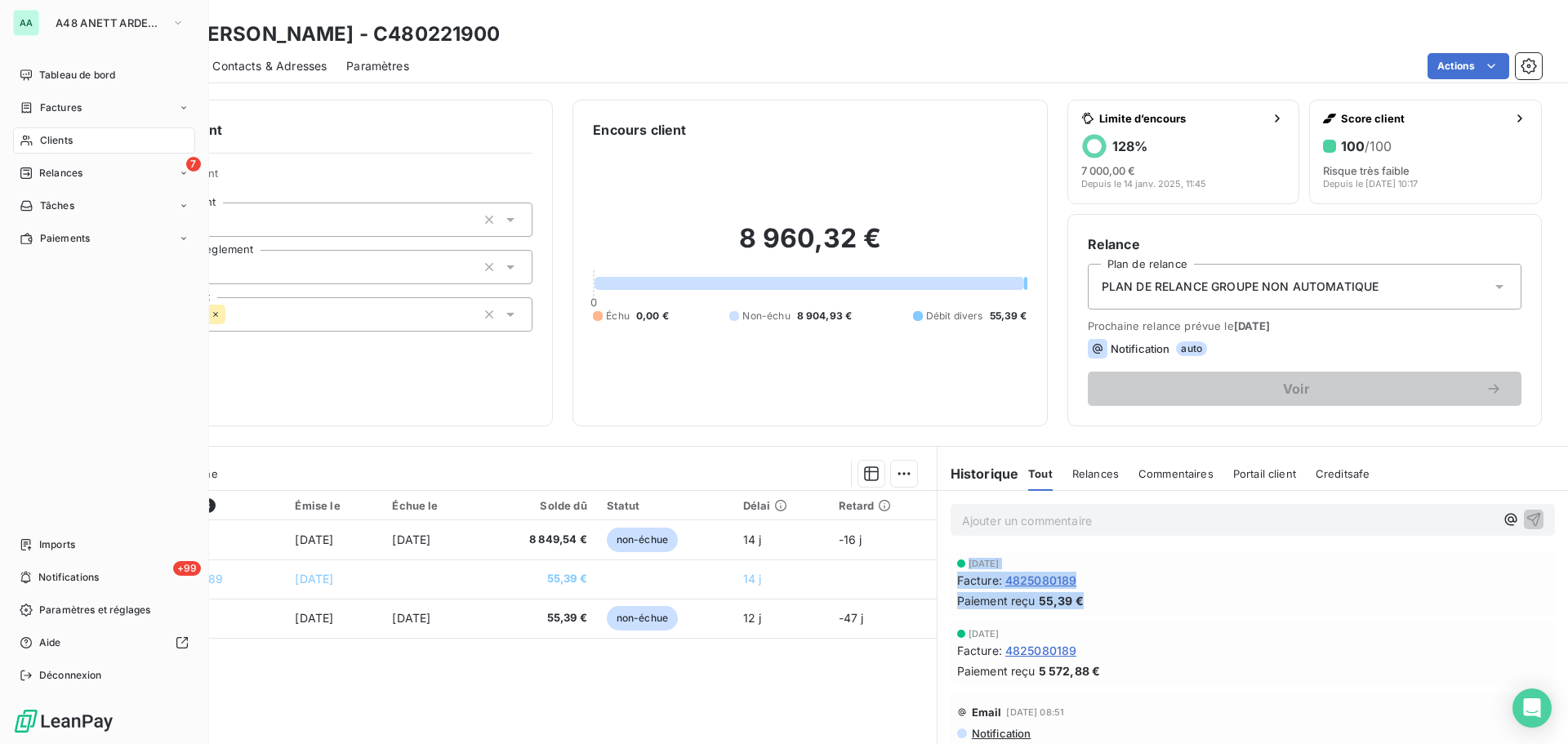
click at [86, 136] on div "Clients" at bounding box center [104, 140] width 182 height 26
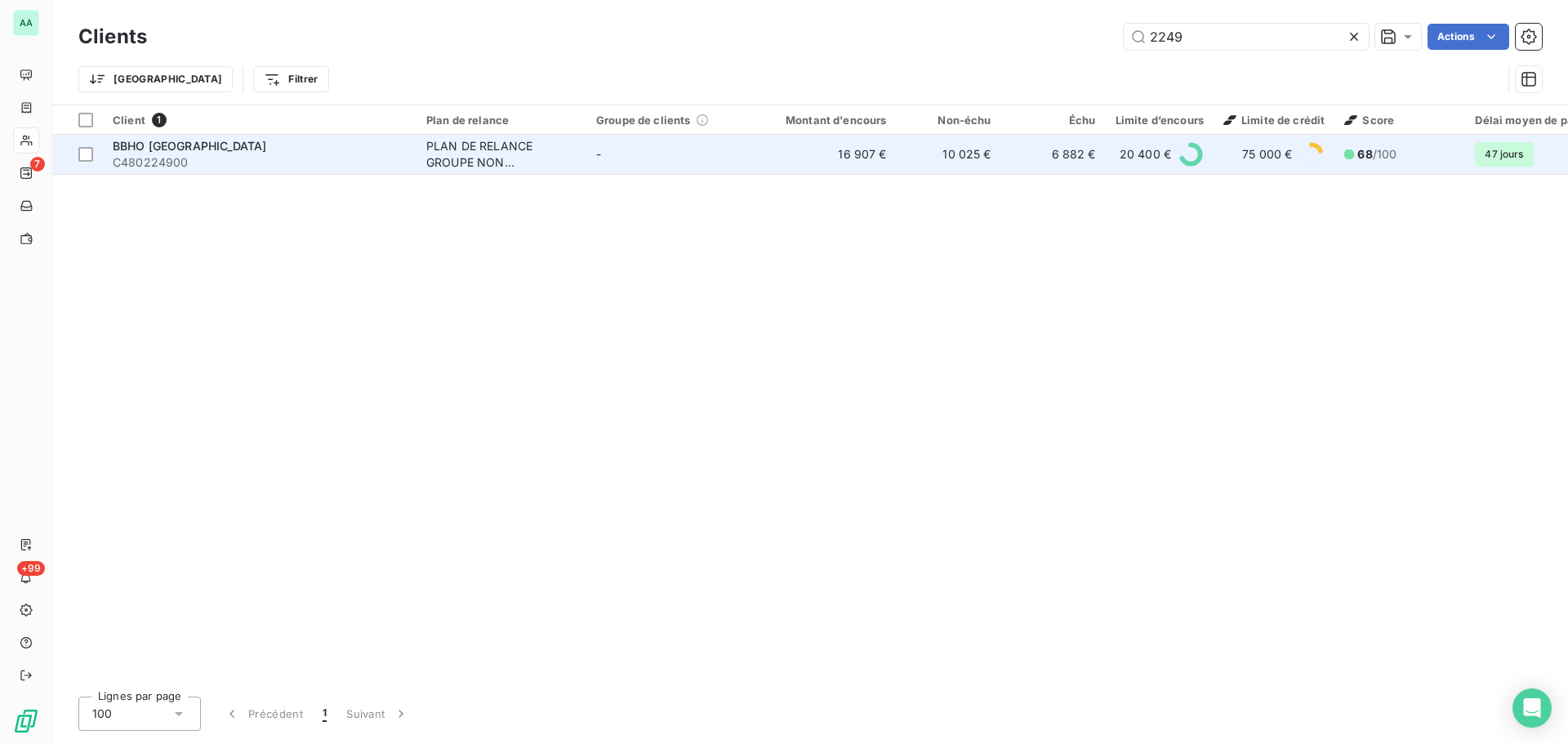
type input "2249"
click at [846, 160] on td "16 907 €" at bounding box center [826, 154] width 141 height 40
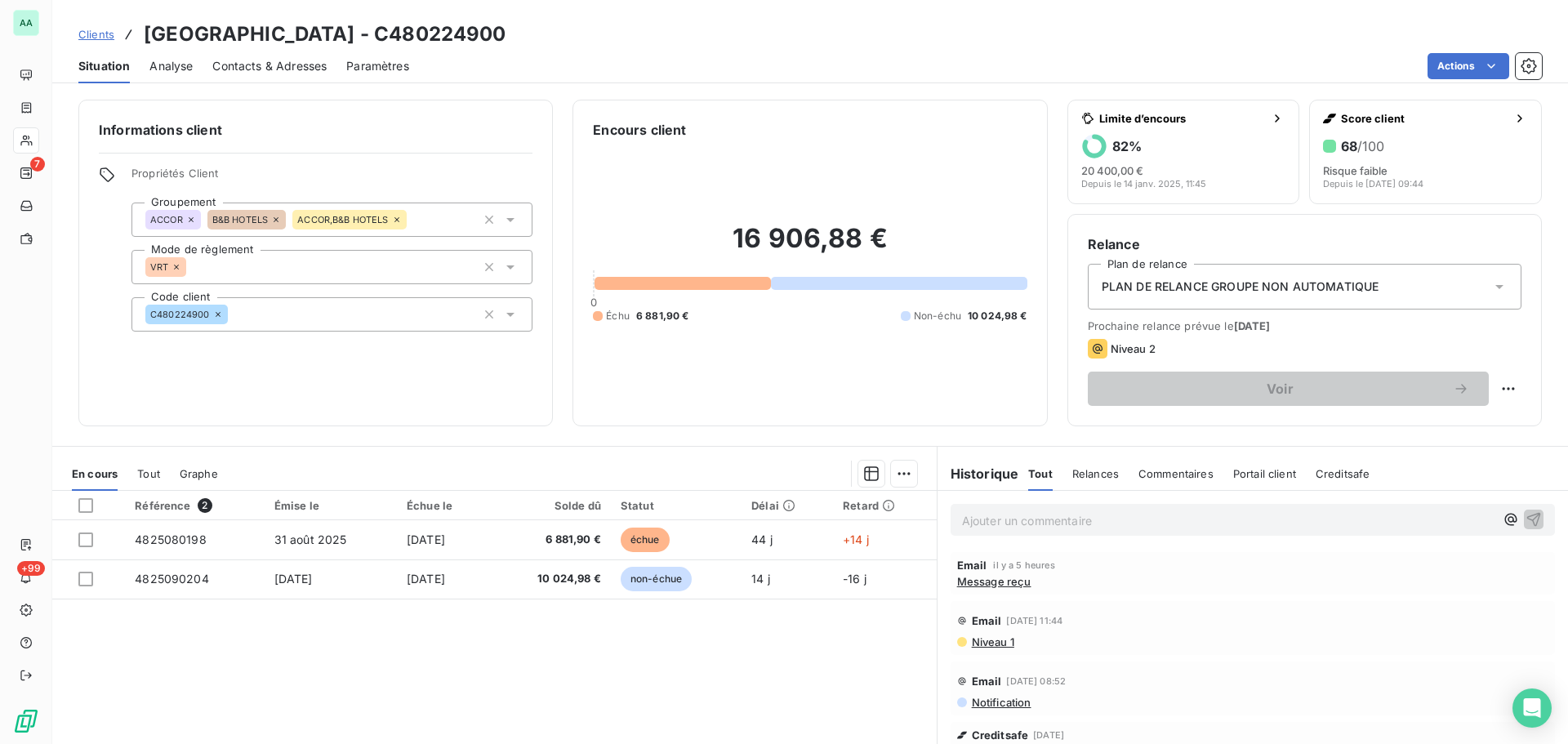
click at [1003, 582] on span "Message reçu" at bounding box center [994, 582] width 74 height 13
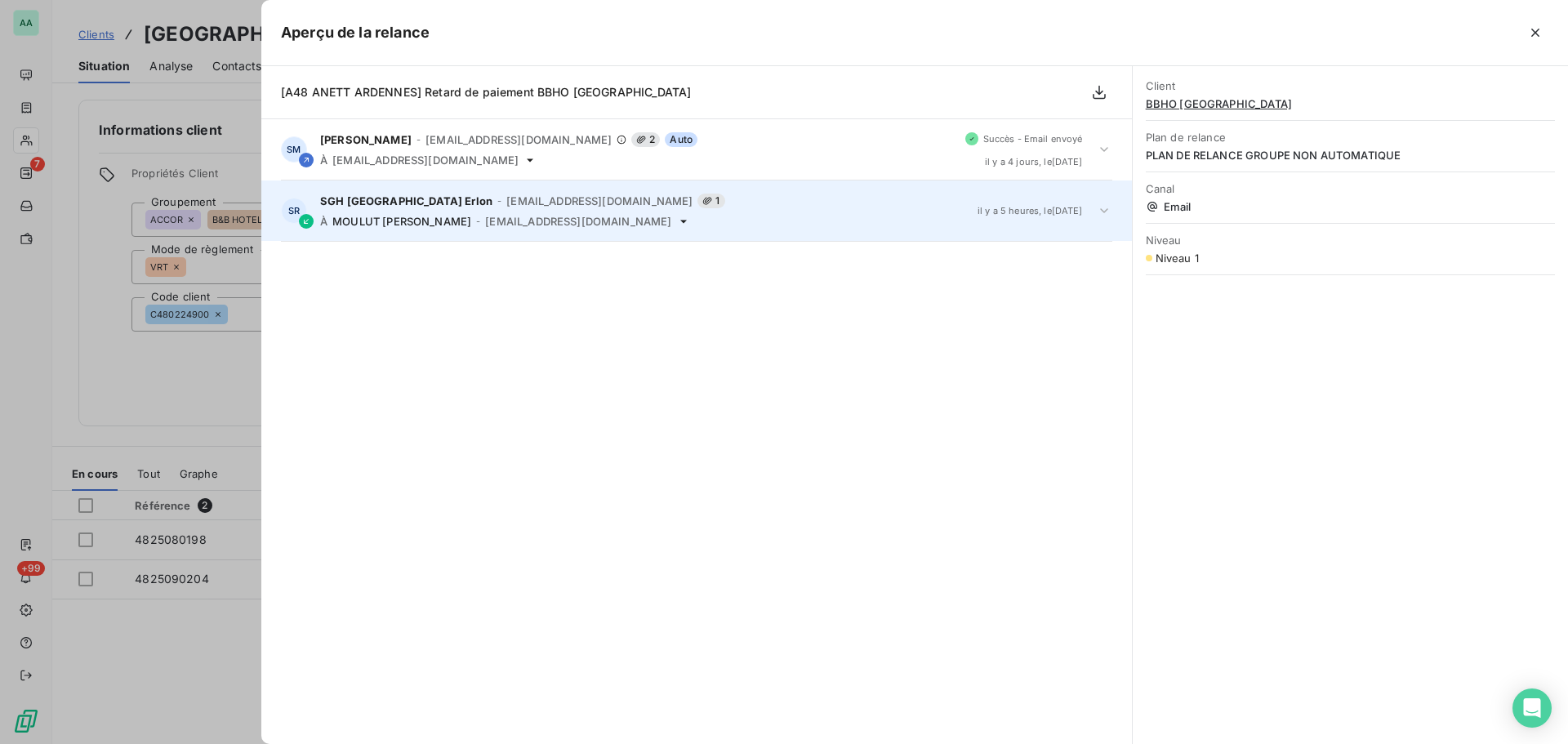
click at [1106, 211] on icon at bounding box center [1104, 211] width 8 height 5
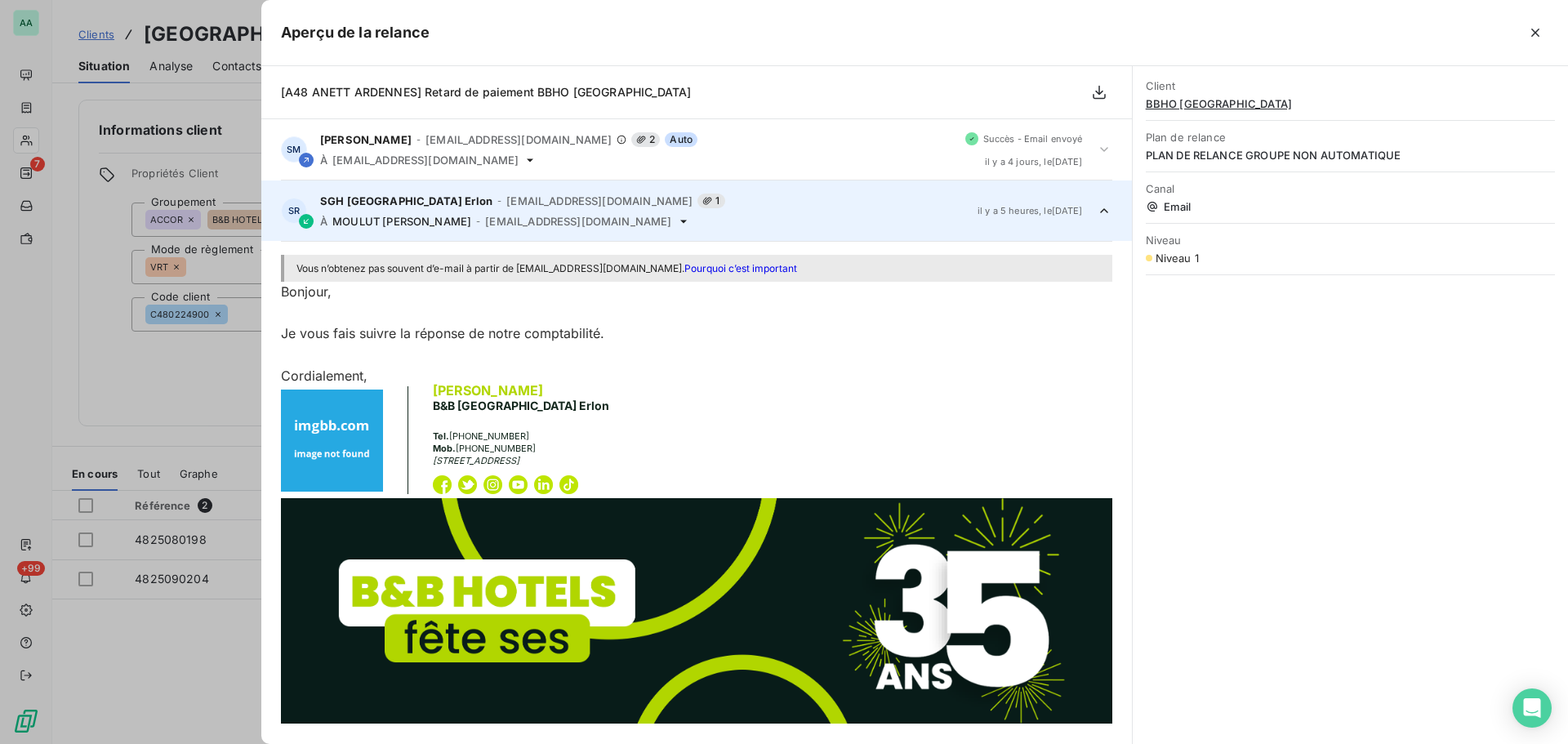
click at [1100, 211] on icon at bounding box center [1104, 211] width 8 height 5
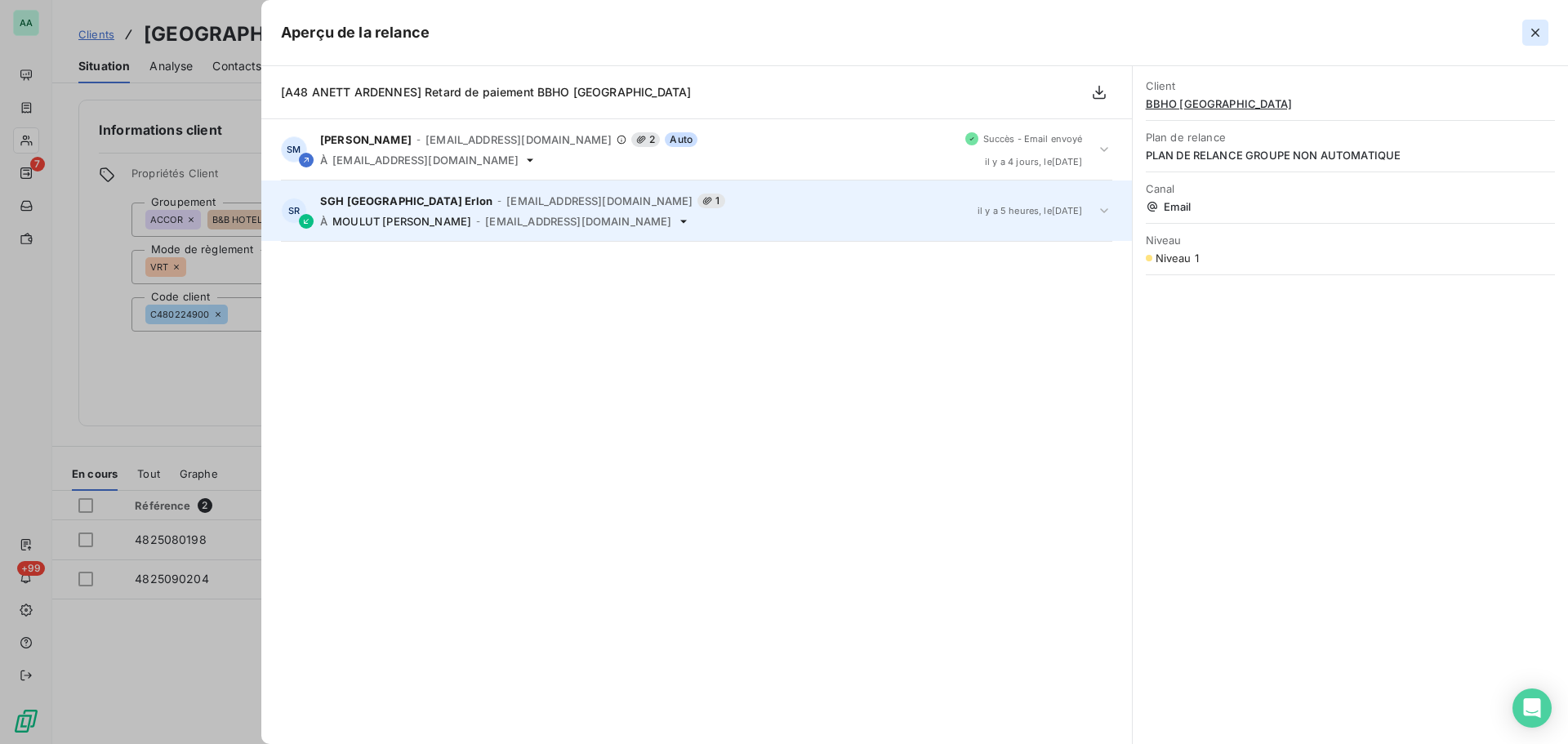
click at [1538, 39] on icon "button" at bounding box center [1534, 32] width 16 height 16
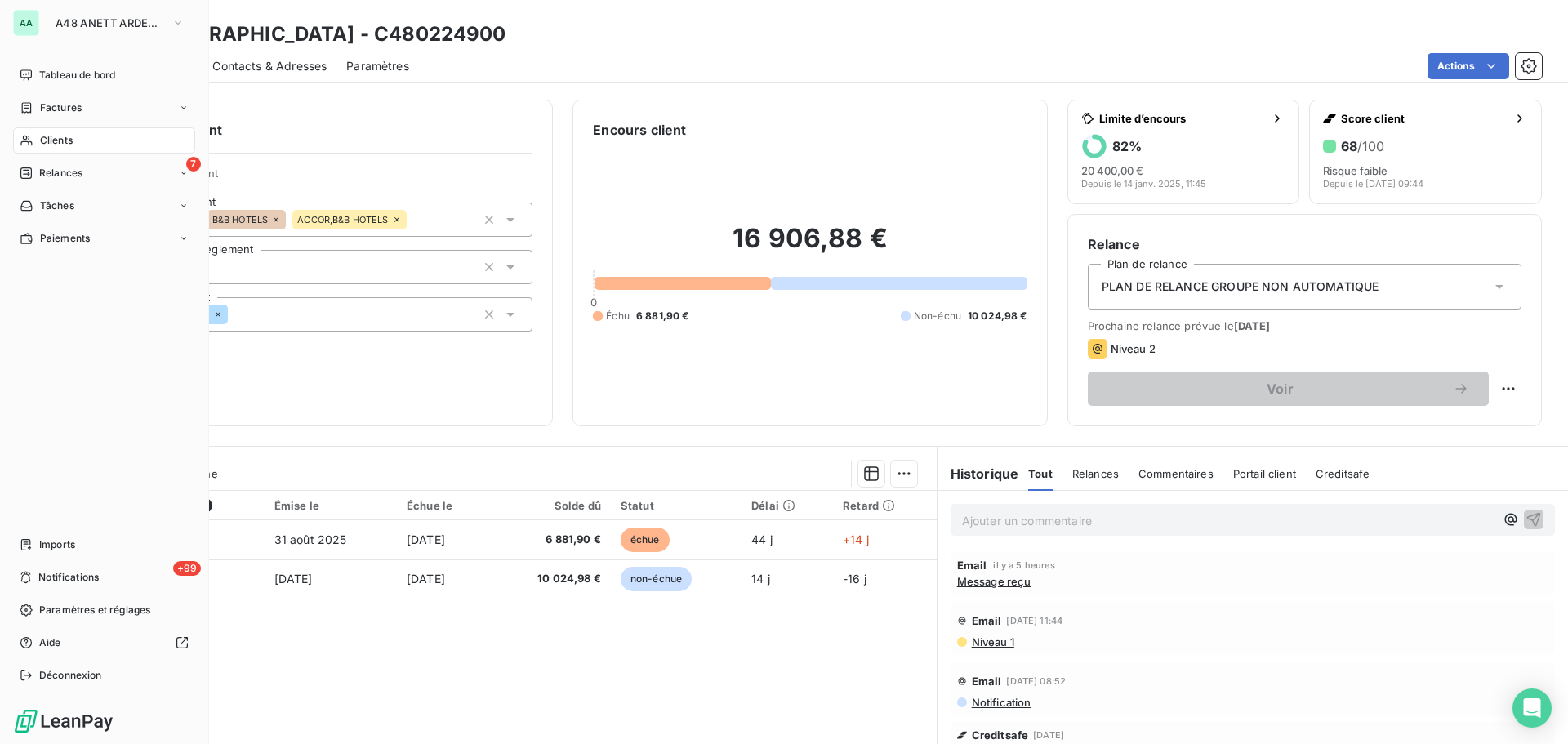
click at [86, 135] on div "Clients" at bounding box center [104, 140] width 182 height 26
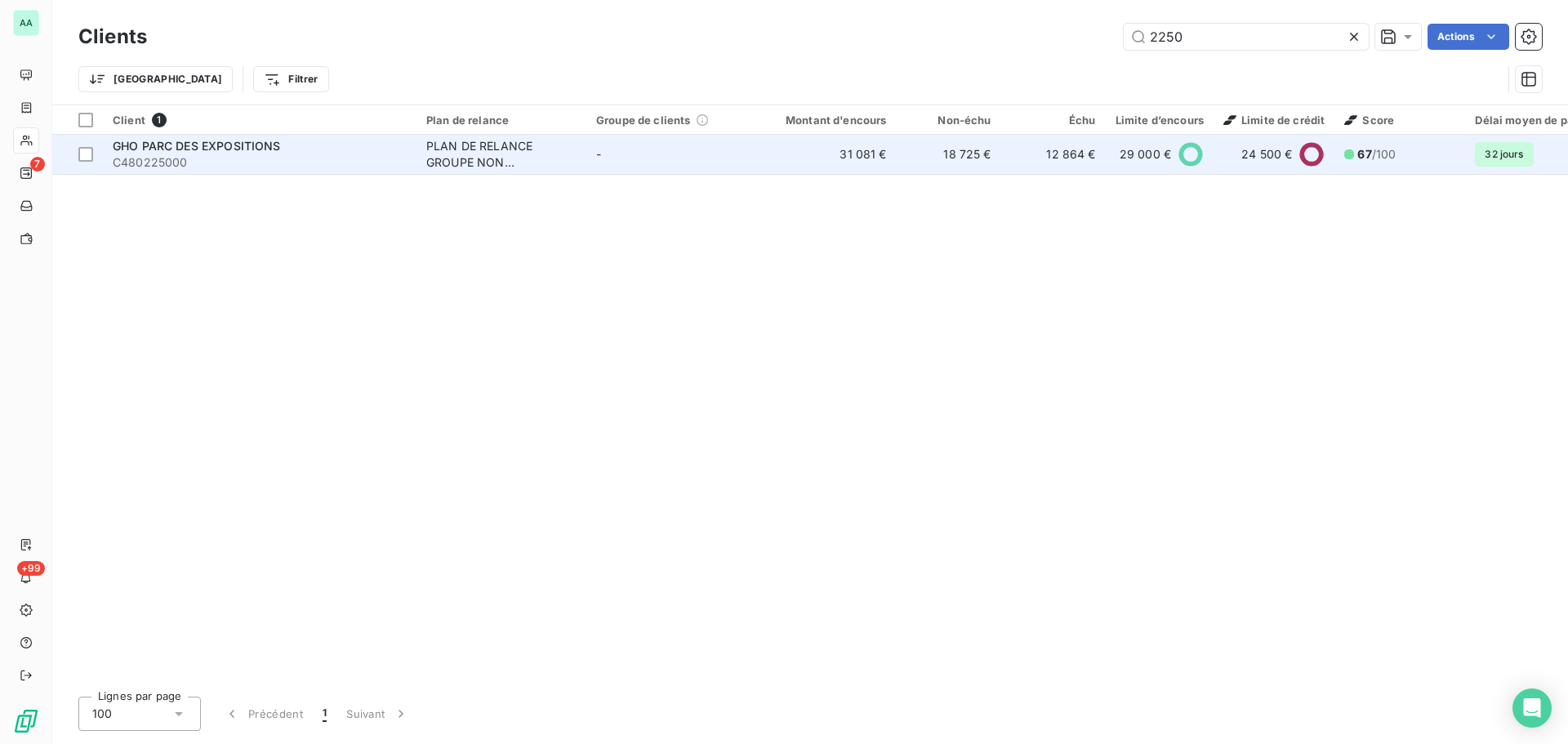
type input "2250"
click at [539, 163] on div "PLAN DE RELANCE GROUPE NON AUTOMATIQUE" at bounding box center [501, 154] width 150 height 33
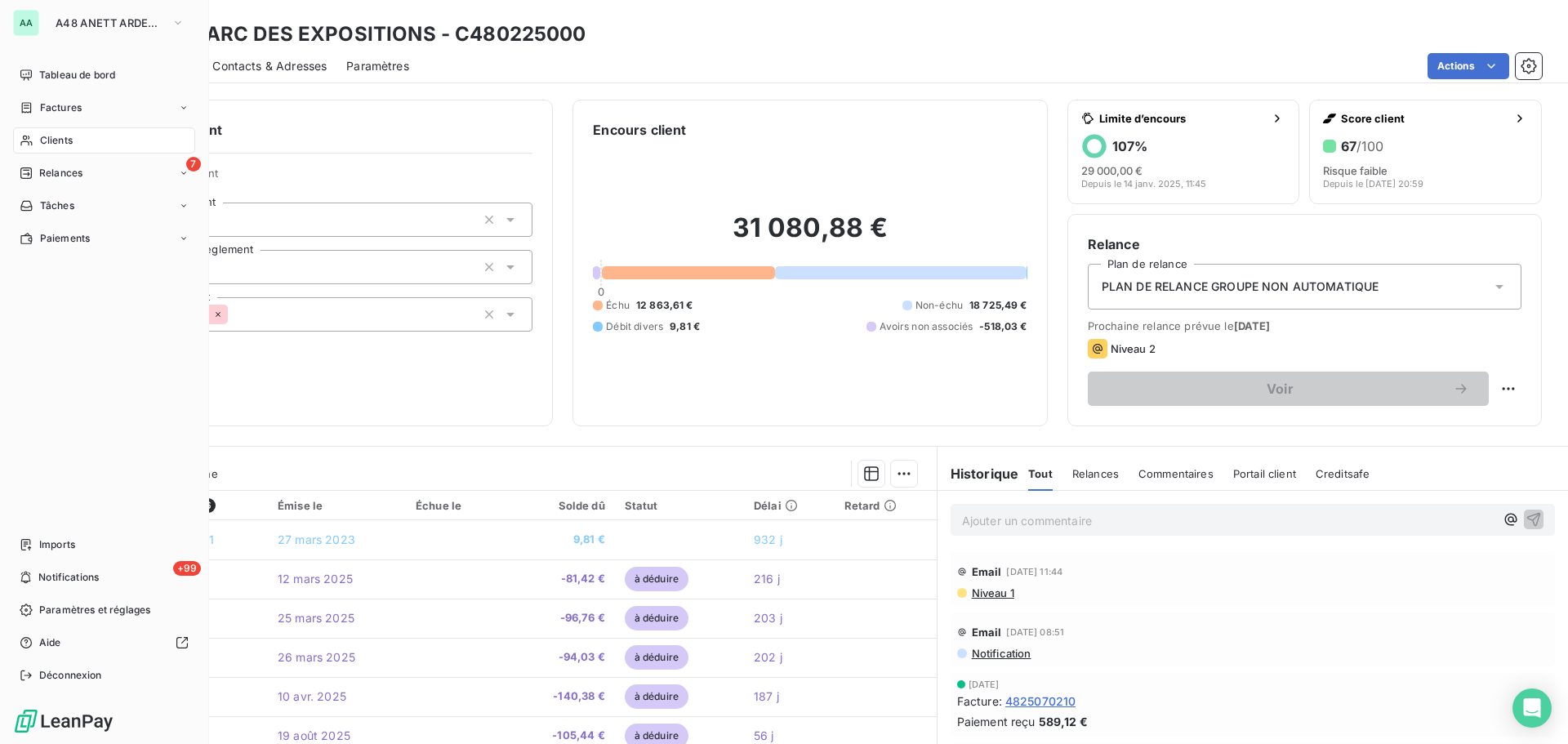
click at [91, 143] on div "Clients" at bounding box center [104, 140] width 182 height 26
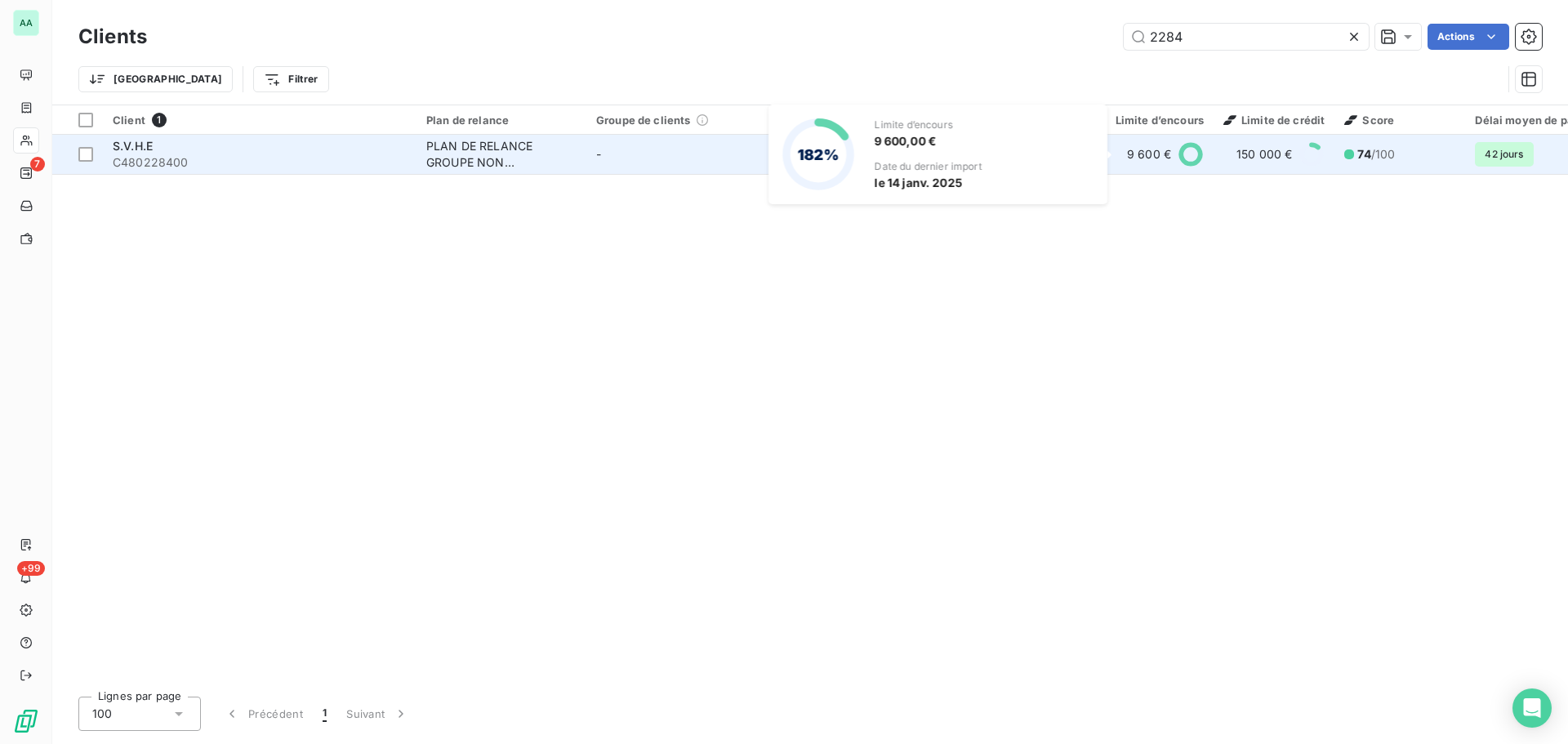
type input "2284"
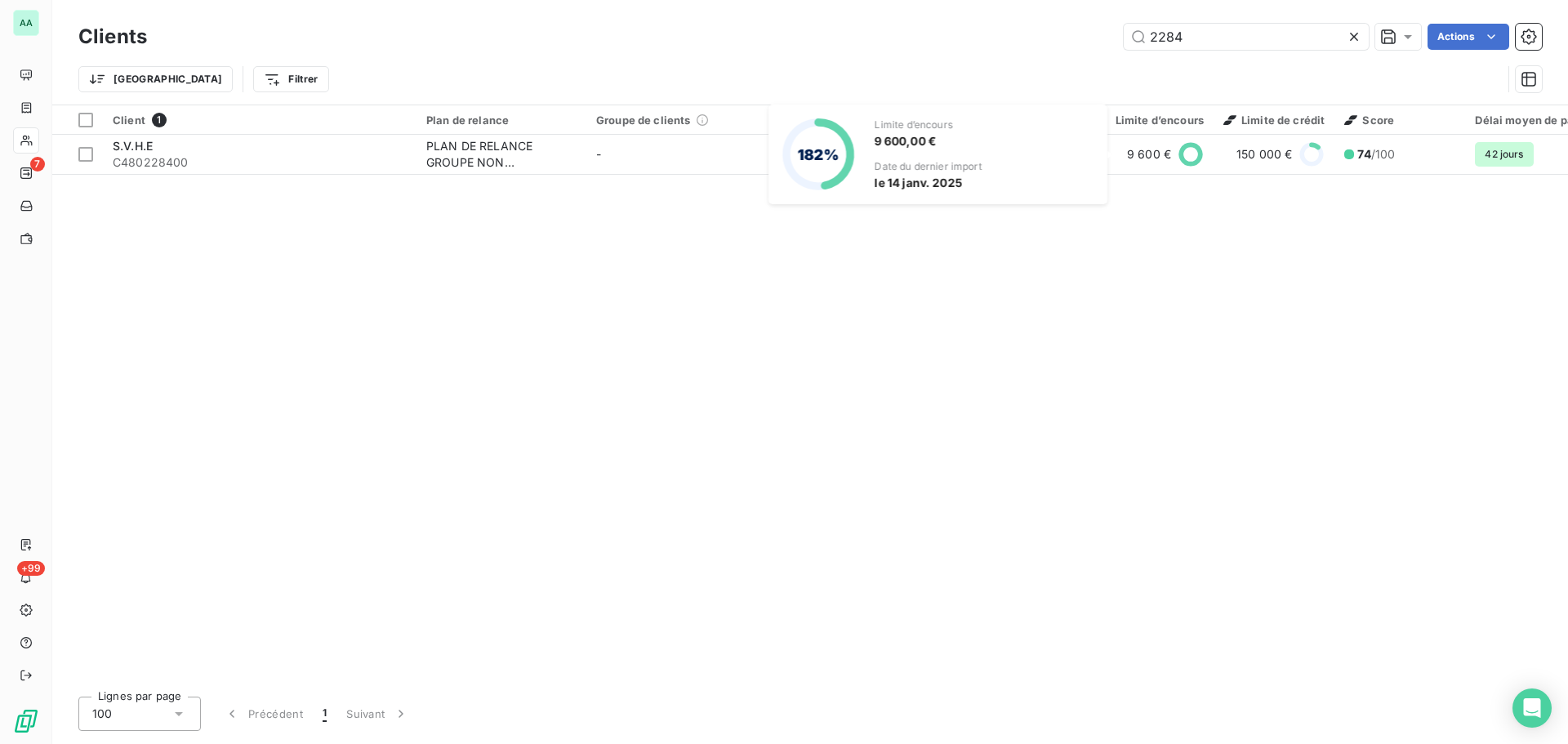
drag, startPoint x: 1126, startPoint y: 162, endPoint x: 1066, endPoint y: 159, distance: 60.1
click at [1066, 159] on div "182% Limite d’encours 9 600,00 € Date du dernier import le [DATE]" at bounding box center [937, 154] width 339 height 99
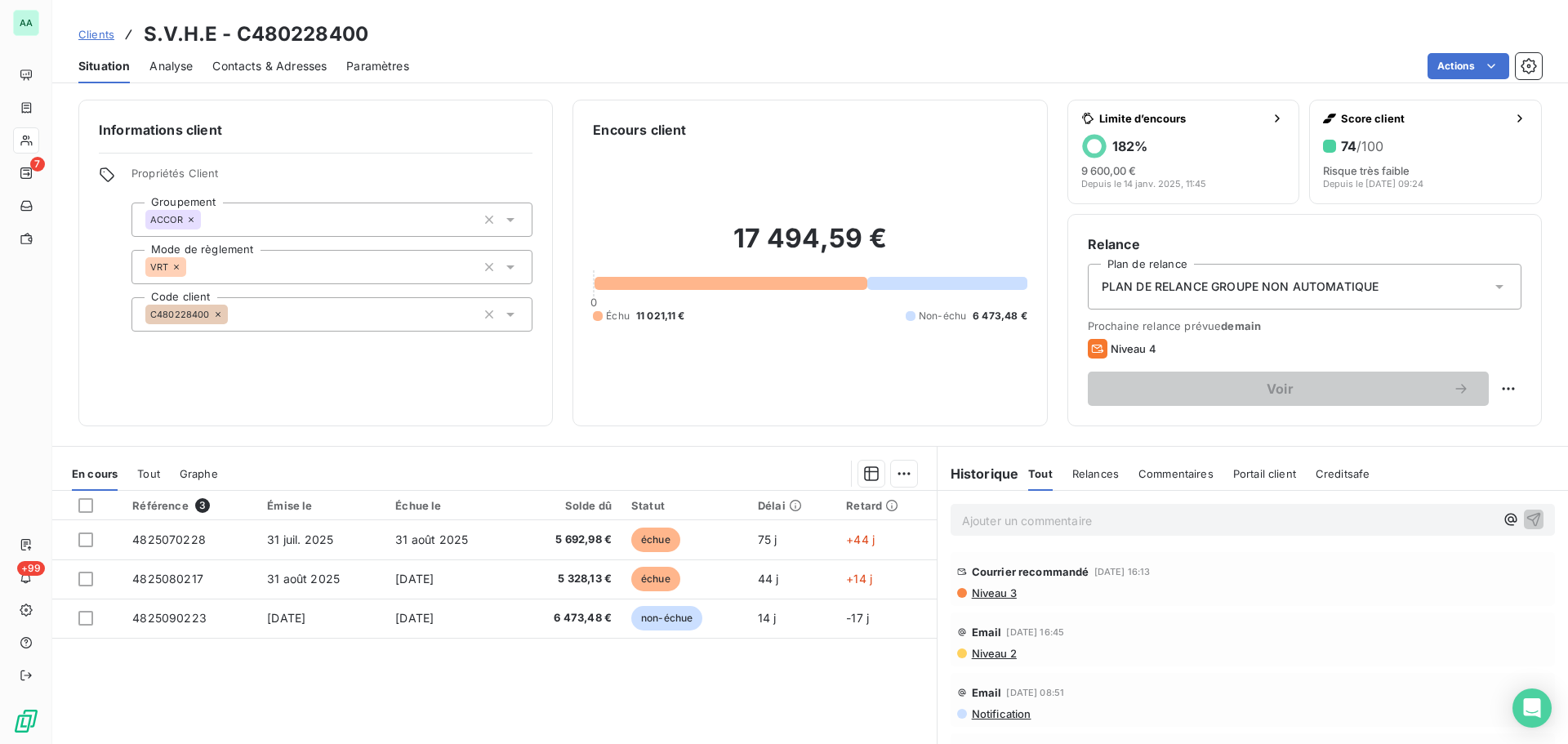
click at [1078, 470] on span "Relances" at bounding box center [1095, 474] width 46 height 13
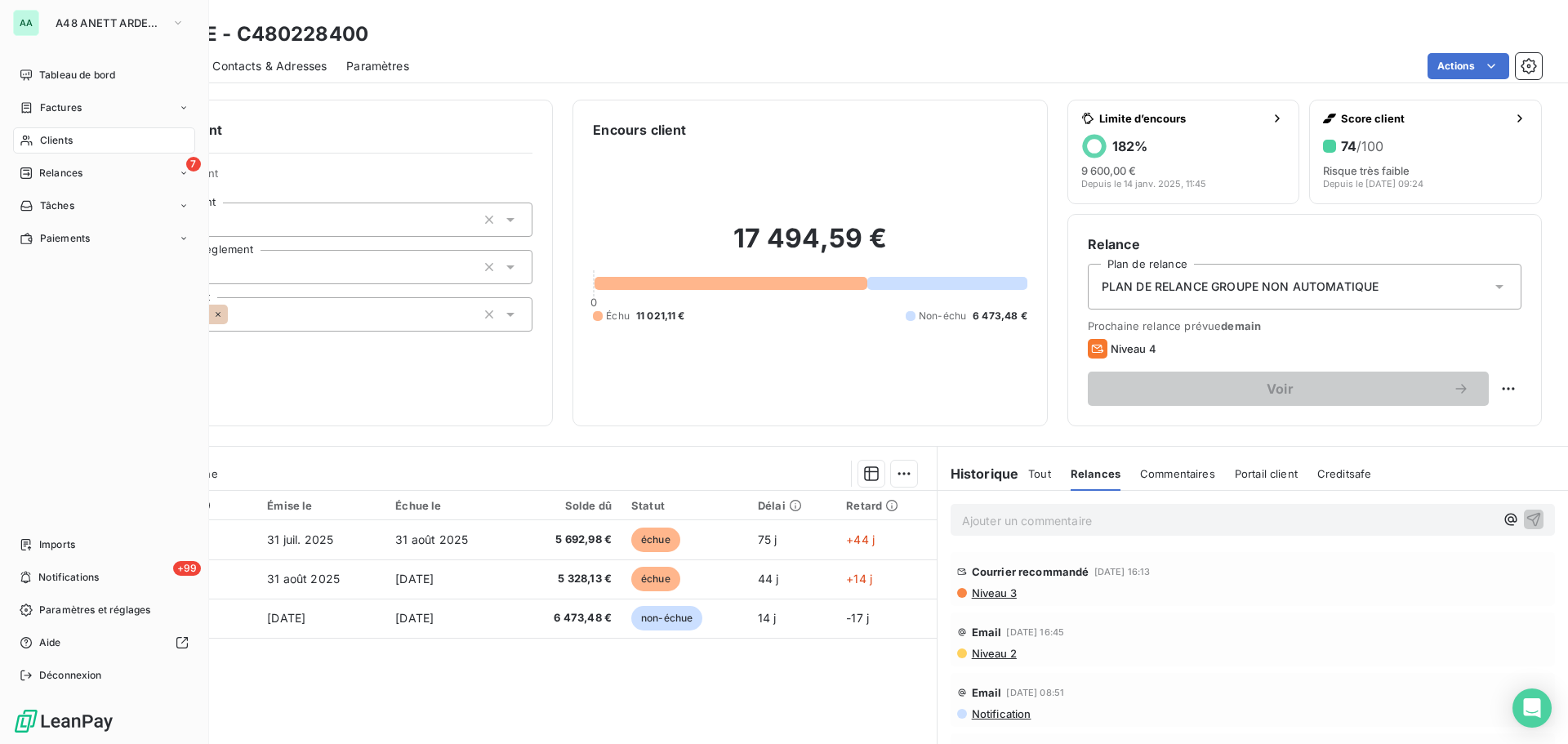
click at [46, 140] on span "Clients" at bounding box center [56, 140] width 33 height 14
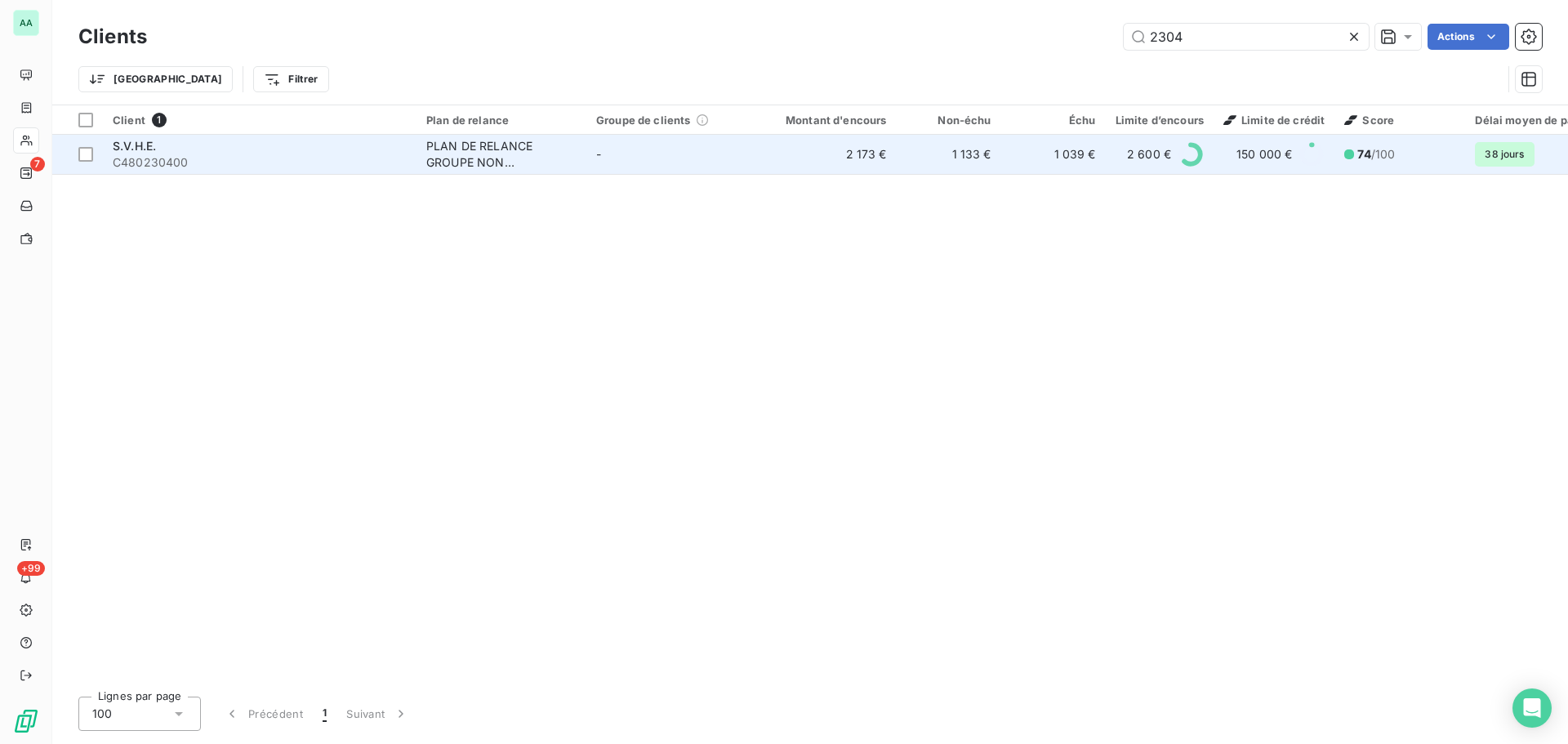
type input "2304"
click at [627, 154] on td "-" at bounding box center [671, 154] width 170 height 40
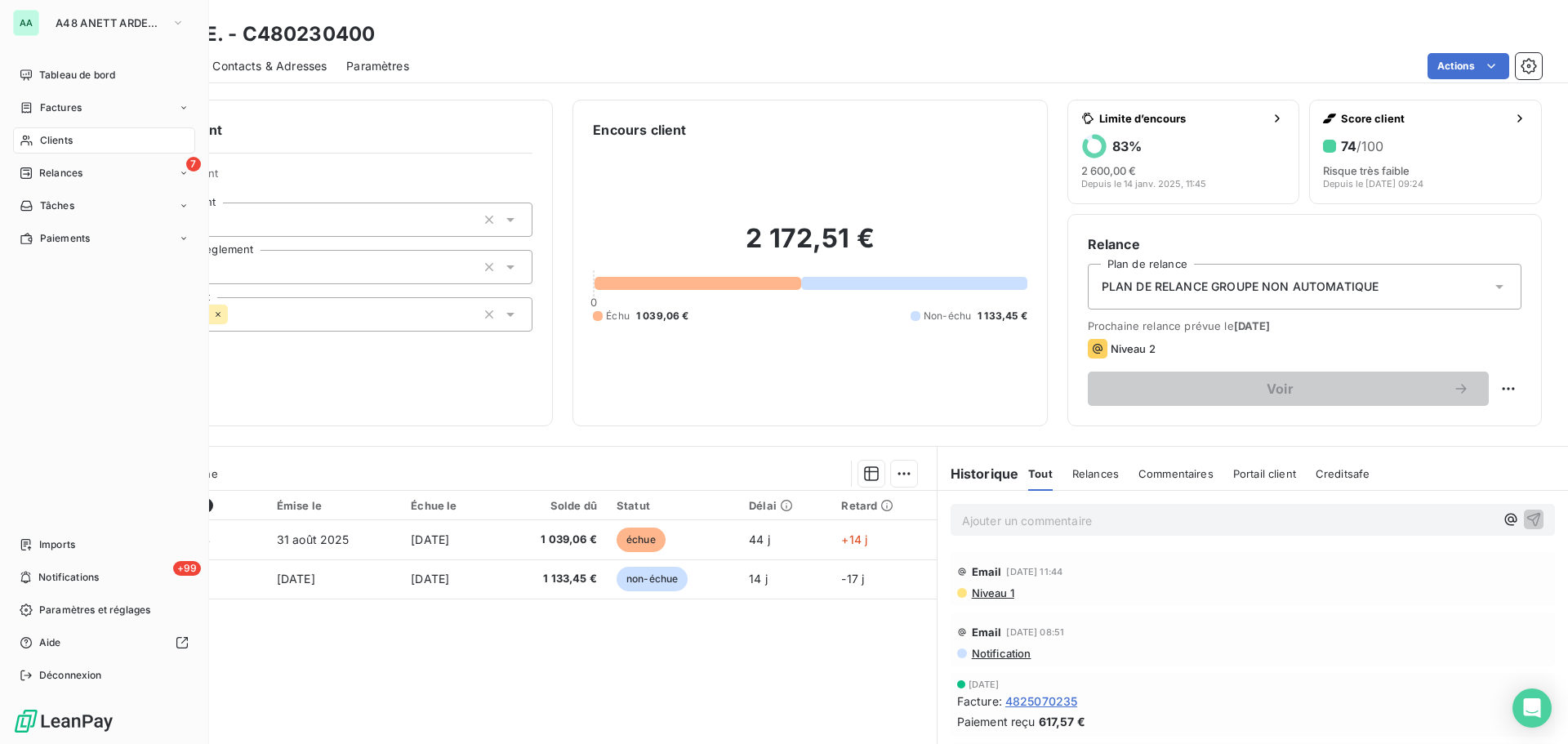
click at [134, 141] on div "Clients" at bounding box center [104, 140] width 182 height 26
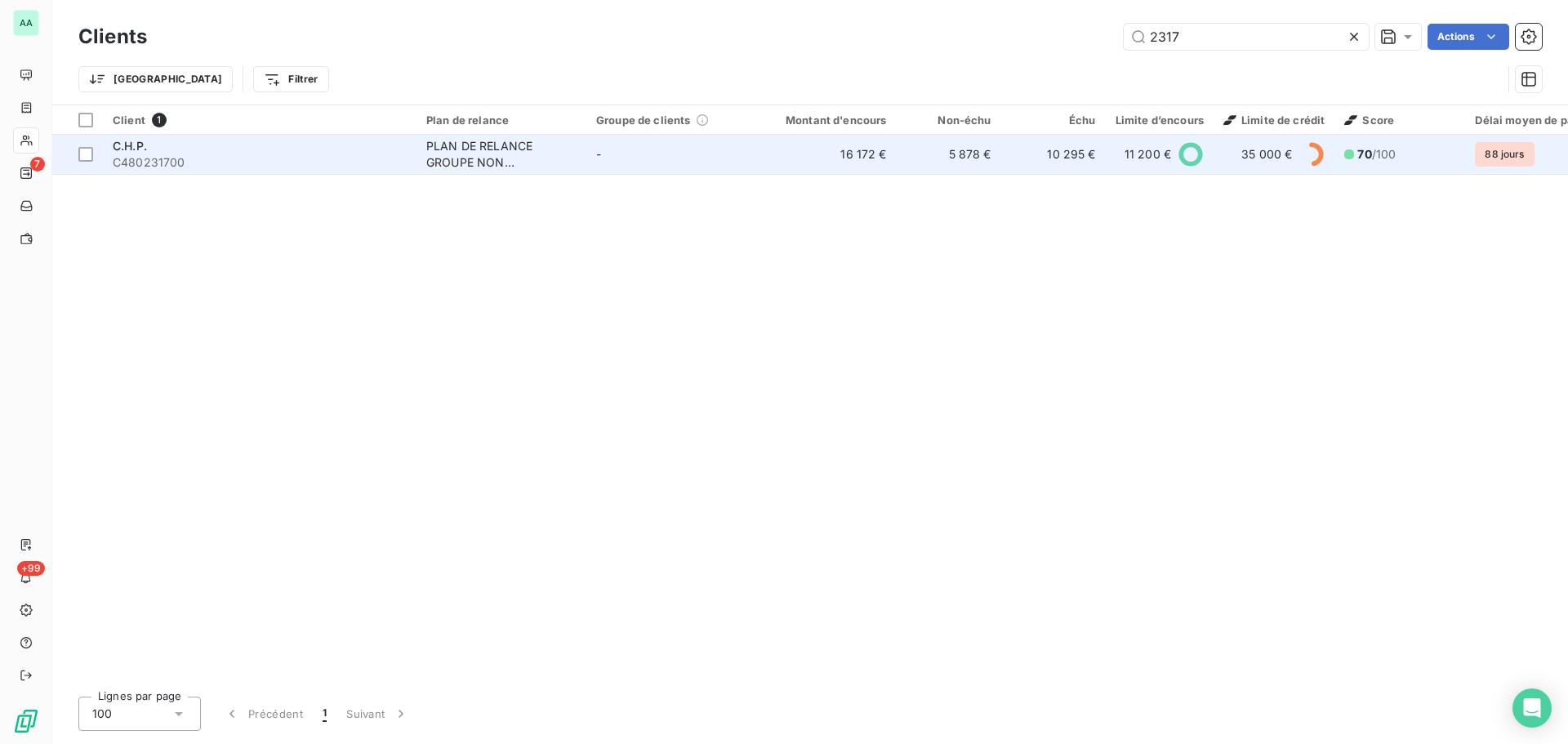
type input "2317"
click at [911, 153] on td "5 878 €" at bounding box center [949, 154] width 104 height 40
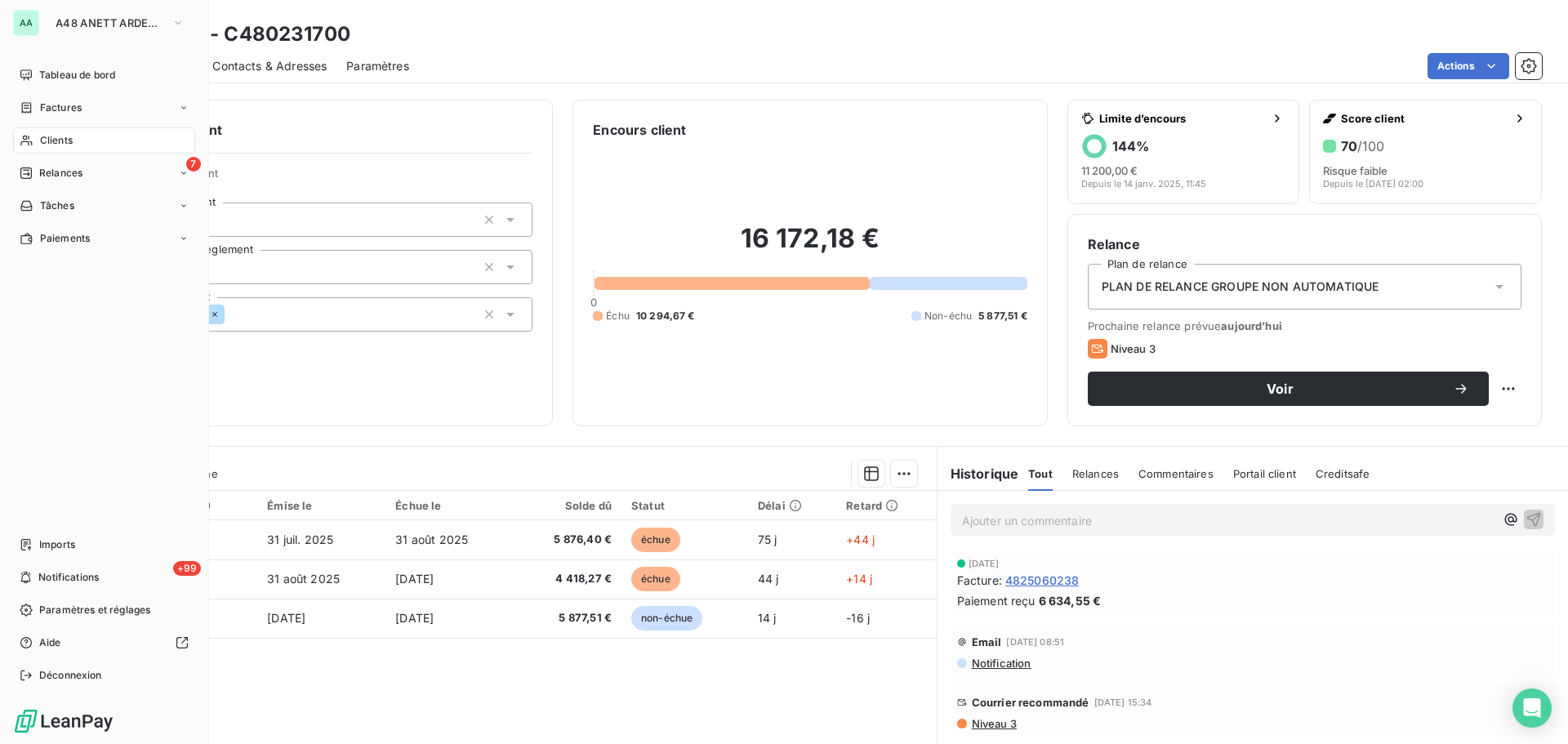
click at [59, 131] on div "Clients" at bounding box center [104, 140] width 182 height 26
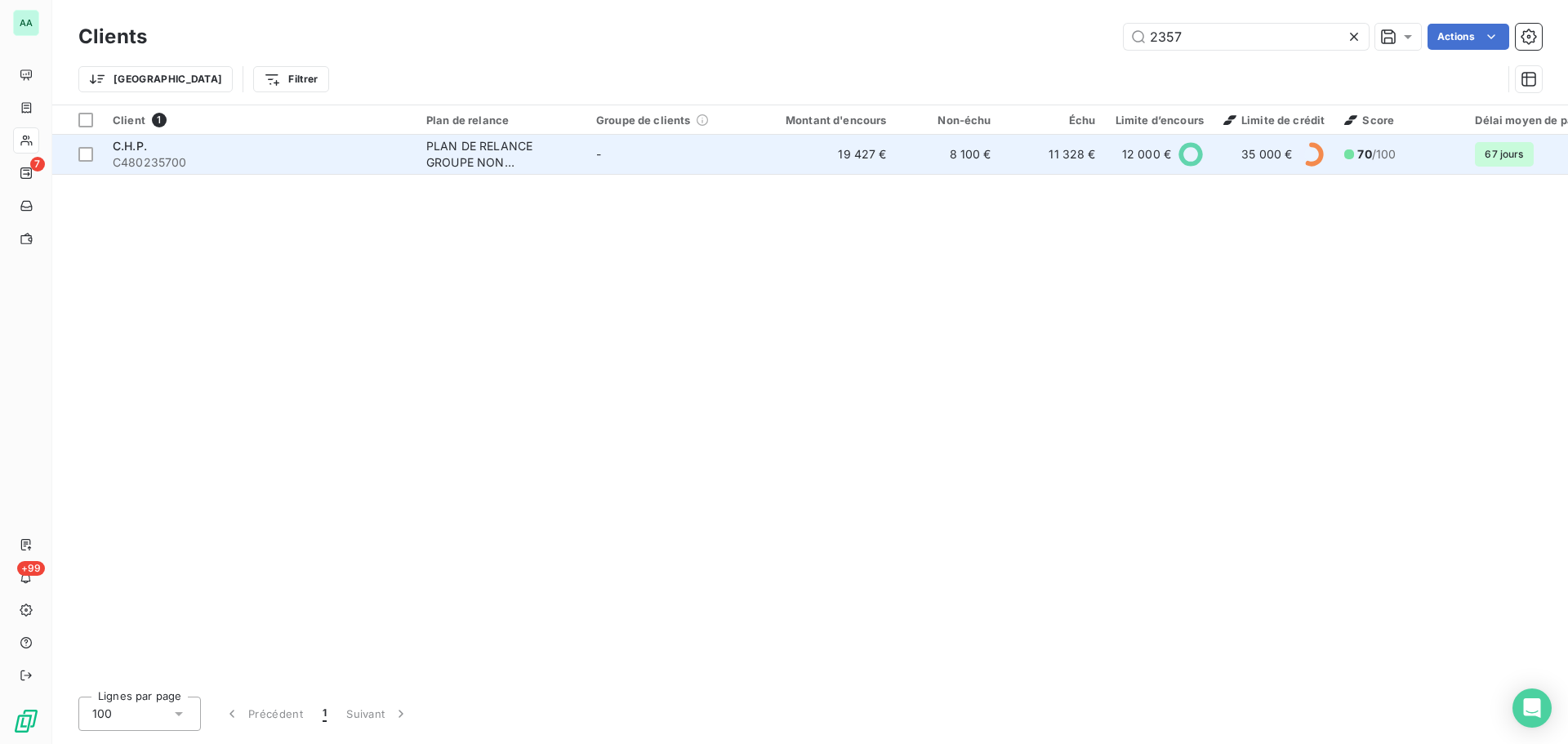
type input "2357"
click at [833, 160] on td "19 427 €" at bounding box center [826, 154] width 141 height 40
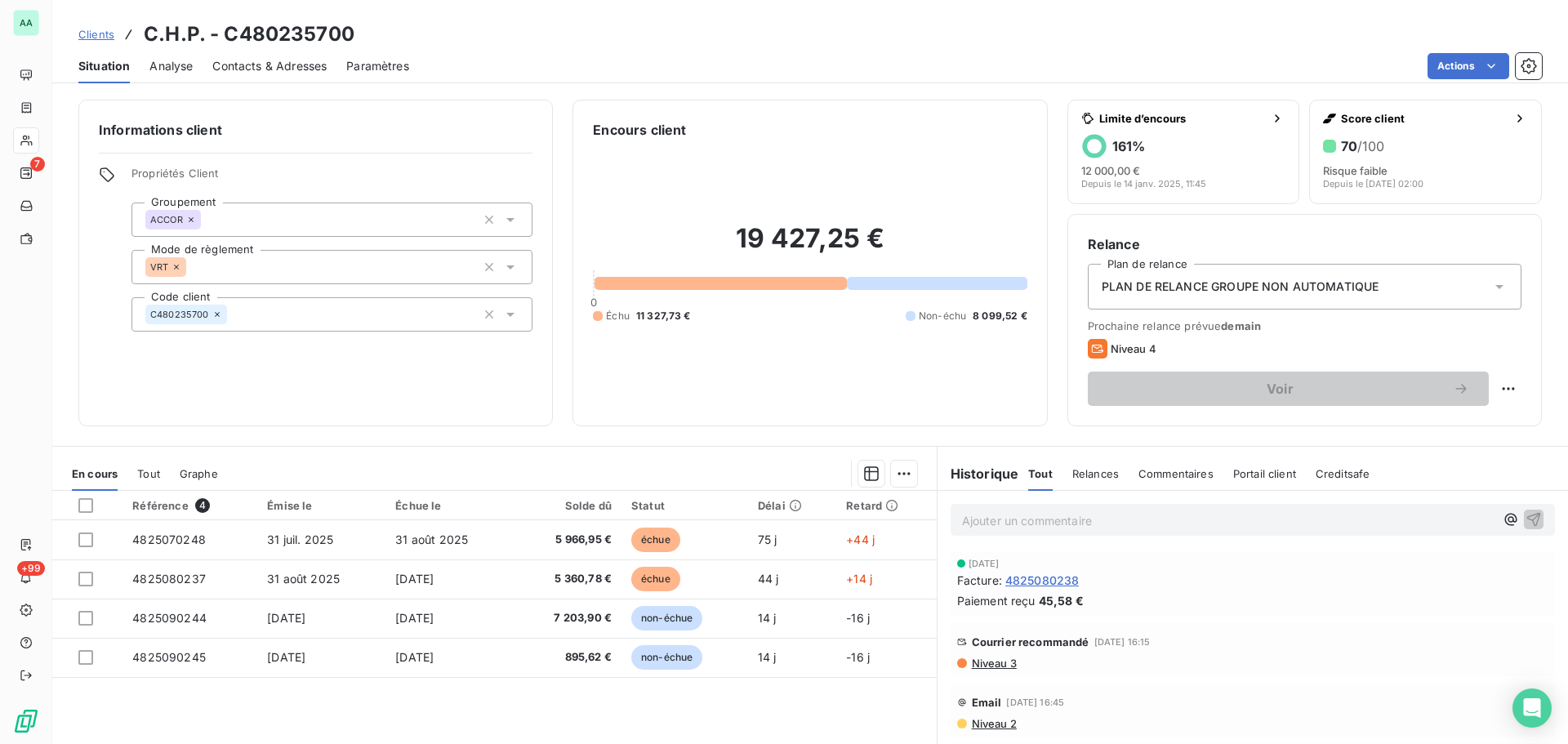
scroll to position [82, 0]
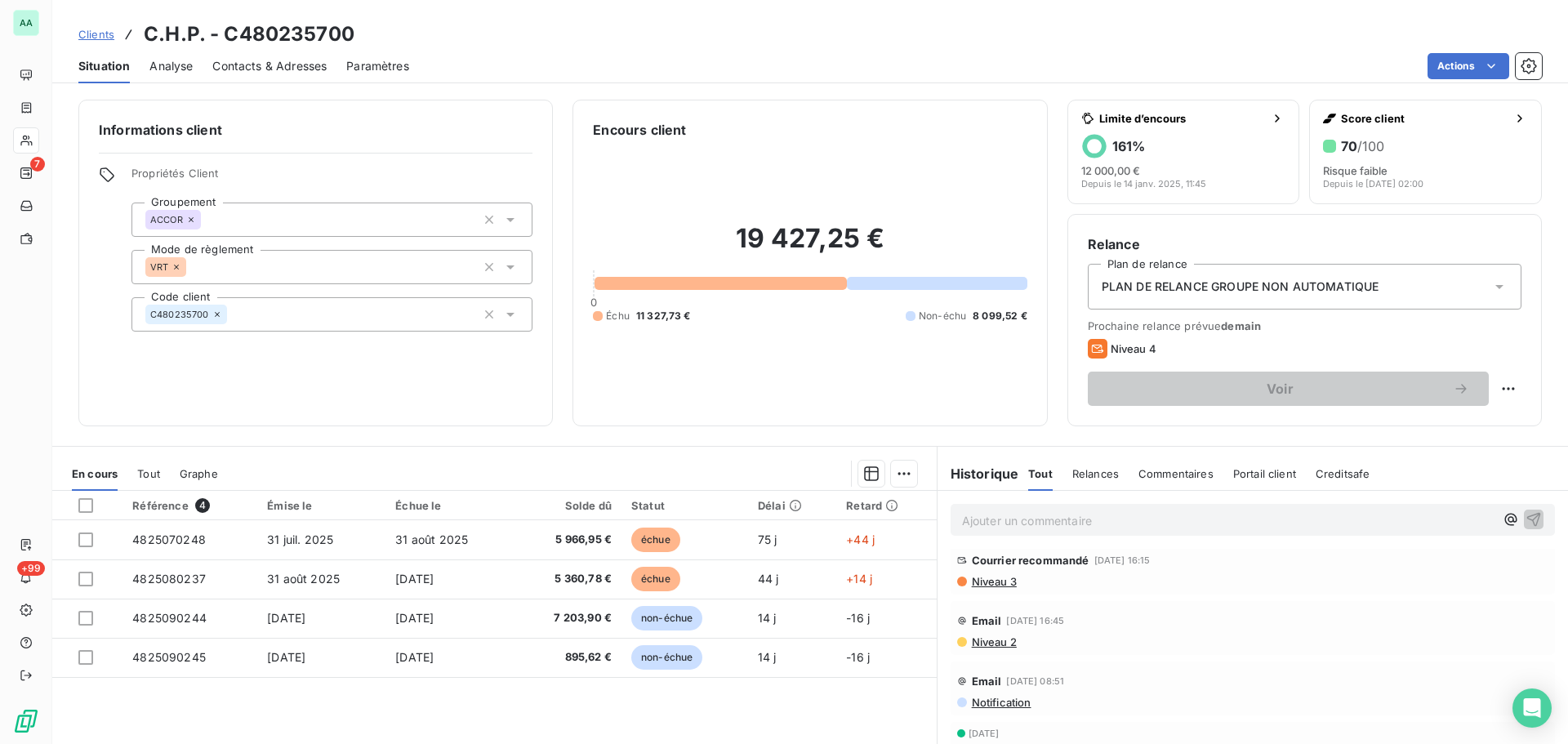
click at [1101, 476] on span "Relances" at bounding box center [1095, 474] width 46 height 13
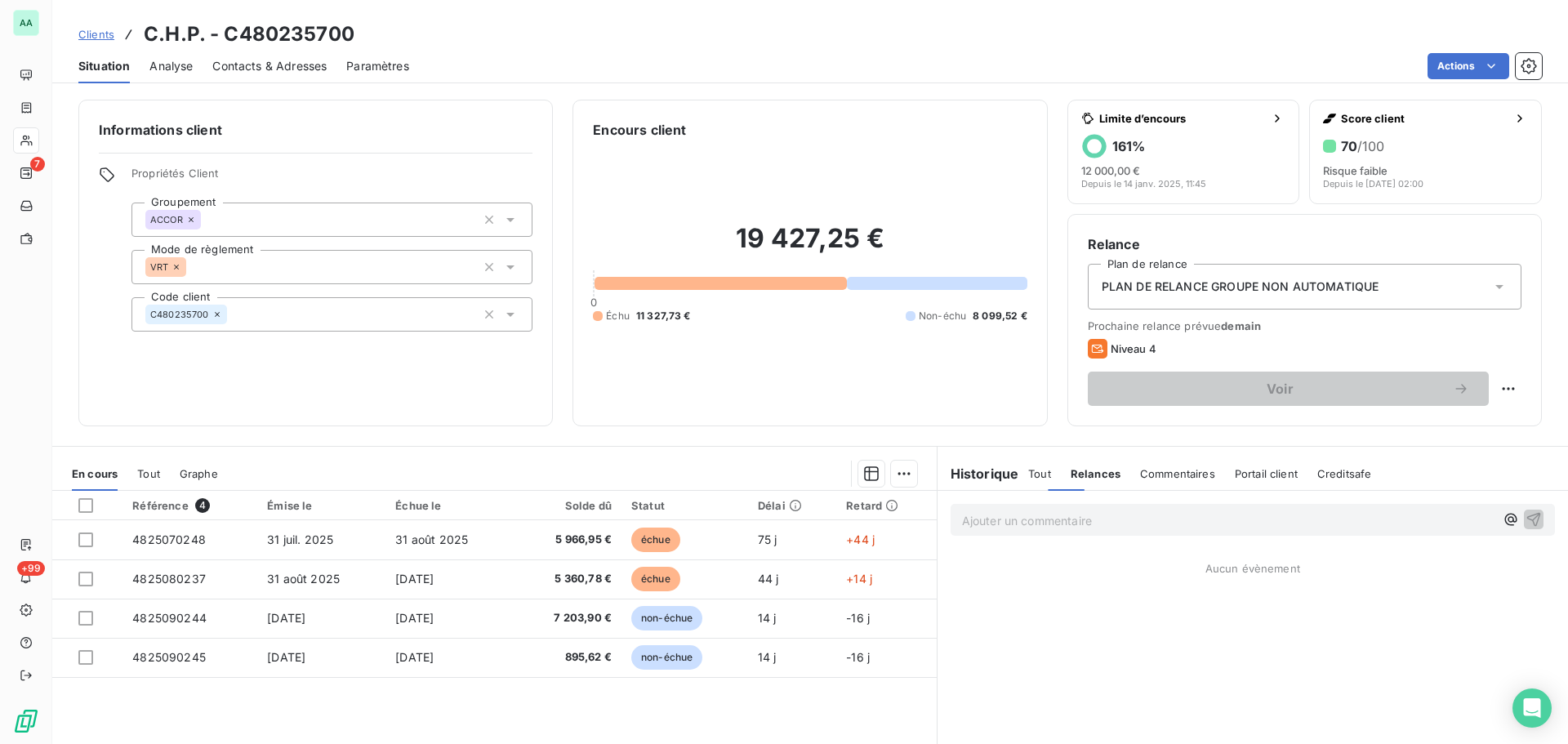
scroll to position [0, 0]
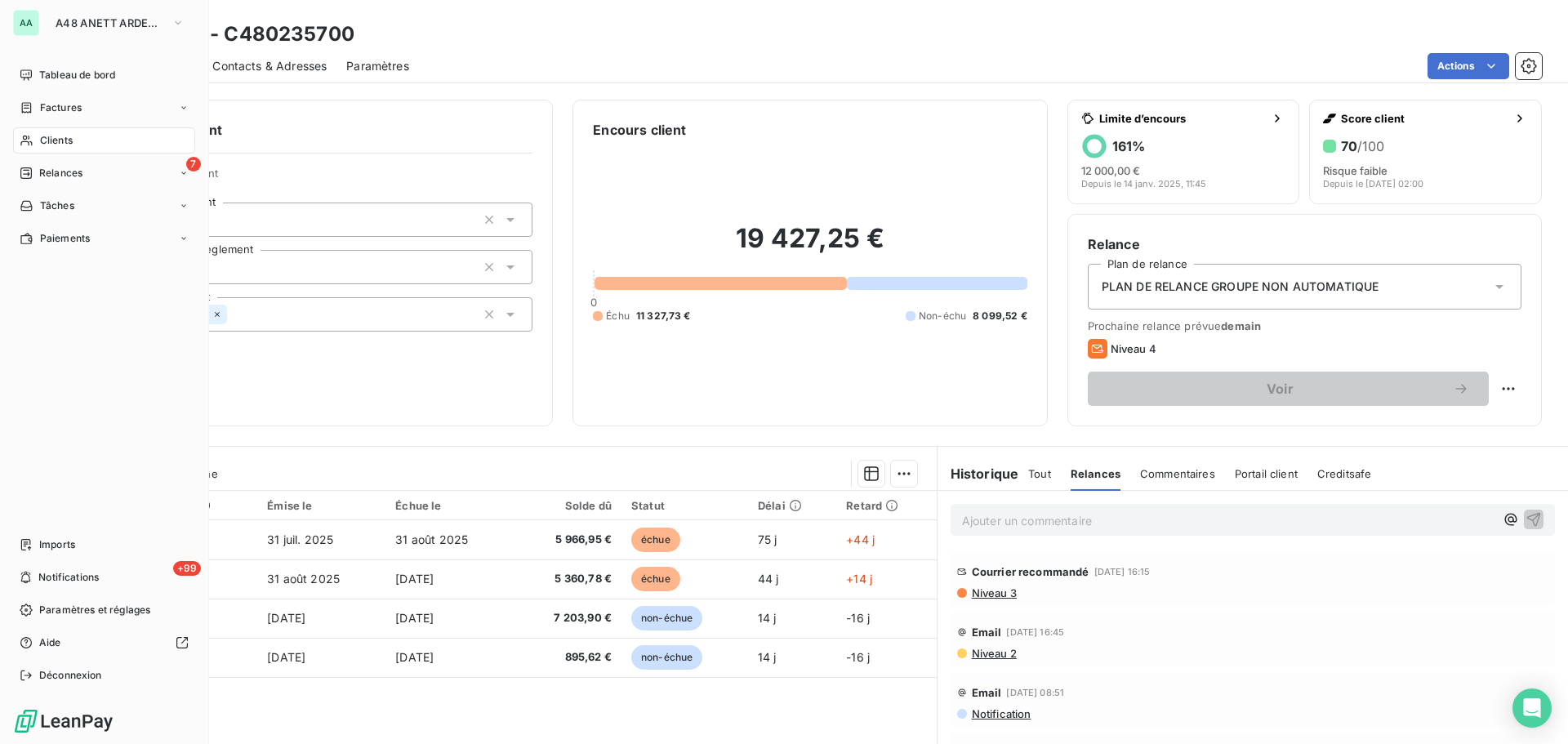
click at [101, 145] on div "Clients" at bounding box center [104, 140] width 182 height 26
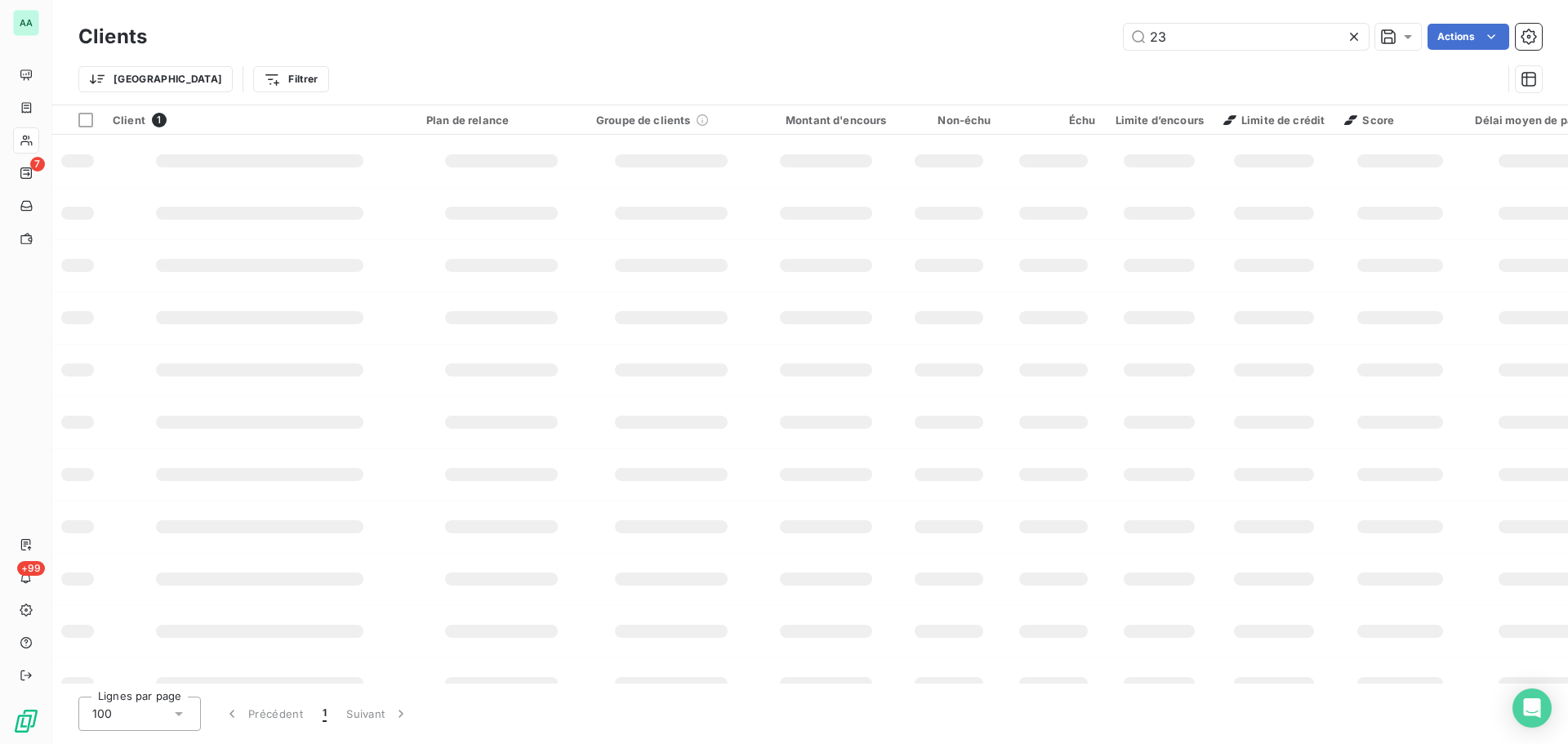
type input "2"
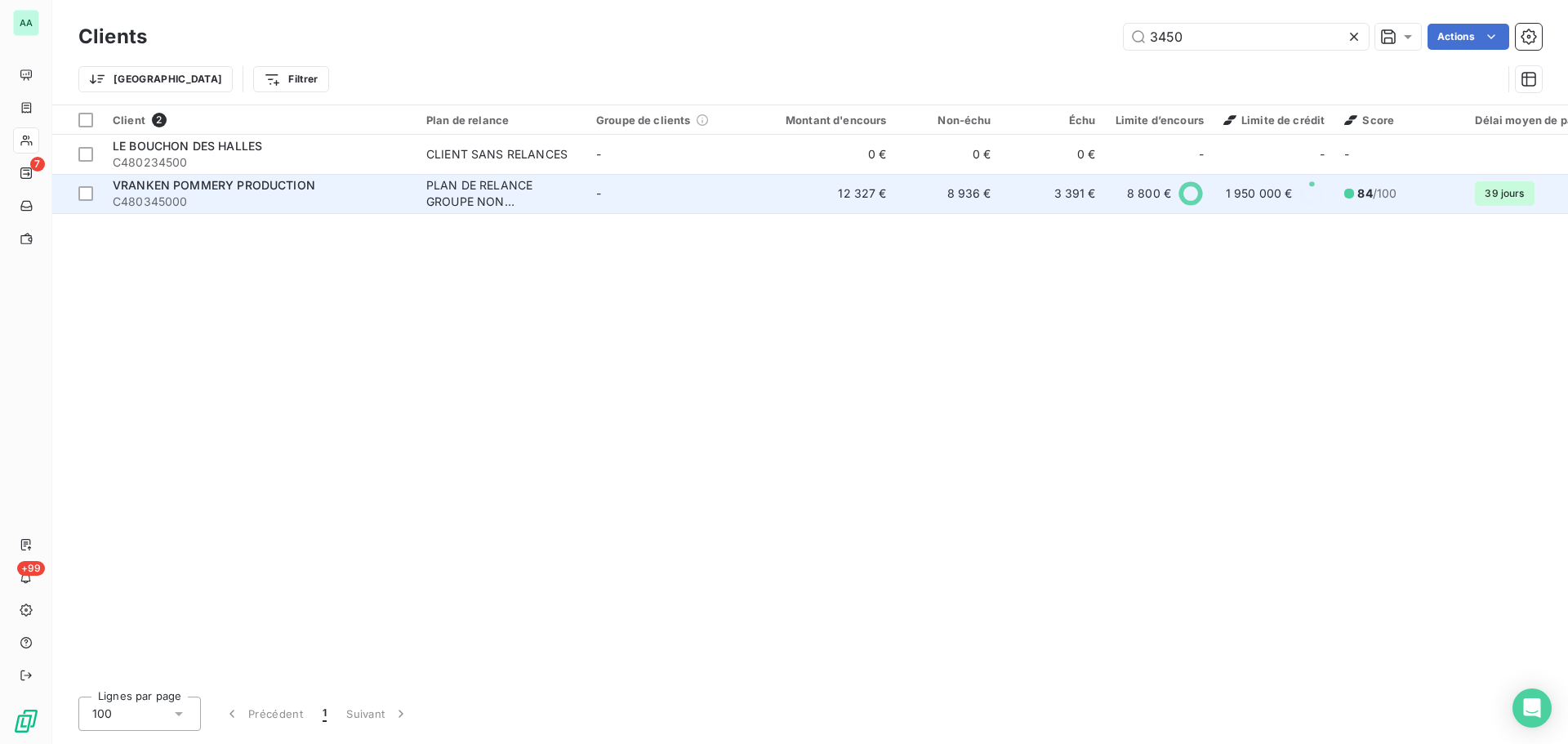
type input "3450"
click at [259, 199] on span "C480345000" at bounding box center [259, 201] width 294 height 16
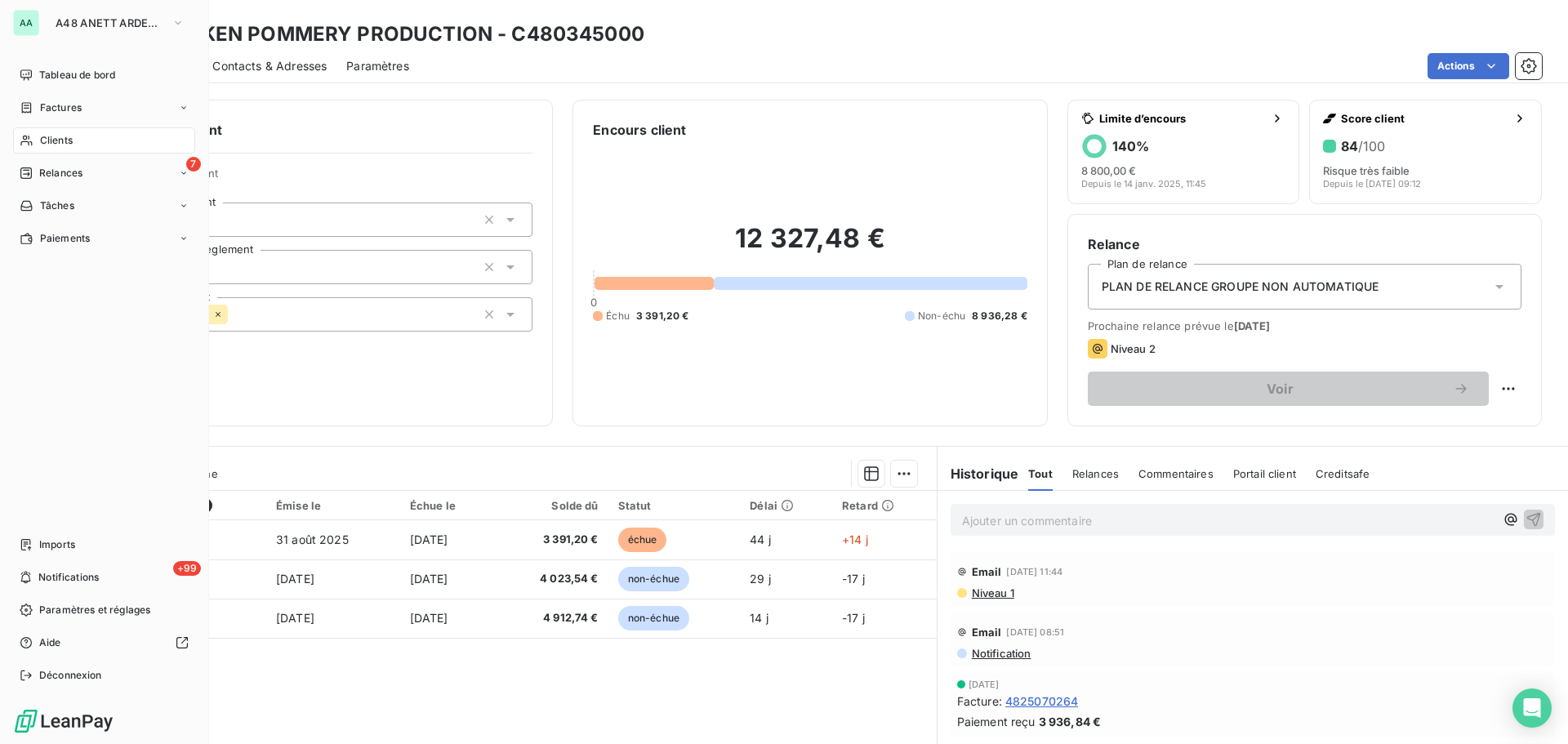
drag, startPoint x: 105, startPoint y: 142, endPoint x: 141, endPoint y: 142, distance: 36.0
click at [105, 142] on div "Clients" at bounding box center [104, 140] width 182 height 26
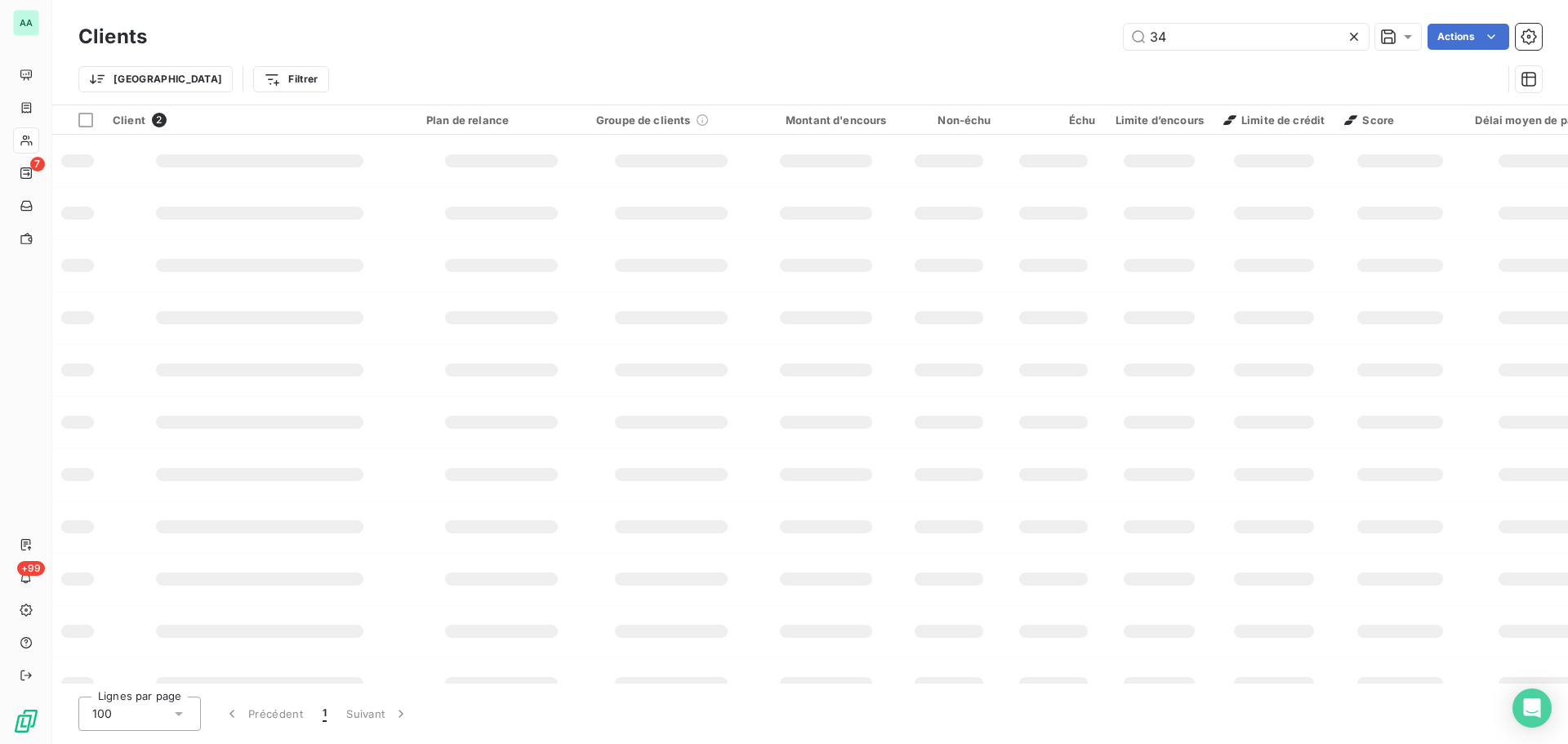
type input "3"
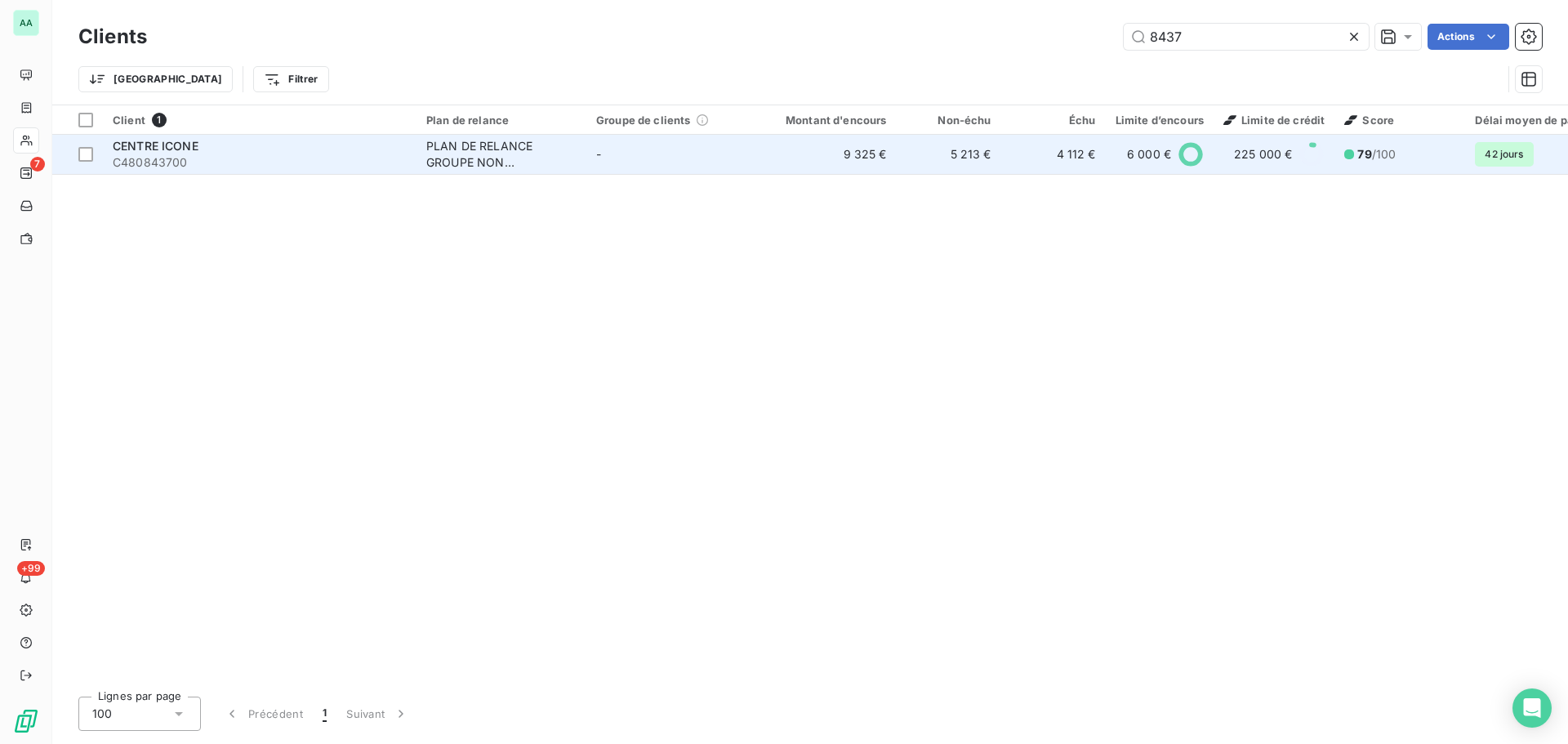
type input "8437"
click at [573, 148] on div "PLAN DE RELANCE GROUPE NON AUTOMATIQUE" at bounding box center [501, 154] width 150 height 33
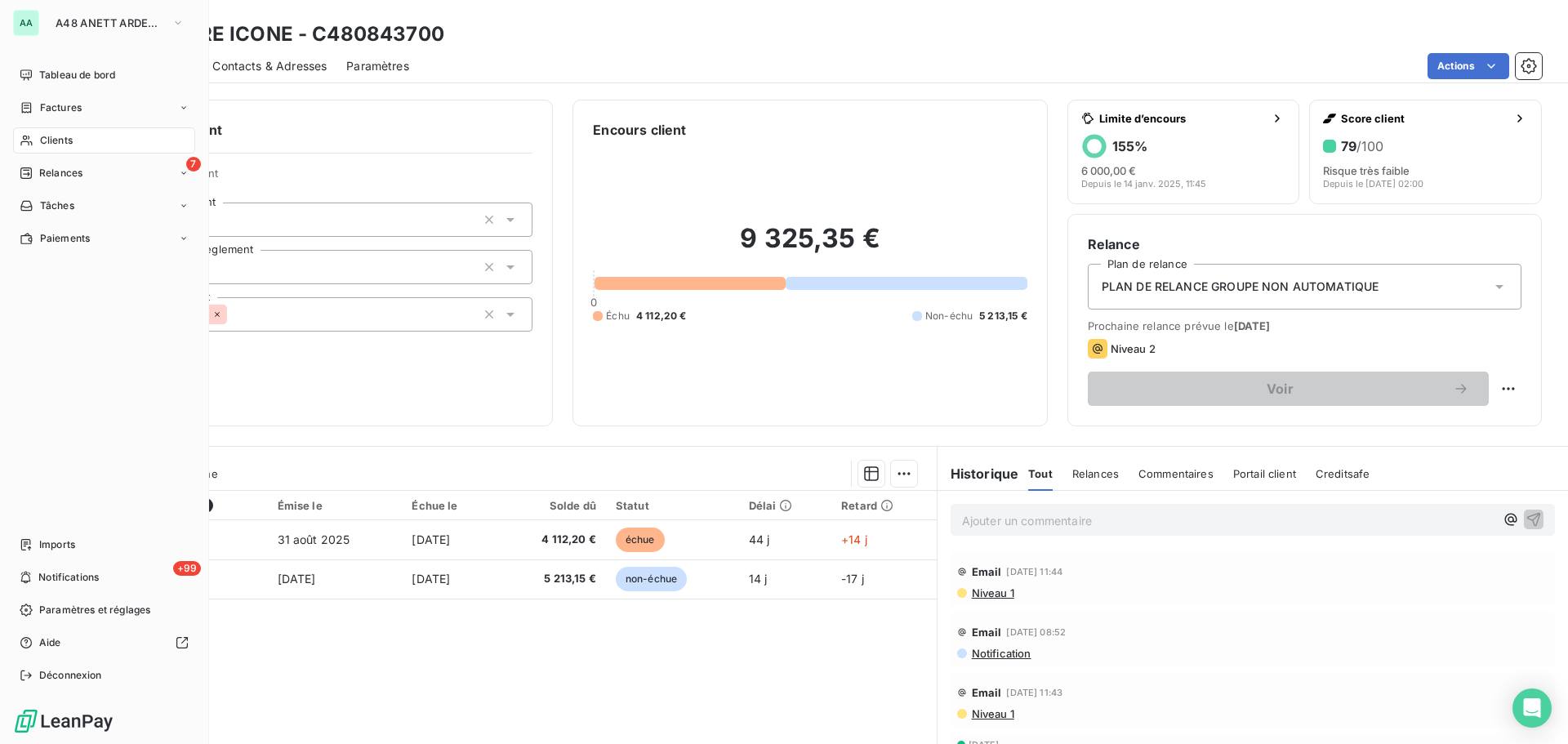
click at [63, 142] on span "Clients" at bounding box center [56, 140] width 33 height 14
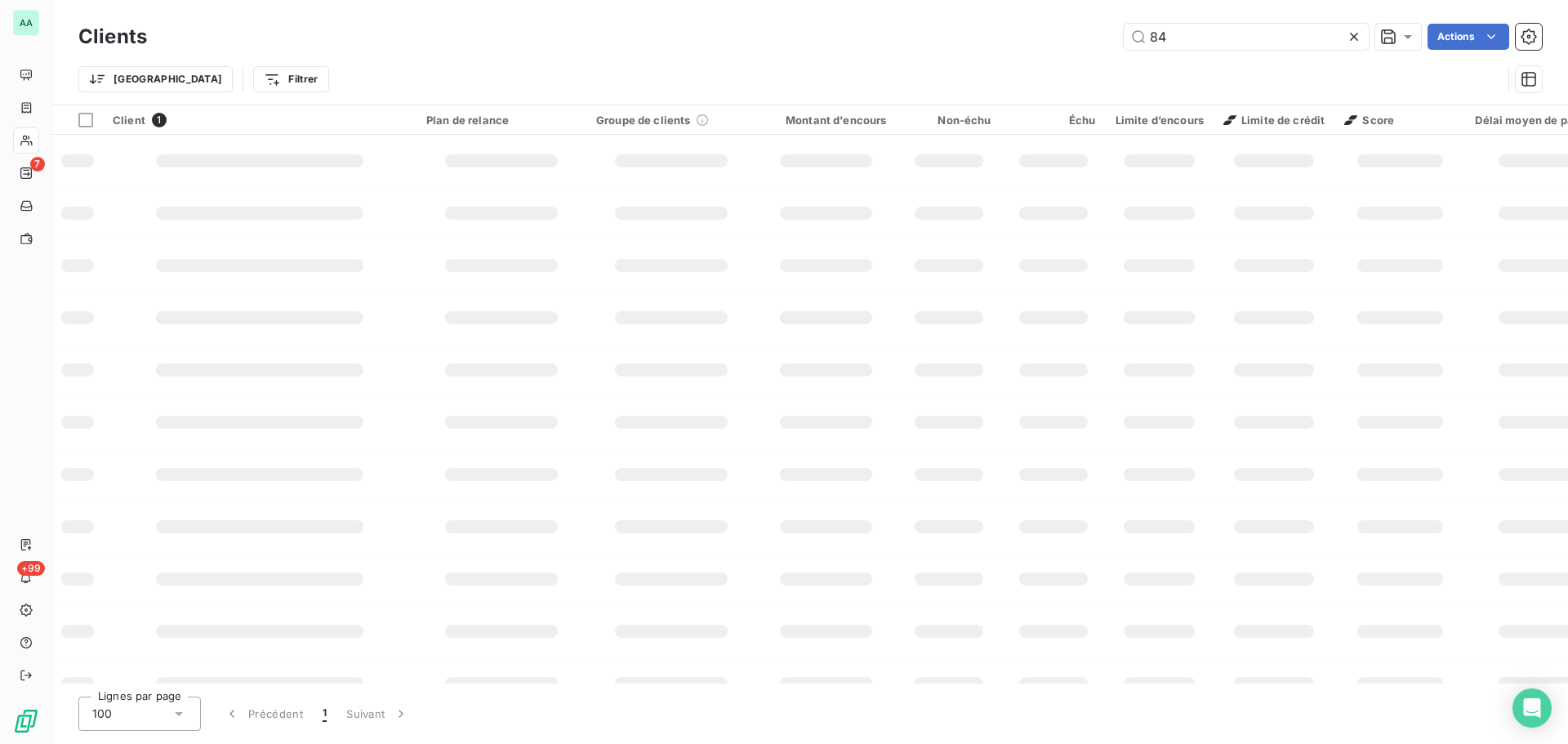
type input "8"
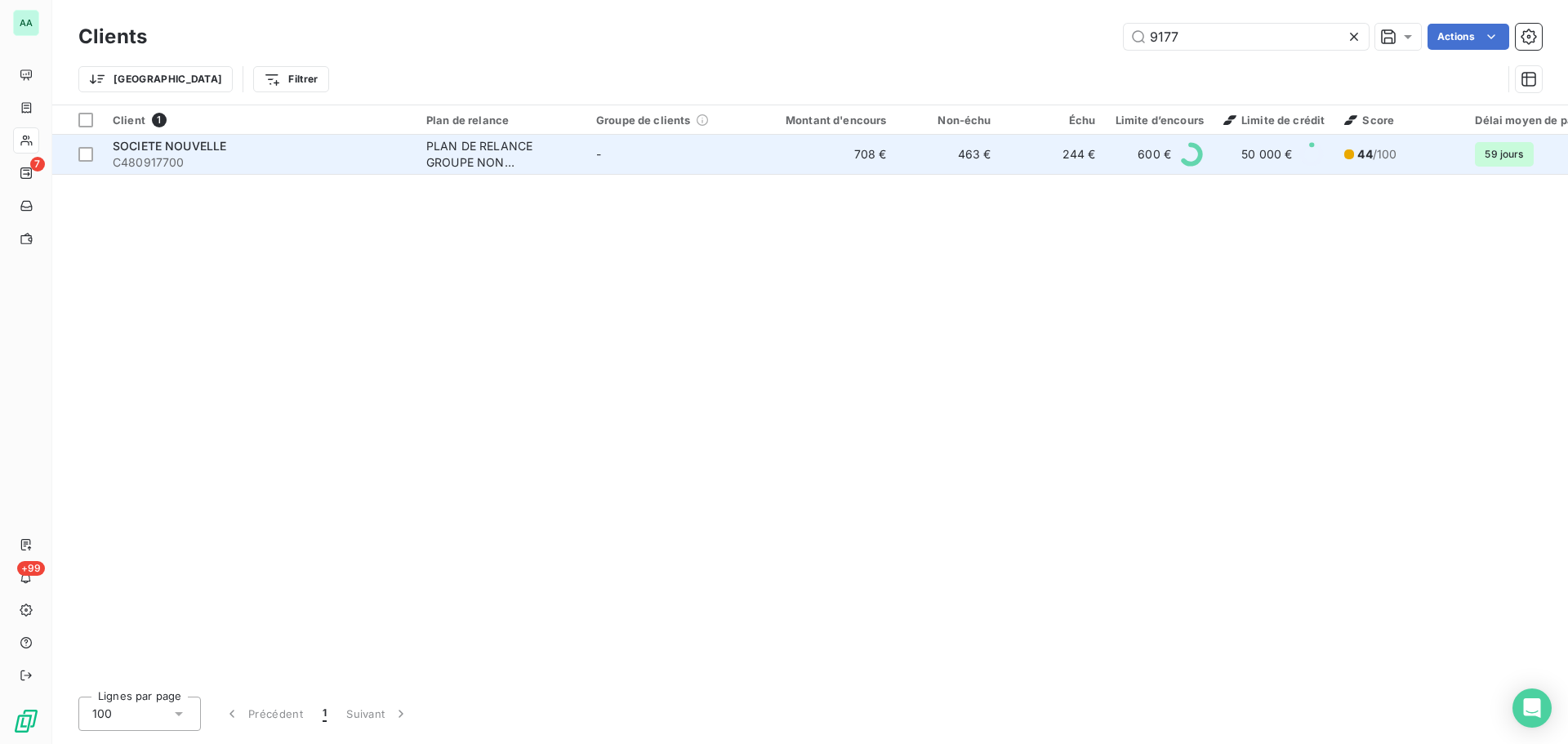
type input "9177"
click at [562, 155] on div "PLAN DE RELANCE GROUPE NON AUTOMATIQUE" at bounding box center [501, 154] width 150 height 33
